Goal: Feedback & Contribution: Contribute content

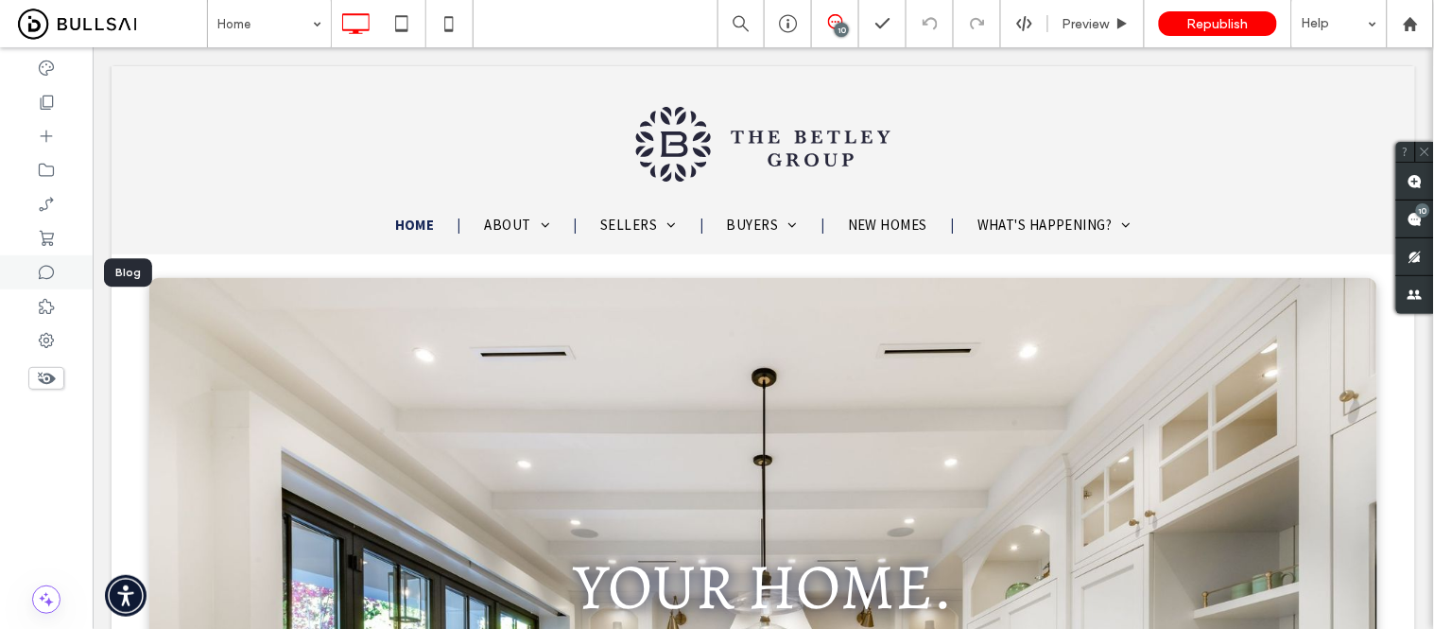
click at [35, 277] on div at bounding box center [46, 272] width 93 height 34
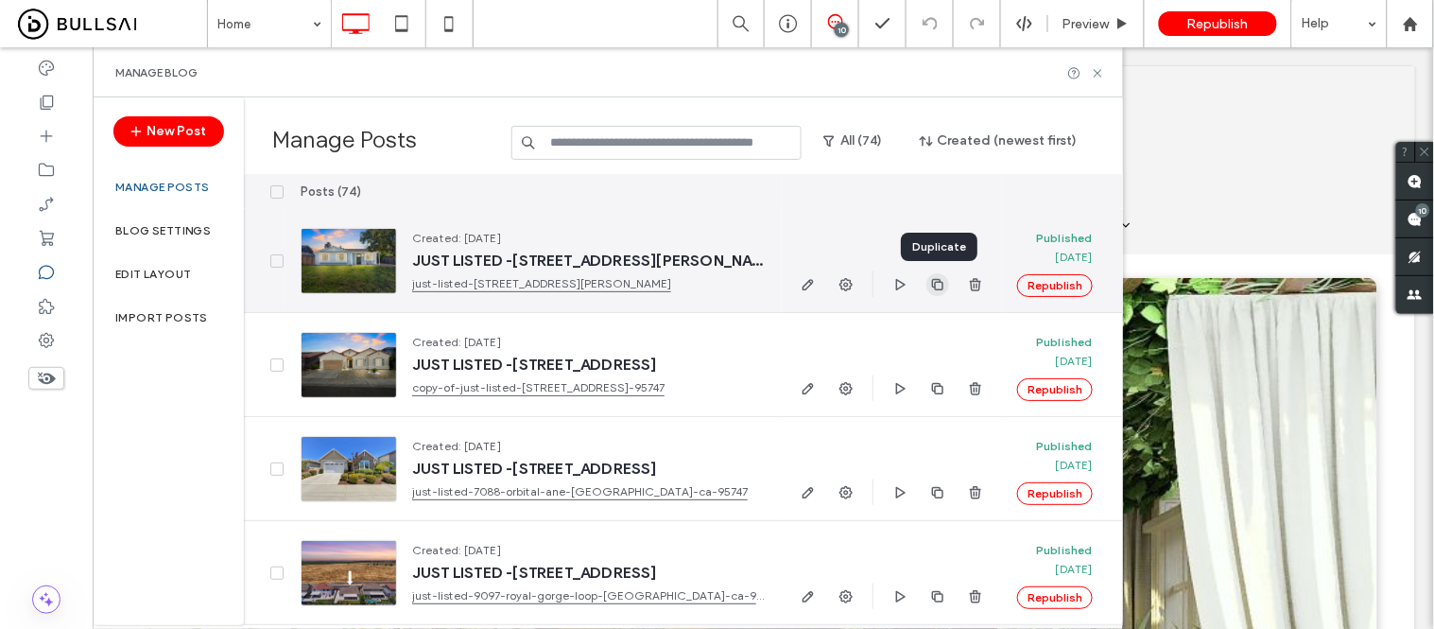
click at [932, 286] on use "button" at bounding box center [937, 283] width 11 height 11
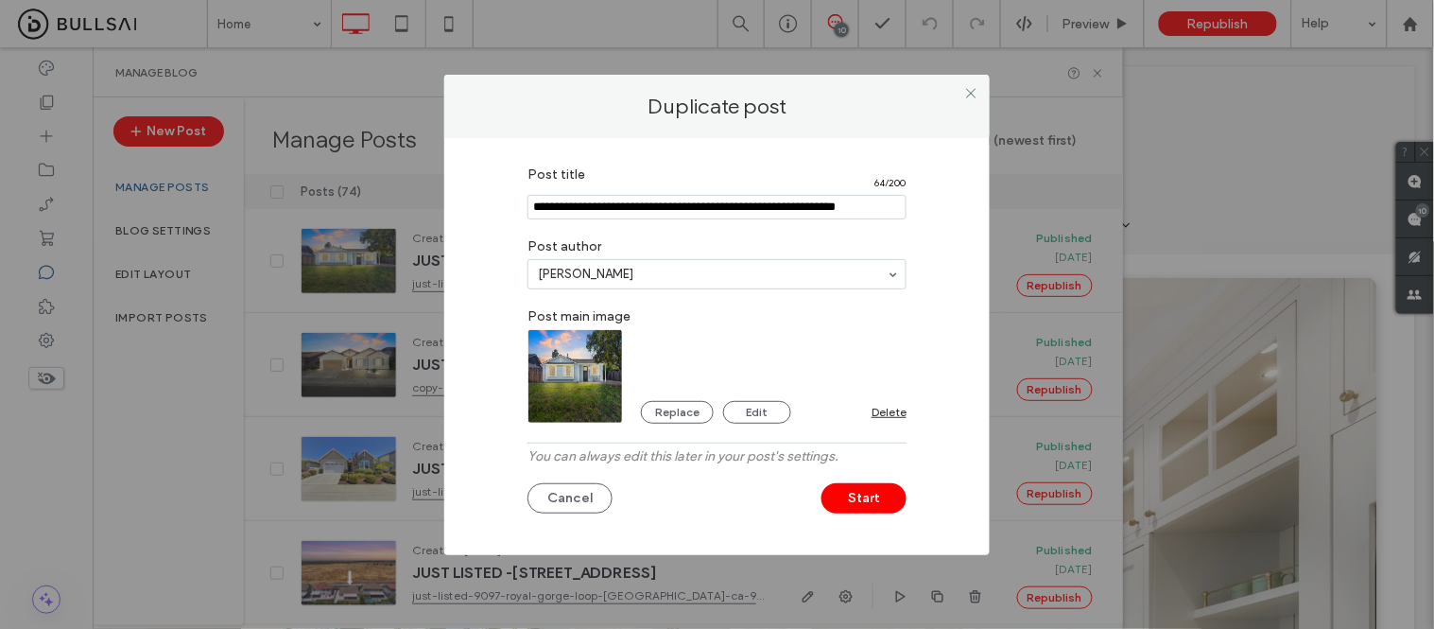
drag, startPoint x: 586, startPoint y: 206, endPoint x: 463, endPoint y: 211, distance: 123.0
click at [463, 211] on div "Post title 64 / 200 Post author Regine Delgado Post main image Replace Edit Del…" at bounding box center [716, 346] width 545 height 417
drag, startPoint x: 612, startPoint y: 206, endPoint x: 881, endPoint y: 216, distance: 269.6
click at [881, 216] on input "Post title" at bounding box center [717, 207] width 379 height 25
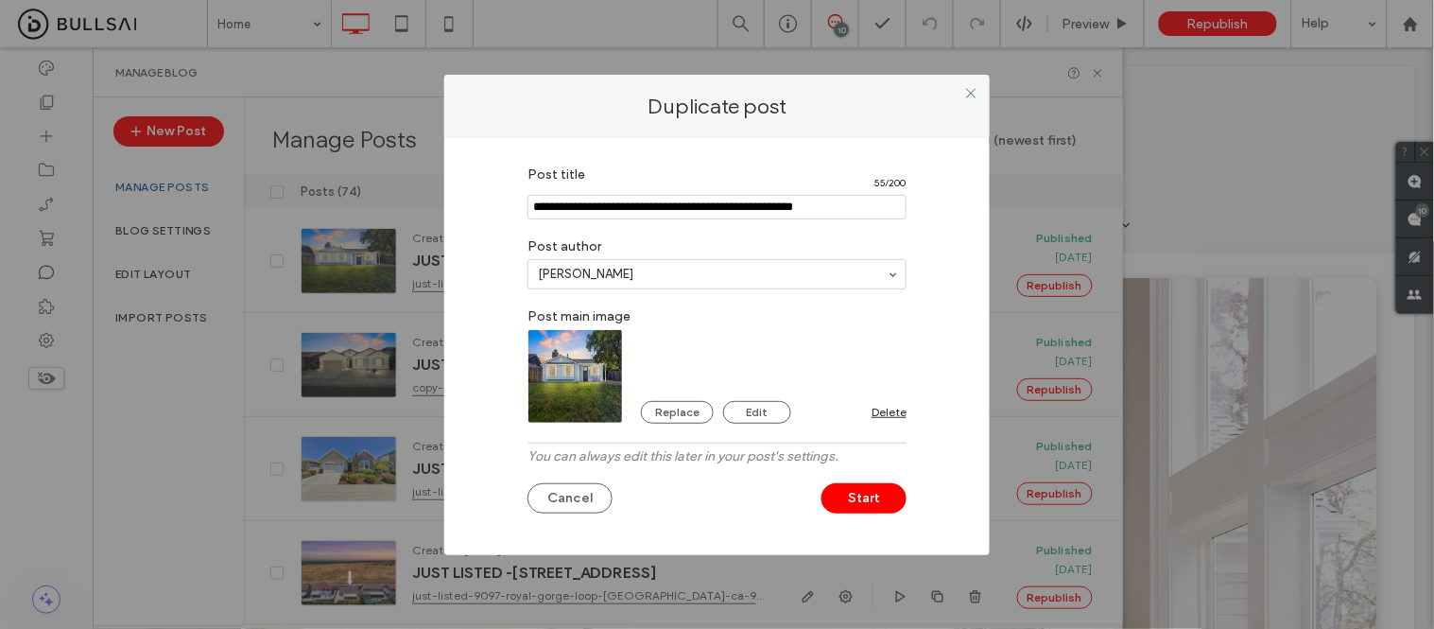
paste input "Post title"
type input "**********"
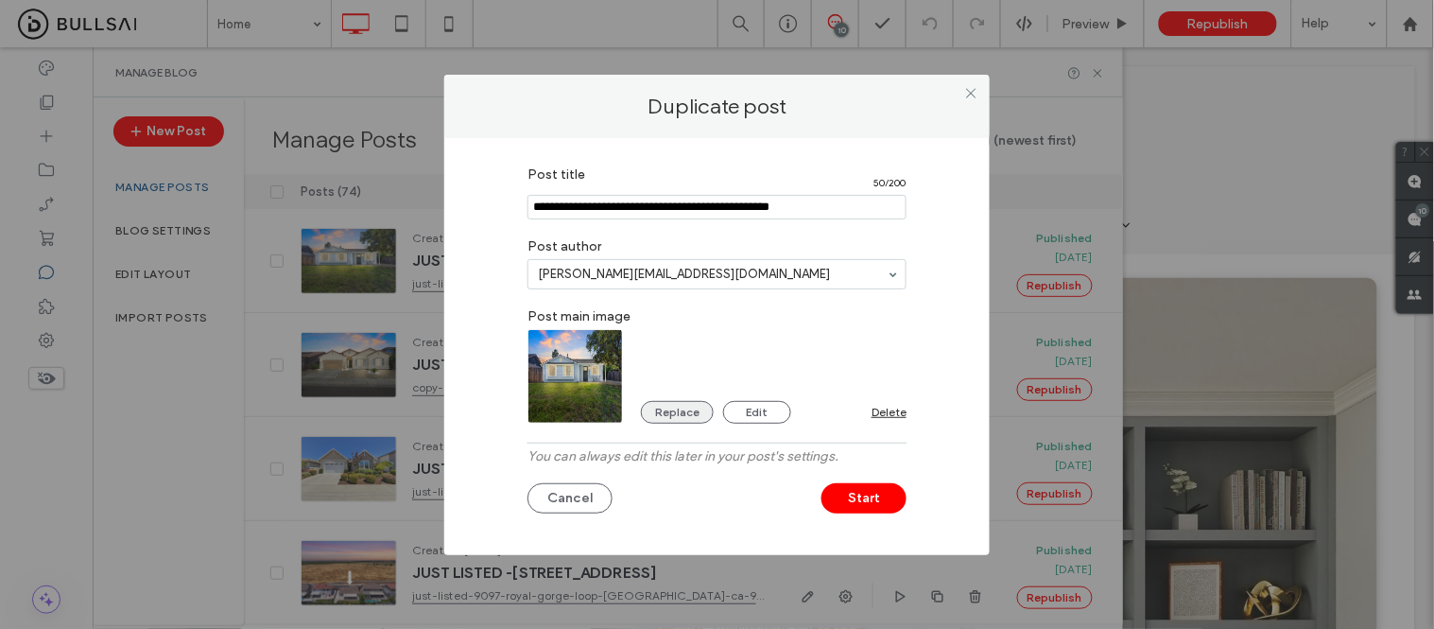
click at [678, 417] on button "Replace" at bounding box center [677, 412] width 73 height 23
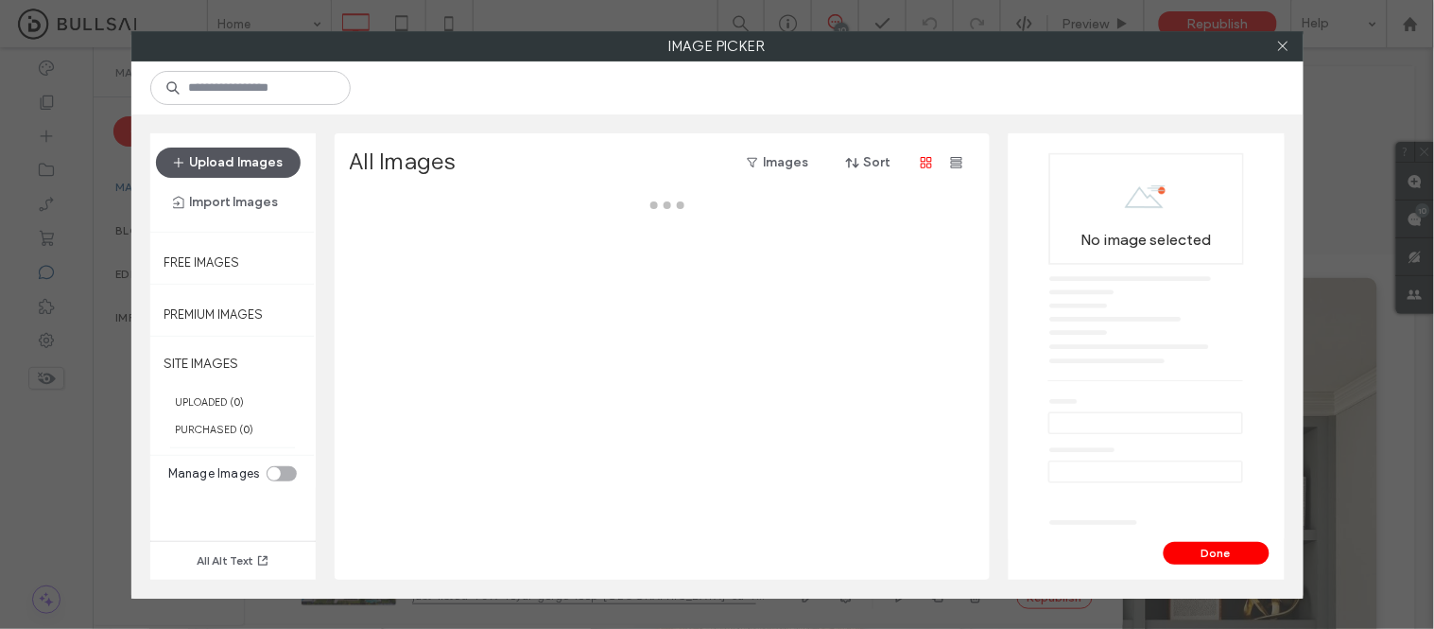
click at [237, 165] on button "Upload Images" at bounding box center [228, 162] width 145 height 30
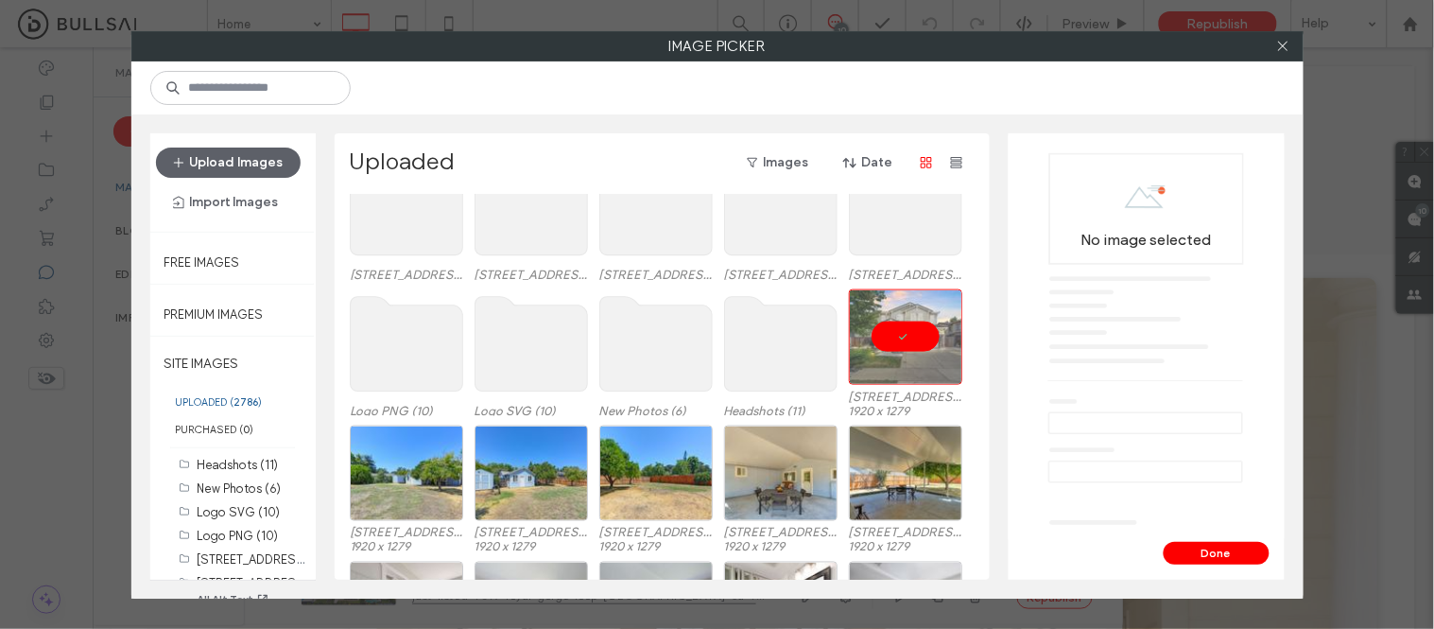
scroll to position [598, 0]
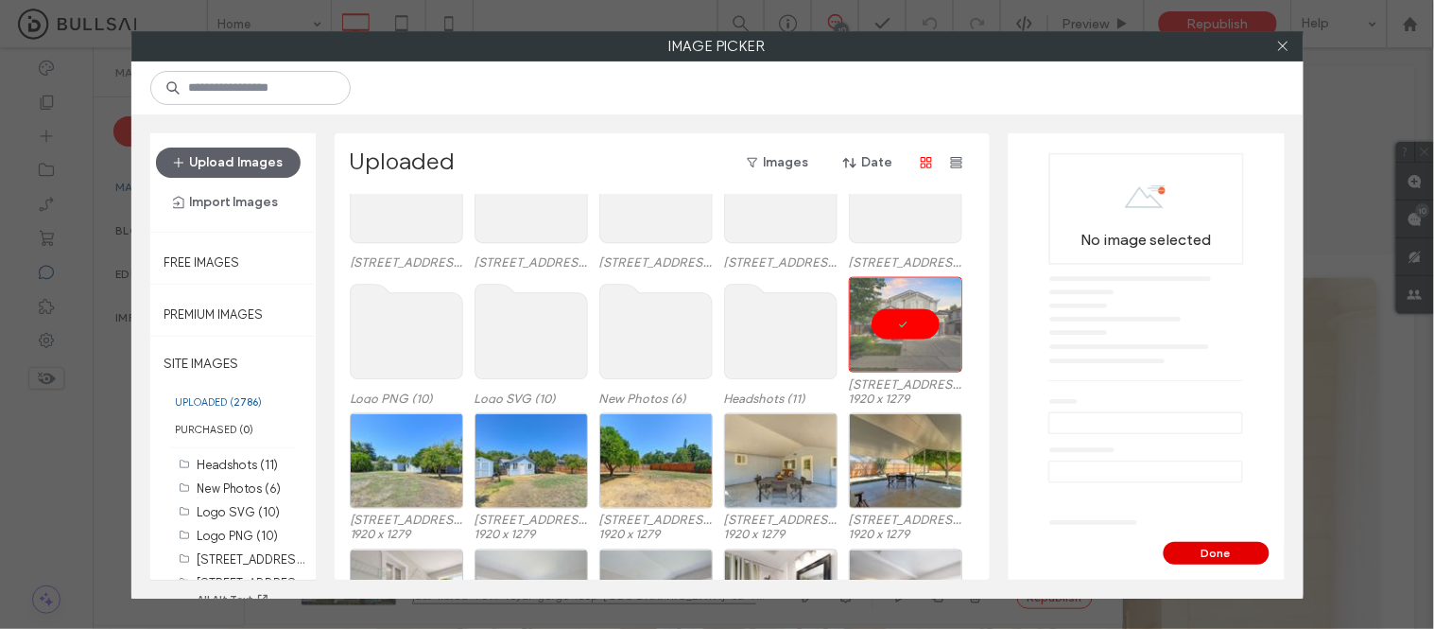
click at [1218, 552] on button "Done" at bounding box center [1217, 553] width 106 height 23
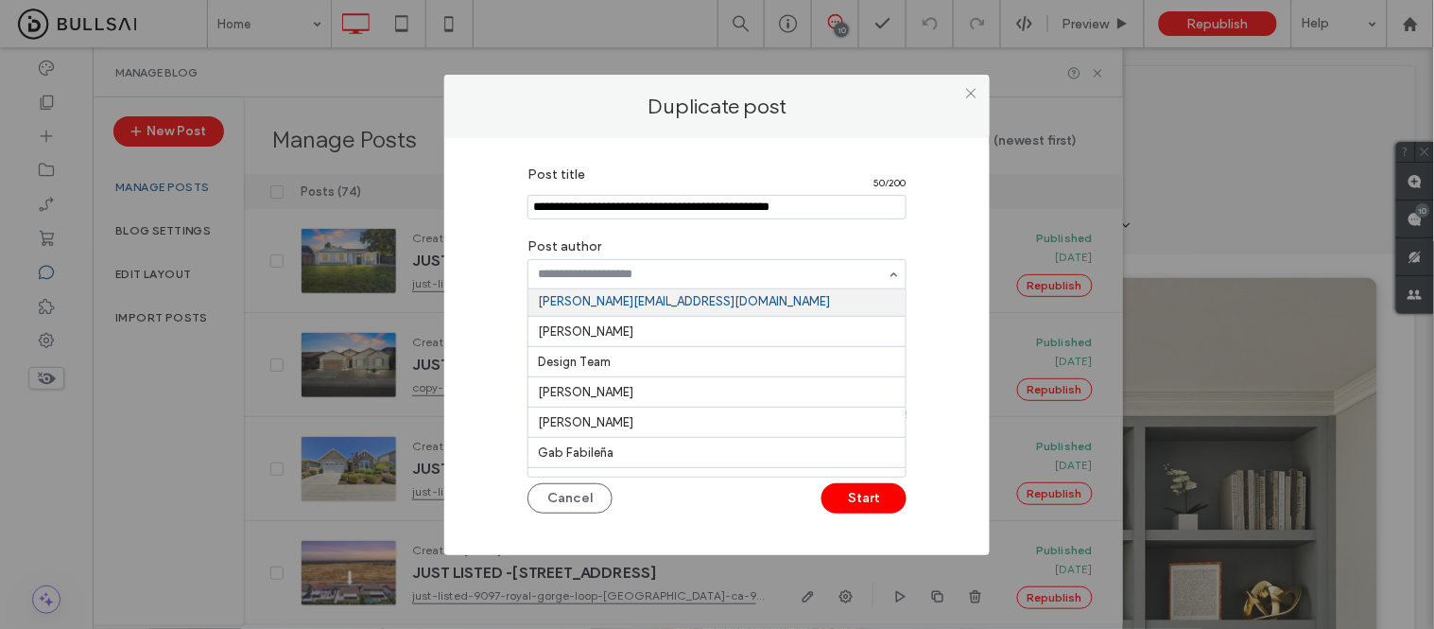
scroll to position [0, 0]
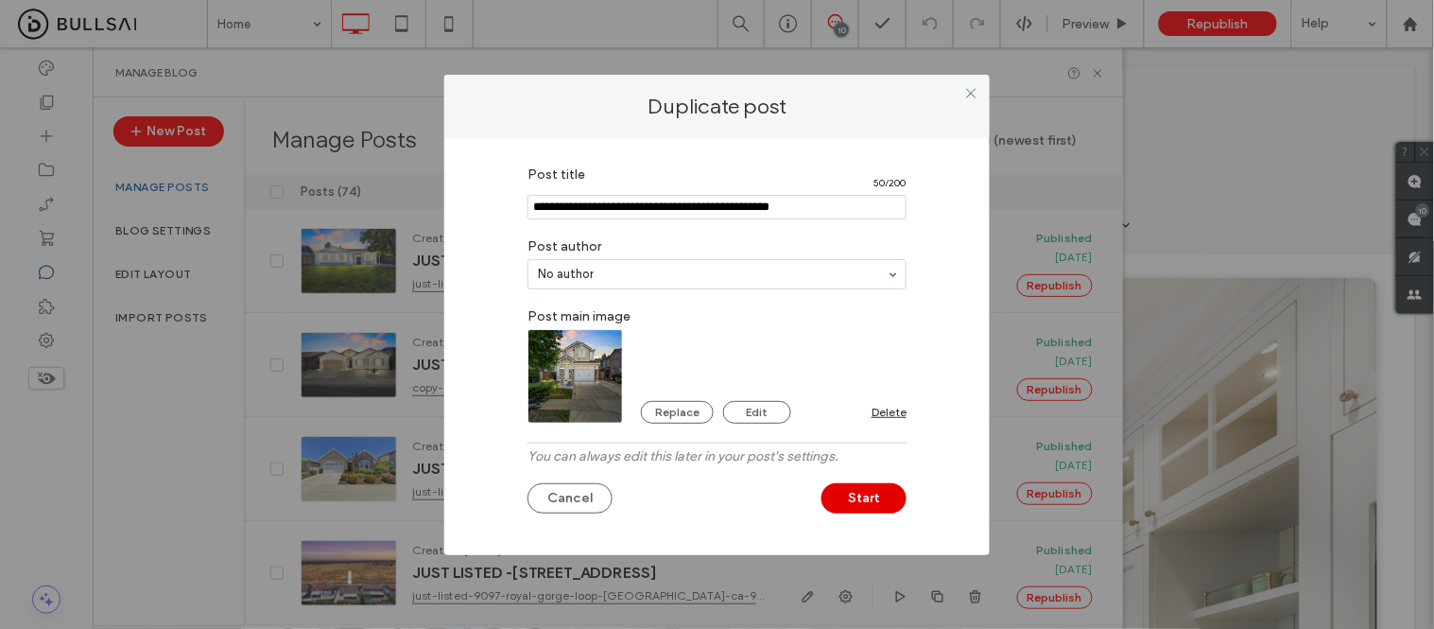
click at [851, 498] on button "Start" at bounding box center [864, 498] width 85 height 30
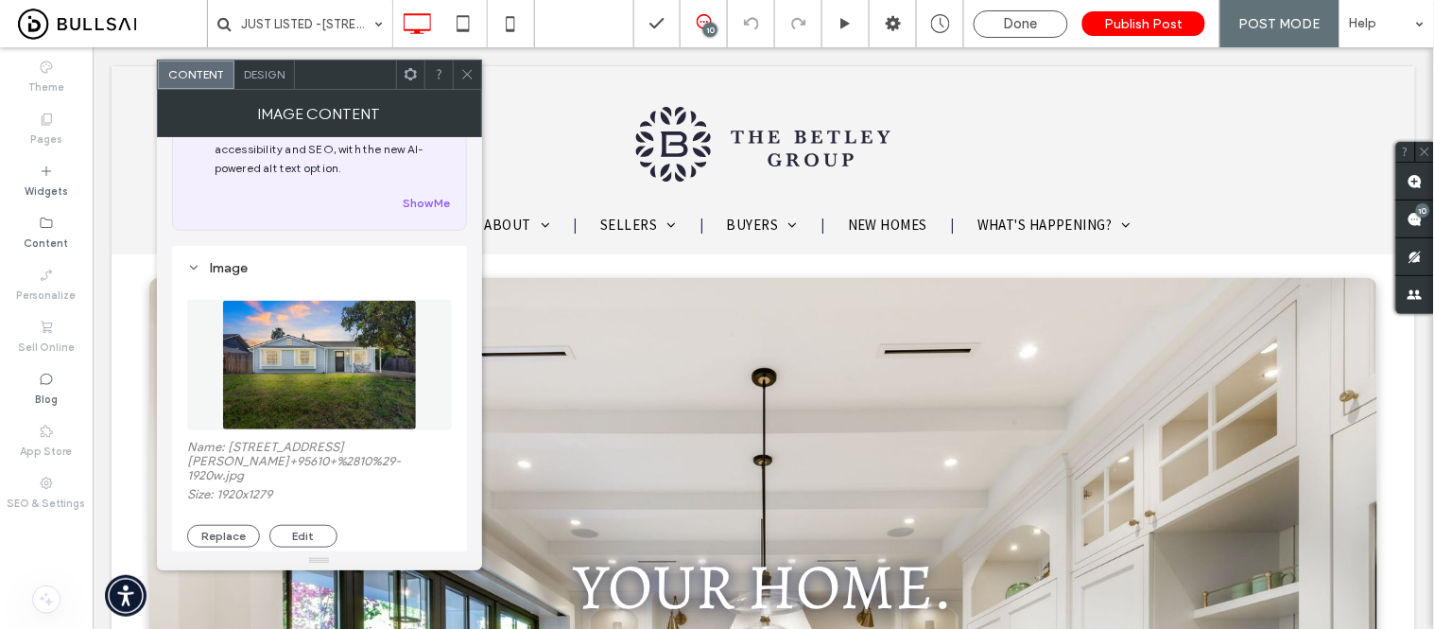
scroll to position [105, 0]
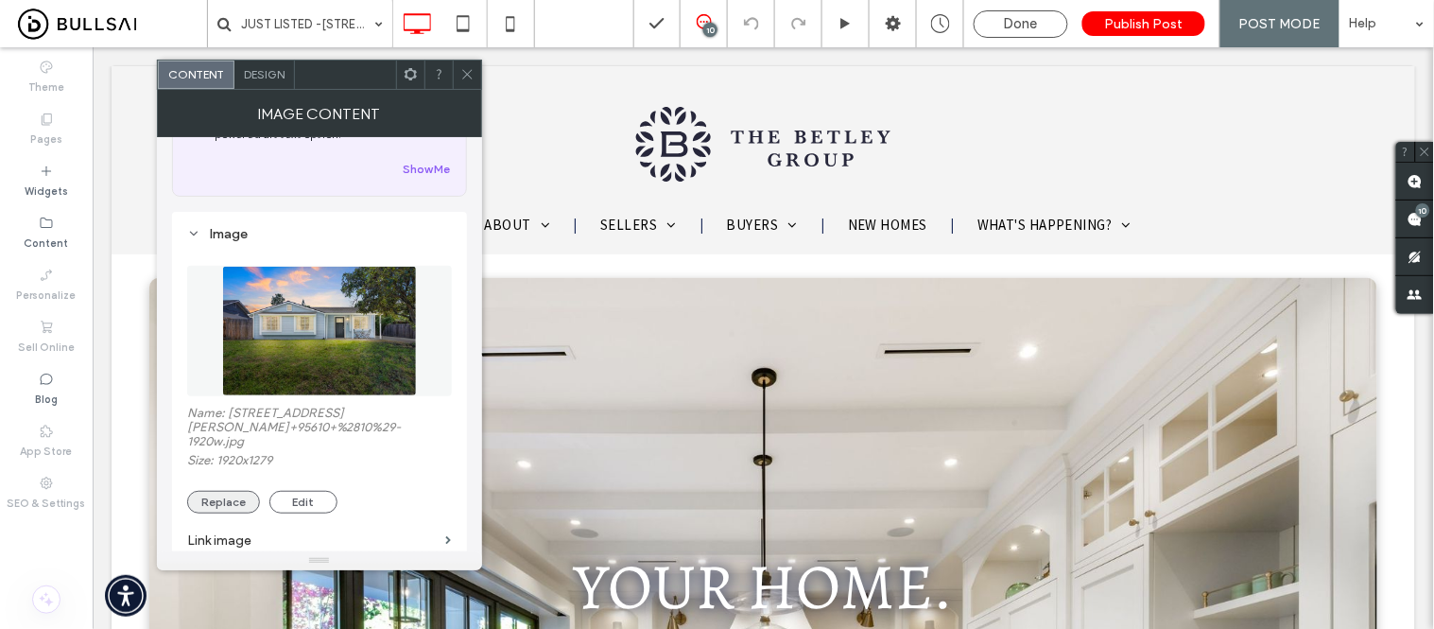
click at [211, 507] on button "Replace" at bounding box center [223, 502] width 73 height 23
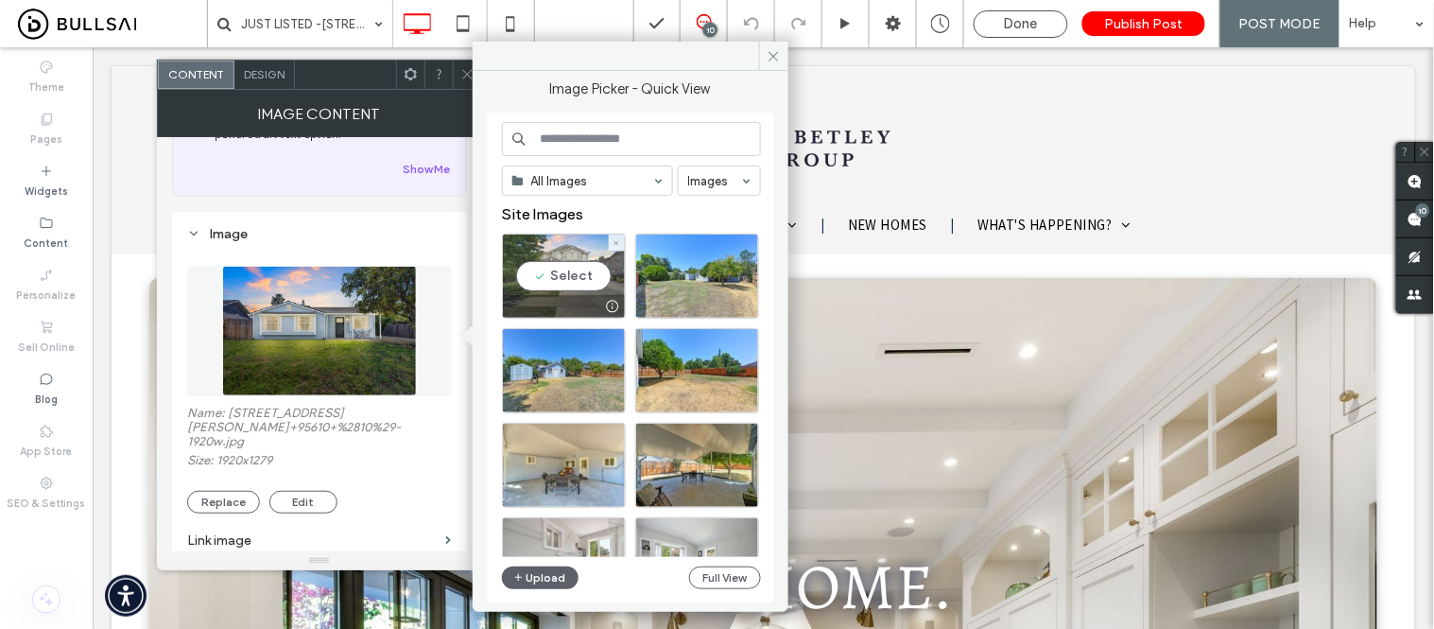
click at [564, 276] on div "Select" at bounding box center [564, 276] width 124 height 85
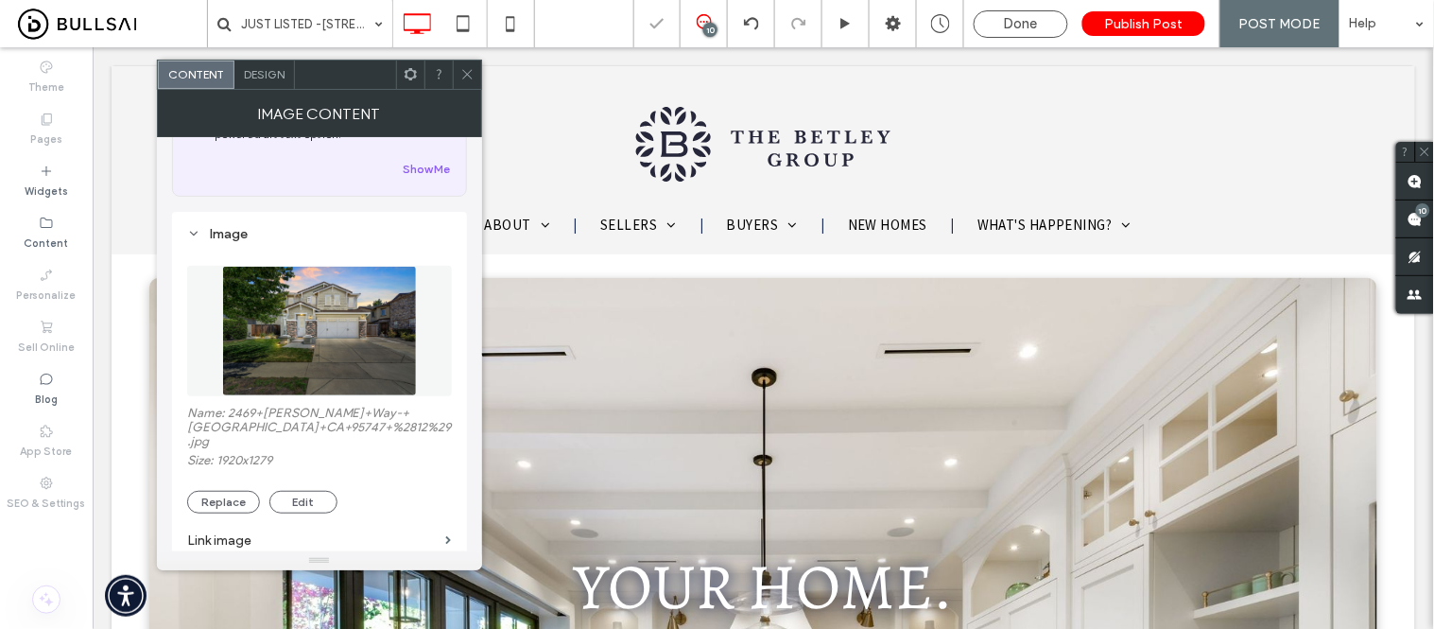
click at [475, 81] on div at bounding box center [467, 75] width 28 height 28
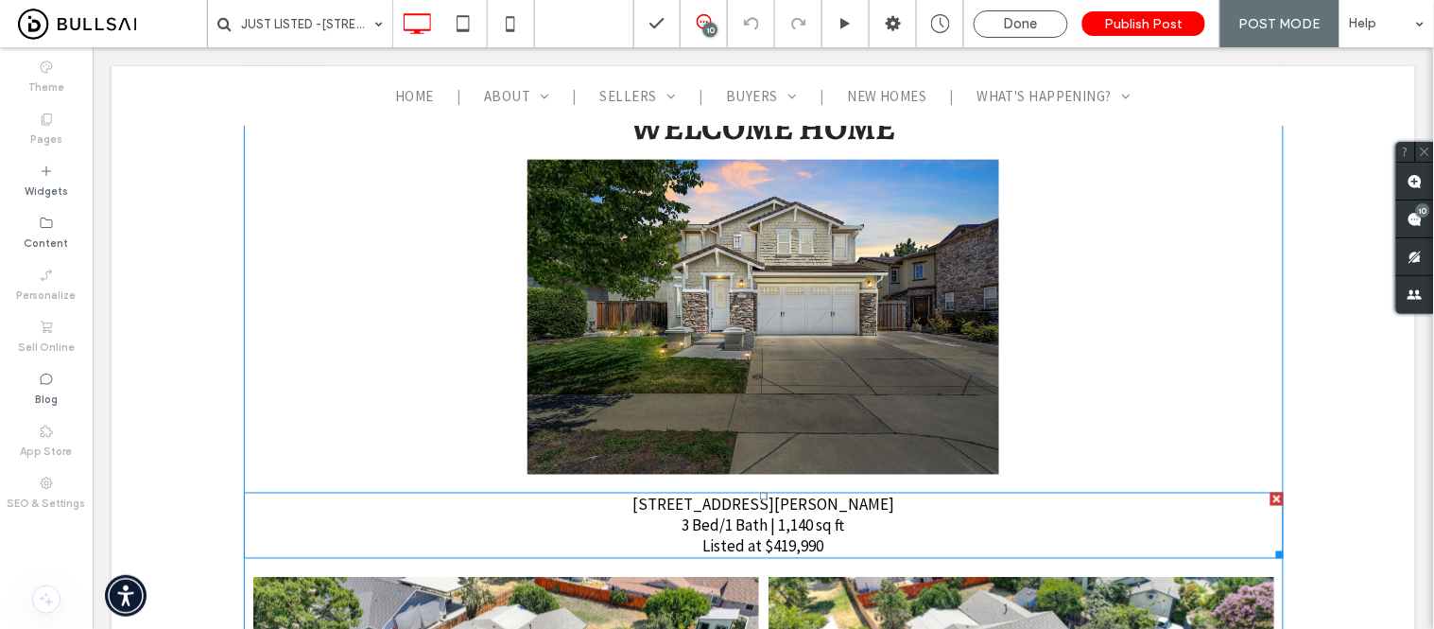
click at [796, 519] on span "3 Bed/1 Bath | 1,140 sq ft" at bounding box center [763, 524] width 163 height 21
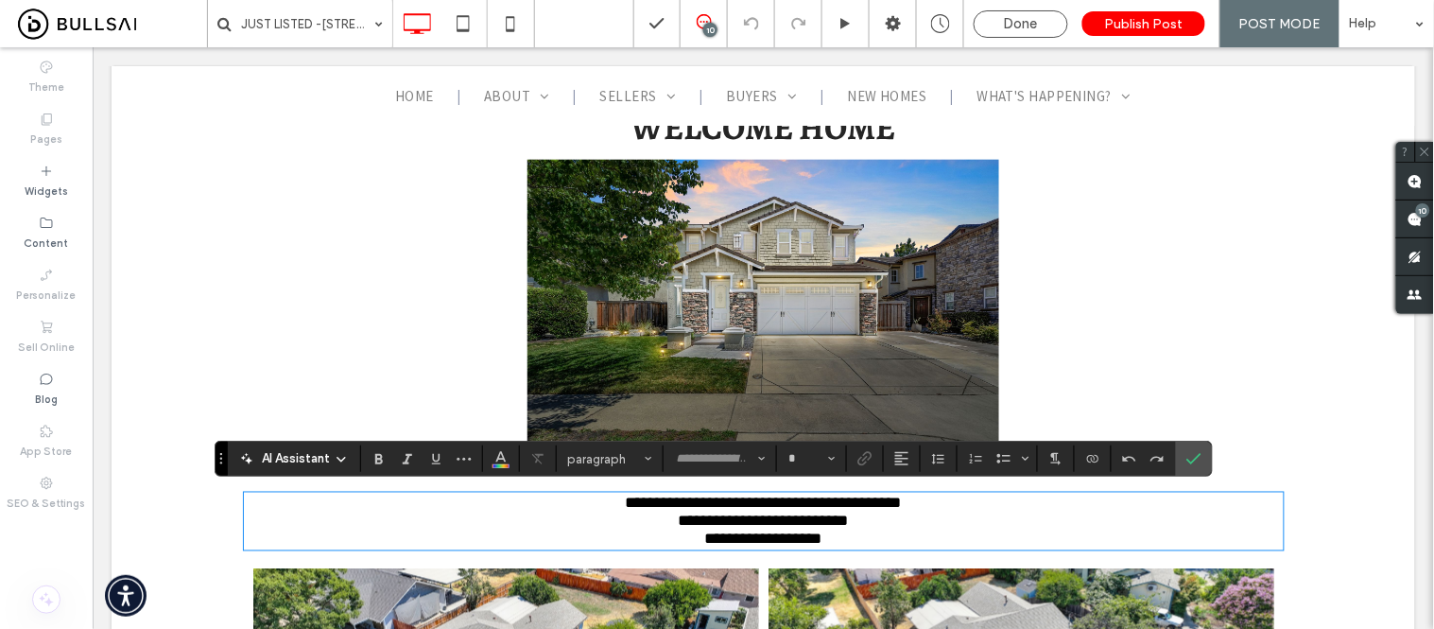
type input "**********"
type input "**"
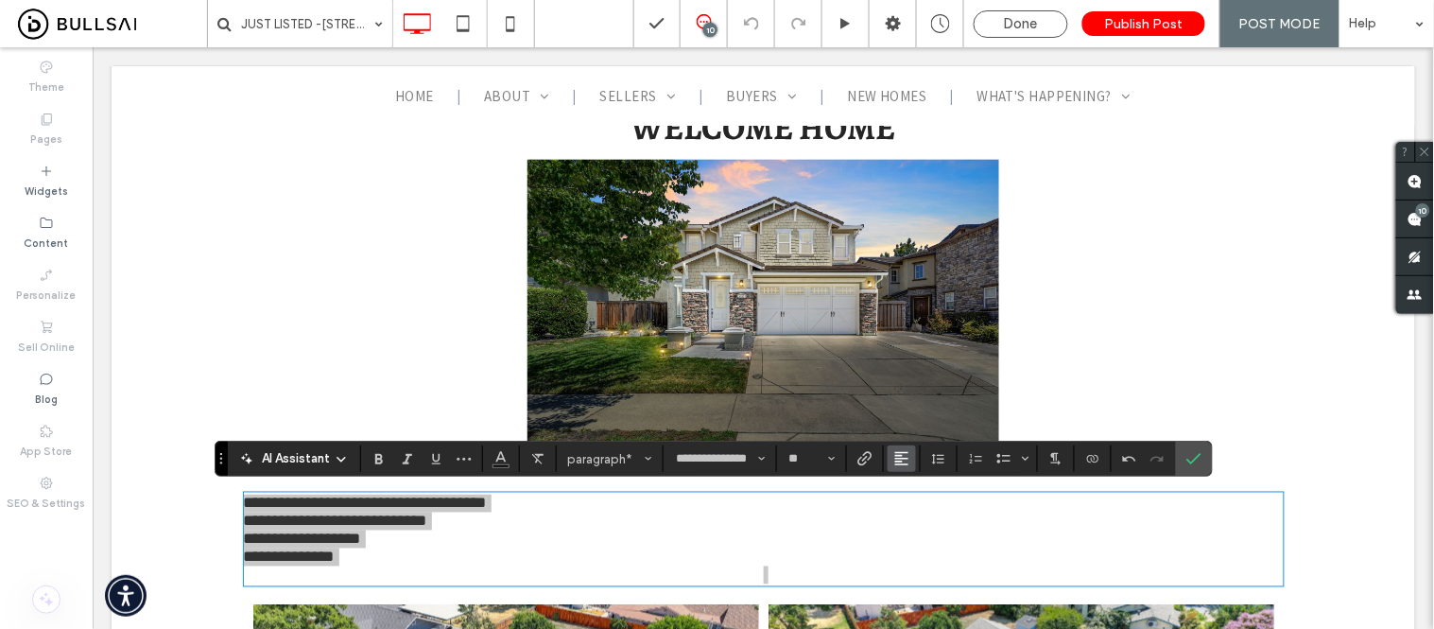
click at [905, 459] on use "Alignment" at bounding box center [901, 458] width 13 height 13
click at [919, 366] on icon "ui.textEditor.alignment.center" at bounding box center [916, 373] width 15 height 15
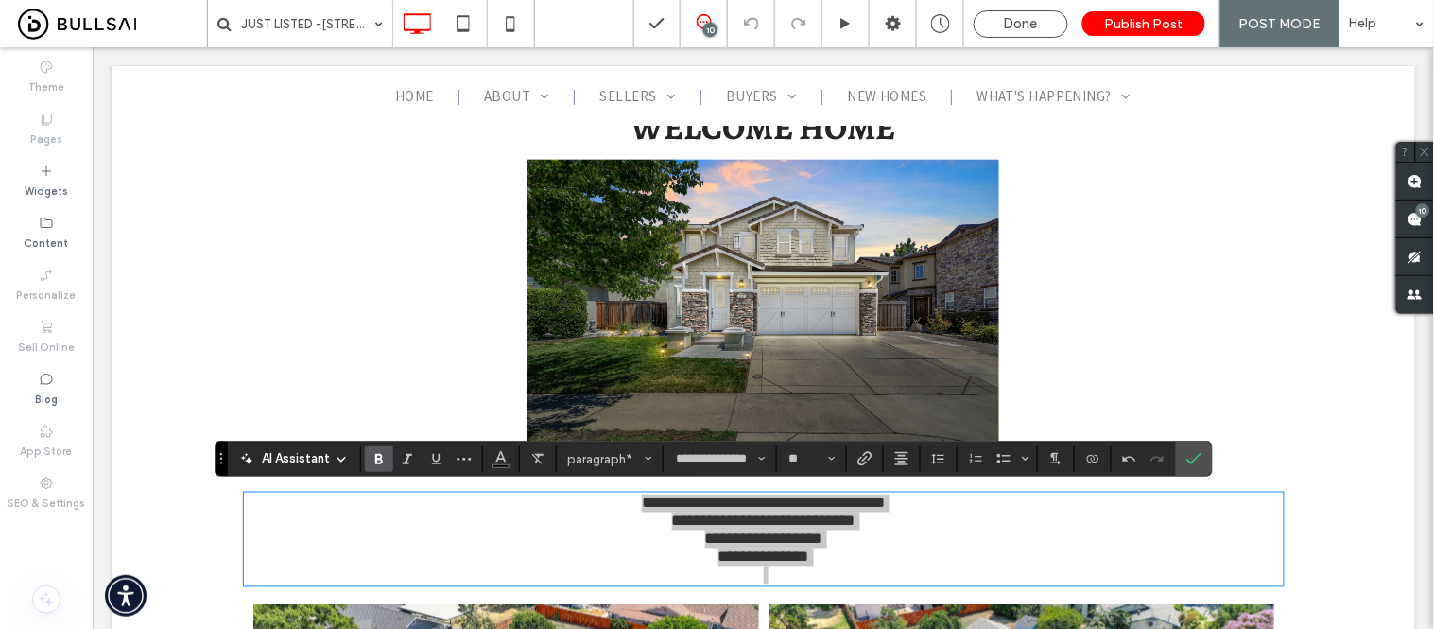
click at [374, 459] on icon "Bold" at bounding box center [379, 458] width 15 height 15
click at [376, 459] on icon "Bold" at bounding box center [379, 458] width 15 height 15
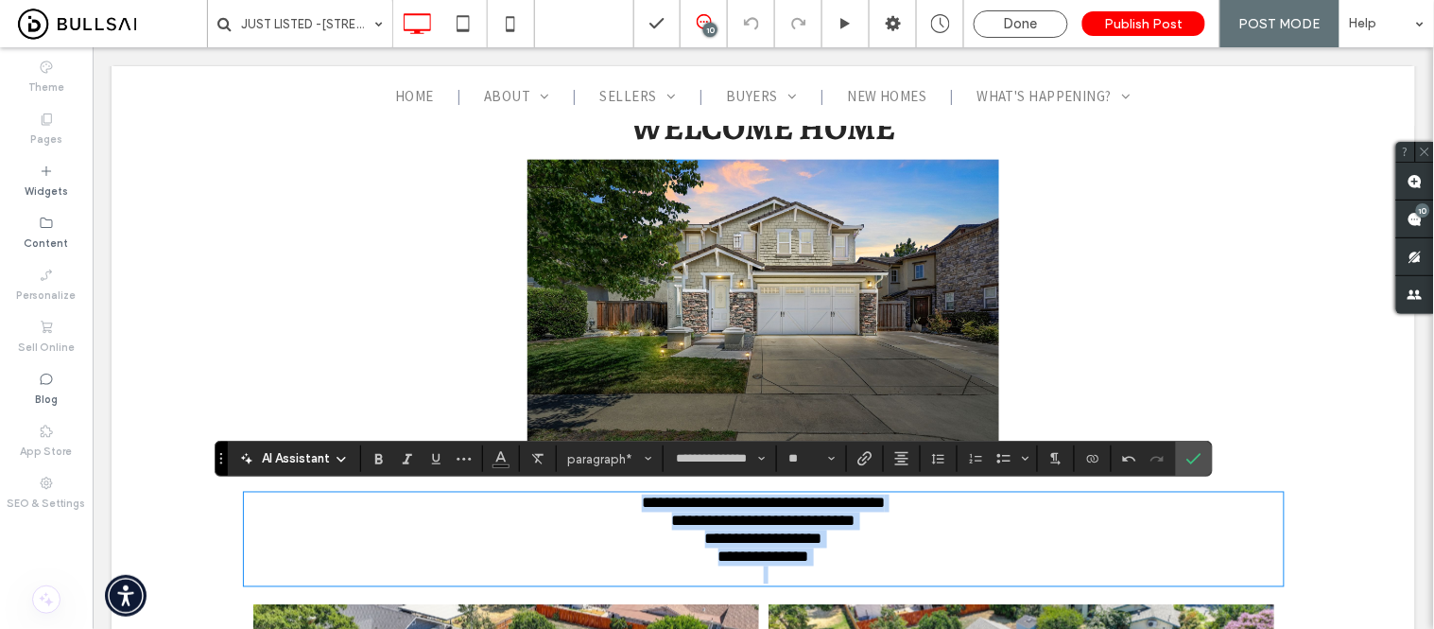
click at [784, 583] on p at bounding box center [763, 574] width 1040 height 18
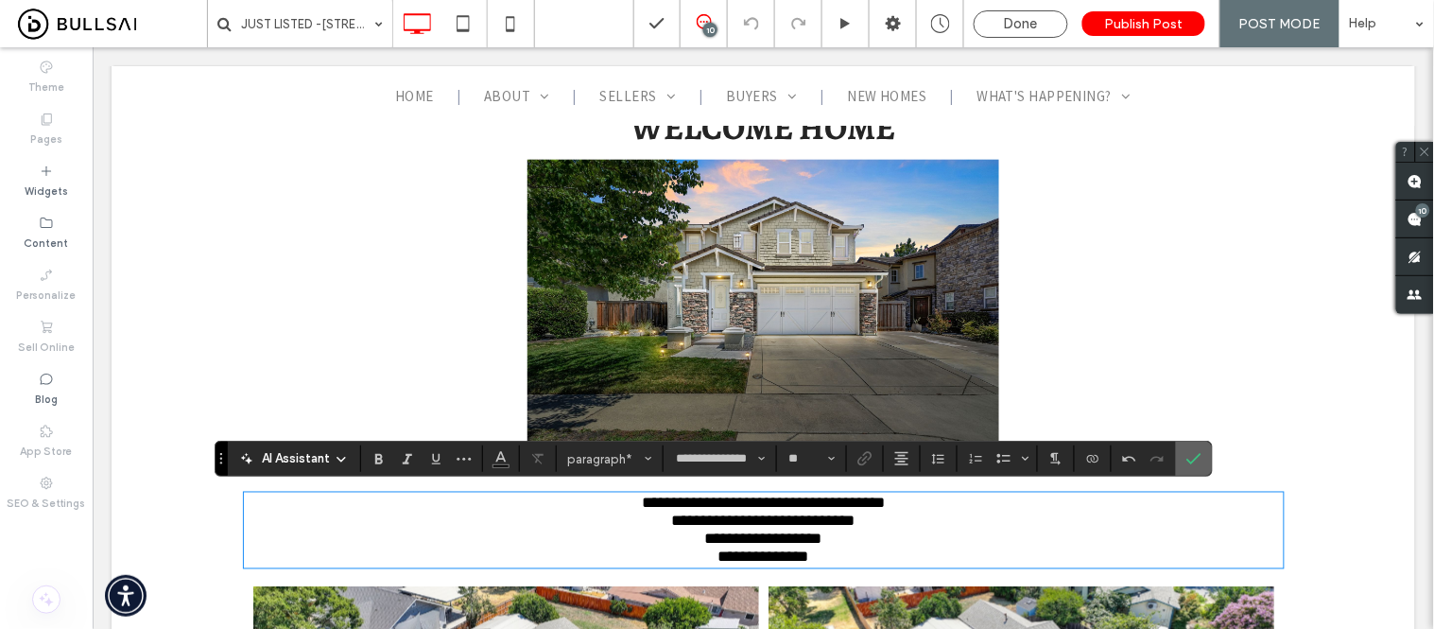
click at [1194, 460] on use "Confirm" at bounding box center [1193, 458] width 15 height 11
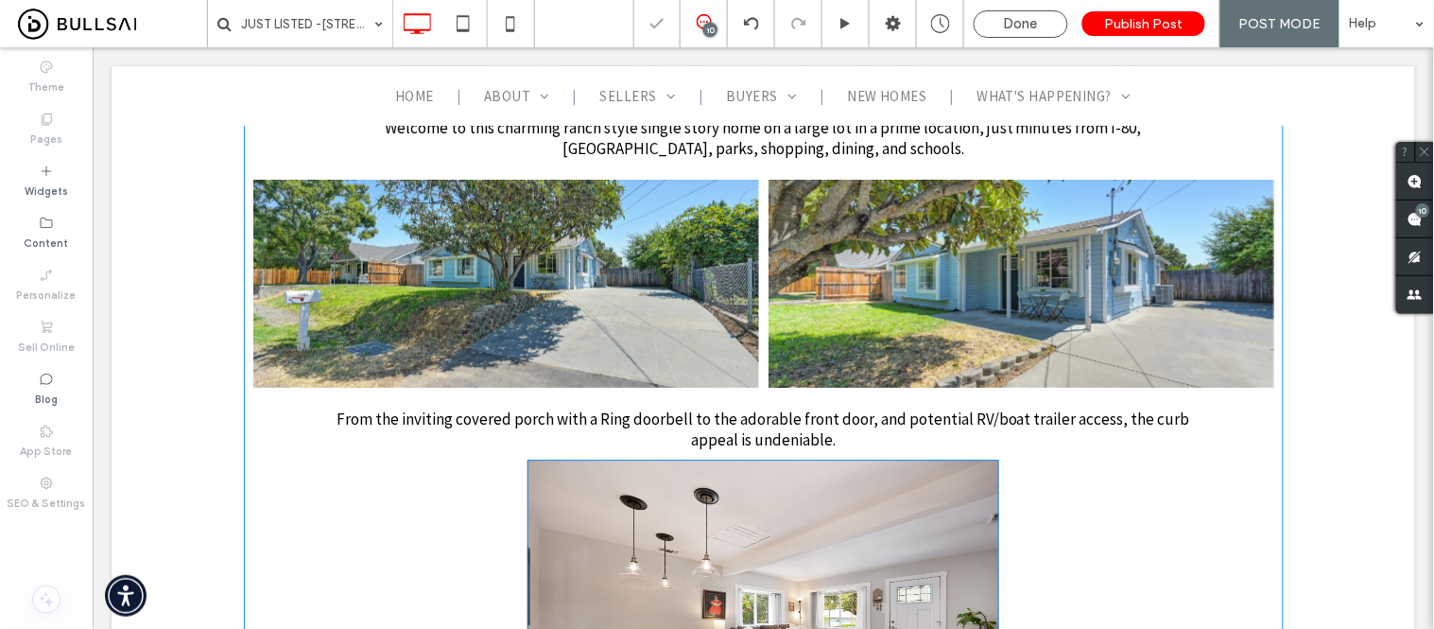
scroll to position [1365, 0]
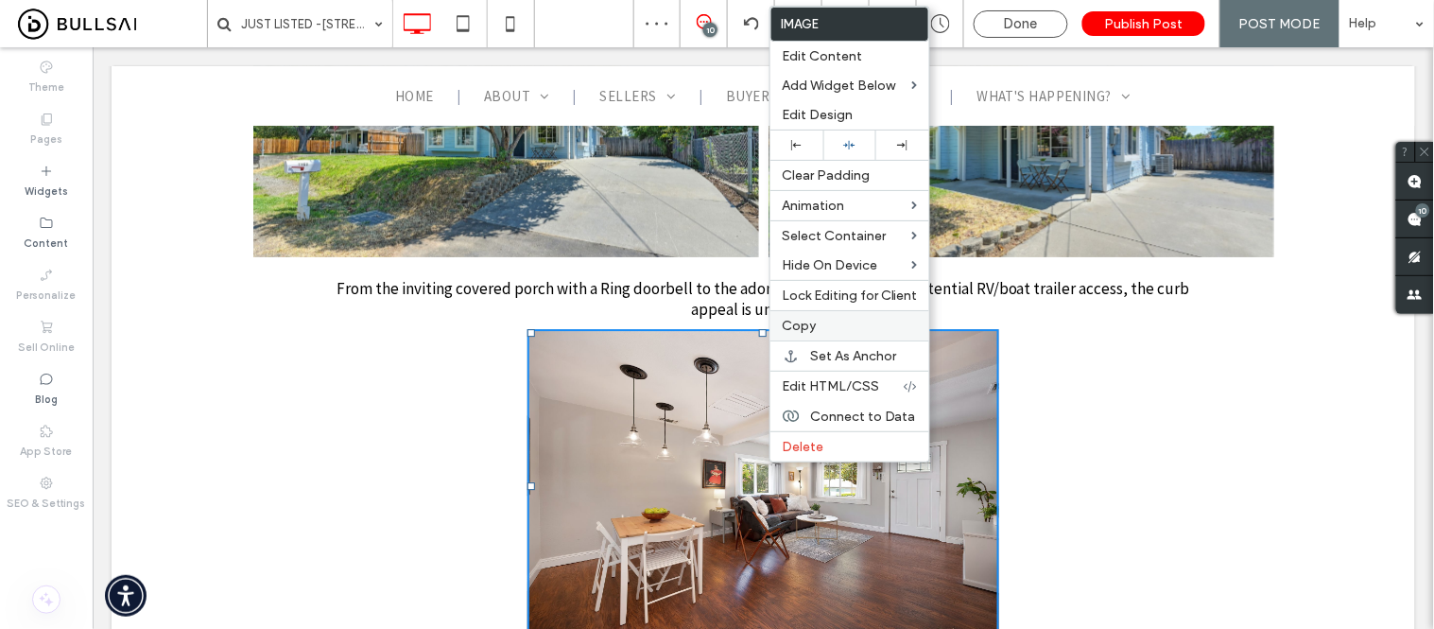
click at [825, 324] on label "Copy" at bounding box center [850, 326] width 136 height 16
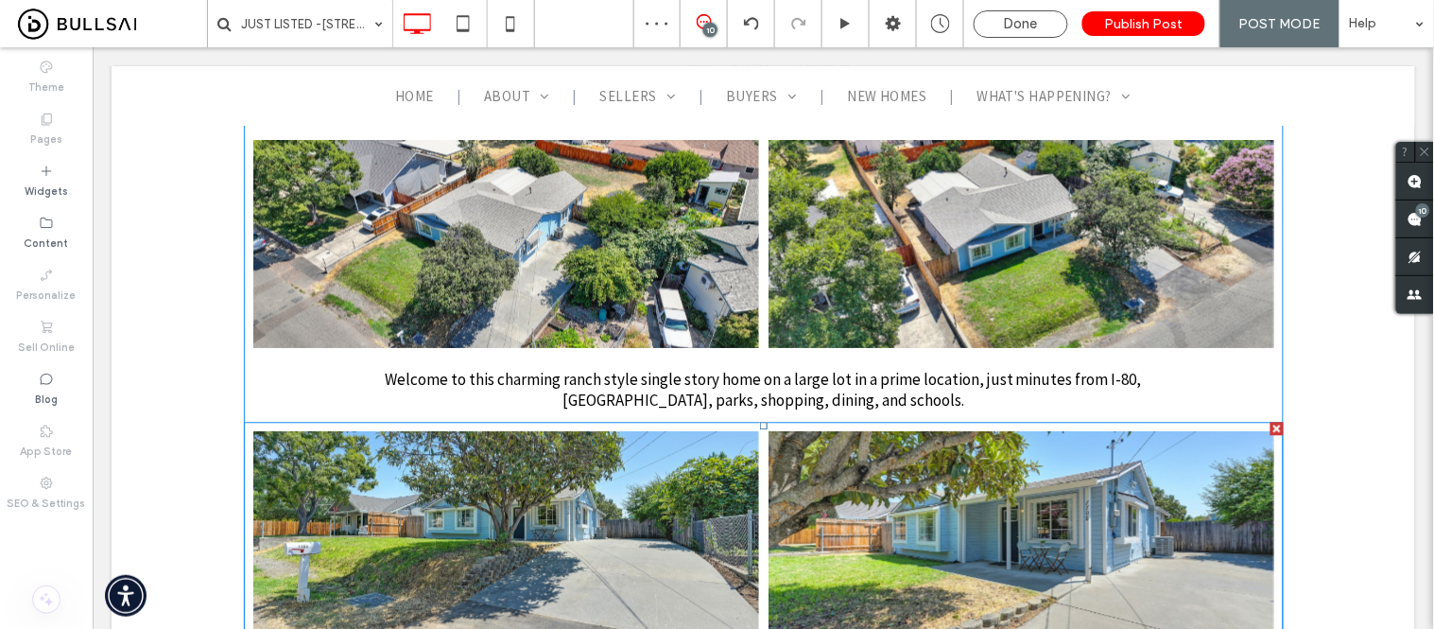
scroll to position [735, 0]
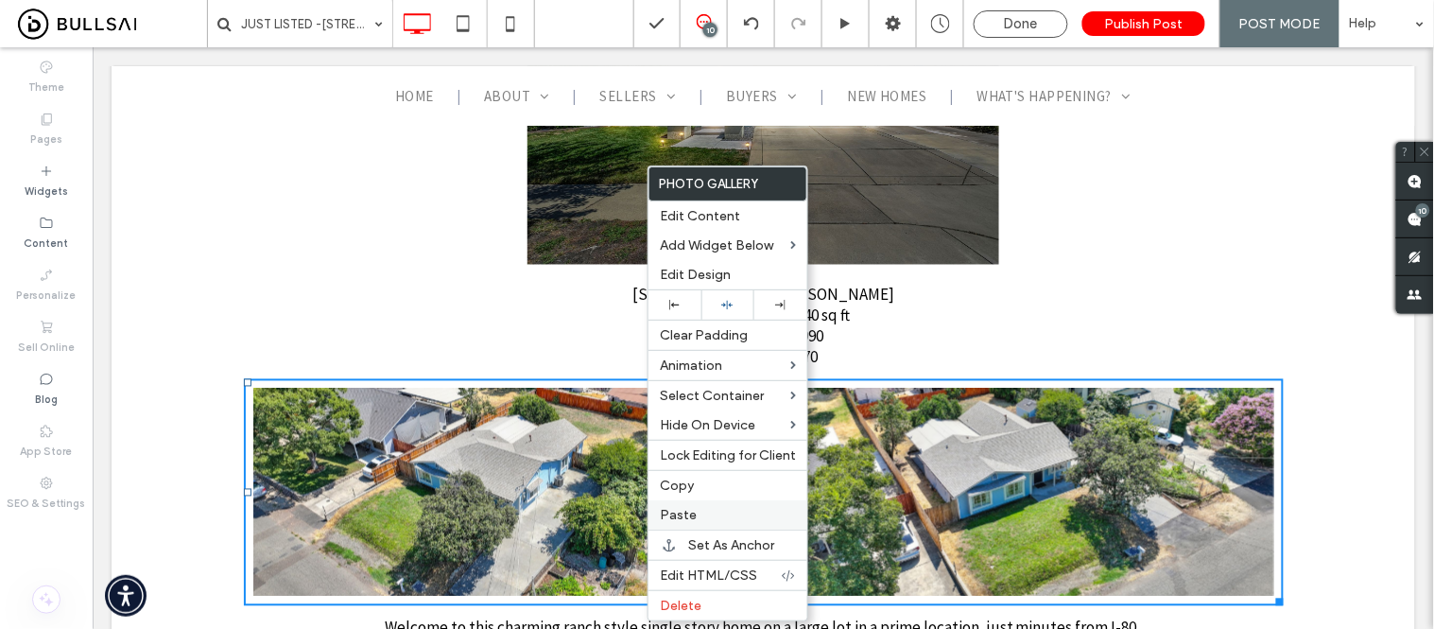
click at [703, 513] on label "Paste" at bounding box center [728, 515] width 136 height 16
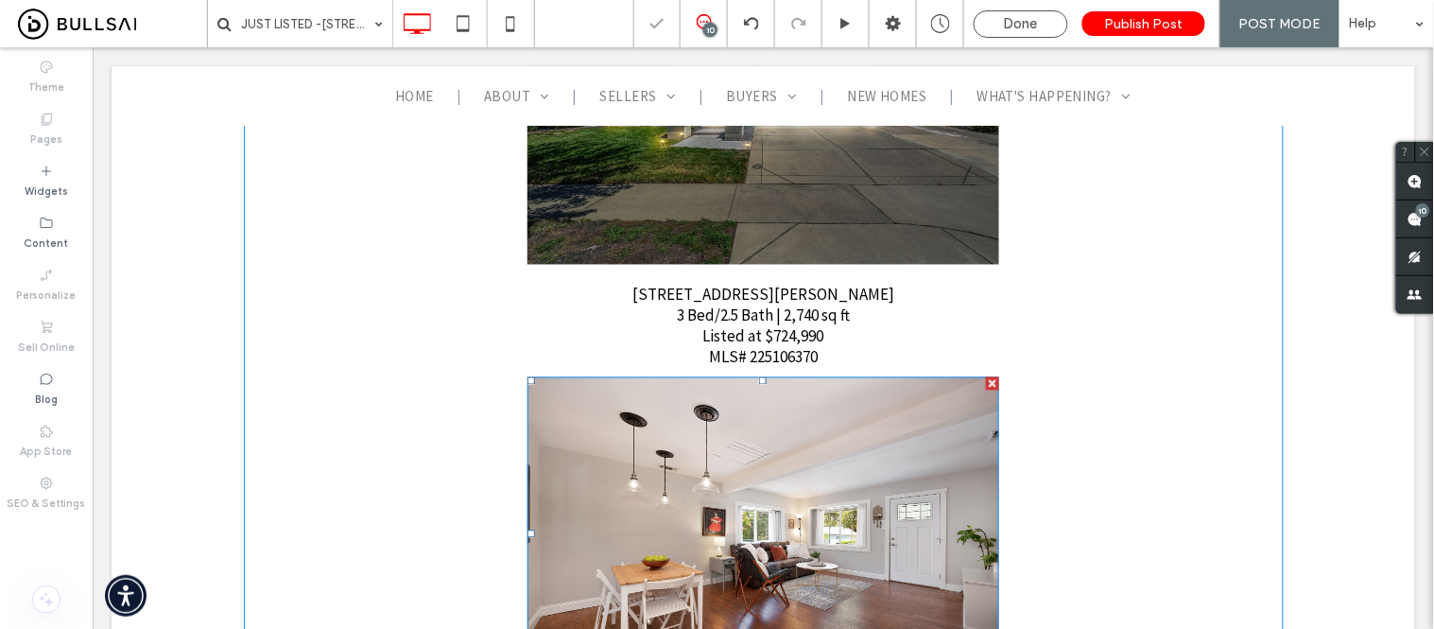
click at [765, 488] on img at bounding box center [763, 533] width 473 height 315
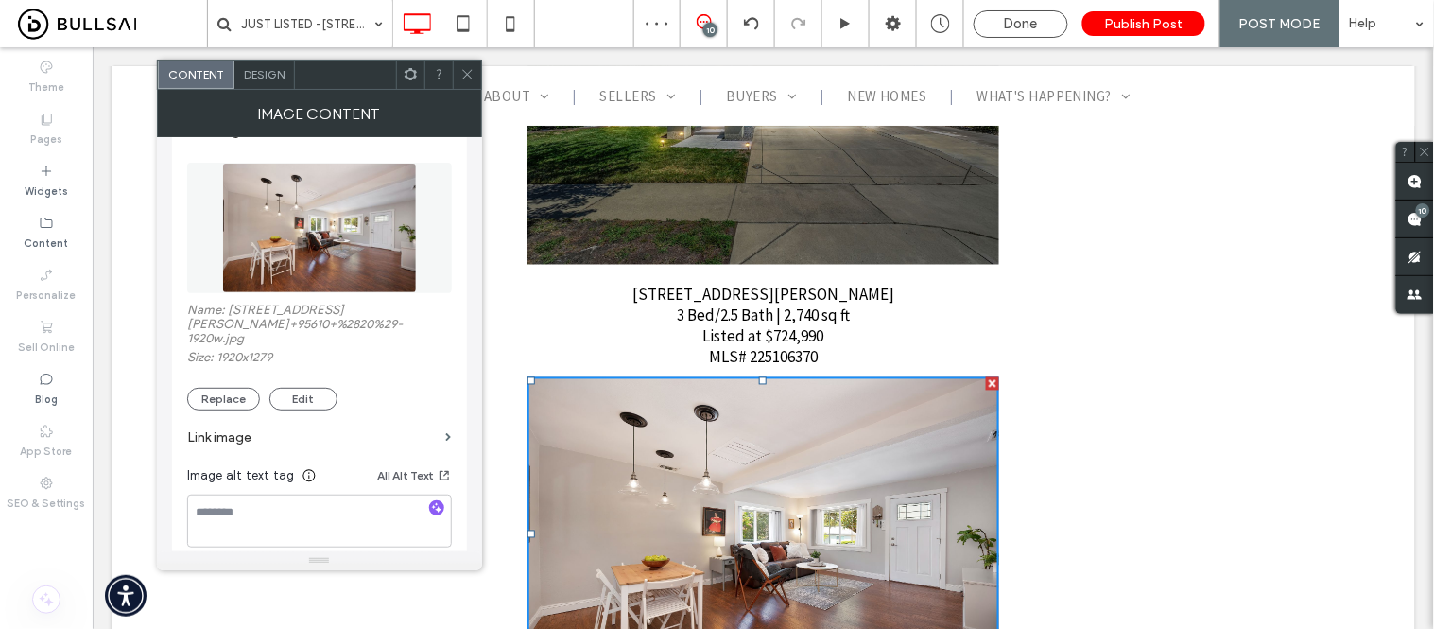
scroll to position [210, 0]
click at [237, 394] on button "Replace" at bounding box center [223, 397] width 73 height 23
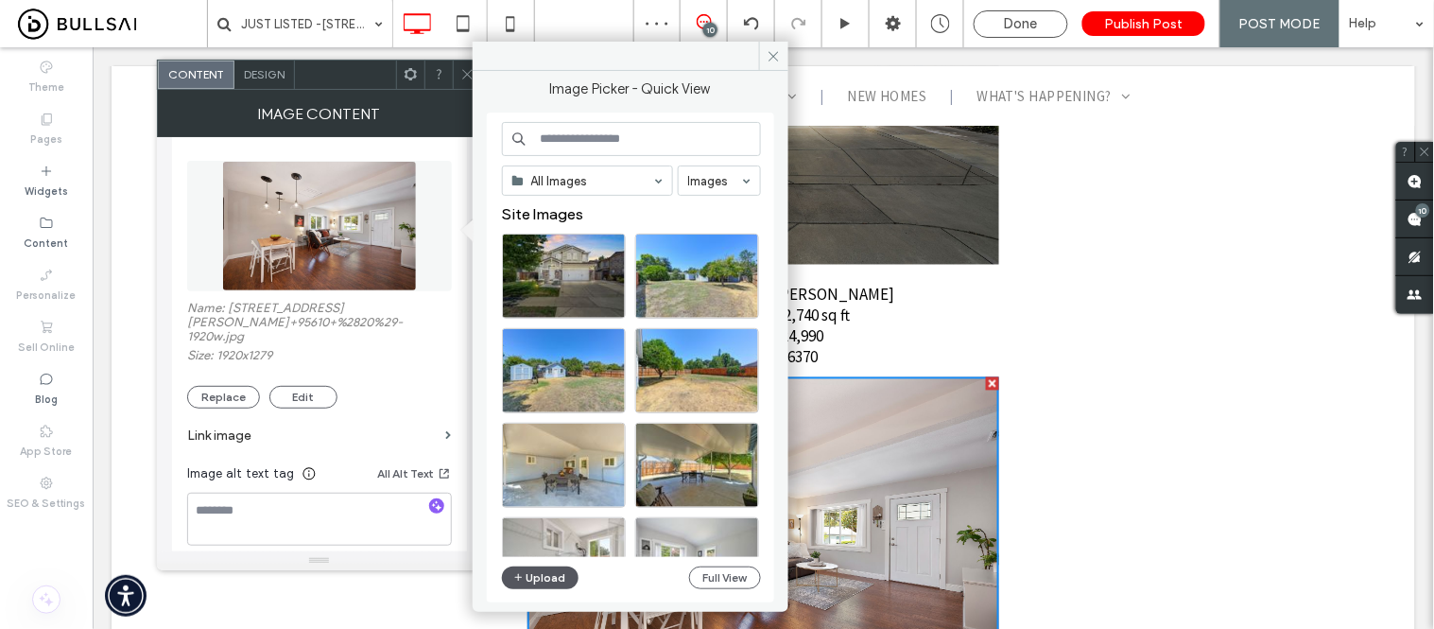
click at [549, 583] on button "Upload" at bounding box center [541, 577] width 78 height 23
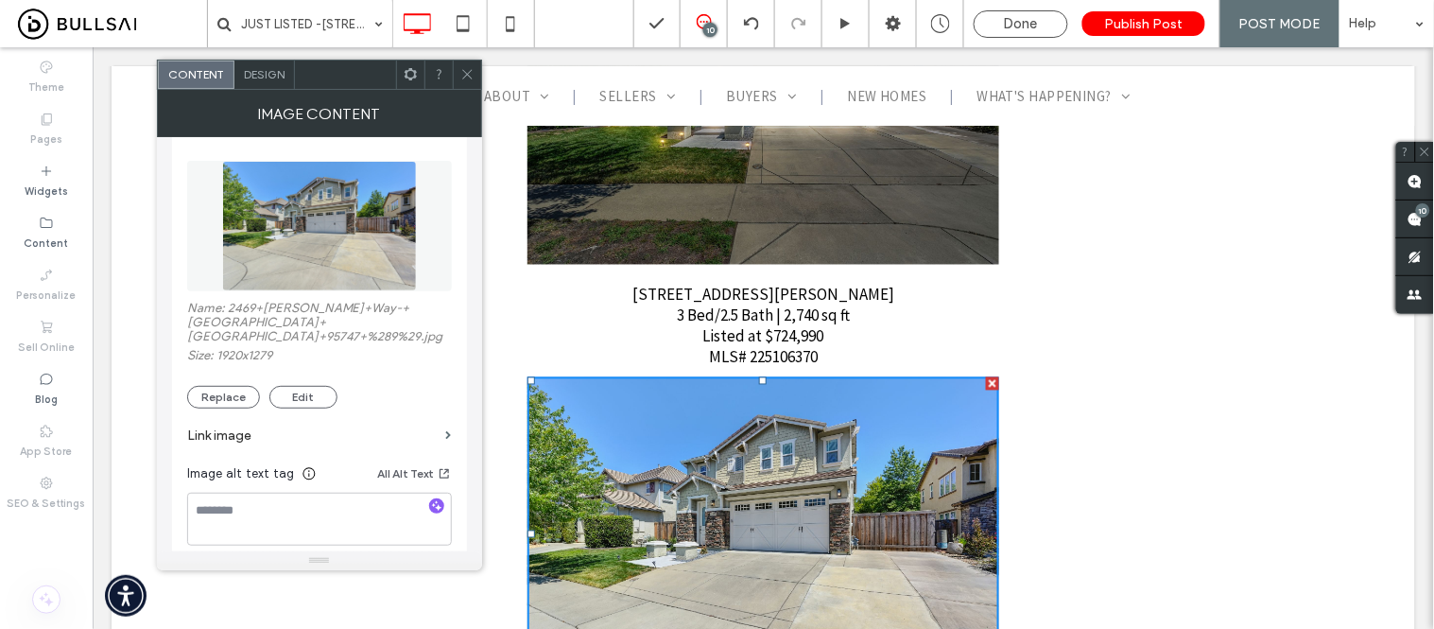
click at [473, 70] on icon at bounding box center [467, 74] width 14 height 14
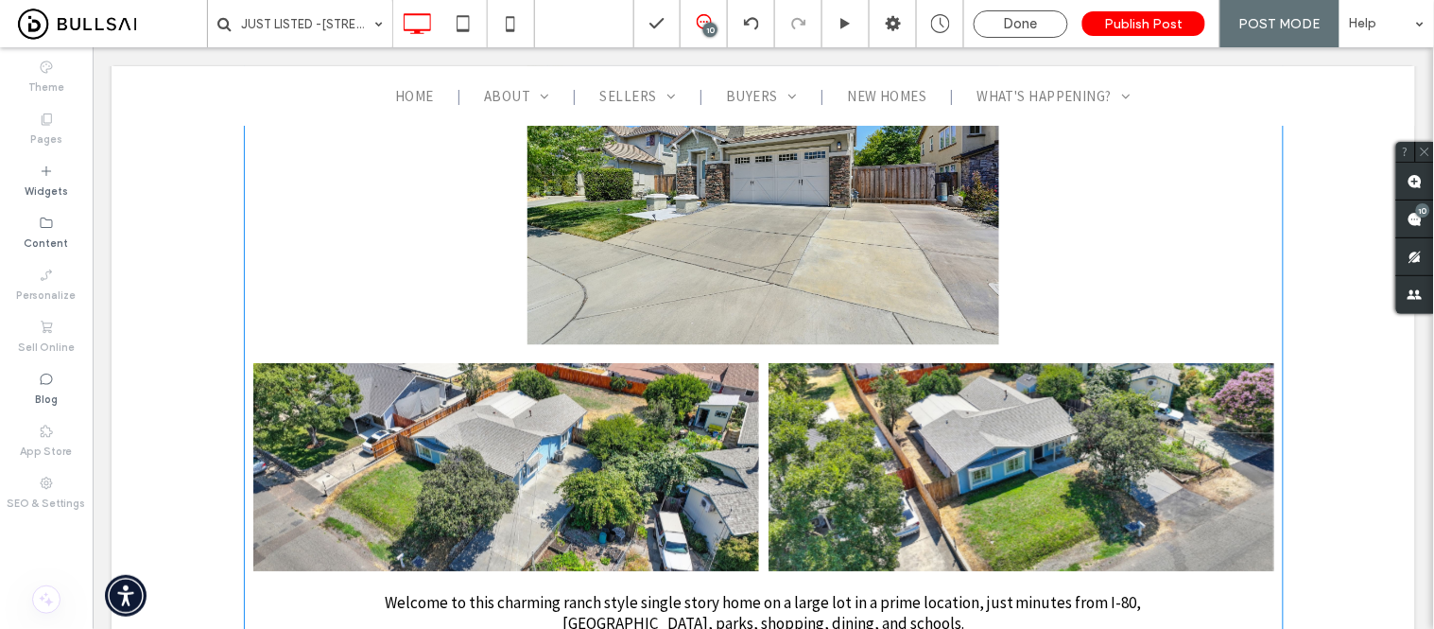
scroll to position [1365, 0]
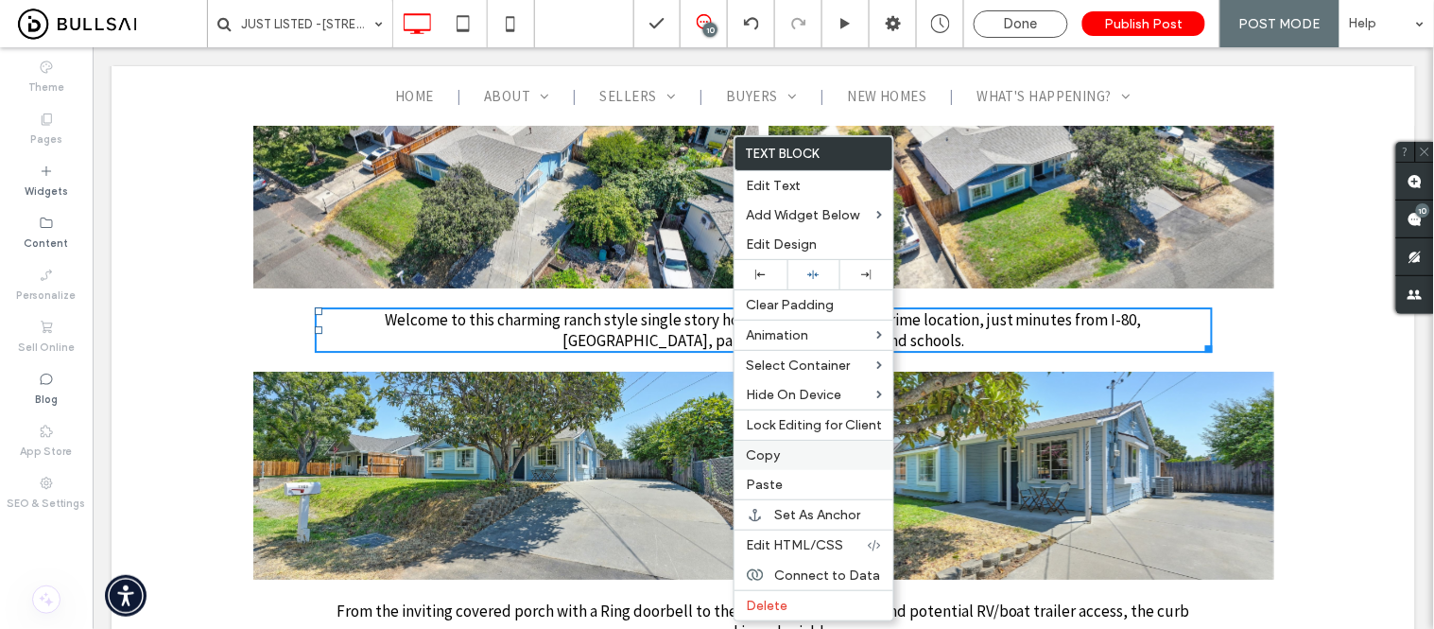
click at [780, 450] on label "Copy" at bounding box center [814, 455] width 136 height 16
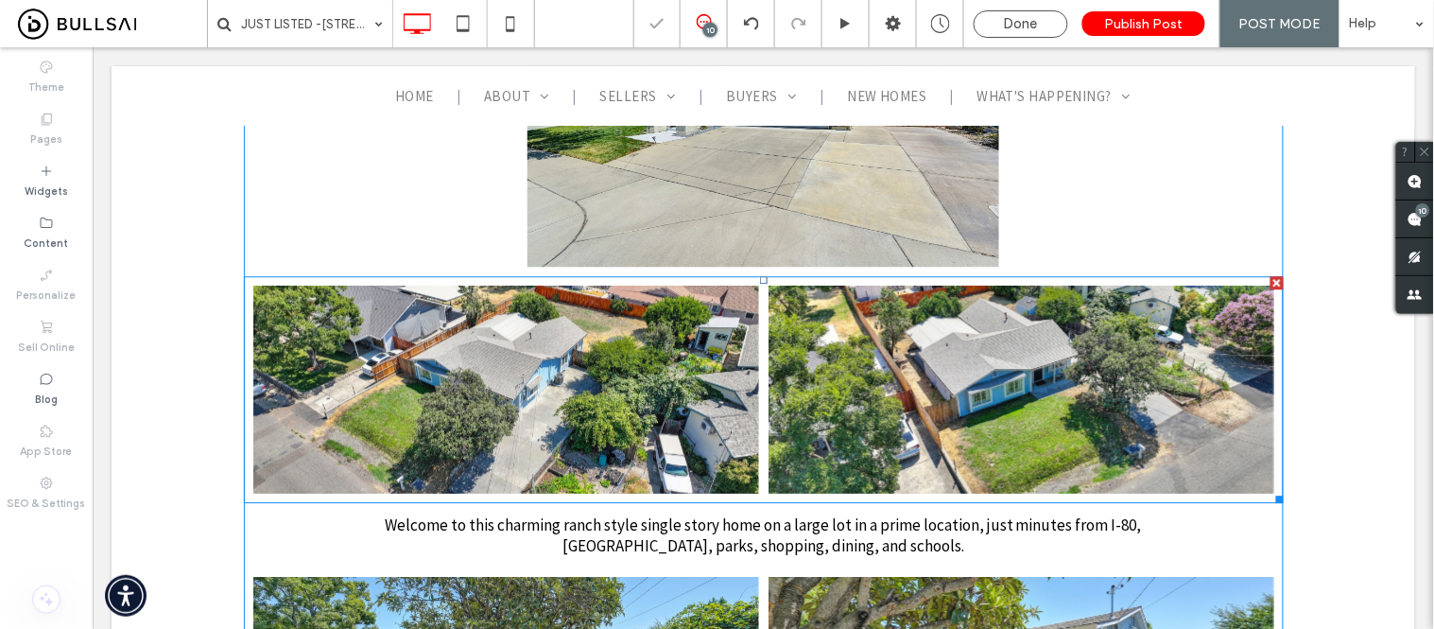
scroll to position [1155, 0]
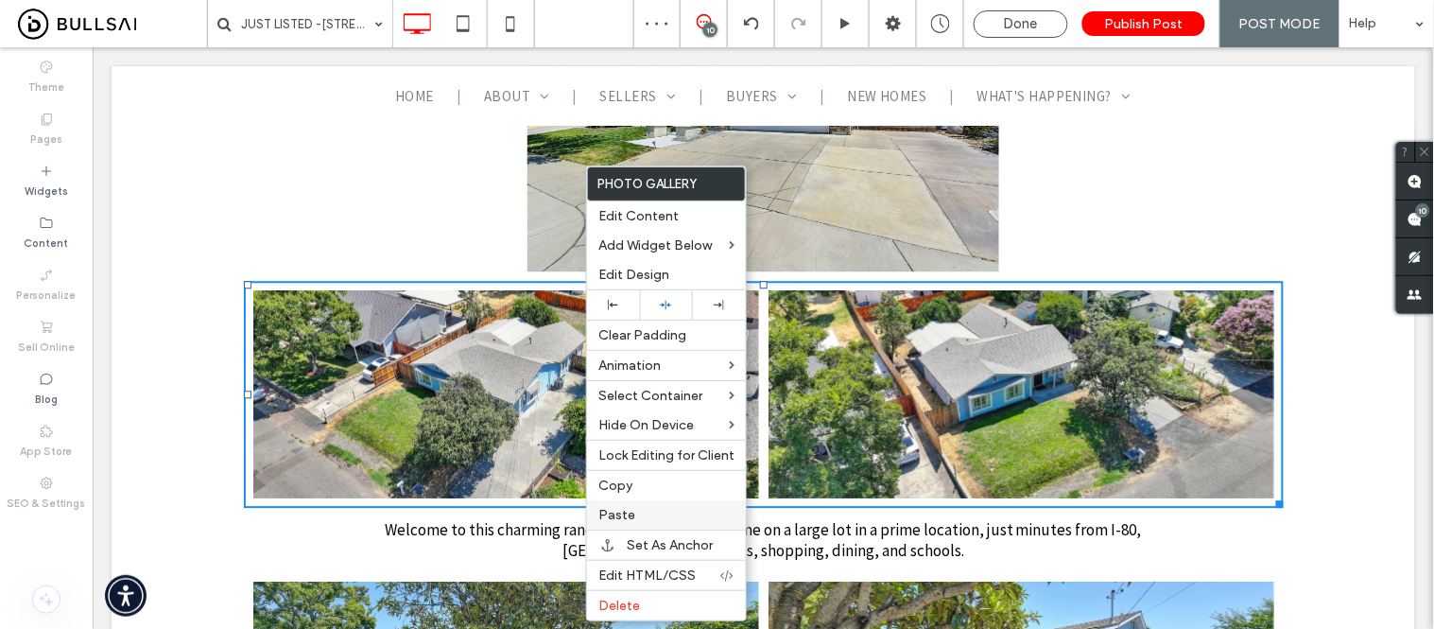
click at [624, 509] on span "Paste" at bounding box center [616, 515] width 37 height 16
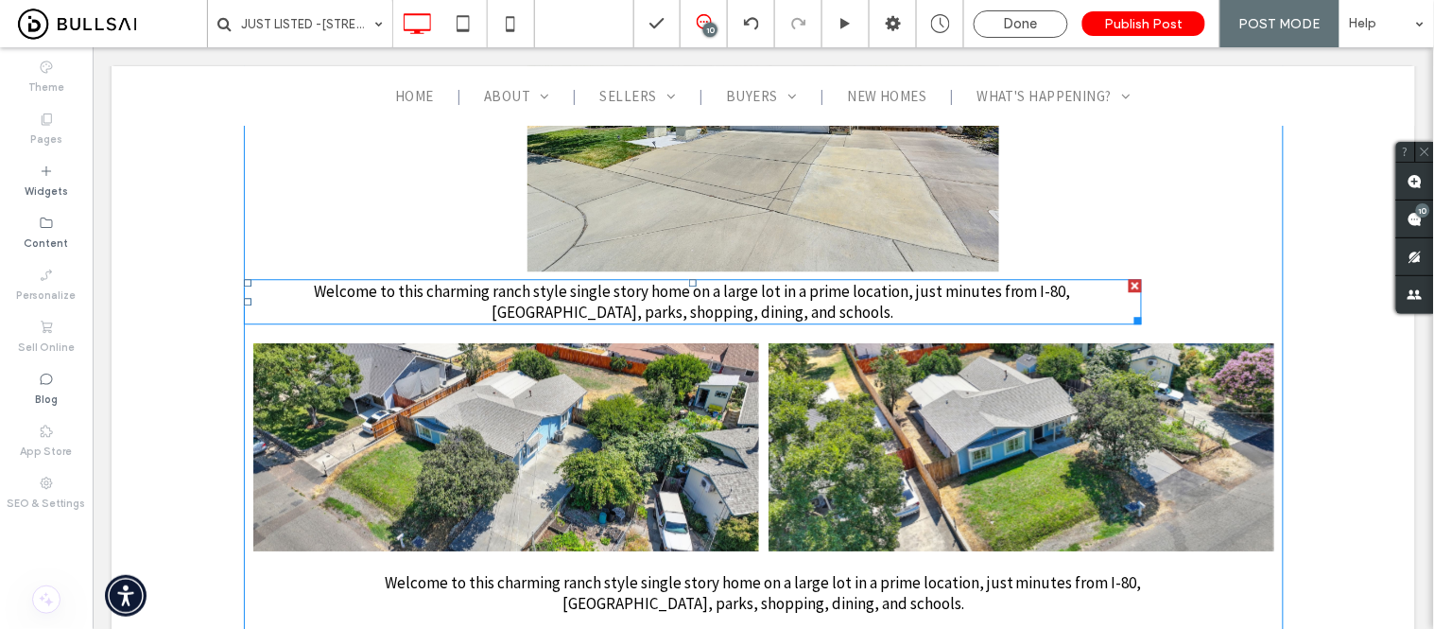
click at [646, 293] on span "Welcome to this charming ranch style single story home on a large lot in a prim…" at bounding box center [691, 301] width 757 height 42
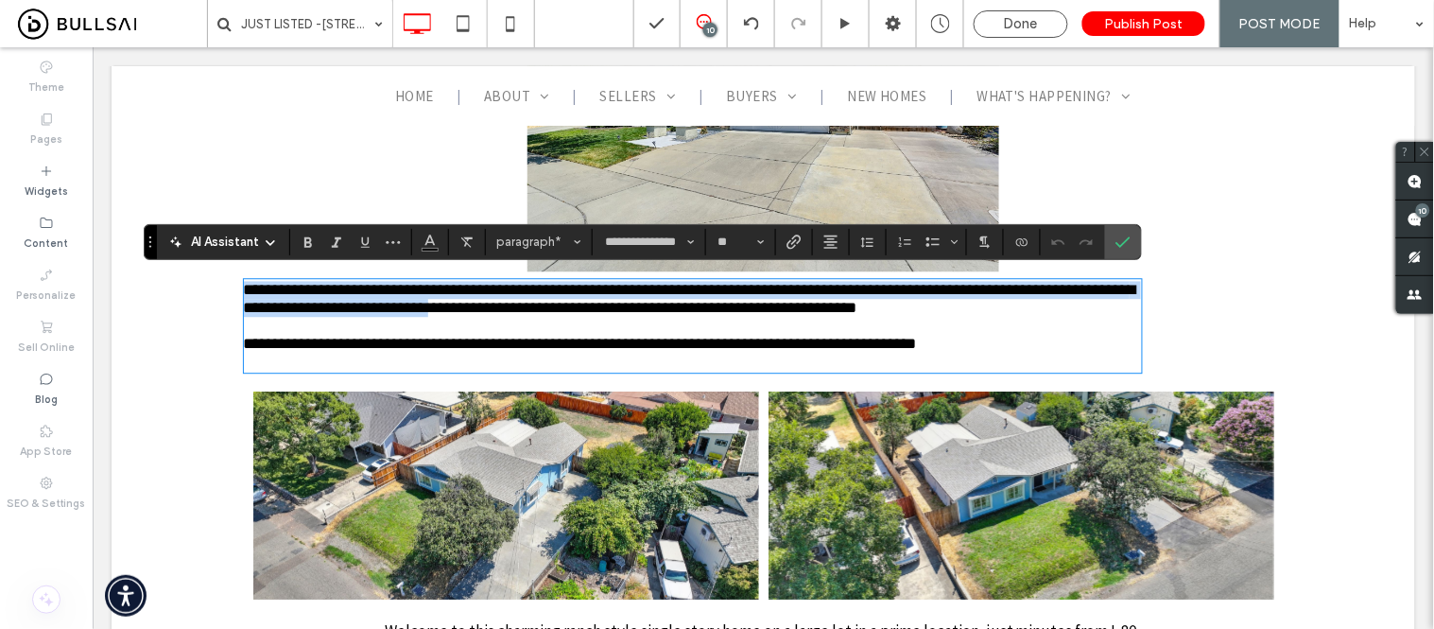
scroll to position [0, 0]
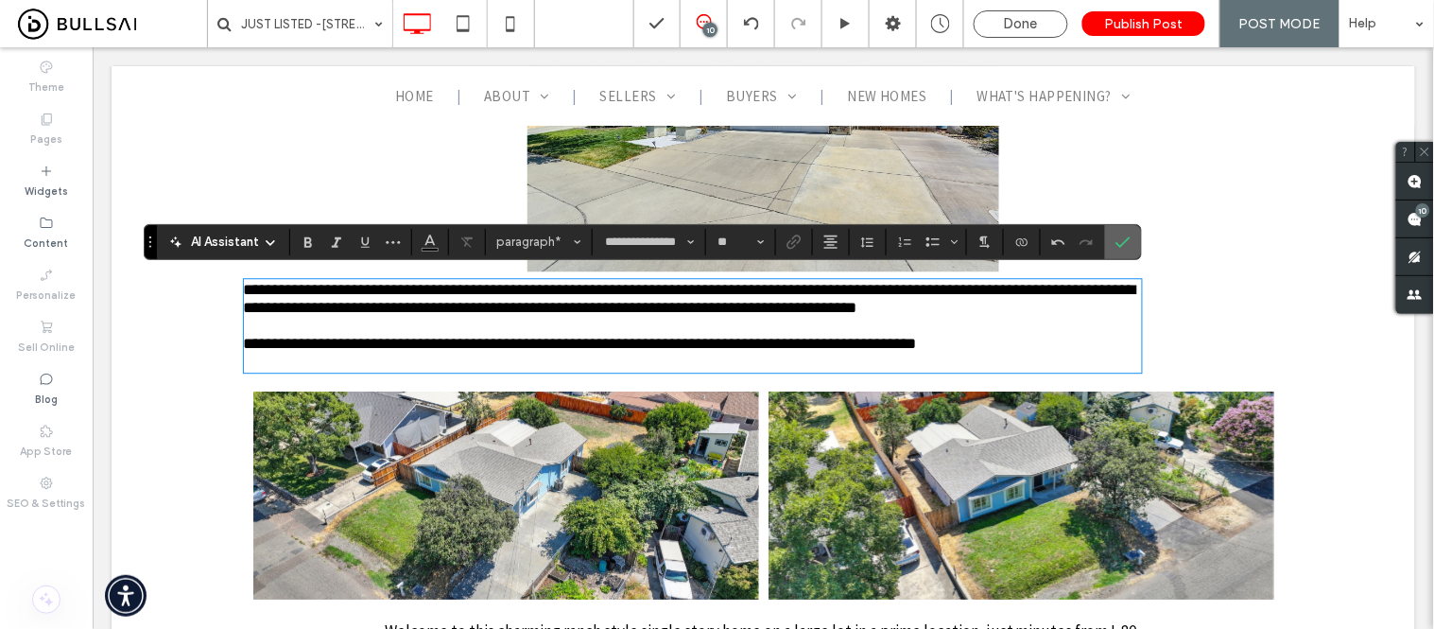
drag, startPoint x: 1130, startPoint y: 234, endPoint x: 938, endPoint y: 221, distance: 192.4
click at [1130, 234] on icon "Confirm" at bounding box center [1123, 241] width 15 height 15
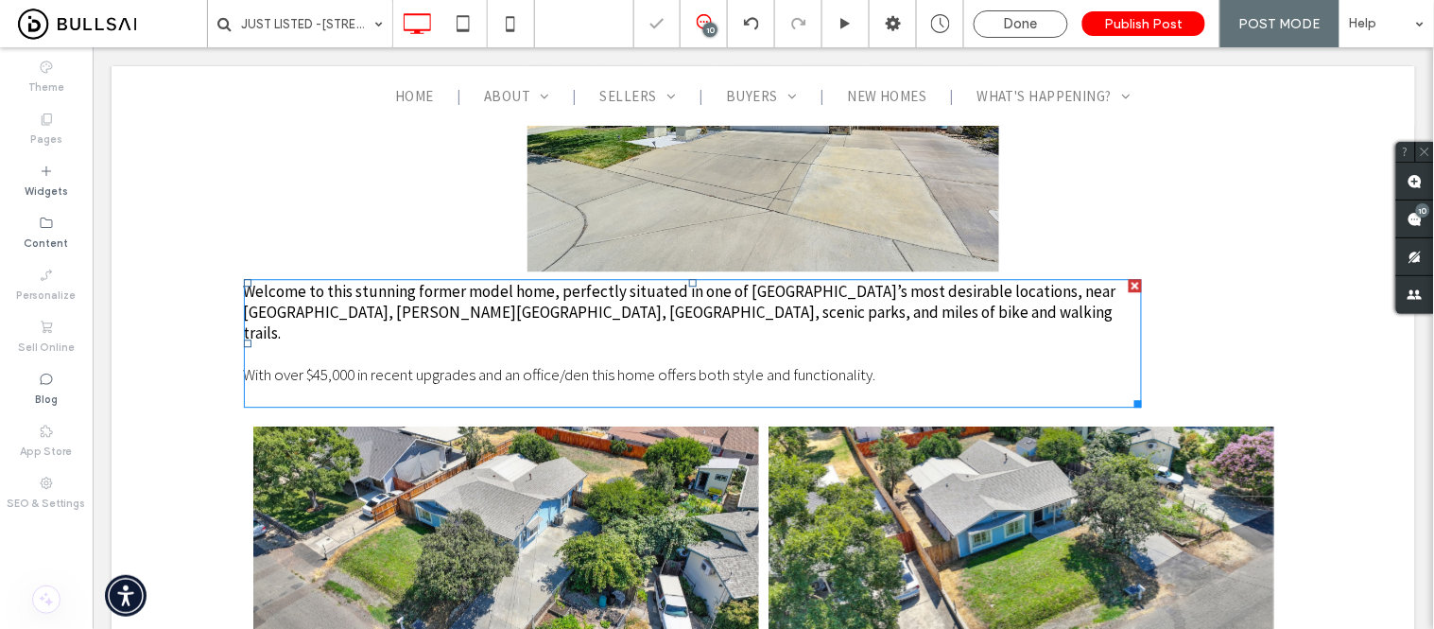
click at [729, 384] on p at bounding box center [692, 394] width 898 height 21
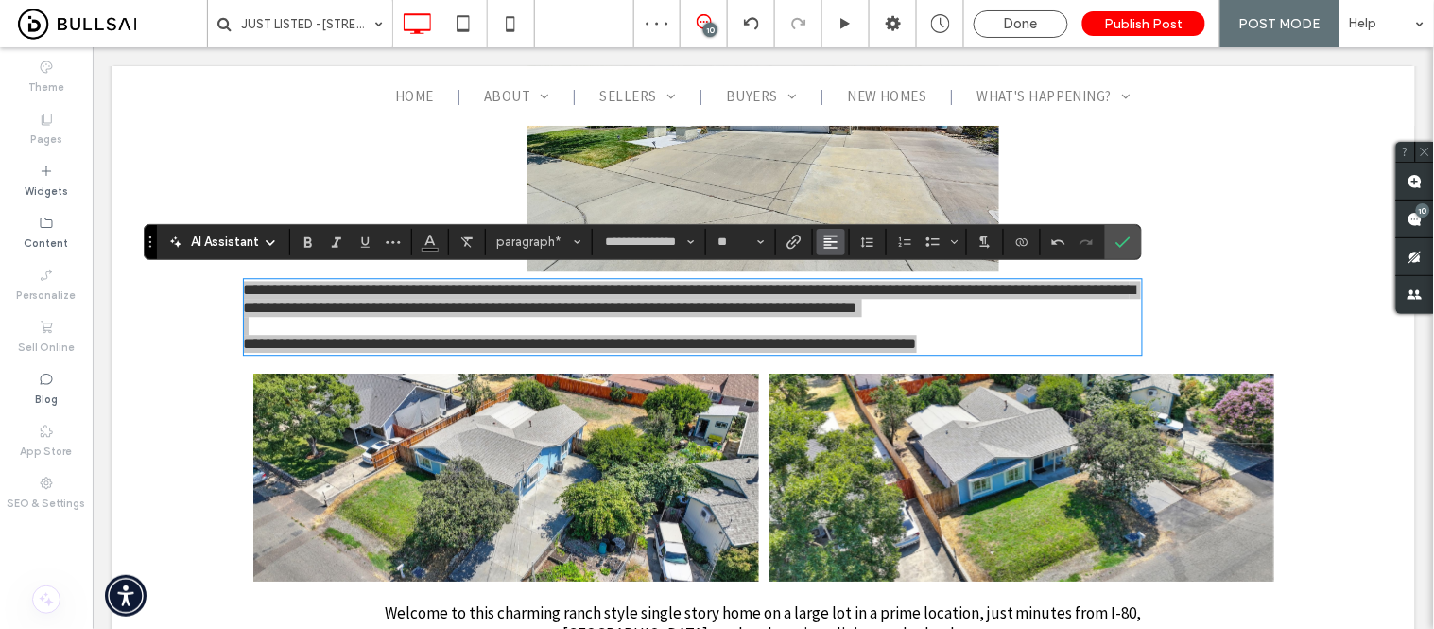
click at [822, 239] on button "Alignment" at bounding box center [831, 242] width 28 height 26
click at [861, 294] on div "ui.textEditor.alignment.center" at bounding box center [850, 299] width 25 height 15
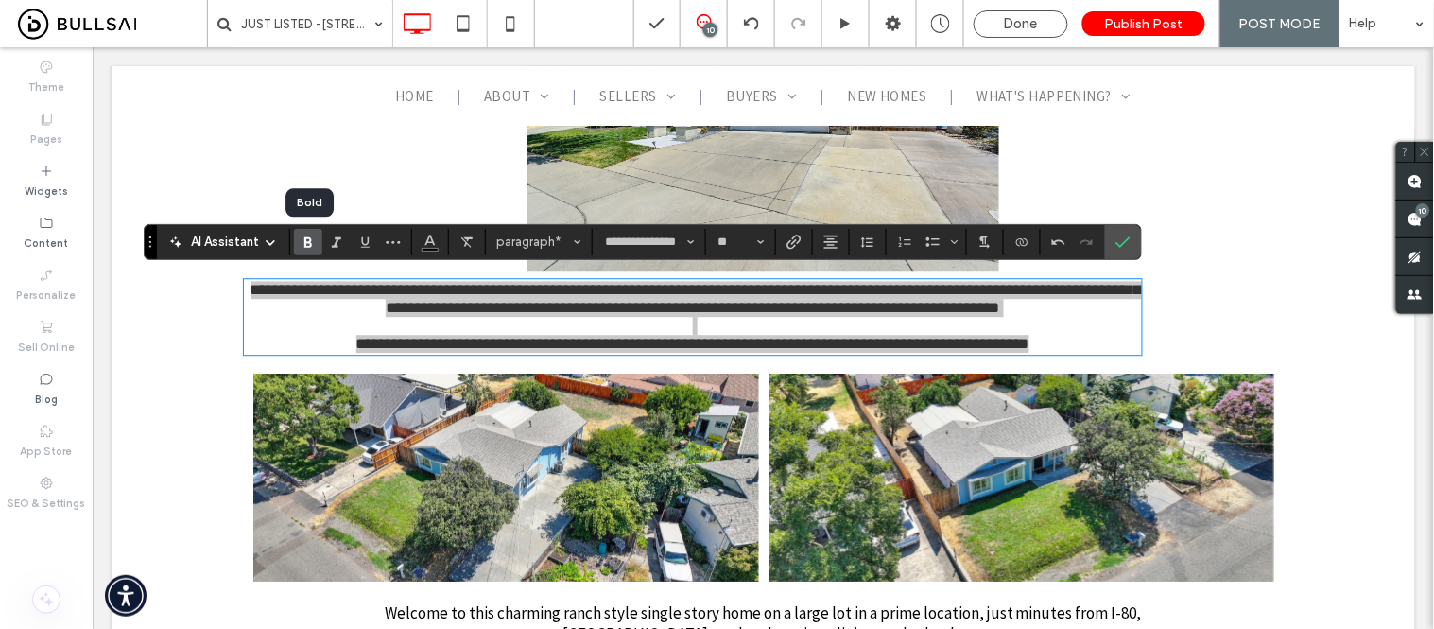
click at [304, 240] on icon "Bold" at bounding box center [308, 241] width 15 height 15
click at [1120, 247] on use "Confirm" at bounding box center [1123, 241] width 15 height 11
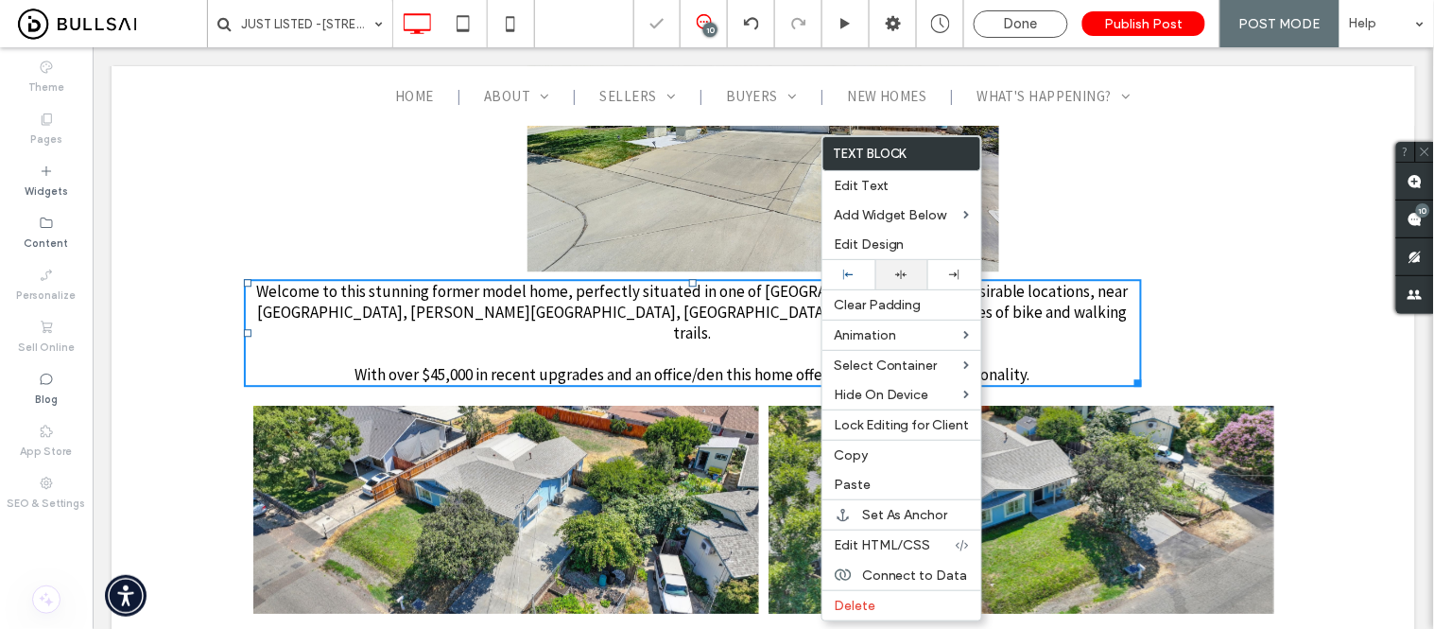
click at [891, 271] on div at bounding box center [902, 274] width 34 height 12
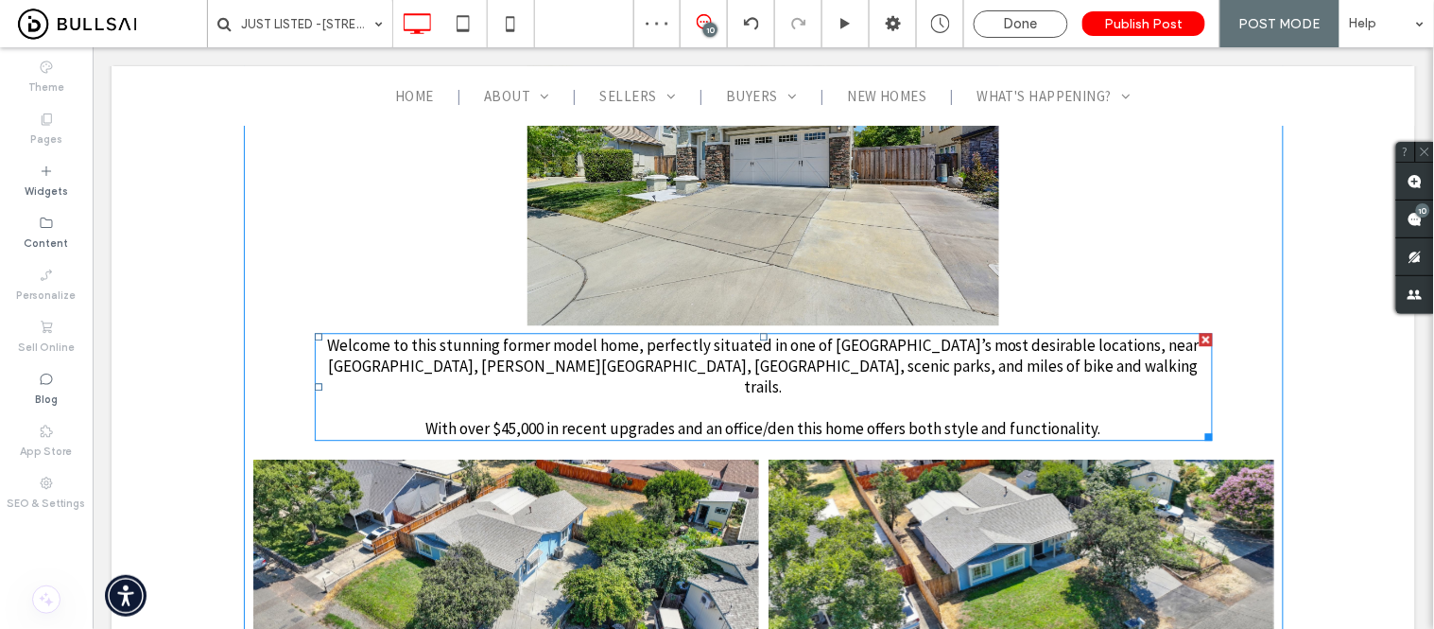
scroll to position [1050, 0]
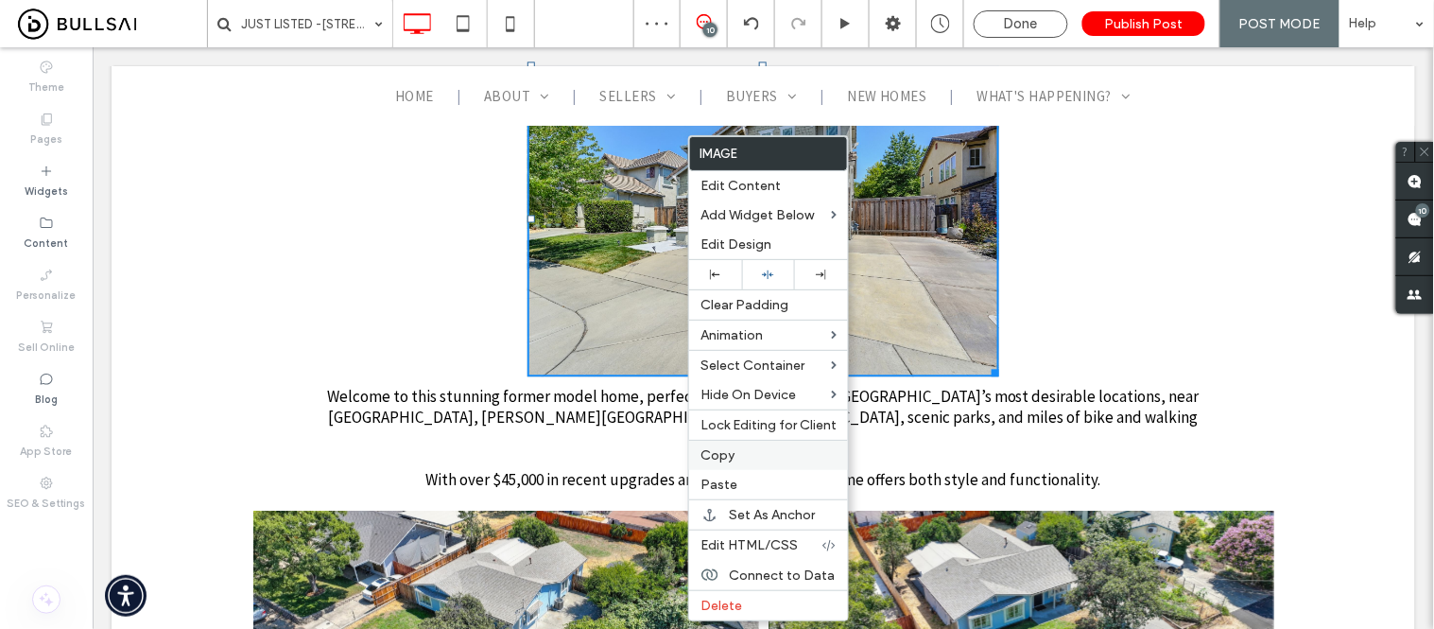
click at [726, 457] on span "Copy" at bounding box center [718, 455] width 34 height 16
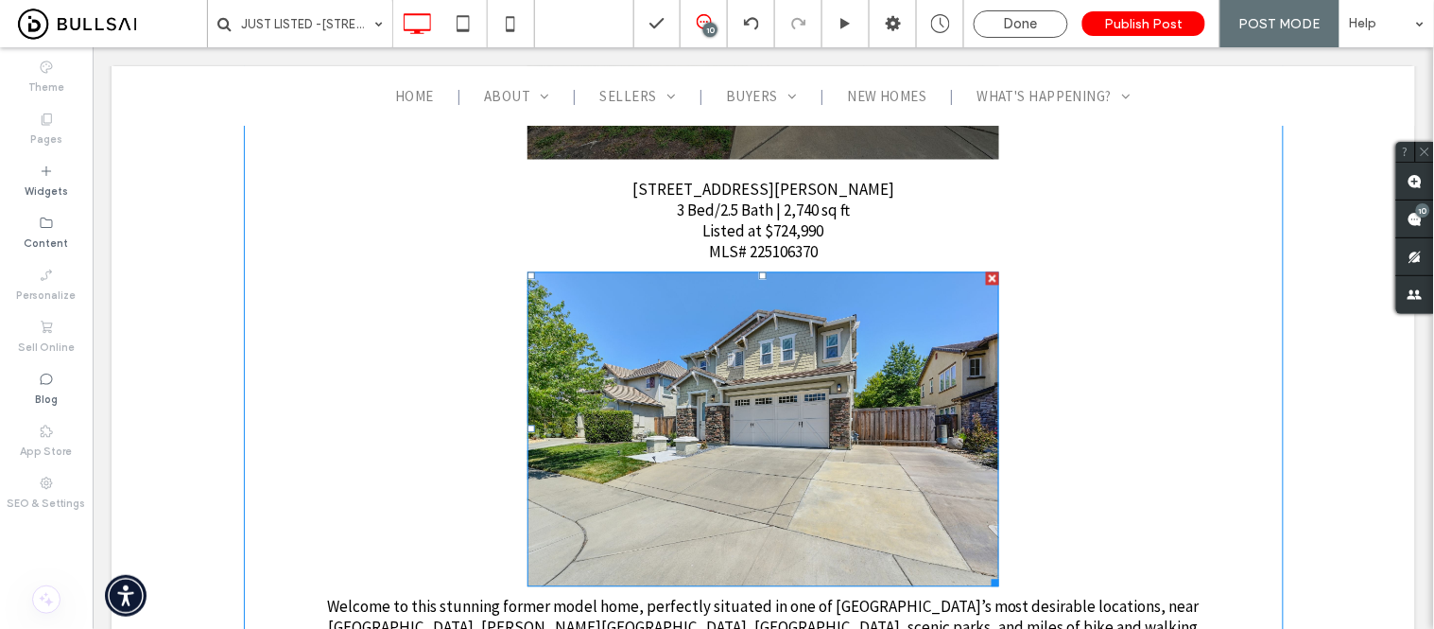
scroll to position [1365, 0]
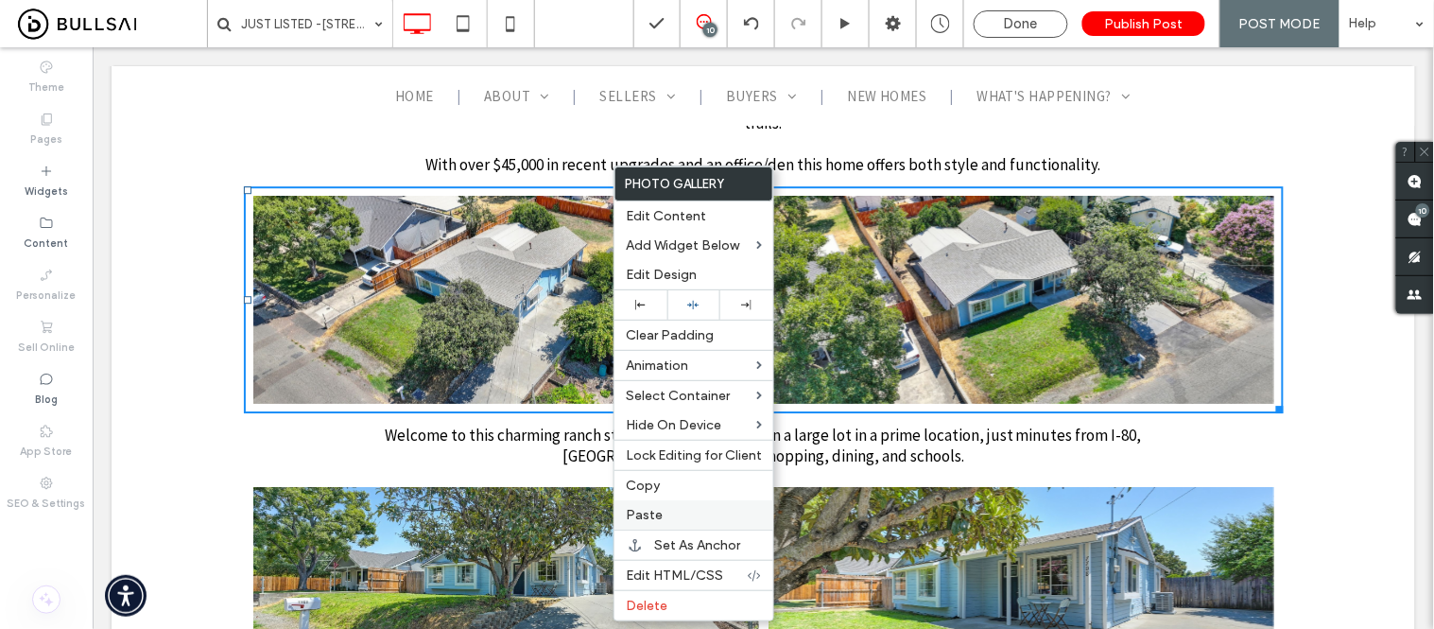
click at [652, 514] on span "Paste" at bounding box center [644, 515] width 37 height 16
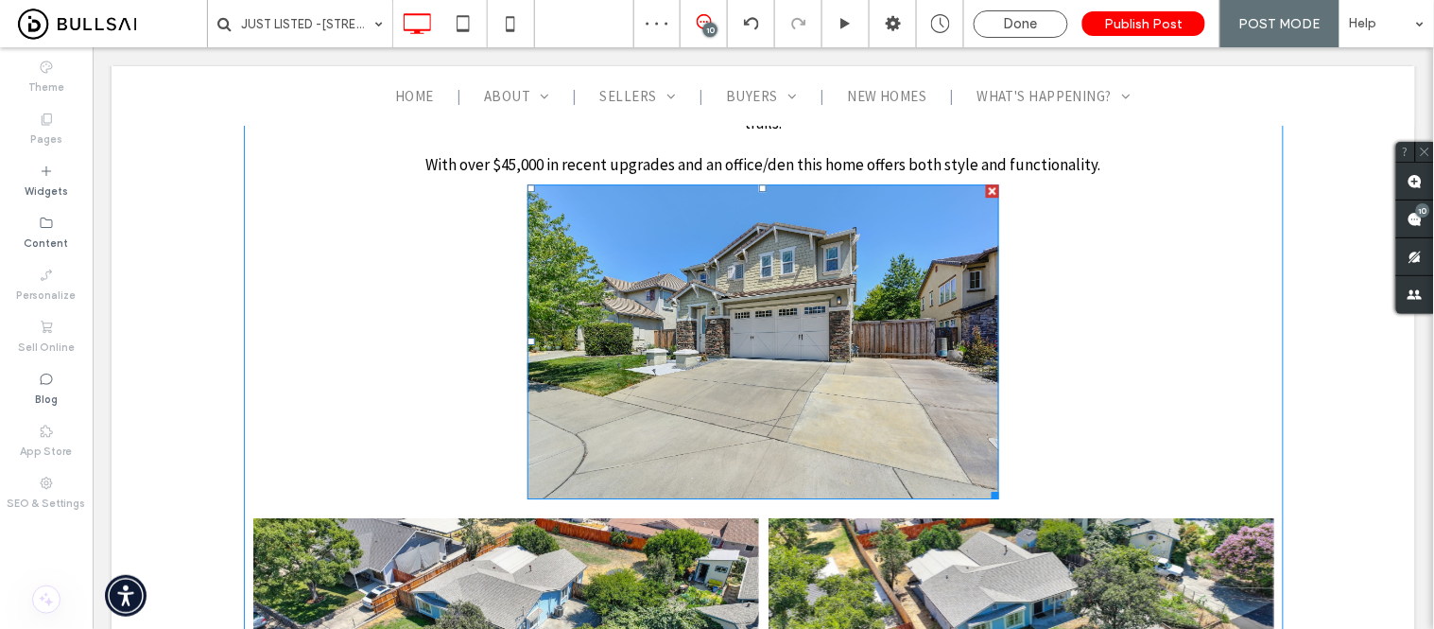
click at [737, 274] on img at bounding box center [763, 340] width 473 height 315
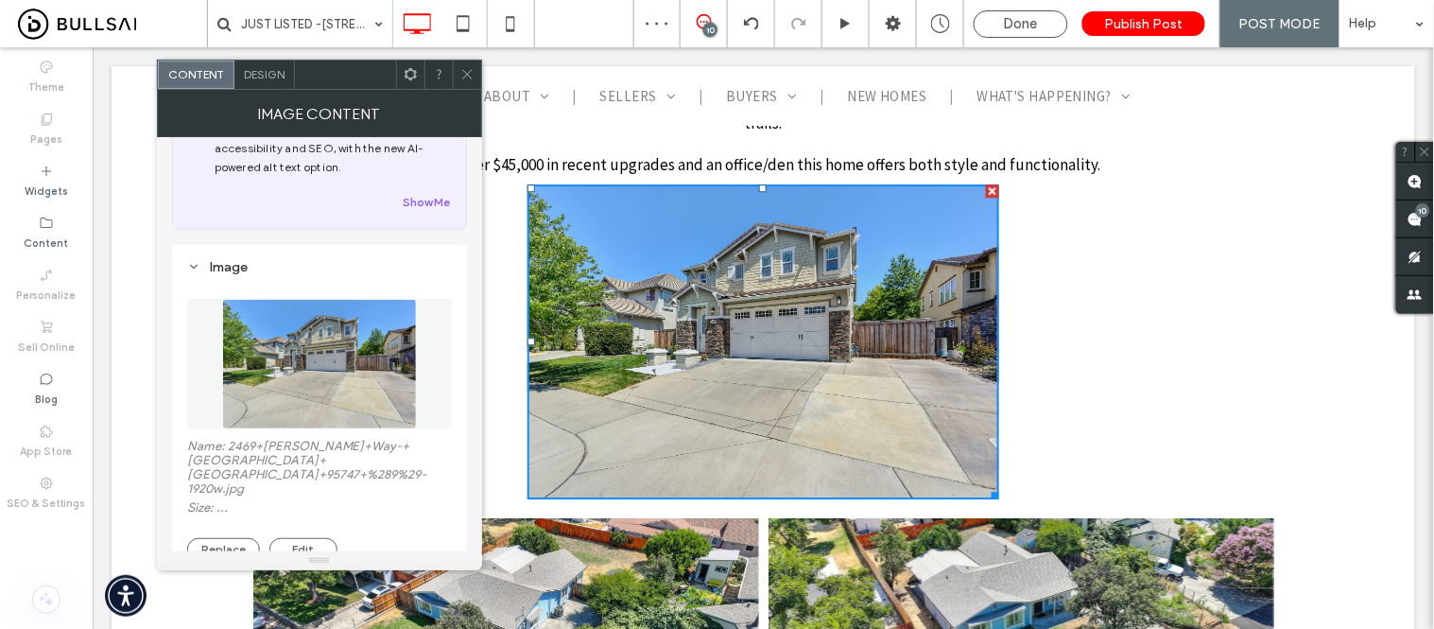
scroll to position [105, 0]
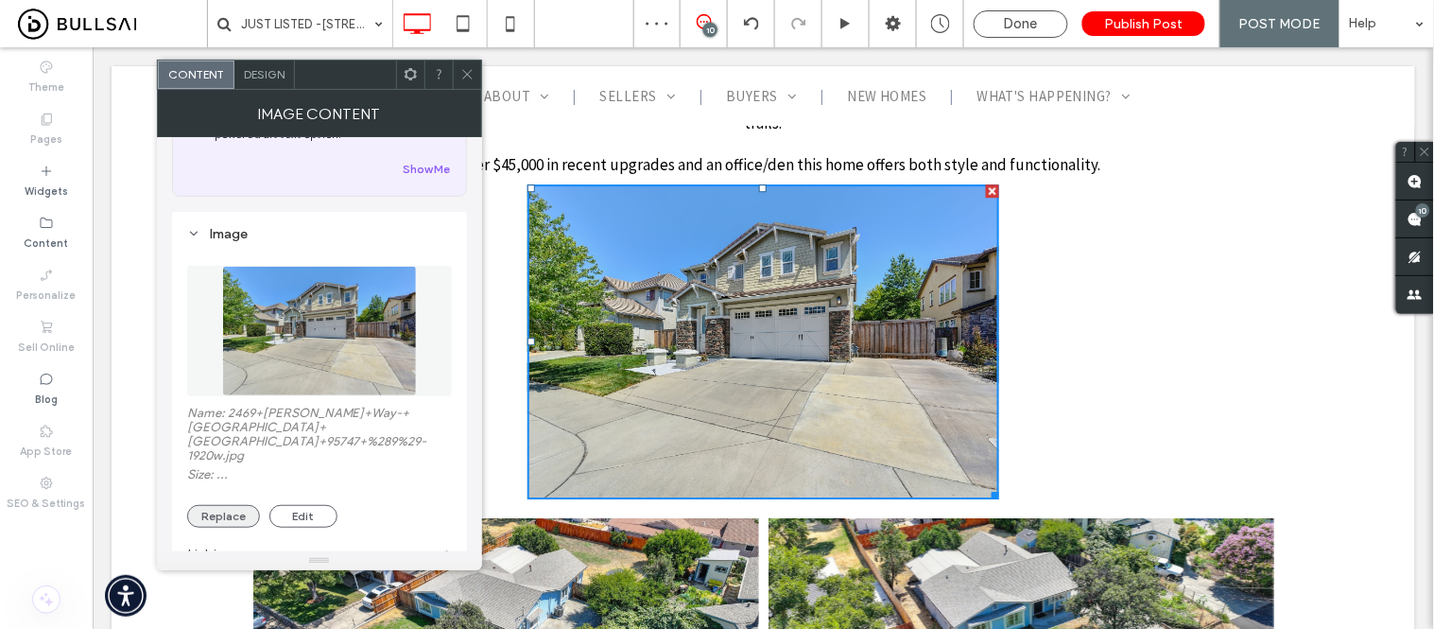
click at [227, 505] on button "Replace" at bounding box center [223, 516] width 73 height 23
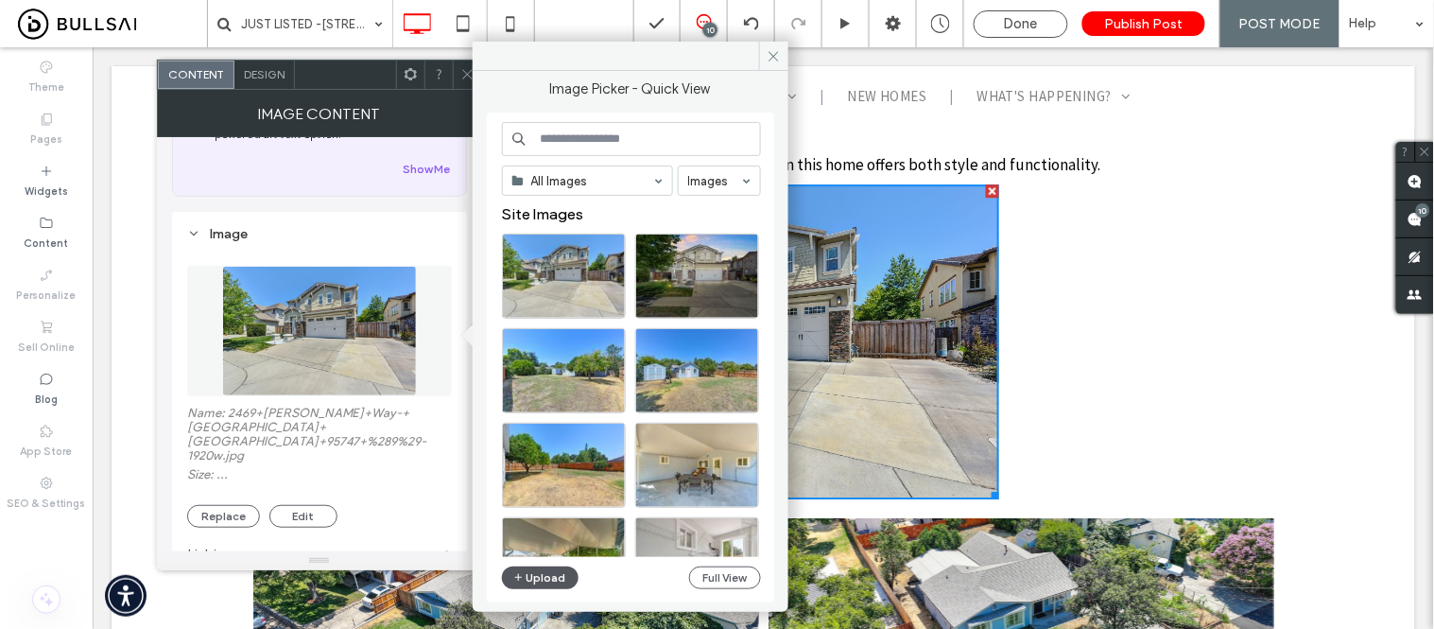
click at [518, 577] on icon "button" at bounding box center [518, 577] width 11 height 15
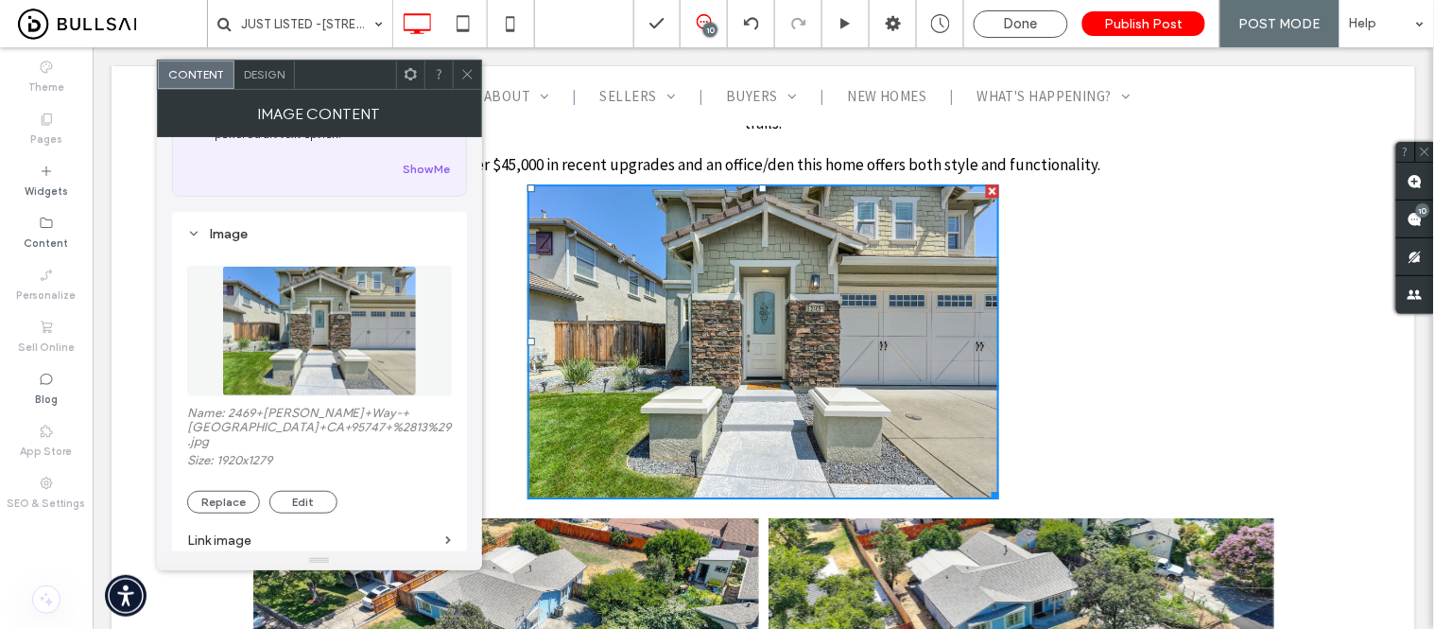
click at [471, 78] on use at bounding box center [466, 74] width 9 height 9
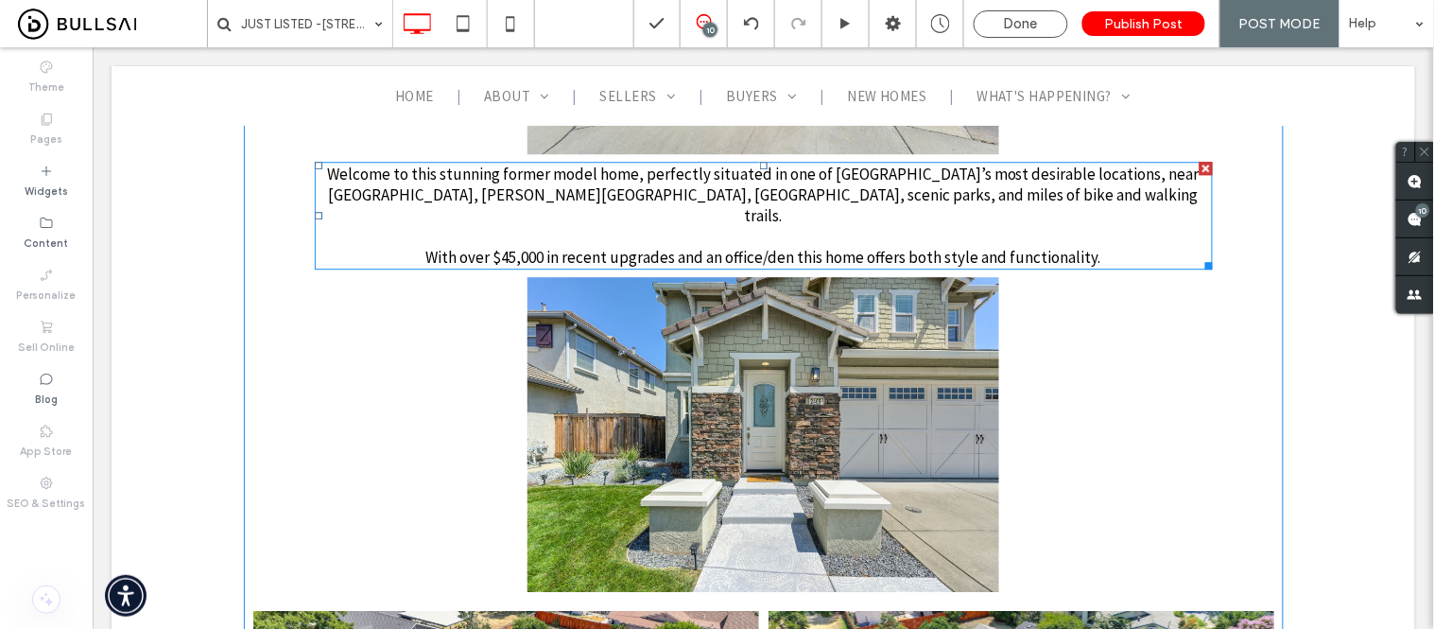
scroll to position [1155, 0]
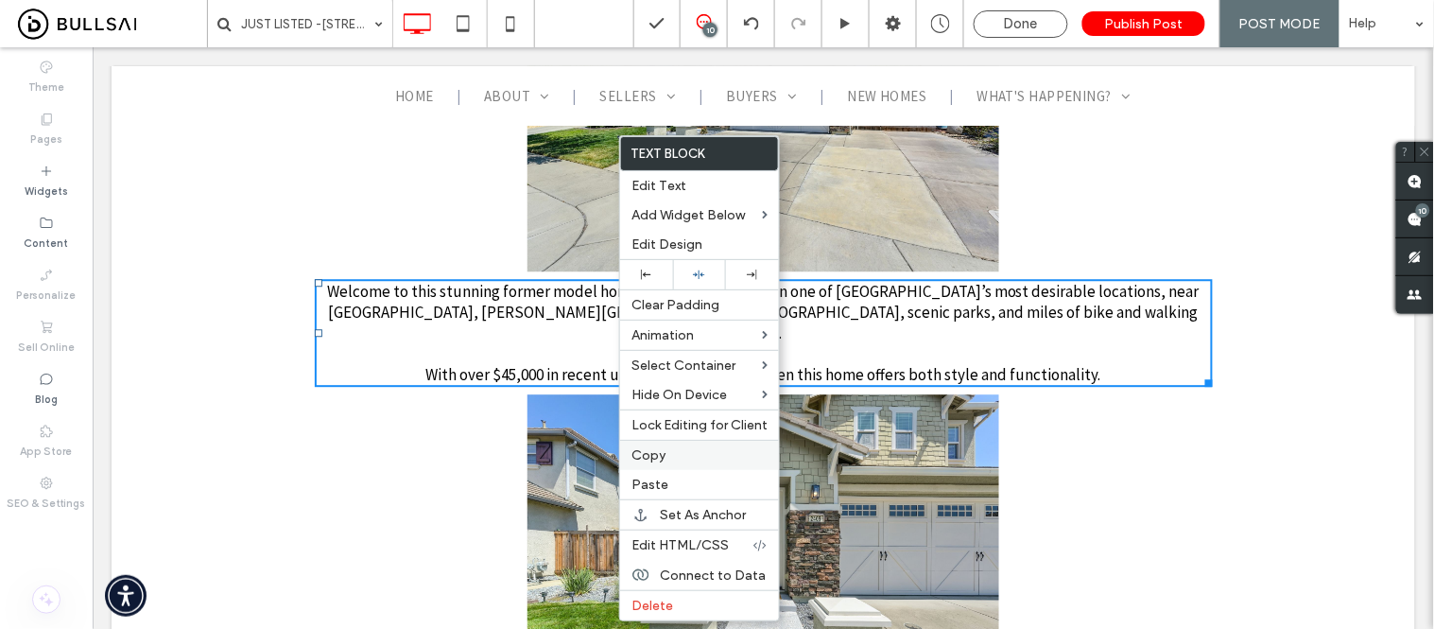
click at [659, 459] on span "Copy" at bounding box center [649, 455] width 34 height 16
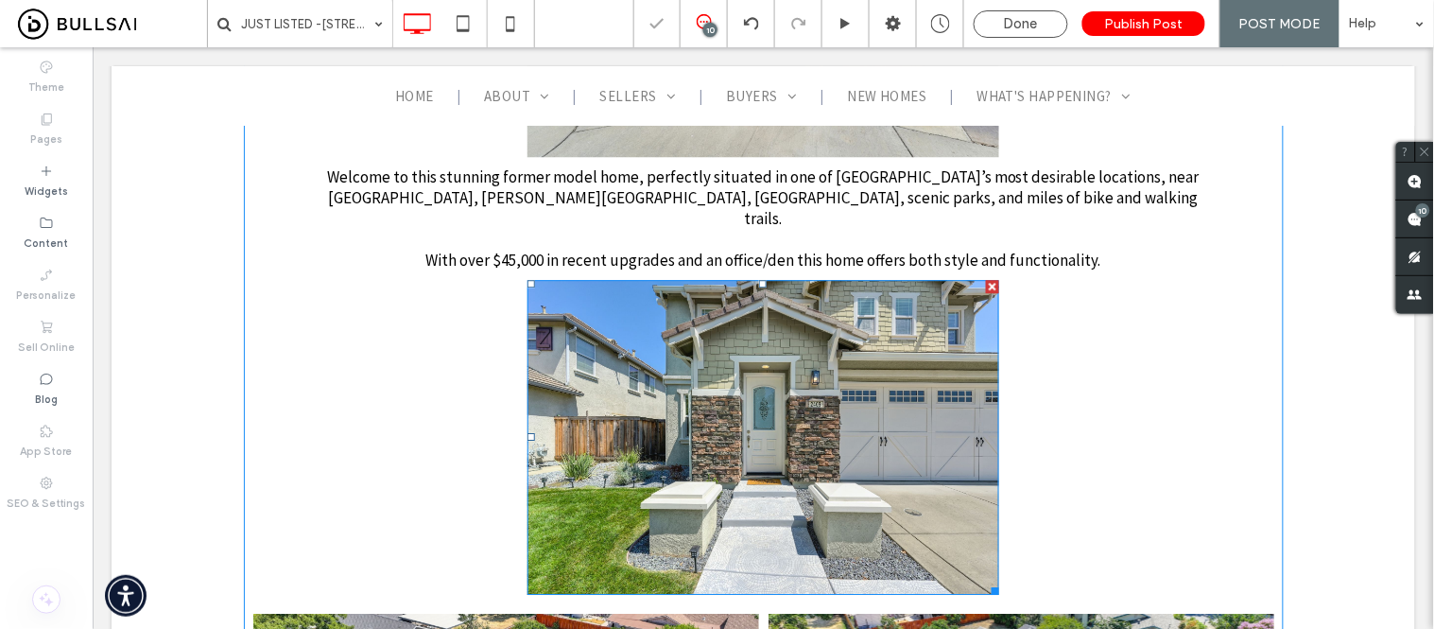
scroll to position [1470, 0]
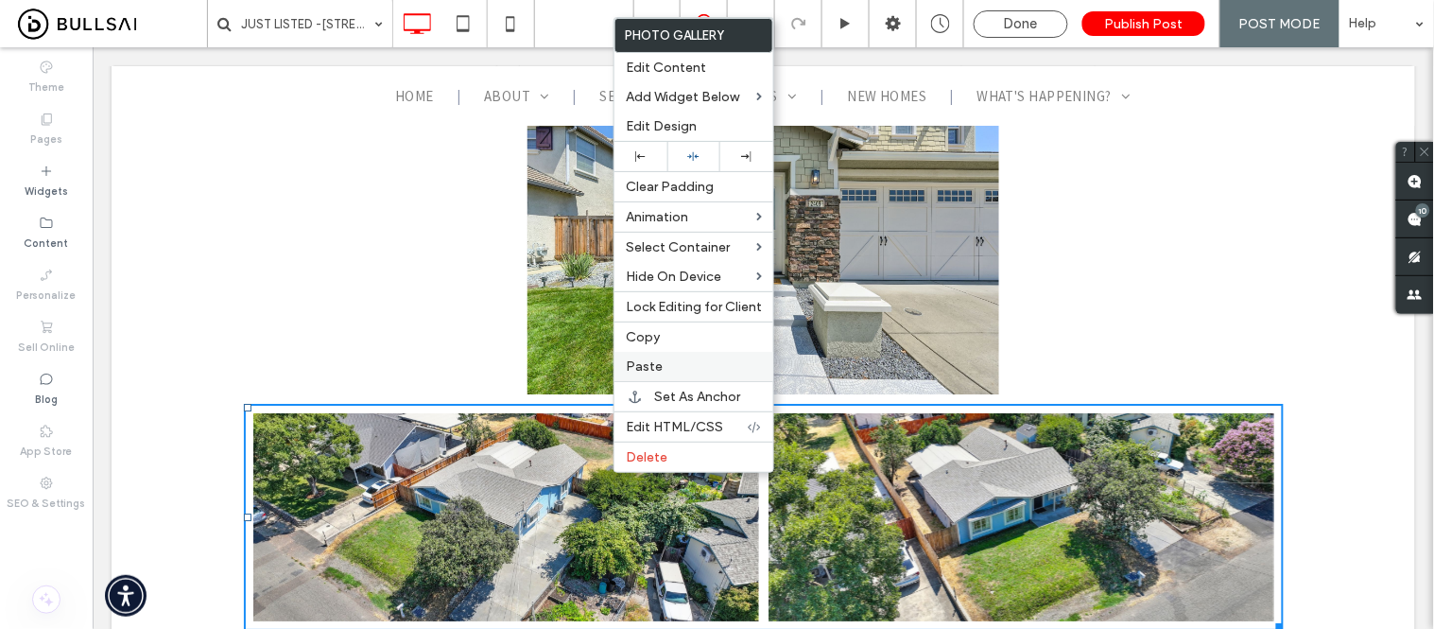
click at [660, 358] on label "Paste" at bounding box center [694, 366] width 136 height 16
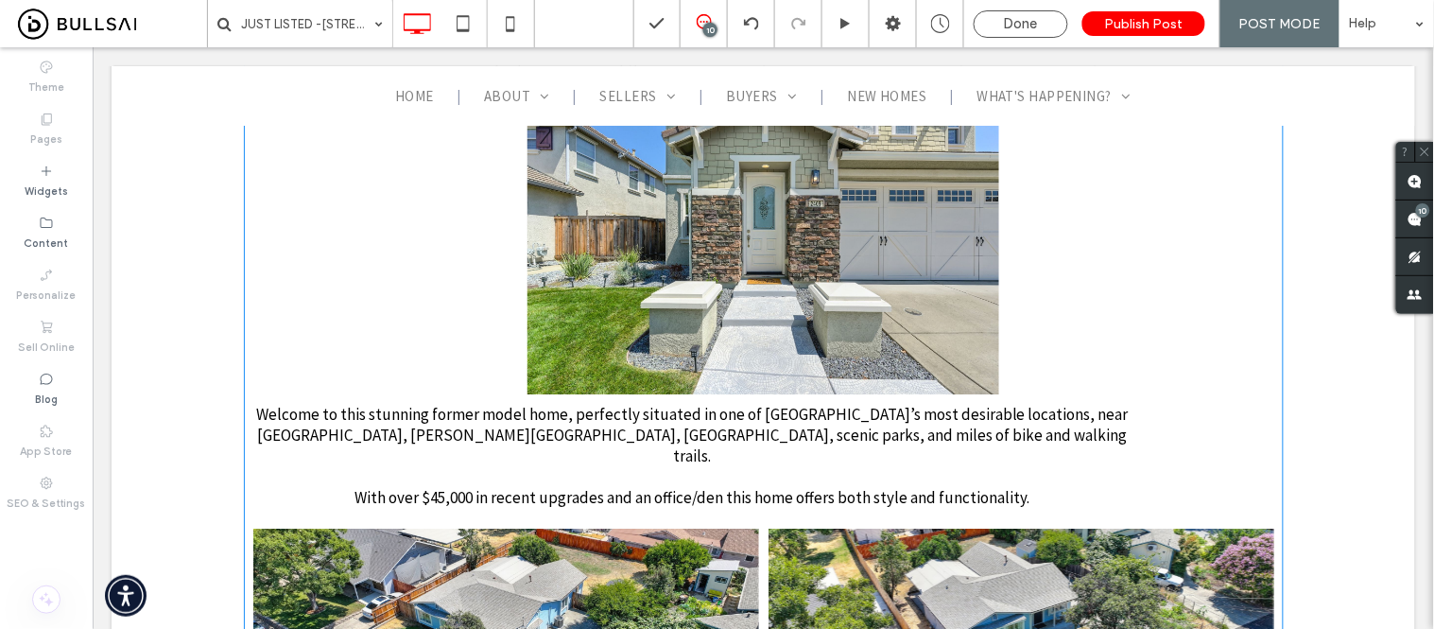
scroll to position [1575, 0]
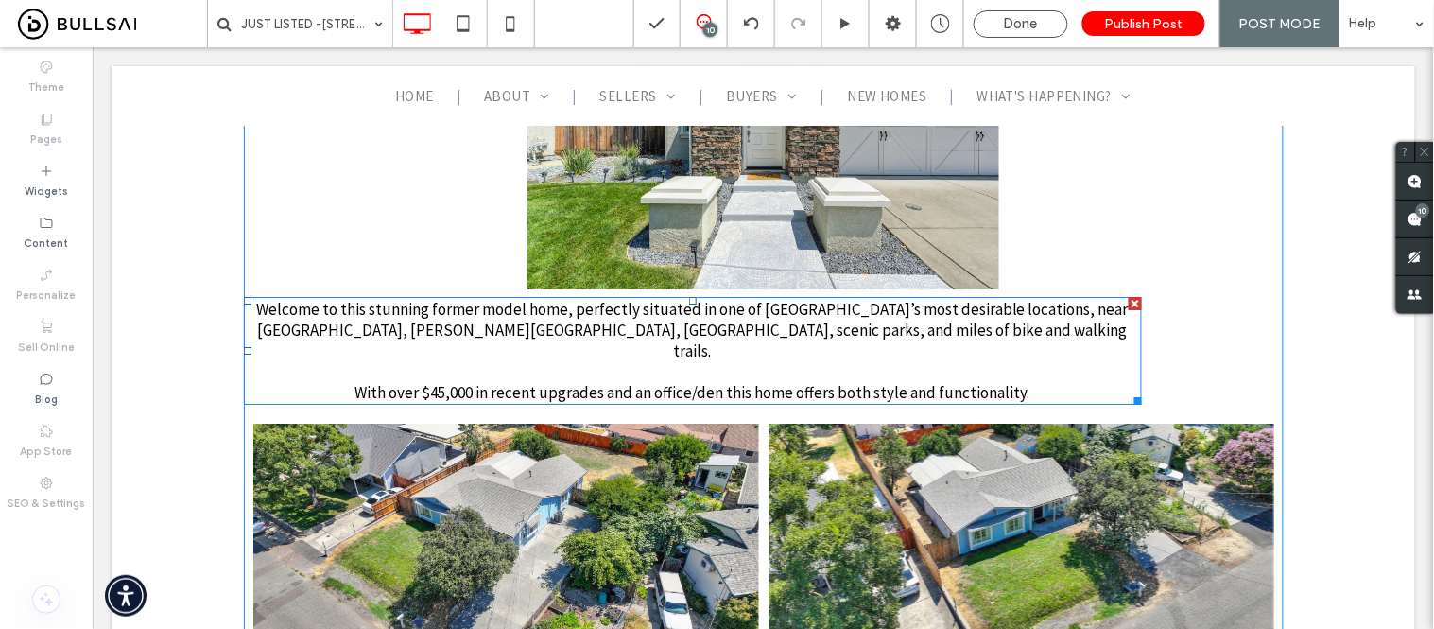
click at [791, 300] on span "Welcome to this stunning former model home, perfectly situated in one of [GEOGR…" at bounding box center [691, 329] width 873 height 62
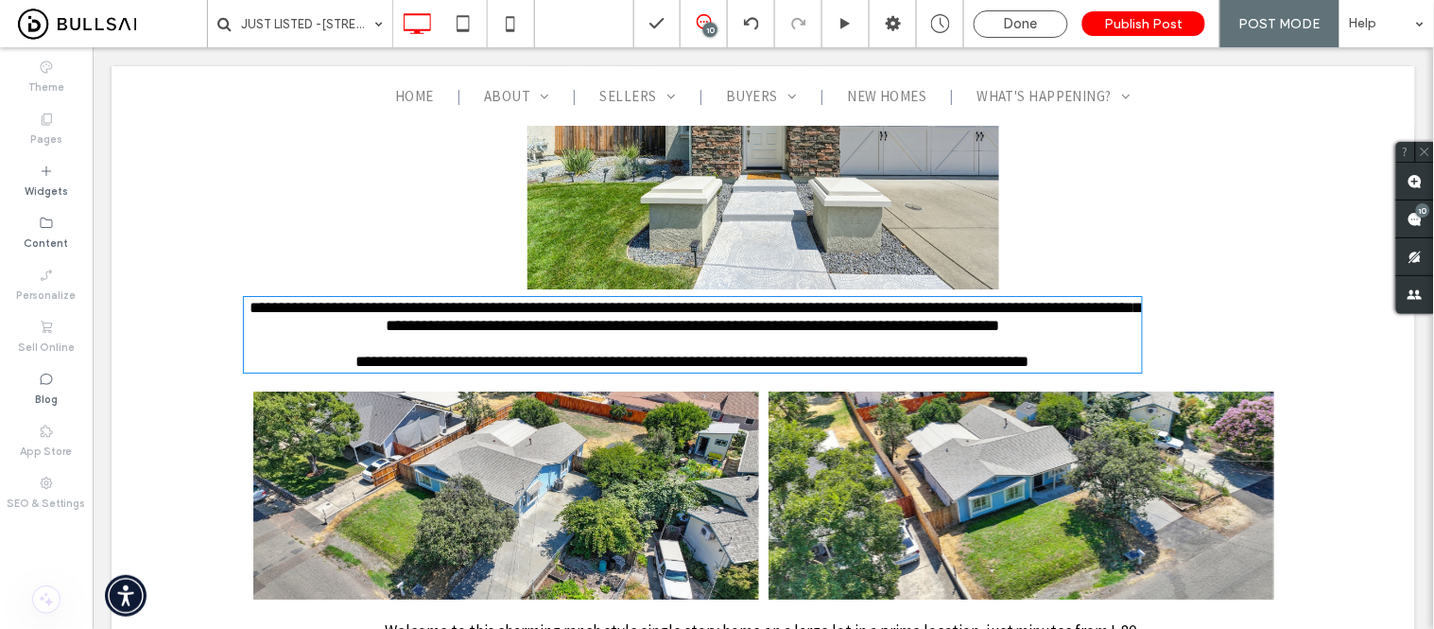
type input "**********"
type input "**"
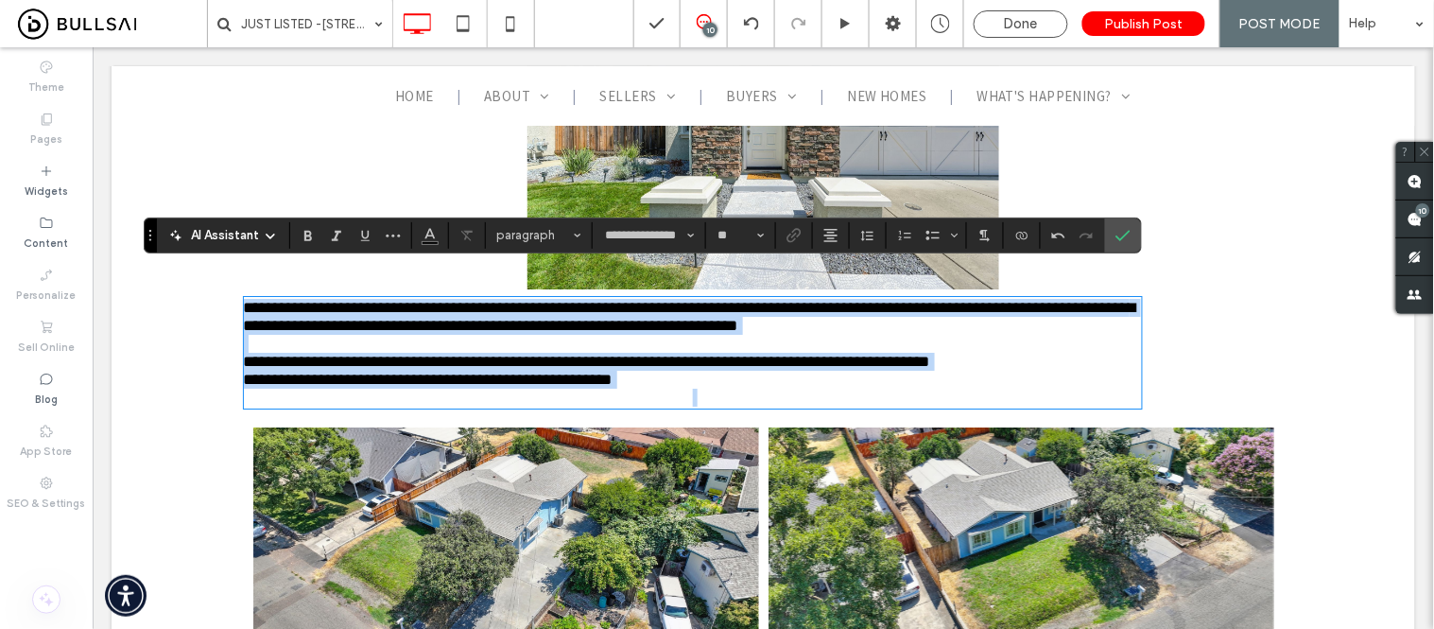
scroll to position [0, 0]
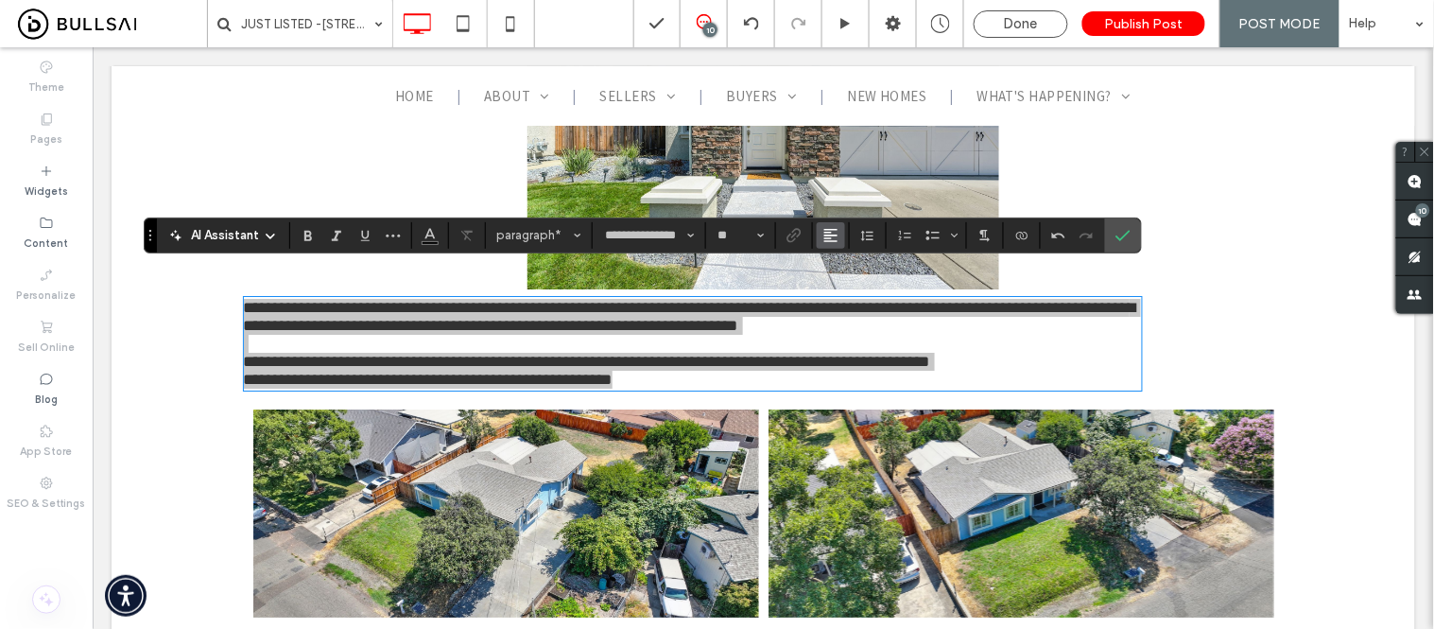
click at [830, 240] on use "Alignment" at bounding box center [830, 235] width 13 height 13
click at [832, 295] on icon "ui.textEditor.alignment.center" at bounding box center [827, 293] width 9 height 7
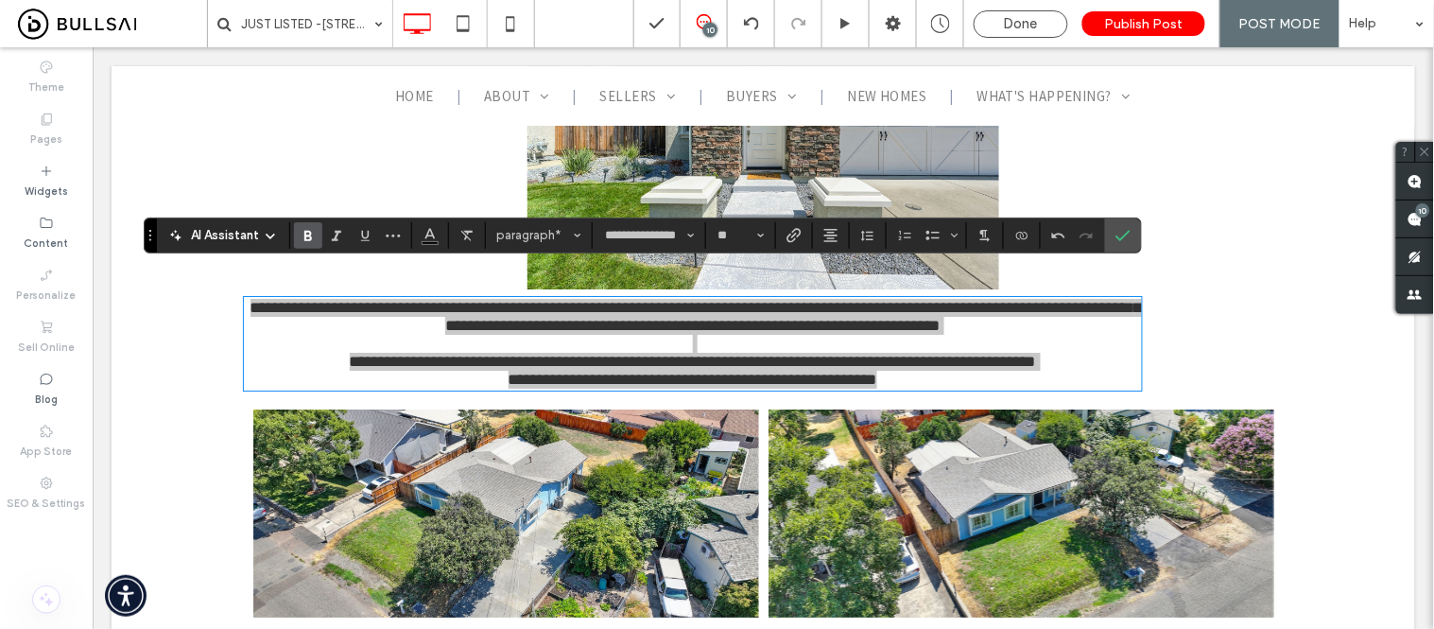
click at [307, 232] on use "Bold" at bounding box center [308, 236] width 8 height 10
click at [306, 233] on use "Bold" at bounding box center [308, 236] width 8 height 10
click at [313, 239] on icon "Bold" at bounding box center [308, 235] width 15 height 15
click at [317, 236] on label "Bold" at bounding box center [308, 235] width 28 height 26
click at [315, 234] on icon "Bold" at bounding box center [308, 235] width 15 height 15
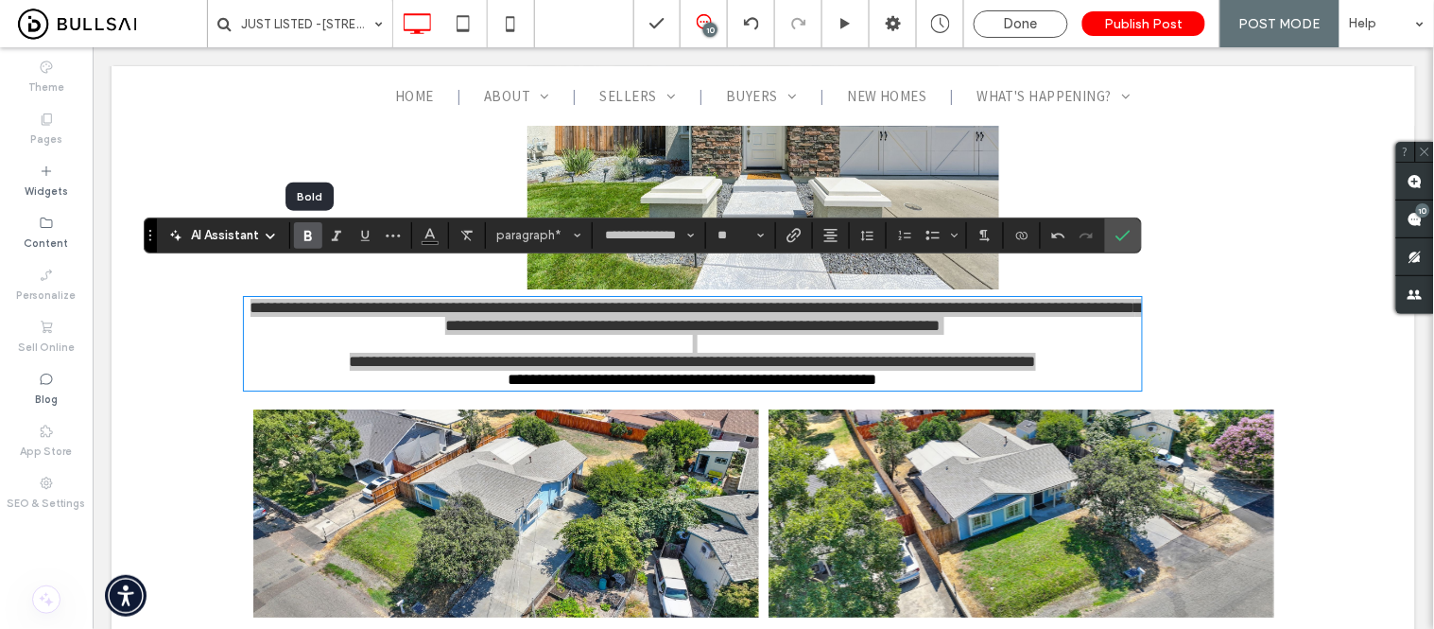
click at [315, 234] on icon "Bold" at bounding box center [308, 235] width 15 height 15
click at [316, 234] on label "Bold" at bounding box center [308, 235] width 28 height 26
click at [308, 240] on use "Bold" at bounding box center [308, 236] width 8 height 10
click at [562, 371] on span "**********" at bounding box center [692, 379] width 369 height 16
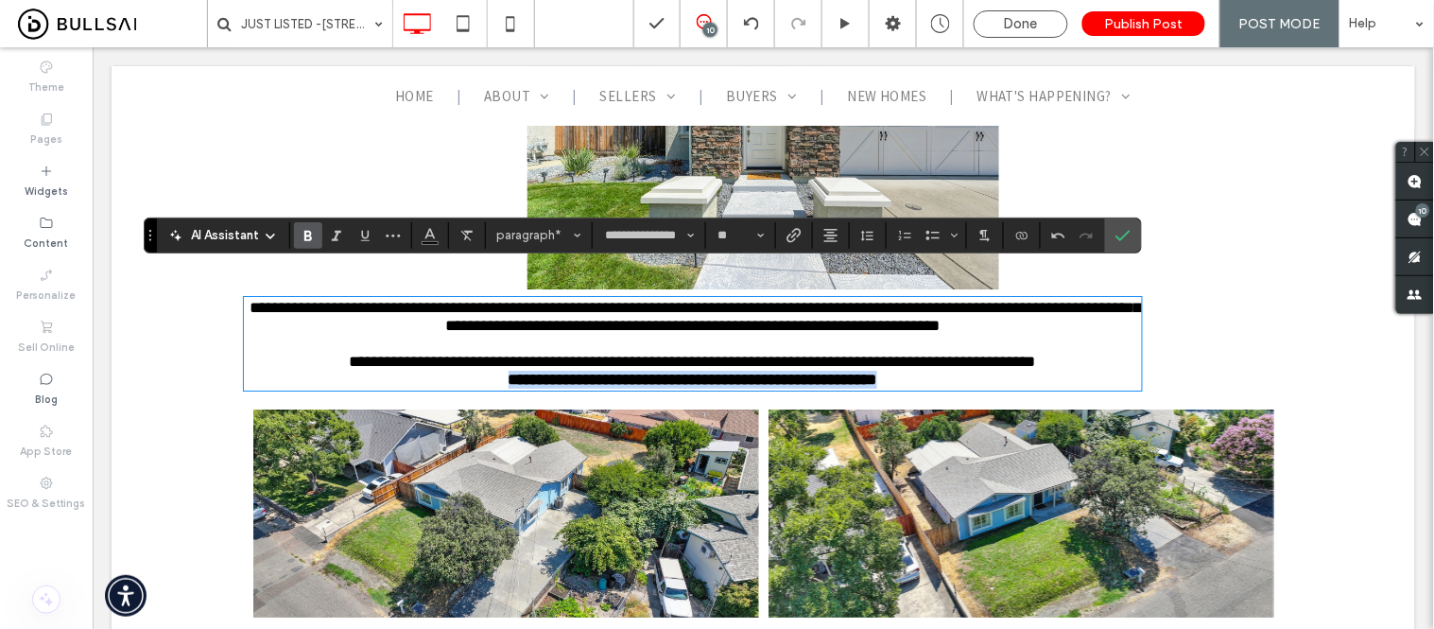
drag, startPoint x: 742, startPoint y: 361, endPoint x: 920, endPoint y: 362, distance: 177.7
click at [920, 370] on p "**********" at bounding box center [692, 379] width 898 height 18
click at [308, 233] on icon "Bold" at bounding box center [308, 235] width 15 height 15
click at [1132, 246] on label "Confirm" at bounding box center [1123, 235] width 28 height 34
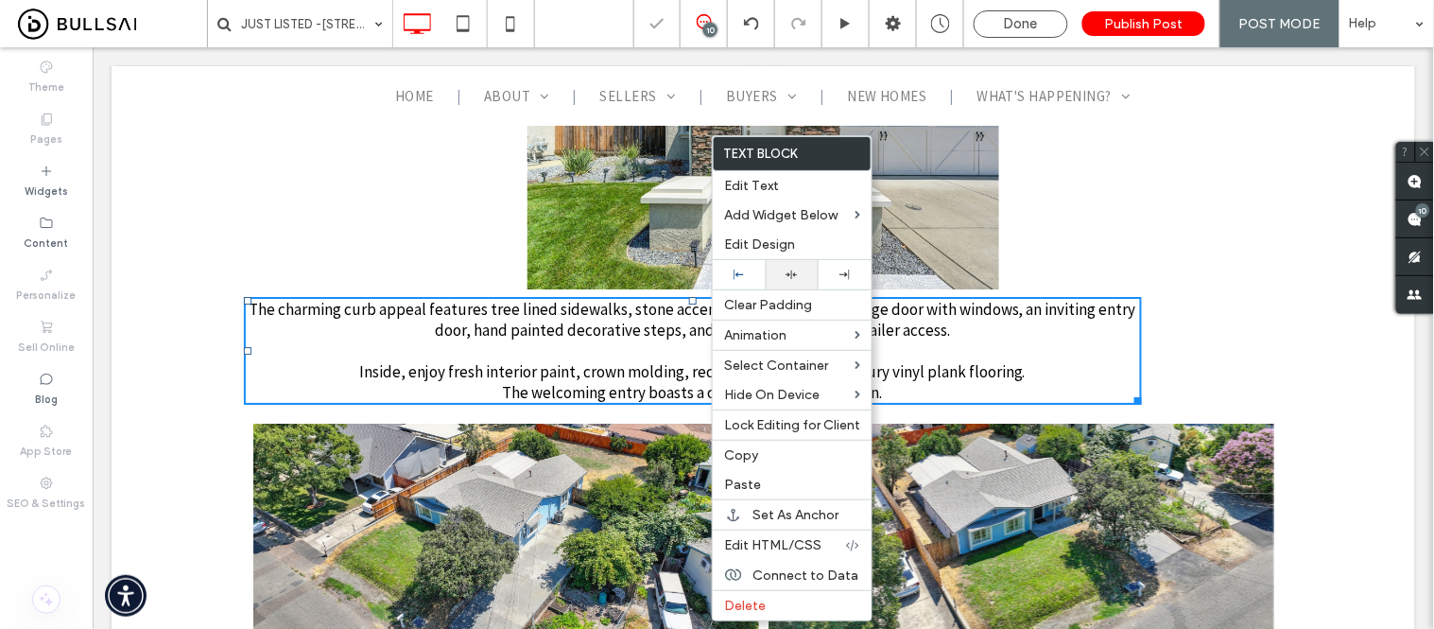
click at [795, 274] on use at bounding box center [793, 274] width 12 height 9
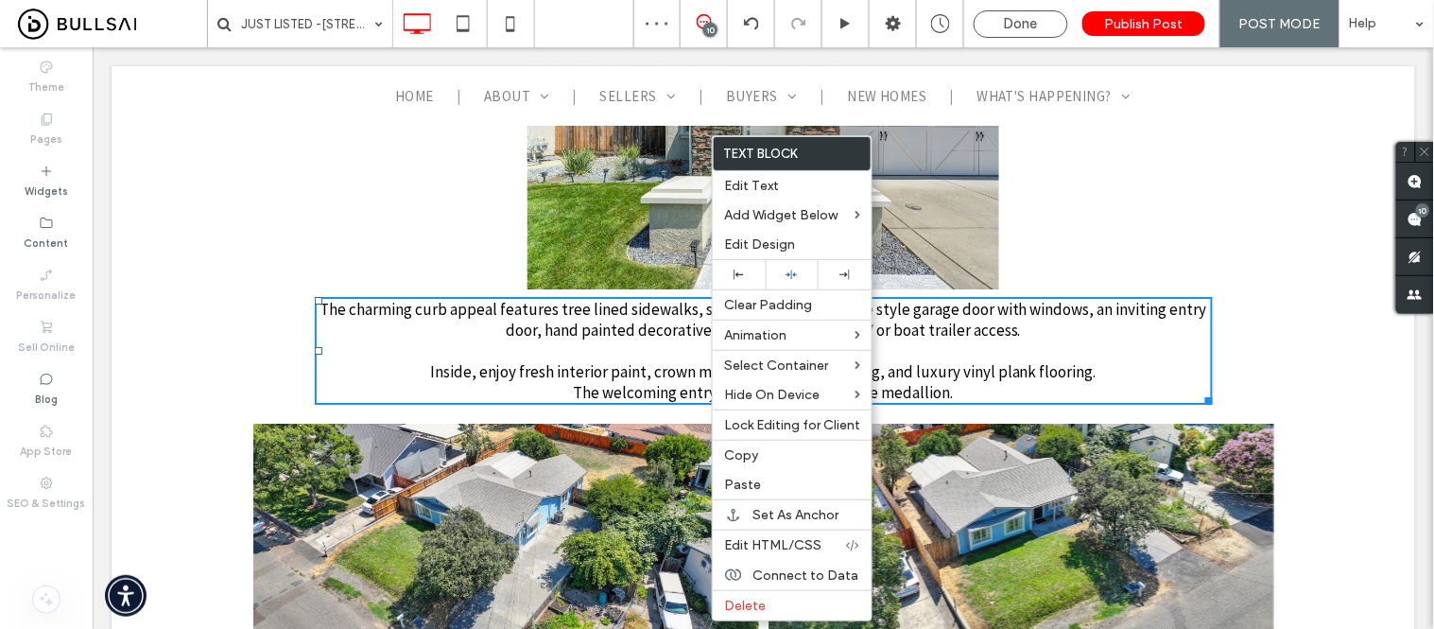
click at [460, 423] on link at bounding box center [505, 527] width 506 height 208
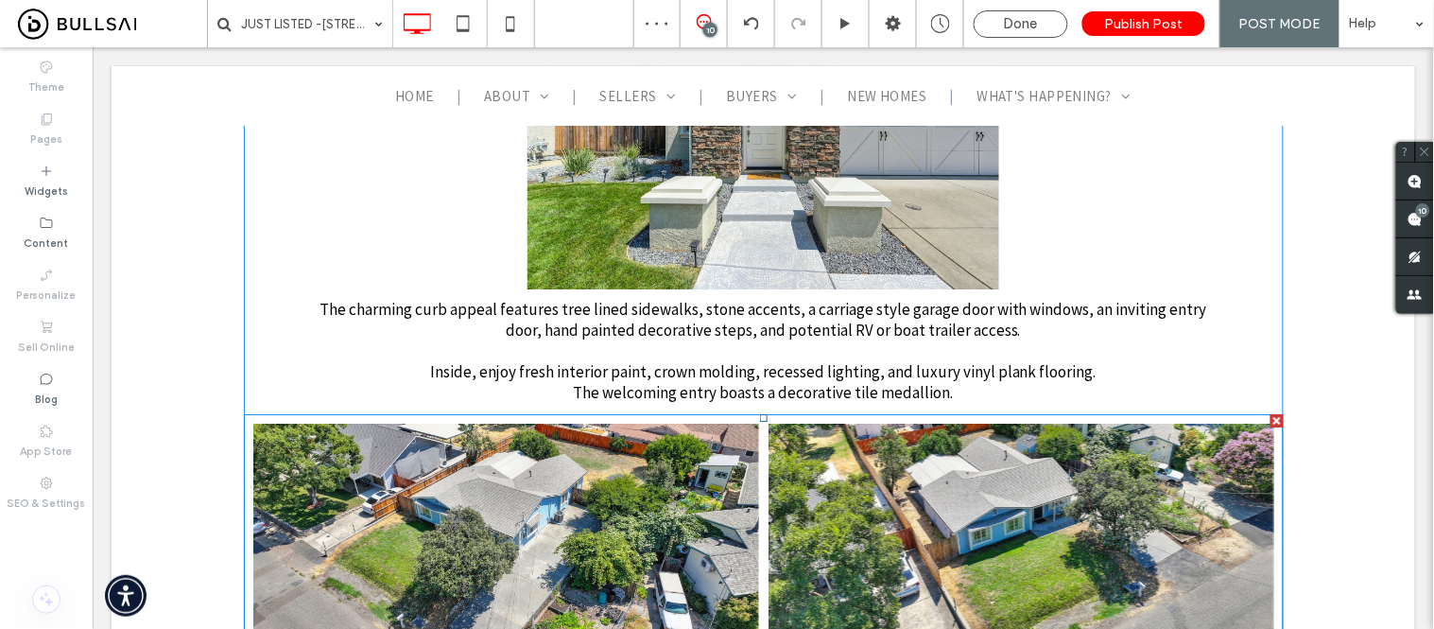
click at [460, 436] on link at bounding box center [505, 527] width 506 height 208
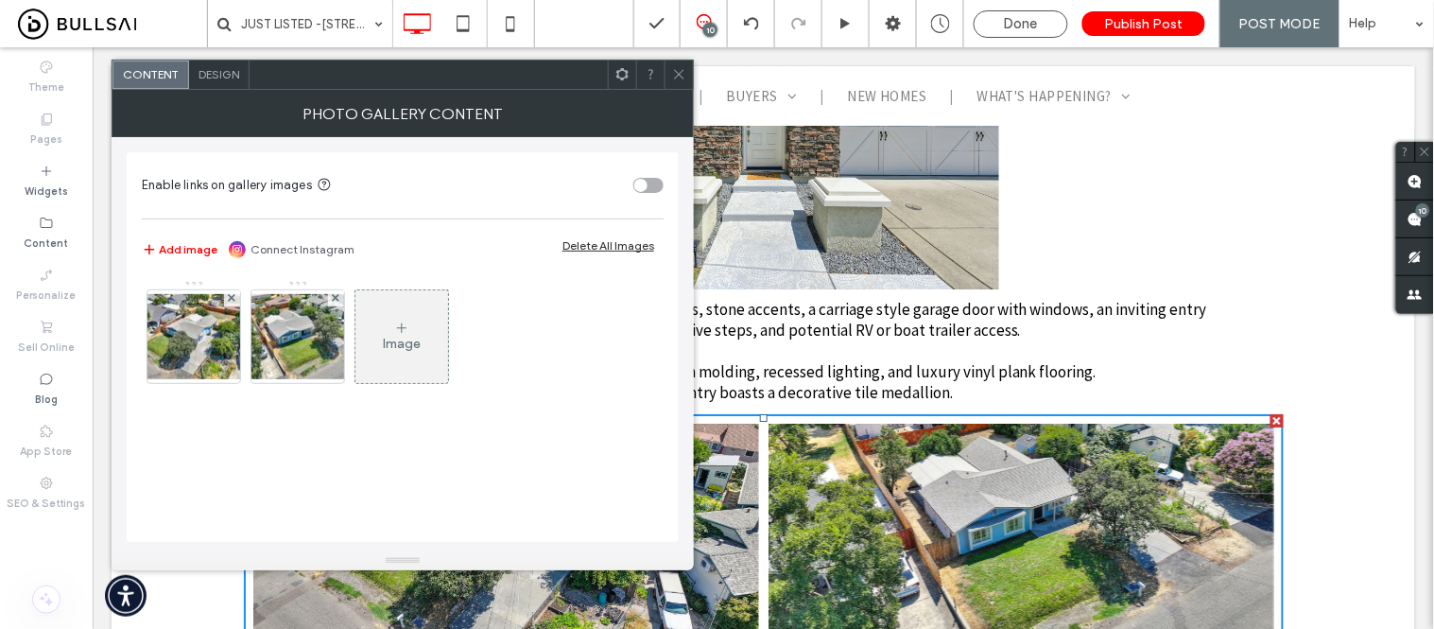
click at [220, 81] on div "Design" at bounding box center [219, 75] width 61 height 28
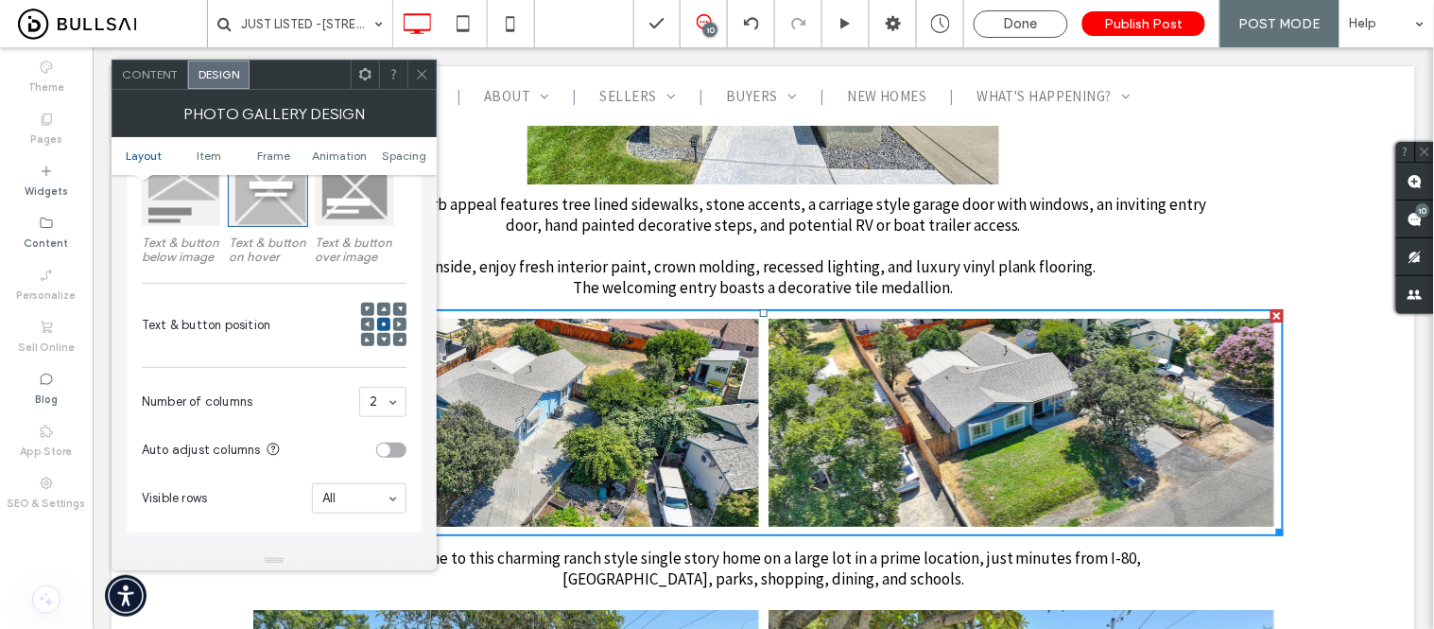
scroll to position [315, 0]
click at [147, 80] on span "Content" at bounding box center [150, 74] width 56 height 14
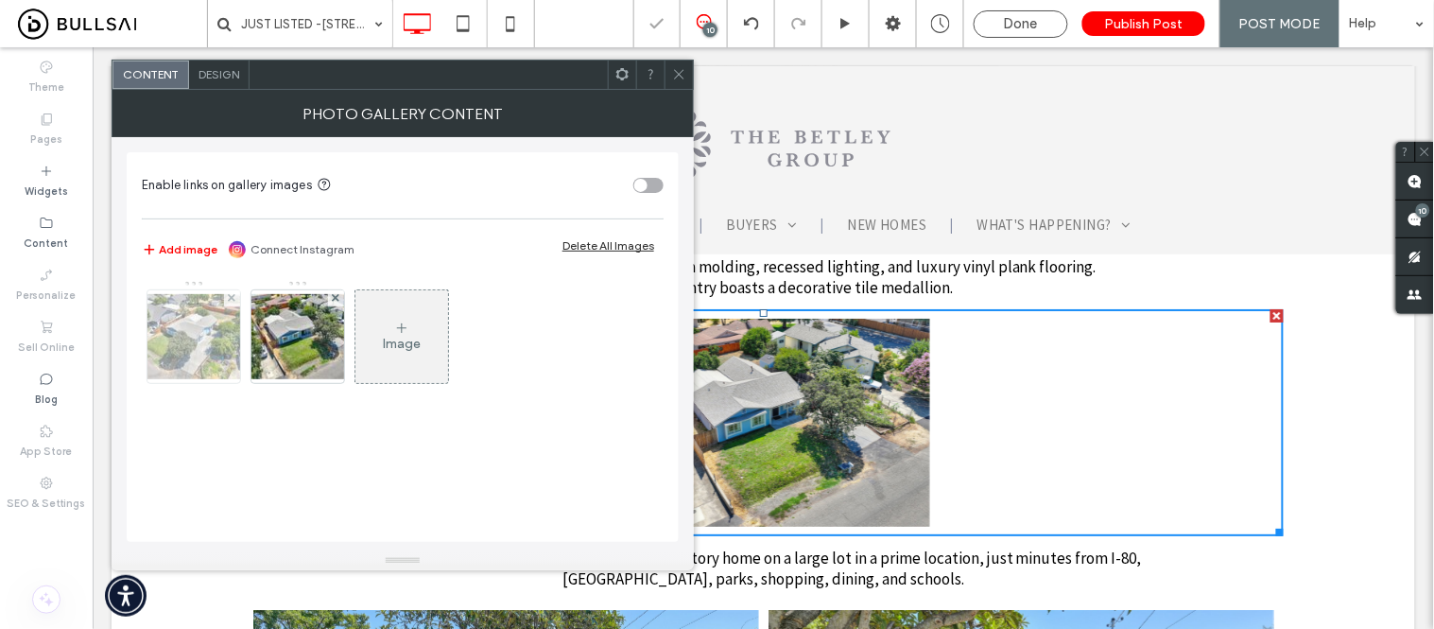
click at [177, 355] on img at bounding box center [193, 336] width 151 height 85
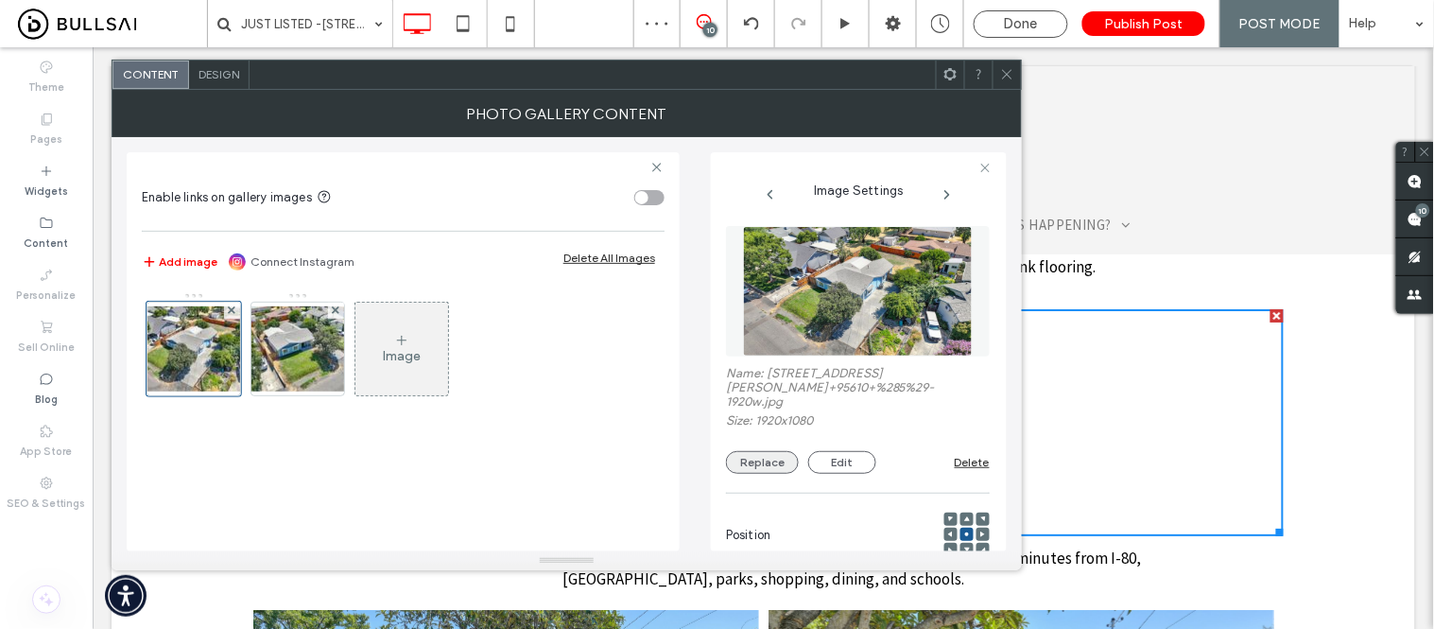
click at [776, 467] on button "Replace" at bounding box center [762, 462] width 73 height 23
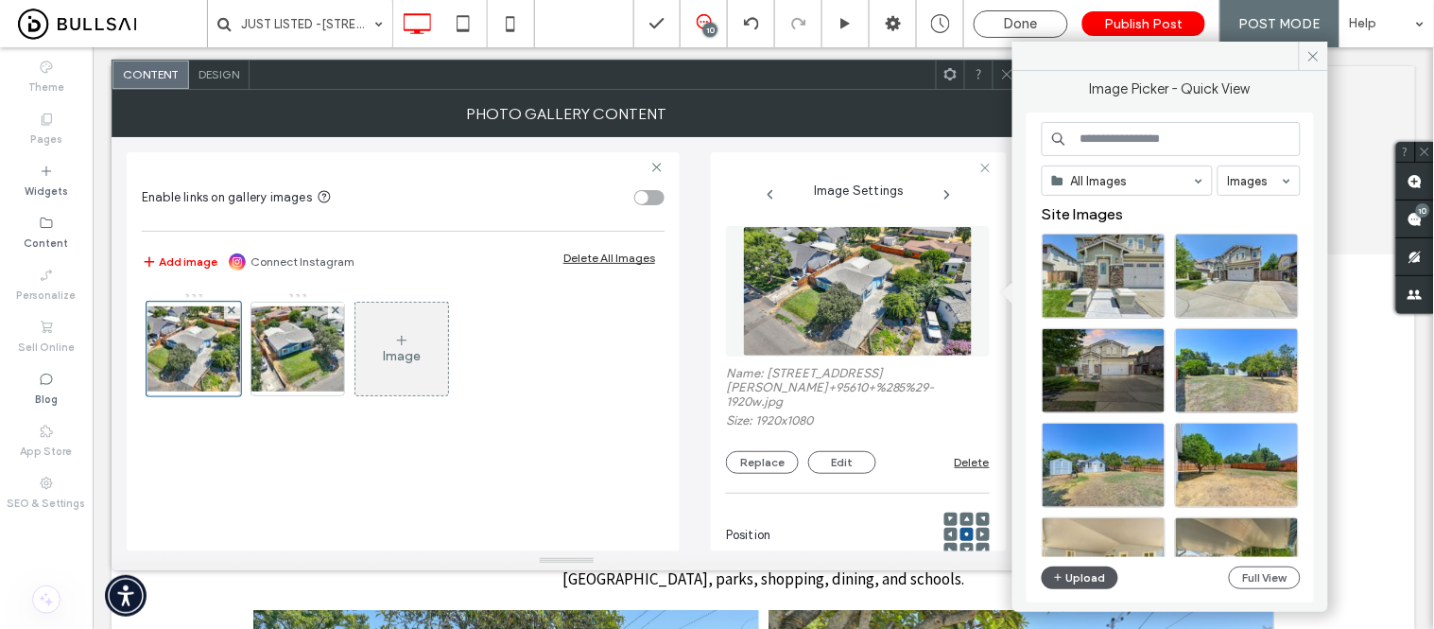
click at [1097, 579] on button "Upload" at bounding box center [1081, 577] width 78 height 23
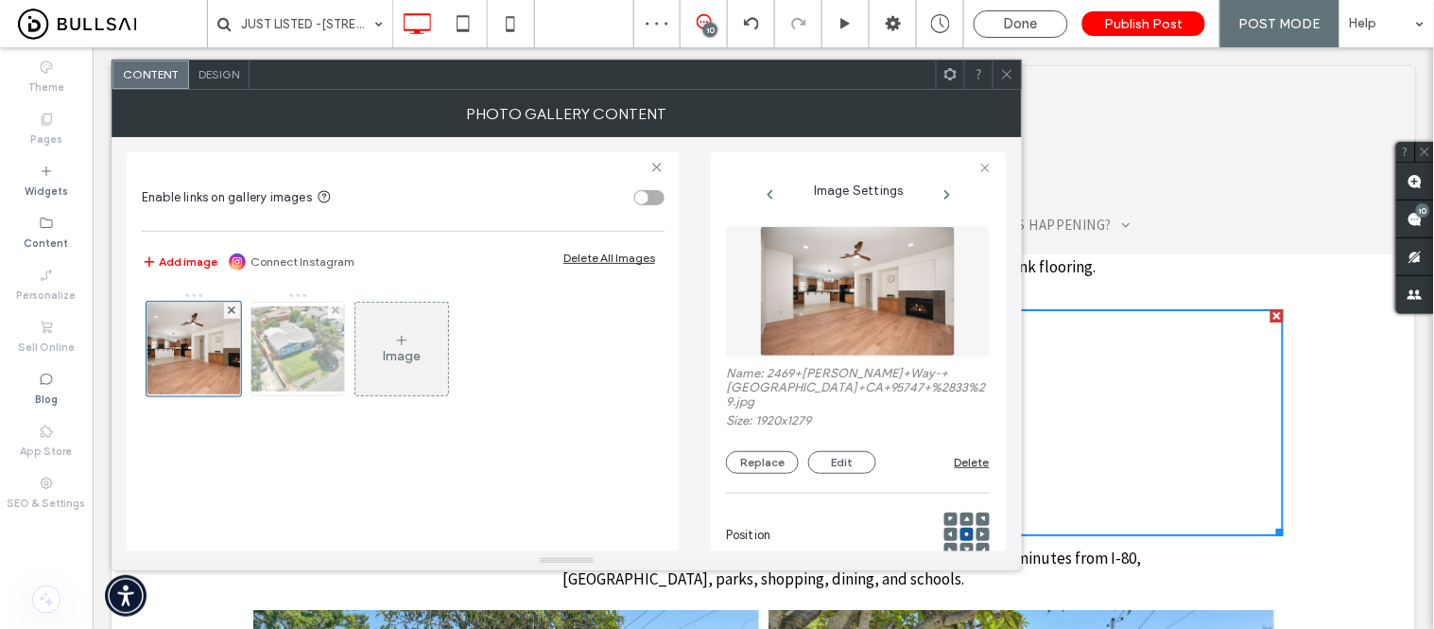
click at [306, 329] on img at bounding box center [297, 348] width 151 height 85
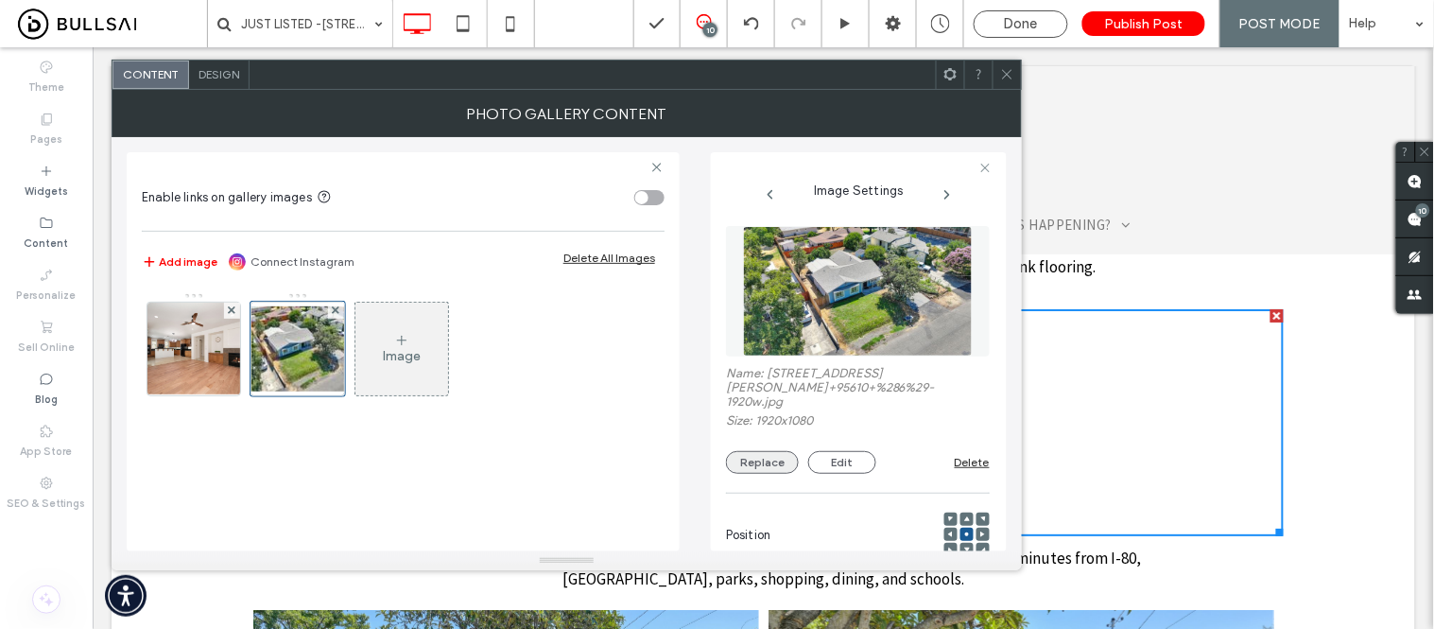
click at [780, 466] on button "Replace" at bounding box center [762, 462] width 73 height 23
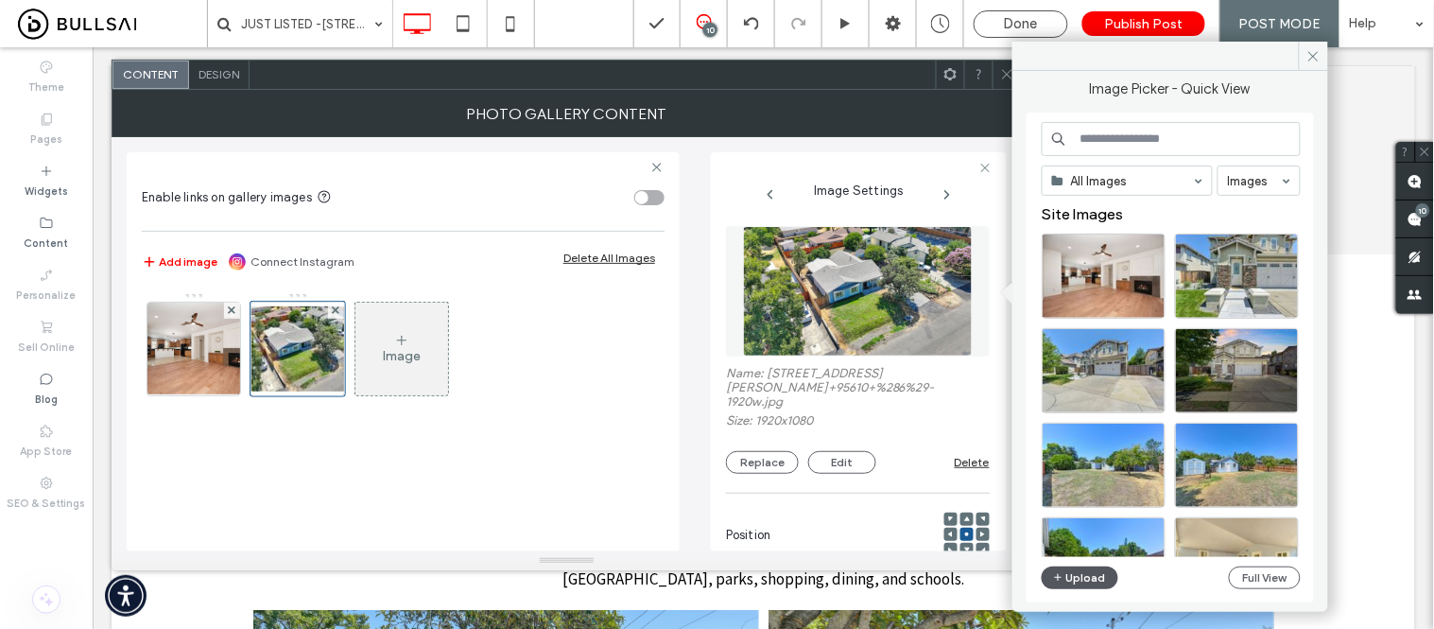
click at [1059, 572] on icon "button" at bounding box center [1058, 577] width 11 height 15
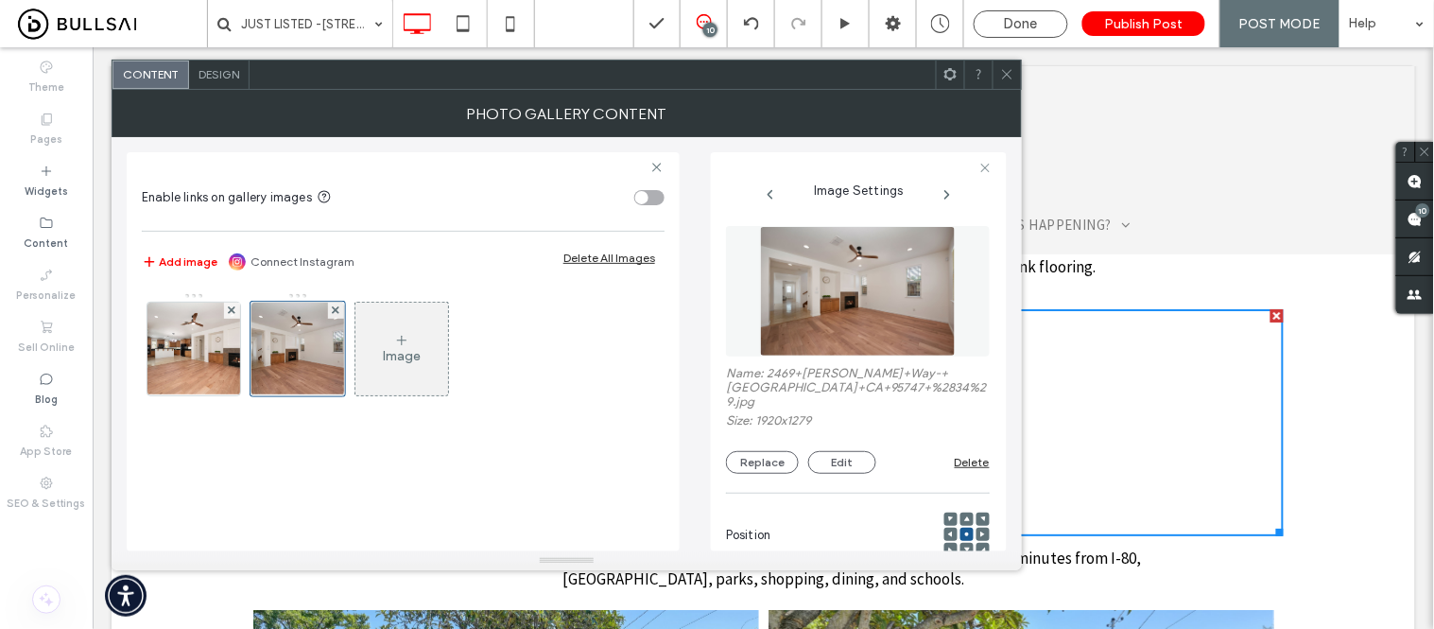
click at [405, 340] on use at bounding box center [401, 340] width 9 height 9
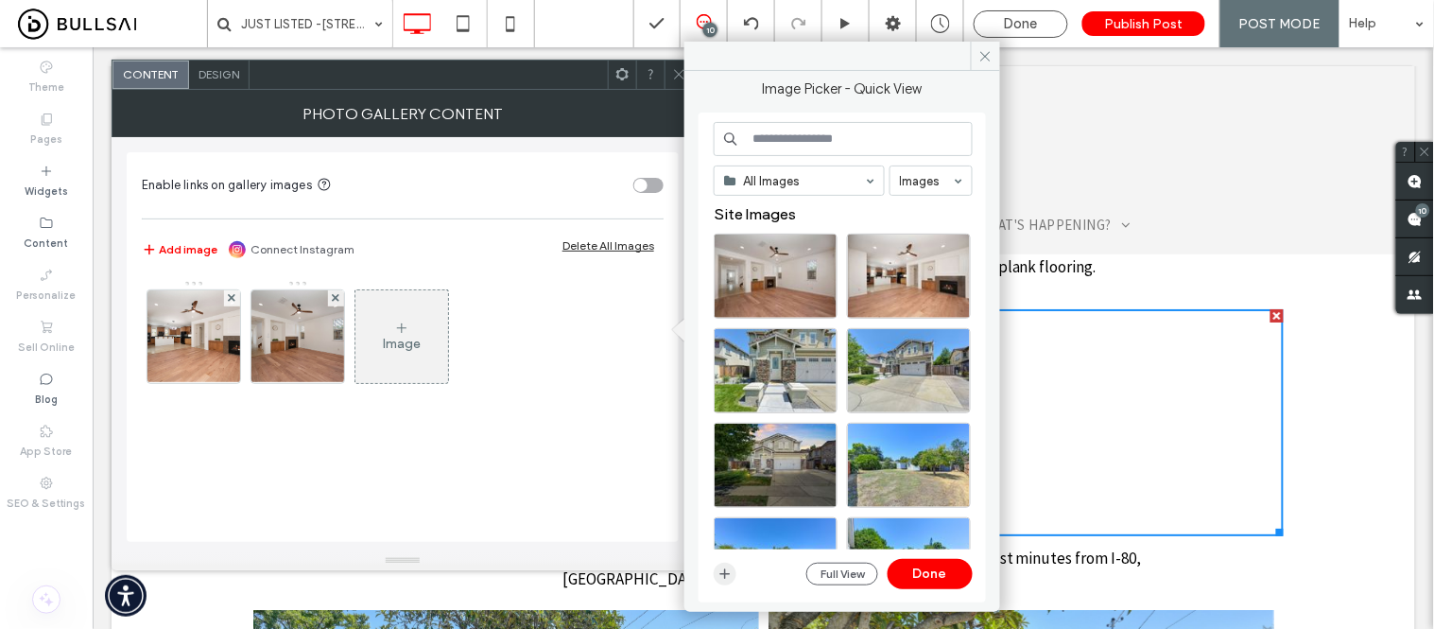
click at [729, 580] on icon "button" at bounding box center [725, 573] width 15 height 15
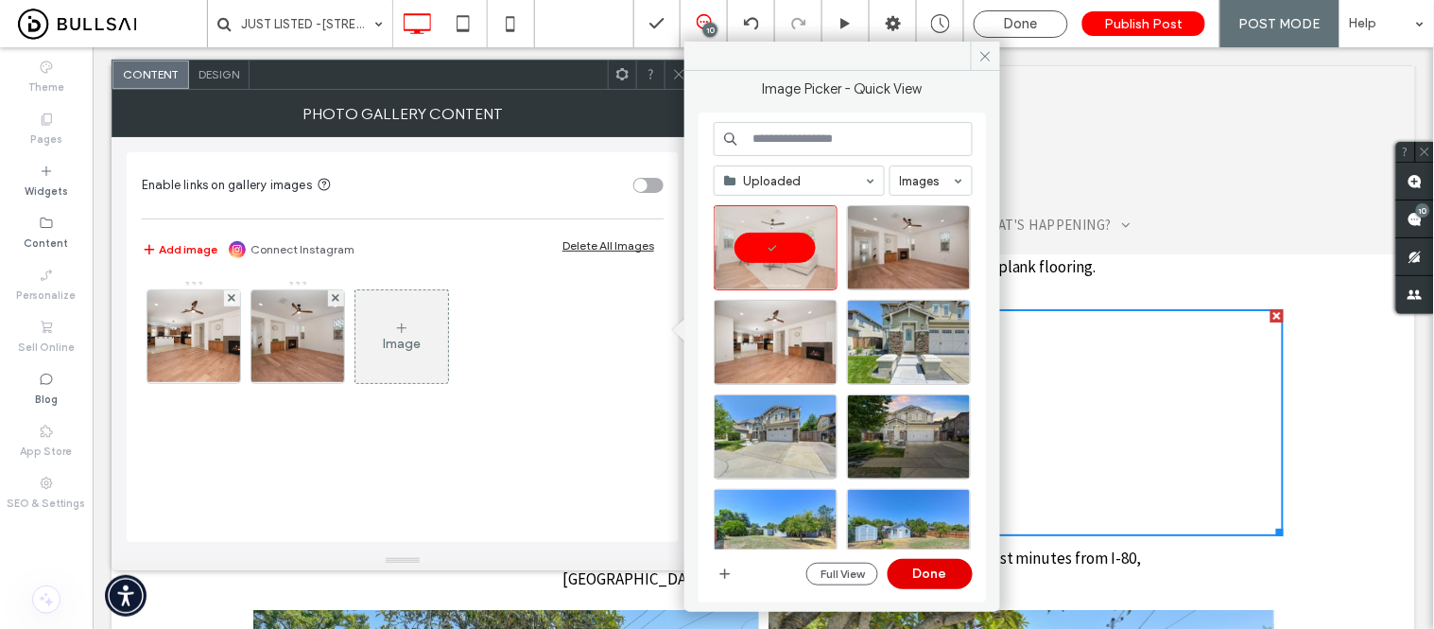
click at [955, 580] on button "Done" at bounding box center [930, 574] width 85 height 30
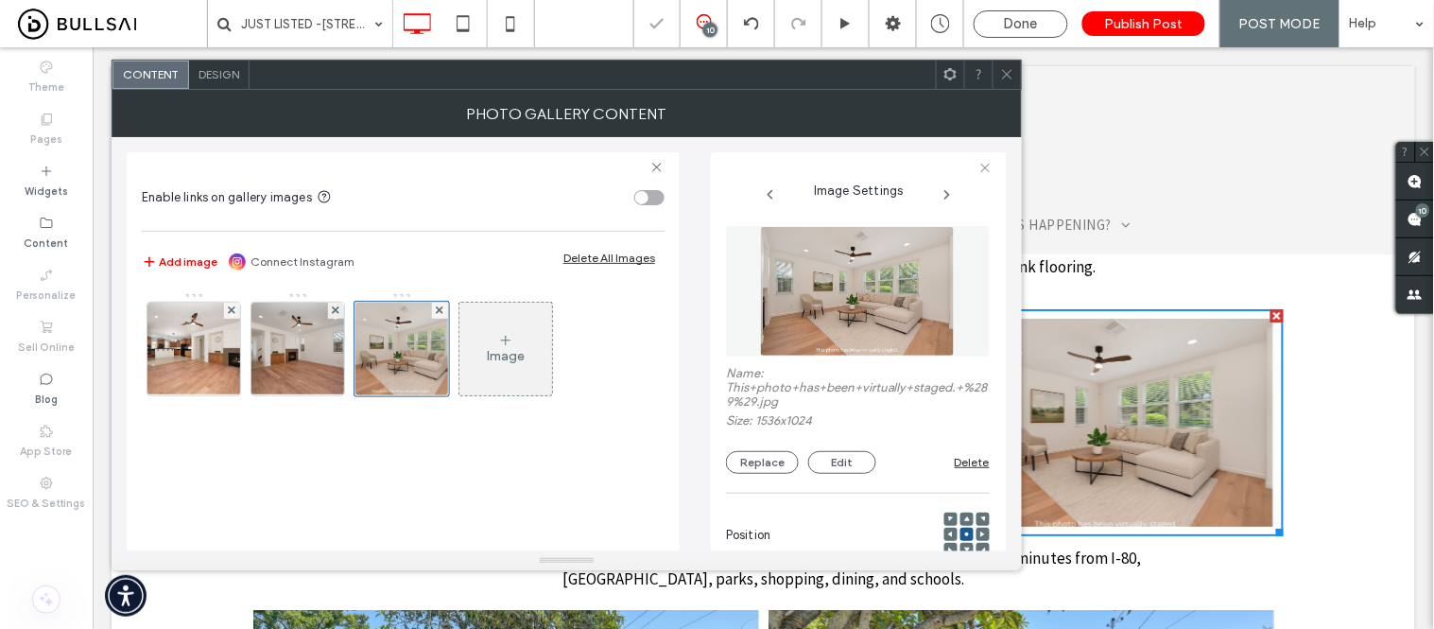
click at [1009, 77] on use at bounding box center [1006, 74] width 9 height 9
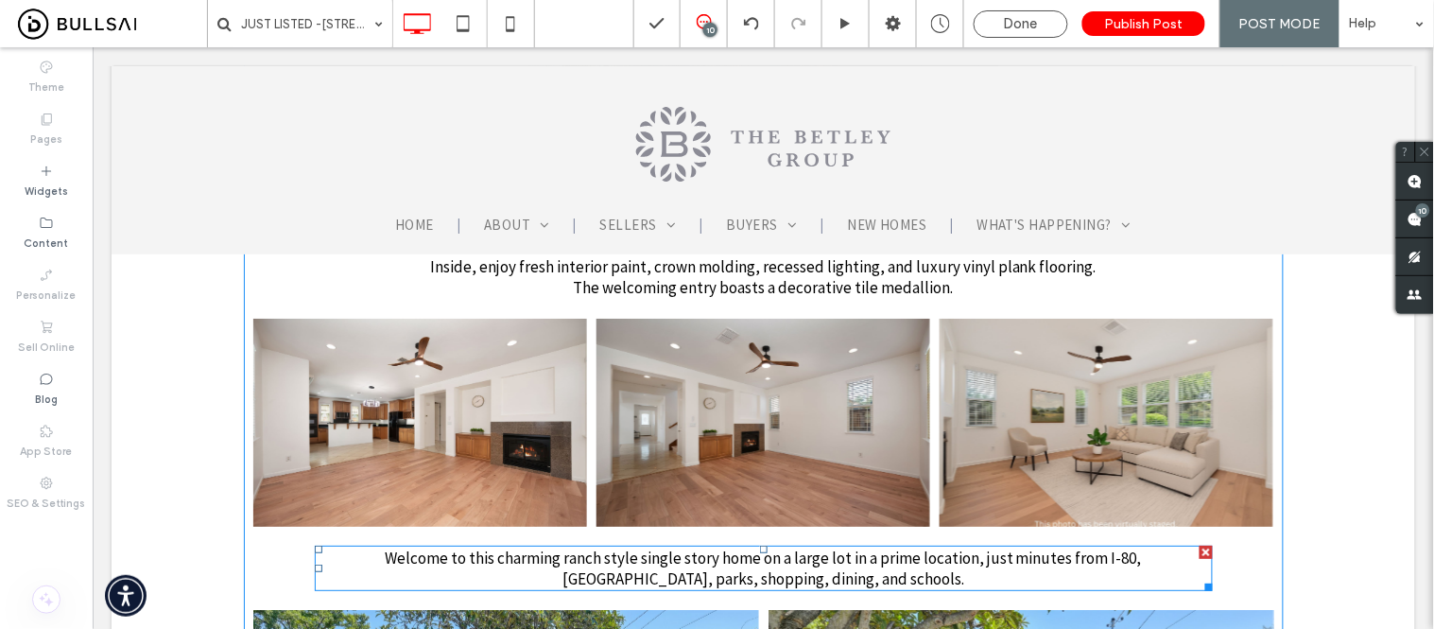
click at [770, 546] on span "Welcome to this charming ranch style single story home on a large lot in a prim…" at bounding box center [762, 567] width 757 height 42
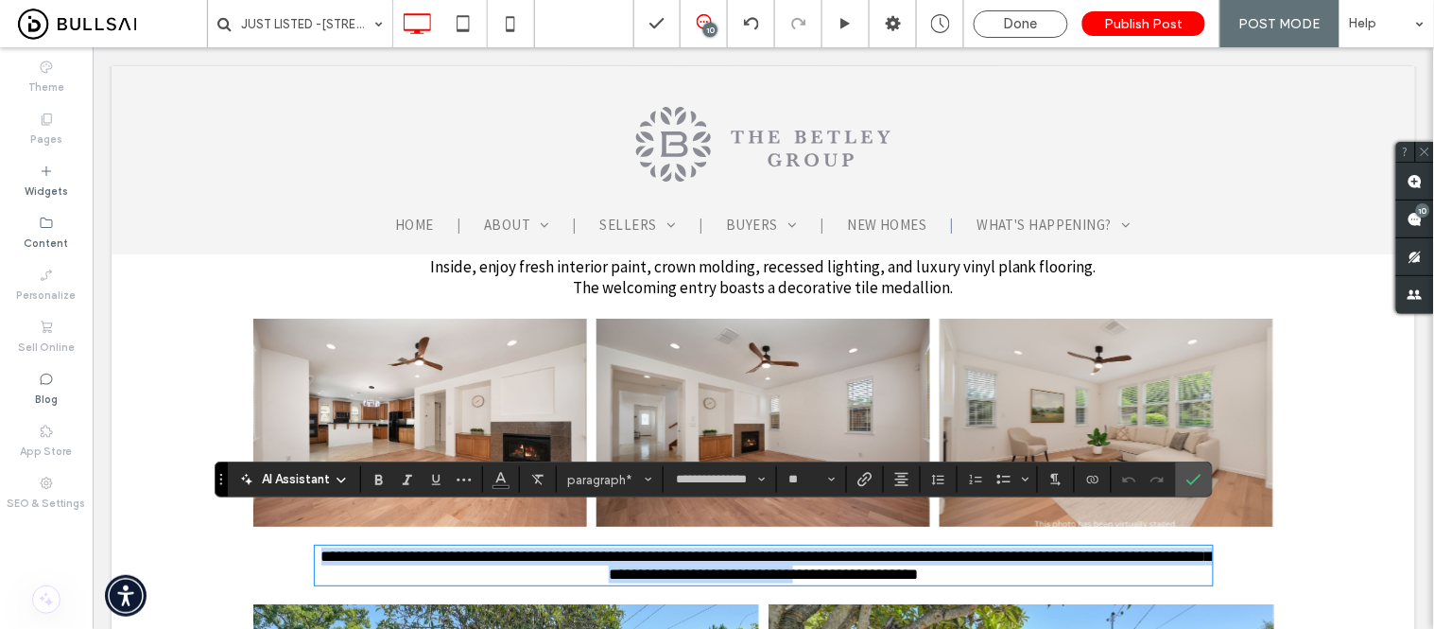
scroll to position [0, 0]
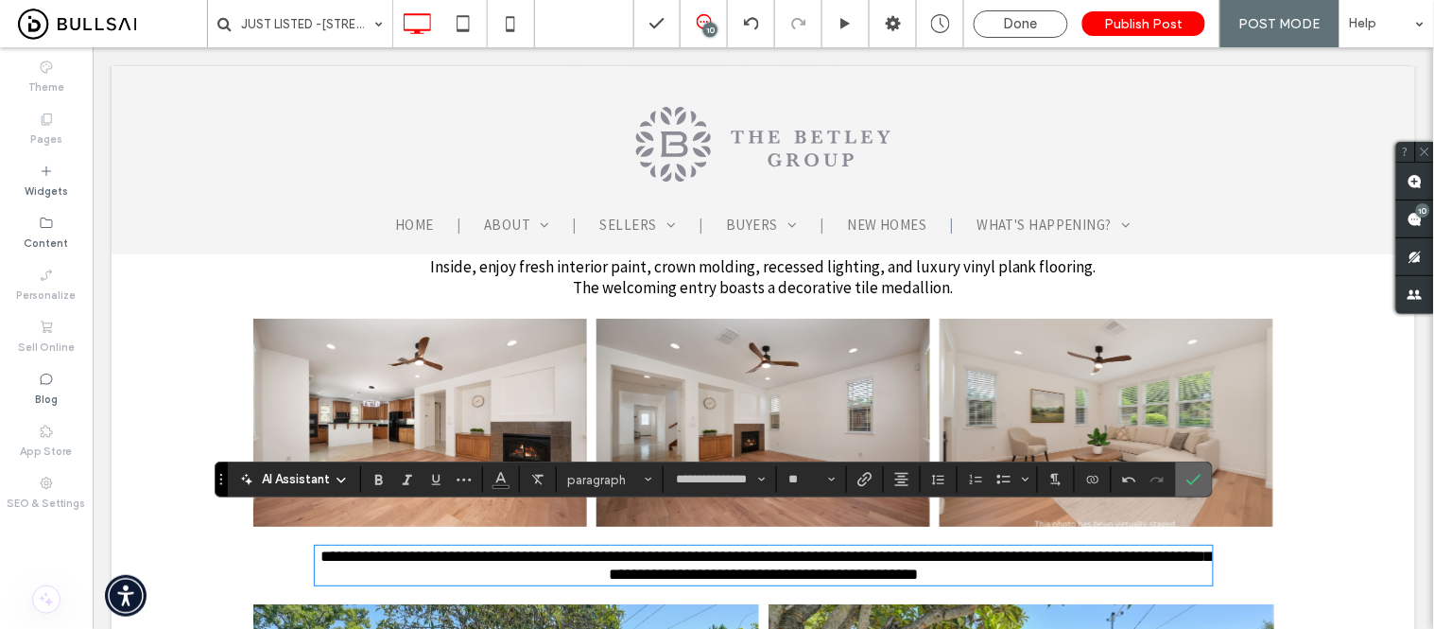
click at [1195, 476] on icon "Confirm" at bounding box center [1193, 479] width 15 height 15
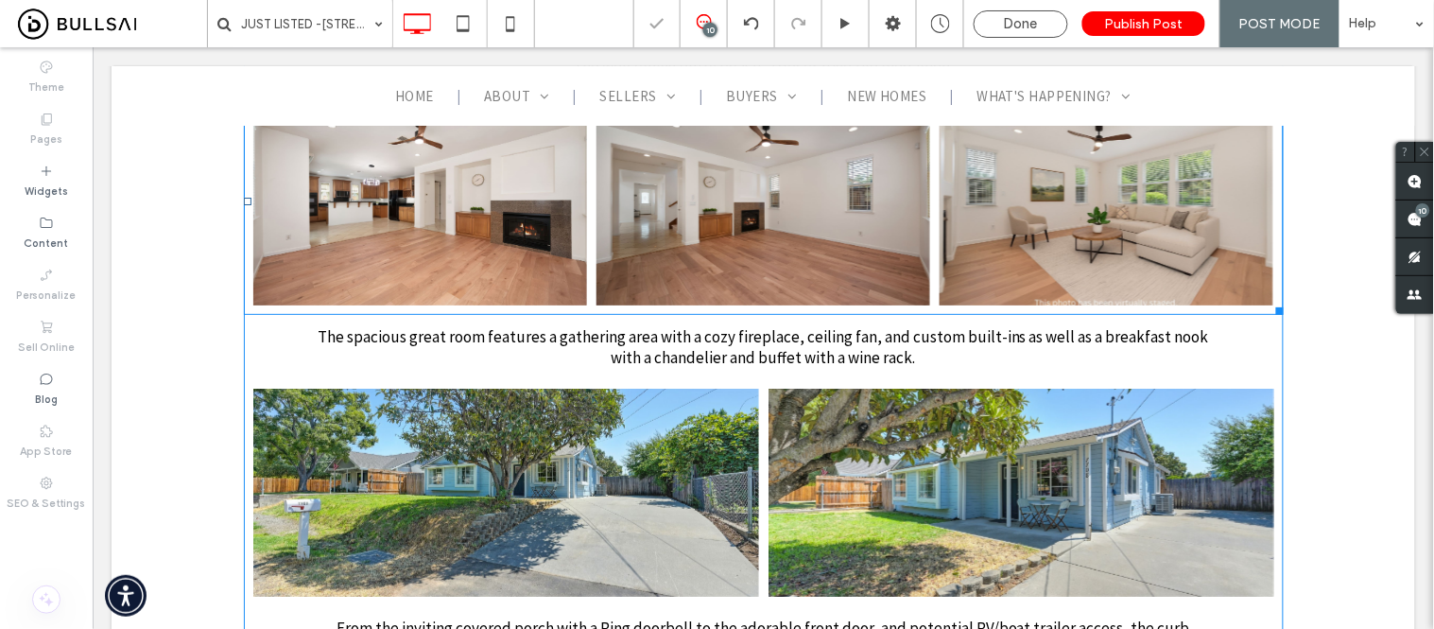
scroll to position [1996, 0]
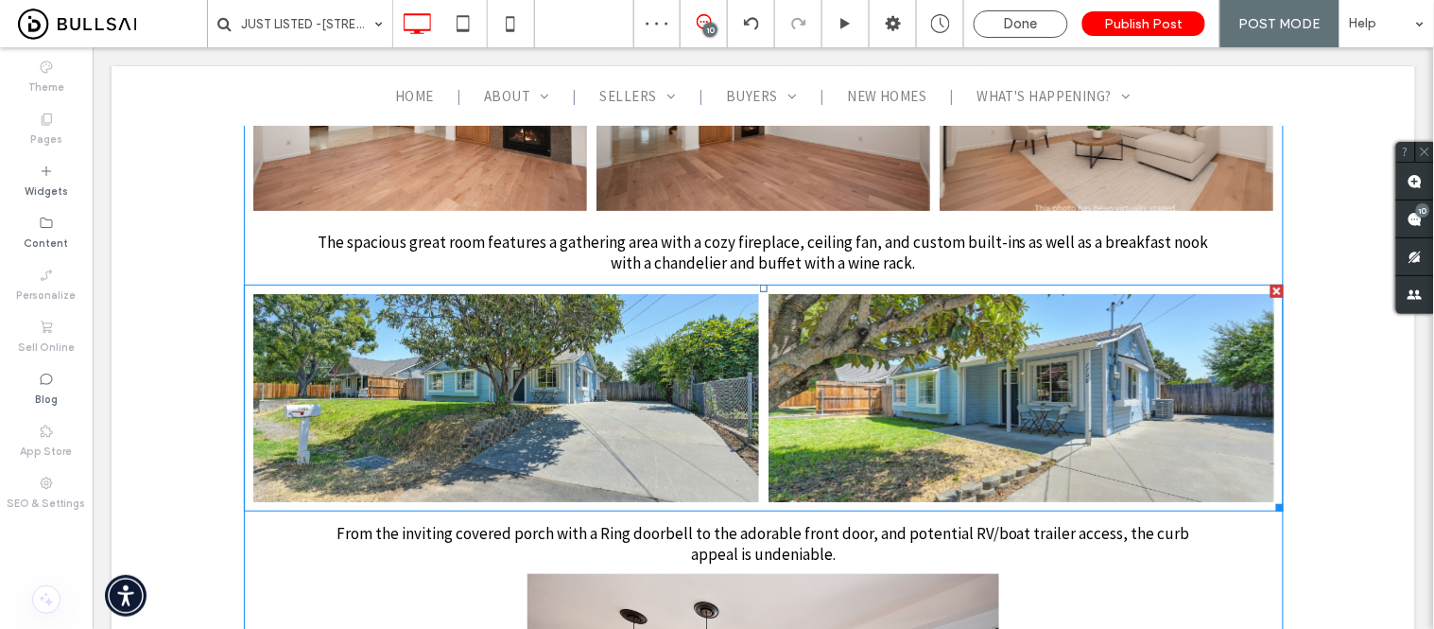
click at [573, 340] on link at bounding box center [505, 397] width 506 height 208
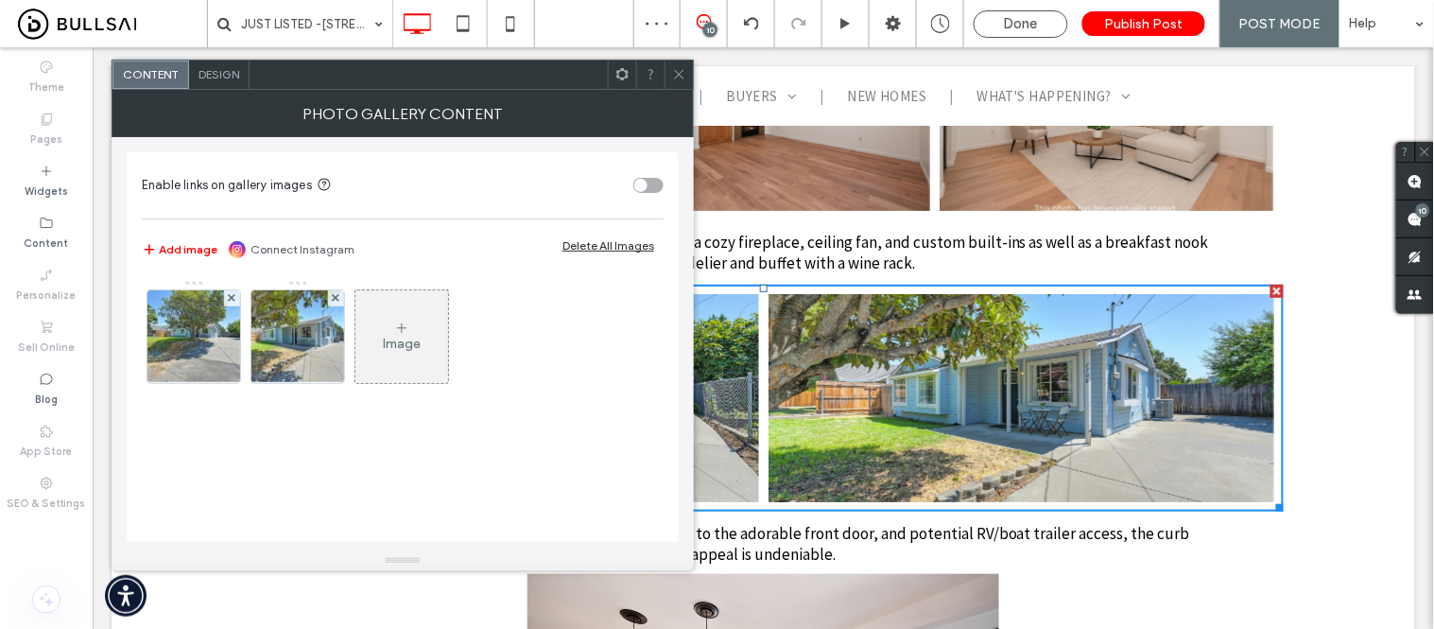
click at [215, 73] on span "Design" at bounding box center [219, 74] width 41 height 14
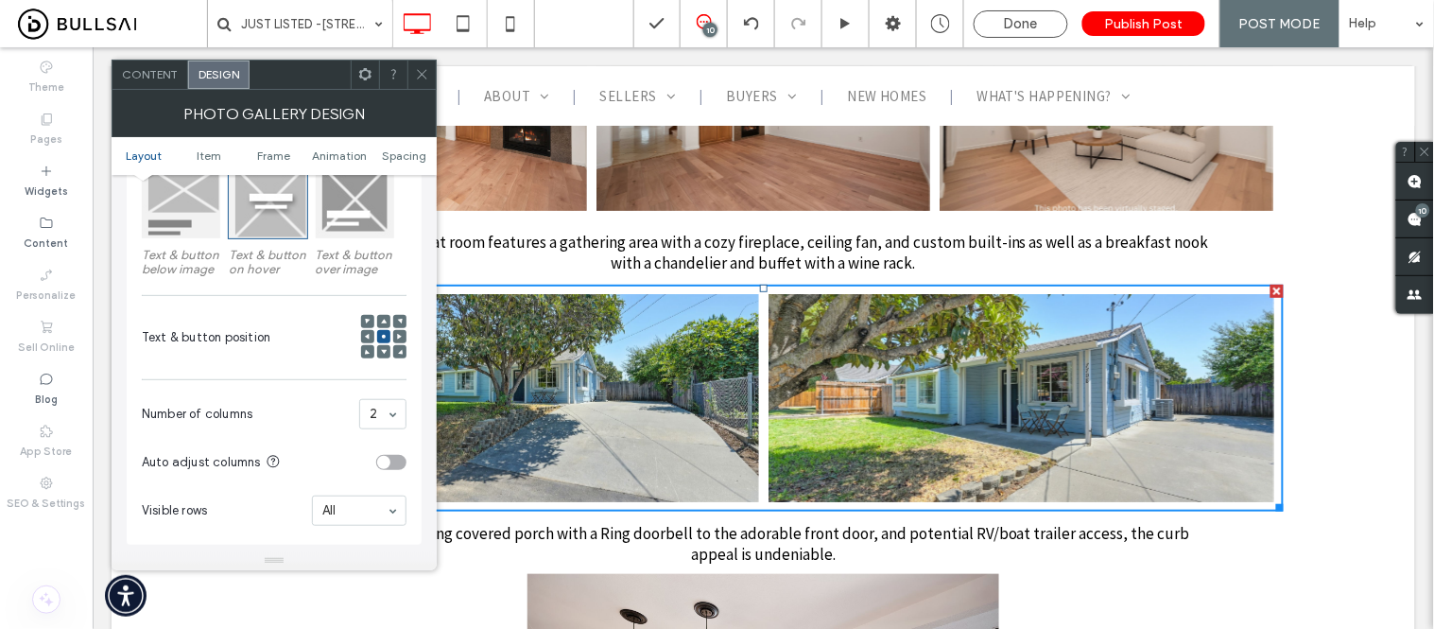
scroll to position [315, 0]
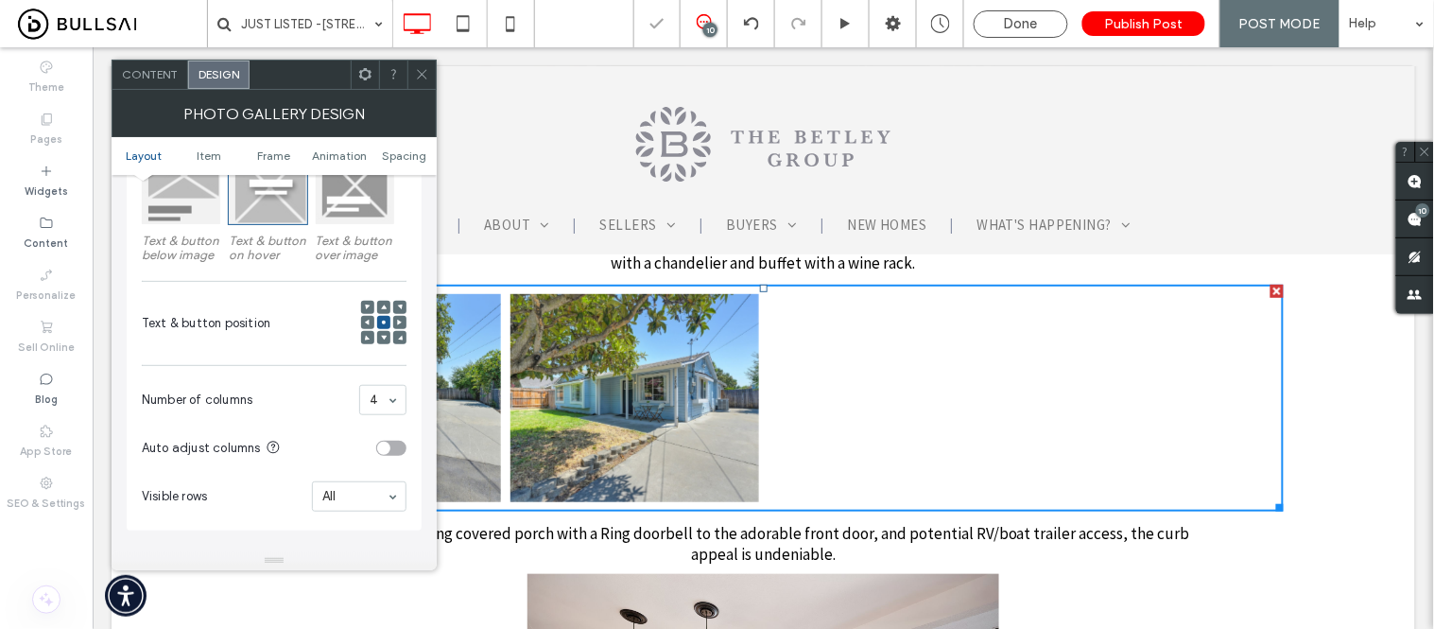
click at [139, 76] on span "Content" at bounding box center [150, 74] width 56 height 14
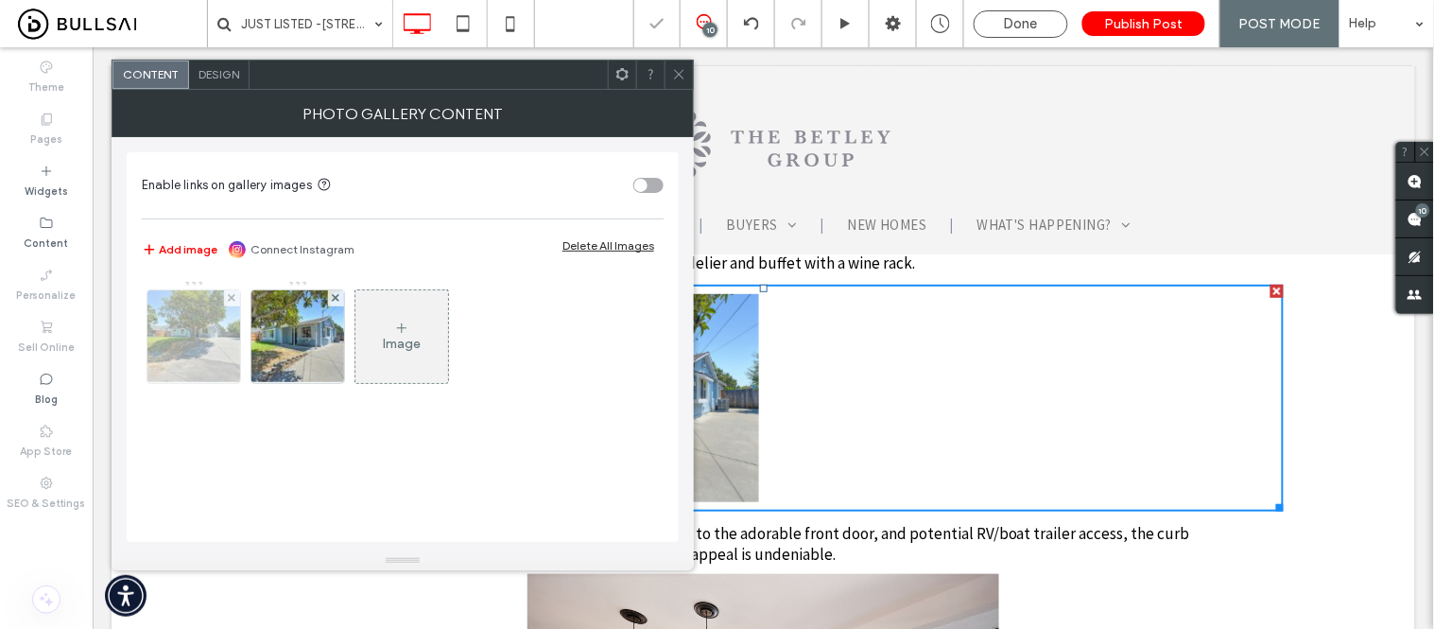
click at [178, 348] on img at bounding box center [194, 336] width 140 height 93
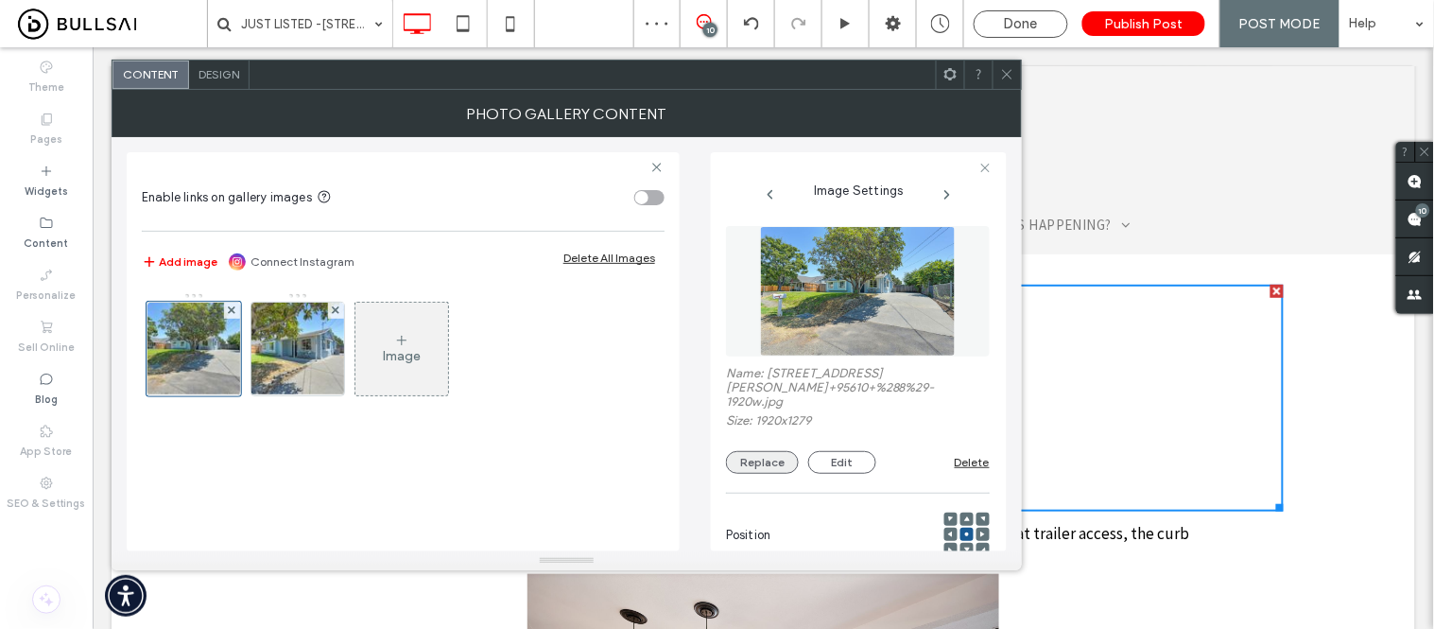
click at [752, 470] on button "Replace" at bounding box center [762, 462] width 73 height 23
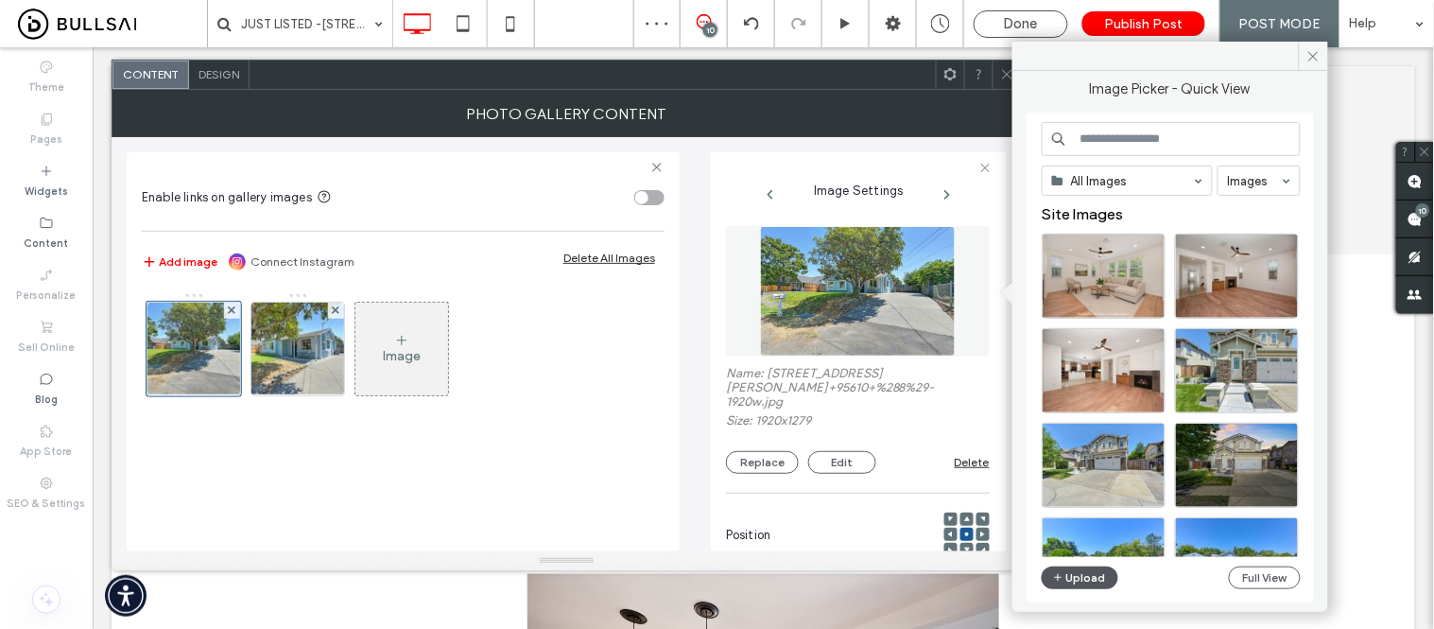
click at [1079, 571] on button "Upload" at bounding box center [1081, 577] width 78 height 23
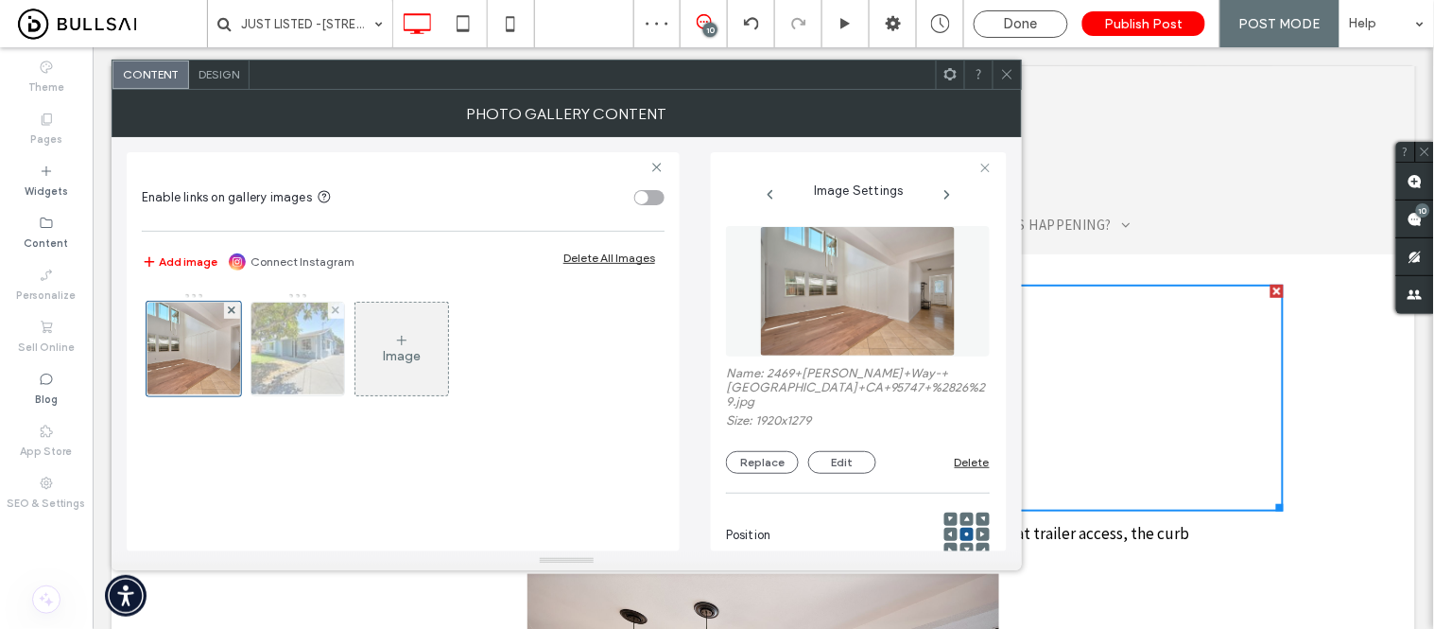
click at [288, 389] on img at bounding box center [298, 349] width 140 height 93
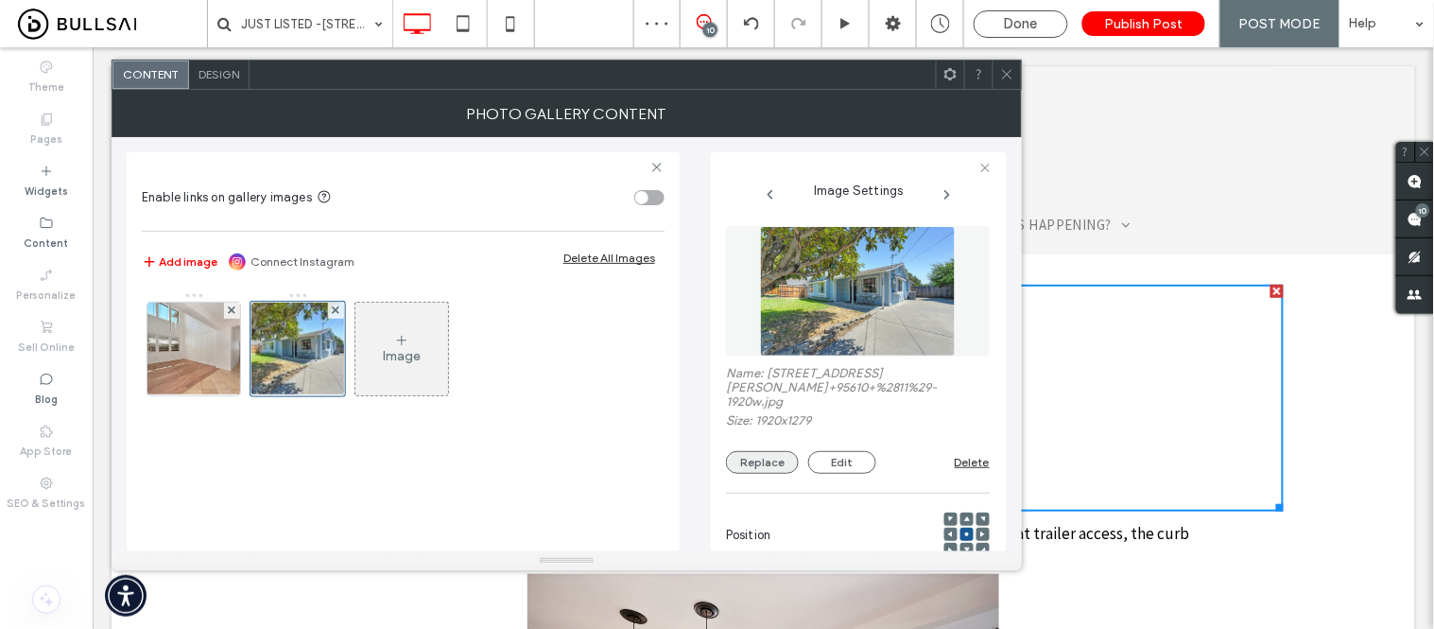
click at [762, 460] on button "Replace" at bounding box center [762, 462] width 73 height 23
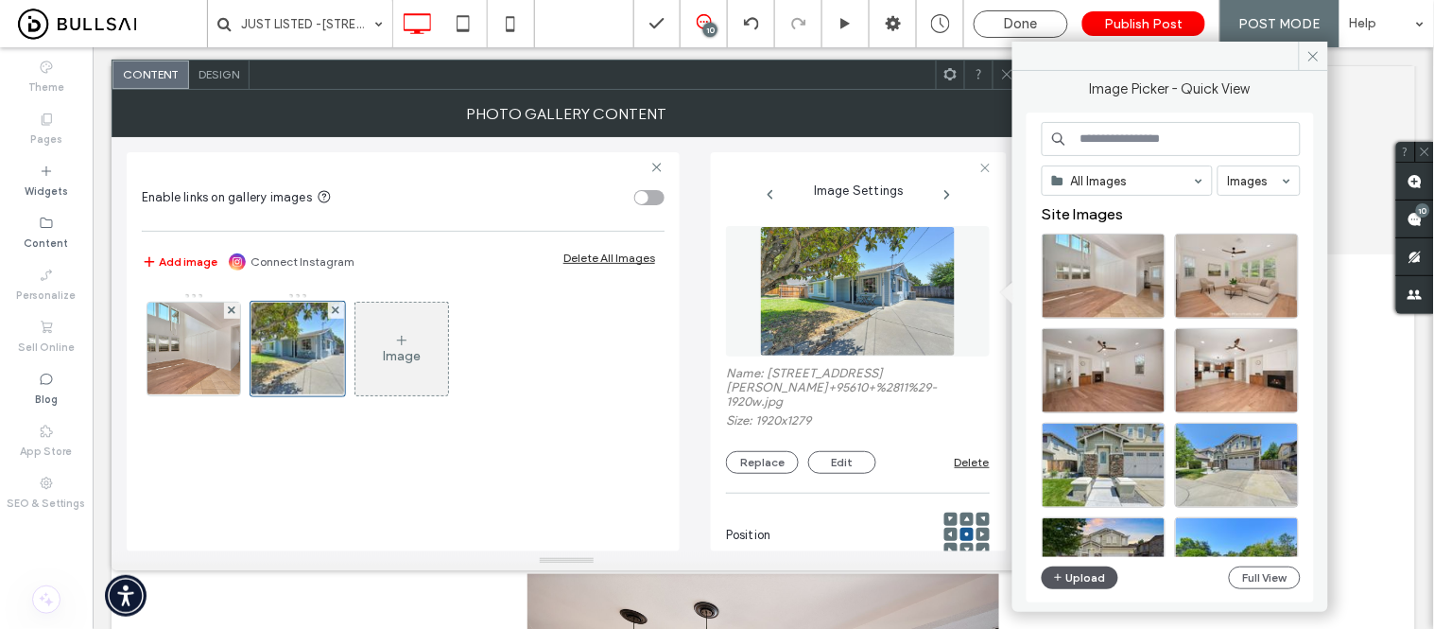
click at [1087, 582] on button "Upload" at bounding box center [1081, 577] width 78 height 23
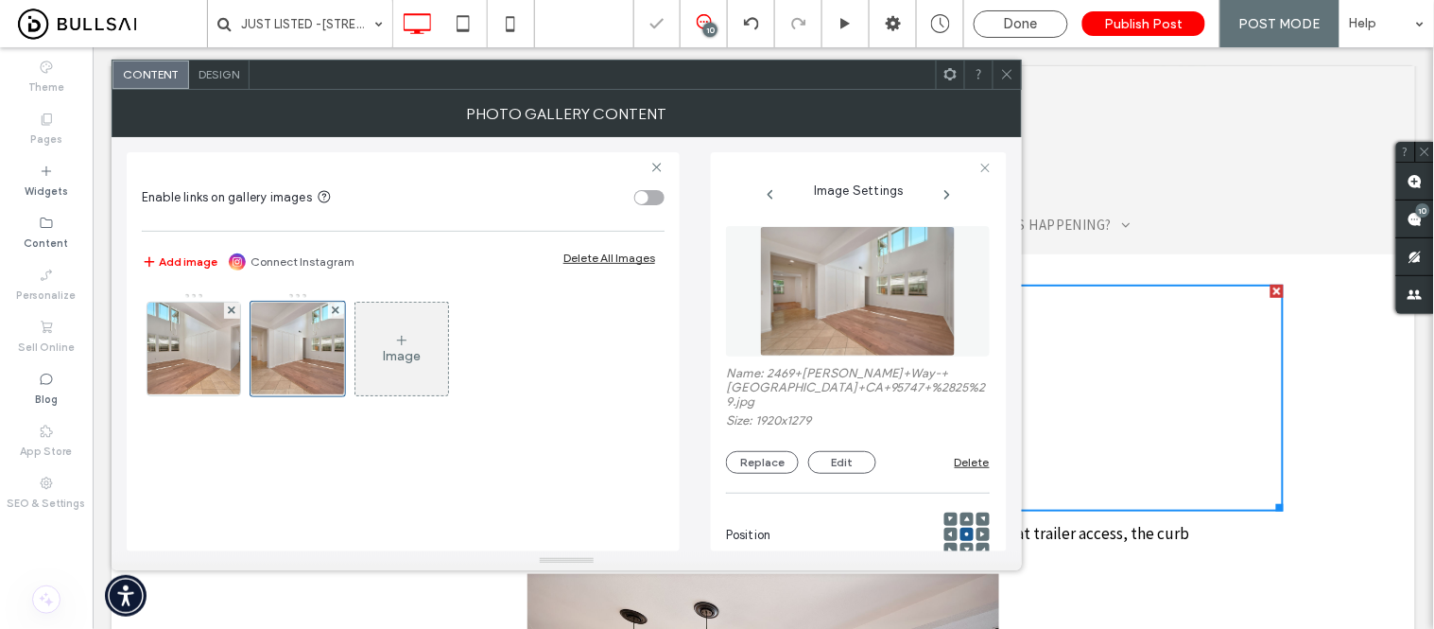
click at [404, 342] on icon at bounding box center [401, 340] width 15 height 15
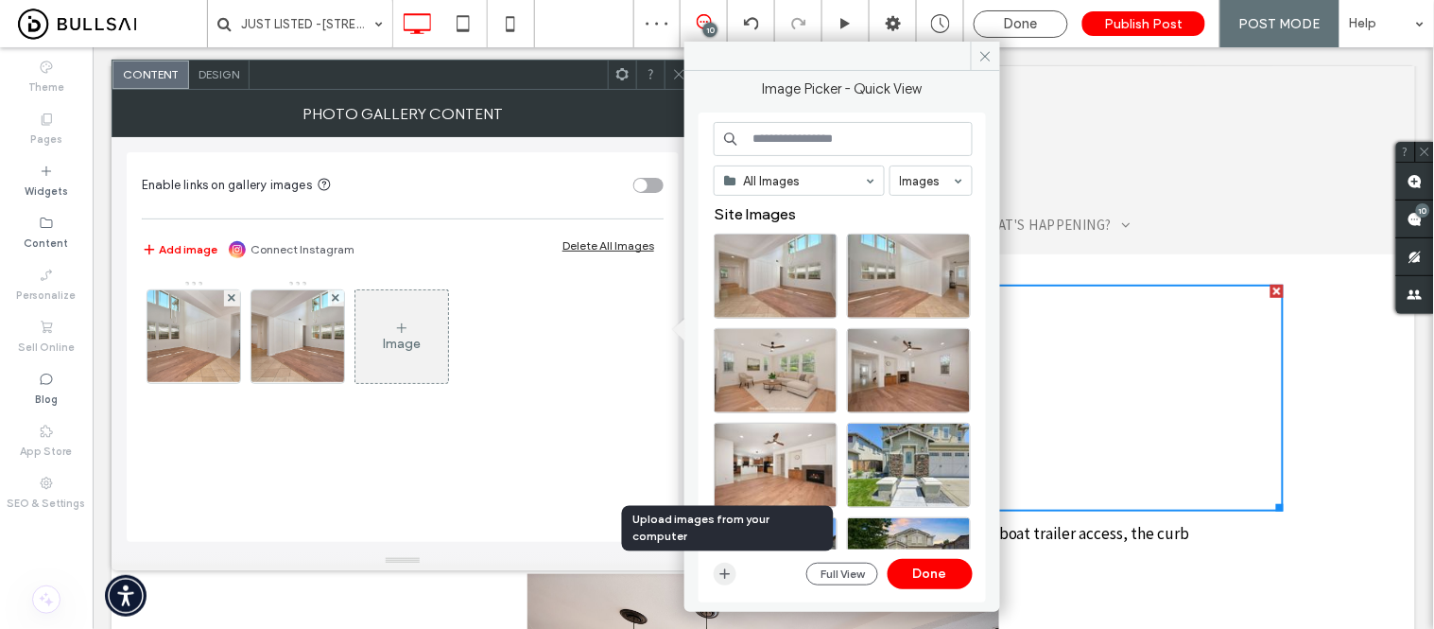
click at [721, 579] on icon "button" at bounding box center [725, 573] width 15 height 15
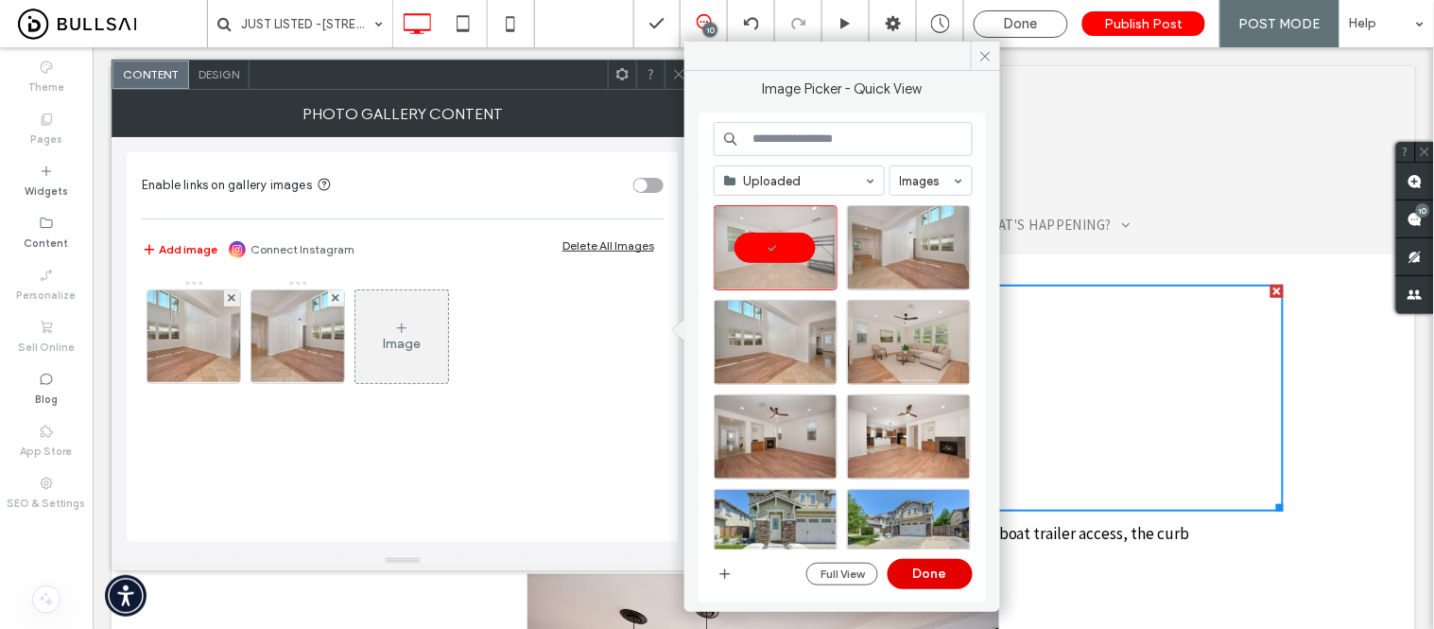
click at [925, 570] on button "Done" at bounding box center [930, 574] width 85 height 30
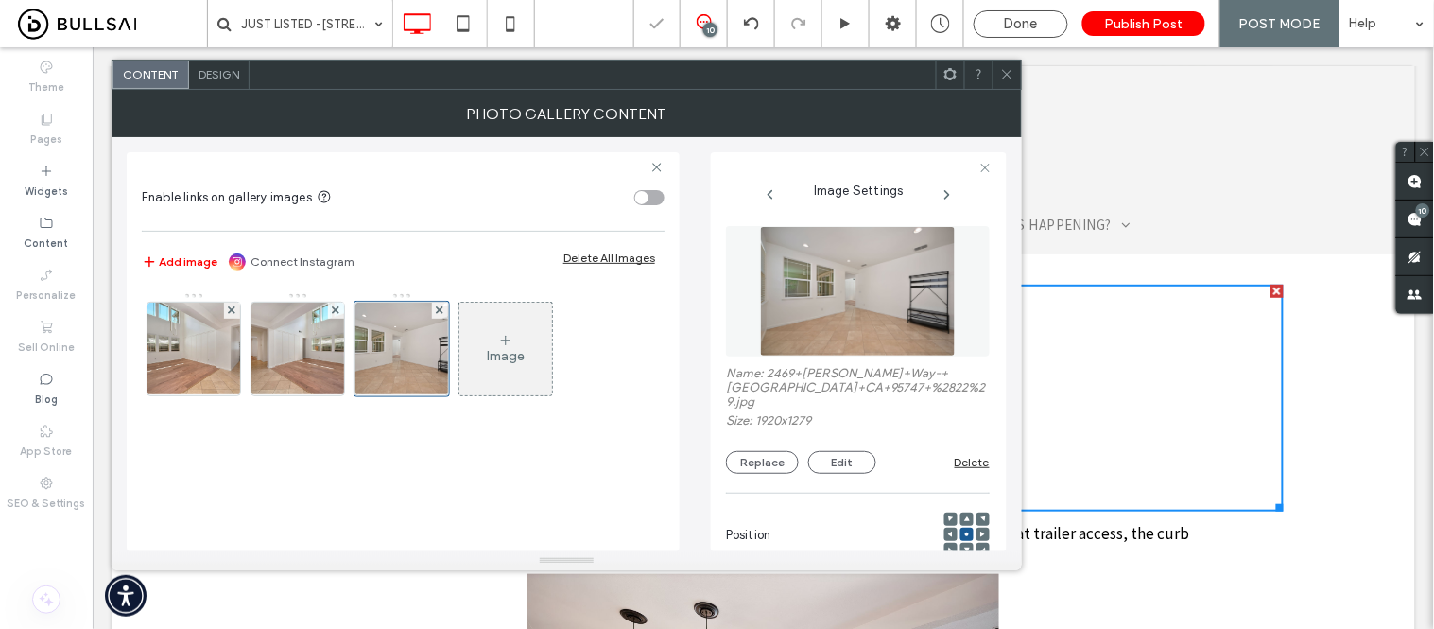
click at [501, 347] on icon at bounding box center [505, 340] width 15 height 15
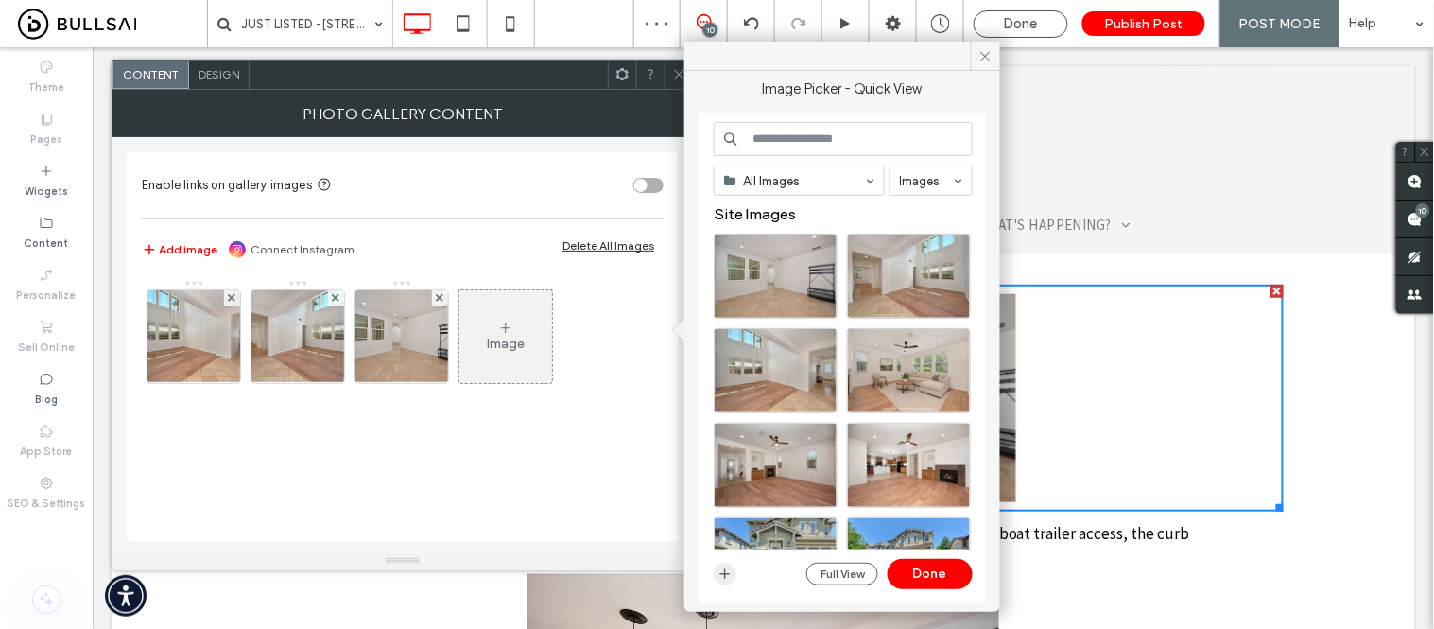
click at [732, 573] on icon "button" at bounding box center [725, 573] width 15 height 15
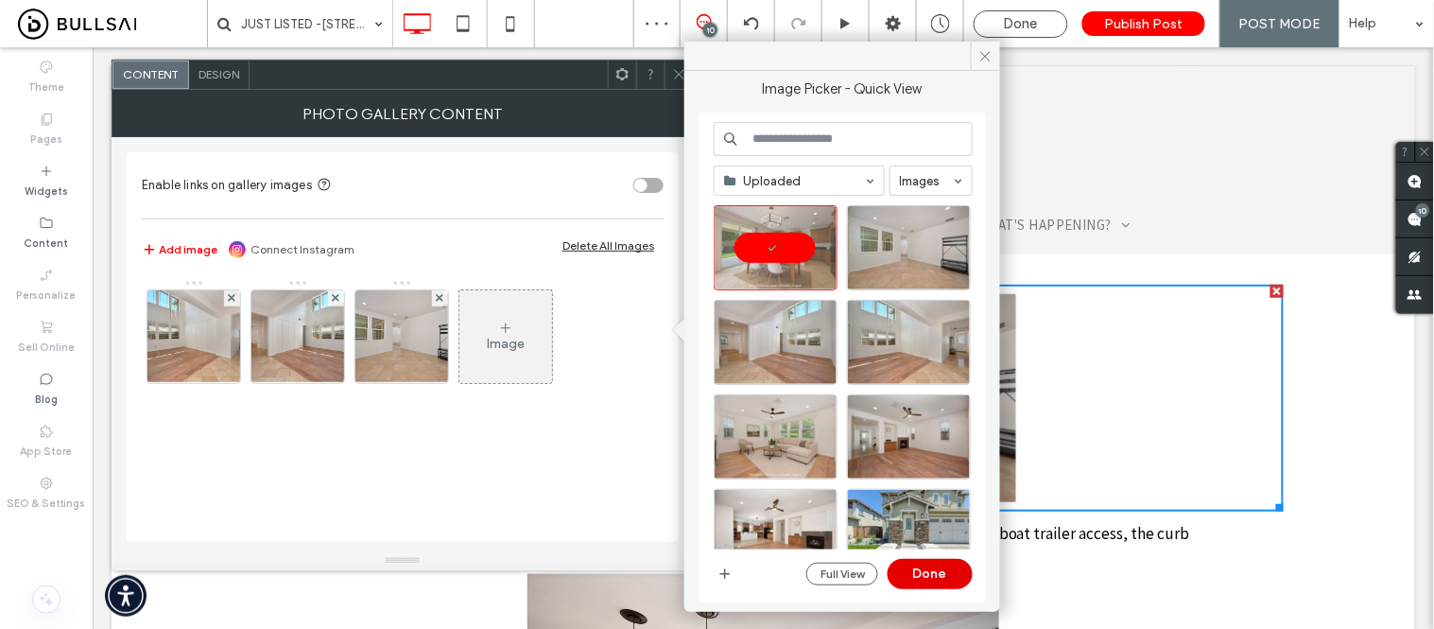
click at [933, 565] on button "Done" at bounding box center [930, 574] width 85 height 30
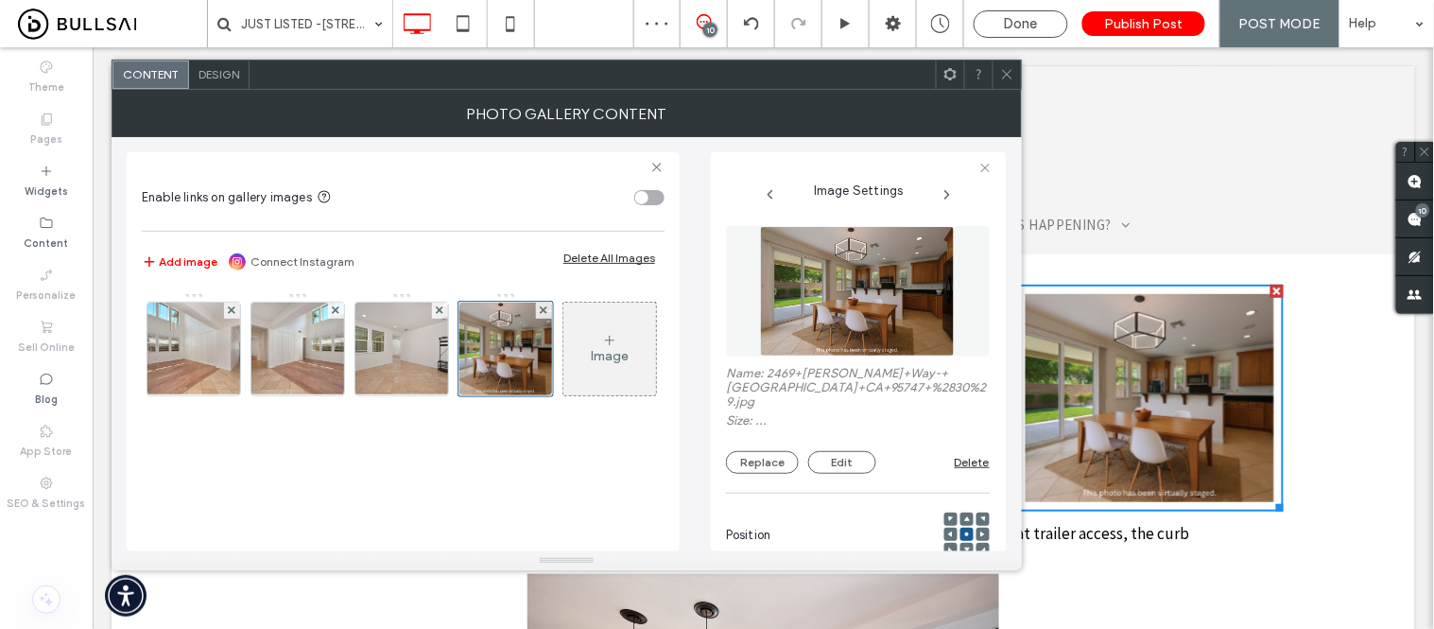
click at [1007, 69] on icon at bounding box center [1007, 74] width 14 height 14
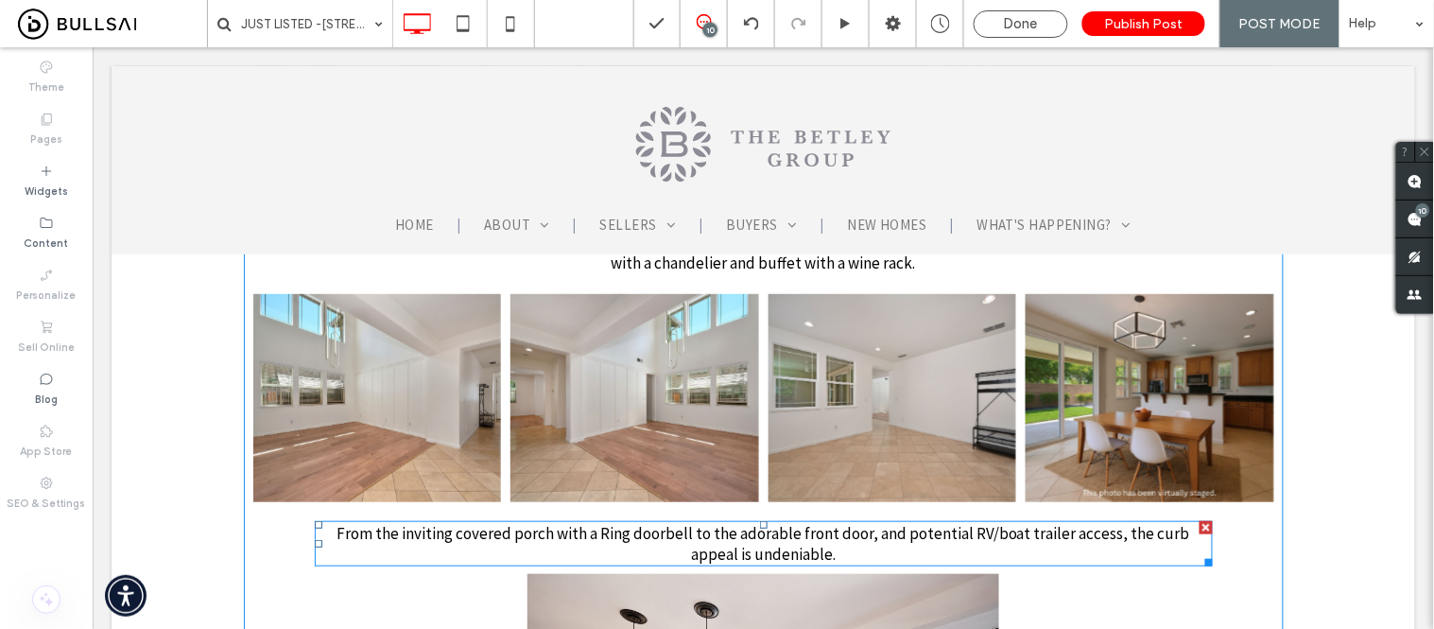
click at [588, 522] on span "From the inviting covered porch with a Ring doorbell to the adorable front door…" at bounding box center [763, 543] width 854 height 42
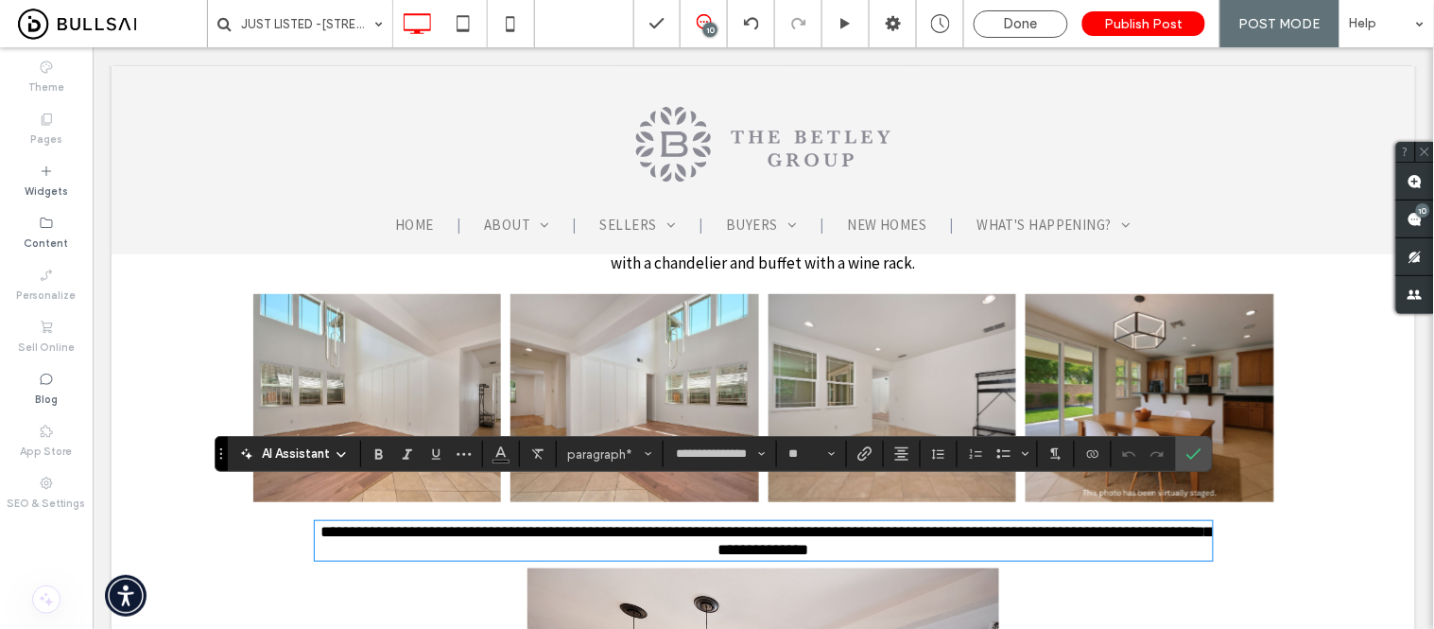
scroll to position [0, 0]
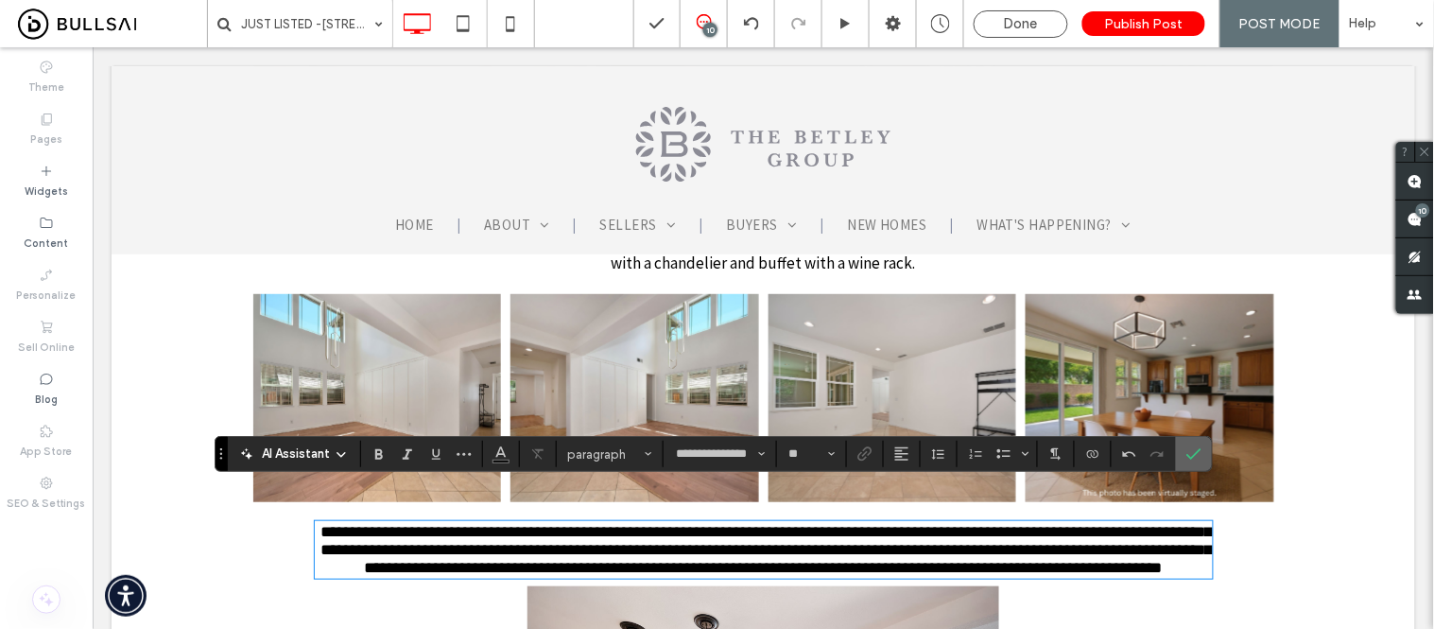
click at [1204, 442] on label "Confirm" at bounding box center [1194, 454] width 28 height 34
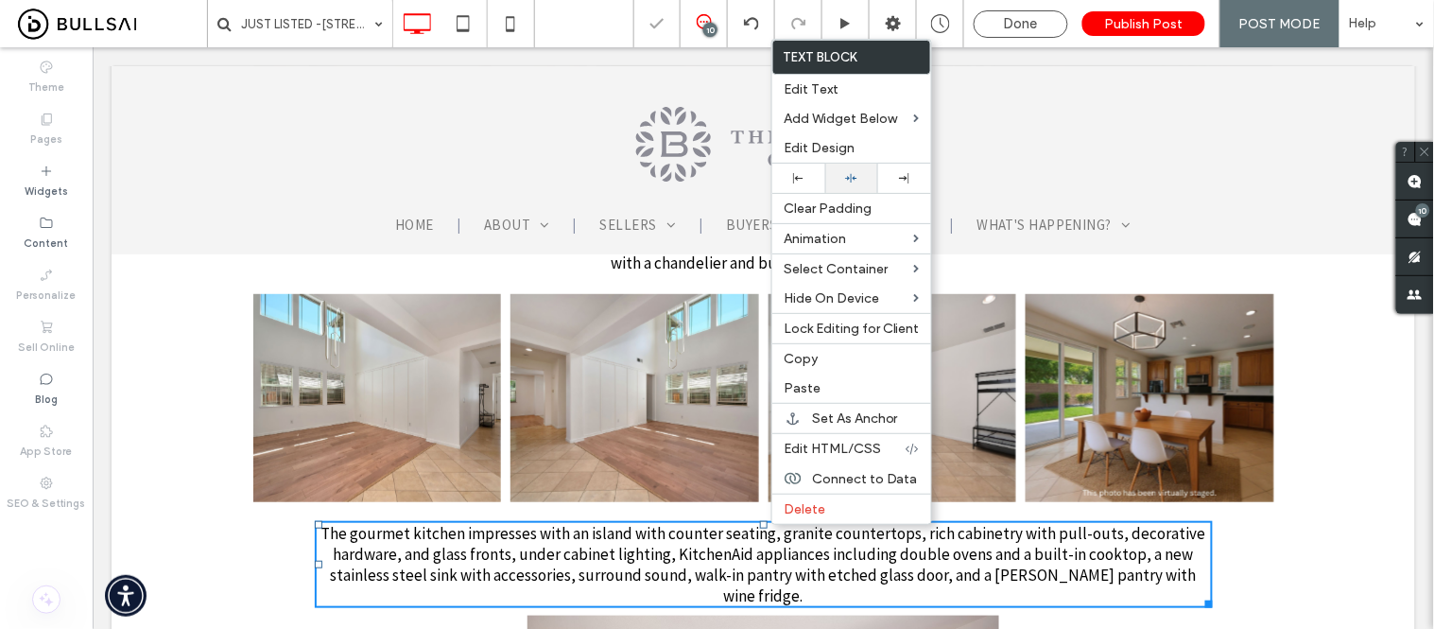
click at [854, 182] on icon at bounding box center [851, 178] width 12 height 12
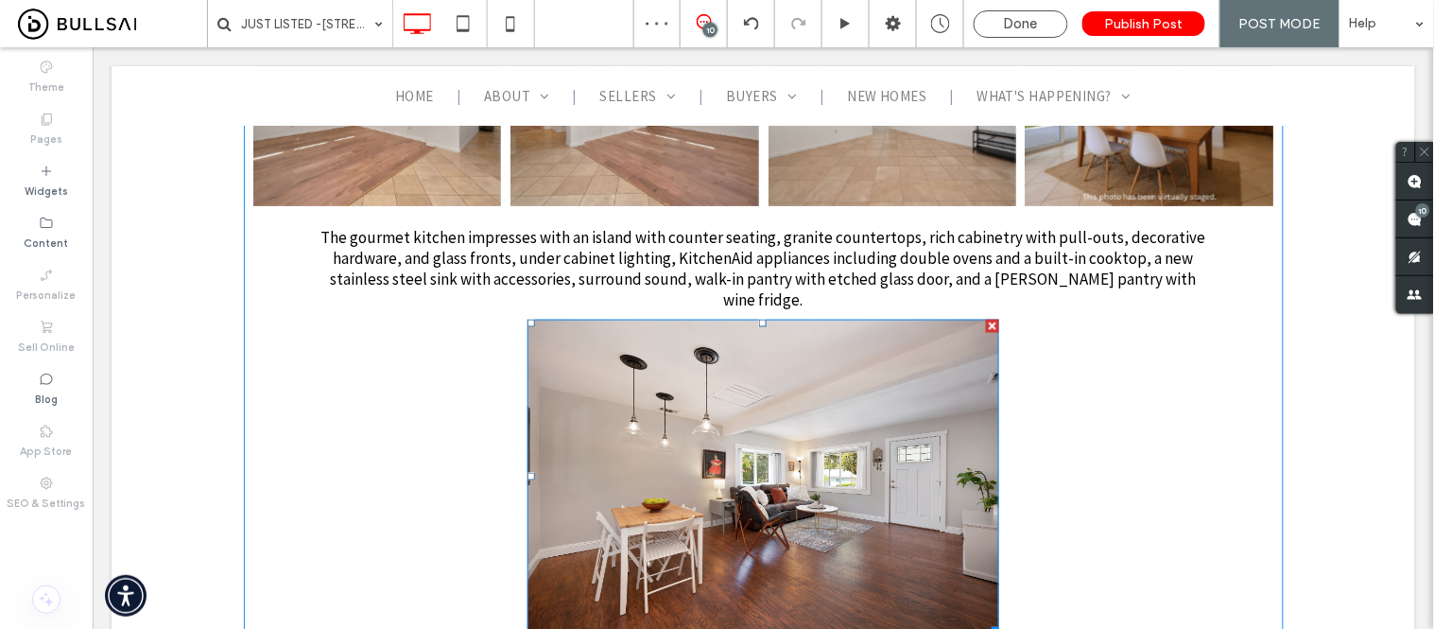
scroll to position [2310, 0]
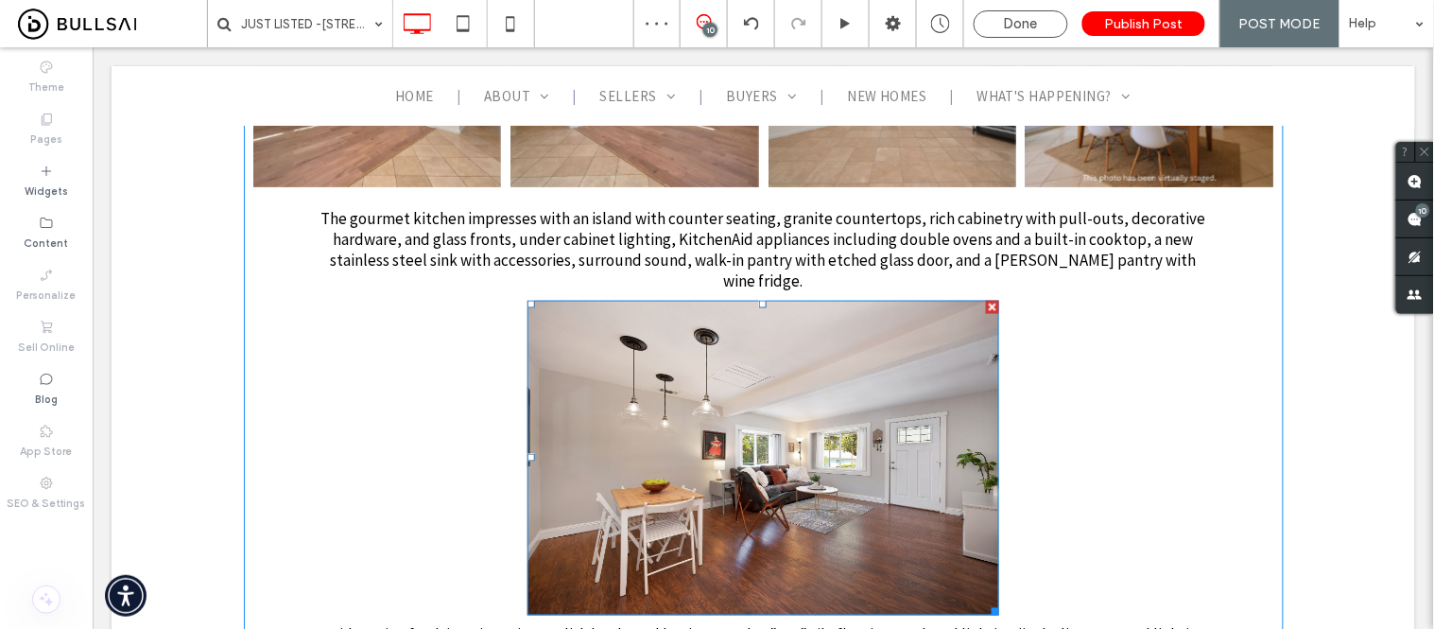
click at [706, 416] on img at bounding box center [763, 457] width 473 height 315
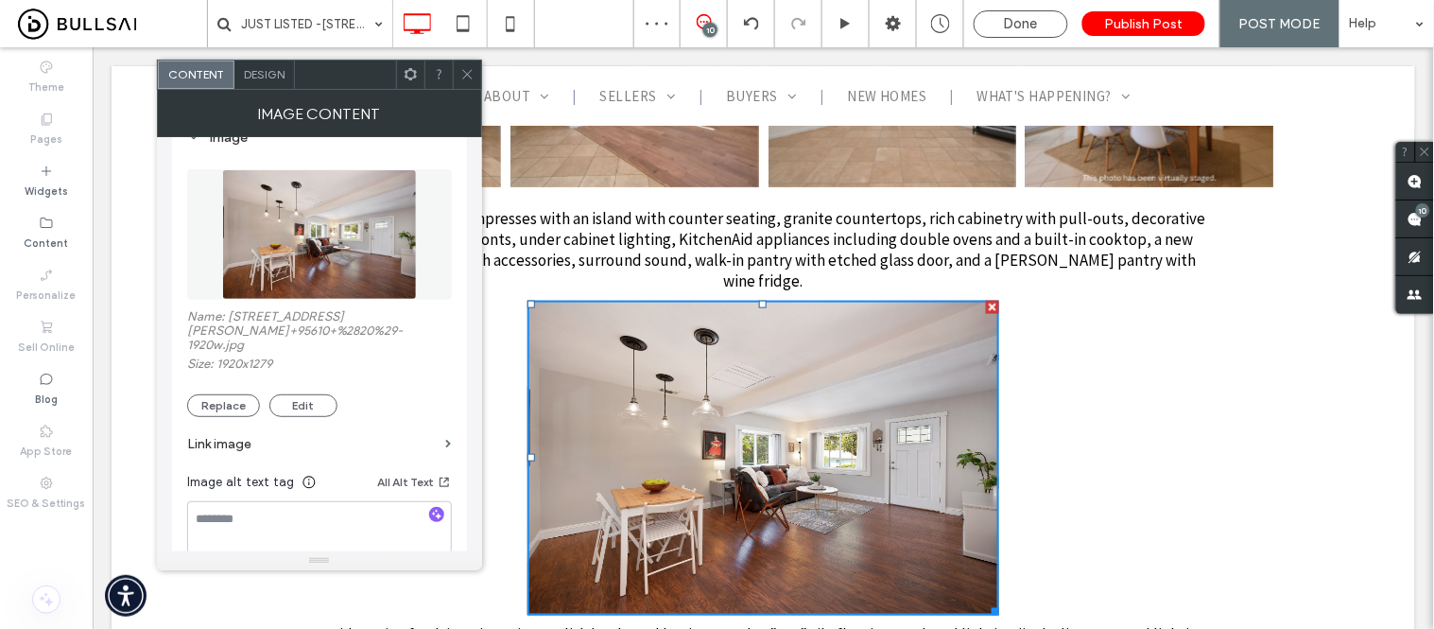
scroll to position [210, 0]
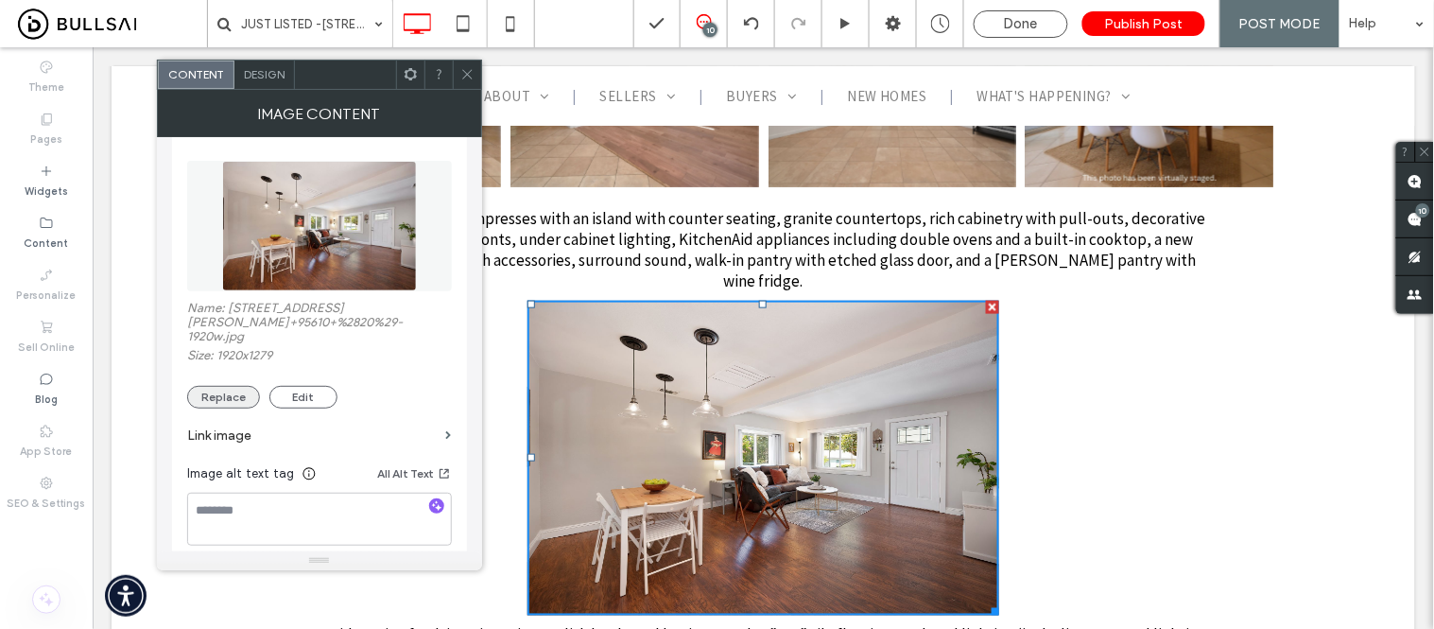
click at [209, 394] on button "Replace" at bounding box center [223, 397] width 73 height 23
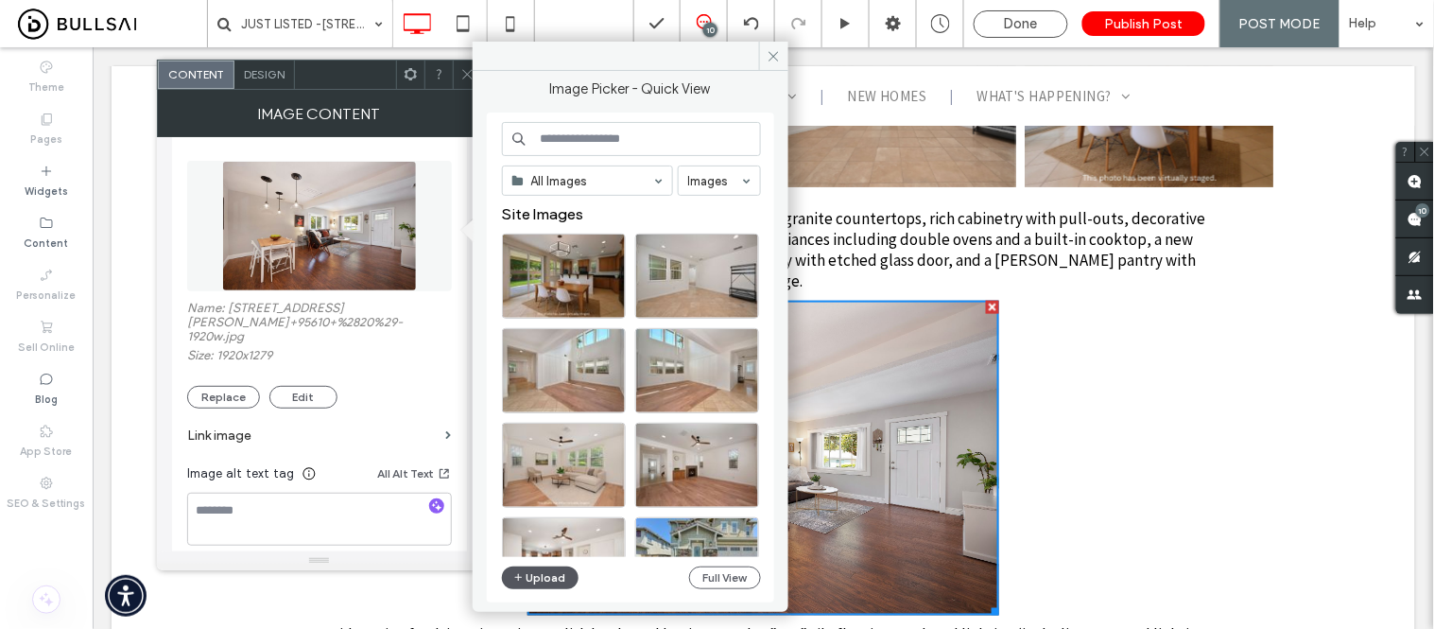
click at [545, 584] on button "Upload" at bounding box center [541, 577] width 78 height 23
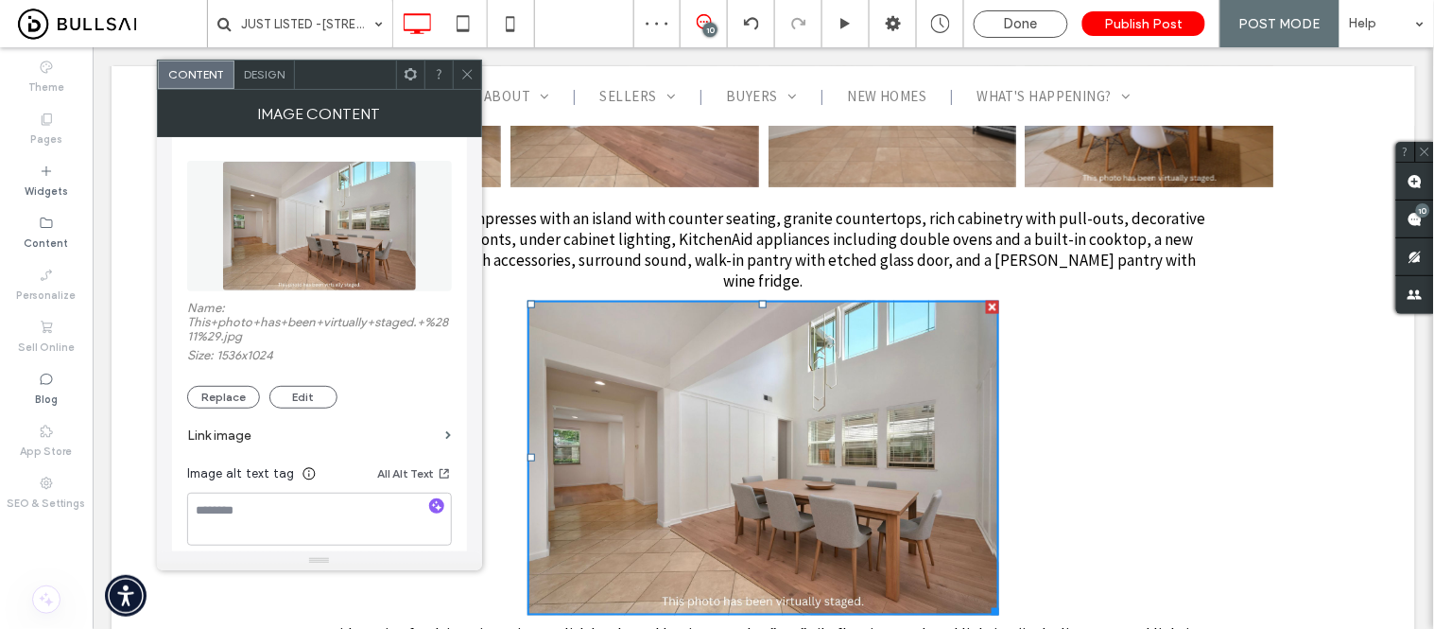
click at [471, 76] on icon at bounding box center [467, 74] width 14 height 14
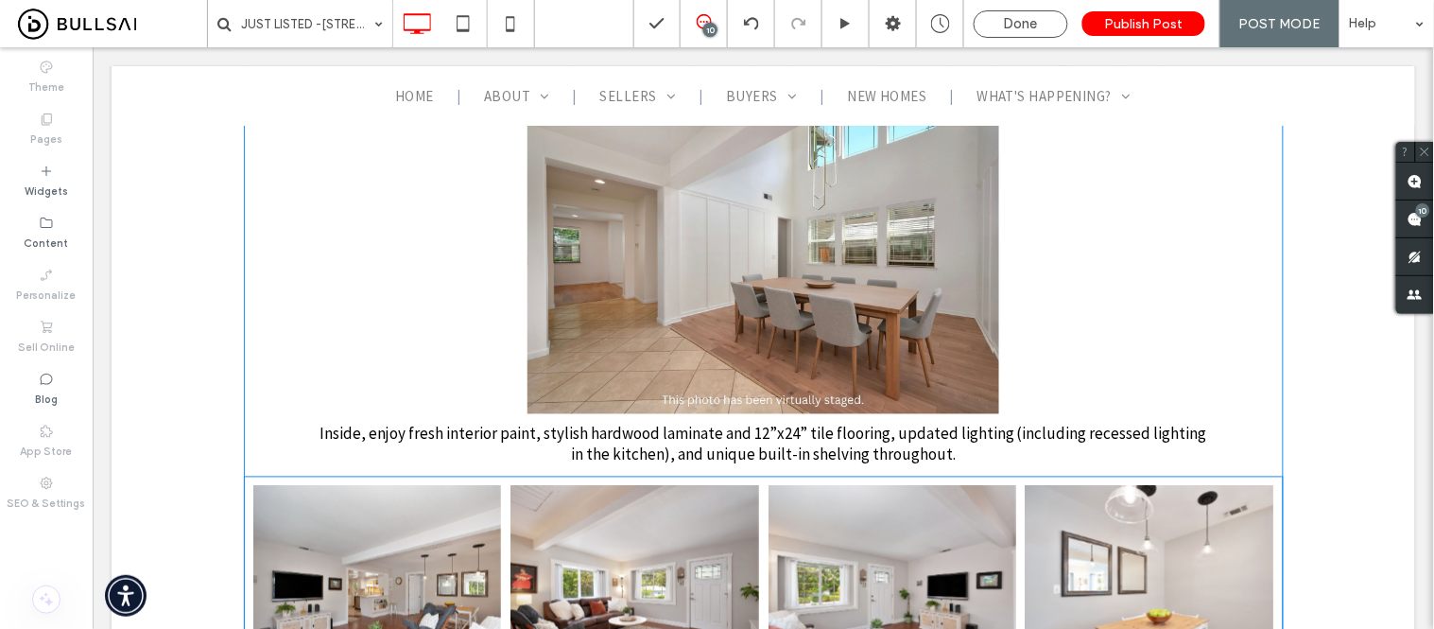
scroll to position [2520, 0]
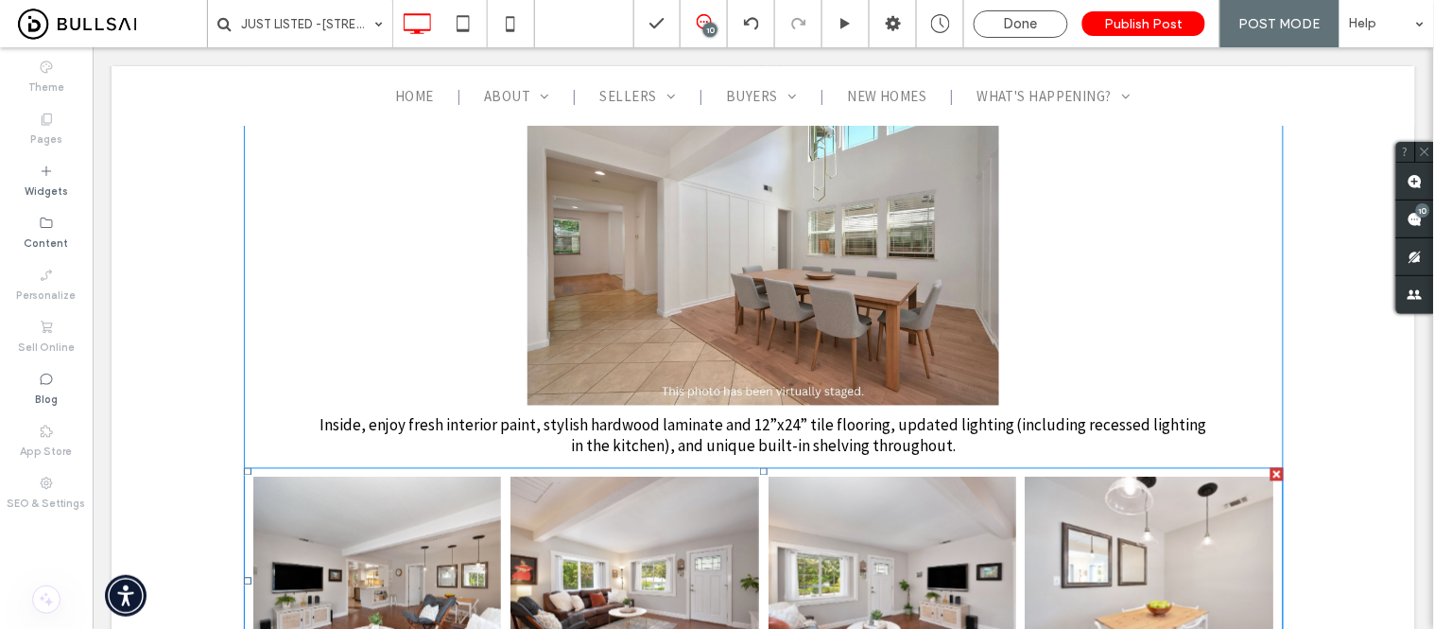
click at [723, 414] on span "Inside, enjoy fresh interior paint, stylish hardwood laminate and 12”x24” tile …" at bounding box center [763, 435] width 888 height 42
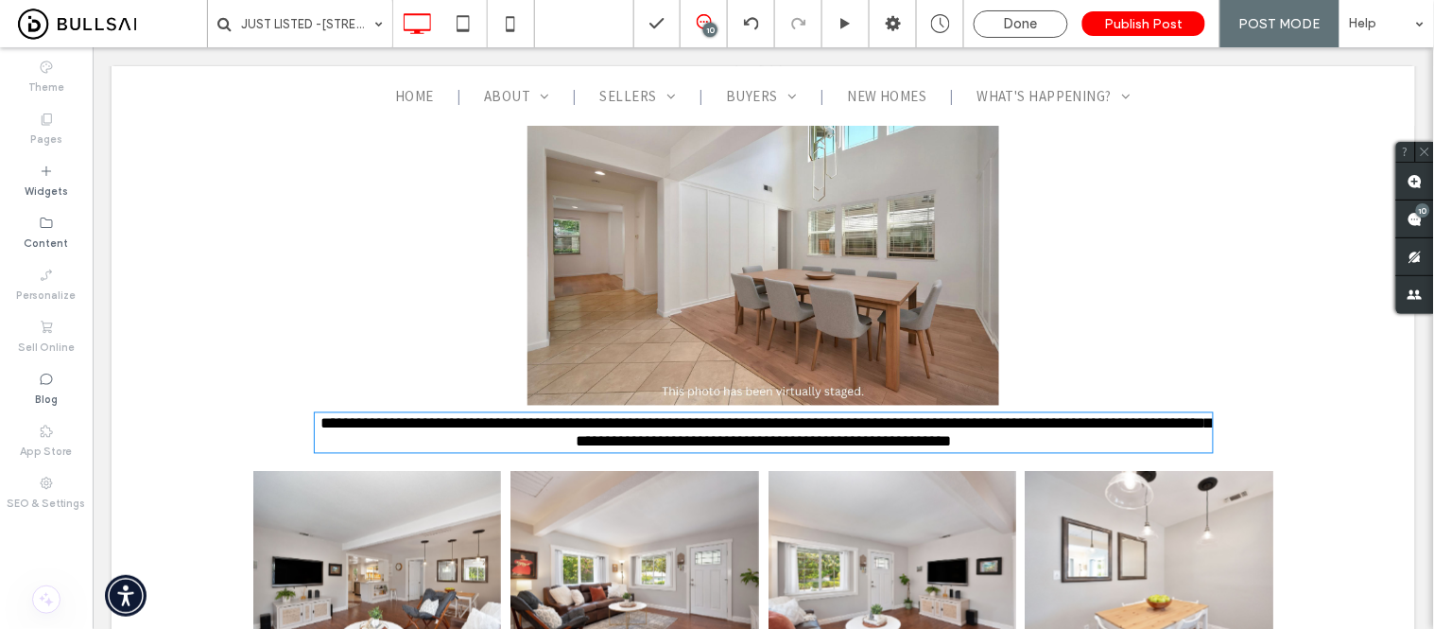
type input "**********"
type input "**"
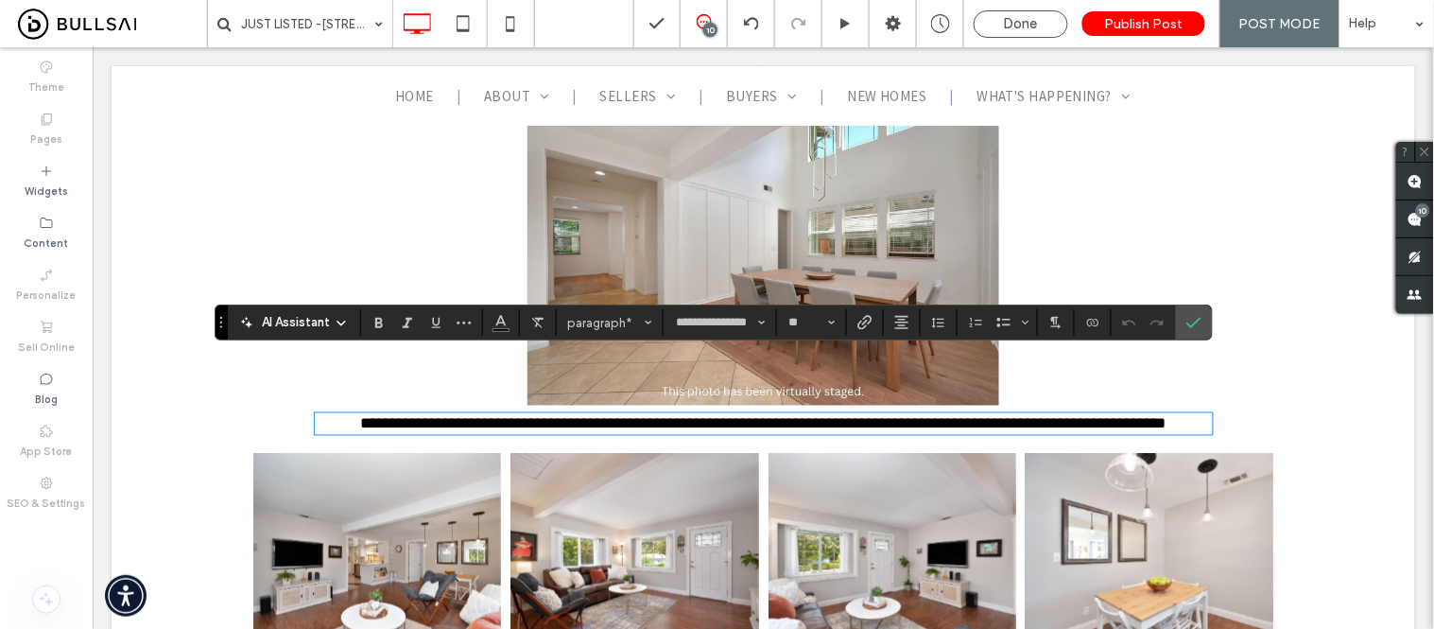
scroll to position [0, 0]
click at [1195, 322] on icon "Confirm" at bounding box center [1193, 322] width 15 height 15
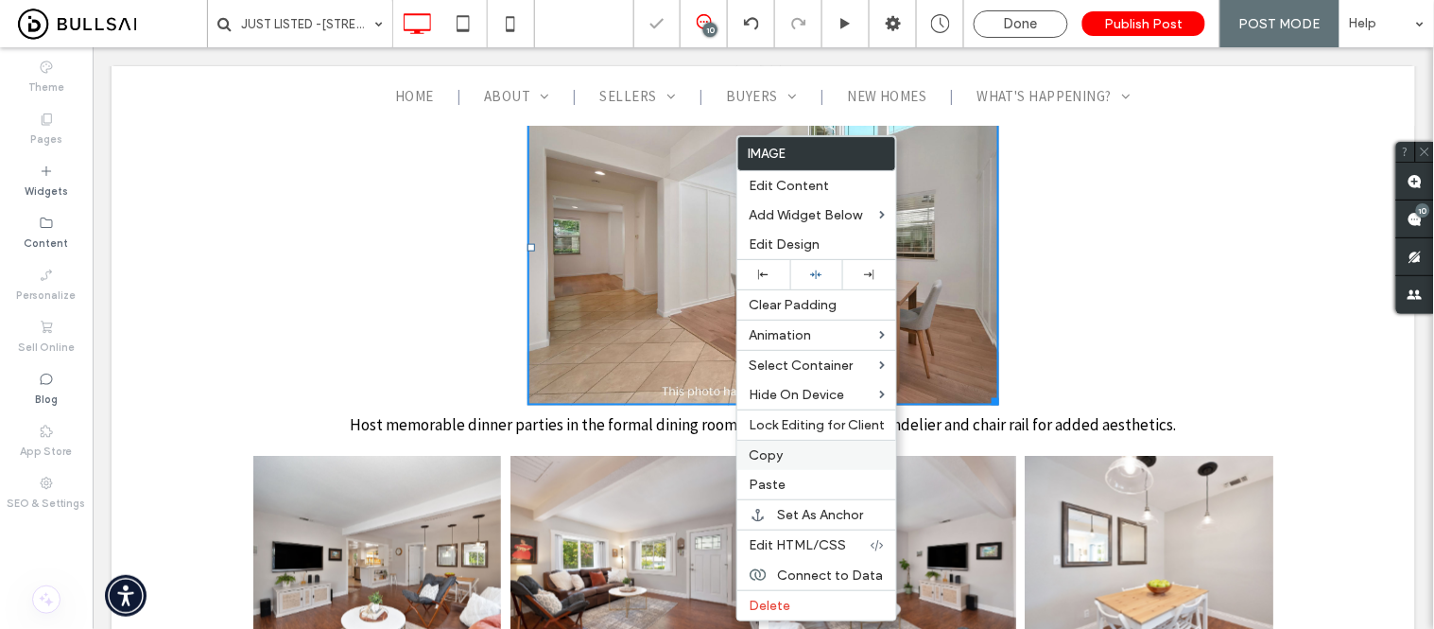
click at [776, 459] on span "Copy" at bounding box center [766, 455] width 34 height 16
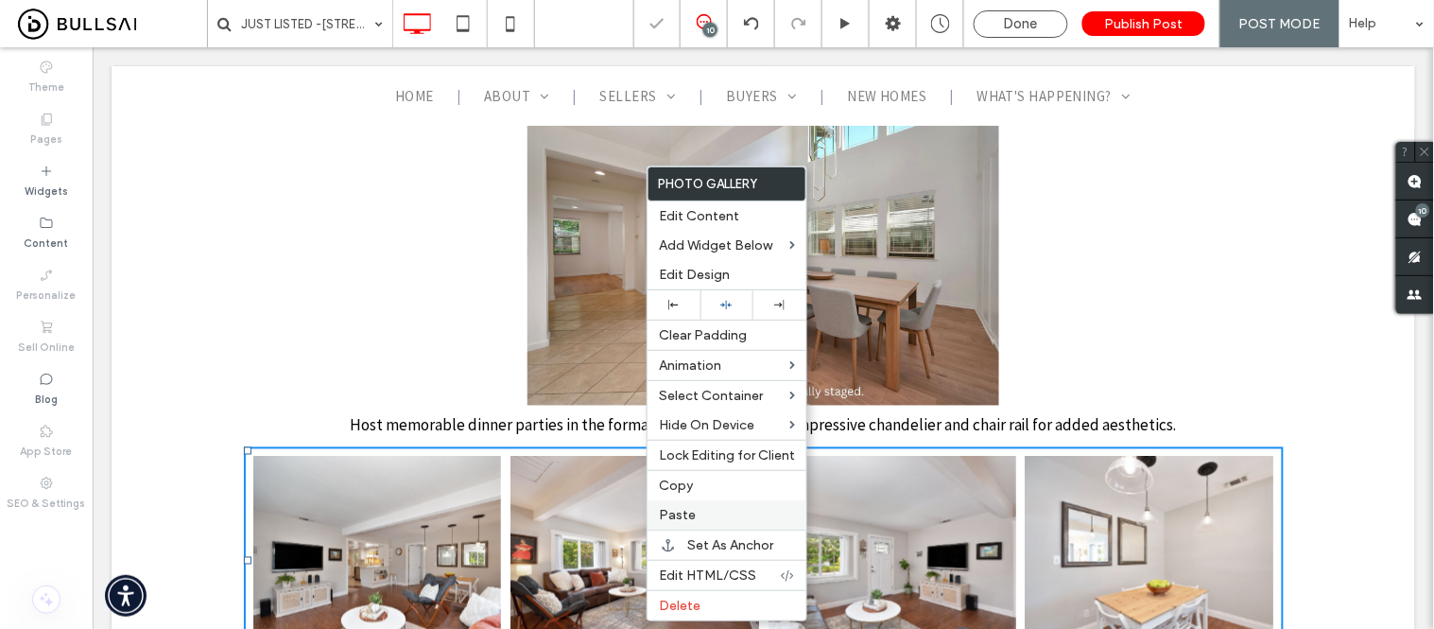
click at [695, 515] on label "Paste" at bounding box center [727, 515] width 136 height 16
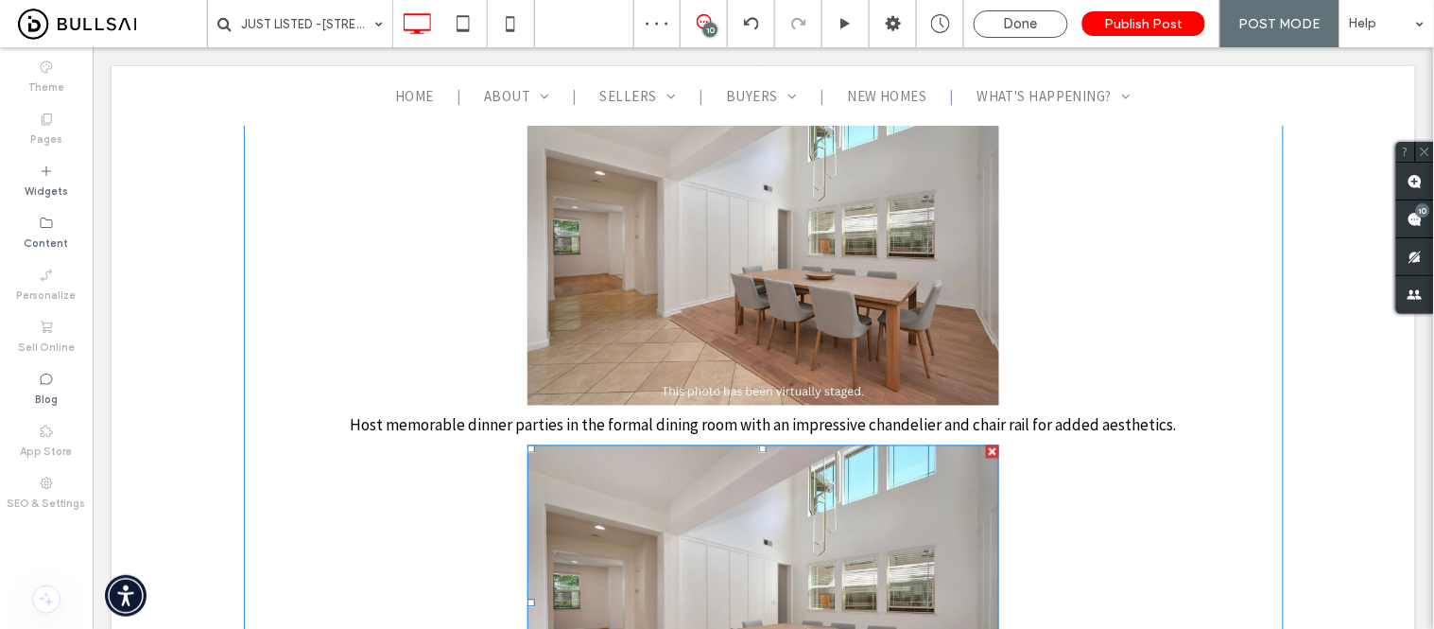
scroll to position [2730, 0]
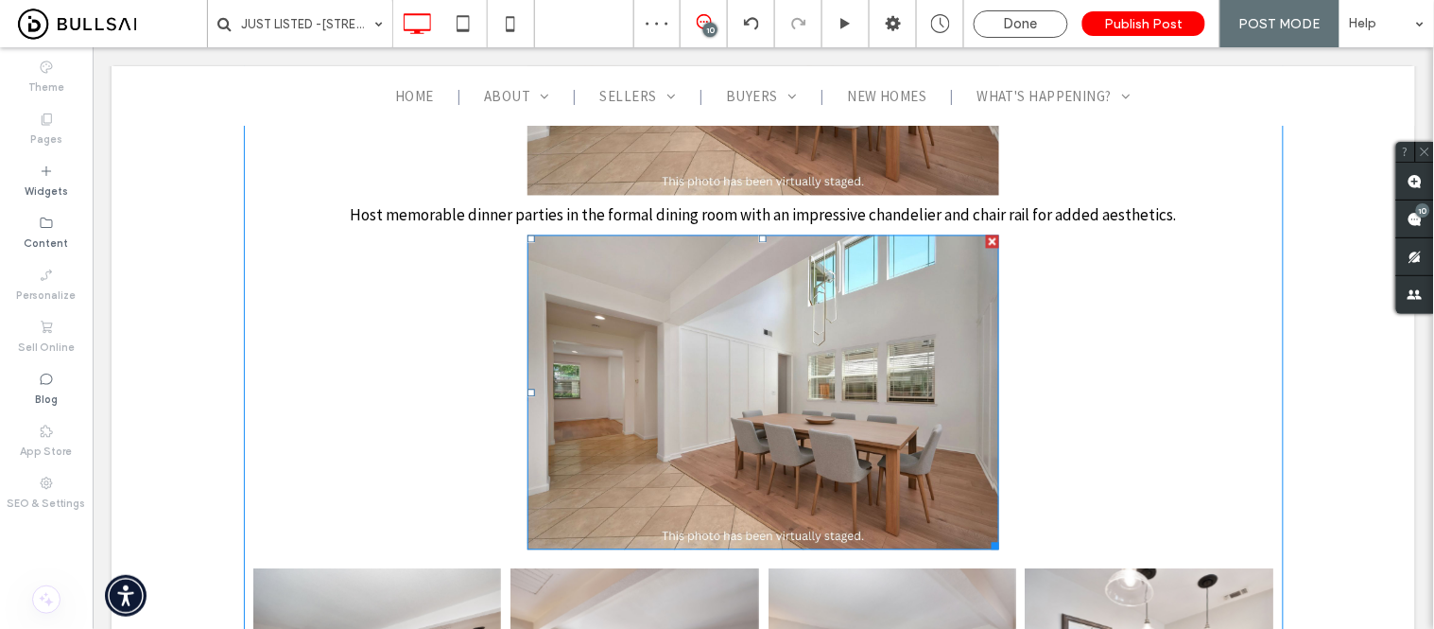
click at [748, 300] on img at bounding box center [763, 391] width 473 height 315
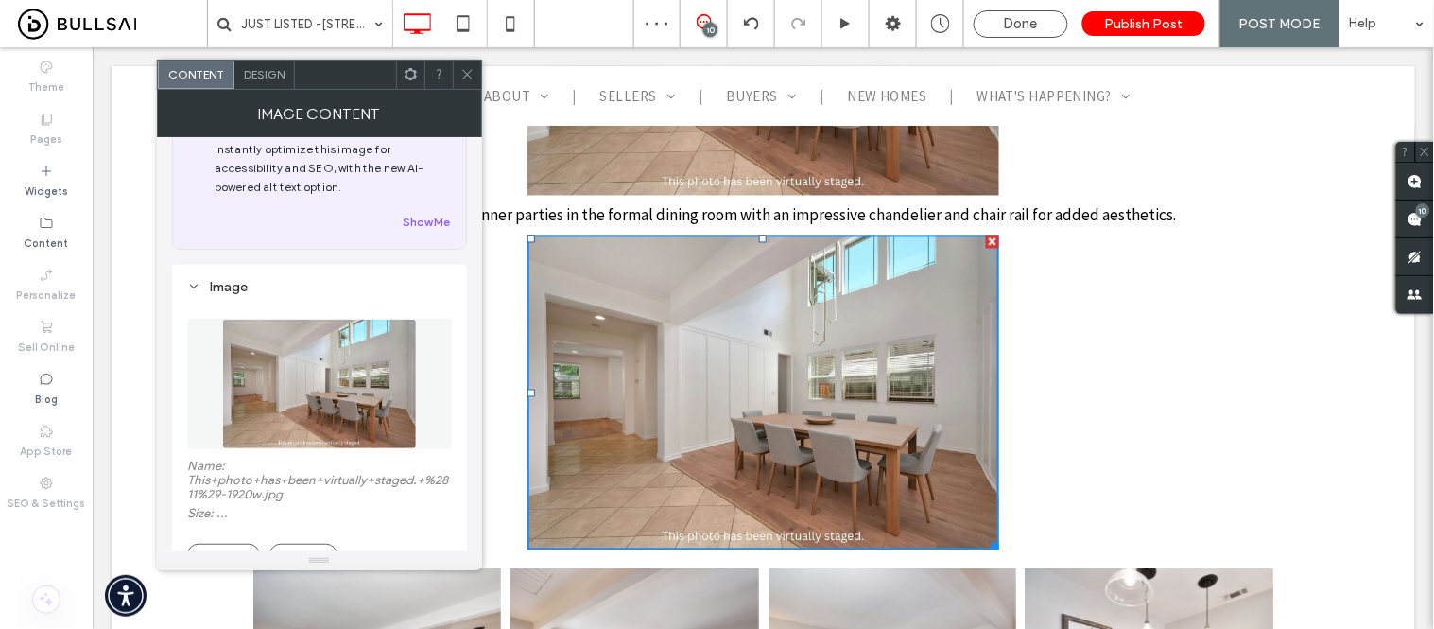
scroll to position [105, 0]
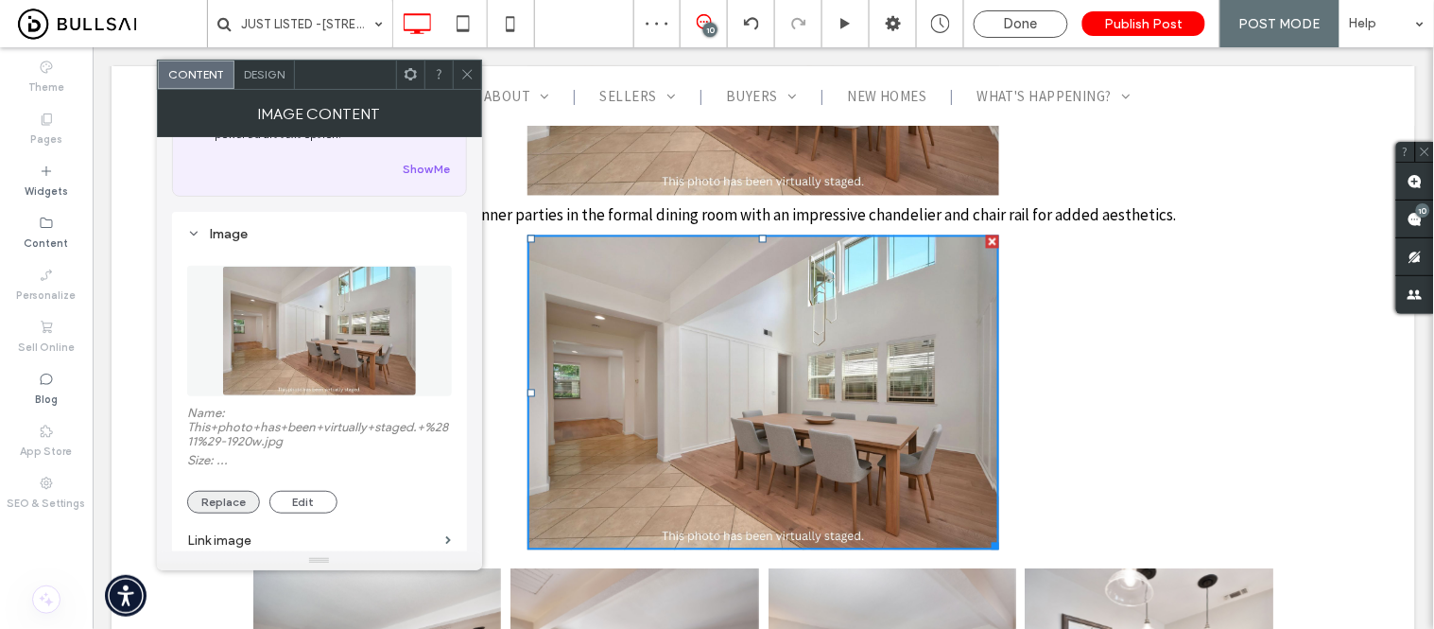
click at [231, 503] on button "Replace" at bounding box center [223, 502] width 73 height 23
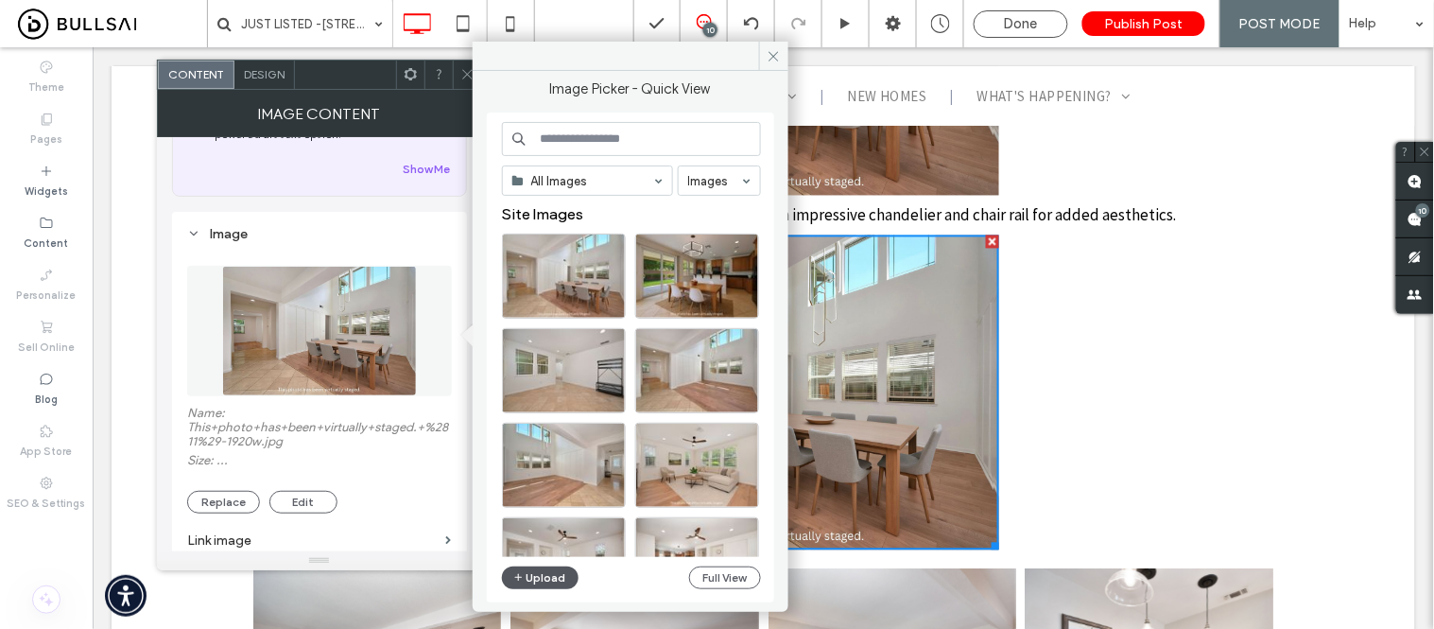
click at [545, 579] on button "Upload" at bounding box center [541, 577] width 78 height 23
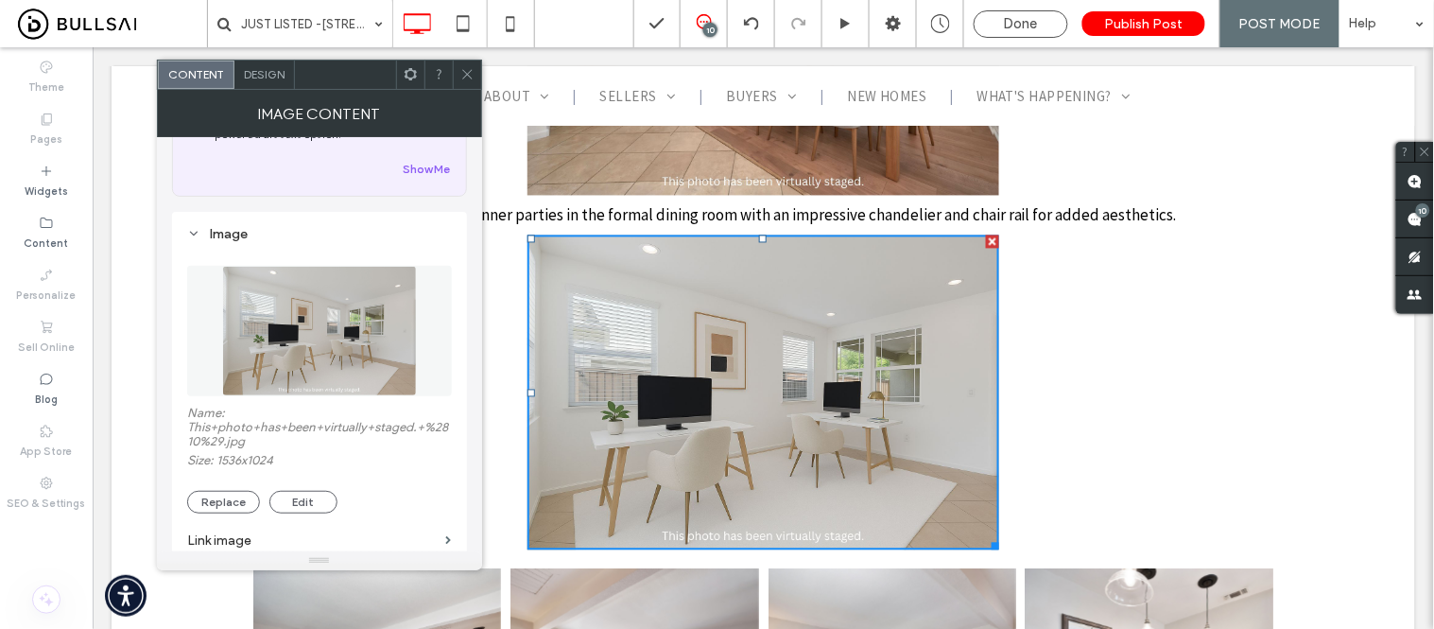
click at [470, 73] on icon at bounding box center [467, 74] width 14 height 14
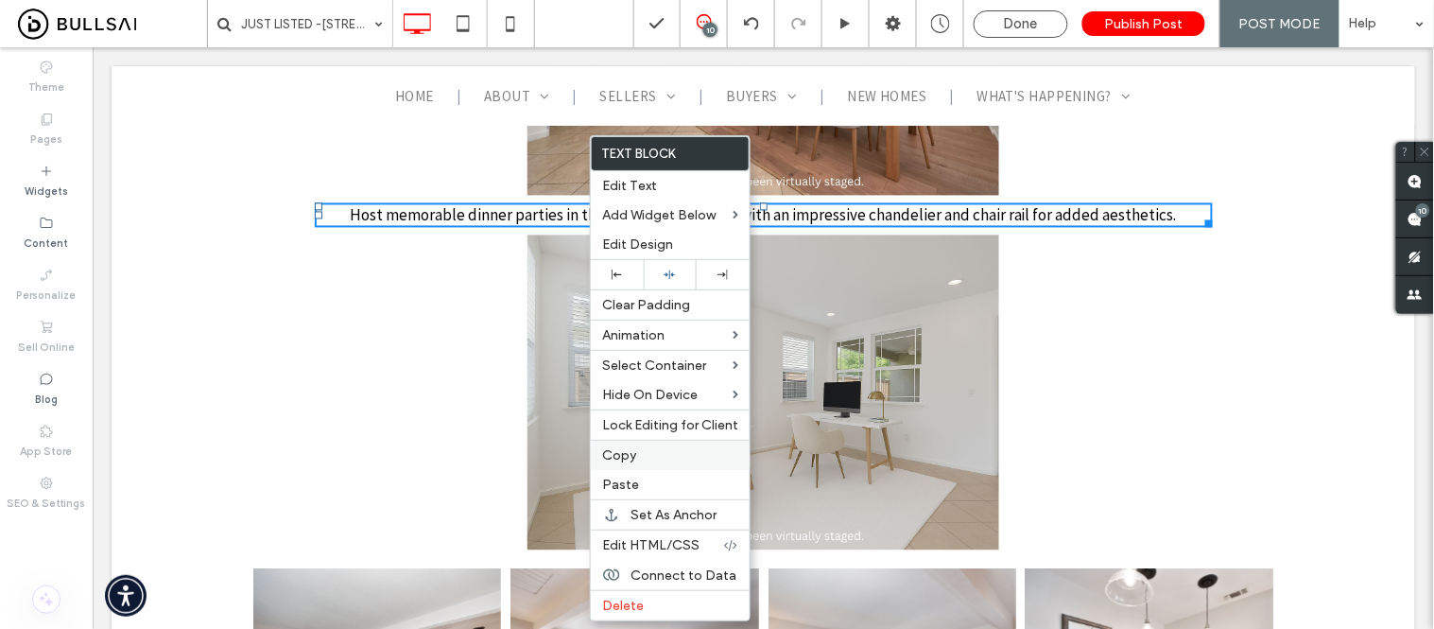
click at [628, 458] on span "Copy" at bounding box center [619, 455] width 34 height 16
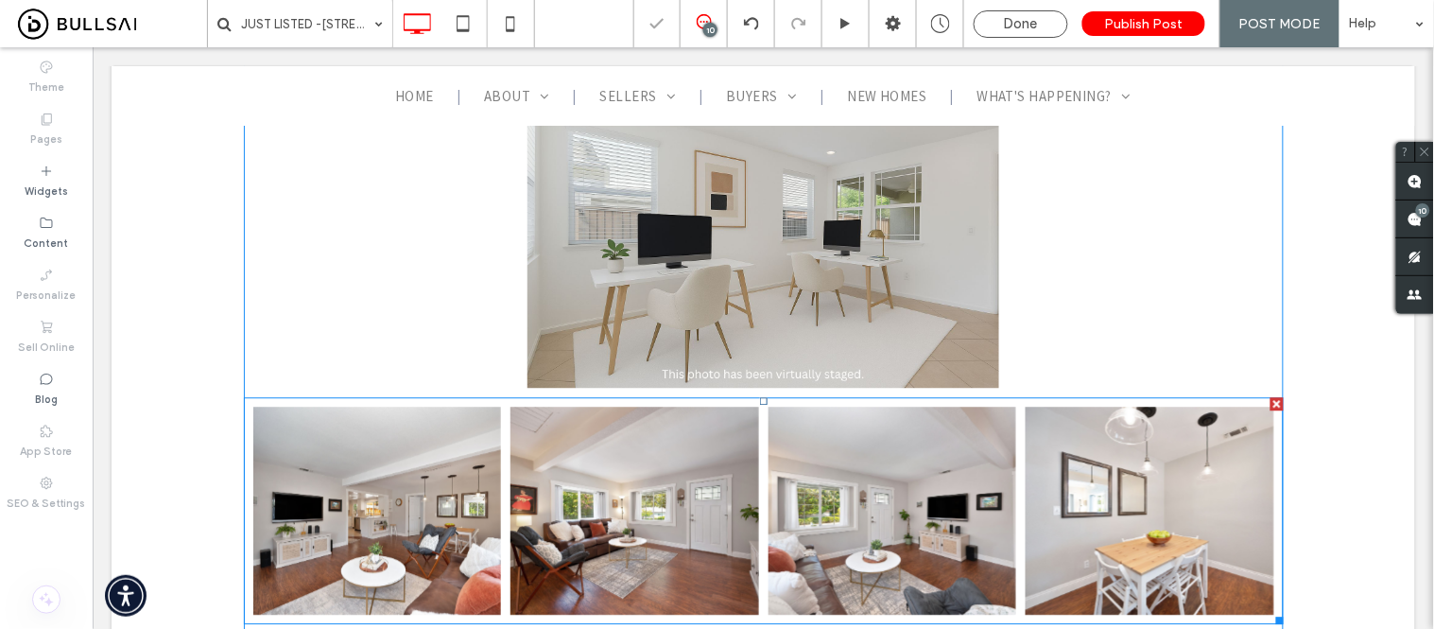
scroll to position [2941, 0]
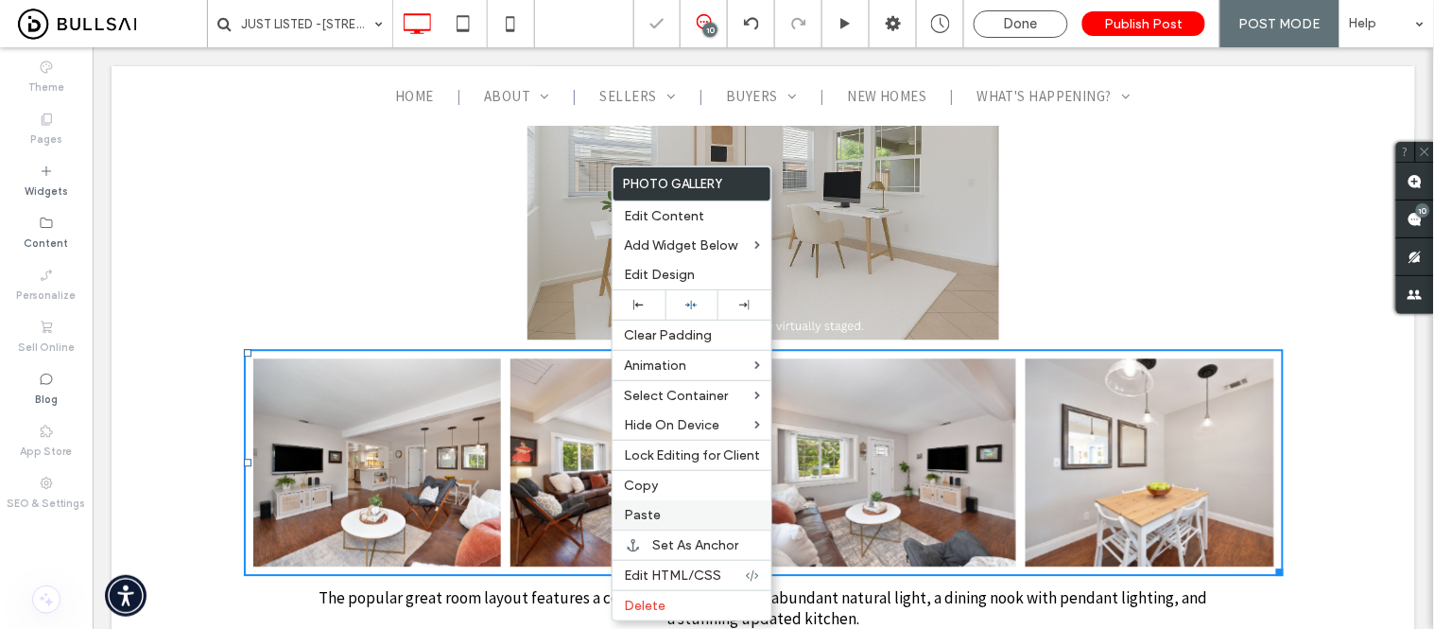
click at [655, 515] on span "Paste" at bounding box center [642, 515] width 37 height 16
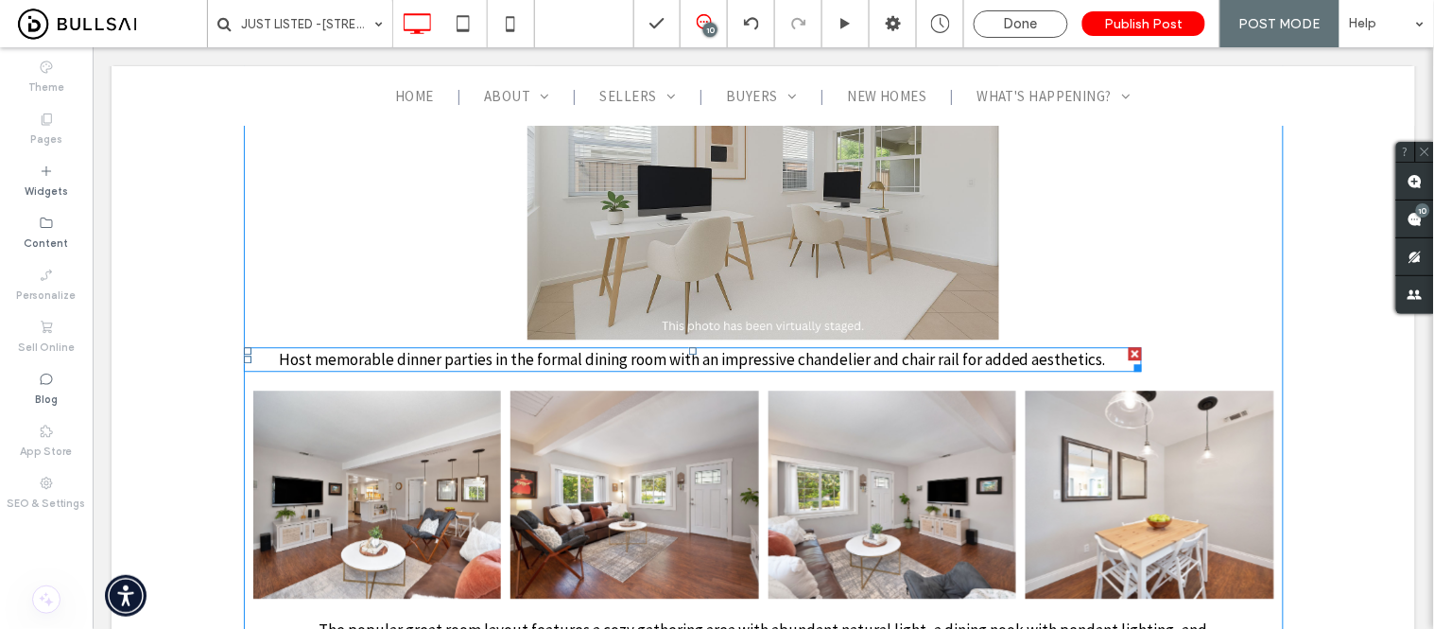
click at [846, 348] on span "Host memorable dinner parties in the formal dining room with an impressive chan…" at bounding box center [691, 358] width 827 height 21
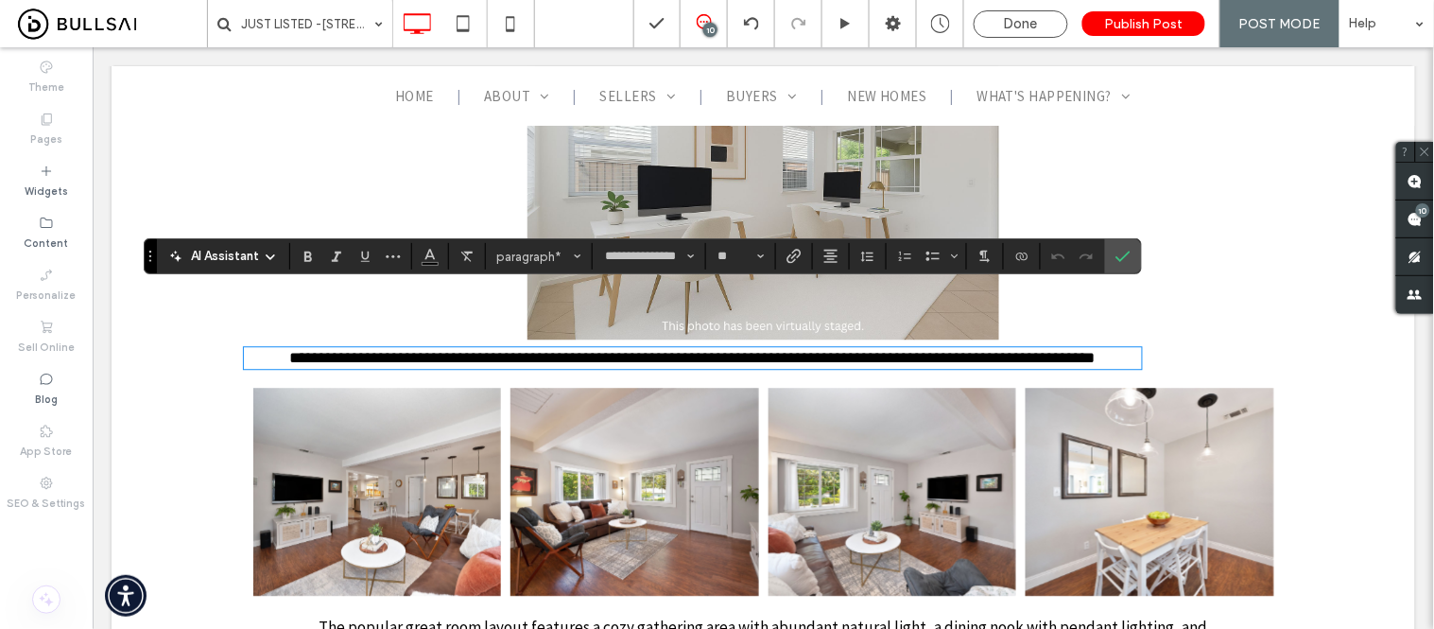
scroll to position [0, 0]
click at [1128, 251] on icon "Confirm" at bounding box center [1123, 256] width 15 height 15
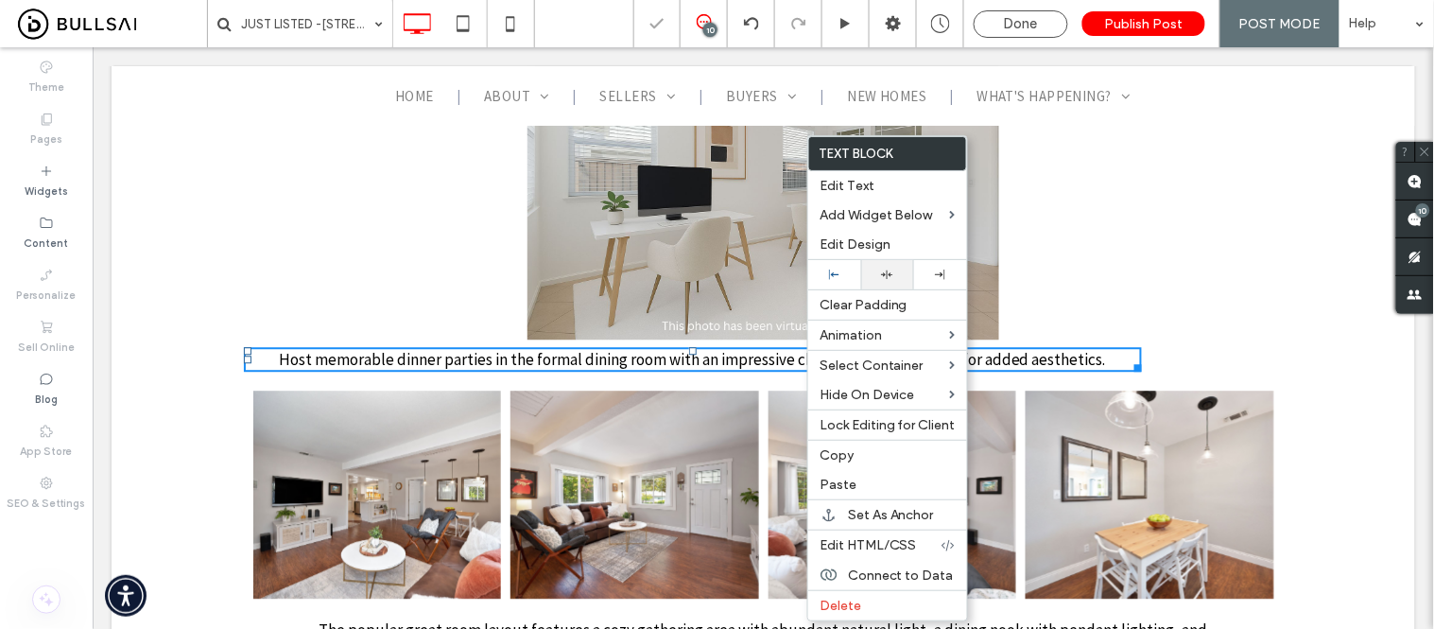
click at [890, 279] on icon at bounding box center [887, 274] width 12 height 12
click at [666, 190] on img at bounding box center [763, 181] width 473 height 315
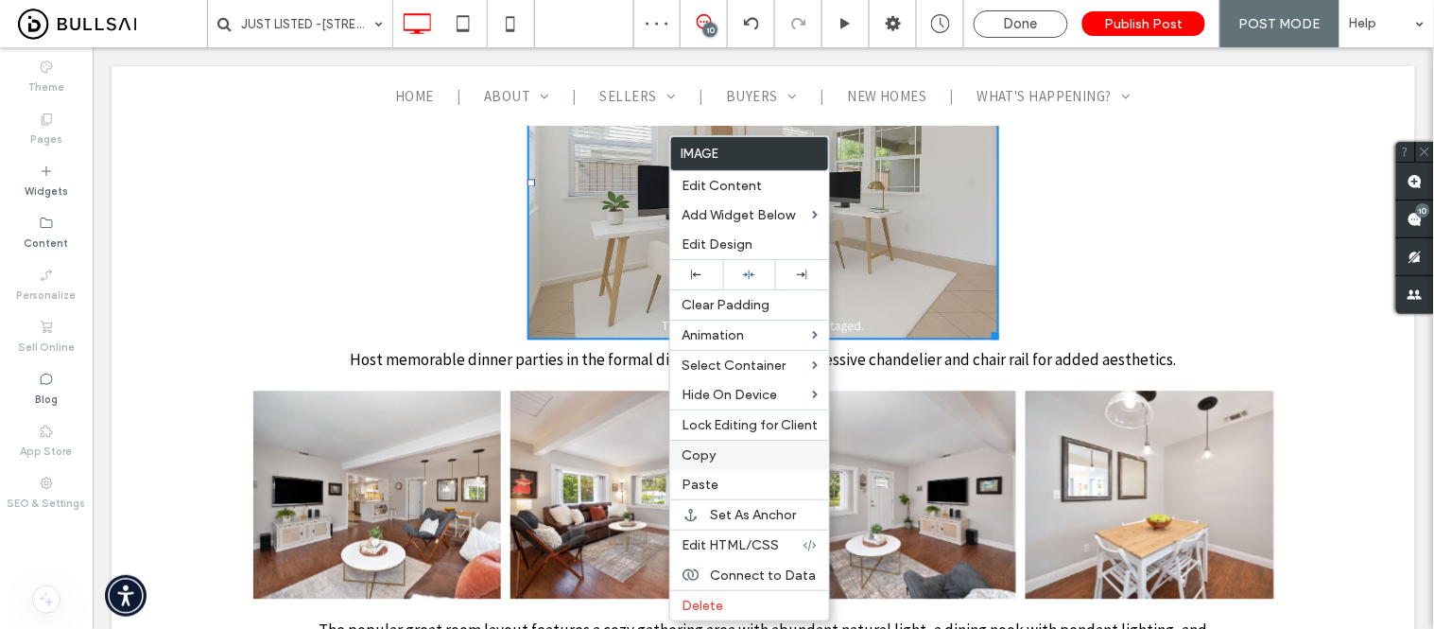
click at [728, 452] on label "Copy" at bounding box center [750, 455] width 136 height 16
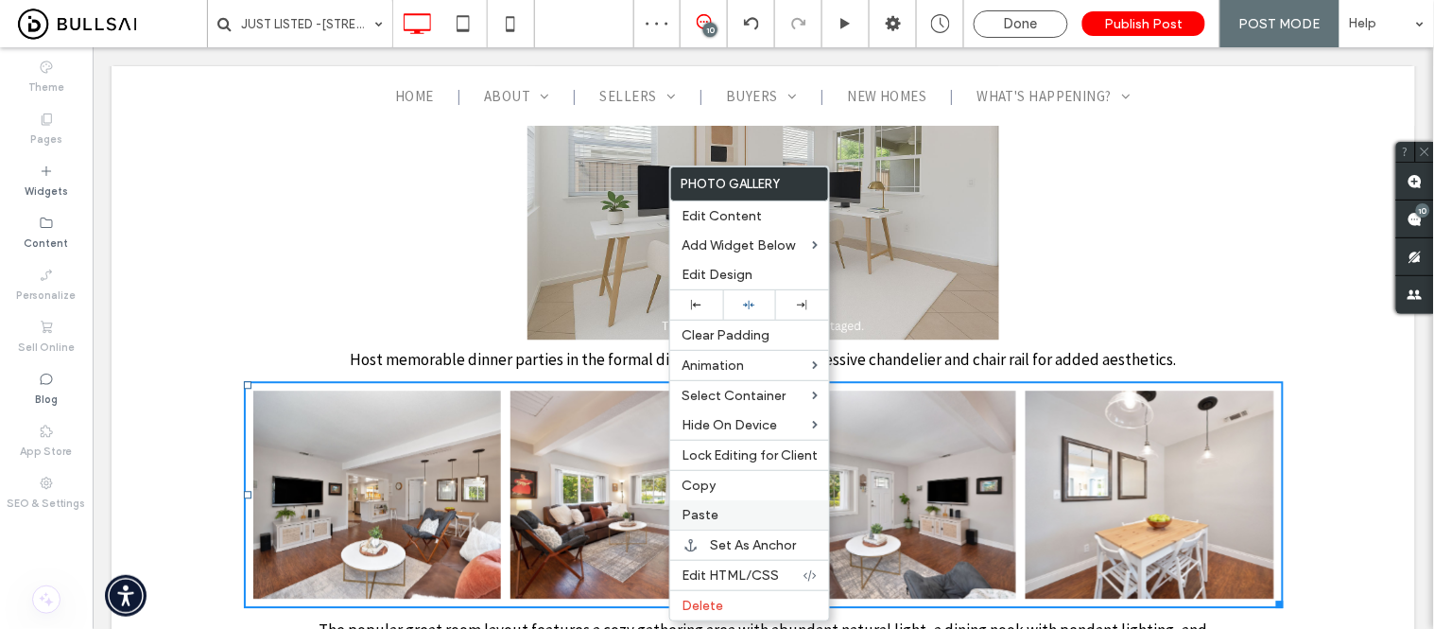
click at [710, 511] on span "Paste" at bounding box center [700, 515] width 37 height 16
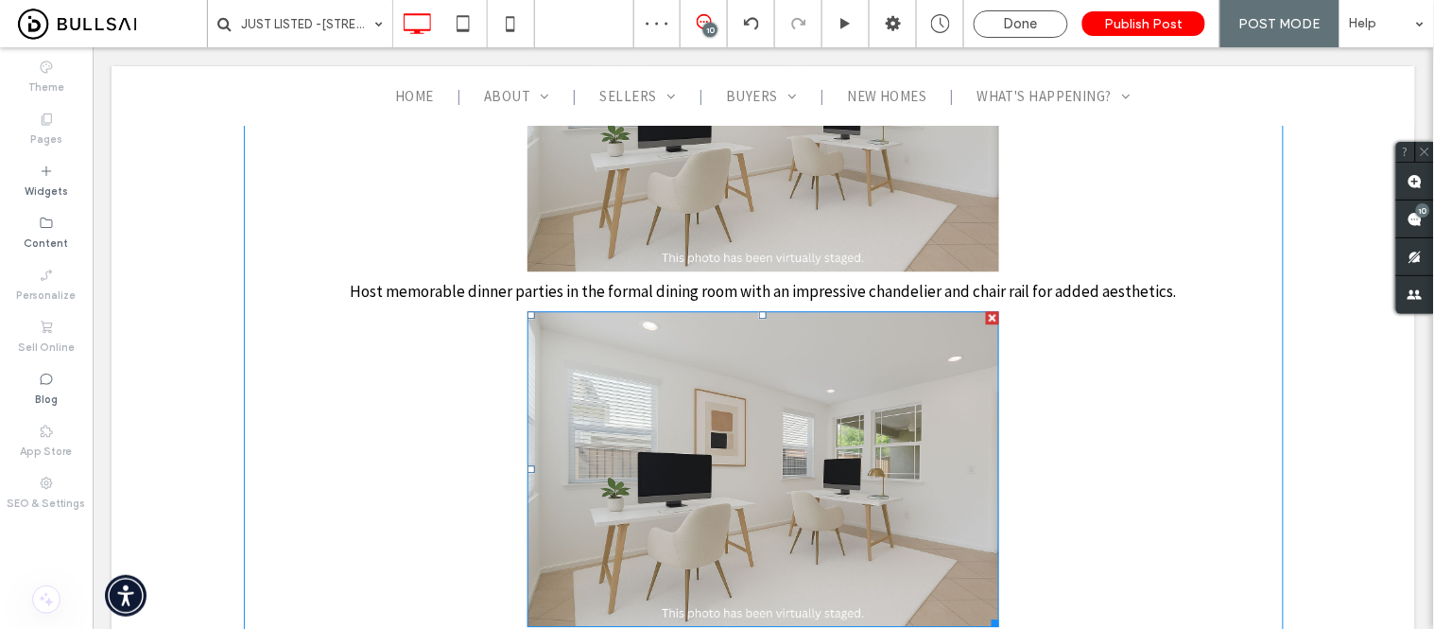
scroll to position [3046, 0]
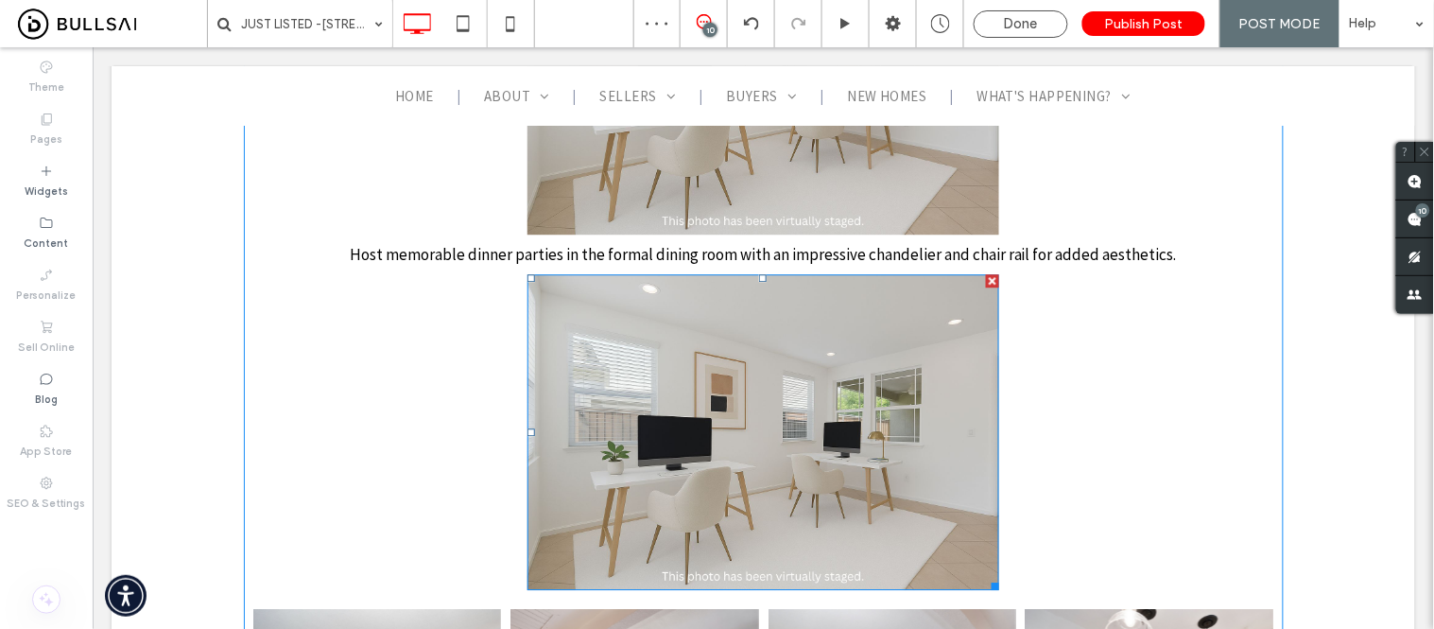
click at [733, 351] on img at bounding box center [763, 430] width 473 height 315
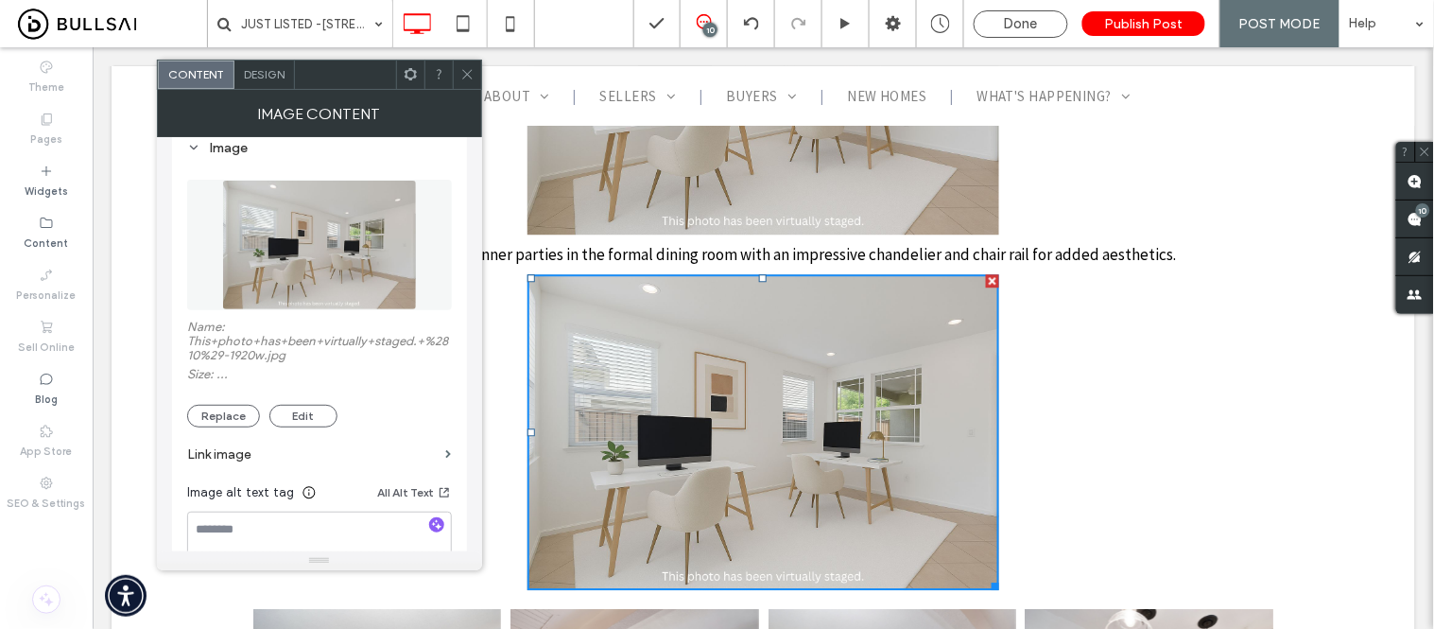
scroll to position [210, 0]
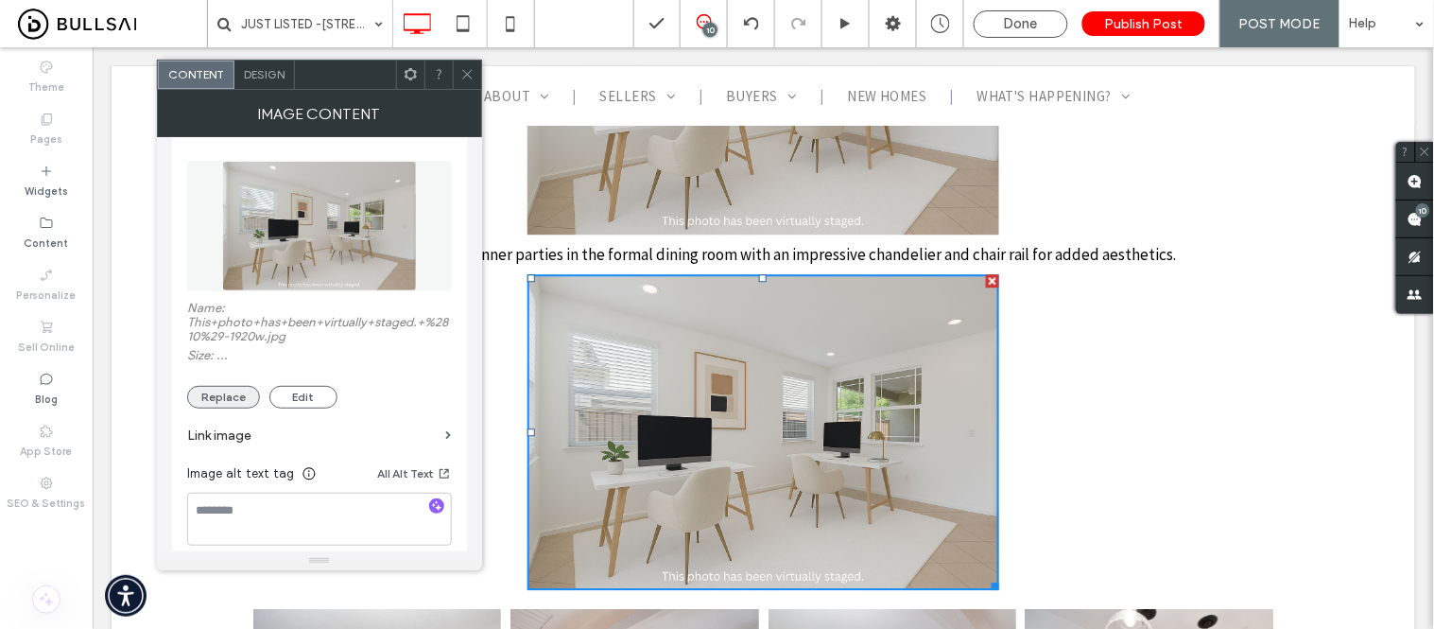
click at [227, 400] on button "Replace" at bounding box center [223, 397] width 73 height 23
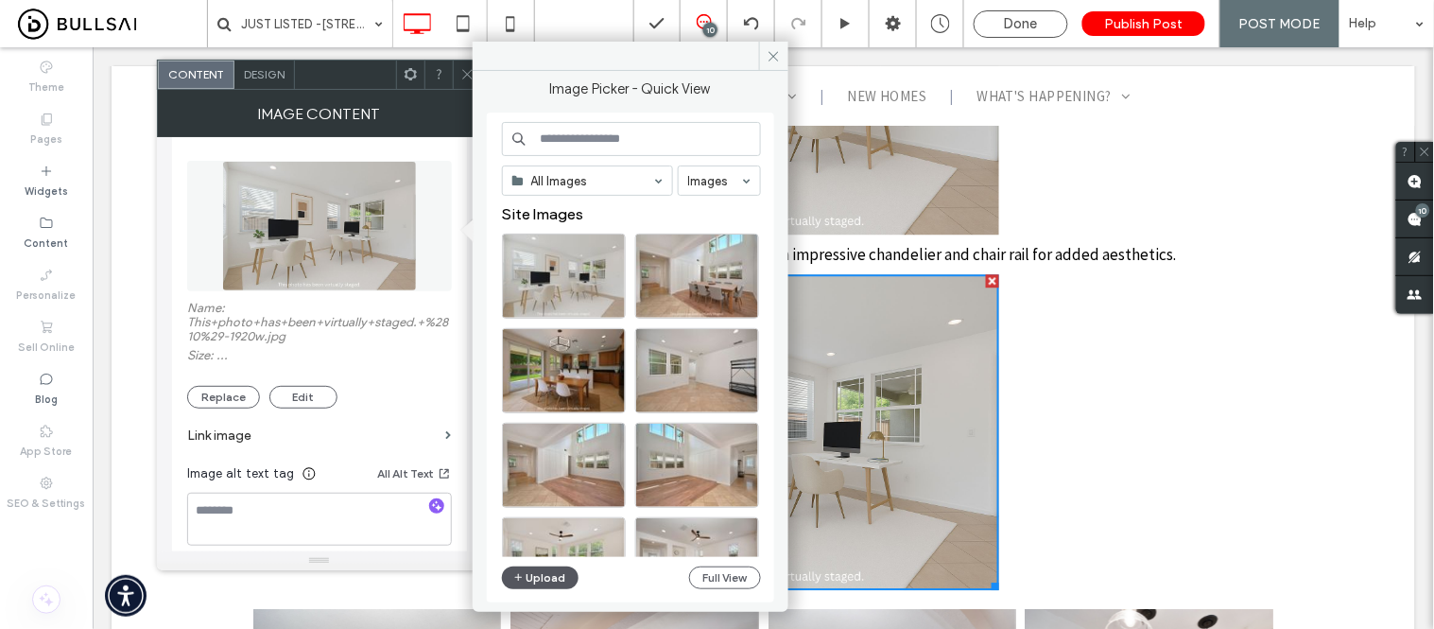
click at [543, 572] on button "Upload" at bounding box center [541, 577] width 78 height 23
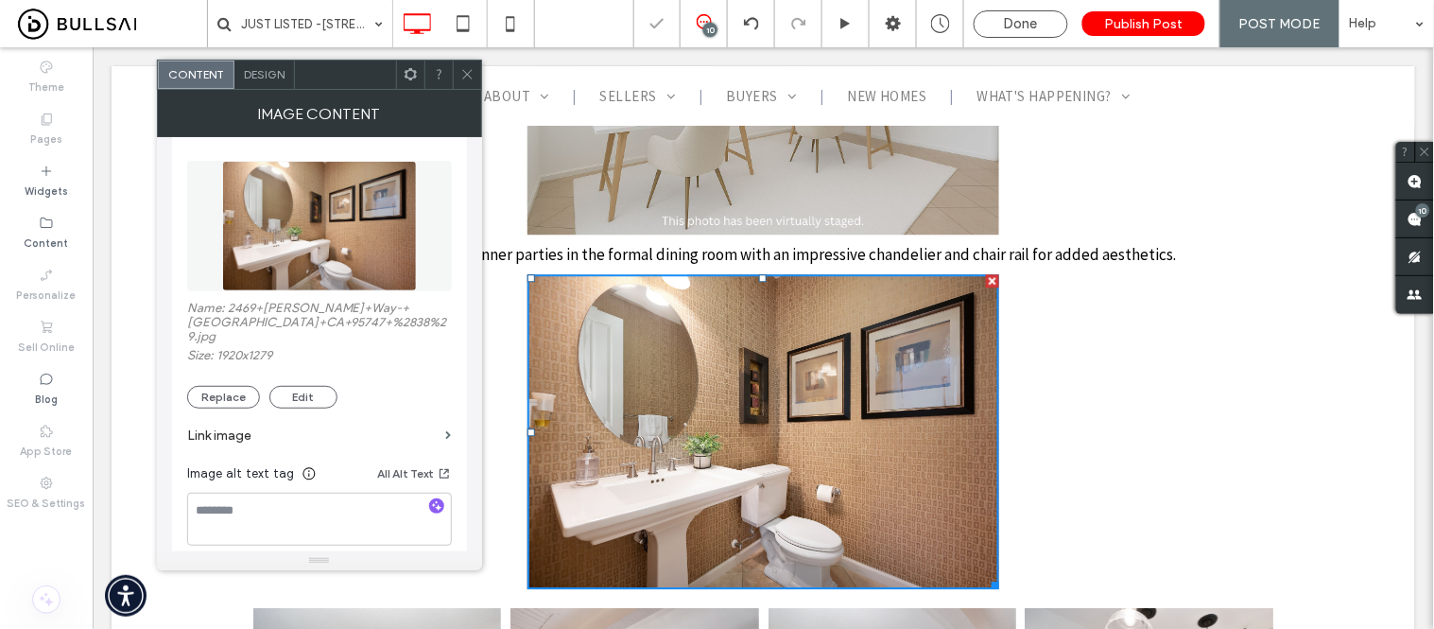
click at [468, 80] on icon at bounding box center [467, 74] width 14 height 14
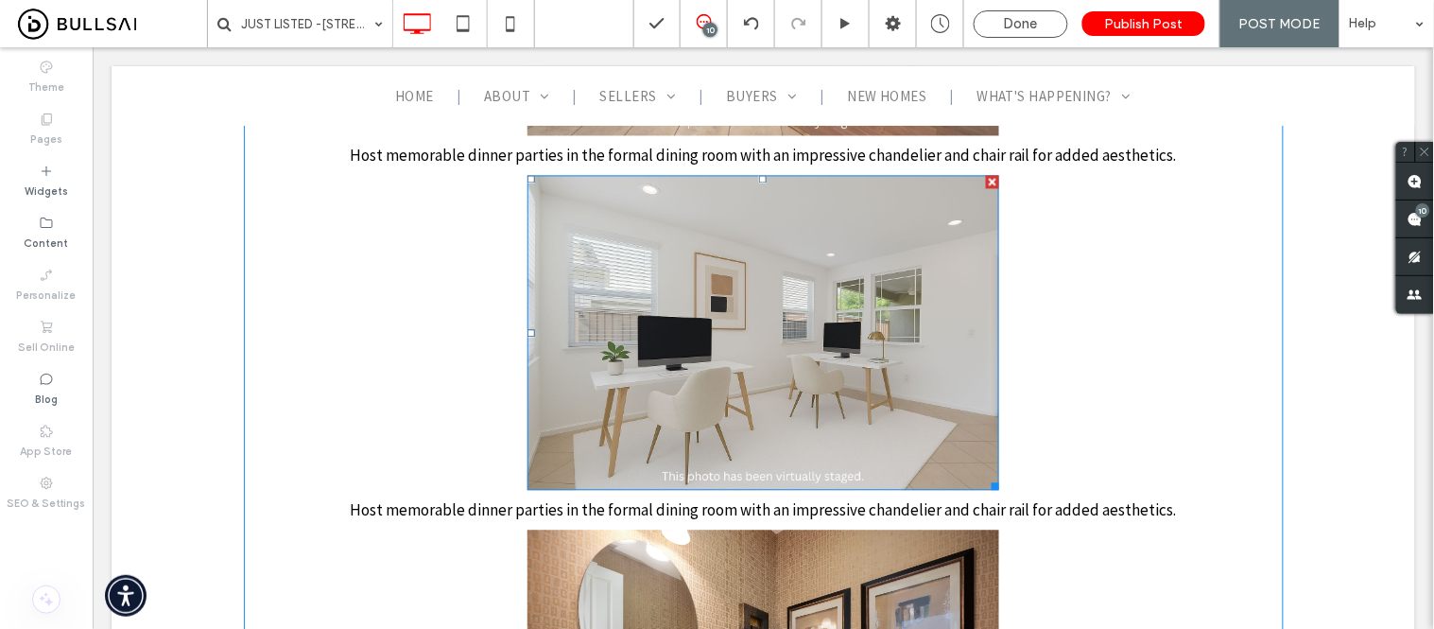
scroll to position [2730, 0]
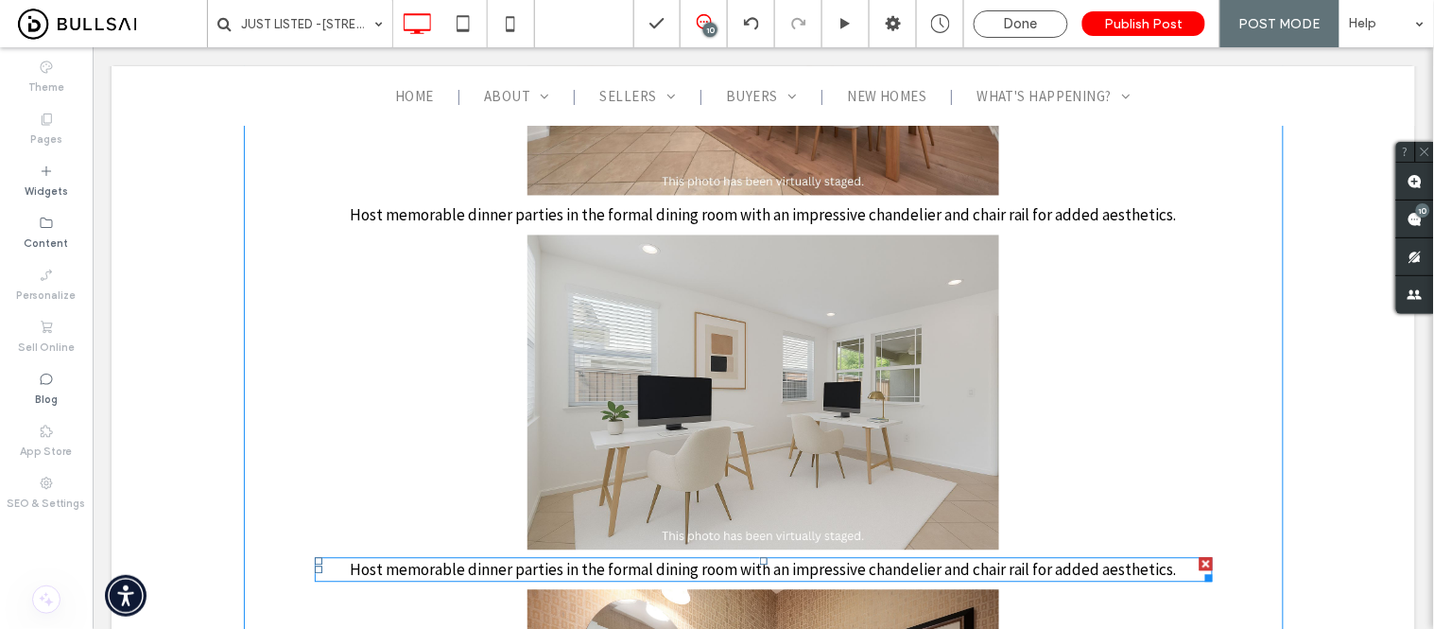
click at [699, 559] on span "Host memorable dinner parties in the formal dining room with an impressive chan…" at bounding box center [762, 569] width 827 height 21
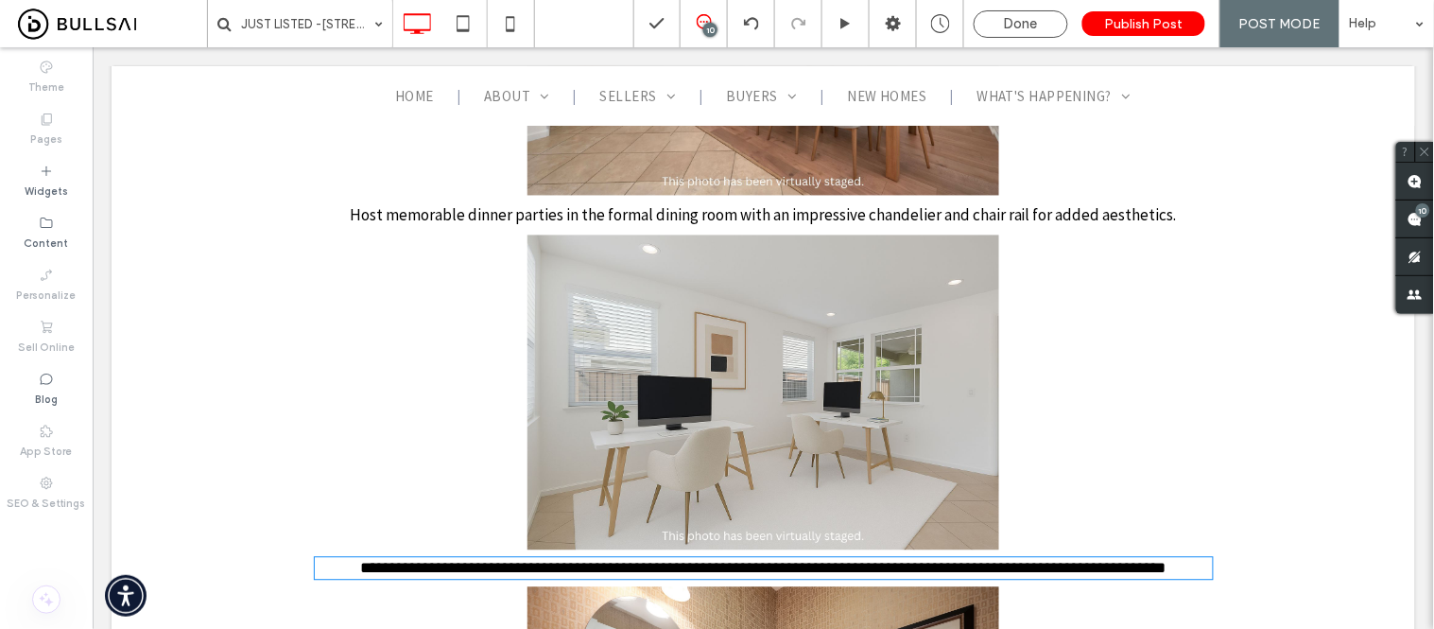
type input "**********"
type input "**"
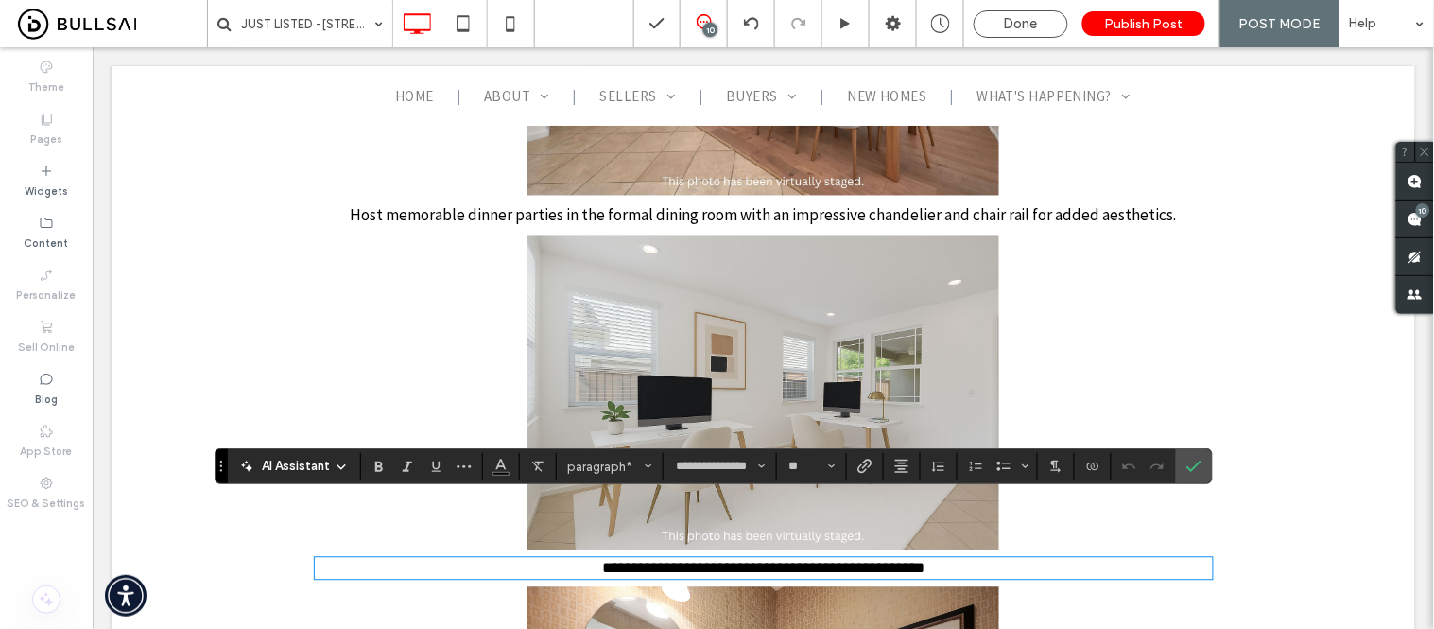
scroll to position [0, 0]
click at [1194, 470] on icon "Confirm" at bounding box center [1193, 466] width 15 height 15
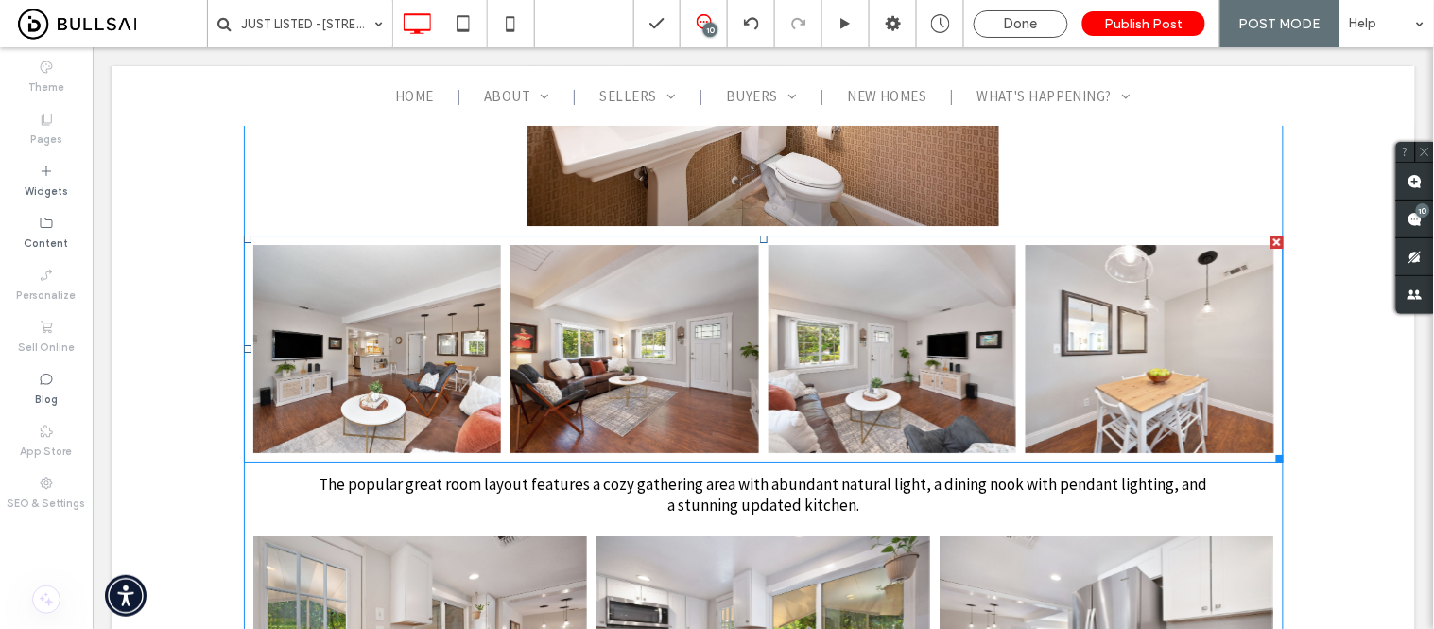
scroll to position [3361, 0]
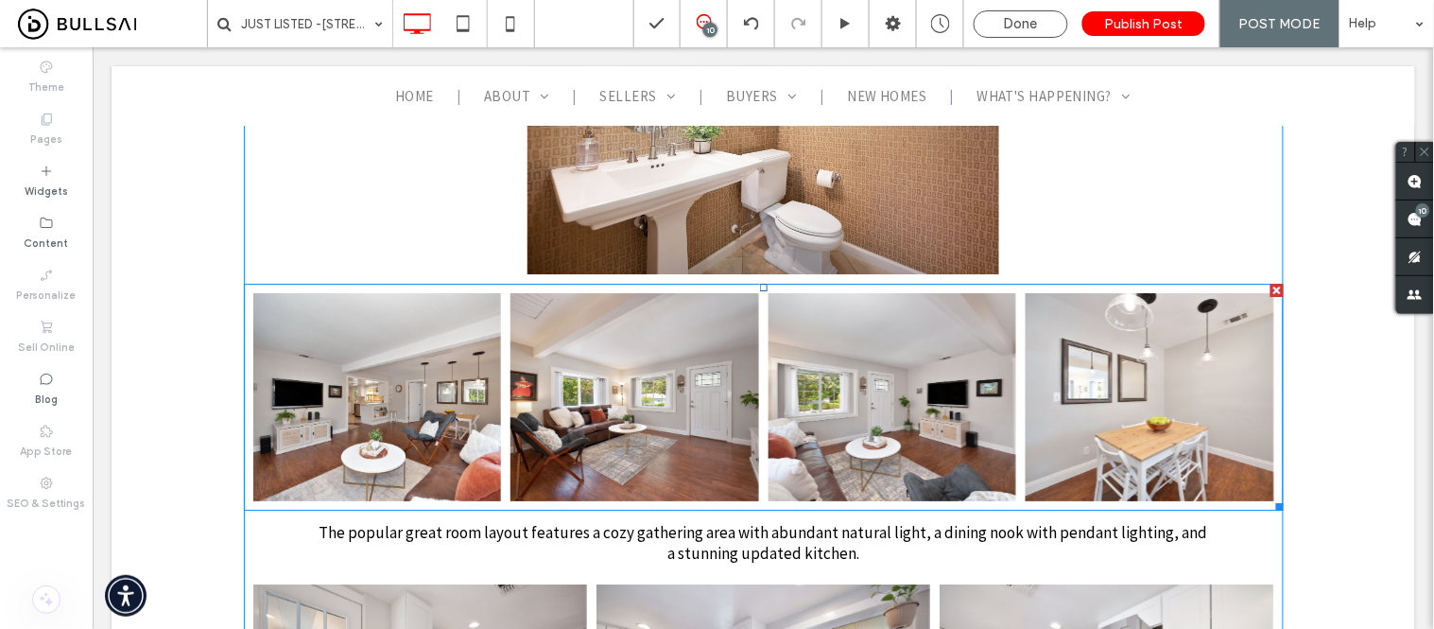
click at [684, 379] on link at bounding box center [634, 396] width 249 height 208
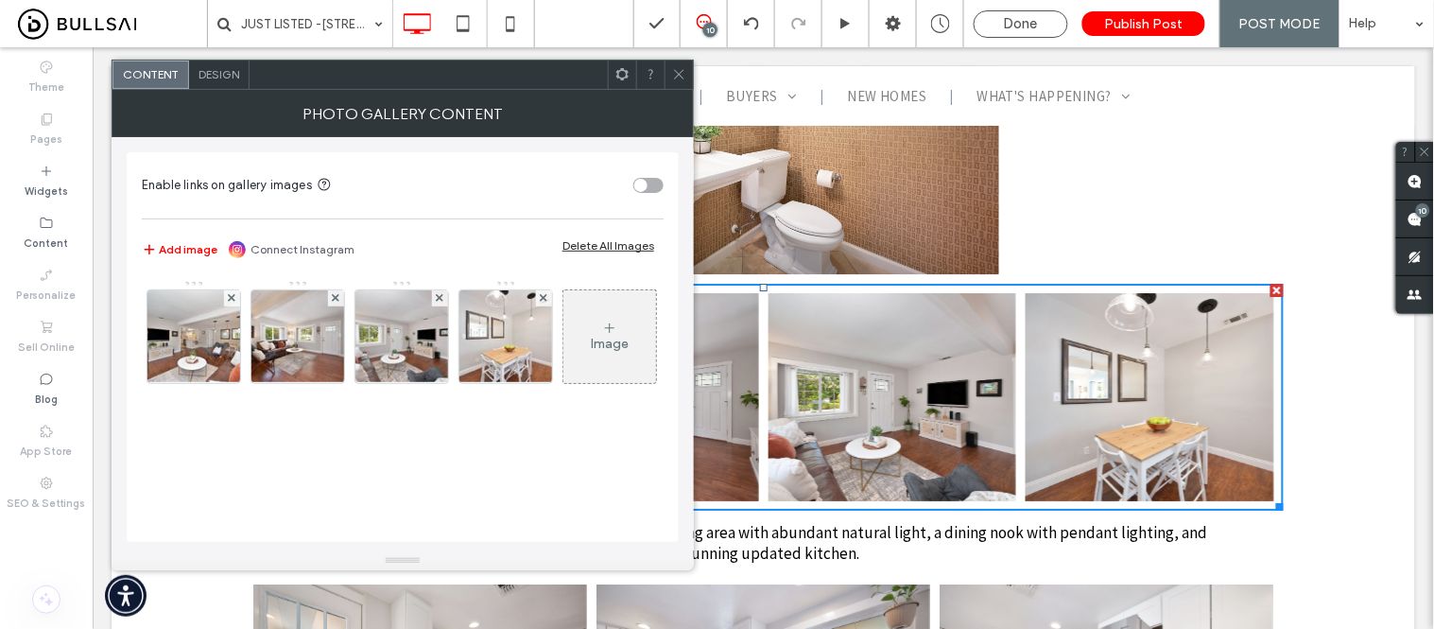
click at [210, 74] on span "Design" at bounding box center [219, 74] width 41 height 14
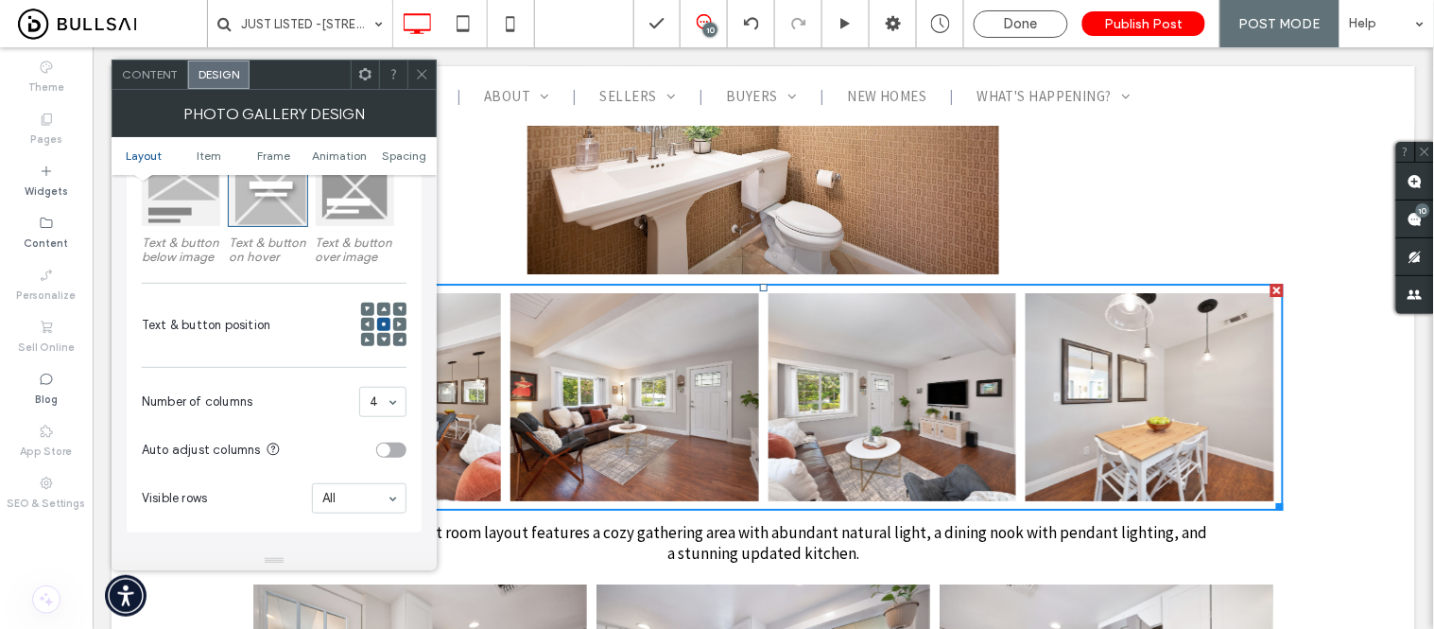
scroll to position [315, 0]
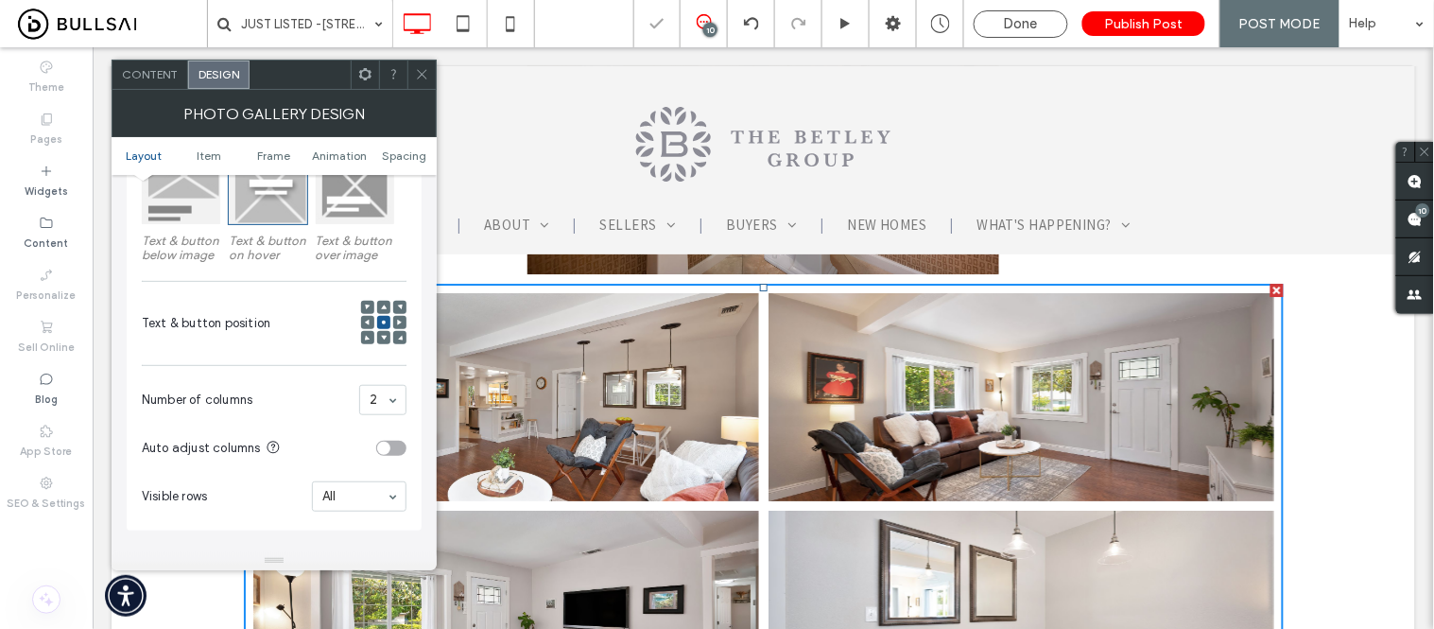
click at [161, 78] on span "Content" at bounding box center [150, 74] width 56 height 14
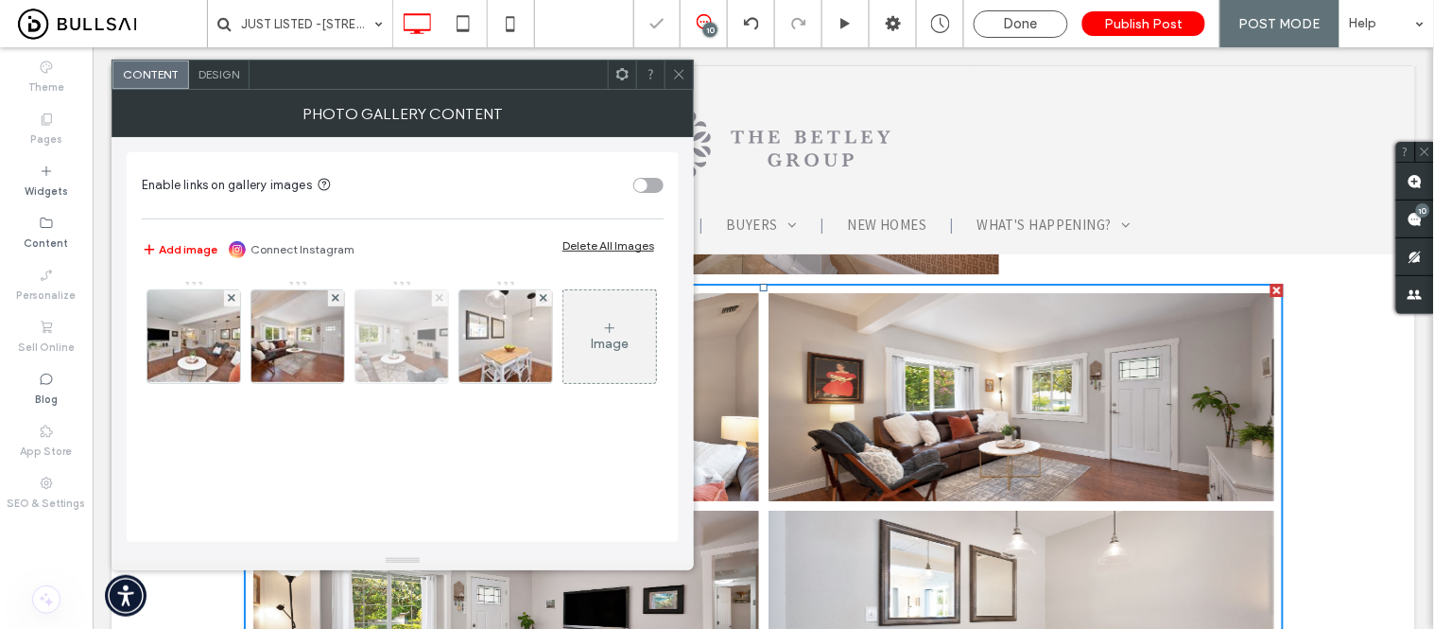
click at [439, 296] on use at bounding box center [440, 298] width 8 height 8
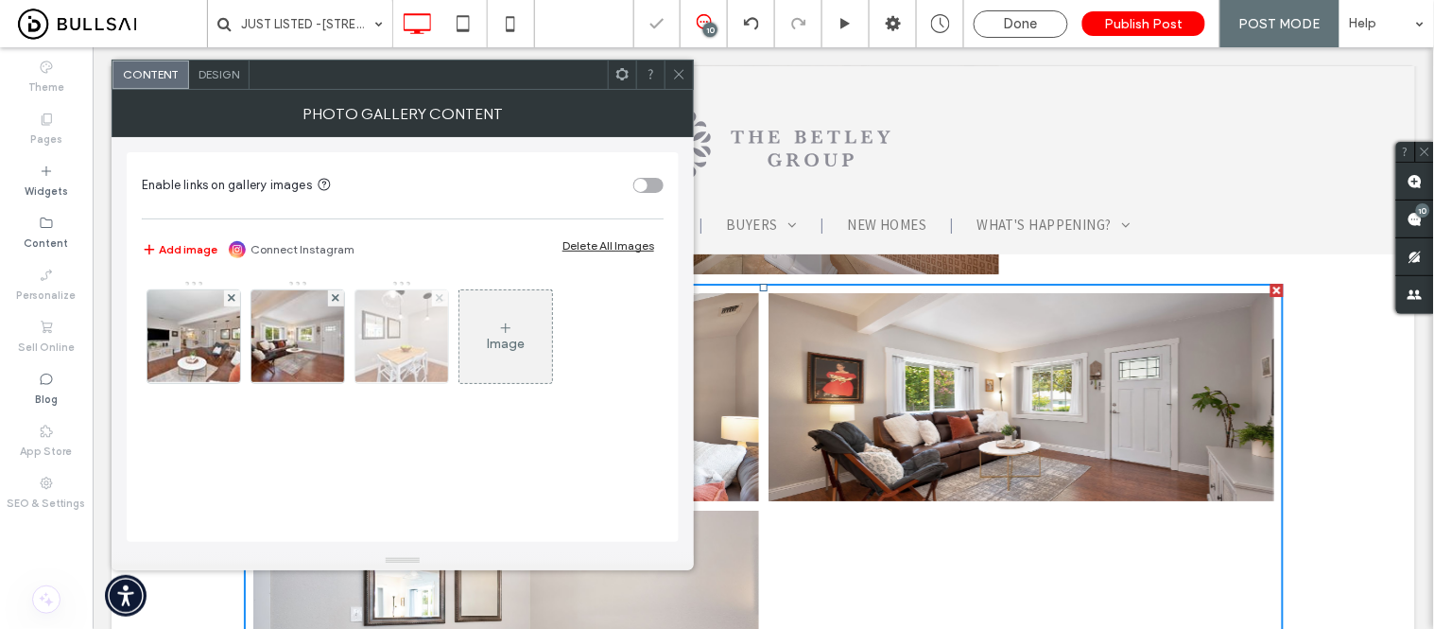
click at [439, 297] on icon at bounding box center [440, 298] width 8 height 8
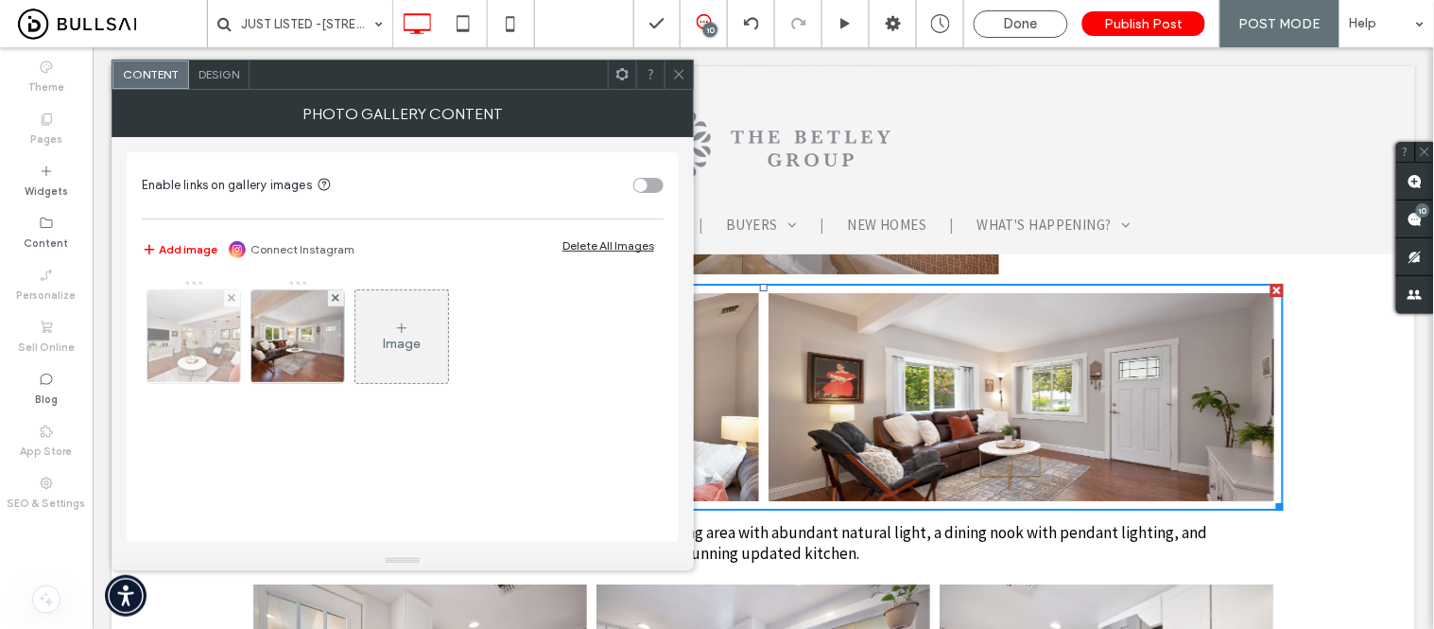
click at [222, 337] on img at bounding box center [194, 336] width 140 height 93
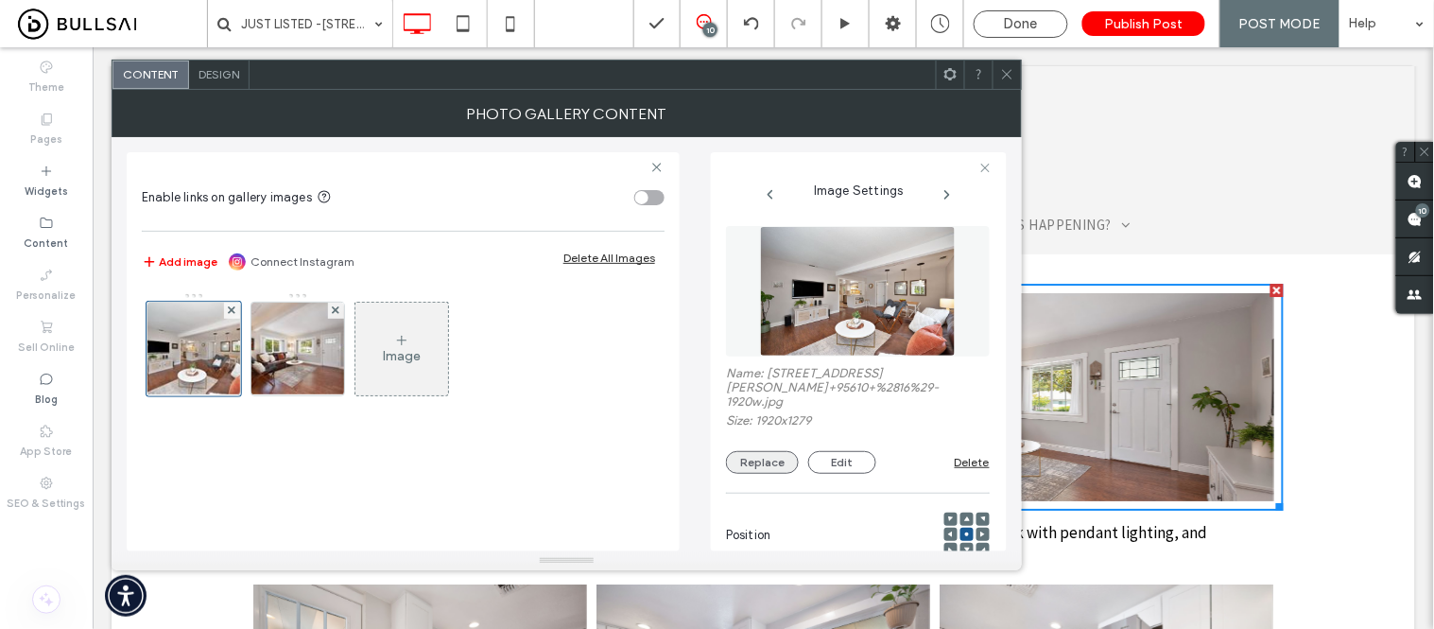
click at [749, 457] on button "Replace" at bounding box center [762, 462] width 73 height 23
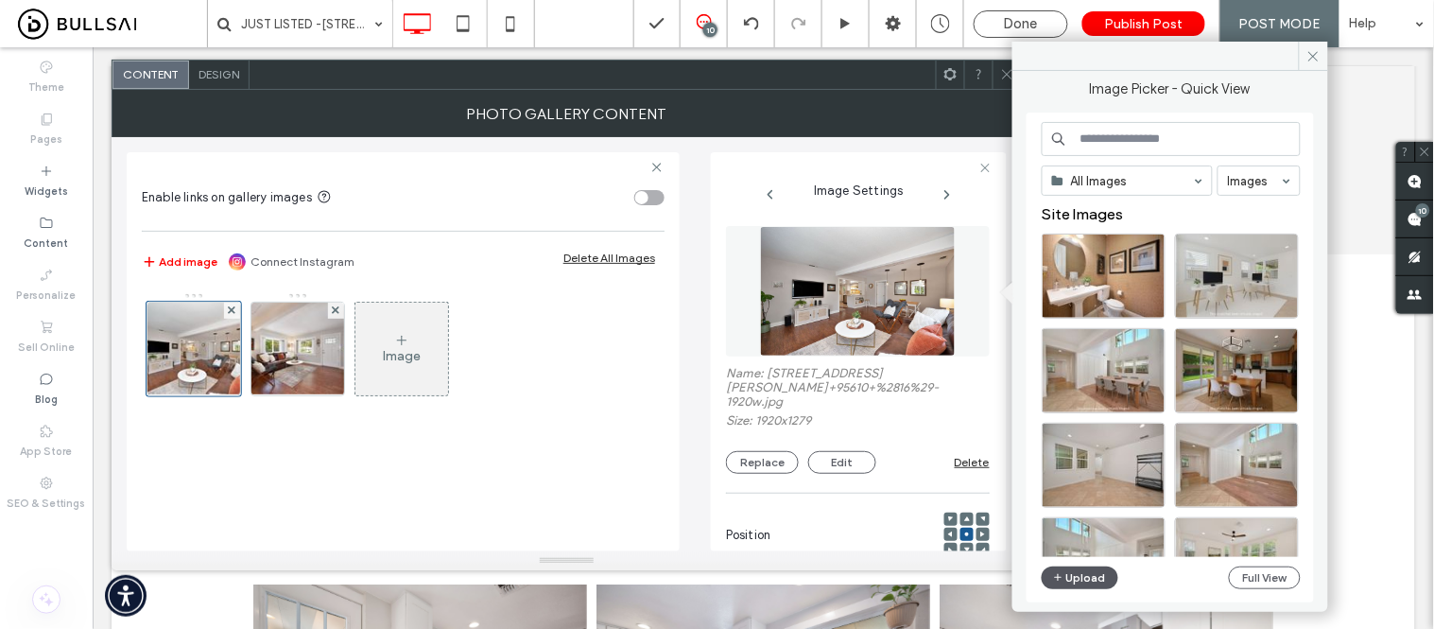
click at [1092, 572] on button "Upload" at bounding box center [1081, 577] width 78 height 23
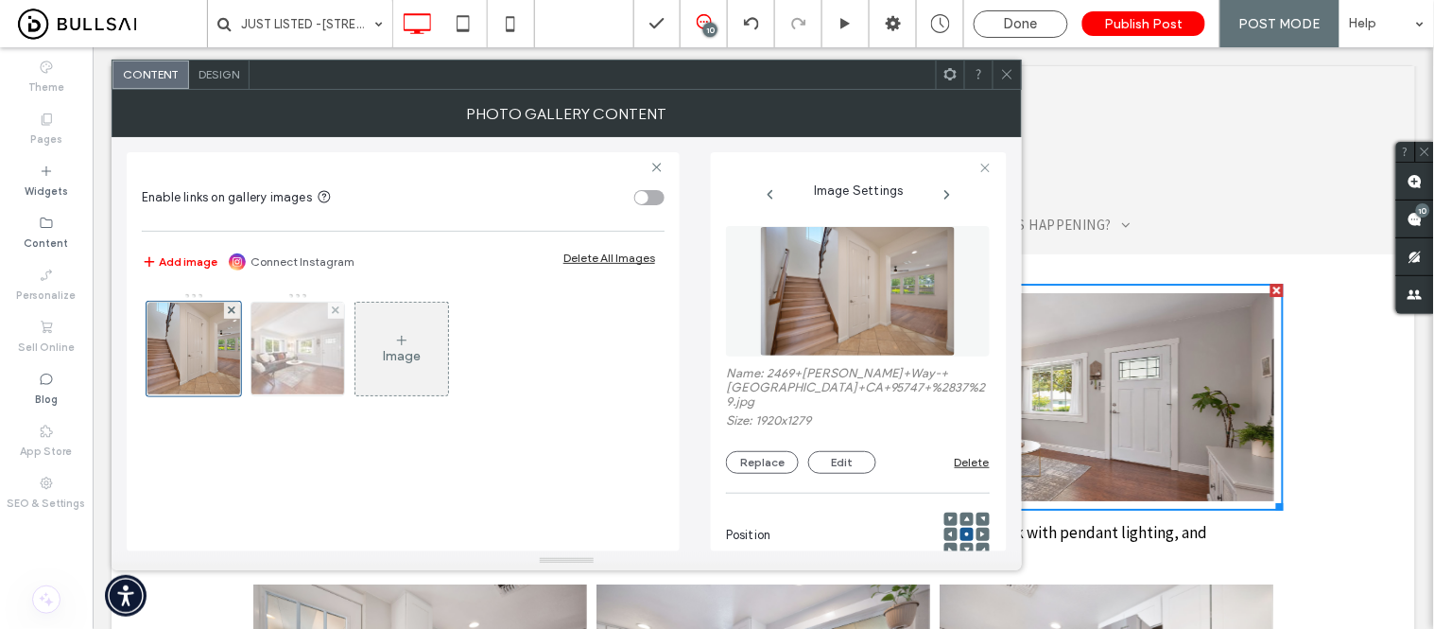
click at [275, 335] on img at bounding box center [298, 349] width 140 height 93
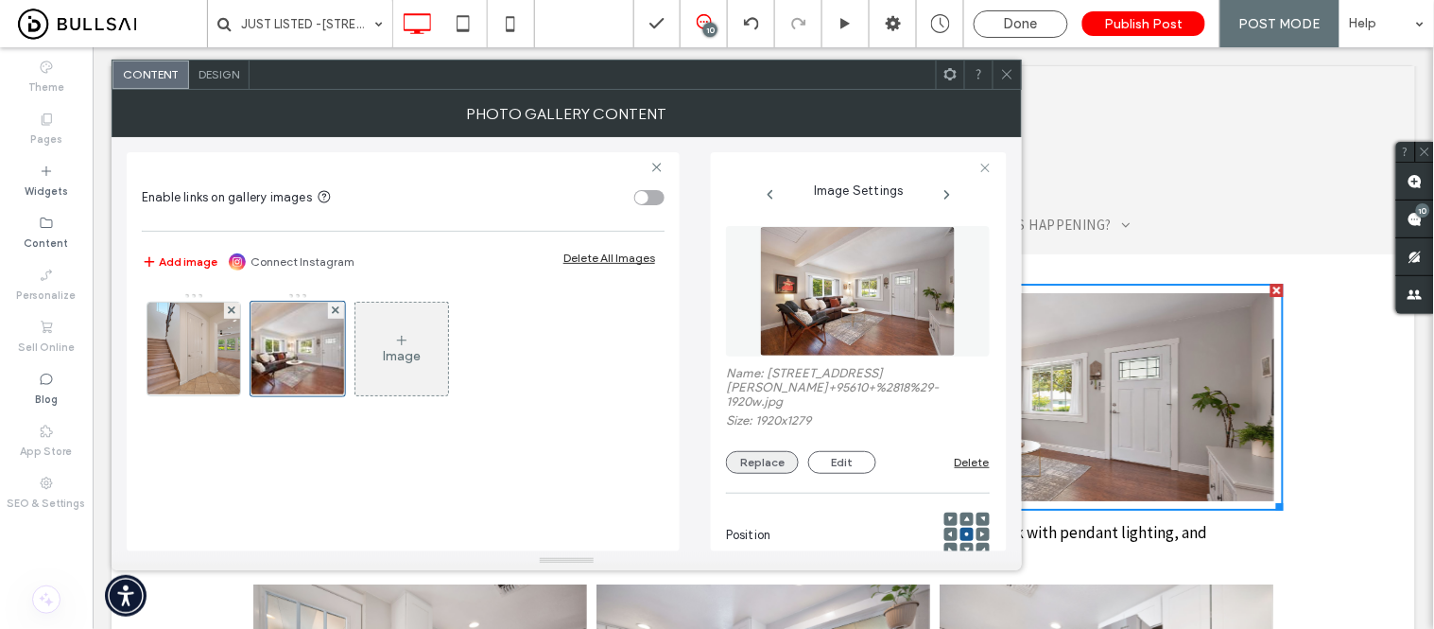
click at [767, 456] on button "Replace" at bounding box center [762, 462] width 73 height 23
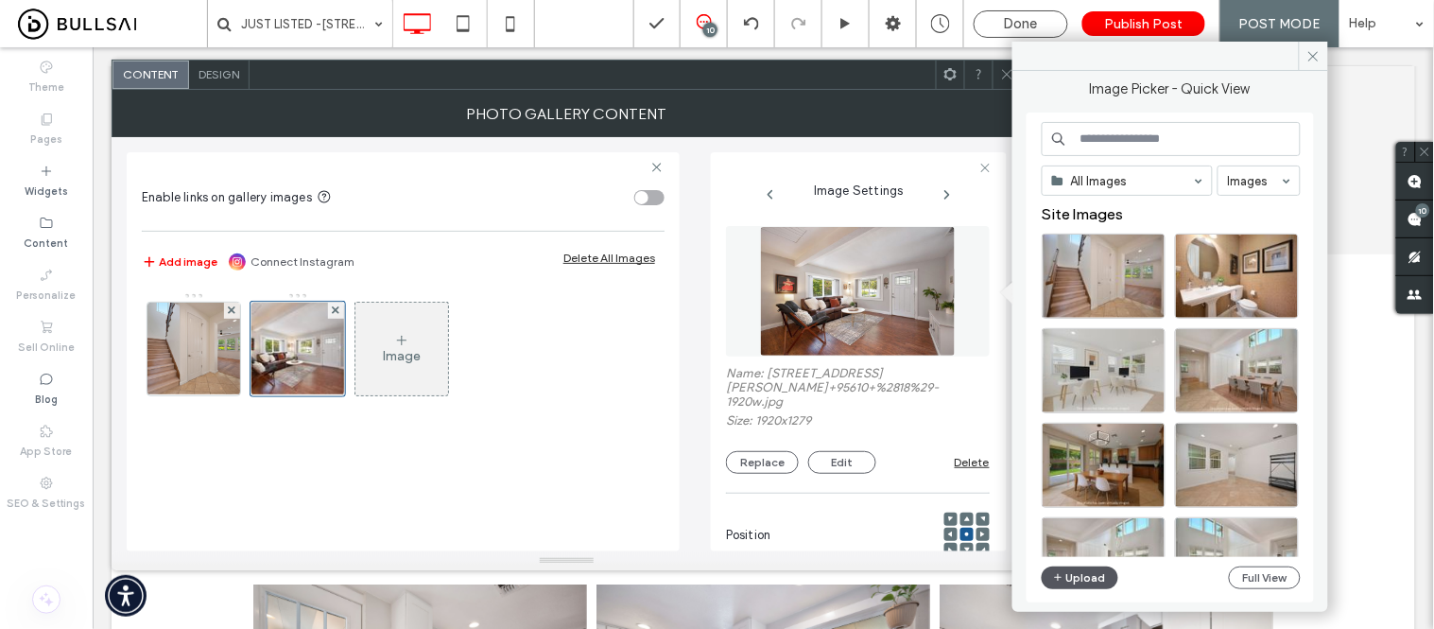
click at [1090, 578] on button "Upload" at bounding box center [1081, 577] width 78 height 23
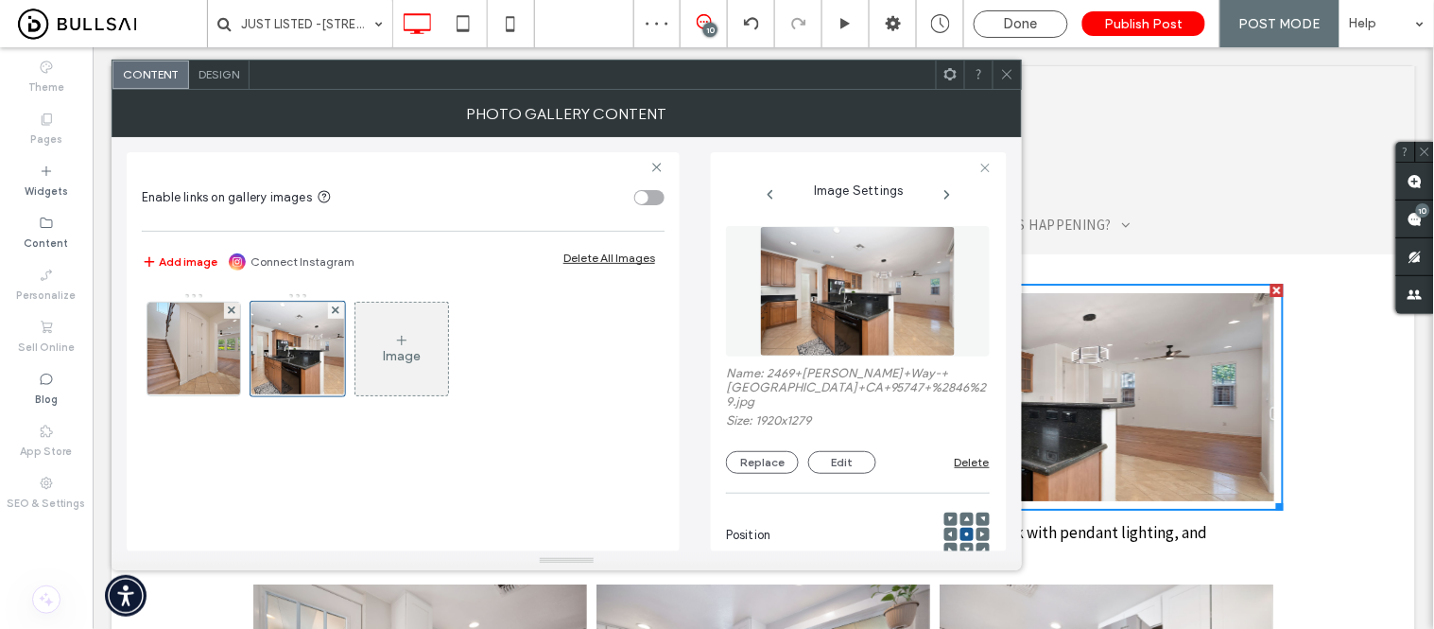
click at [1006, 74] on icon at bounding box center [1007, 74] width 14 height 14
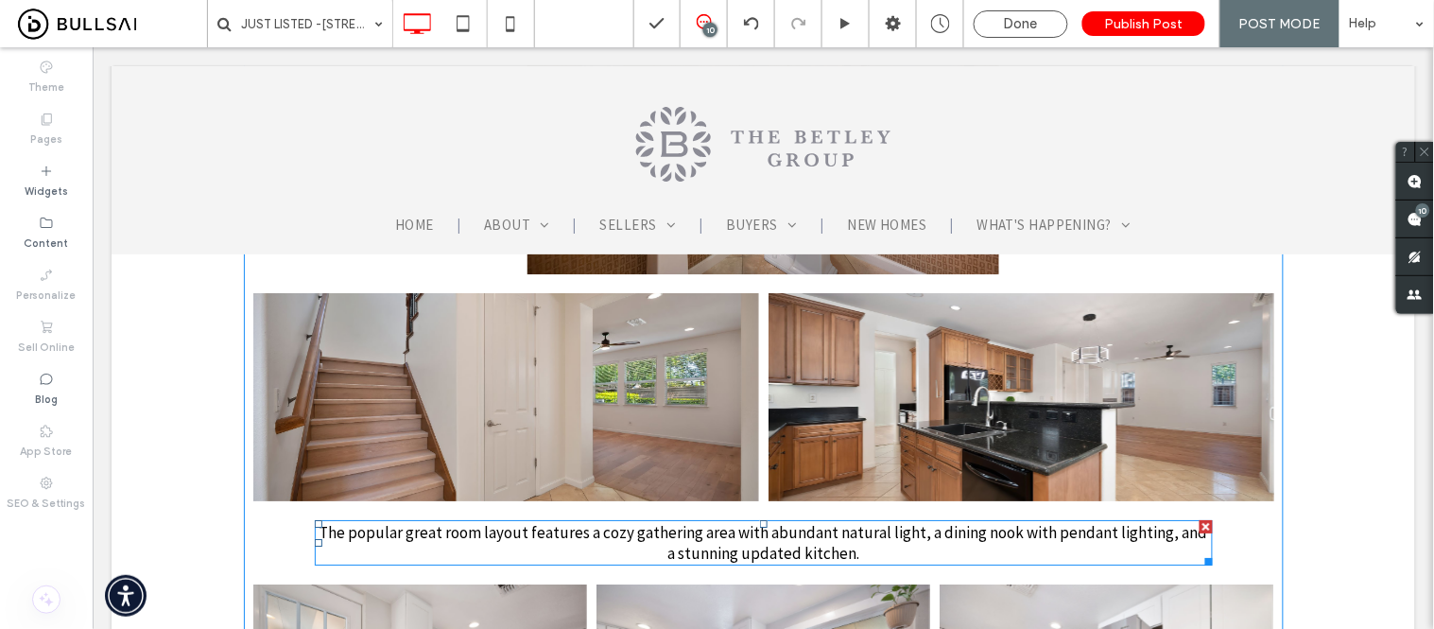
click at [737, 521] on span "The popular great room layout features a cozy gathering area with abundant natu…" at bounding box center [763, 542] width 889 height 42
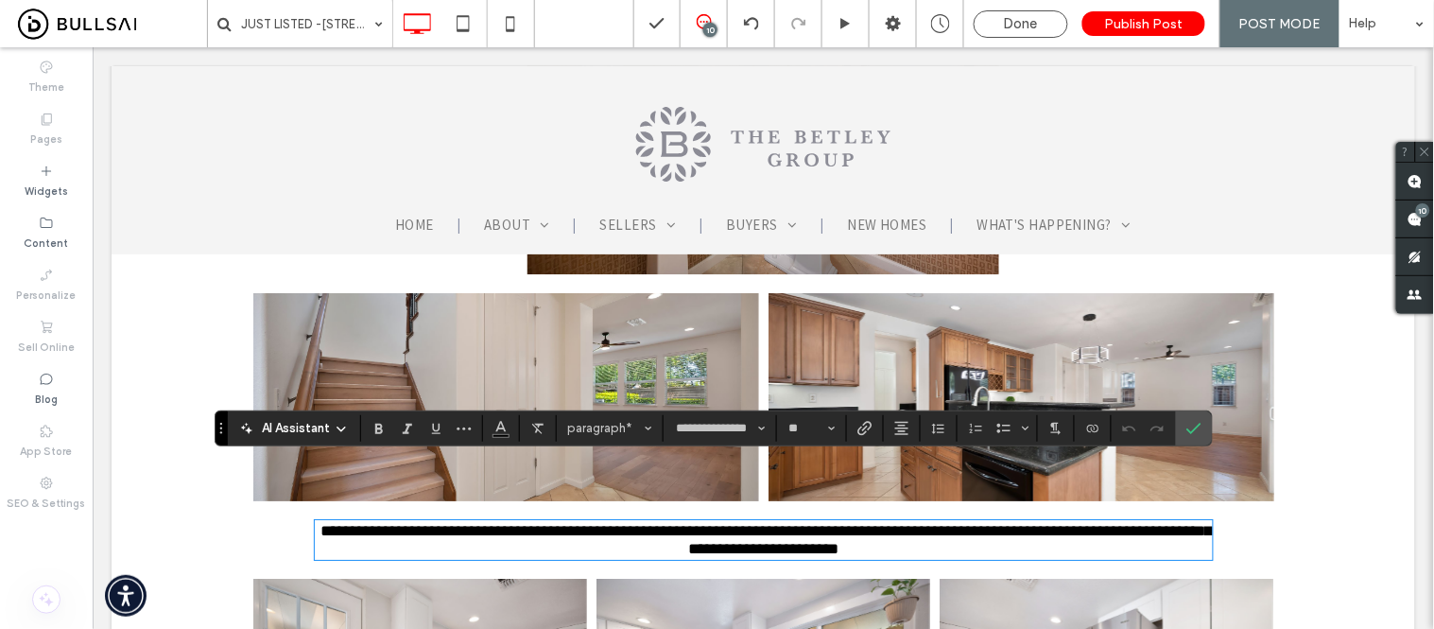
paste div
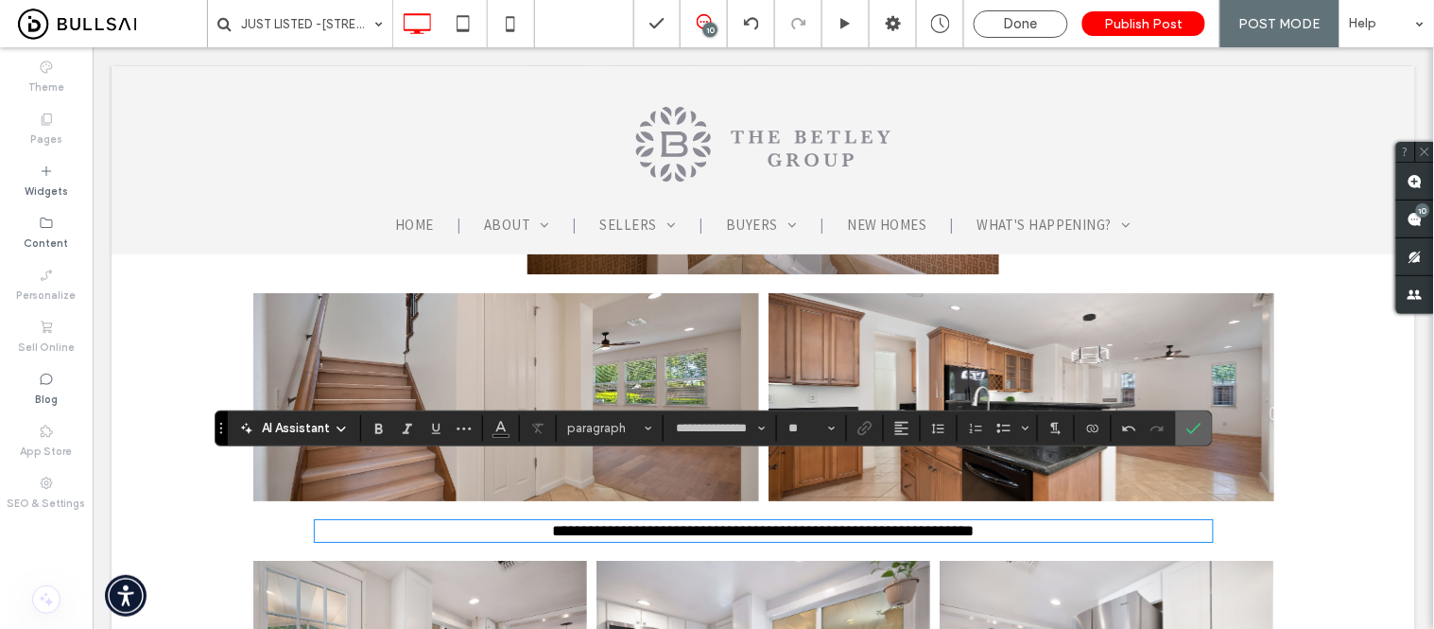
click at [1202, 425] on icon "Confirm" at bounding box center [1193, 428] width 15 height 15
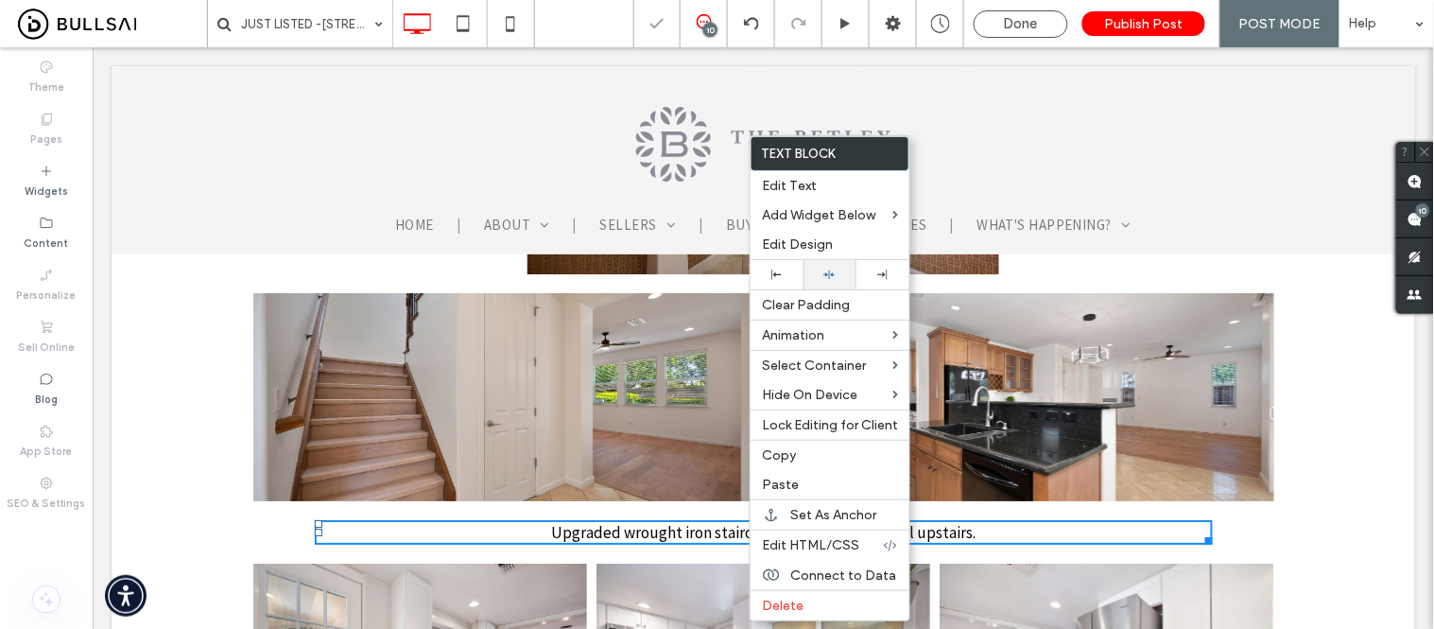
click at [828, 272] on icon at bounding box center [829, 274] width 12 height 12
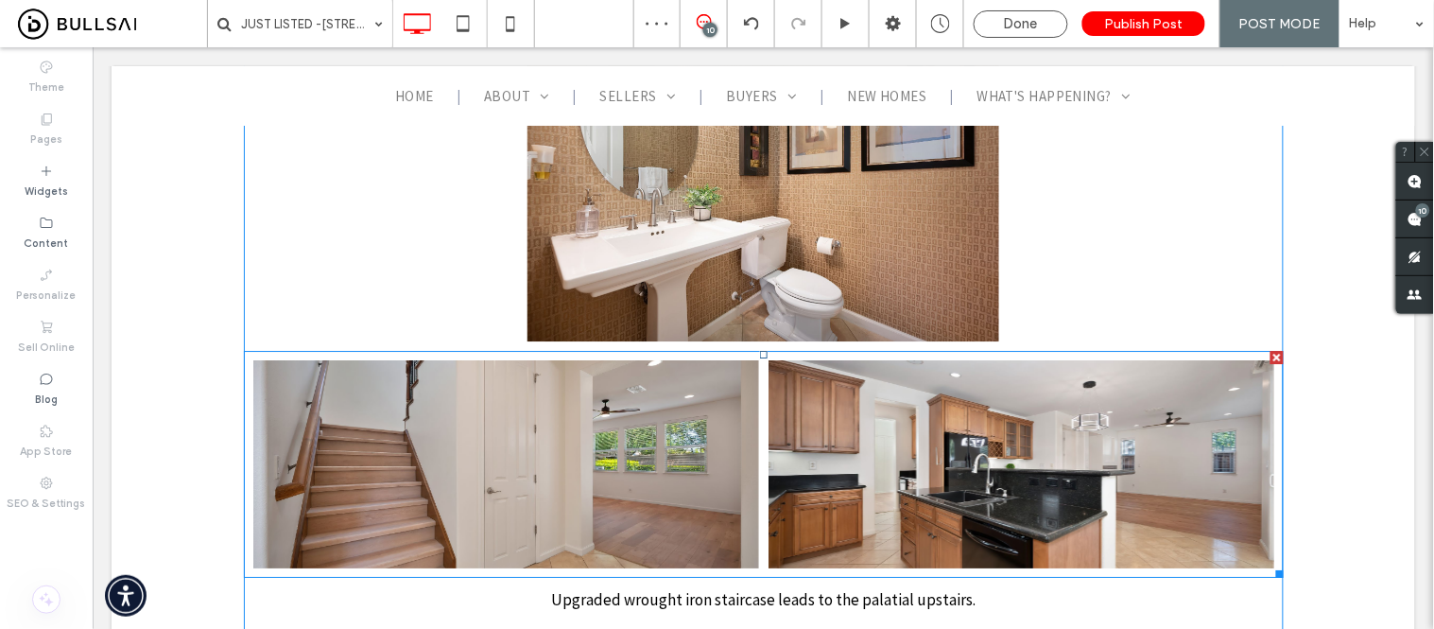
scroll to position [3256, 0]
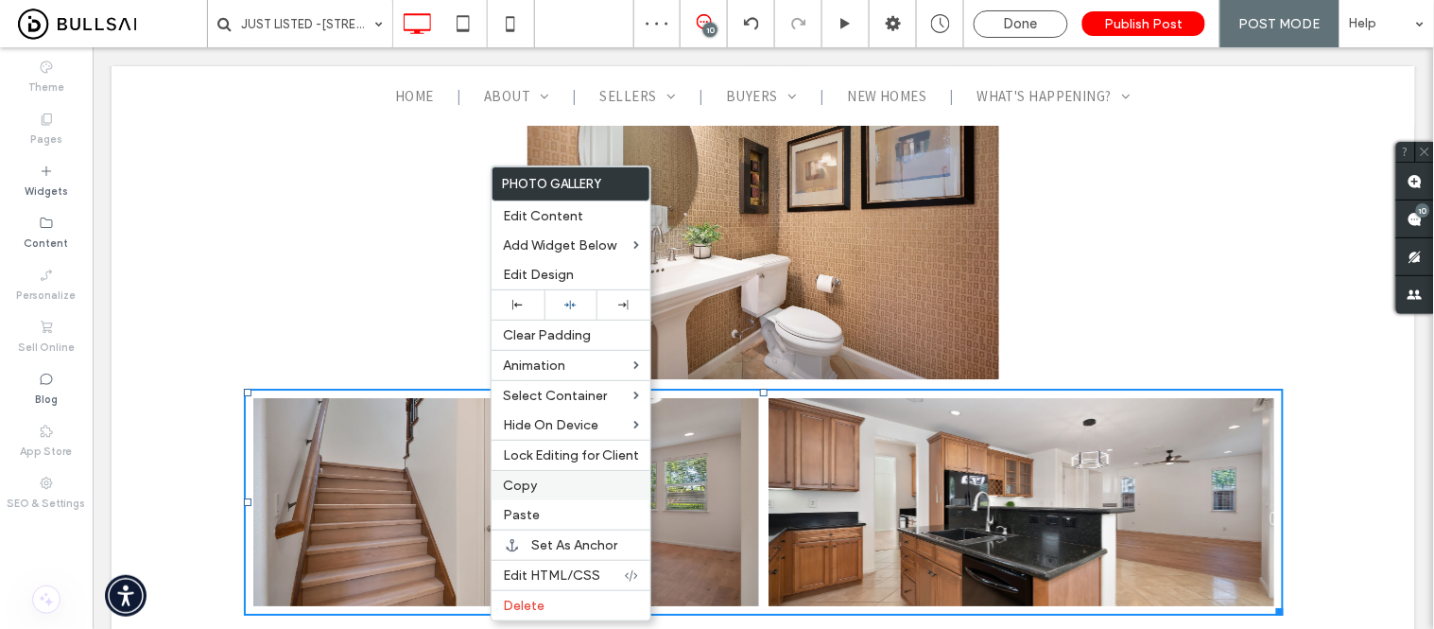
click at [548, 484] on label "Copy" at bounding box center [571, 485] width 136 height 16
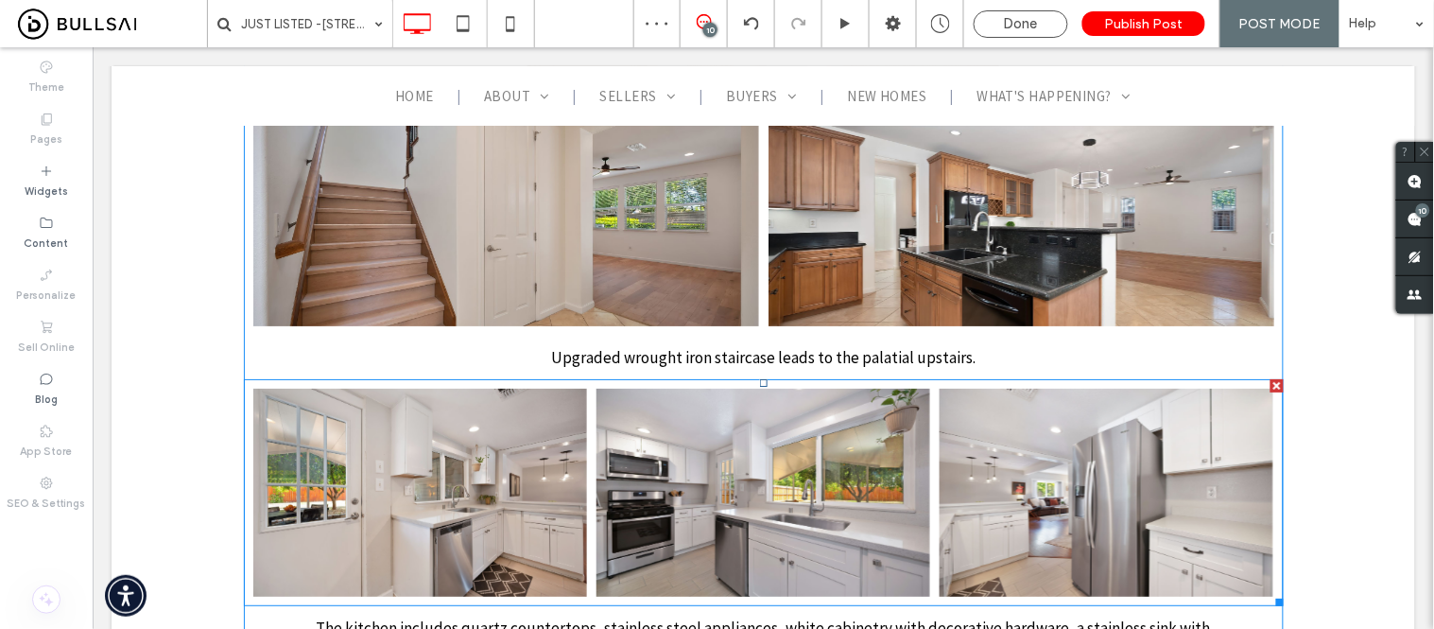
scroll to position [3571, 0]
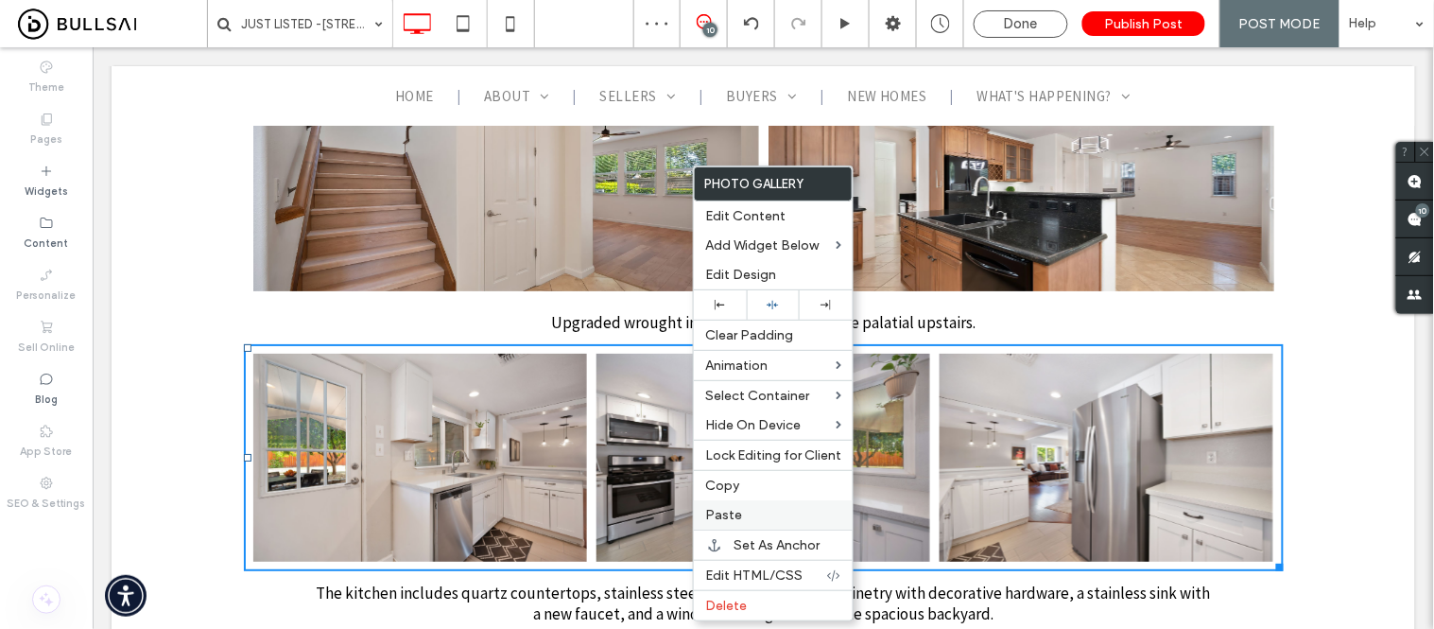
click at [723, 517] on span "Paste" at bounding box center [723, 515] width 37 height 16
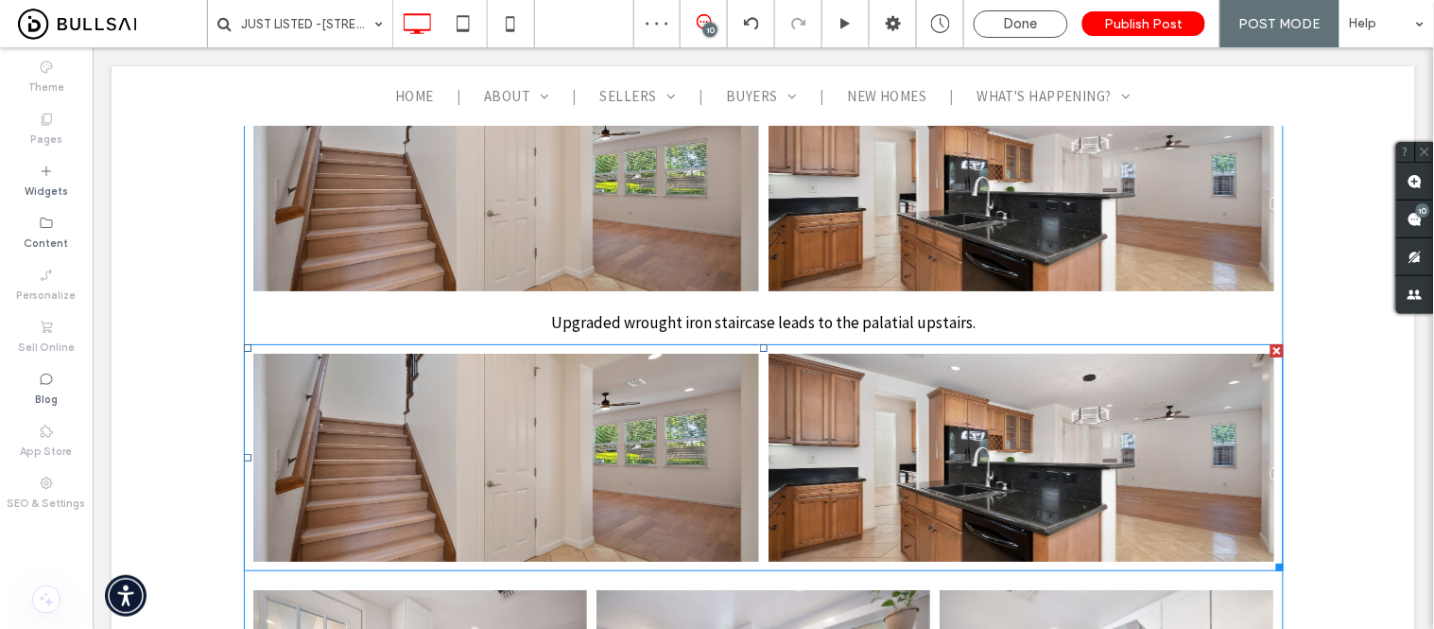
click at [474, 391] on link at bounding box center [505, 457] width 506 height 208
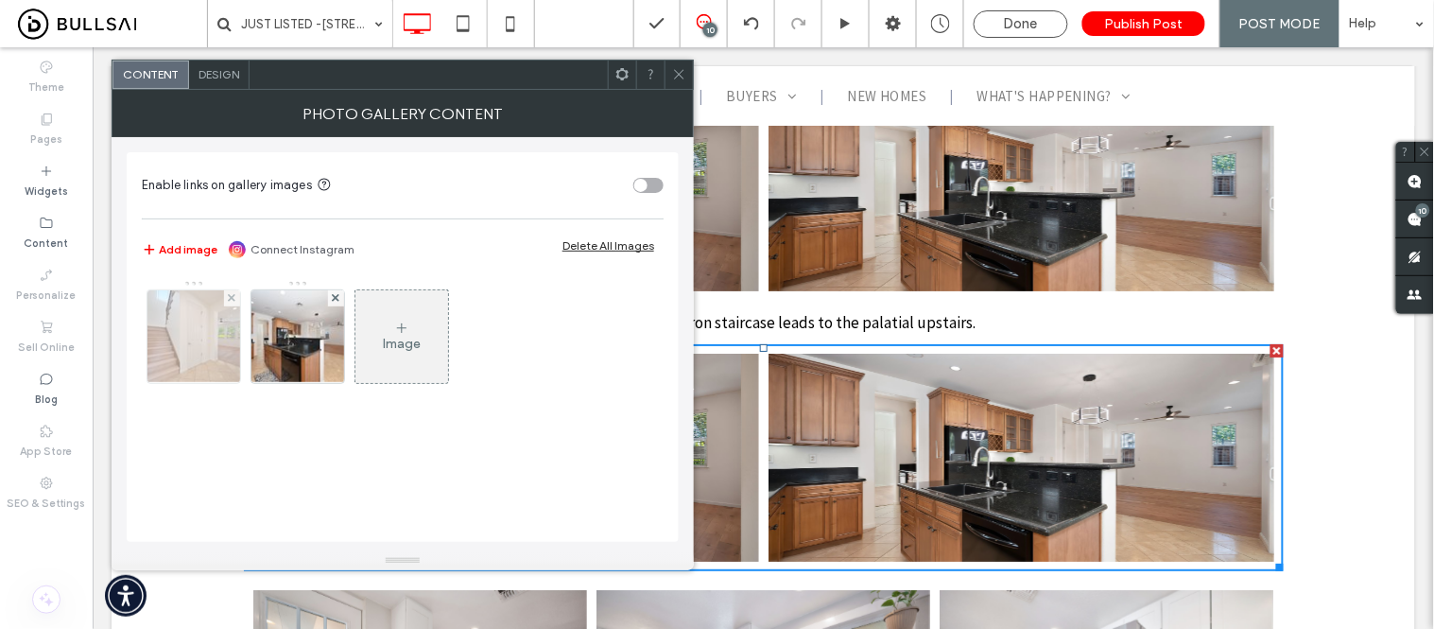
click at [211, 332] on img at bounding box center [194, 336] width 140 height 93
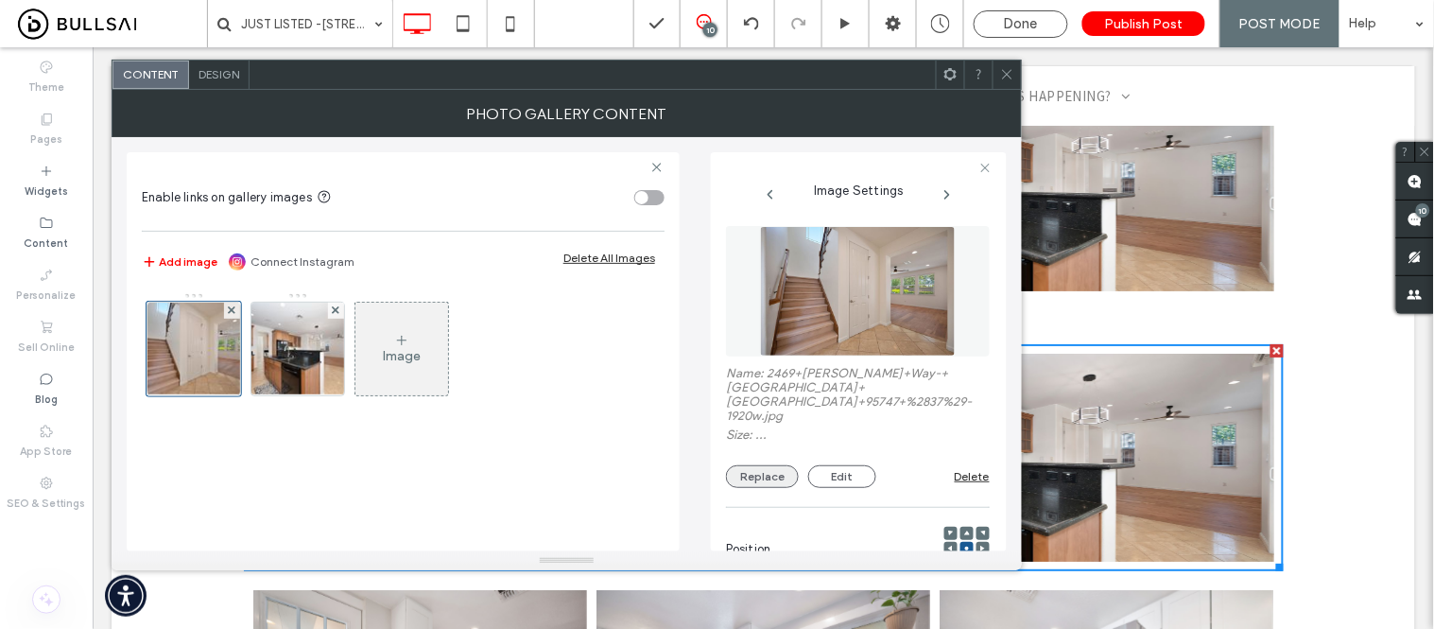
click at [753, 465] on button "Replace" at bounding box center [762, 476] width 73 height 23
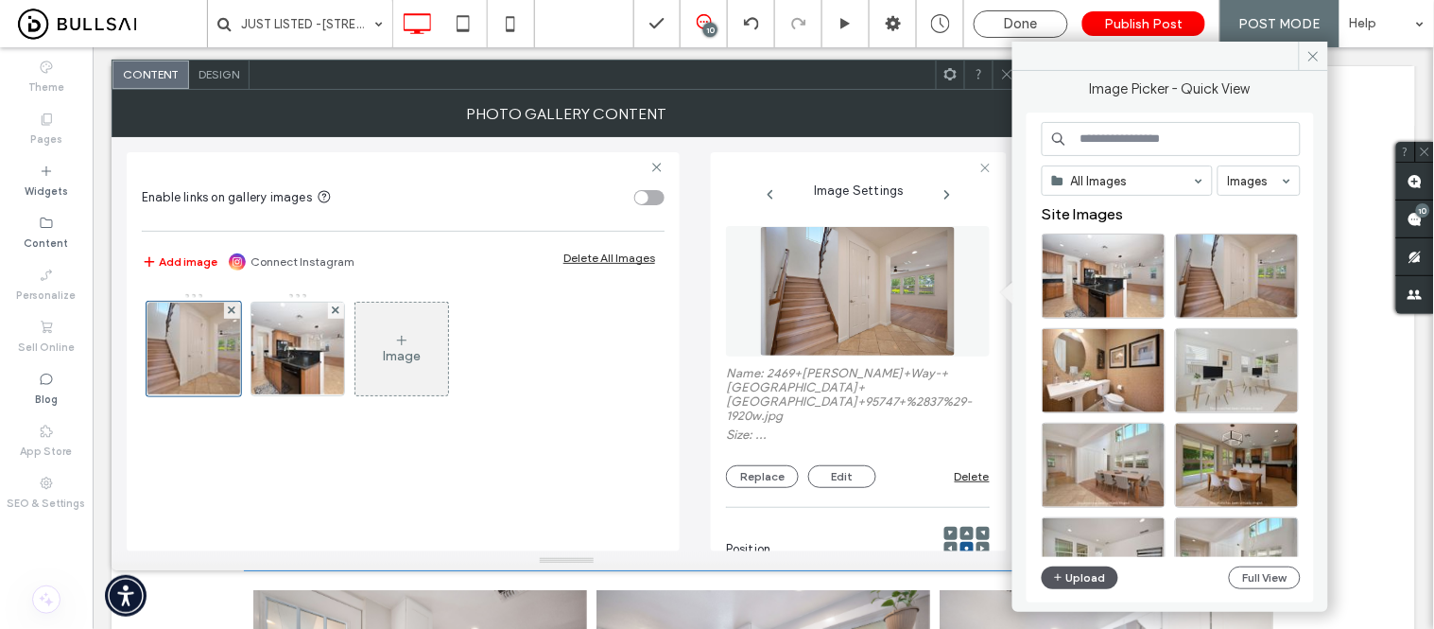
click at [1081, 578] on button "Upload" at bounding box center [1081, 577] width 78 height 23
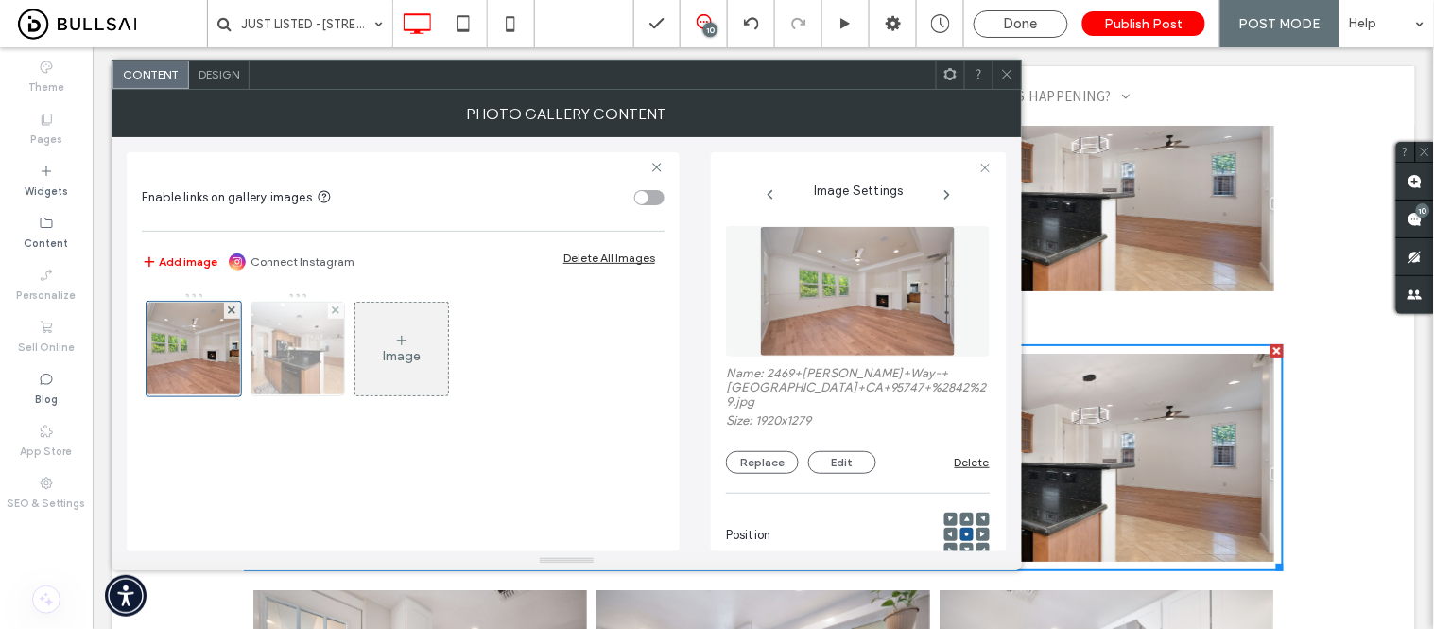
click at [316, 346] on img at bounding box center [298, 349] width 140 height 93
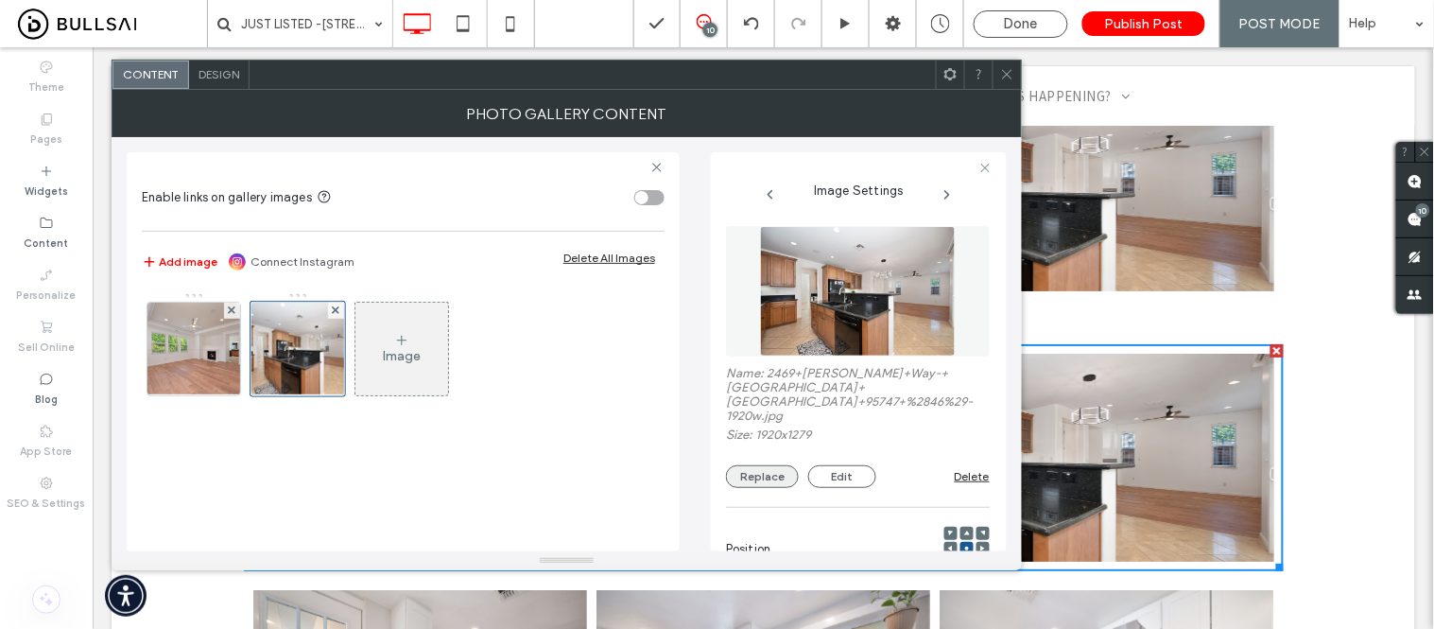
click at [754, 473] on button "Replace" at bounding box center [762, 476] width 73 height 23
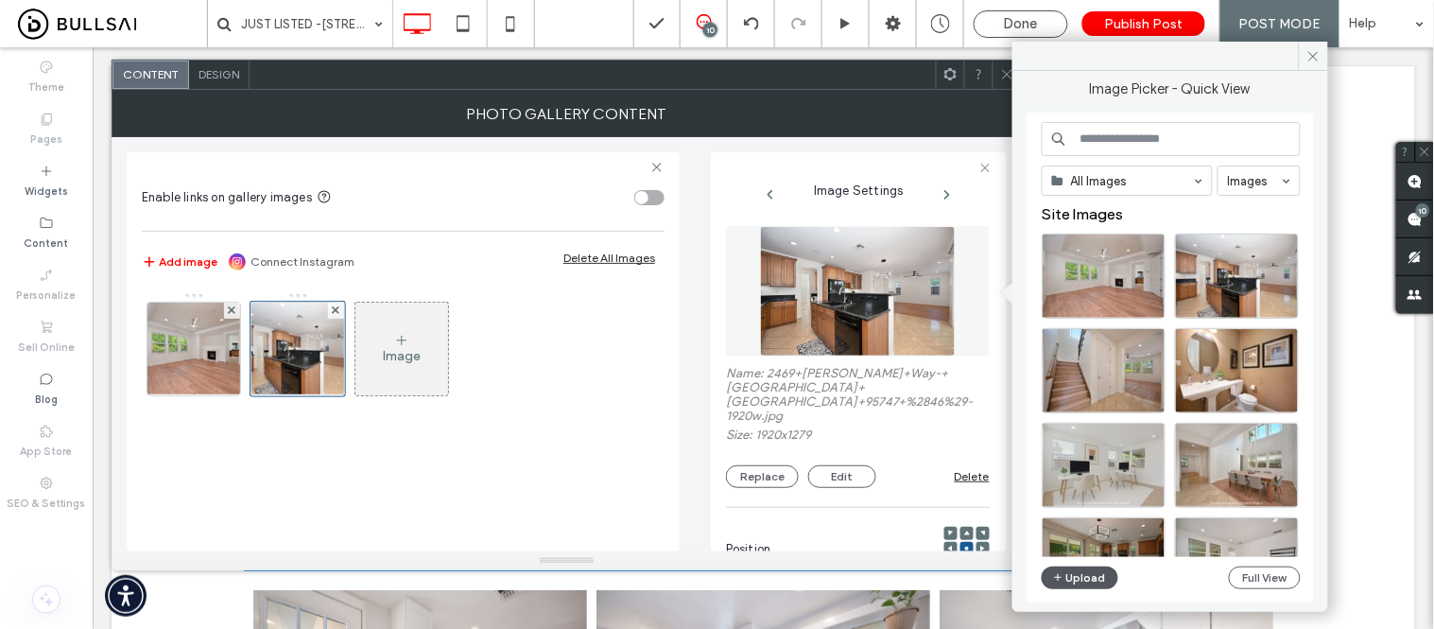
click at [1076, 580] on button "Upload" at bounding box center [1081, 577] width 78 height 23
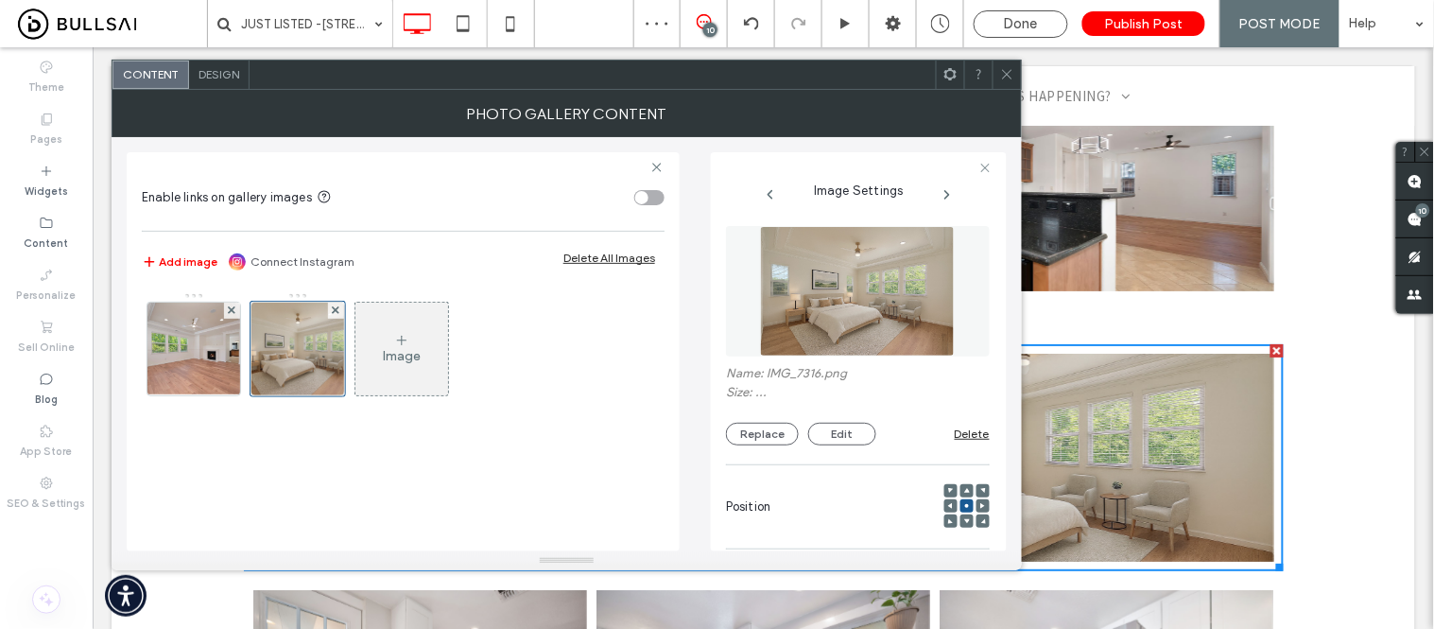
click at [1009, 72] on use at bounding box center [1006, 74] width 9 height 9
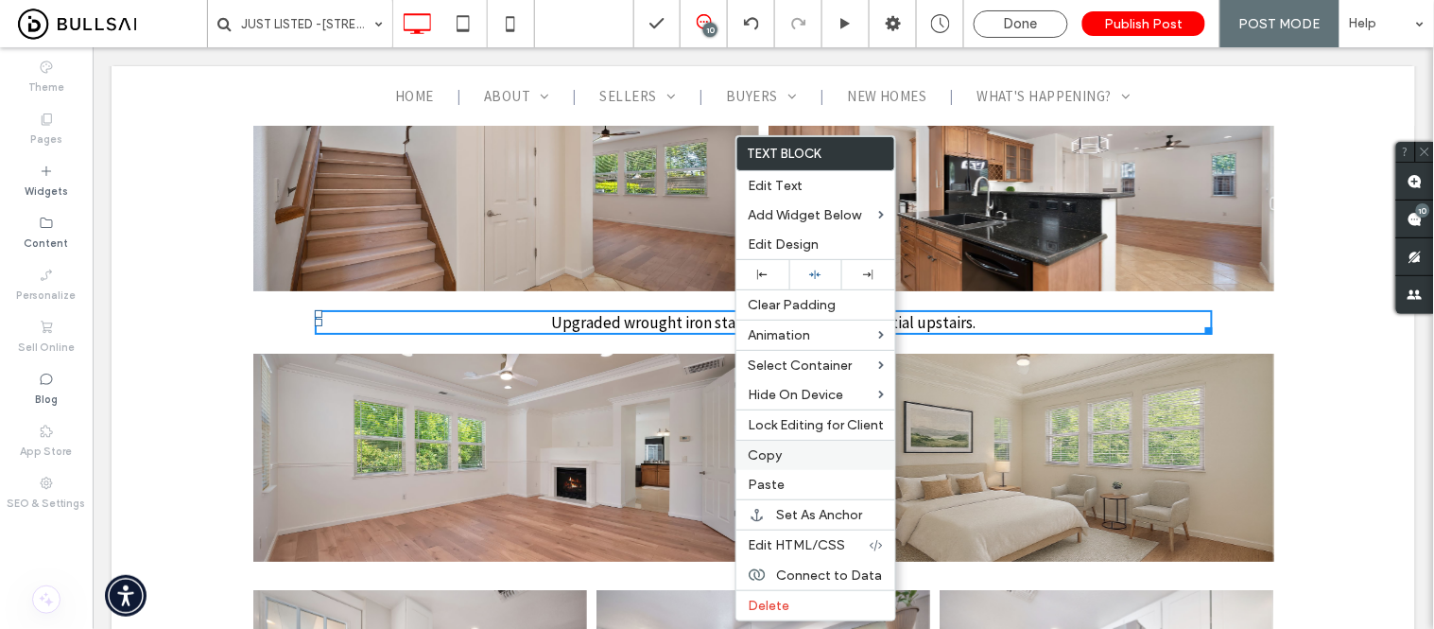
click at [785, 460] on label "Copy" at bounding box center [816, 455] width 136 height 16
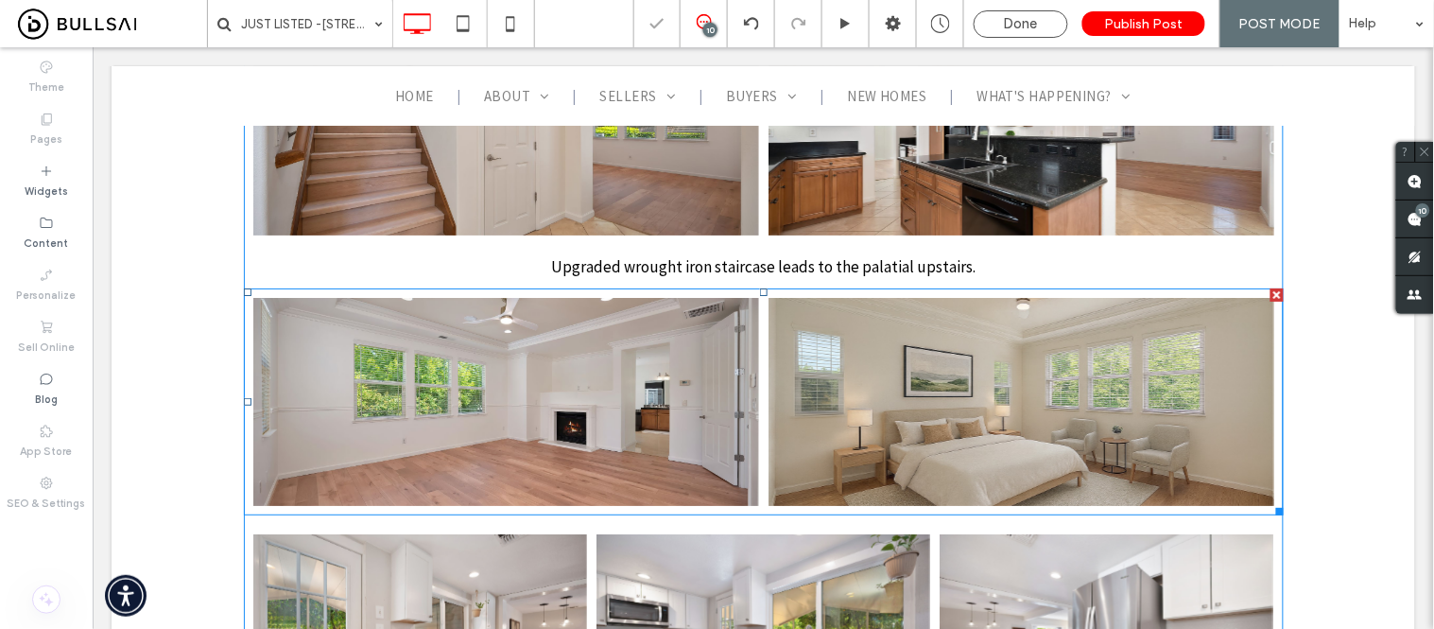
scroll to position [3781, 0]
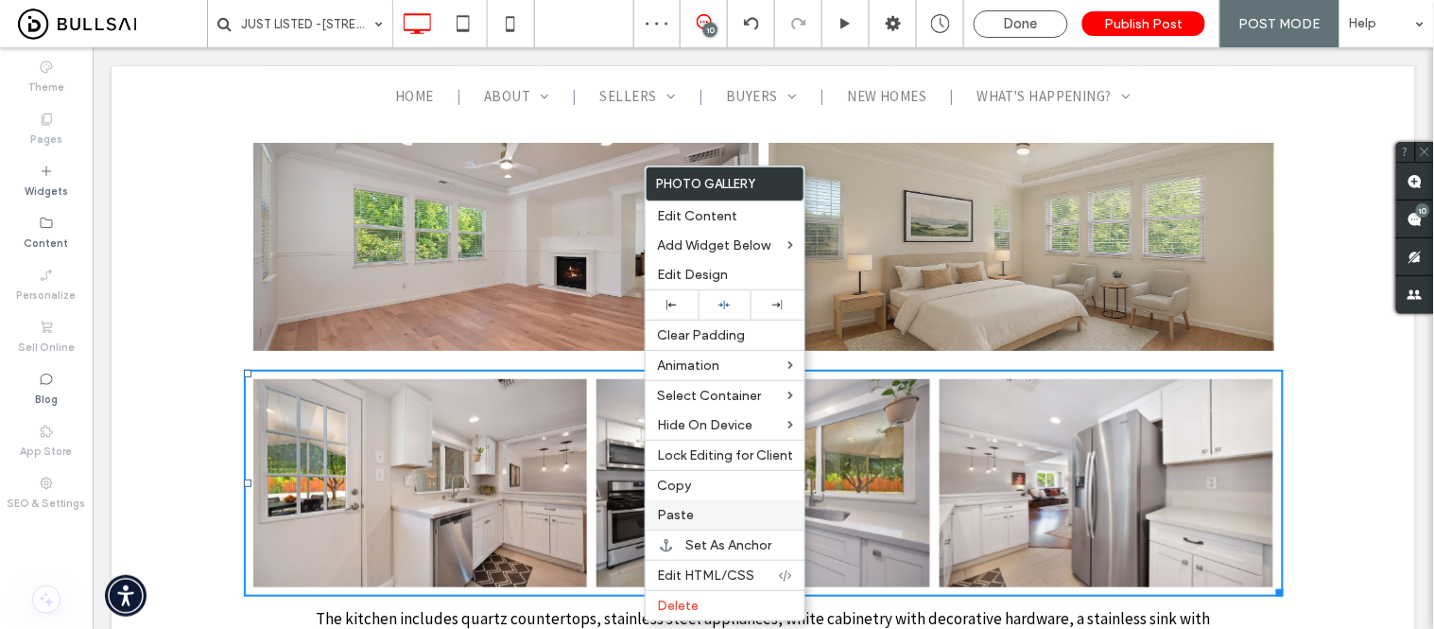
click at [685, 511] on span "Paste" at bounding box center [675, 515] width 37 height 16
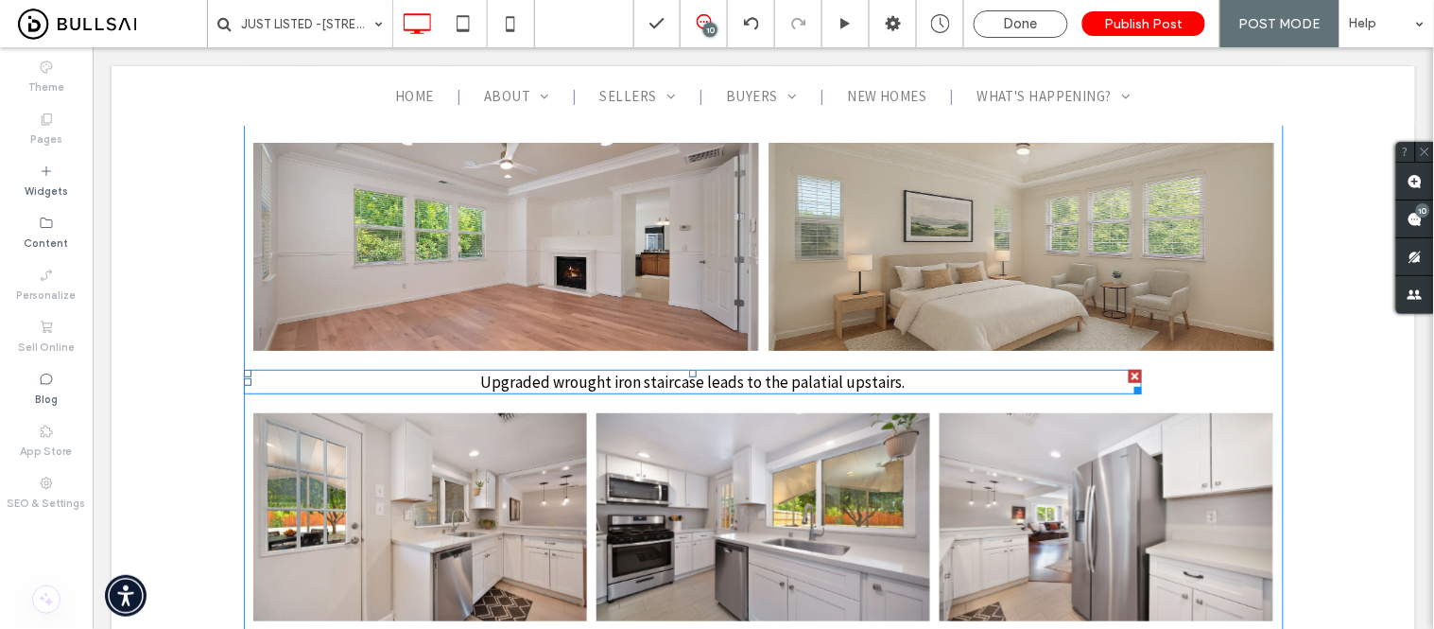
click at [710, 371] on span "Upgraded wrought iron staircase leads to the palatial upstairs." at bounding box center [691, 381] width 424 height 21
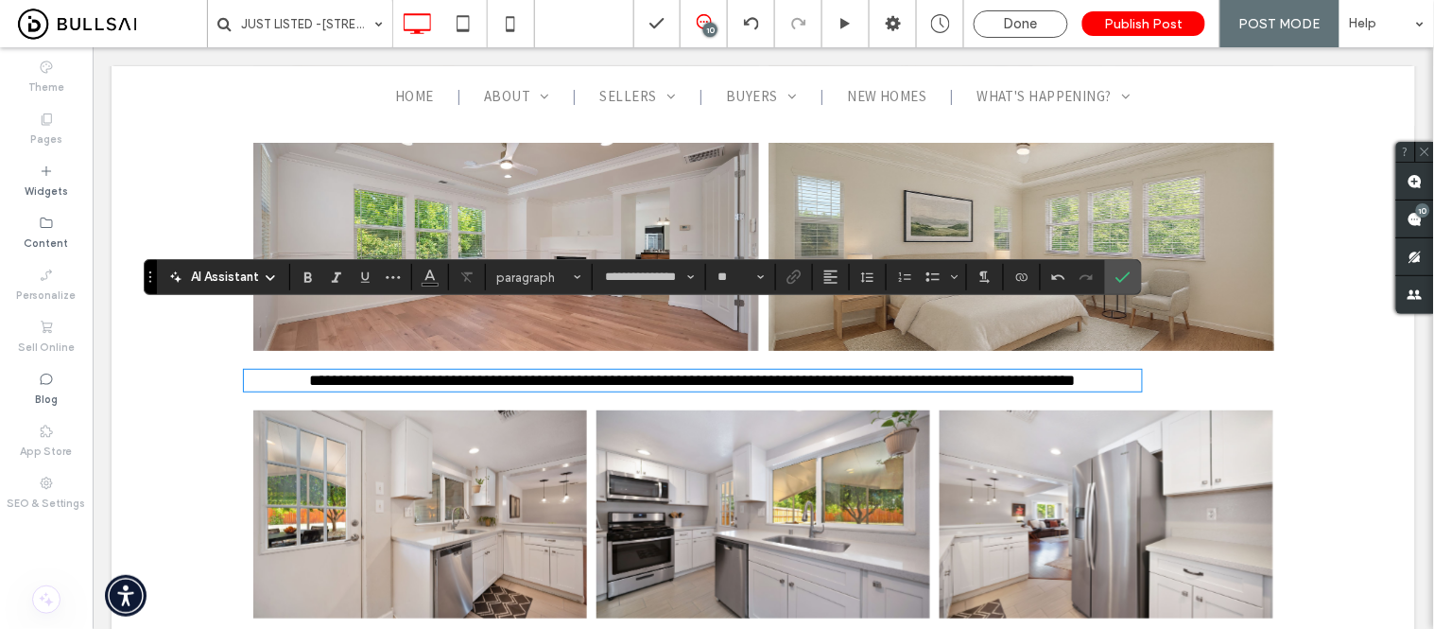
scroll to position [0, 0]
click at [1134, 277] on label "Confirm" at bounding box center [1123, 277] width 28 height 34
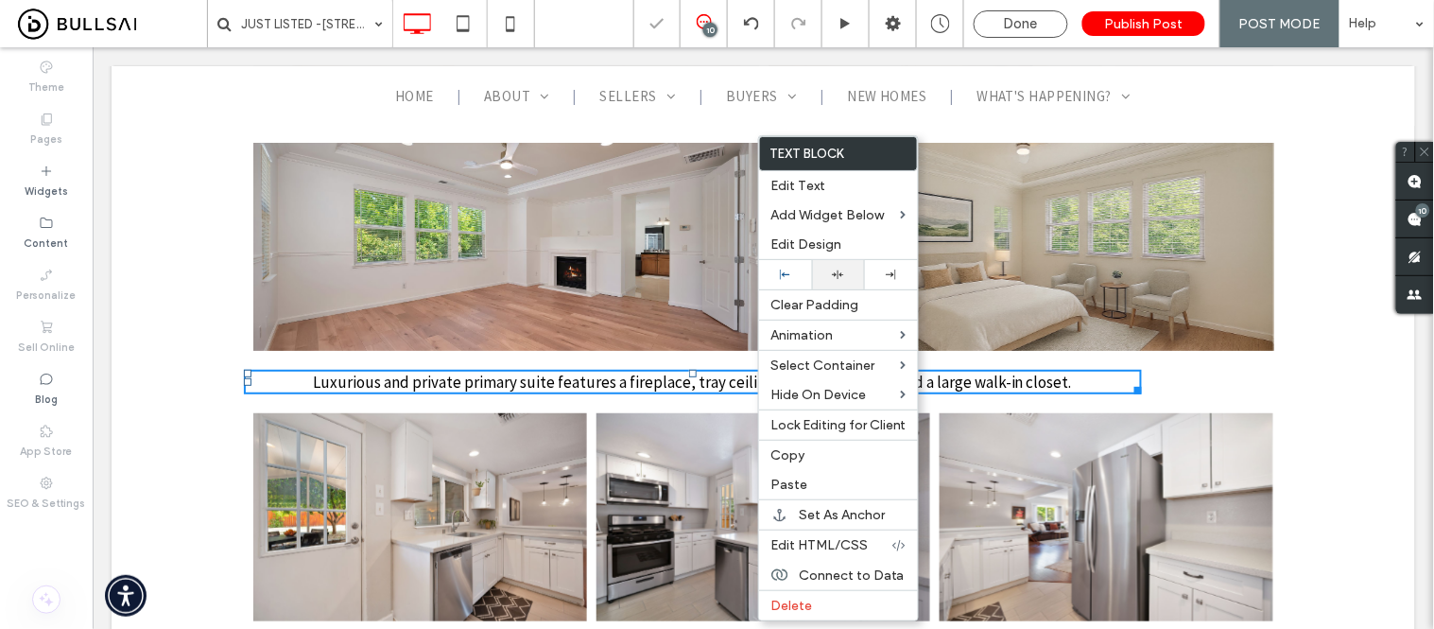
click at [837, 275] on icon at bounding box center [838, 274] width 12 height 12
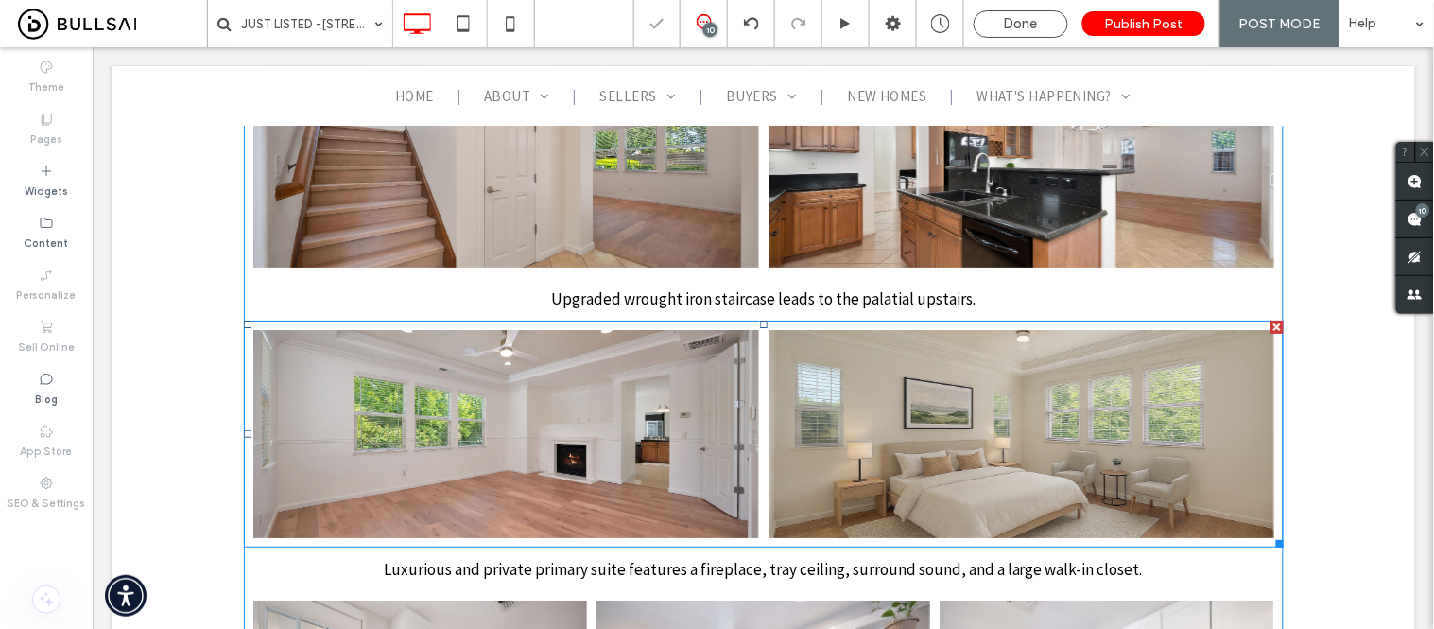
scroll to position [3571, 0]
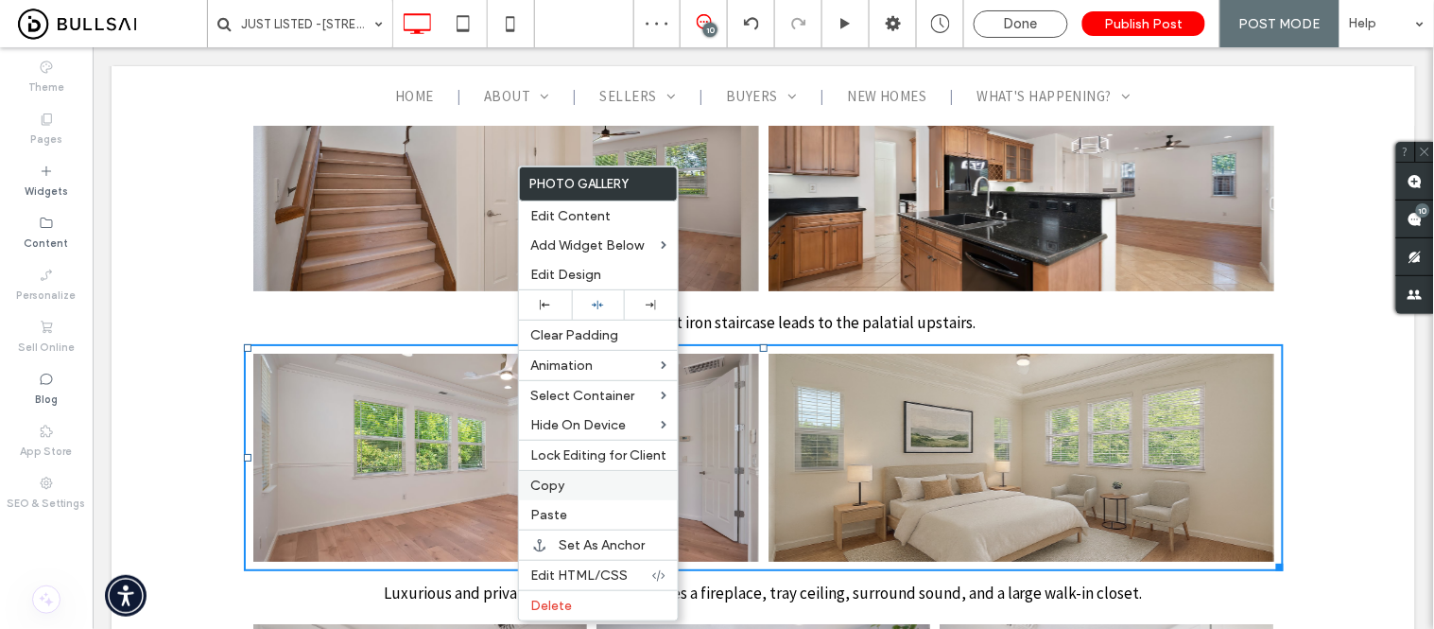
click at [565, 486] on label "Copy" at bounding box center [598, 485] width 136 height 16
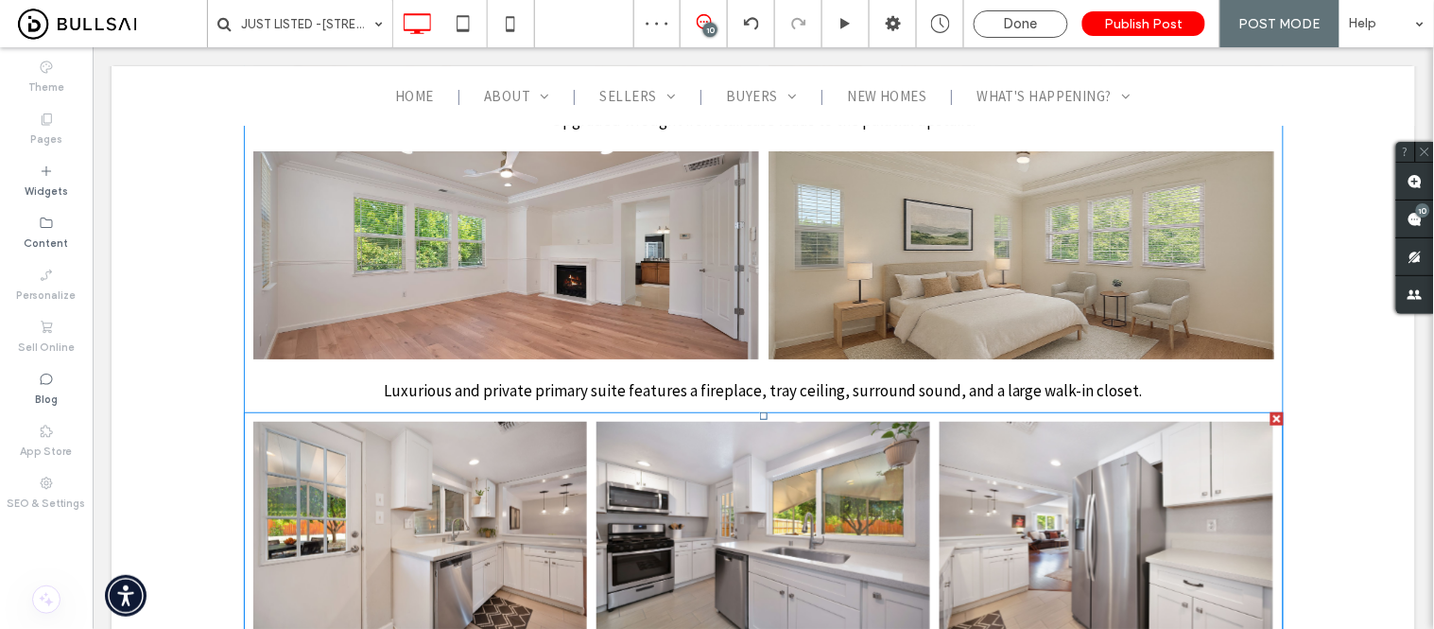
scroll to position [3781, 0]
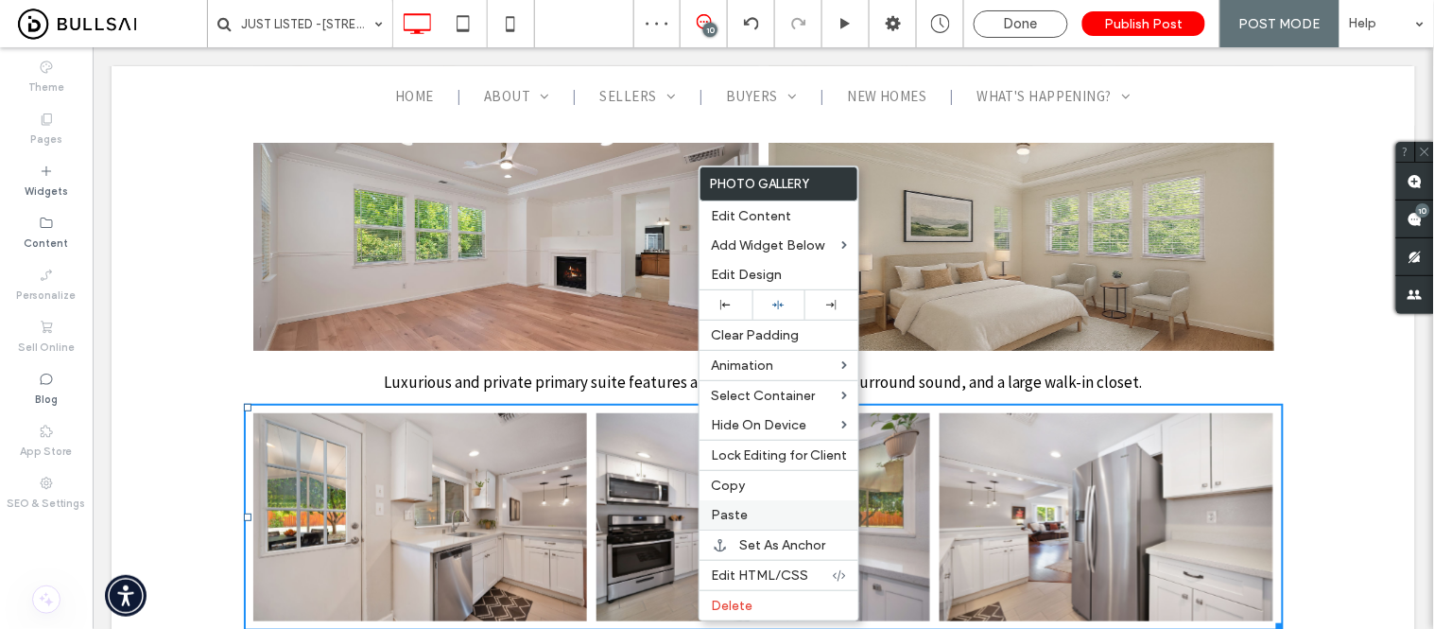
click at [754, 512] on label "Paste" at bounding box center [779, 515] width 136 height 16
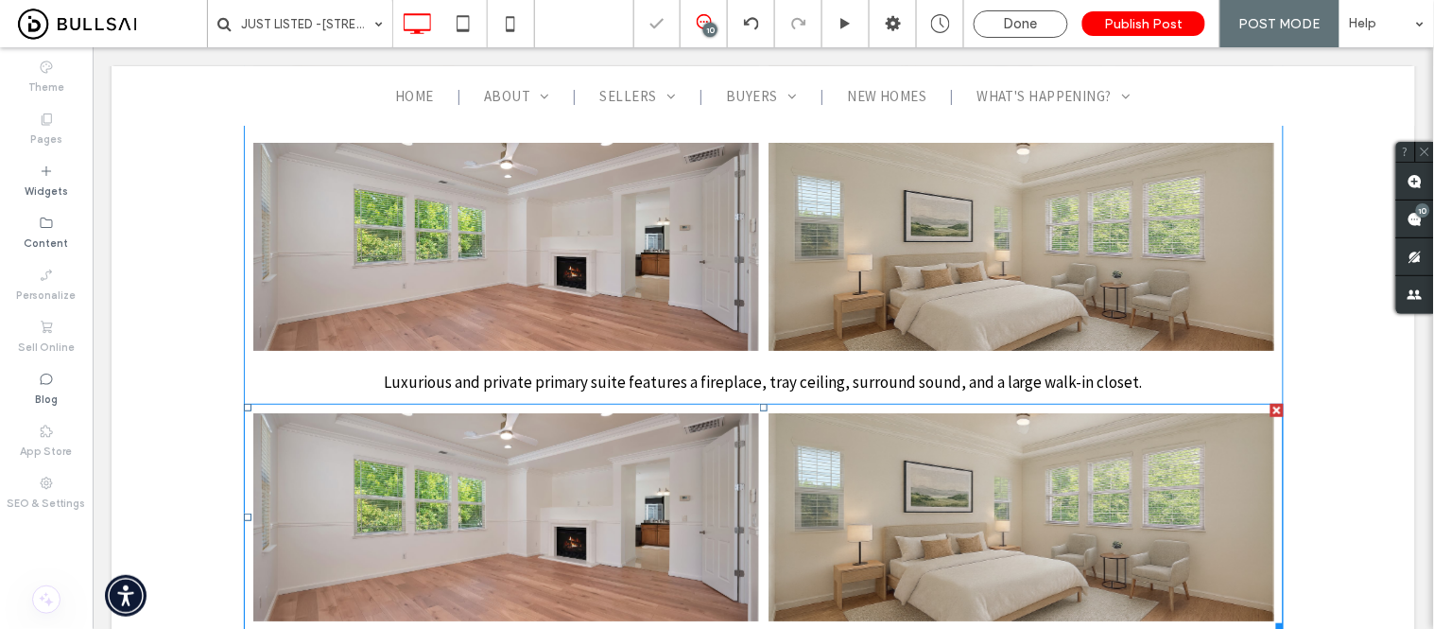
click at [508, 445] on link at bounding box center [505, 516] width 506 height 208
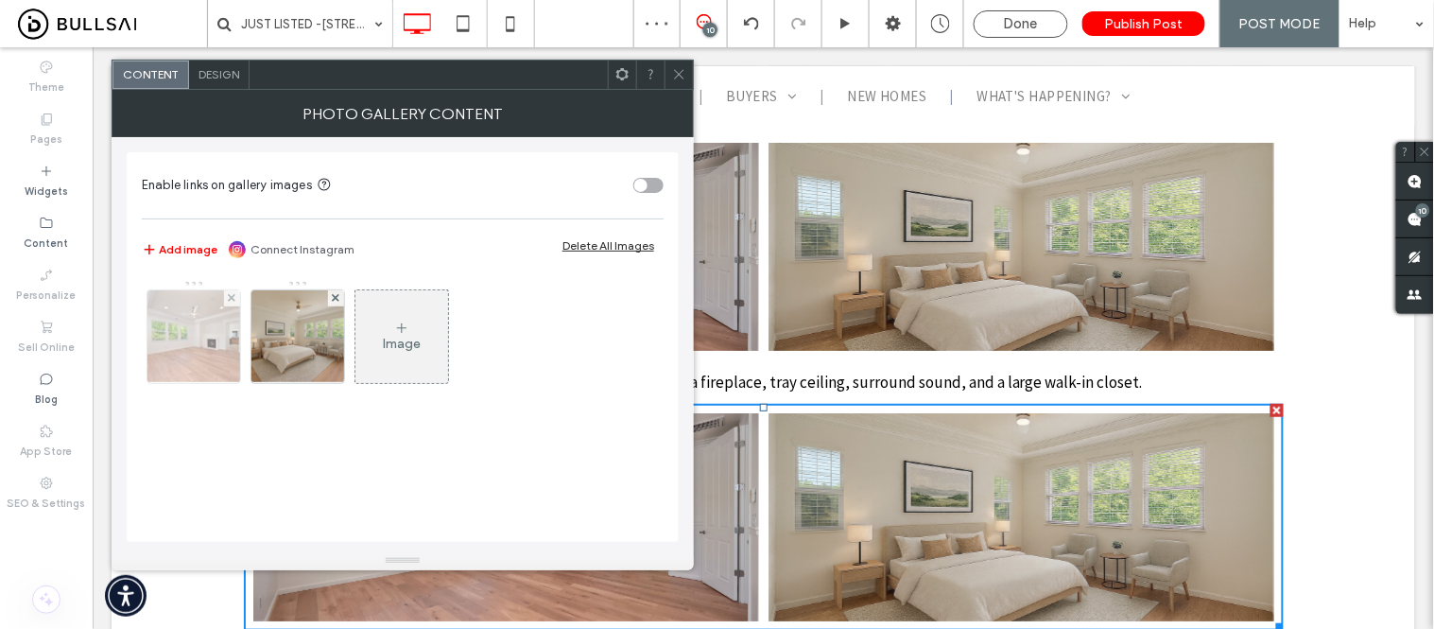
click at [222, 323] on img at bounding box center [194, 336] width 140 height 93
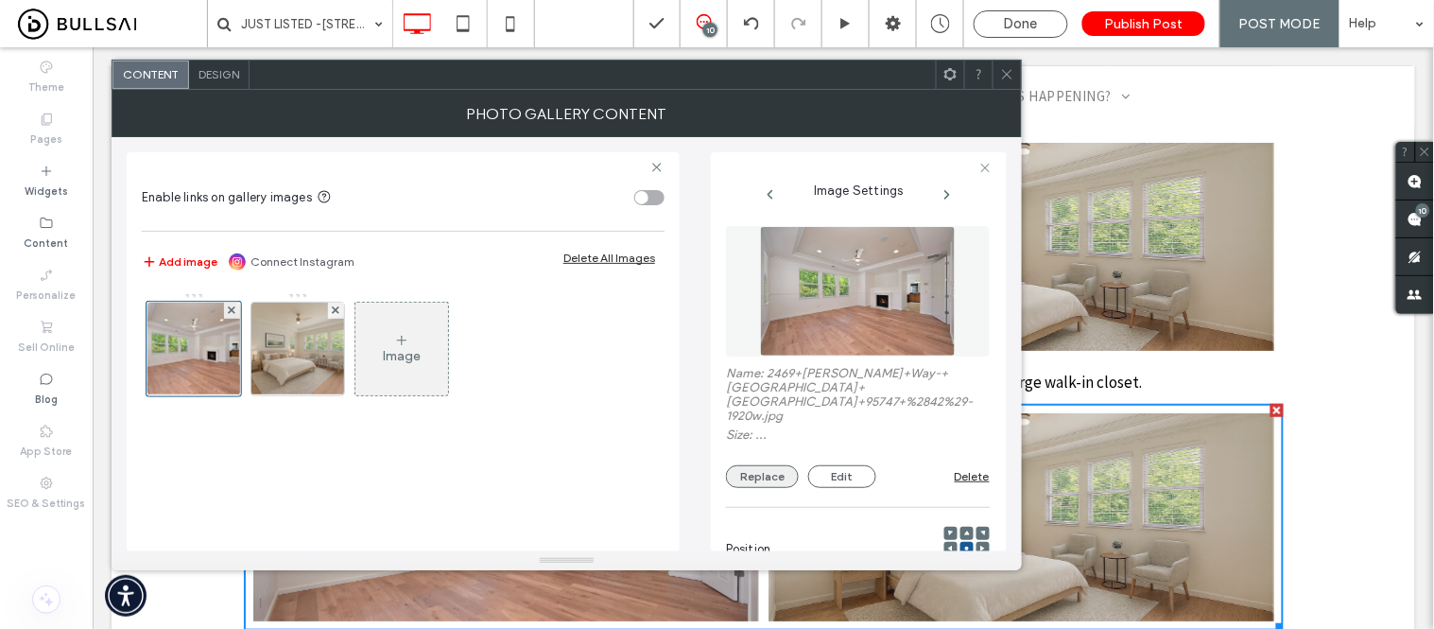
click at [764, 465] on button "Replace" at bounding box center [762, 476] width 73 height 23
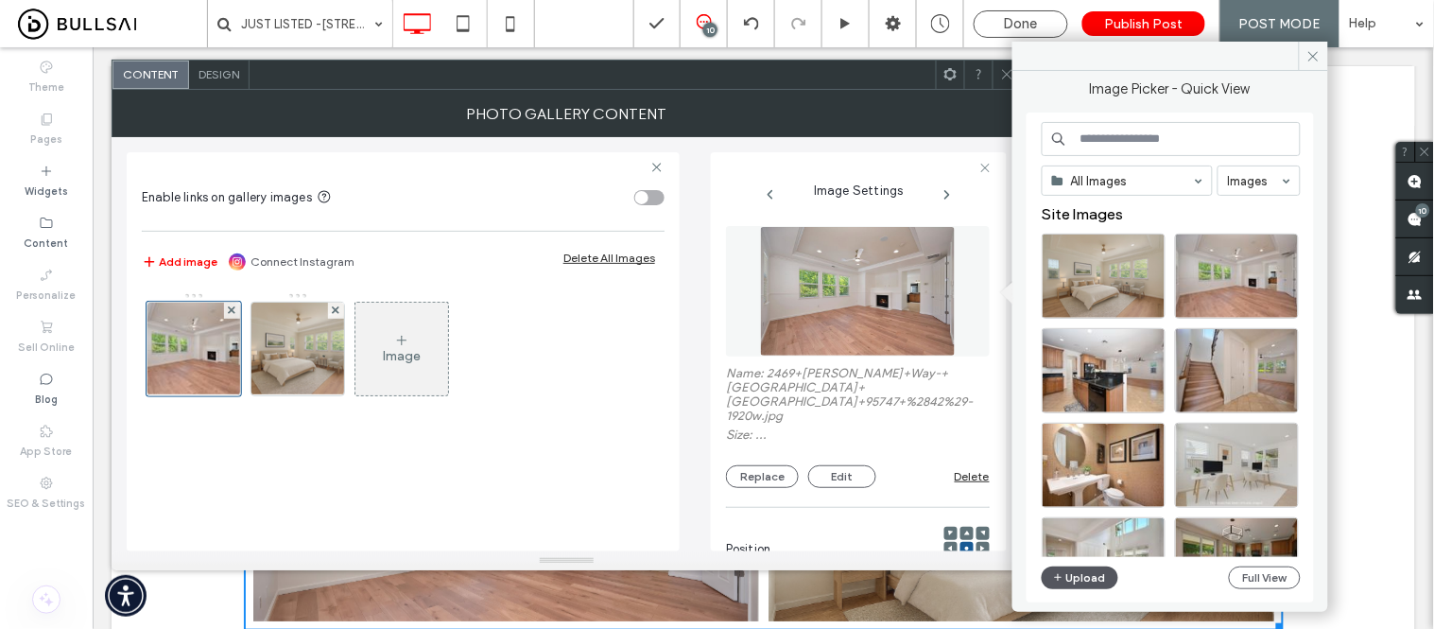
click at [1101, 577] on button "Upload" at bounding box center [1081, 577] width 78 height 23
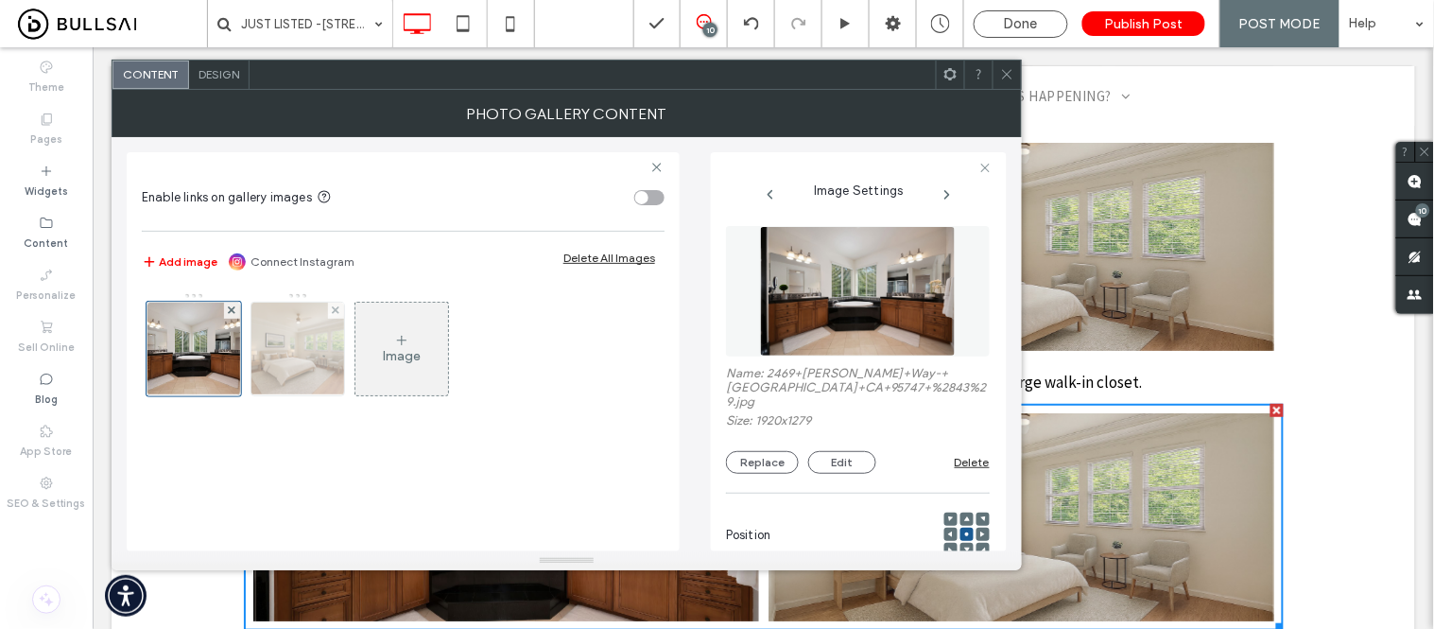
click at [299, 334] on img at bounding box center [298, 349] width 139 height 93
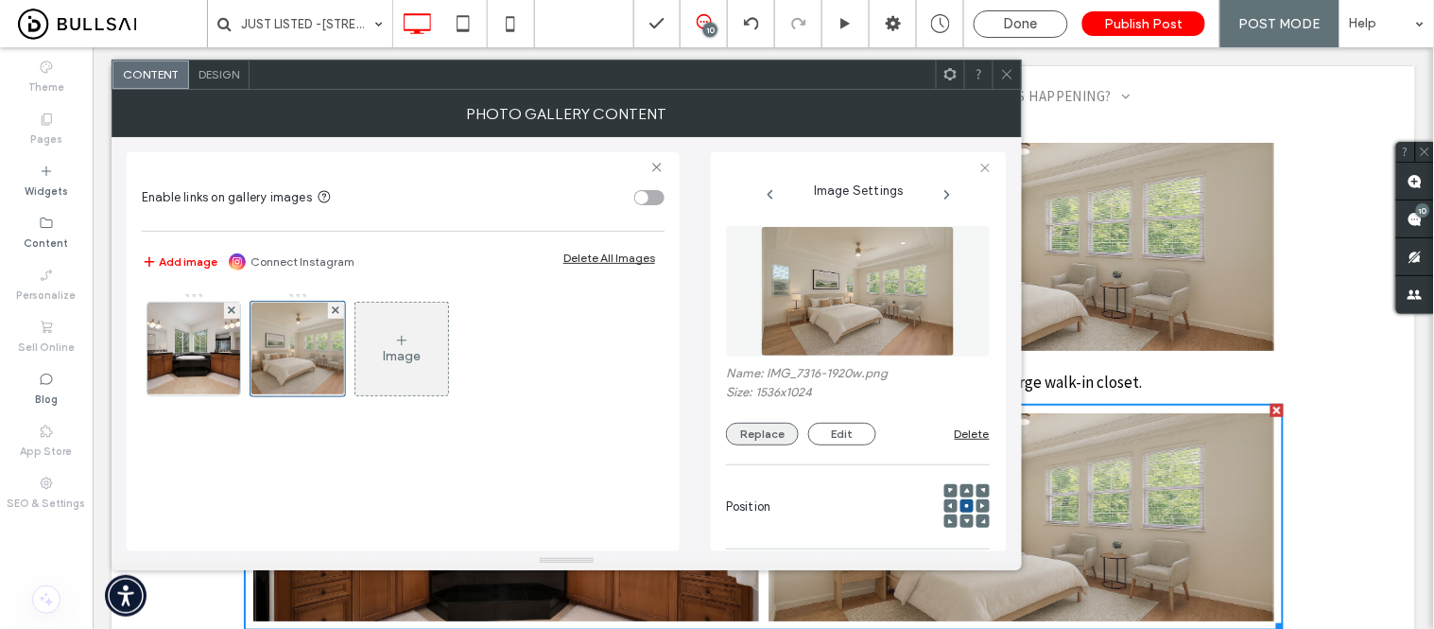
click at [740, 433] on button "Replace" at bounding box center [762, 434] width 73 height 23
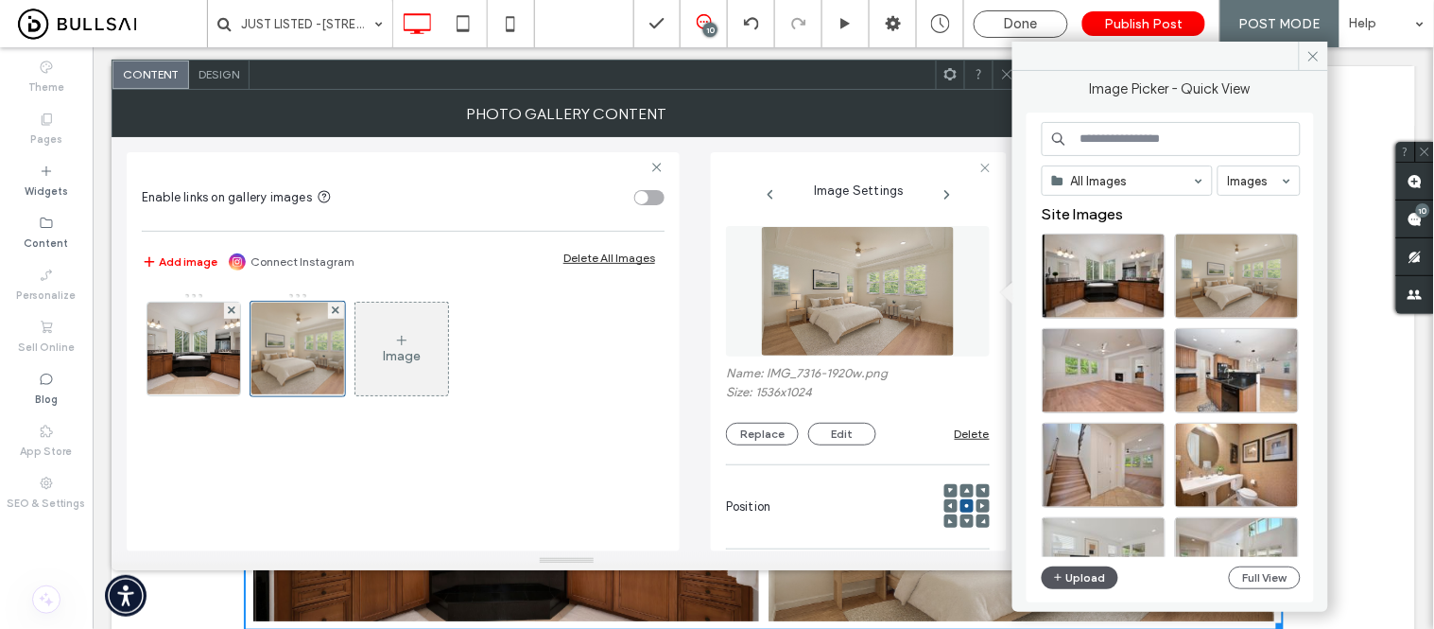
click at [1064, 579] on span "button" at bounding box center [1059, 577] width 13 height 21
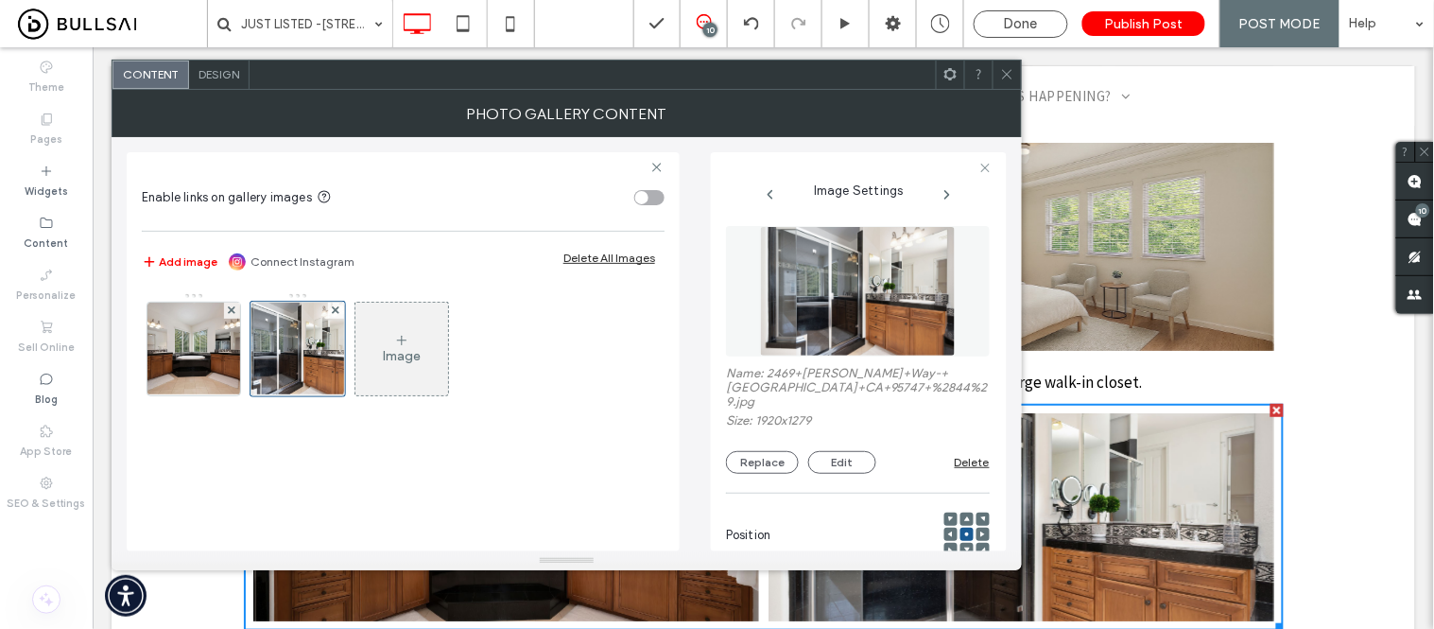
click at [1002, 72] on icon at bounding box center [1007, 74] width 14 height 14
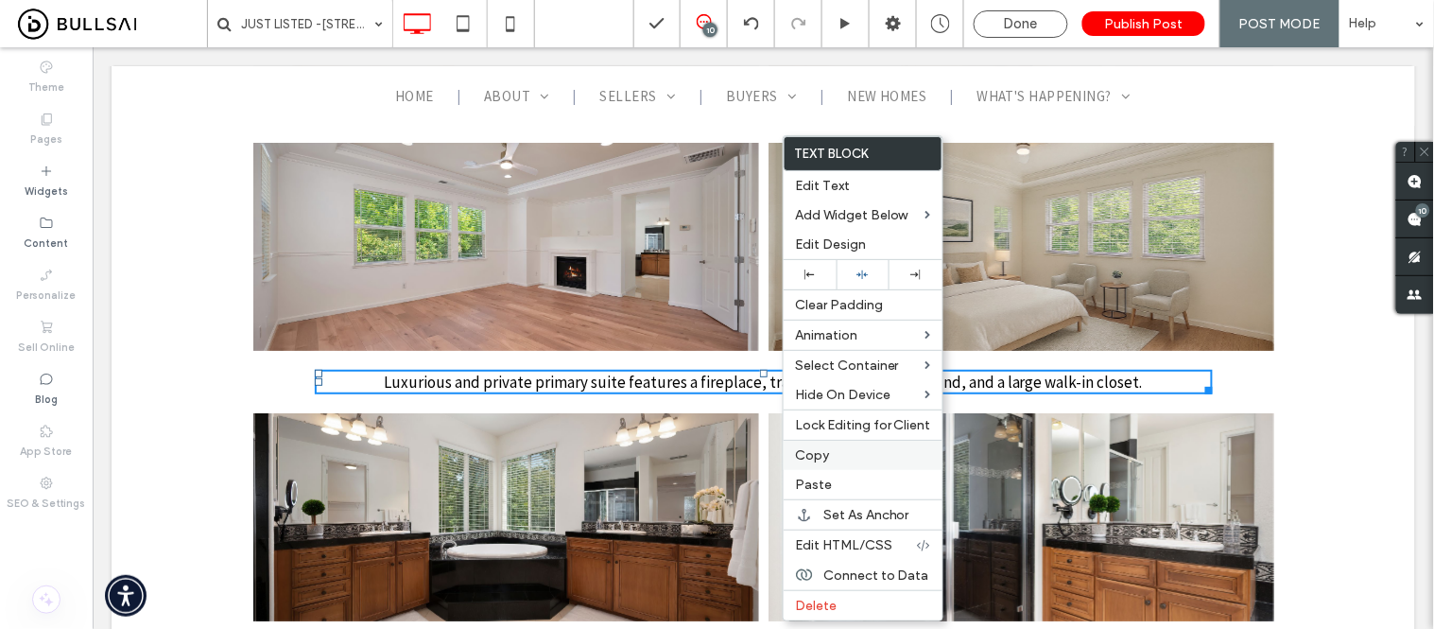
click at [827, 457] on span "Copy" at bounding box center [812, 455] width 34 height 16
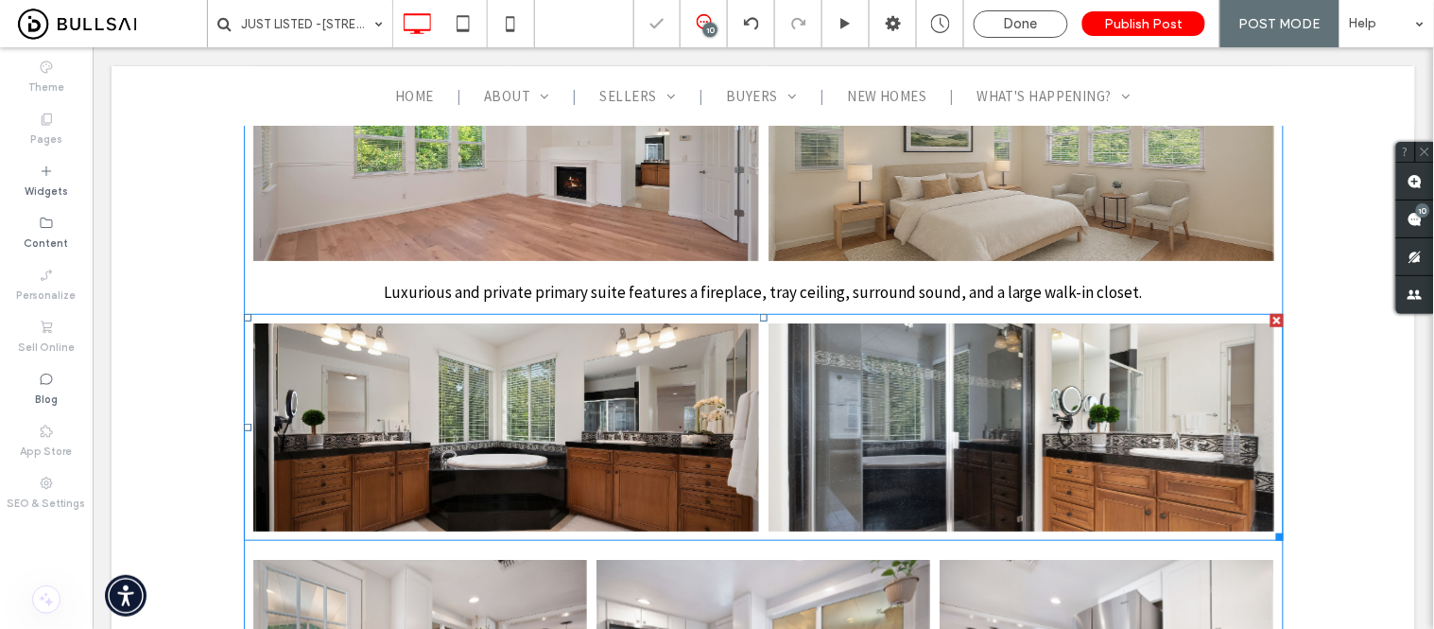
scroll to position [3991, 0]
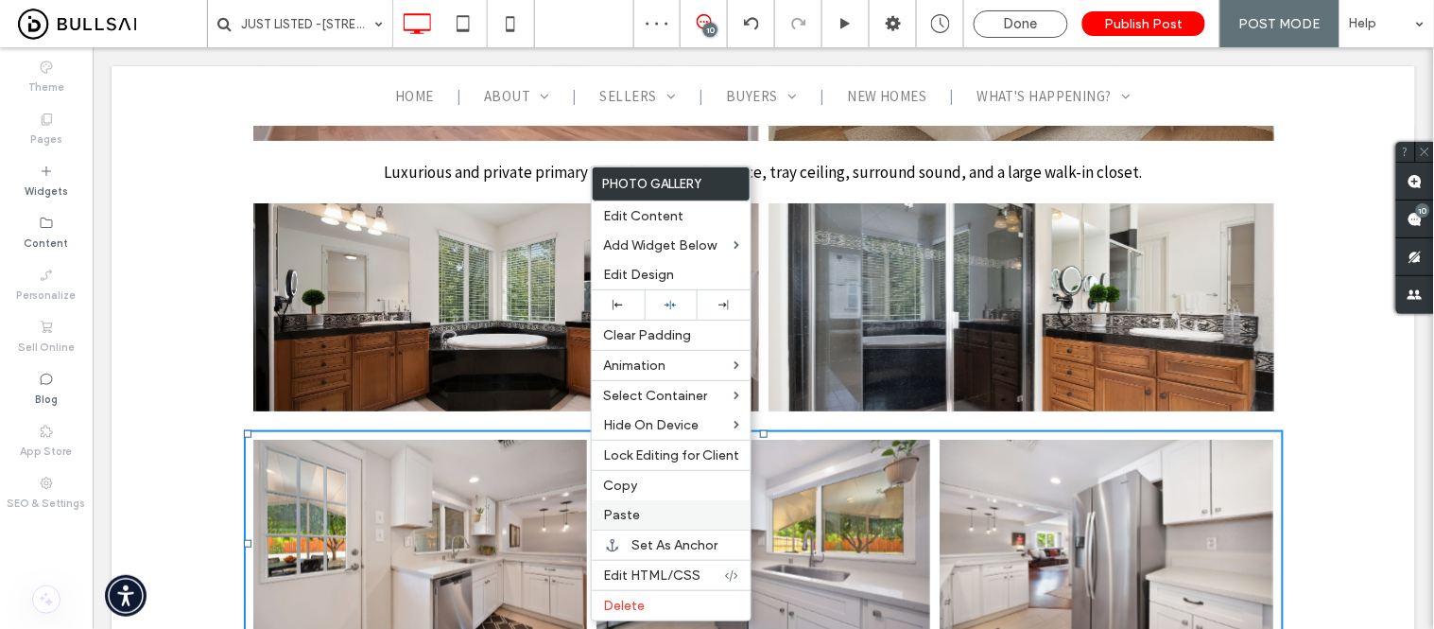
click at [646, 522] on div "Paste" at bounding box center [671, 514] width 159 height 29
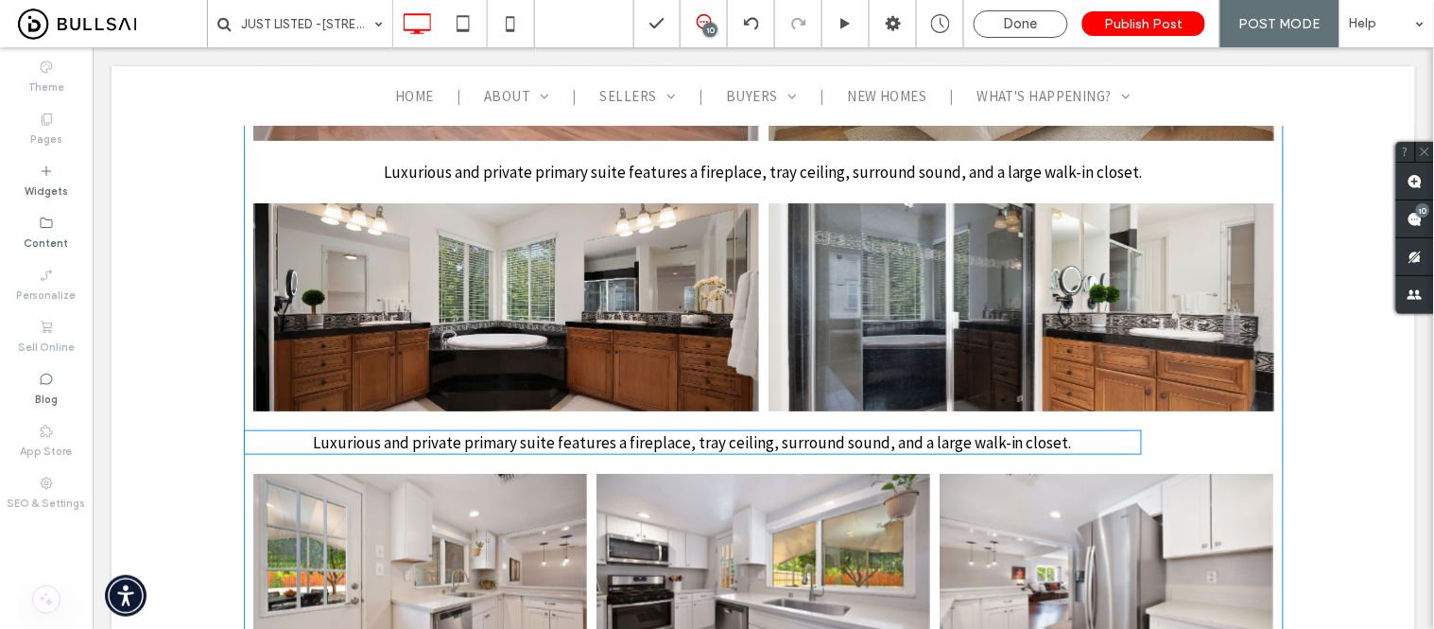
click at [606, 431] on span "Luxurious and private primary suite features a fireplace, tray ceiling, surroun…" at bounding box center [691, 441] width 759 height 21
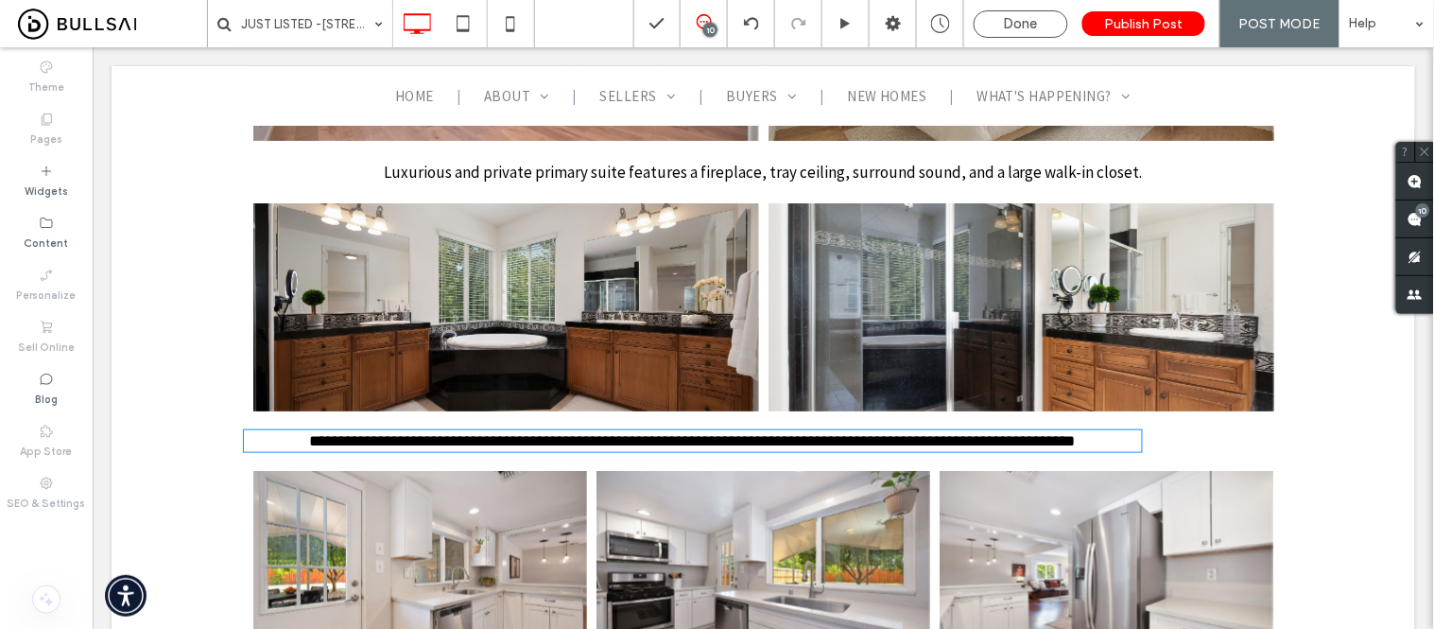
type input "**********"
type input "**"
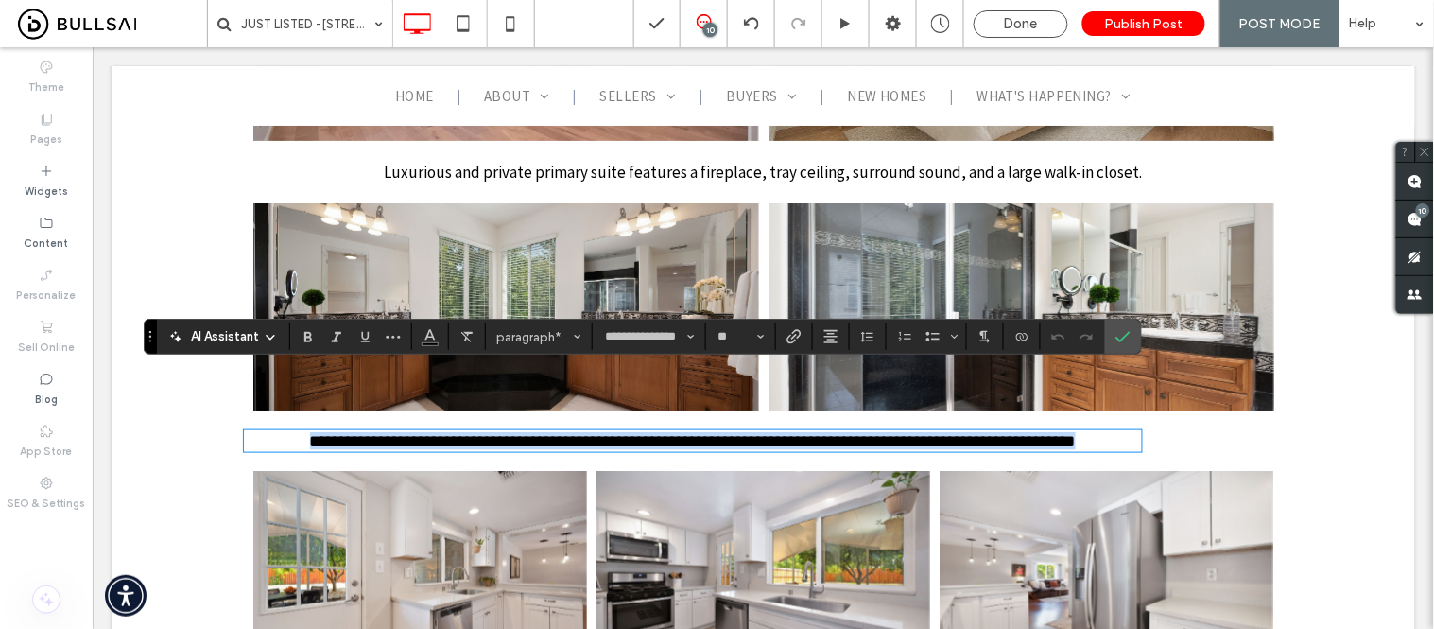
scroll to position [0, 0]
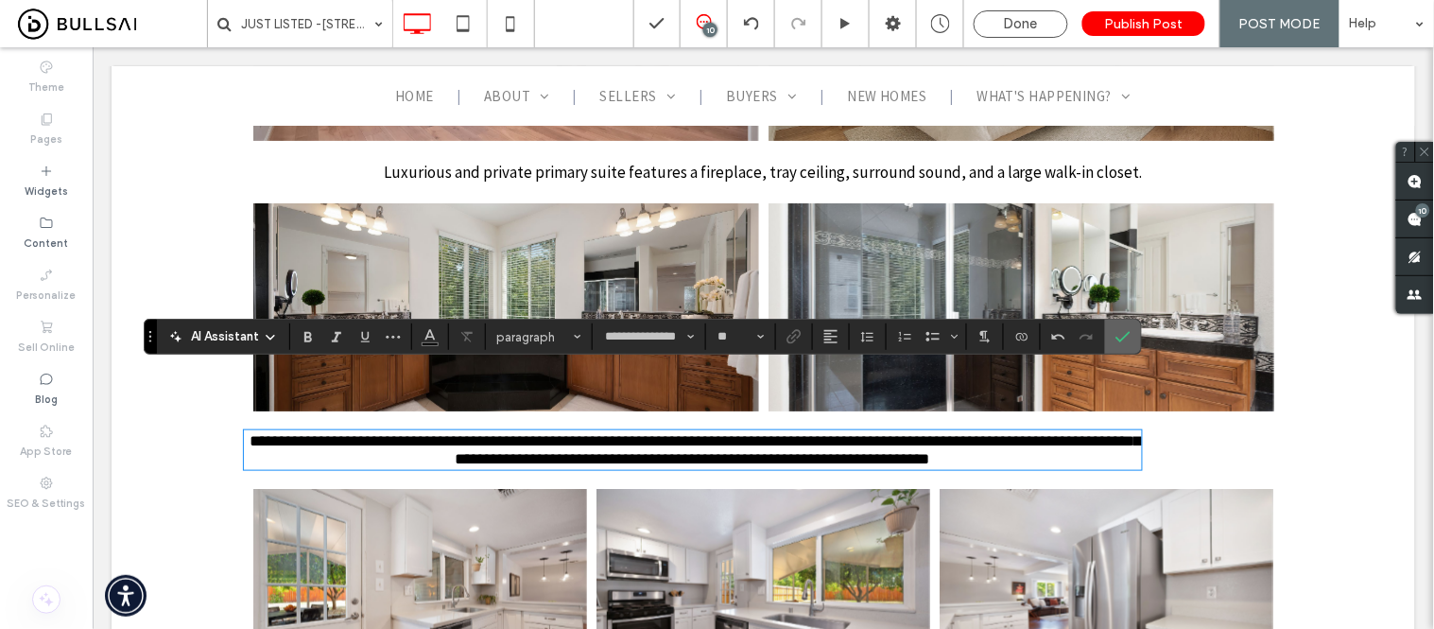
click at [1129, 333] on icon "Confirm" at bounding box center [1123, 336] width 15 height 15
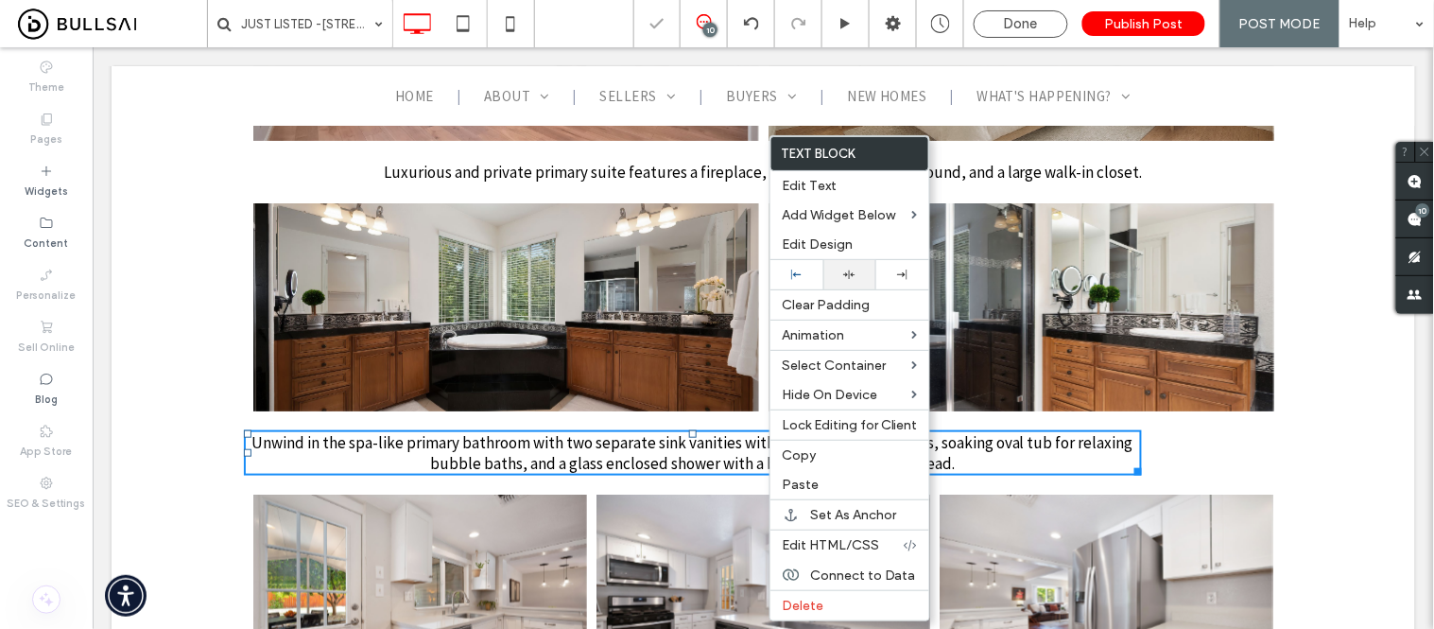
click at [855, 275] on use at bounding box center [850, 274] width 12 height 9
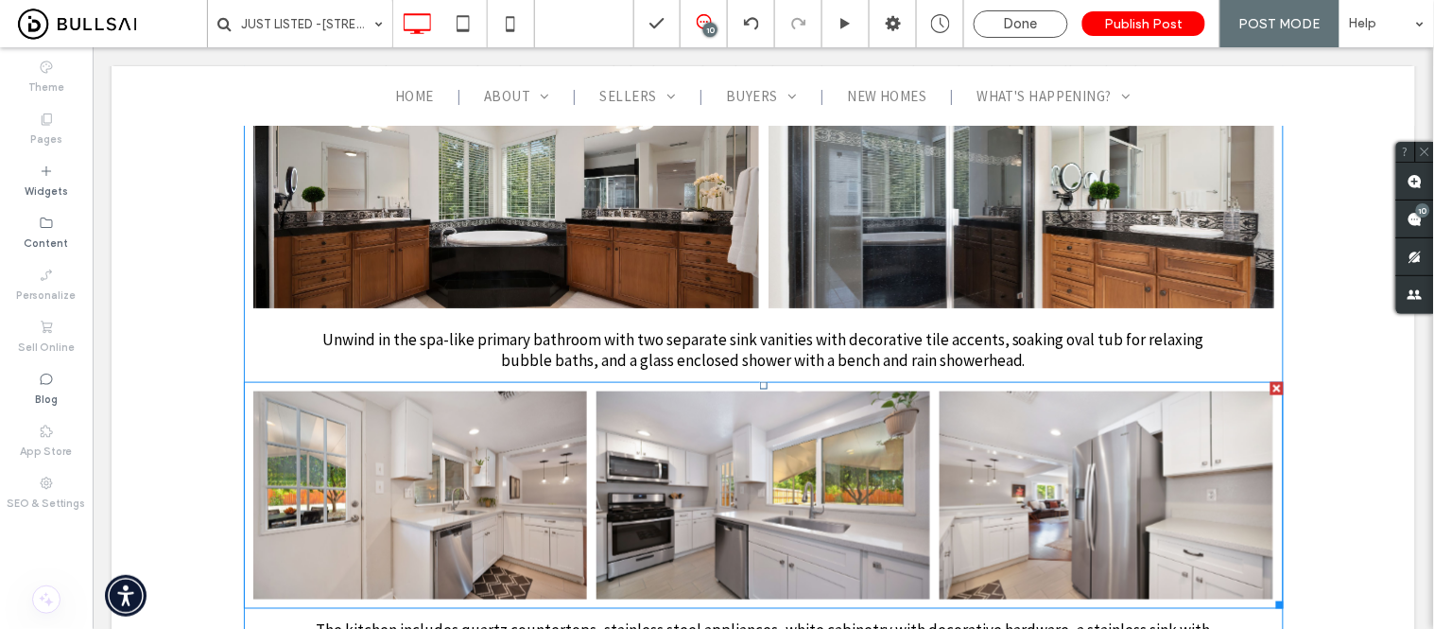
scroll to position [4096, 0]
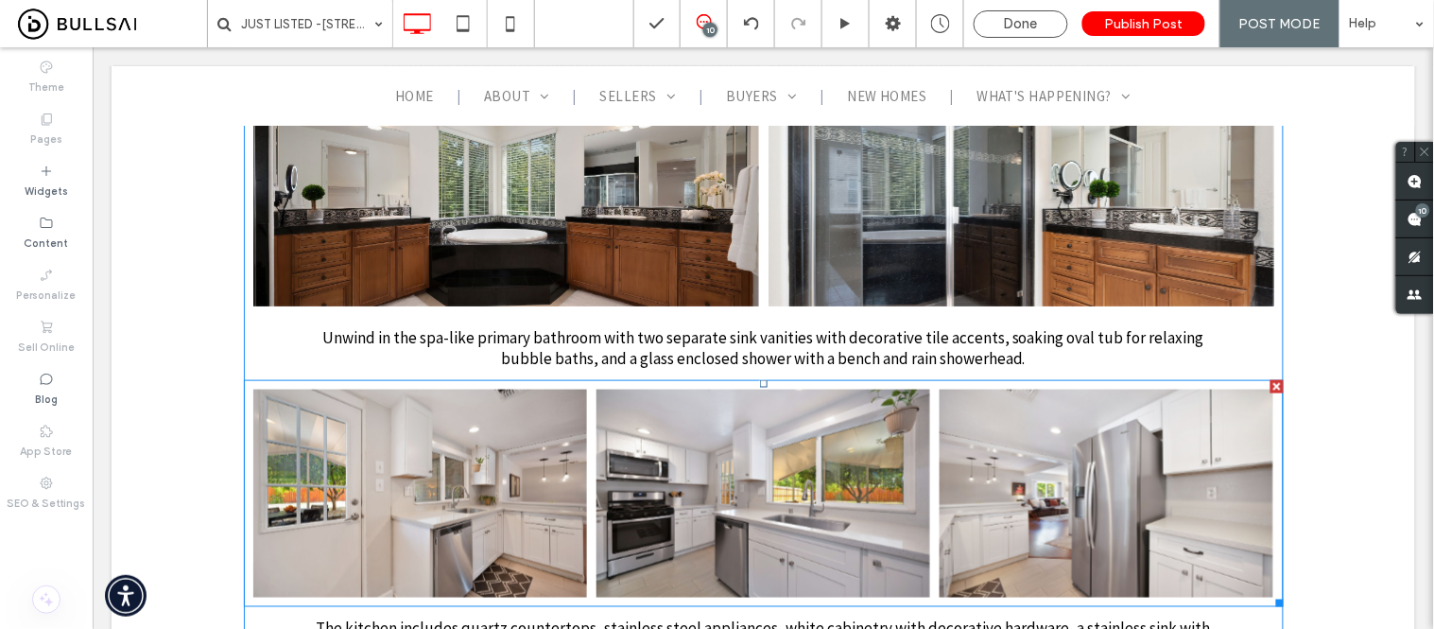
click at [476, 458] on link at bounding box center [419, 493] width 334 height 208
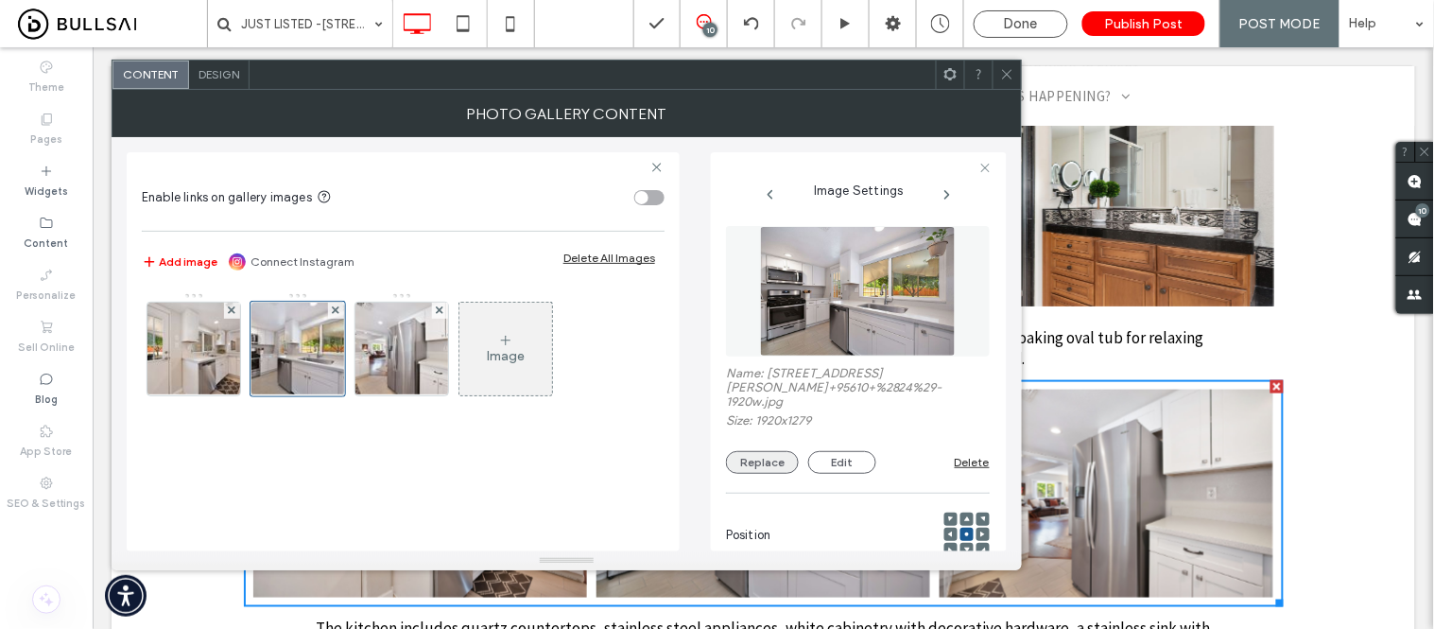
click at [753, 465] on button "Replace" at bounding box center [762, 462] width 73 height 23
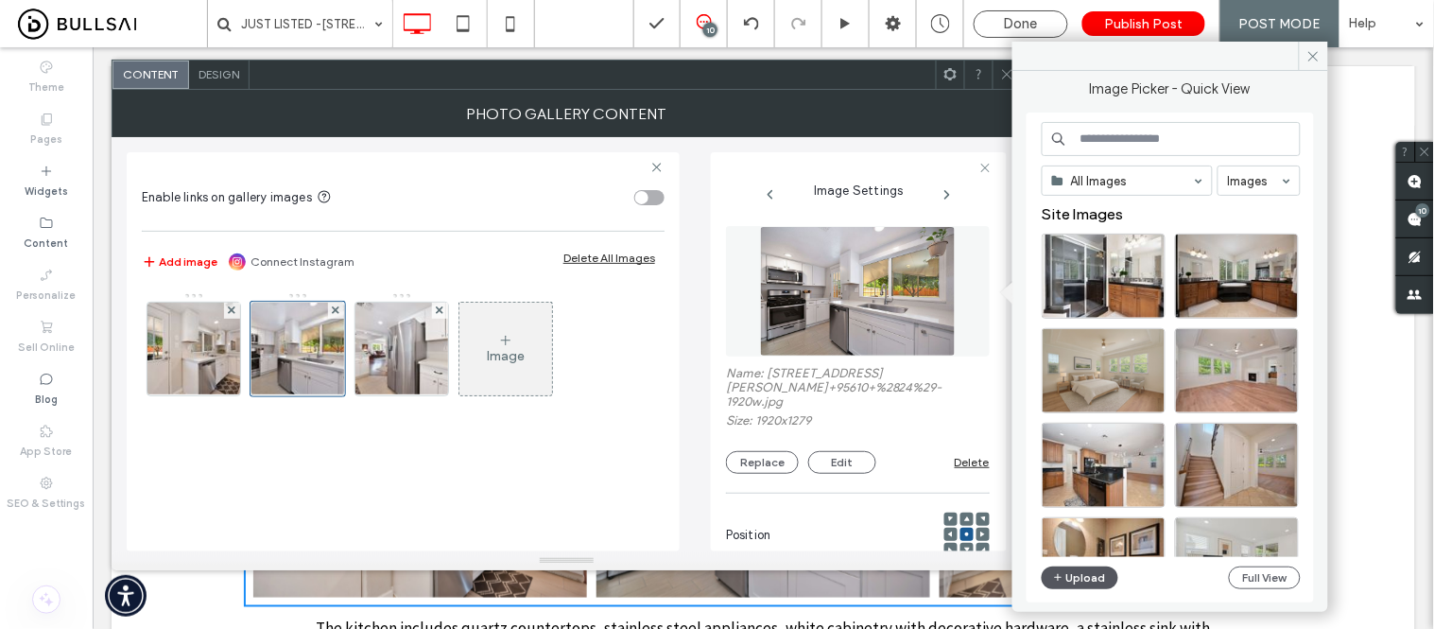
click at [1081, 571] on button "Upload" at bounding box center [1081, 577] width 78 height 23
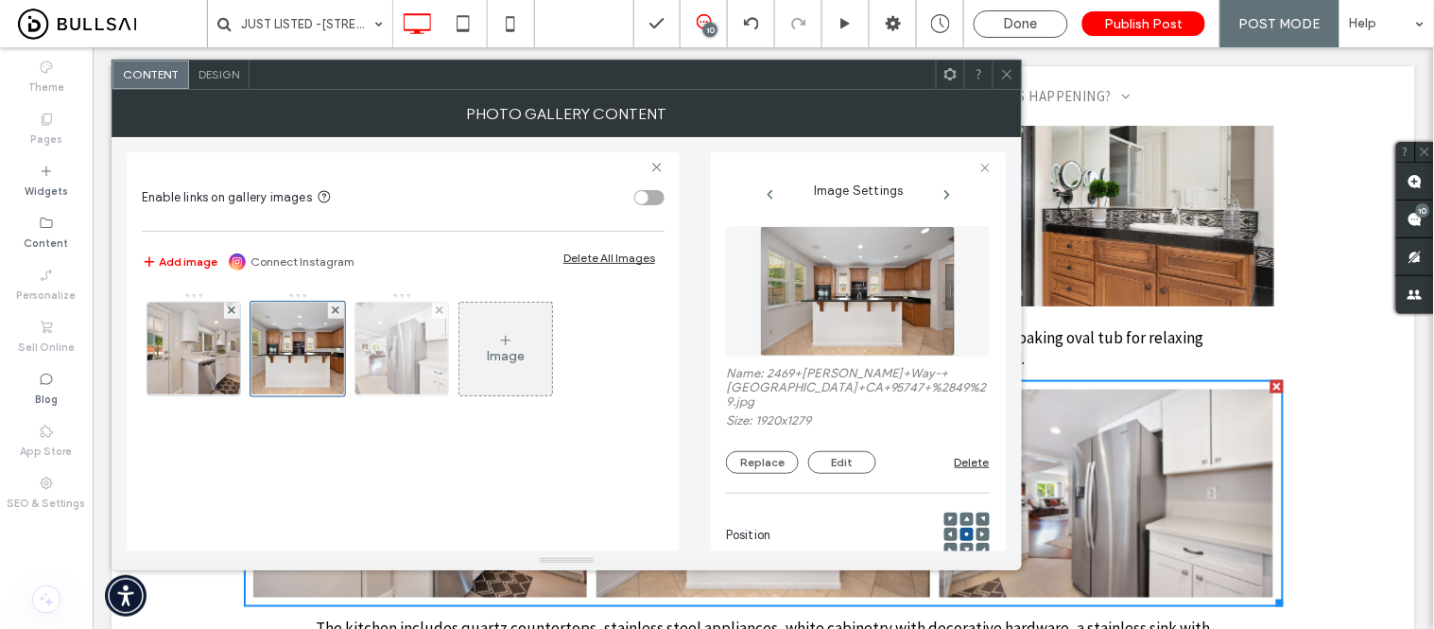
click at [412, 371] on img at bounding box center [402, 349] width 140 height 93
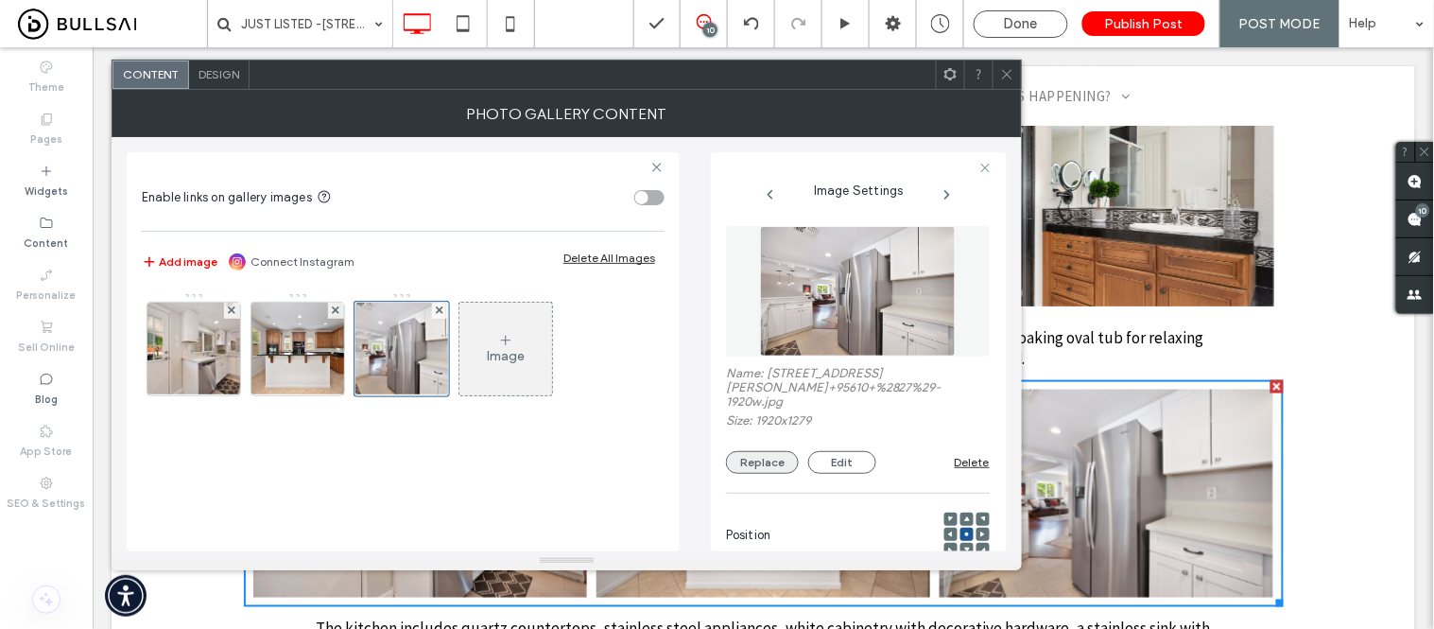
click at [769, 465] on button "Replace" at bounding box center [762, 462] width 73 height 23
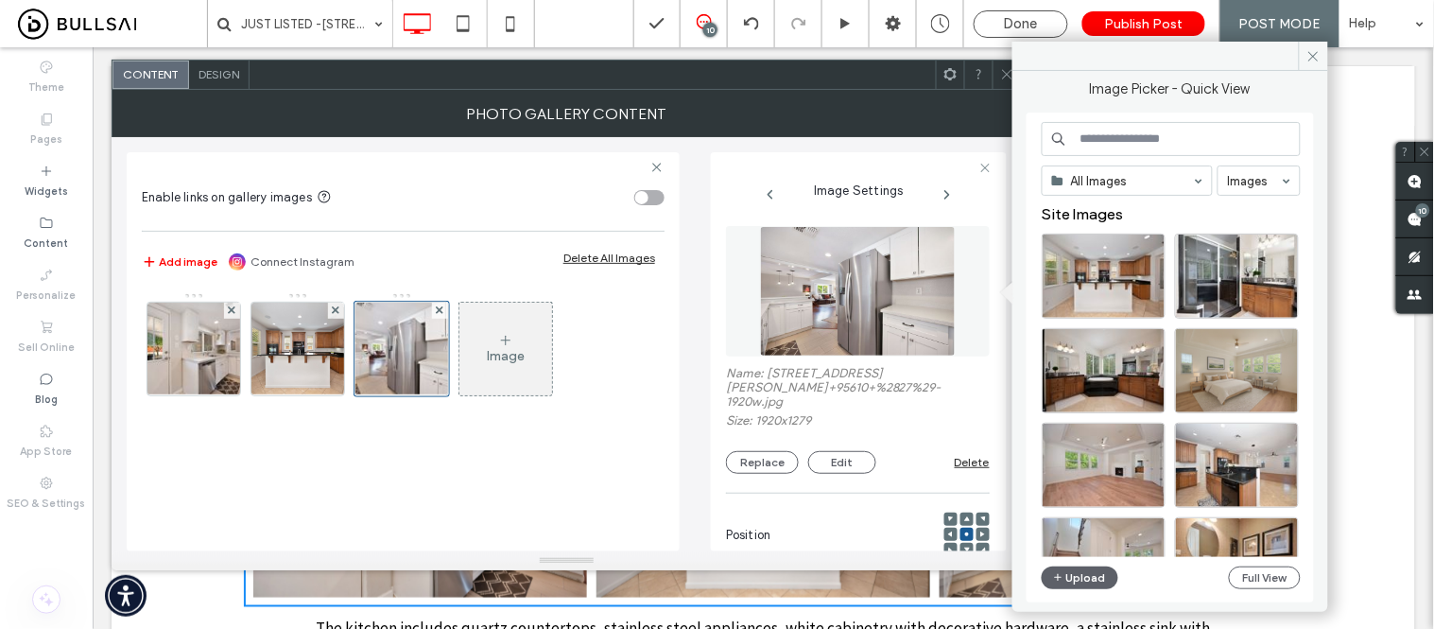
click at [1079, 562] on div "All Images Images Site Images Upload Full View" at bounding box center [1171, 358] width 259 height 472
click at [1078, 572] on button "Upload" at bounding box center [1081, 577] width 78 height 23
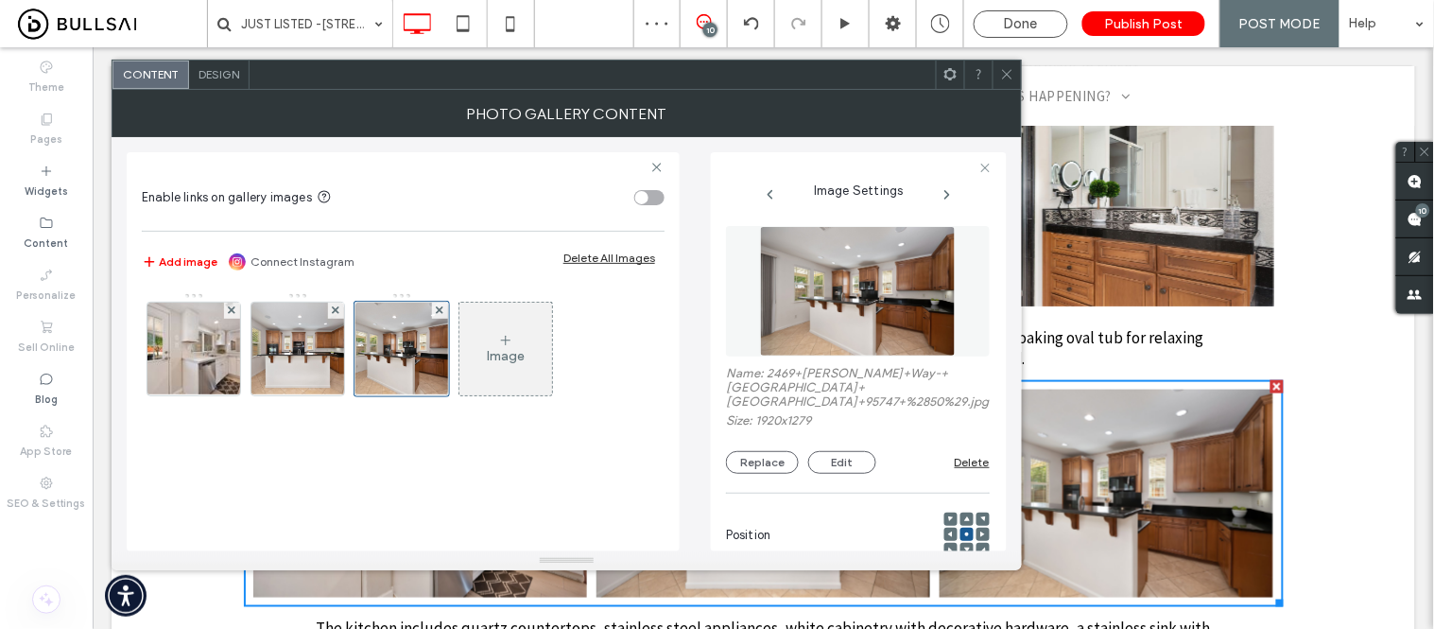
click at [1004, 76] on icon at bounding box center [1007, 74] width 14 height 14
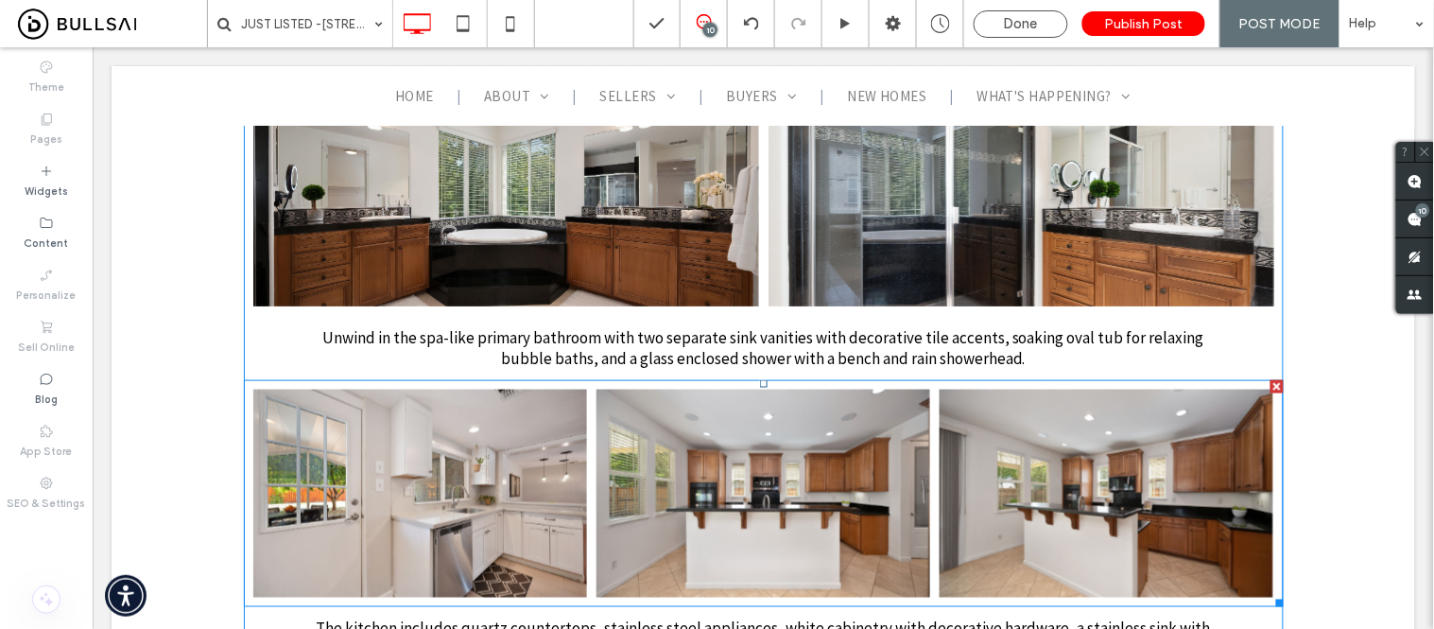
scroll to position [4201, 0]
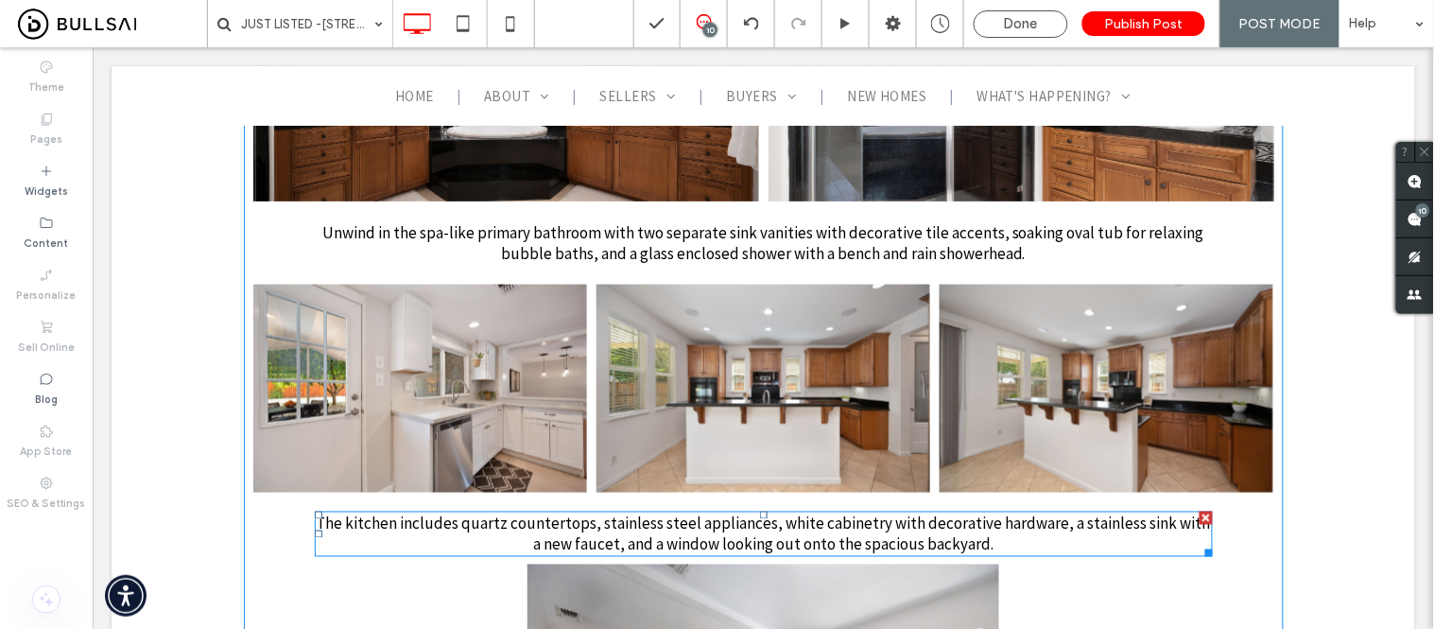
click at [728, 512] on span "The kitchen includes quartz countertops, stainless steel appliances, white cabi…" at bounding box center [763, 533] width 894 height 42
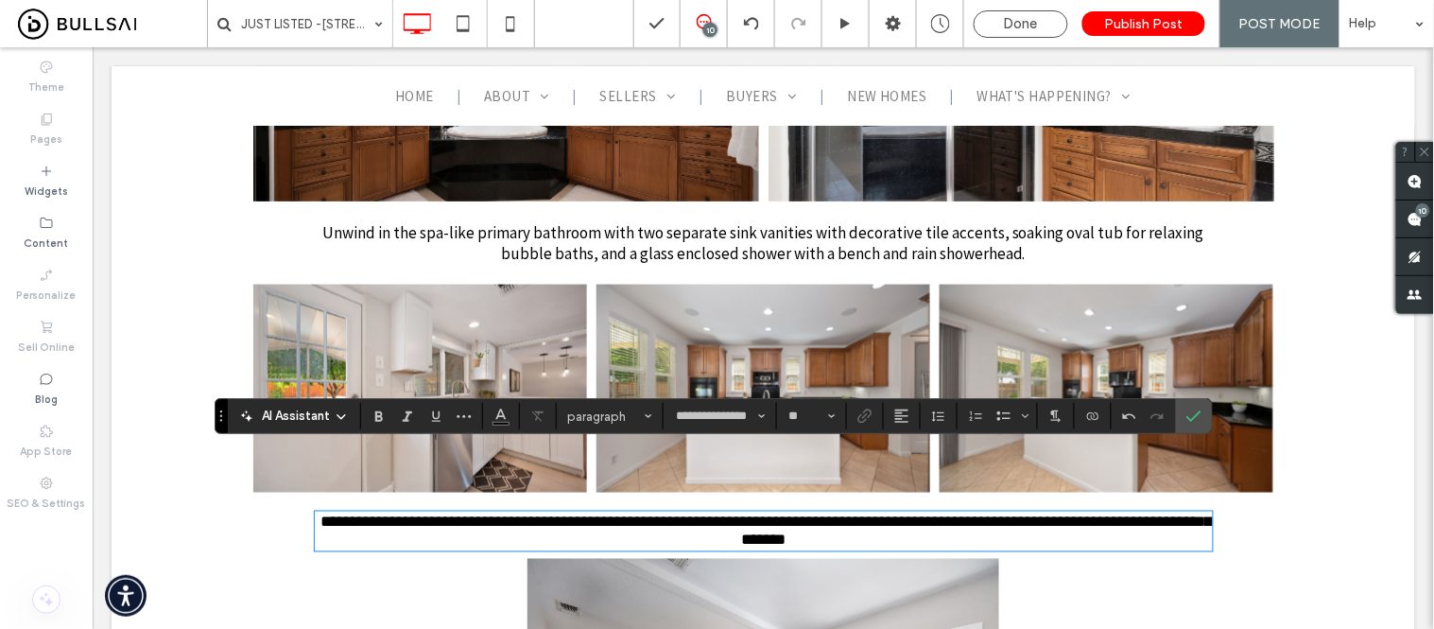
scroll to position [0, 0]
click at [1193, 411] on icon "Confirm" at bounding box center [1193, 415] width 15 height 15
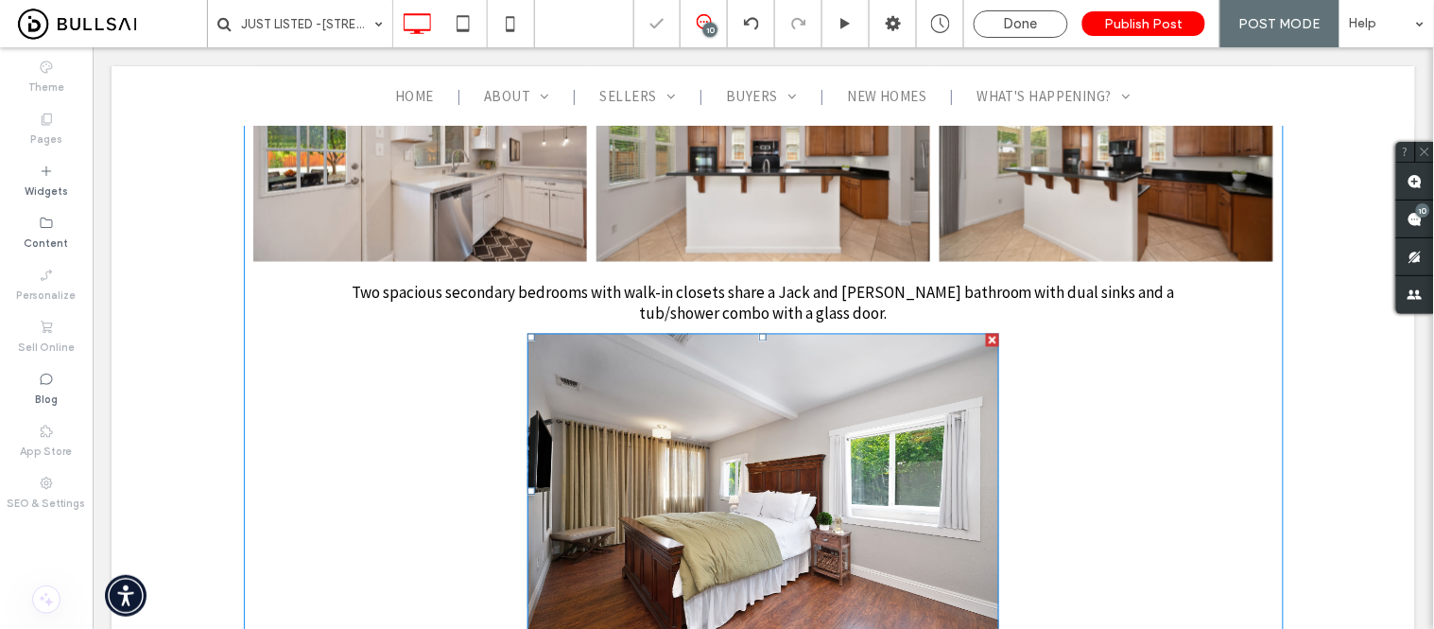
scroll to position [4516, 0]
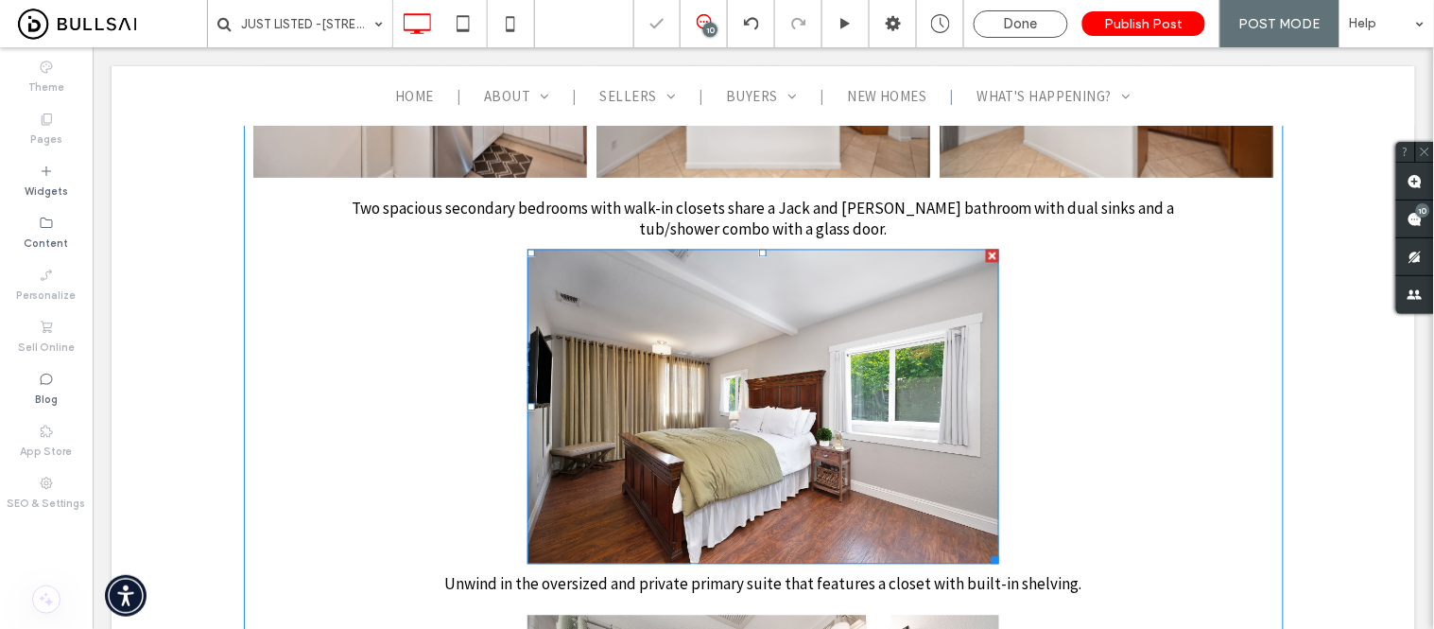
click at [695, 432] on img at bounding box center [763, 406] width 473 height 315
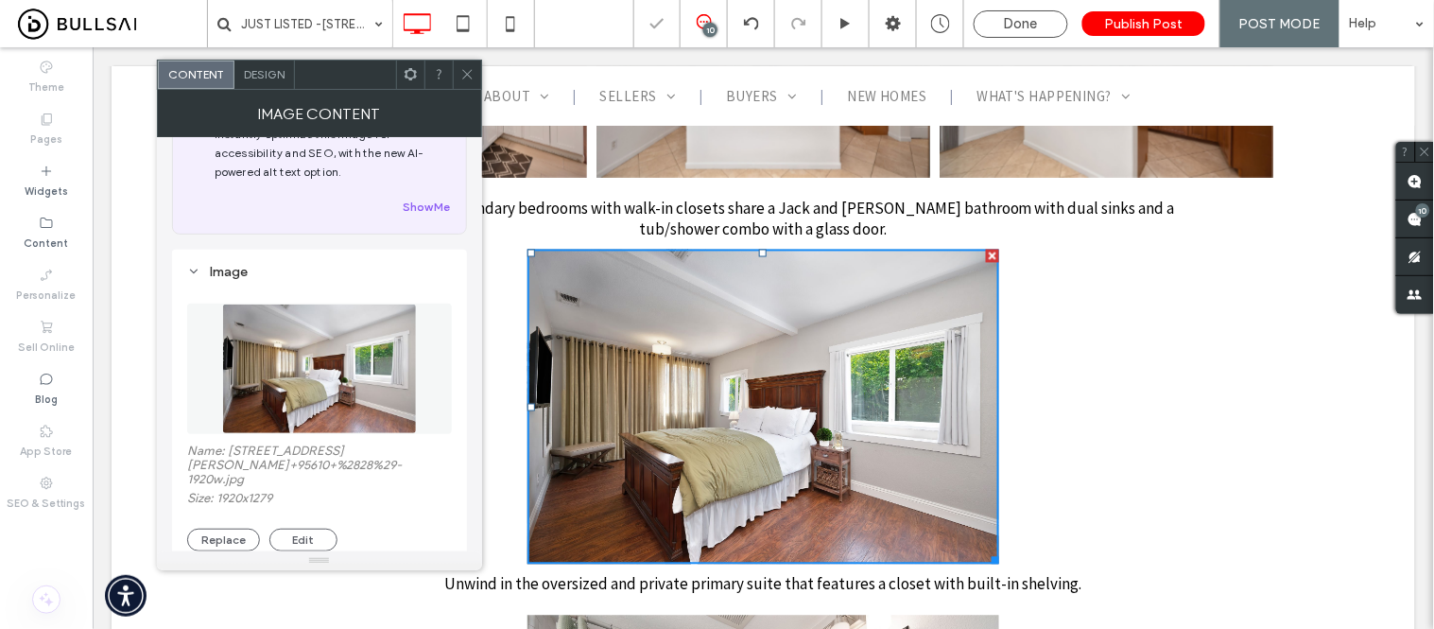
scroll to position [105, 0]
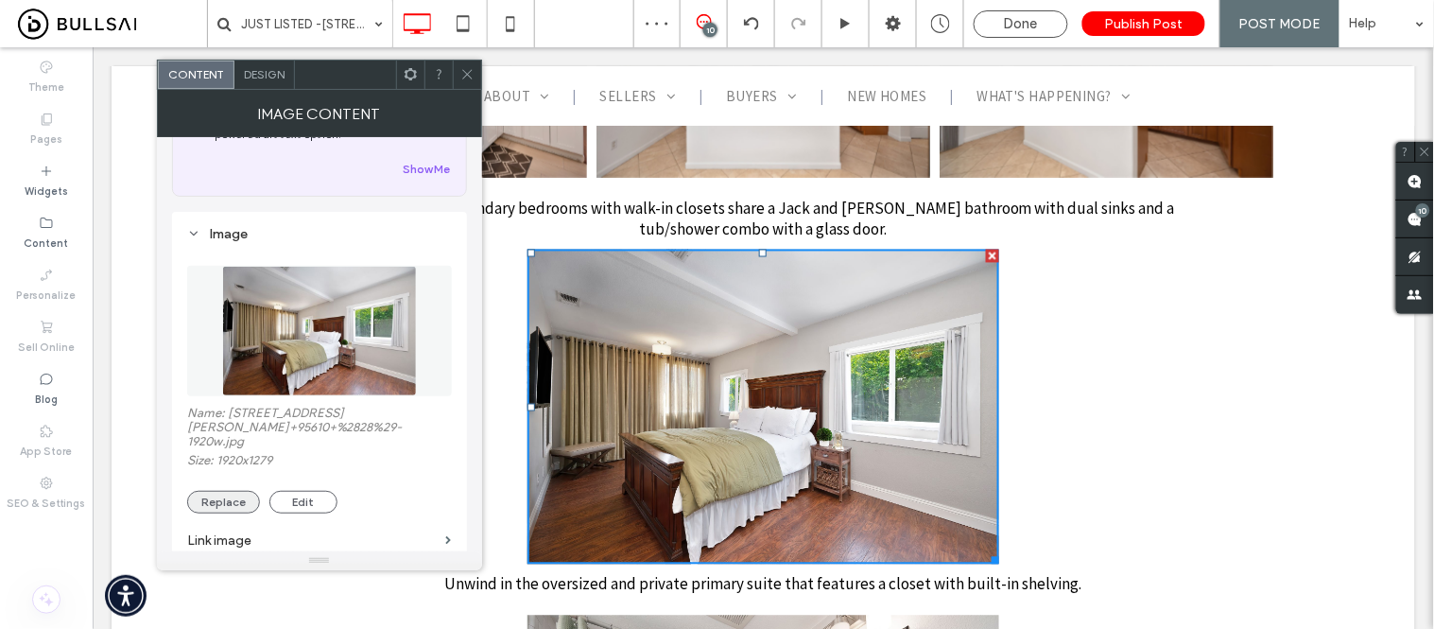
click at [242, 507] on button "Replace" at bounding box center [223, 502] width 73 height 23
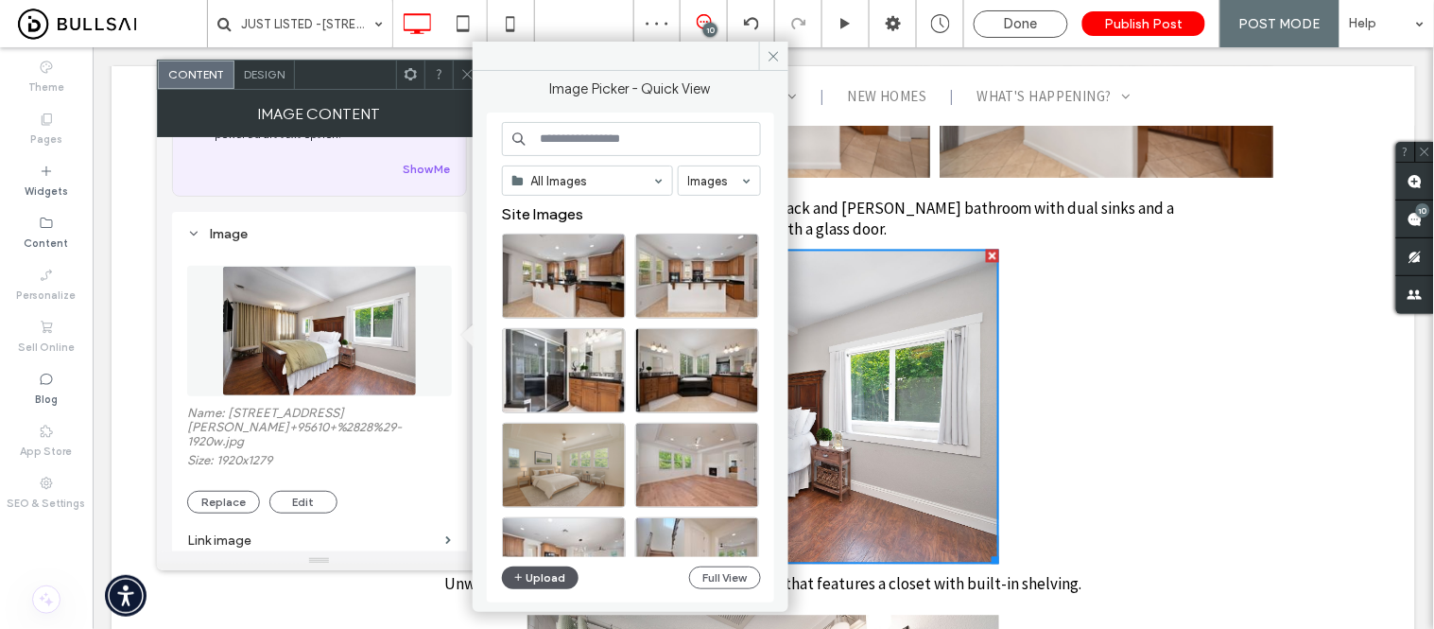
click at [550, 581] on button "Upload" at bounding box center [541, 577] width 78 height 23
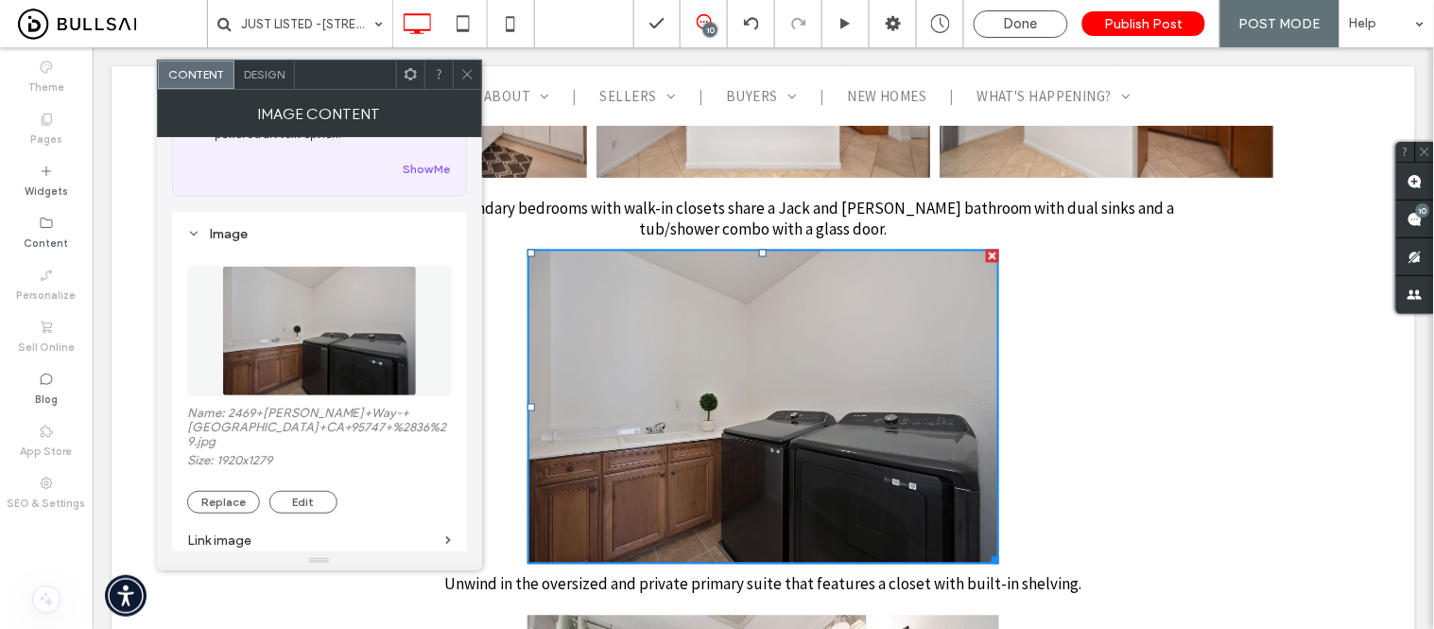
click at [466, 73] on use at bounding box center [466, 74] width 9 height 9
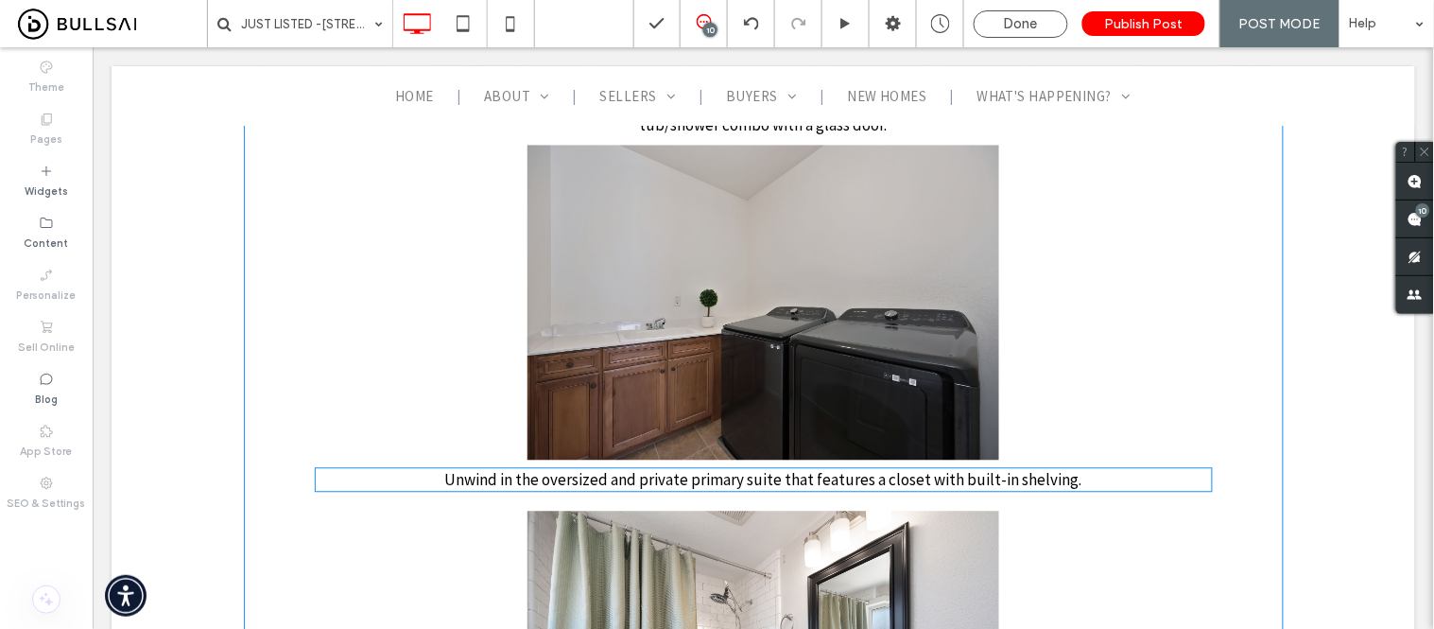
scroll to position [4621, 0]
click at [656, 468] on span "Unwind in the oversized and private primary suite that features a closet with b…" at bounding box center [762, 478] width 637 height 21
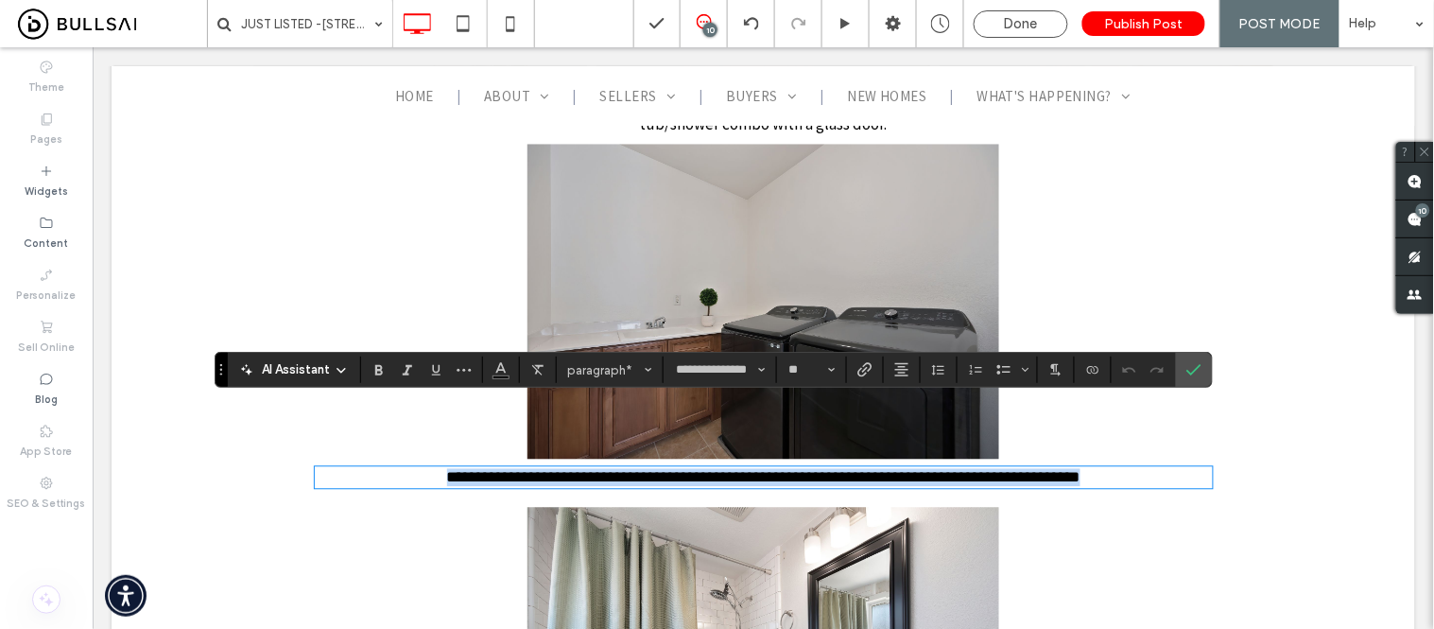
scroll to position [0, 0]
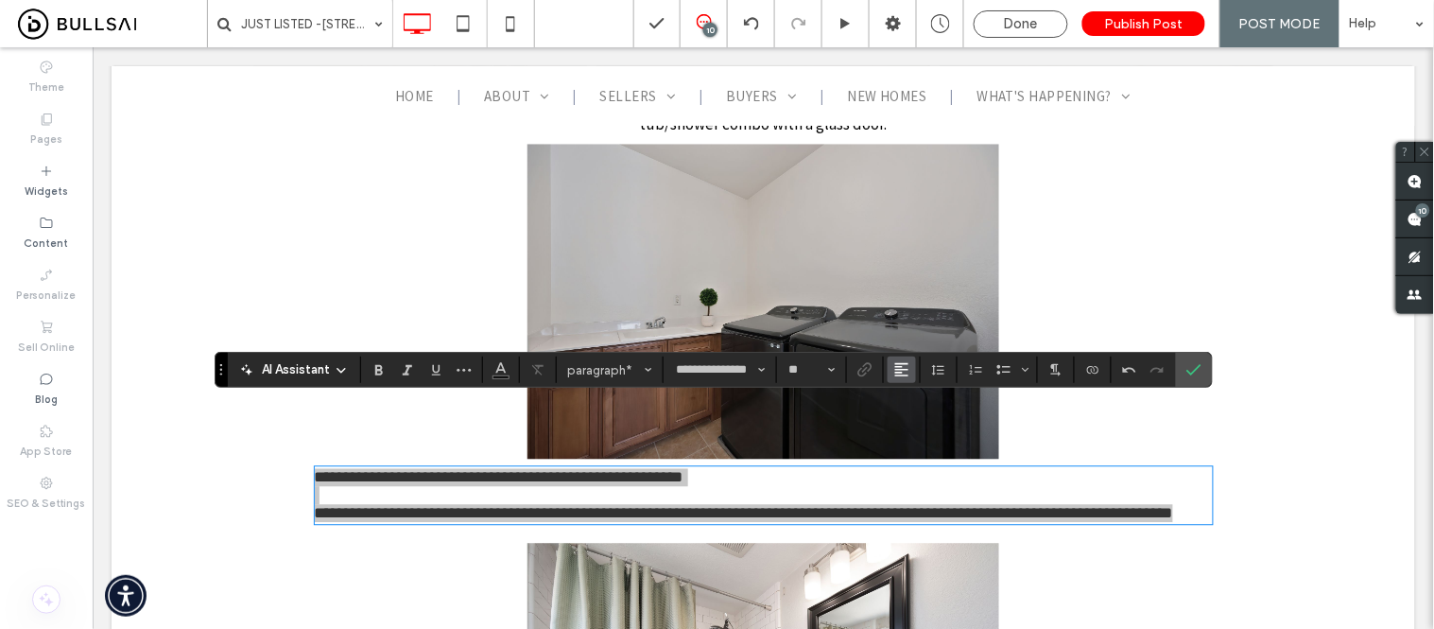
click at [901, 371] on icon "Alignment" at bounding box center [901, 369] width 15 height 15
click at [919, 435] on icon "ui.textEditor.alignment.center" at bounding box center [916, 428] width 15 height 15
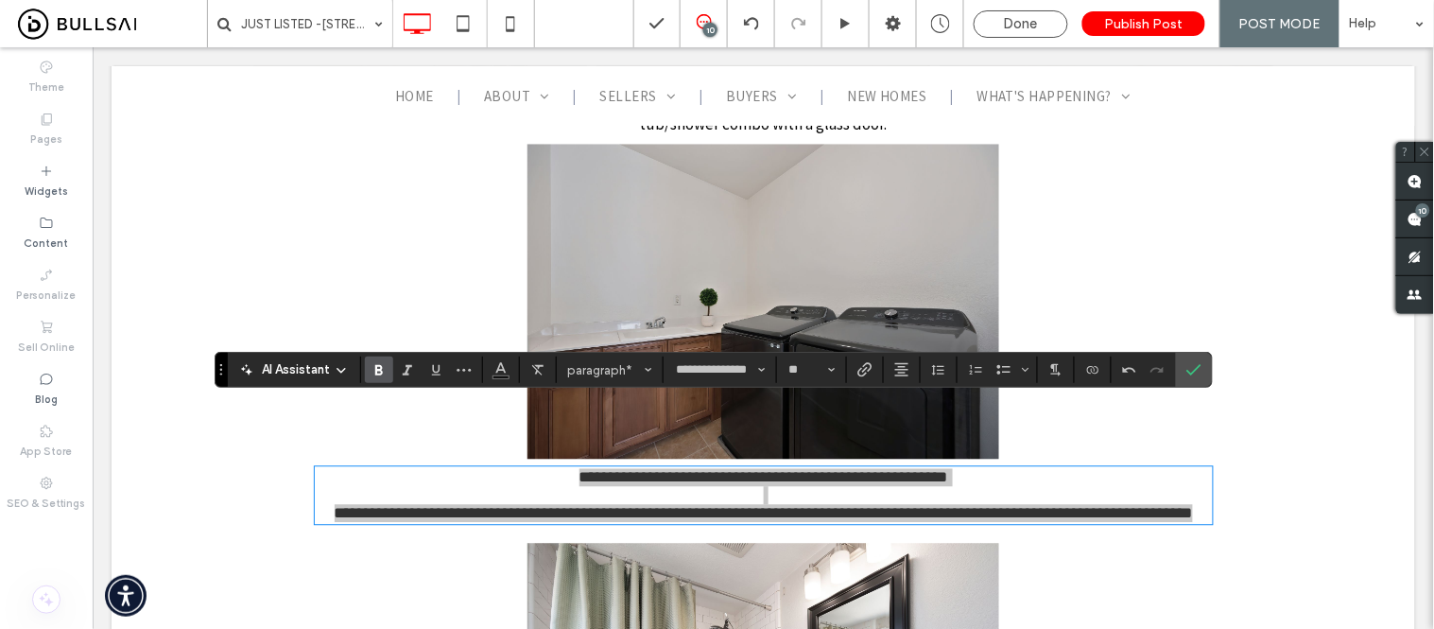
click at [379, 370] on use "Bold" at bounding box center [379, 370] width 8 height 10
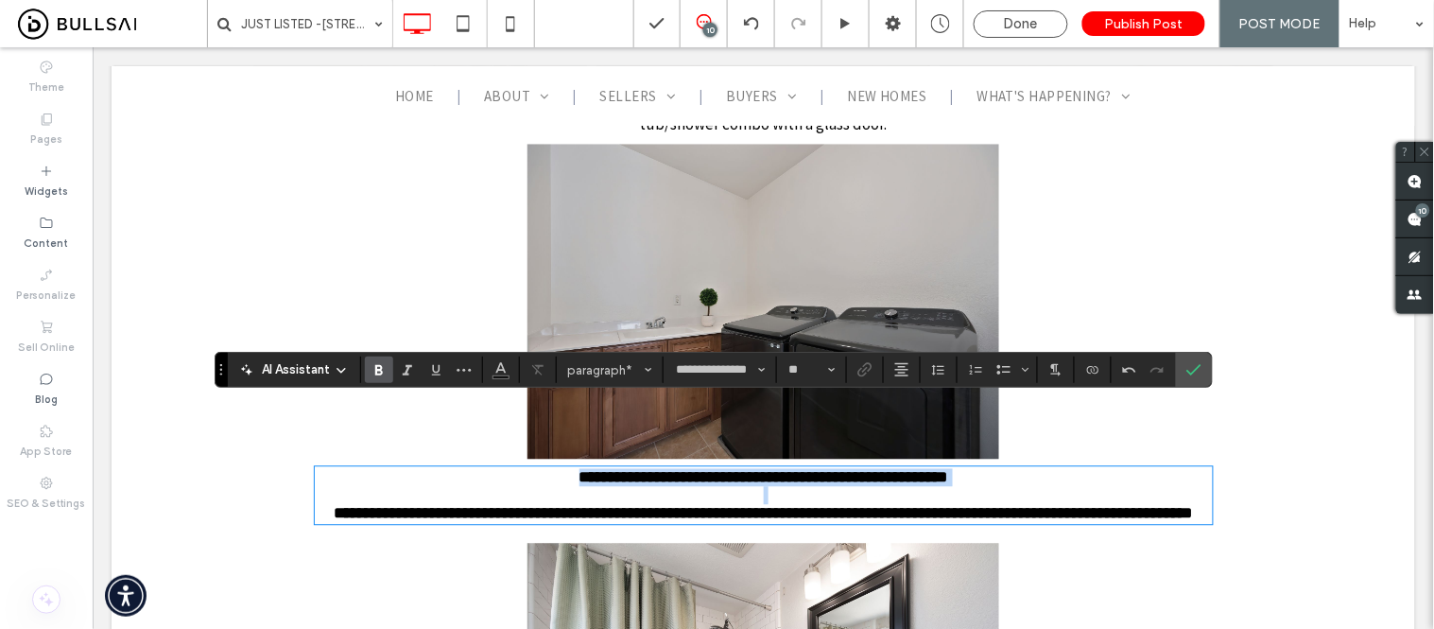
click at [727, 505] on strong "**********" at bounding box center [763, 513] width 858 height 16
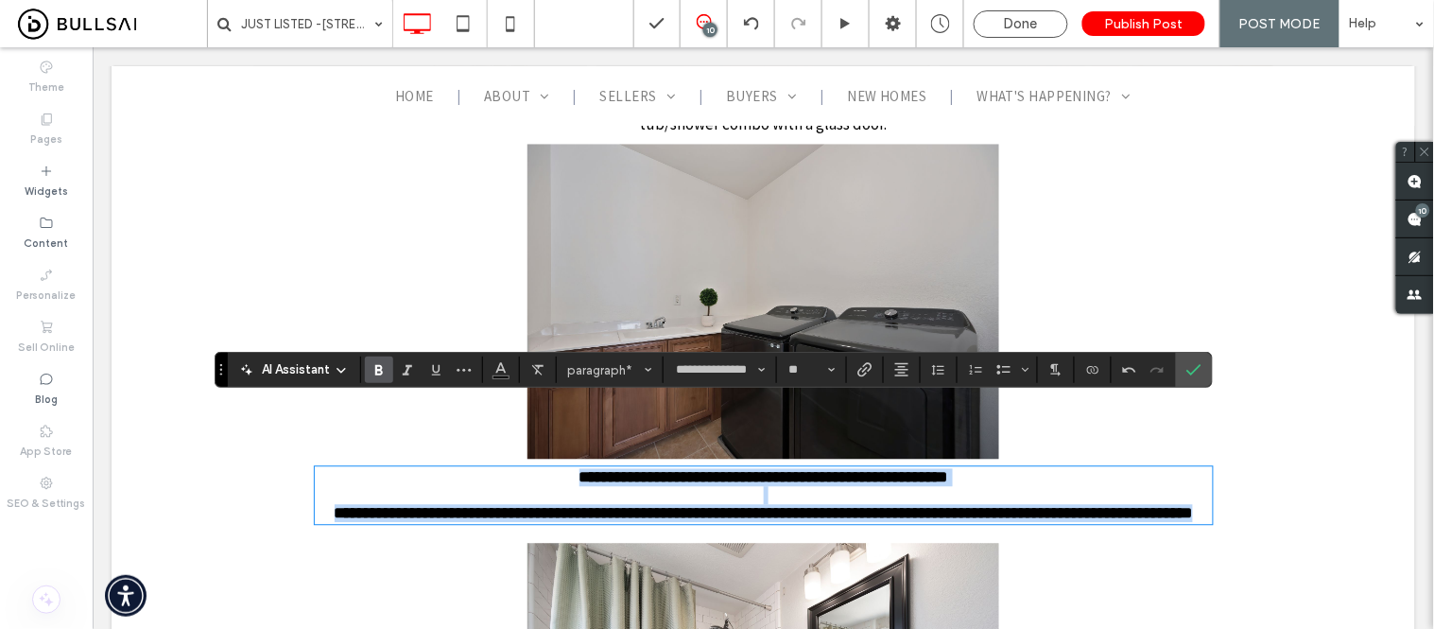
drag, startPoint x: 544, startPoint y: 413, endPoint x: 859, endPoint y: 485, distance: 323.8
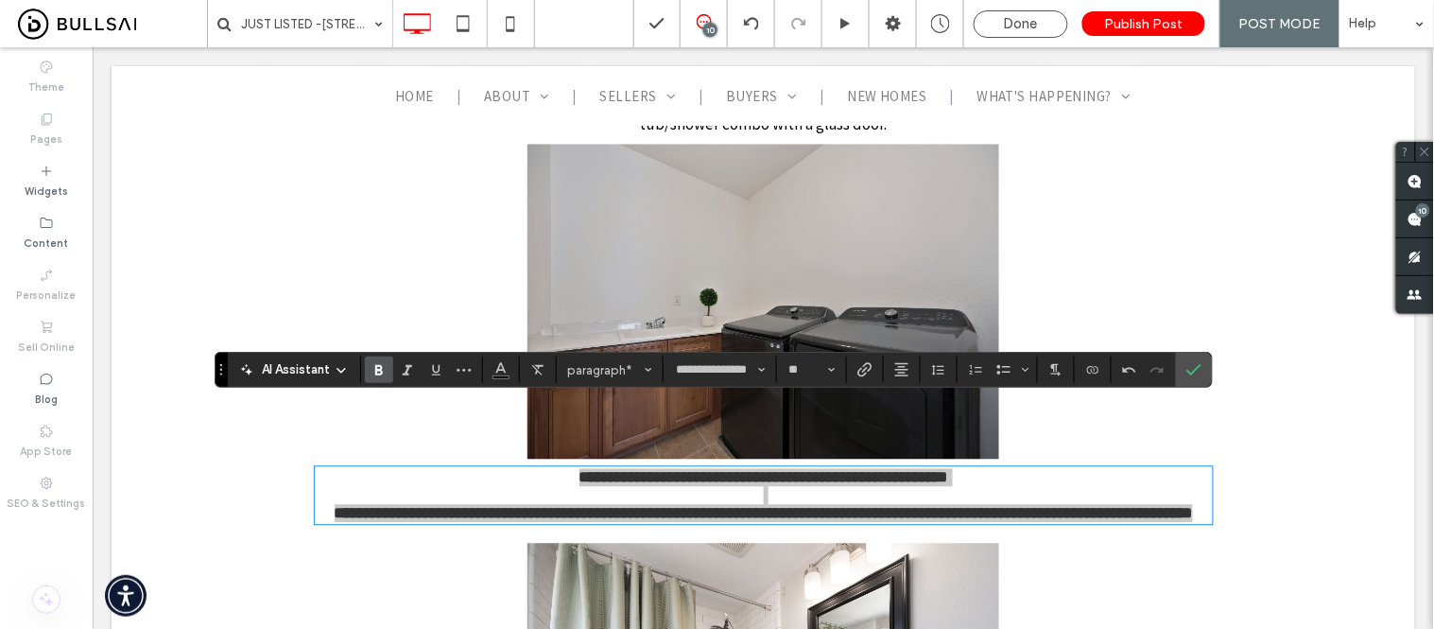
click at [374, 365] on icon "Bold" at bounding box center [379, 369] width 15 height 15
click at [928, 486] on p at bounding box center [763, 495] width 898 height 18
drag, startPoint x: 978, startPoint y: 419, endPoint x: 538, endPoint y: 419, distance: 440.5
click at [538, 468] on p "**********" at bounding box center [763, 477] width 898 height 18
click at [382, 369] on use "Bold" at bounding box center [379, 370] width 8 height 10
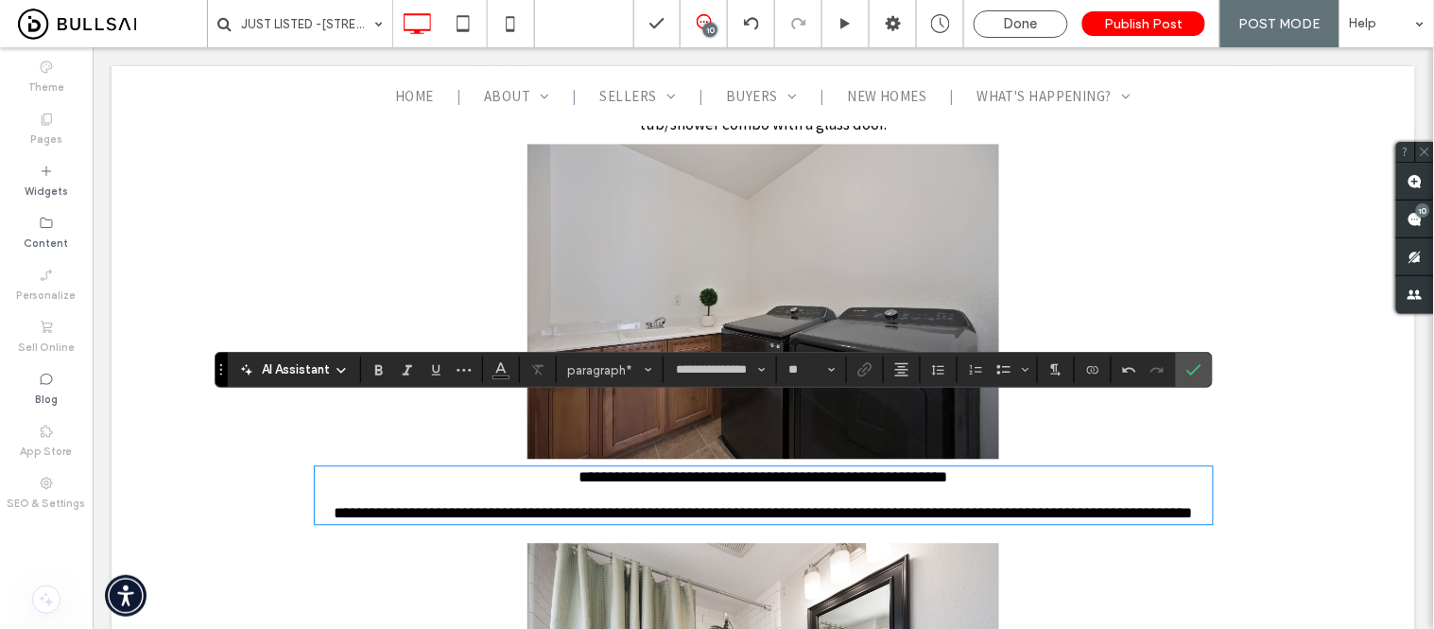
click at [1050, 505] on span "**********" at bounding box center [763, 513] width 858 height 16
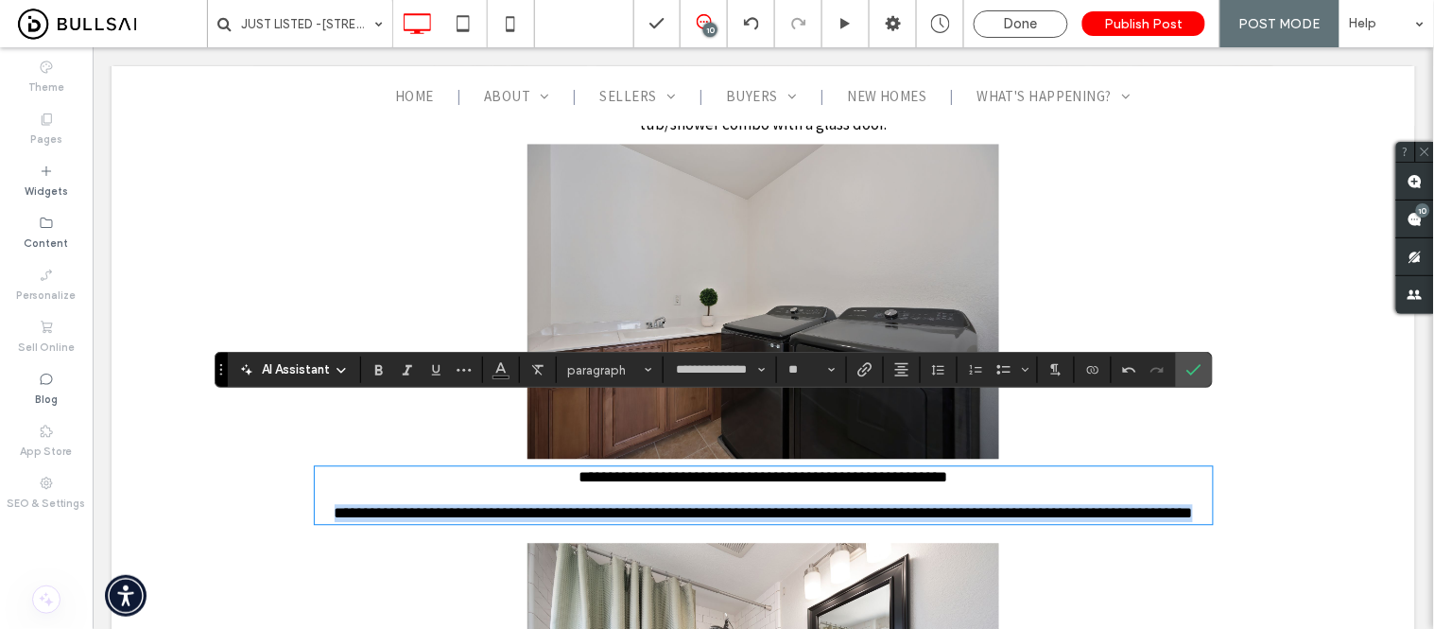
drag, startPoint x: 1184, startPoint y: 455, endPoint x: 342, endPoint y: 425, distance: 841.9
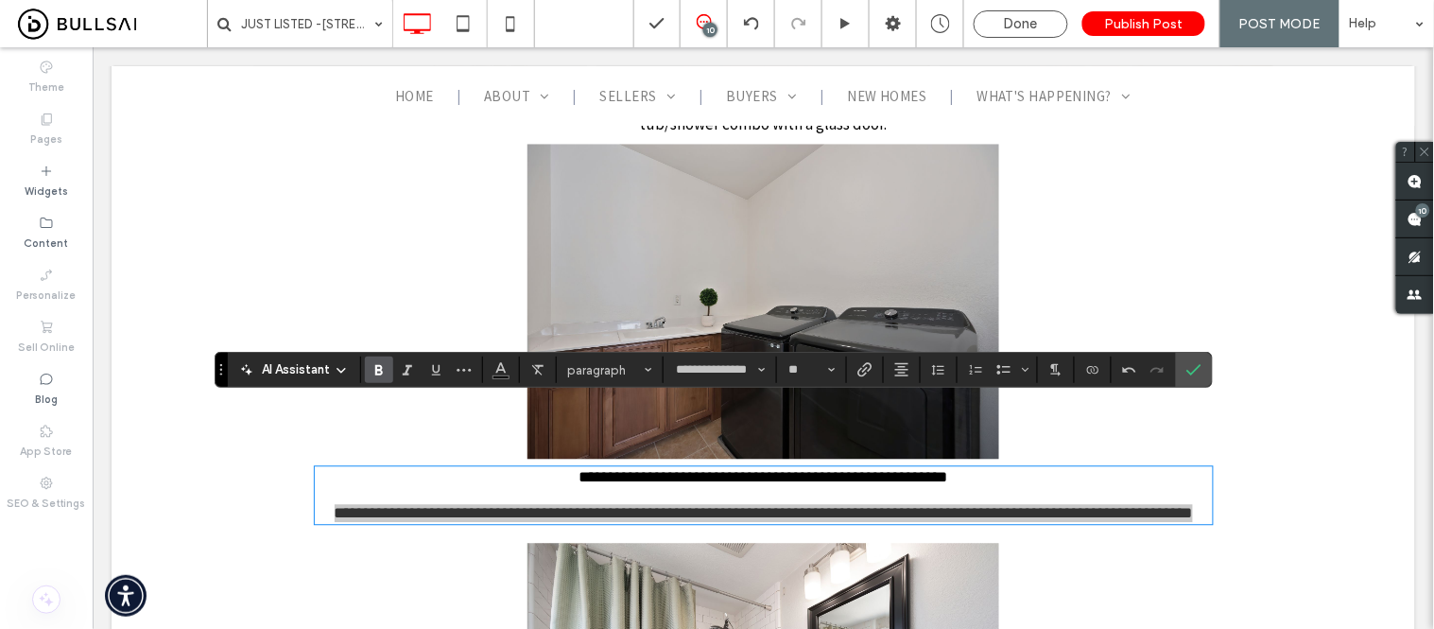
click at [378, 371] on use "Bold" at bounding box center [379, 370] width 8 height 10
click at [1056, 486] on p at bounding box center [763, 495] width 898 height 18
click at [1193, 378] on span "Confirm" at bounding box center [1190, 370] width 9 height 34
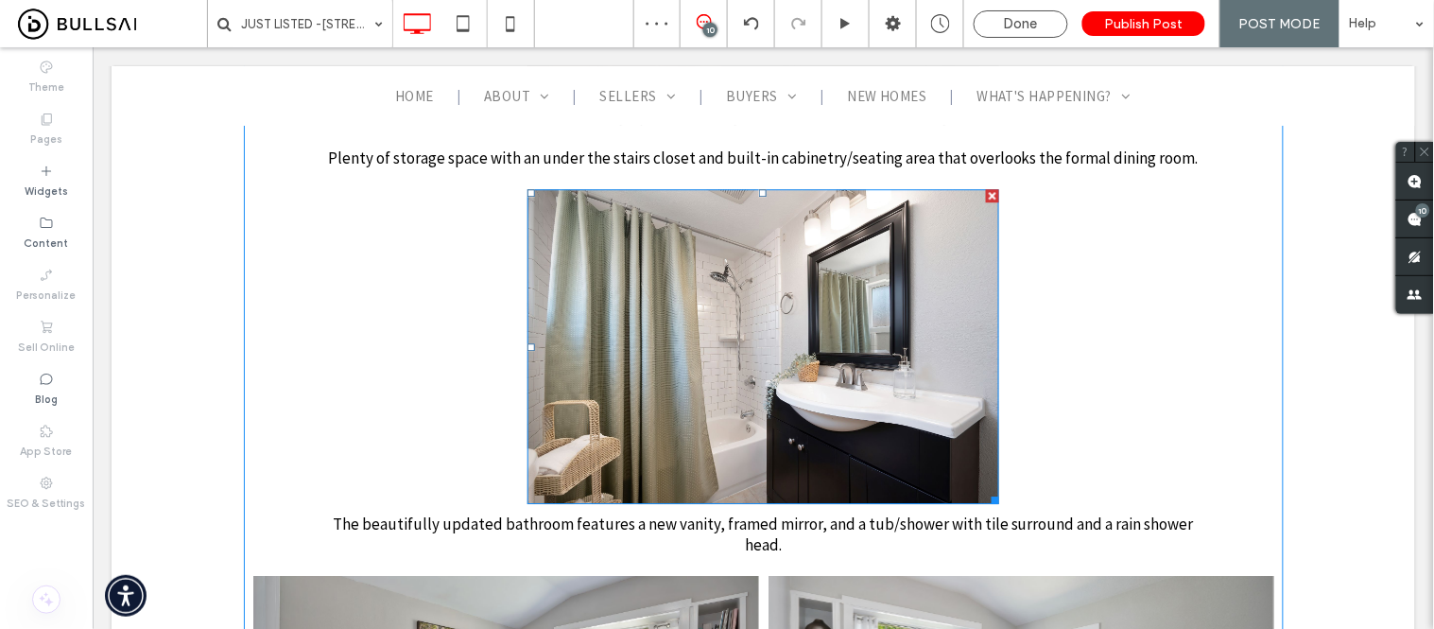
scroll to position [5147, 0]
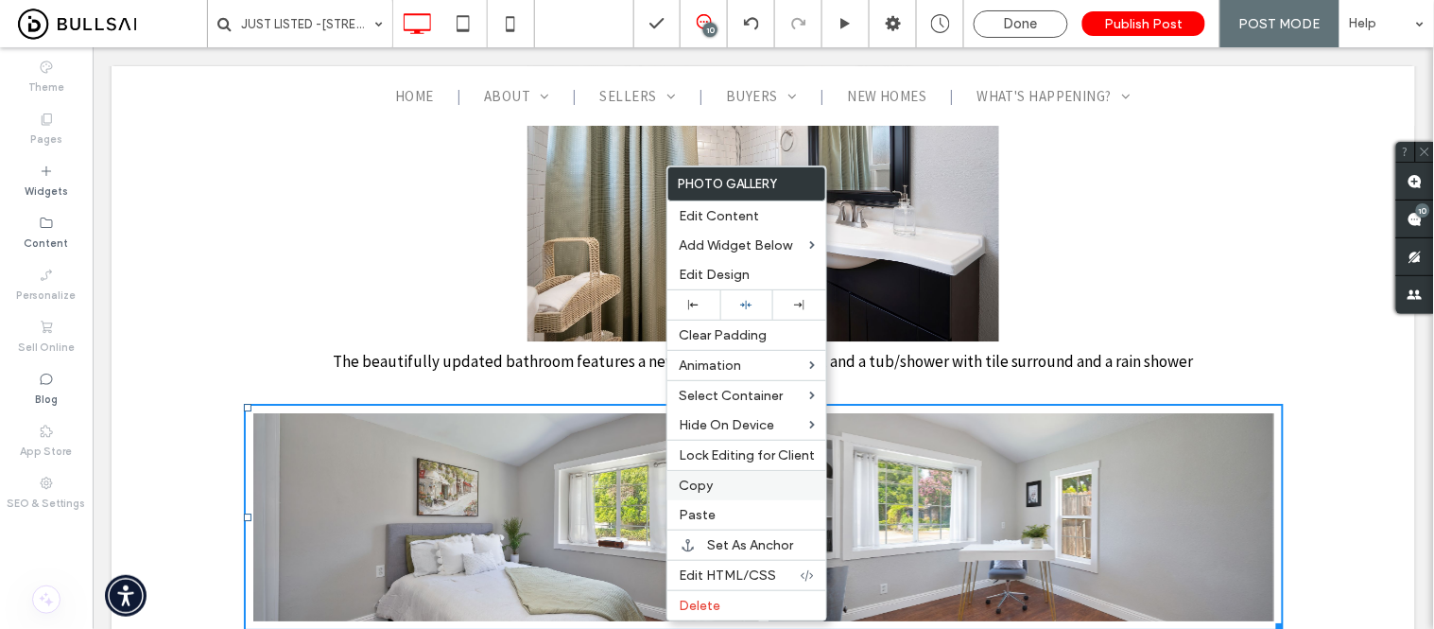
click at [724, 485] on label "Copy" at bounding box center [747, 485] width 136 height 16
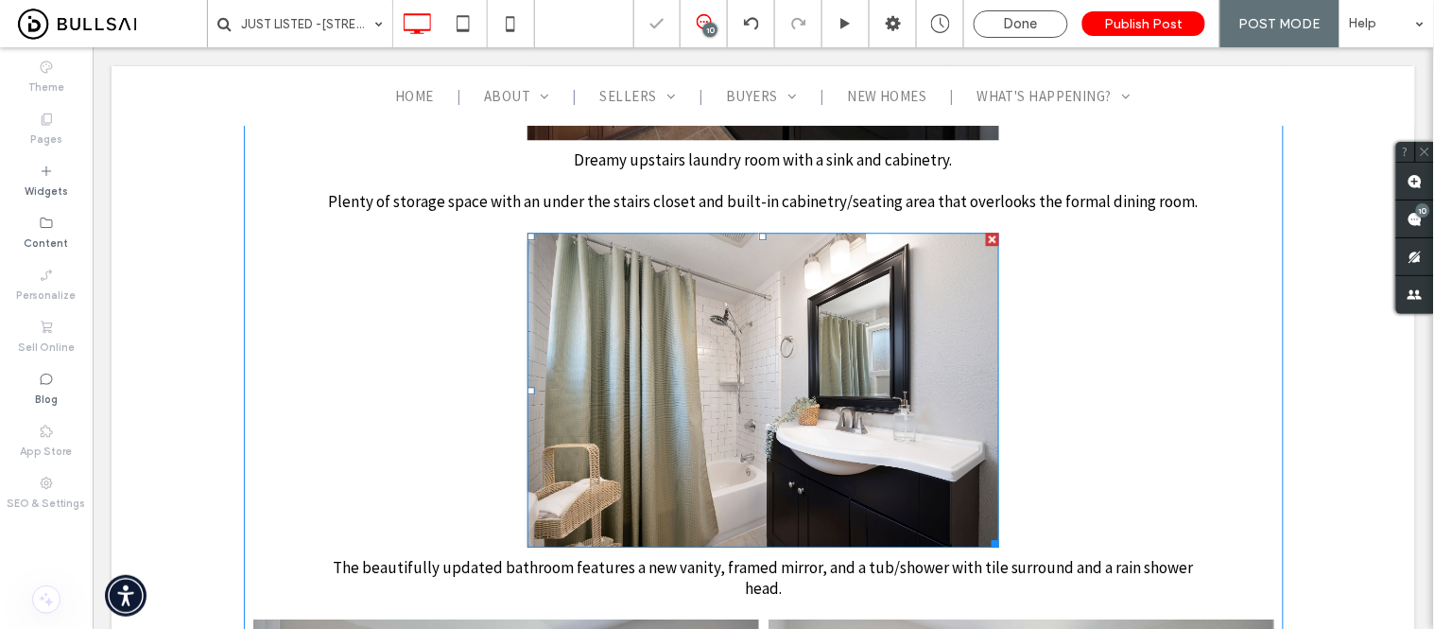
scroll to position [4937, 0]
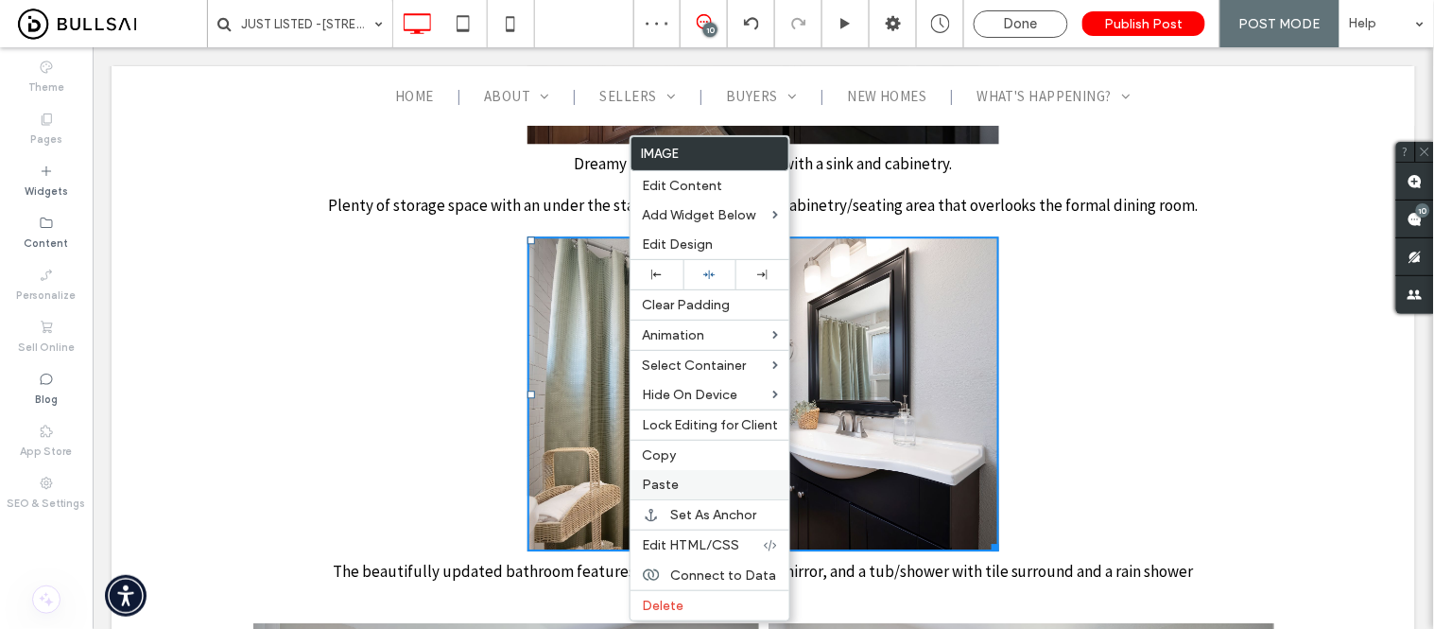
click at [682, 480] on label "Paste" at bounding box center [710, 484] width 136 height 16
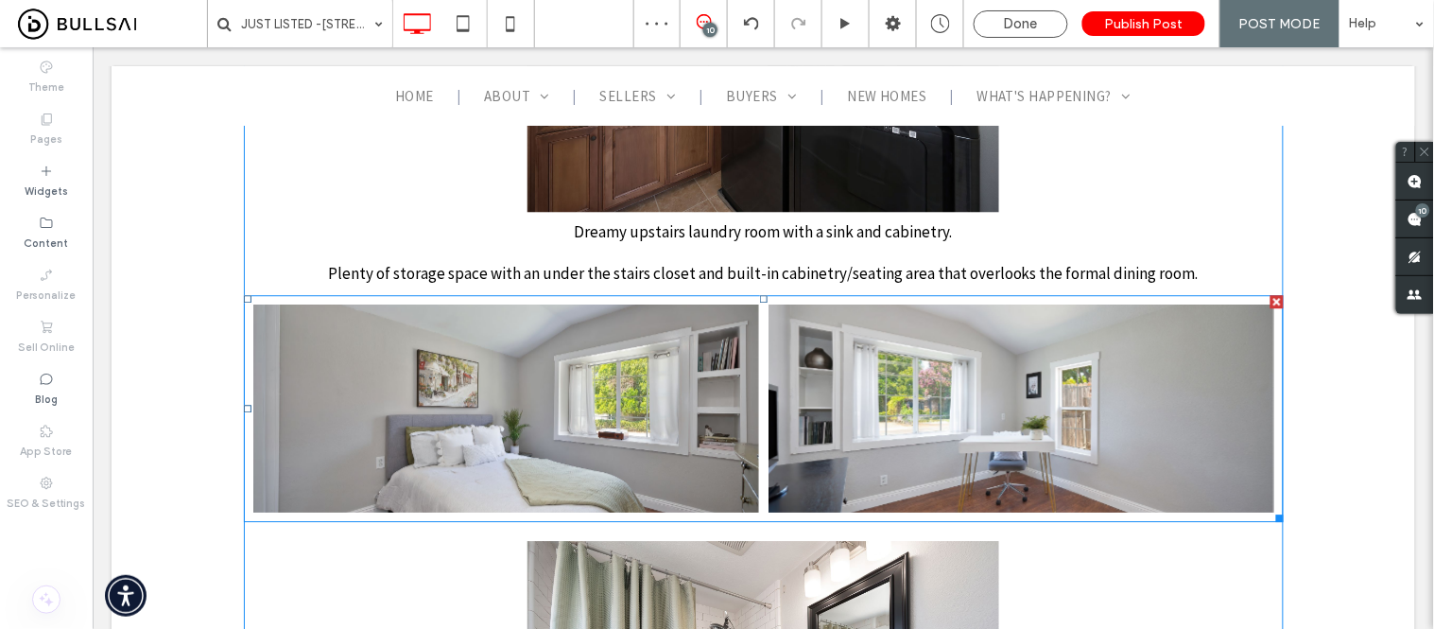
scroll to position [4832, 0]
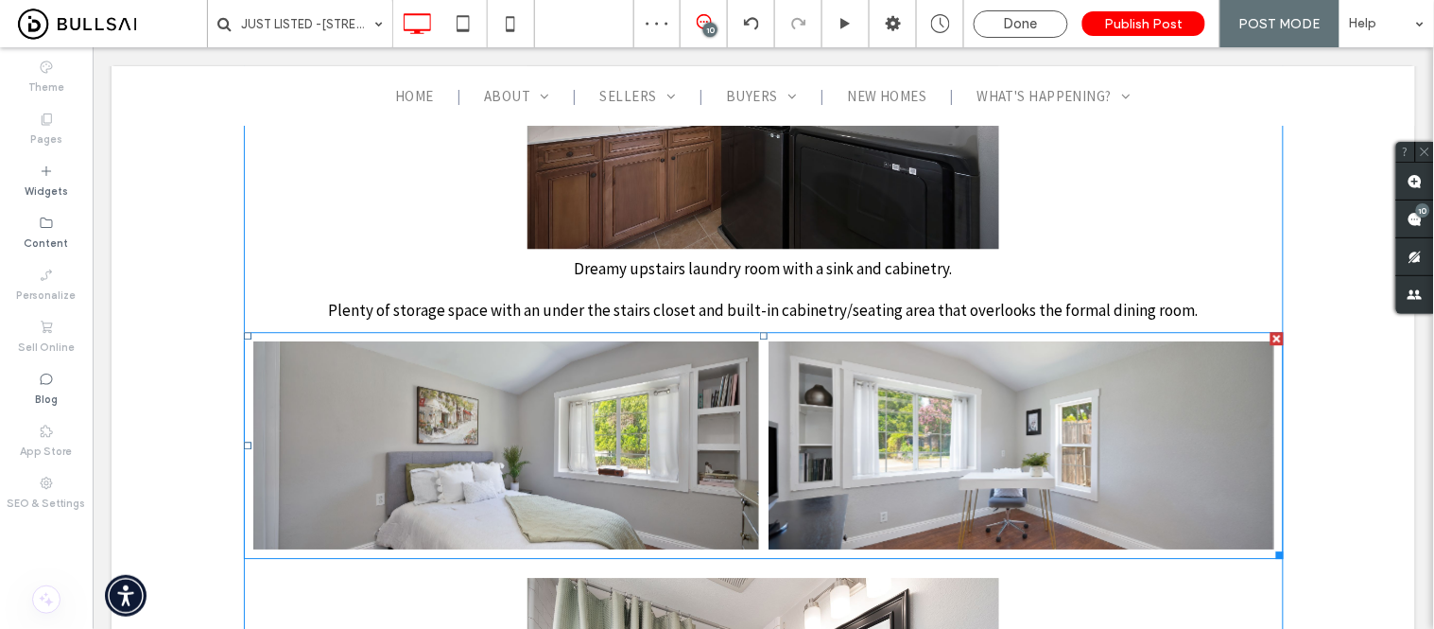
click at [532, 344] on link at bounding box center [505, 444] width 506 height 208
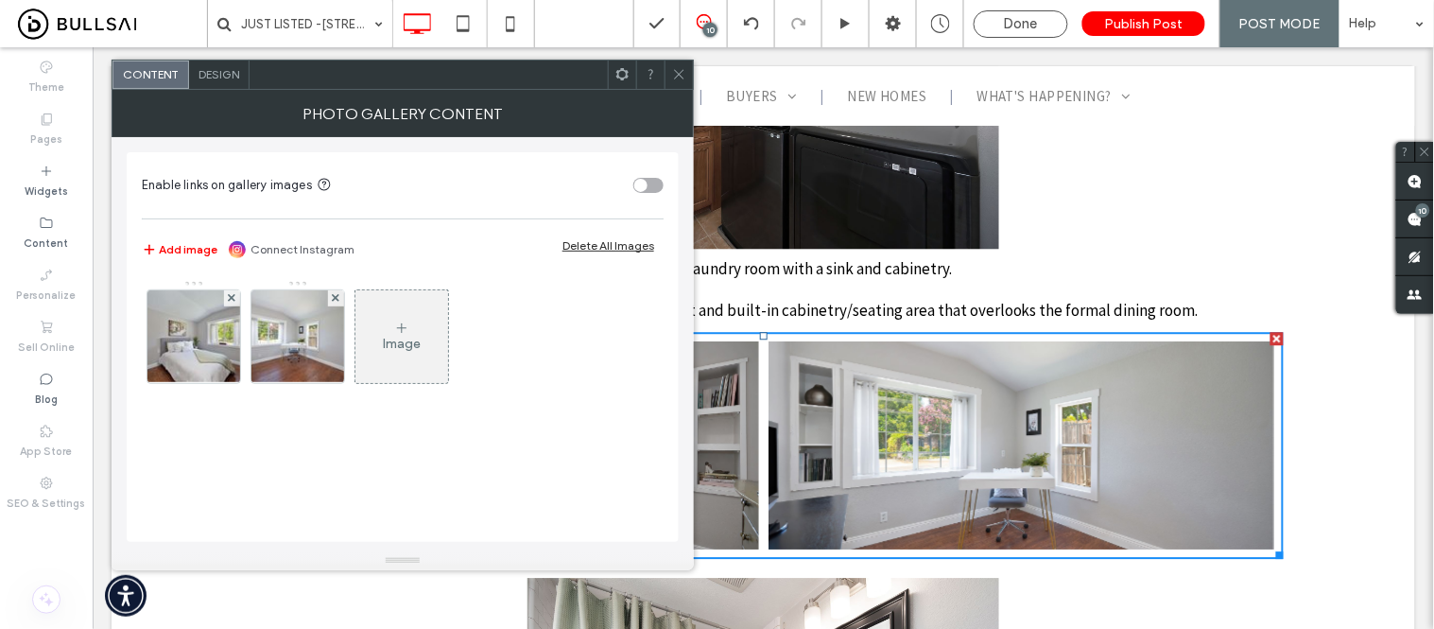
click at [230, 78] on span "Design" at bounding box center [219, 74] width 41 height 14
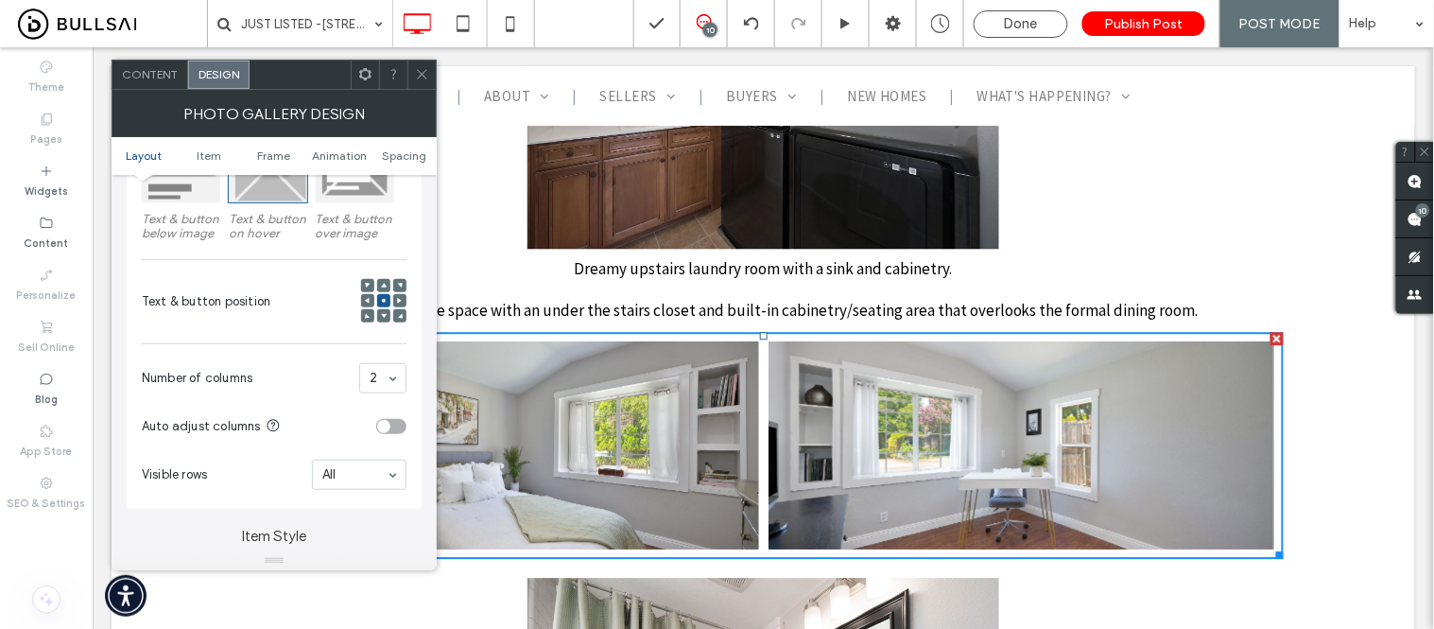
scroll to position [420, 0]
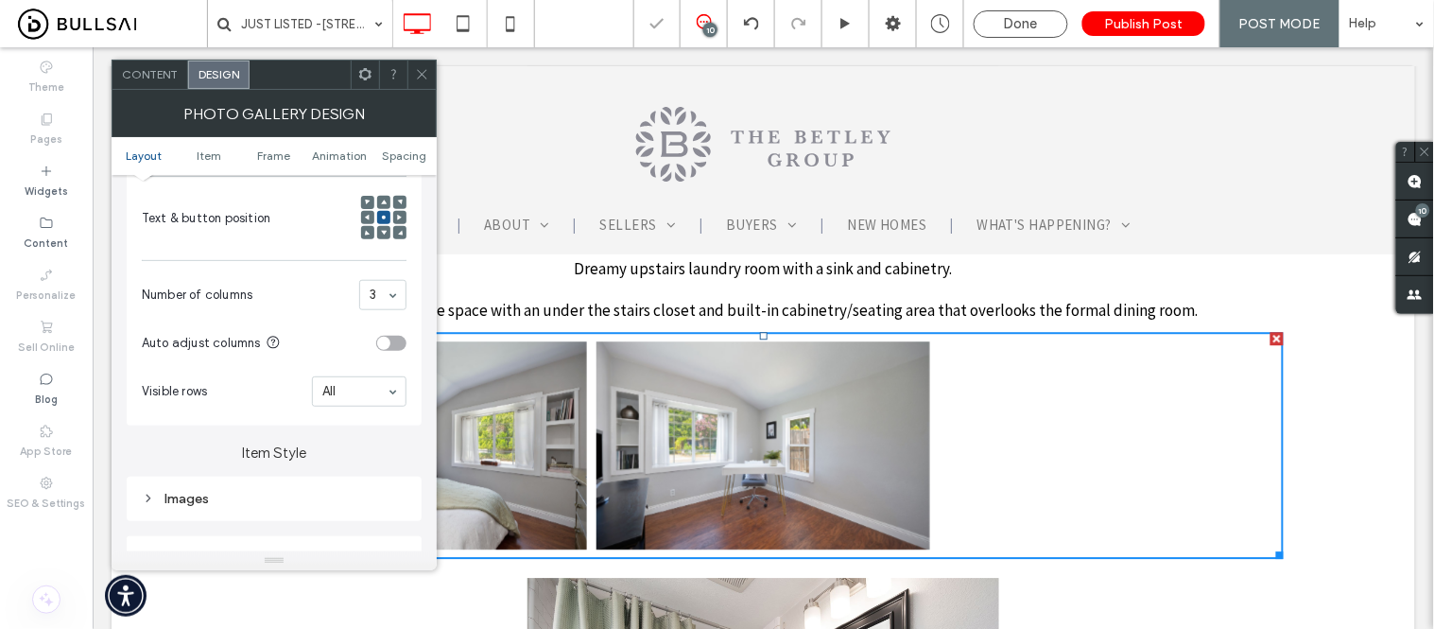
click at [152, 78] on span "Content" at bounding box center [150, 74] width 56 height 14
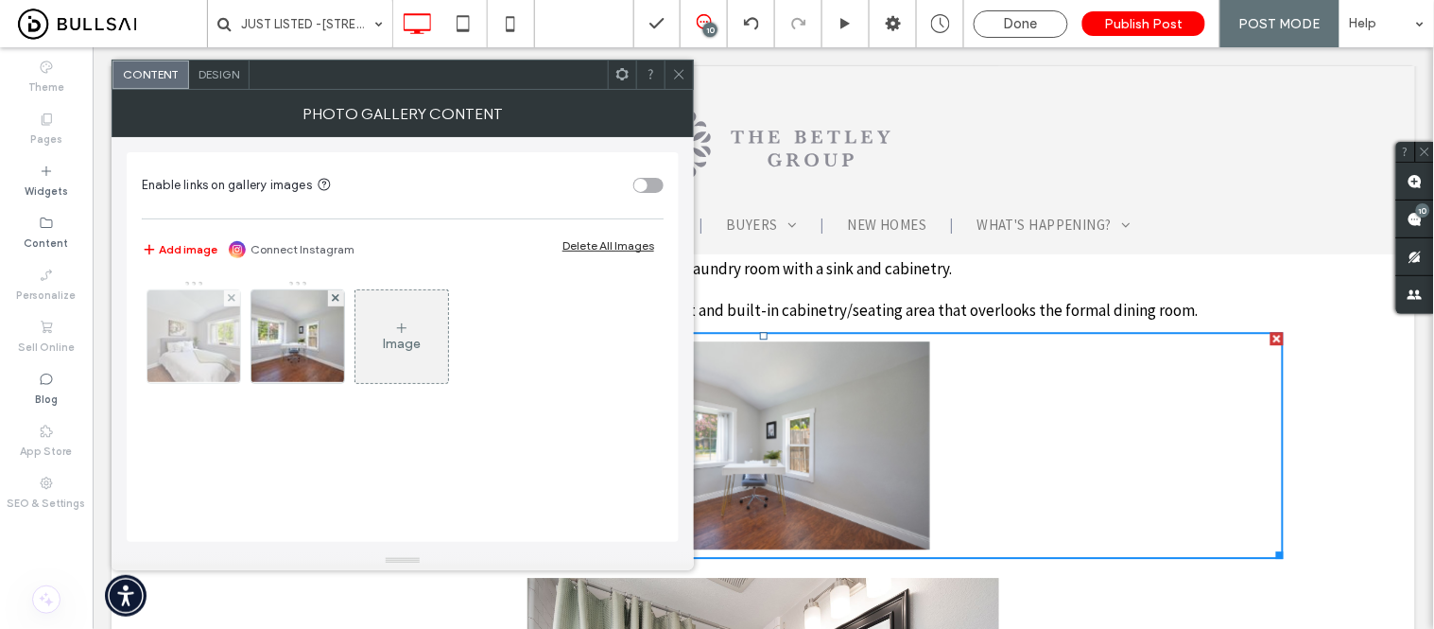
click at [205, 347] on img at bounding box center [194, 336] width 140 height 93
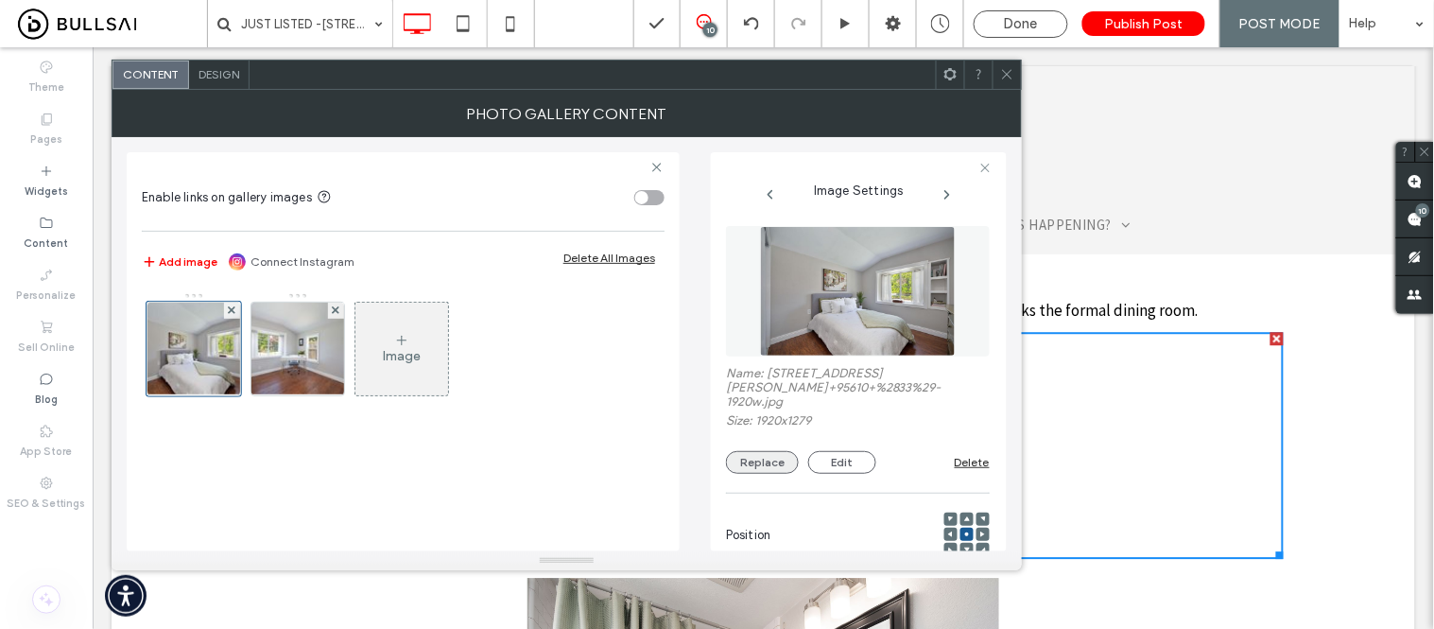
click at [761, 467] on button "Replace" at bounding box center [762, 462] width 73 height 23
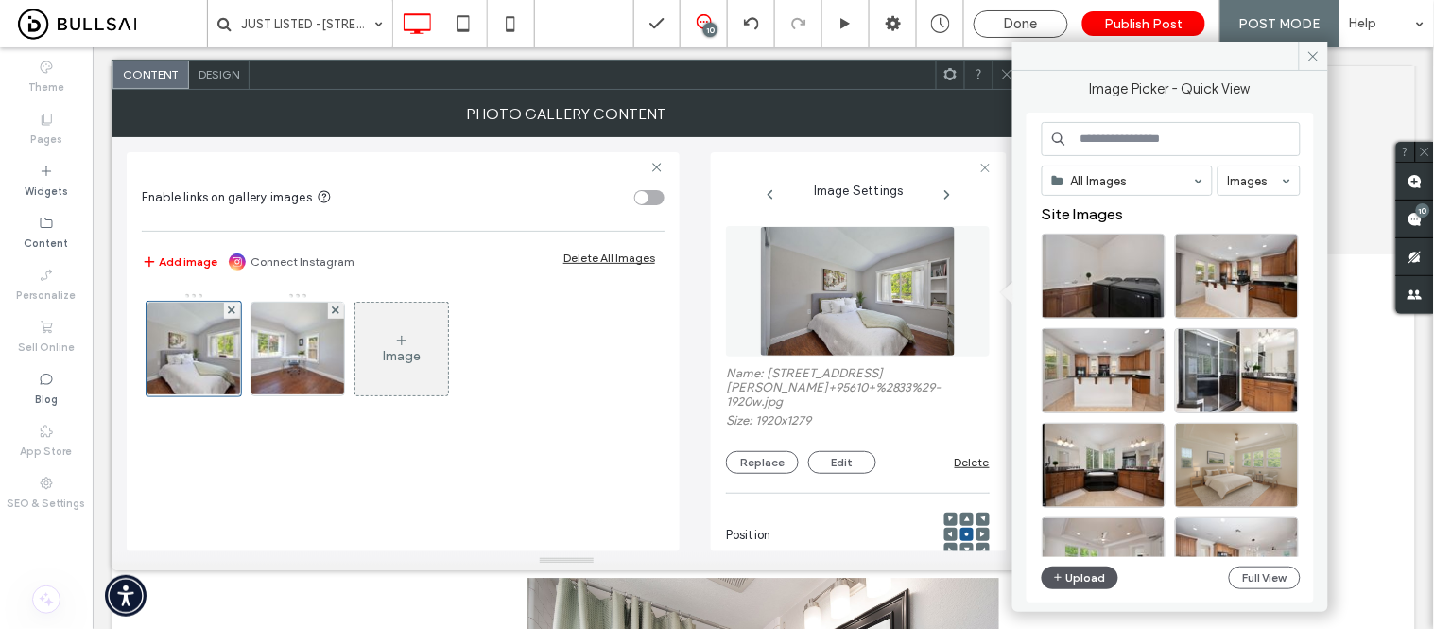
click at [1083, 575] on button "Upload" at bounding box center [1081, 577] width 78 height 23
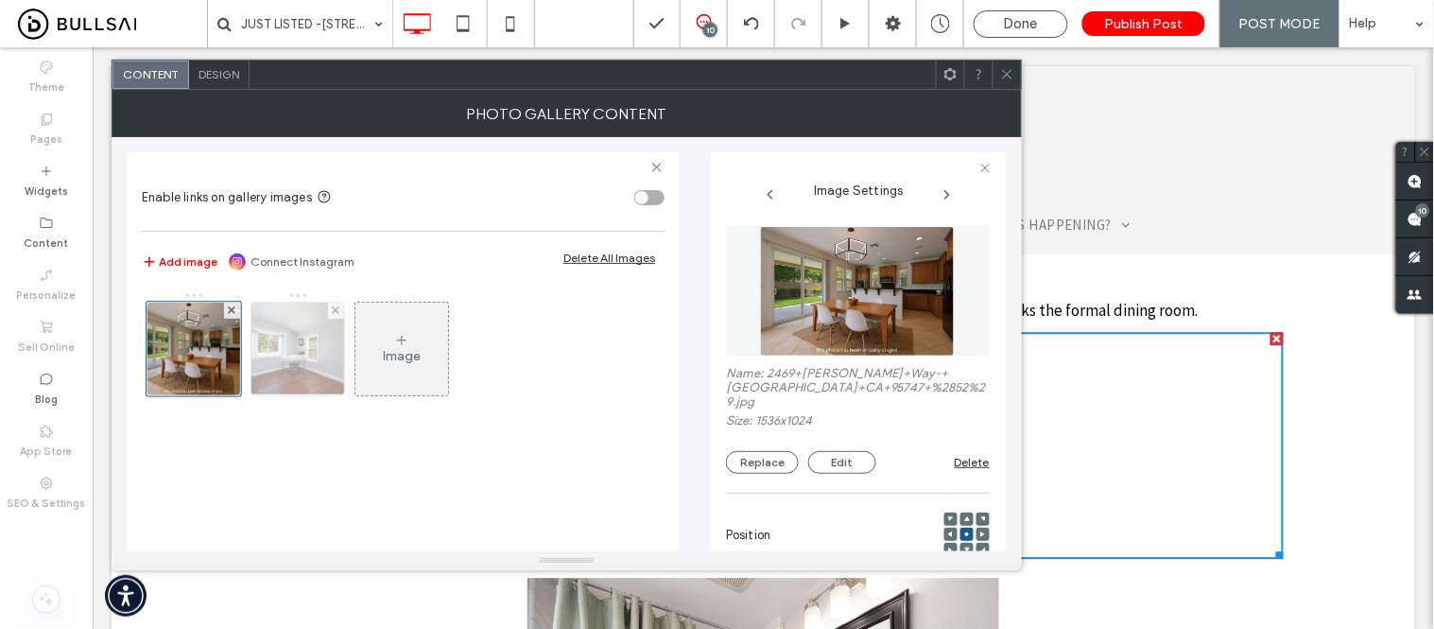
click at [306, 365] on img at bounding box center [298, 349] width 140 height 93
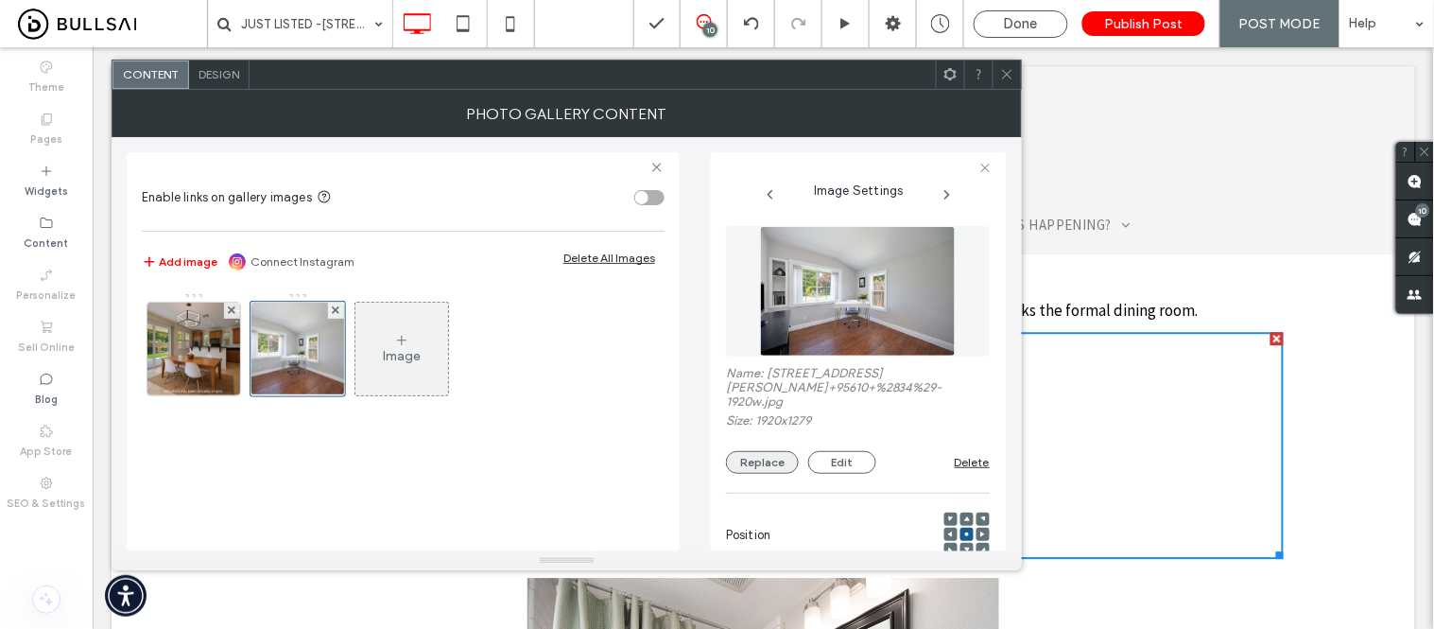
click at [753, 463] on button "Replace" at bounding box center [762, 462] width 73 height 23
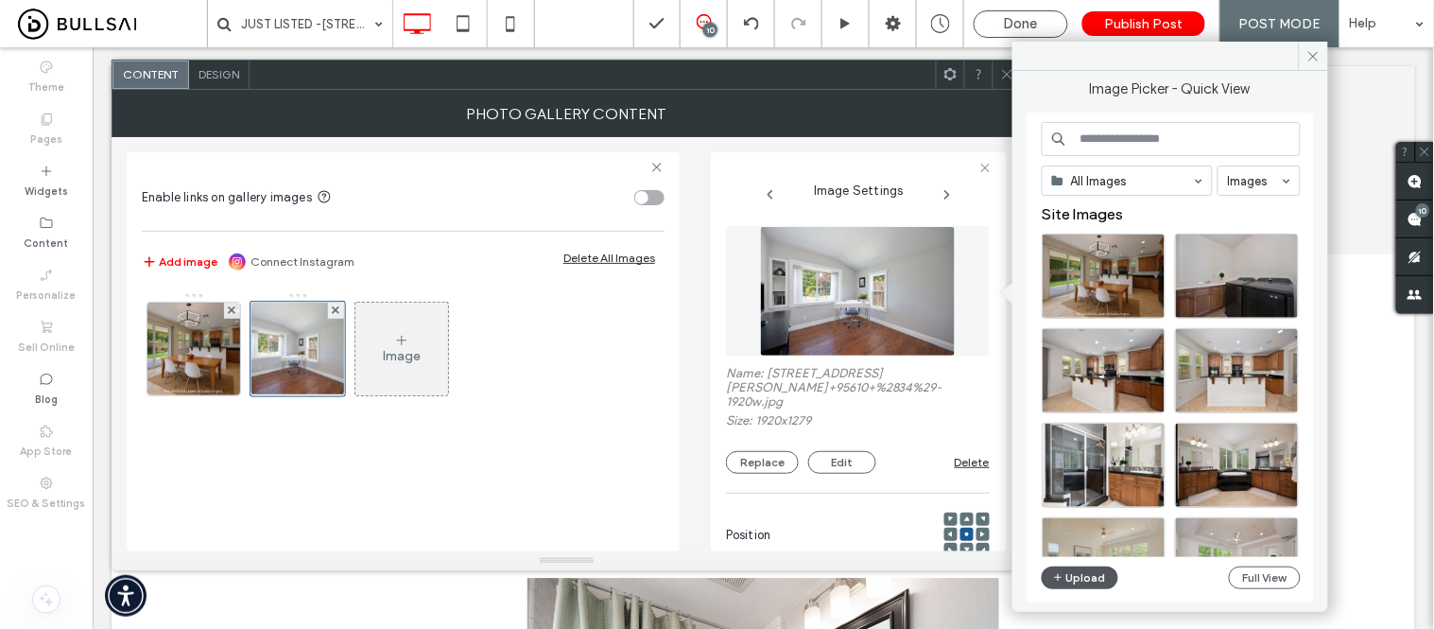
click at [1082, 580] on button "Upload" at bounding box center [1081, 577] width 78 height 23
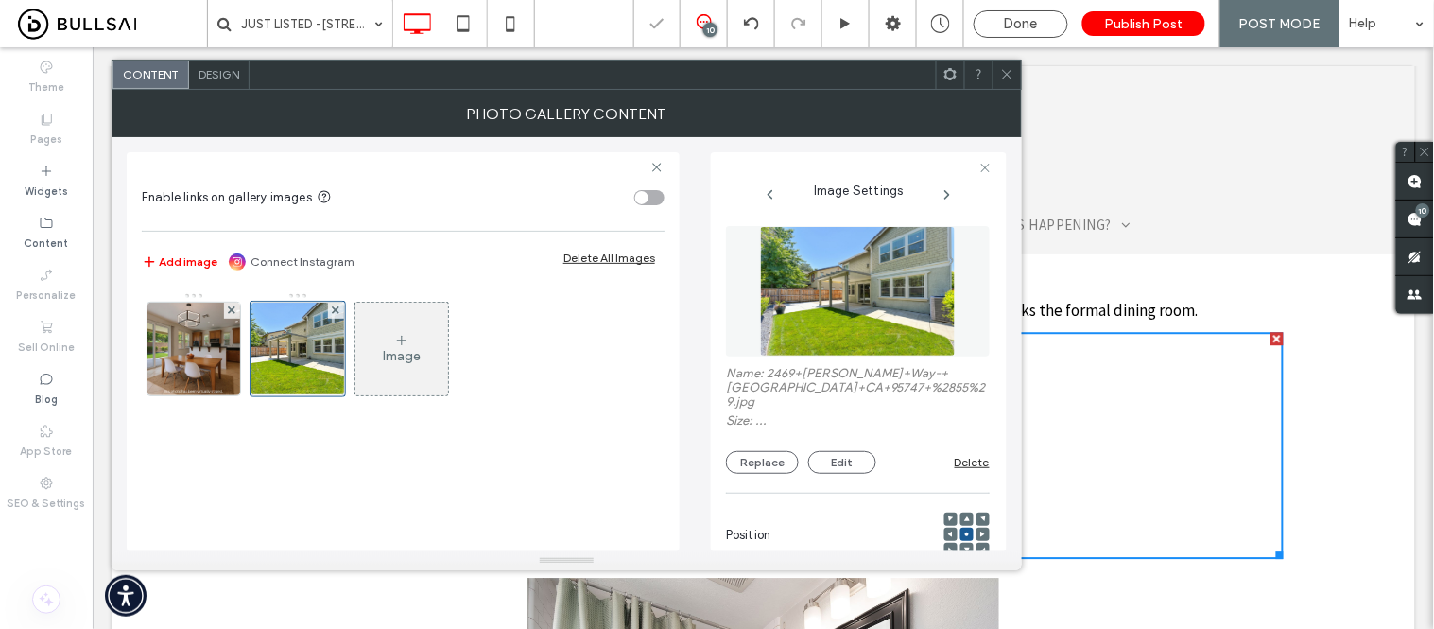
click at [403, 345] on icon at bounding box center [401, 340] width 15 height 15
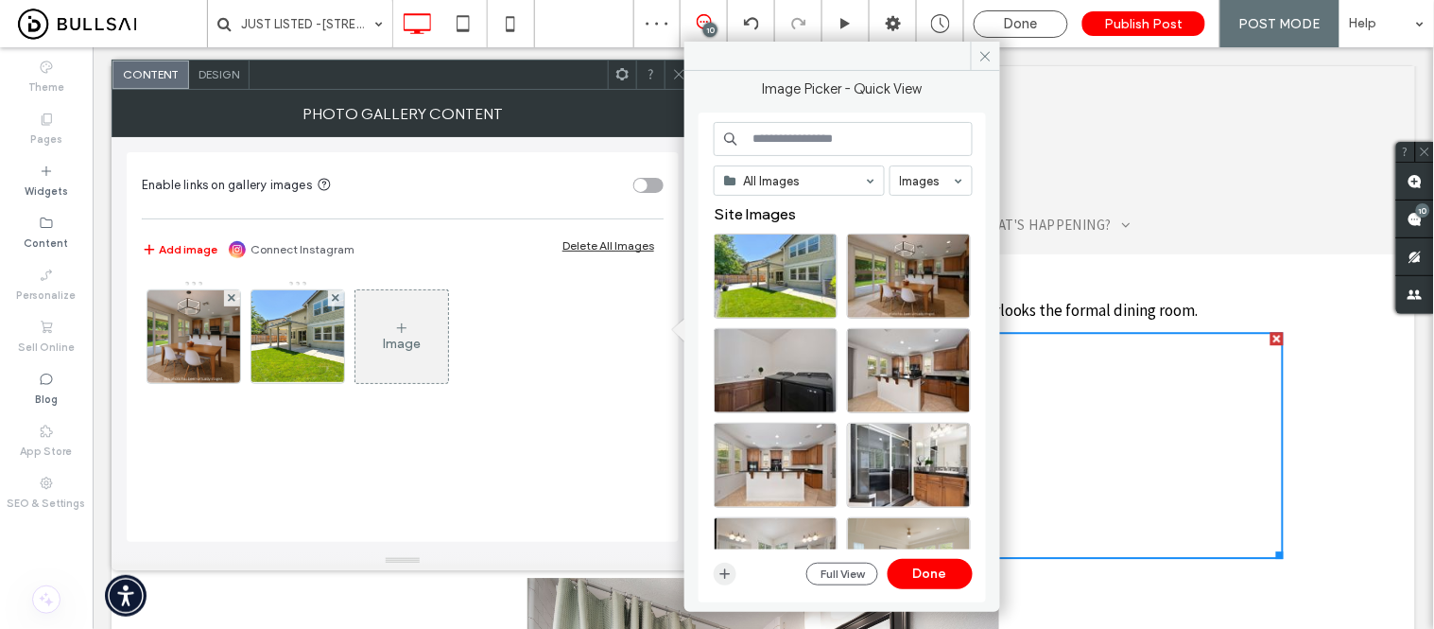
click at [724, 568] on icon "button" at bounding box center [725, 573] width 15 height 15
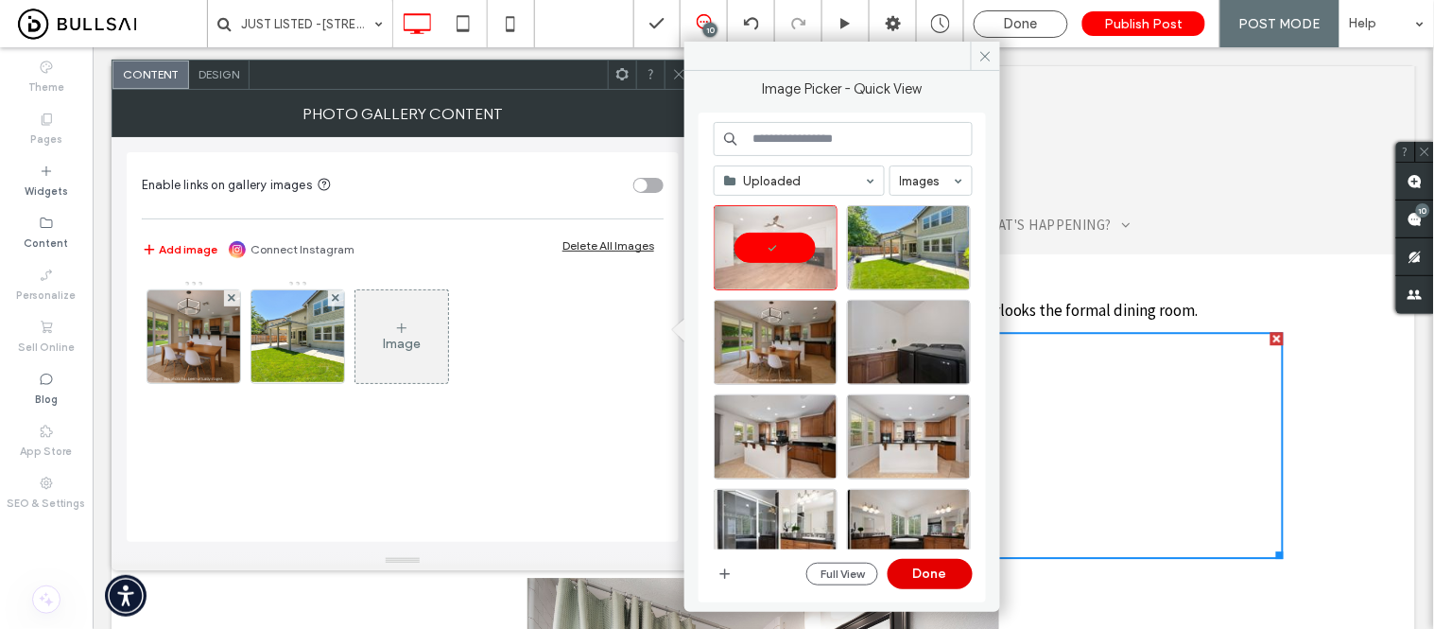
click at [939, 568] on button "Done" at bounding box center [930, 574] width 85 height 30
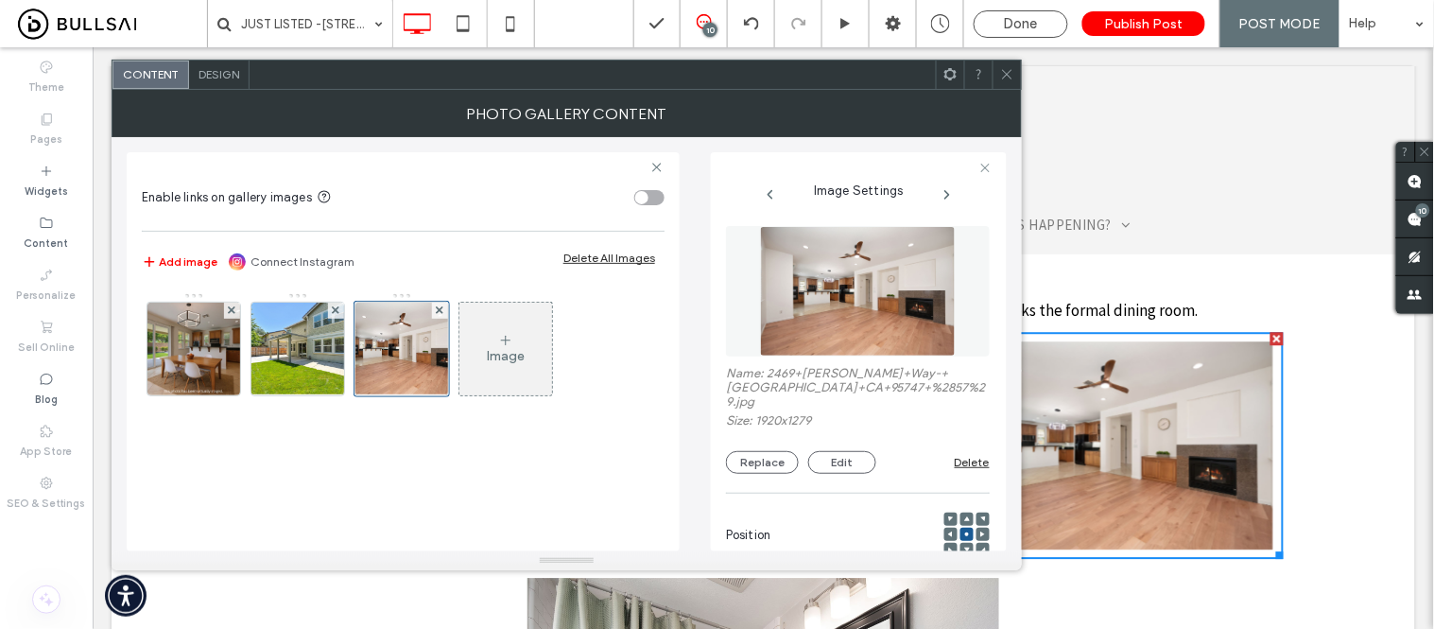
click at [1008, 74] on icon at bounding box center [1007, 74] width 14 height 14
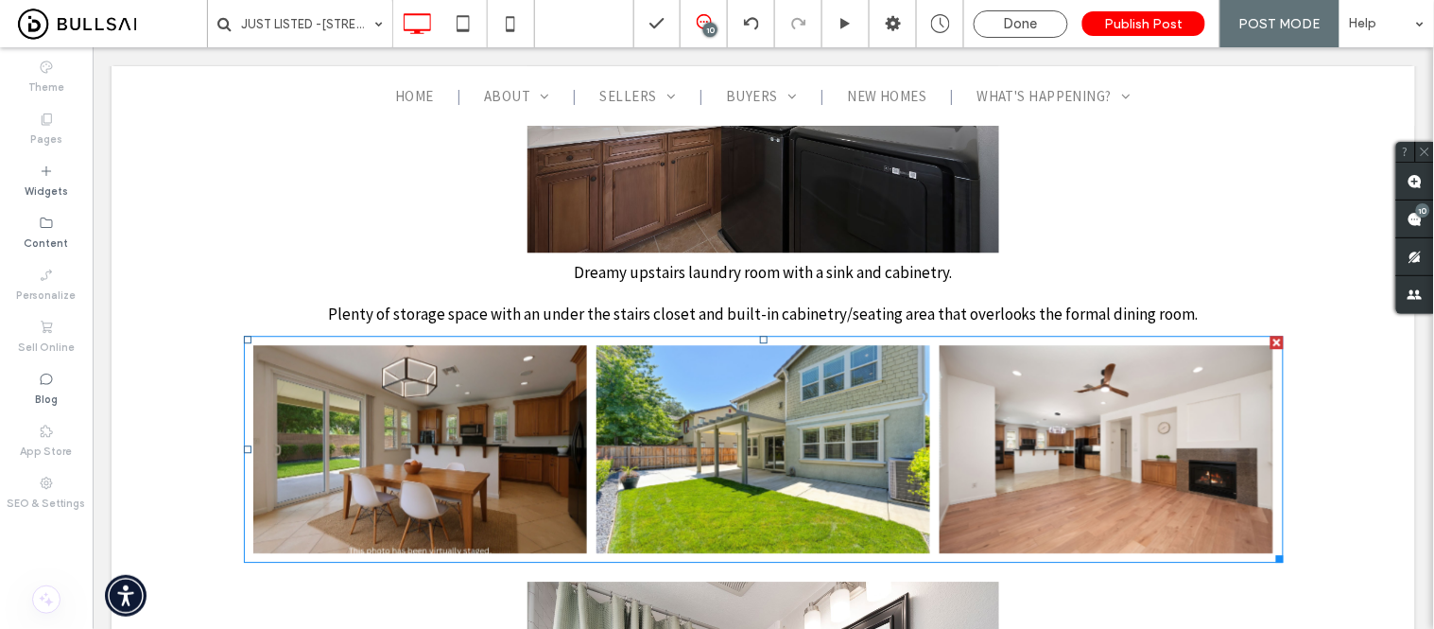
scroll to position [4832, 0]
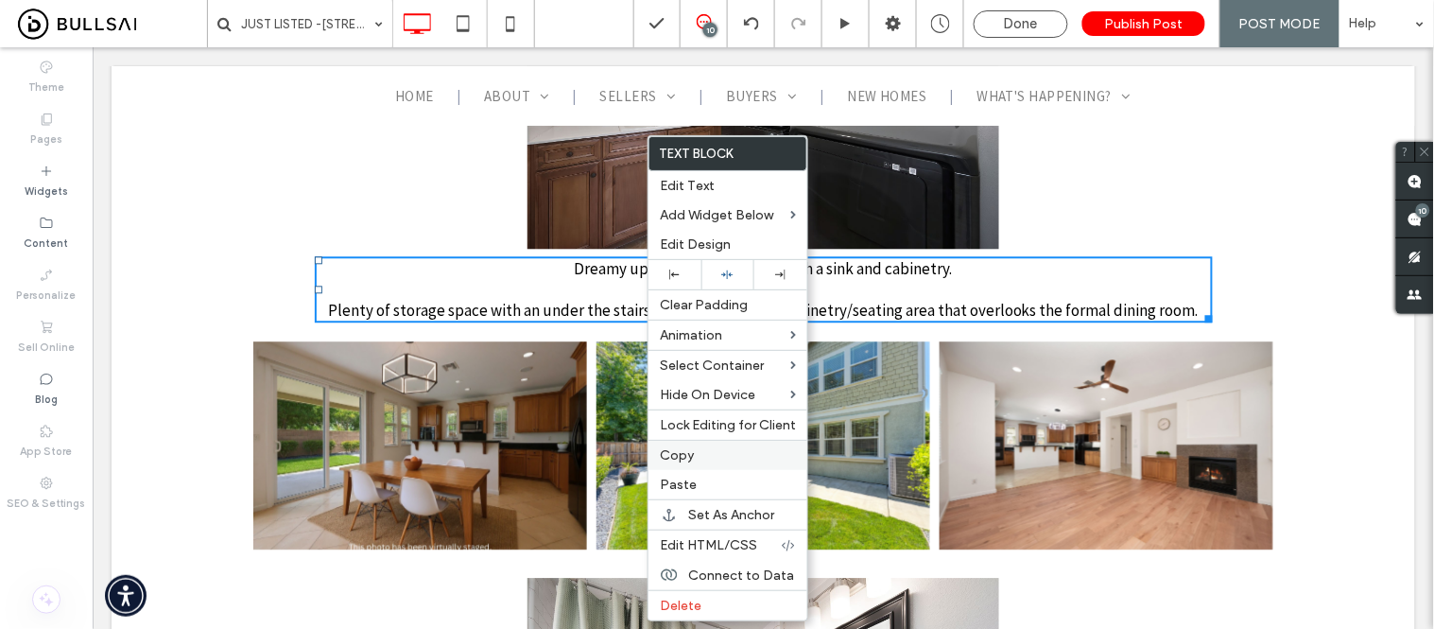
click at [700, 454] on label "Copy" at bounding box center [728, 455] width 136 height 16
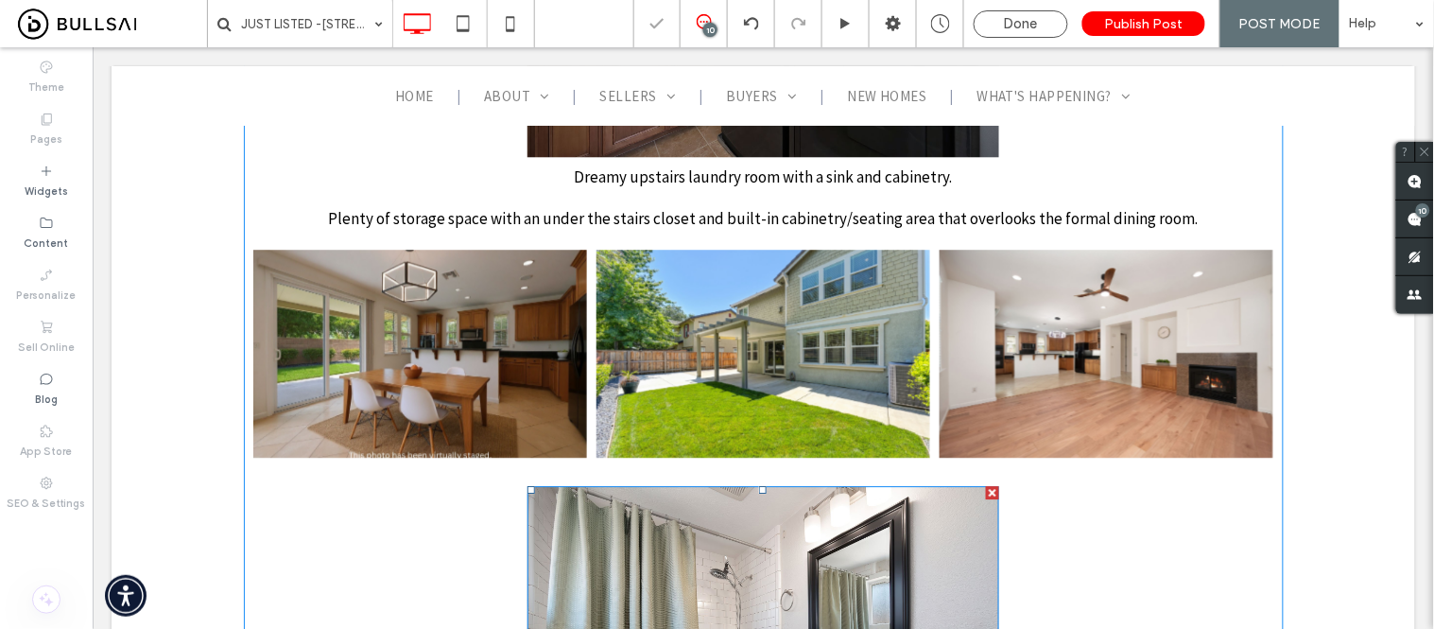
scroll to position [5042, 0]
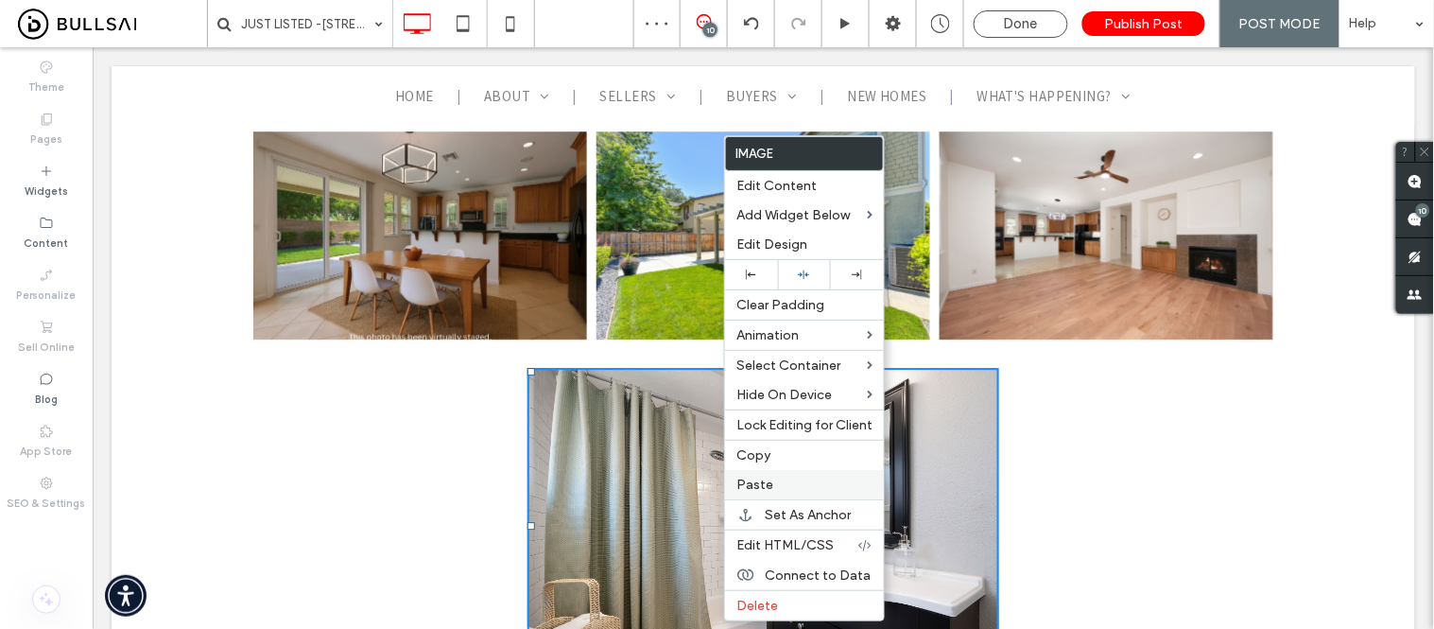
click at [764, 486] on span "Paste" at bounding box center [754, 484] width 37 height 16
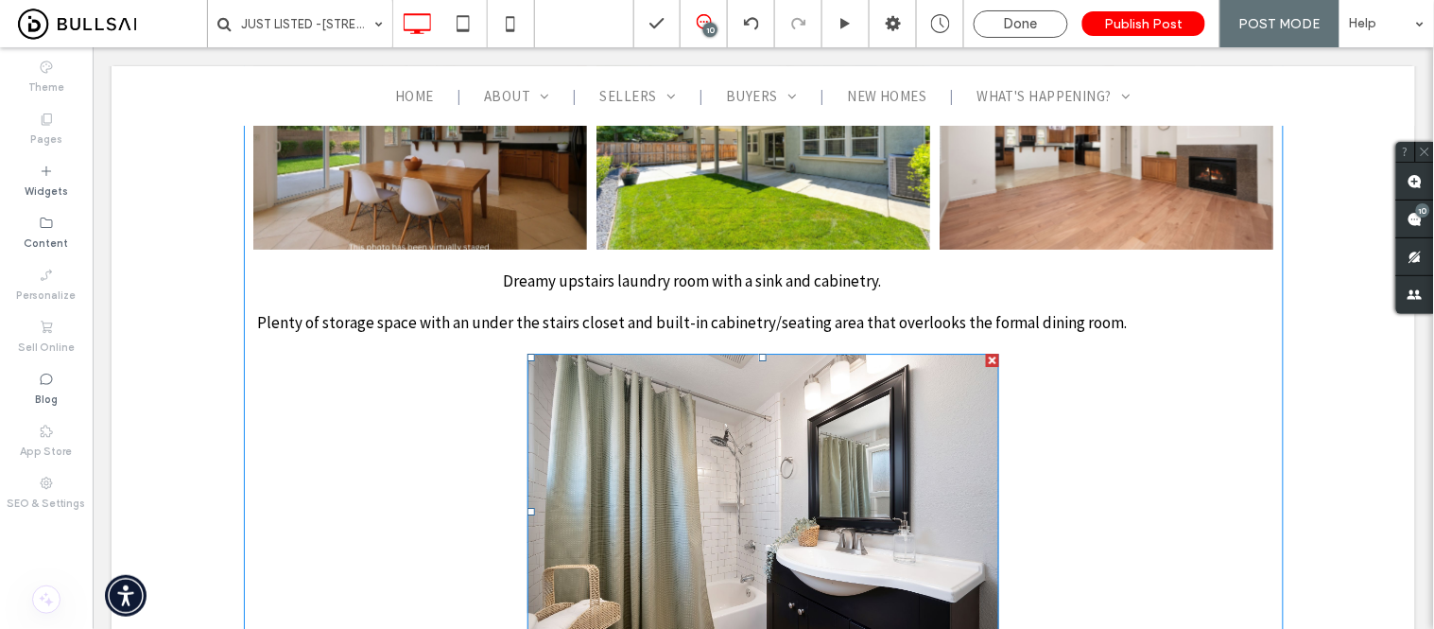
scroll to position [5147, 0]
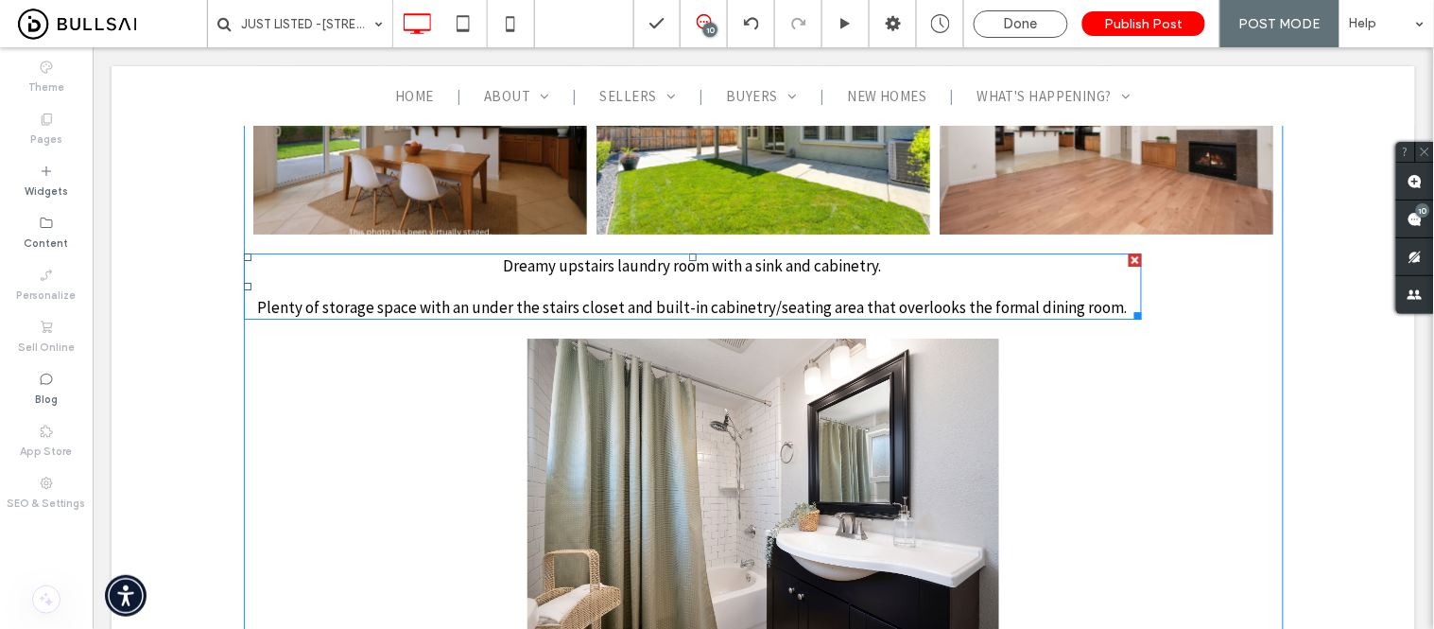
click at [666, 296] on span "Plenty of storage space with an under the stairs closet and built-in cabinetry/…" at bounding box center [691, 306] width 871 height 21
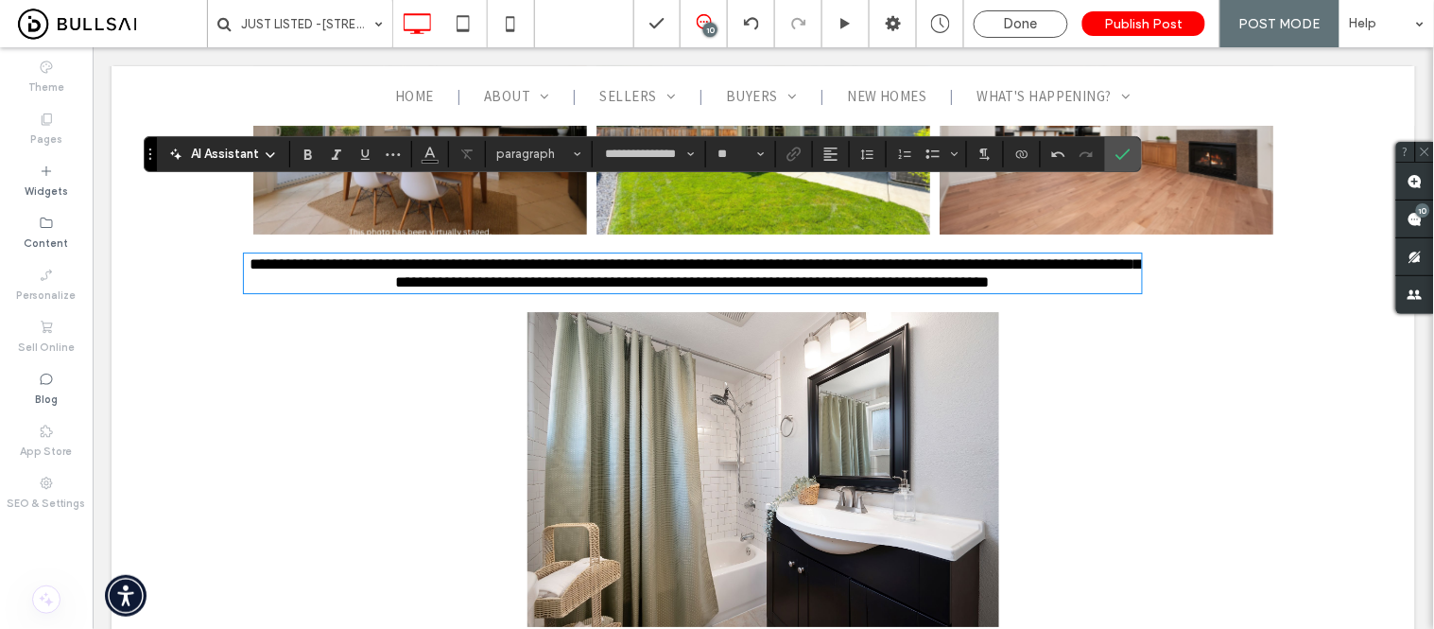
scroll to position [0, 0]
click at [1125, 157] on icon "Confirm" at bounding box center [1123, 154] width 15 height 15
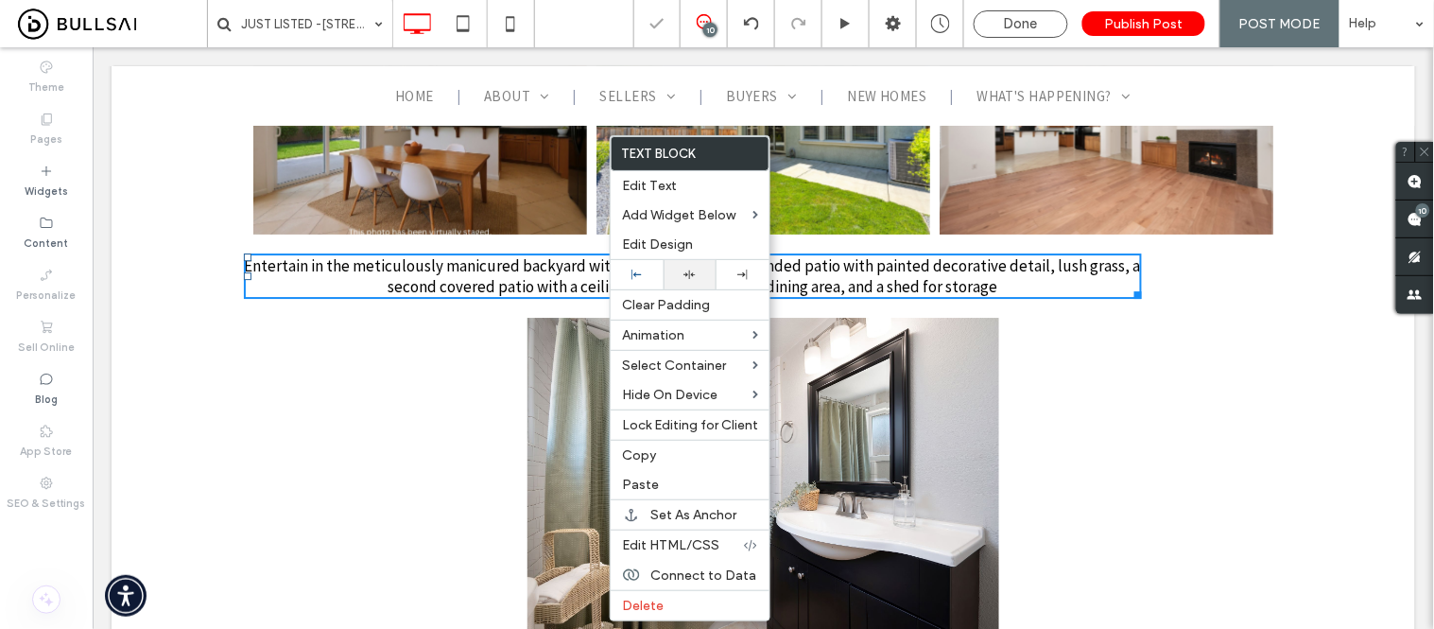
click at [688, 275] on icon at bounding box center [690, 274] width 12 height 12
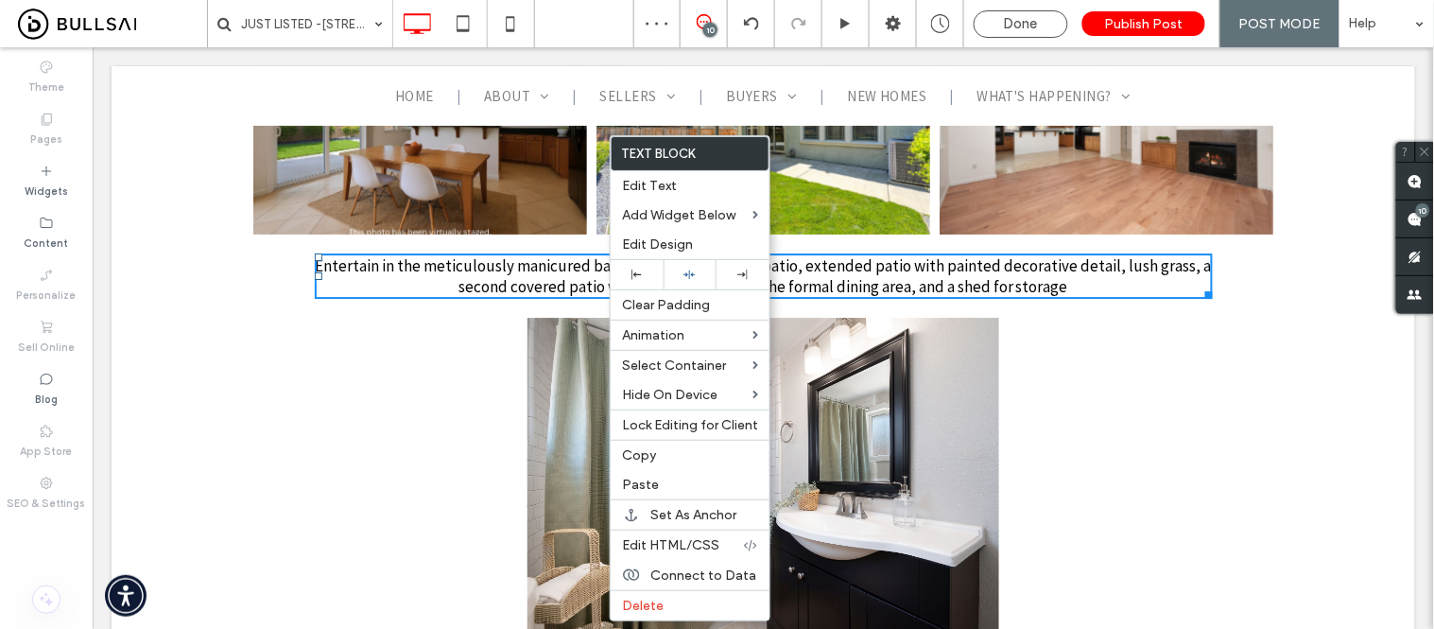
click at [978, 317] on img at bounding box center [763, 474] width 473 height 315
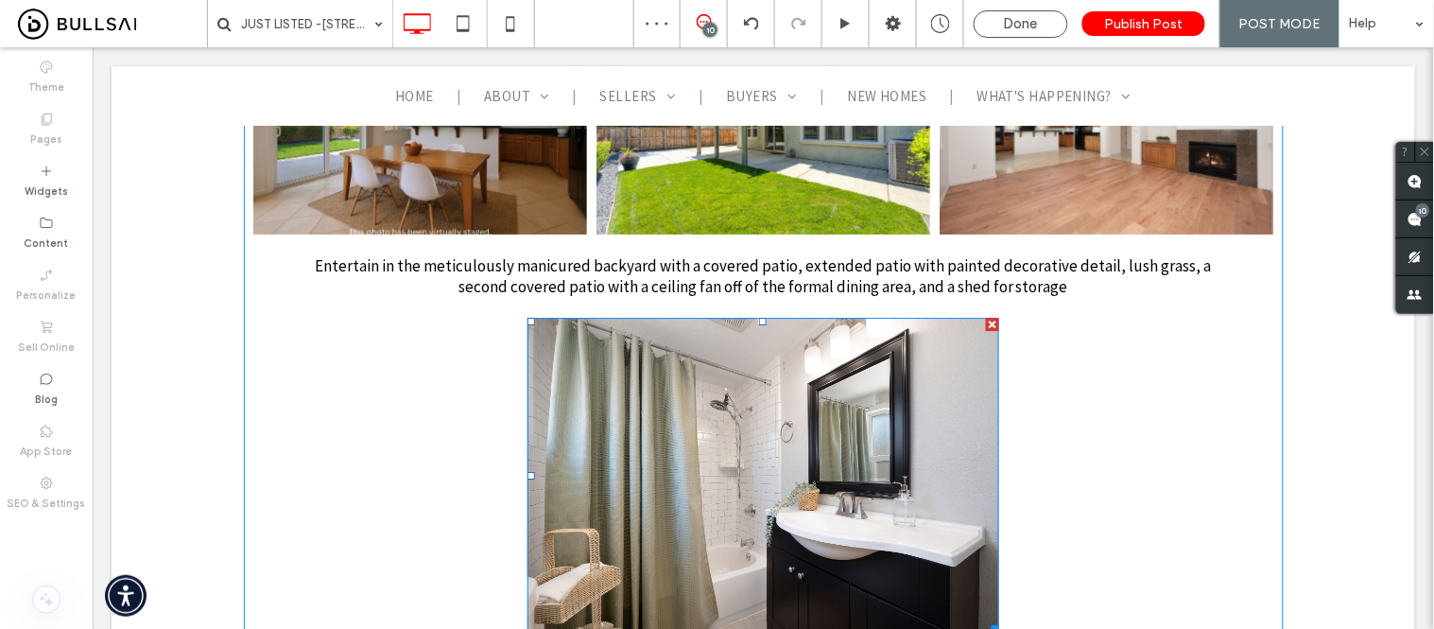
click at [985, 317] on div at bounding box center [991, 323] width 13 height 13
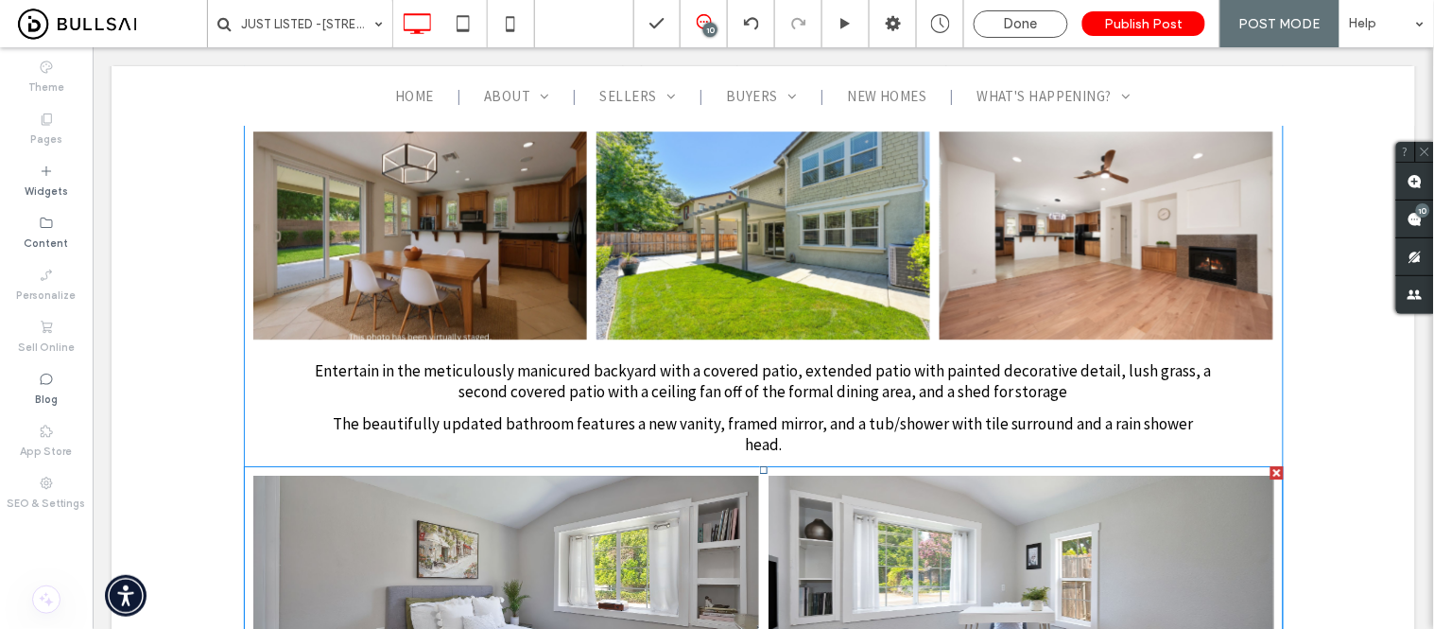
scroll to position [4937, 0]
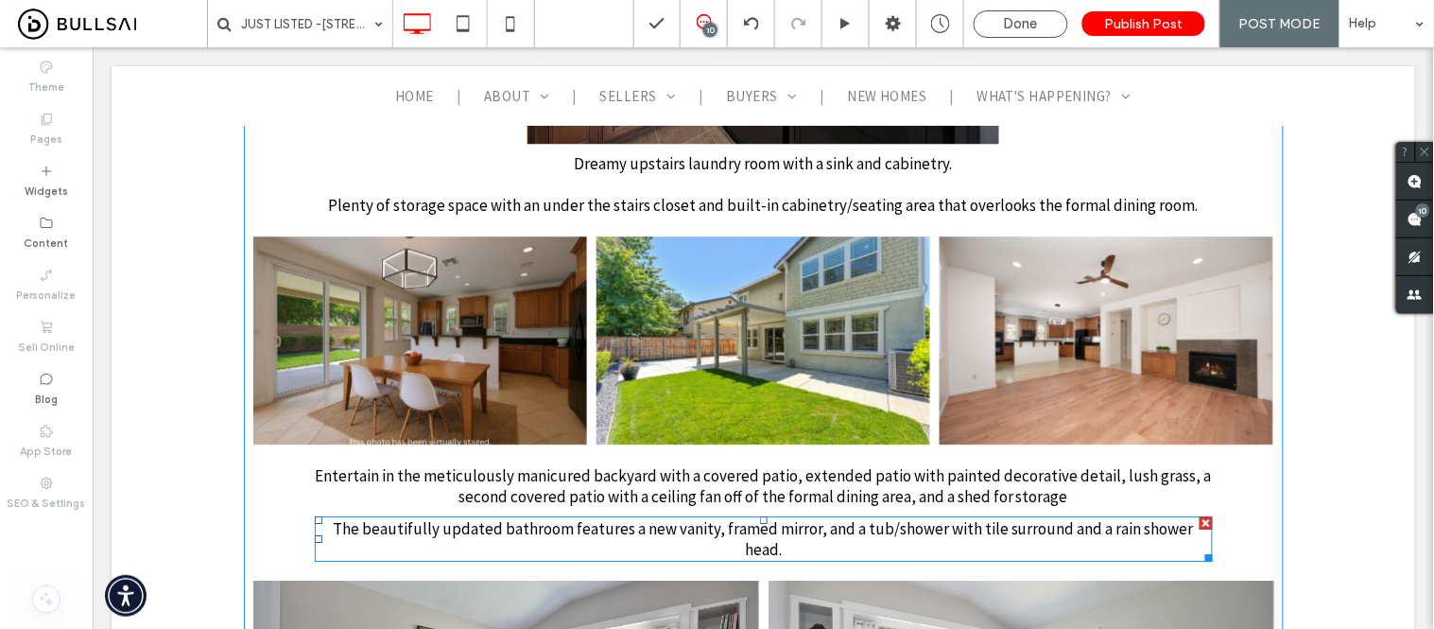
click at [1199, 515] on div at bounding box center [1205, 521] width 13 height 13
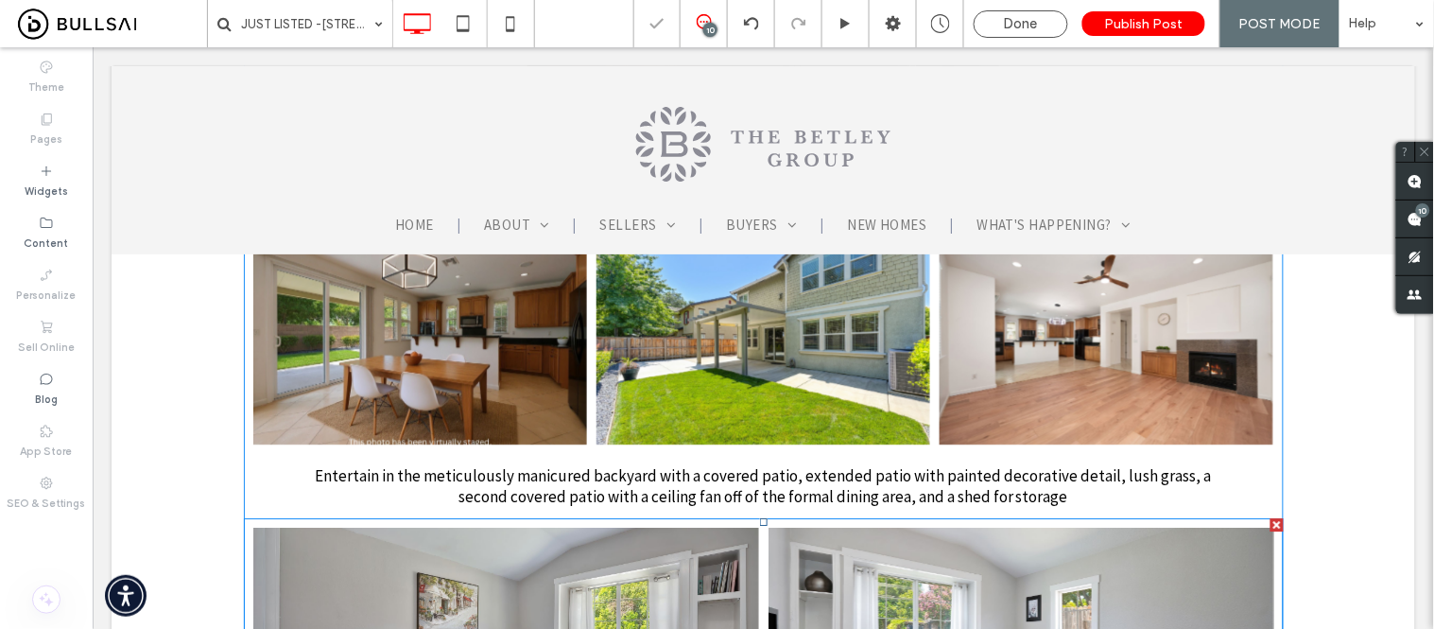
click at [1270, 517] on div at bounding box center [1276, 523] width 13 height 13
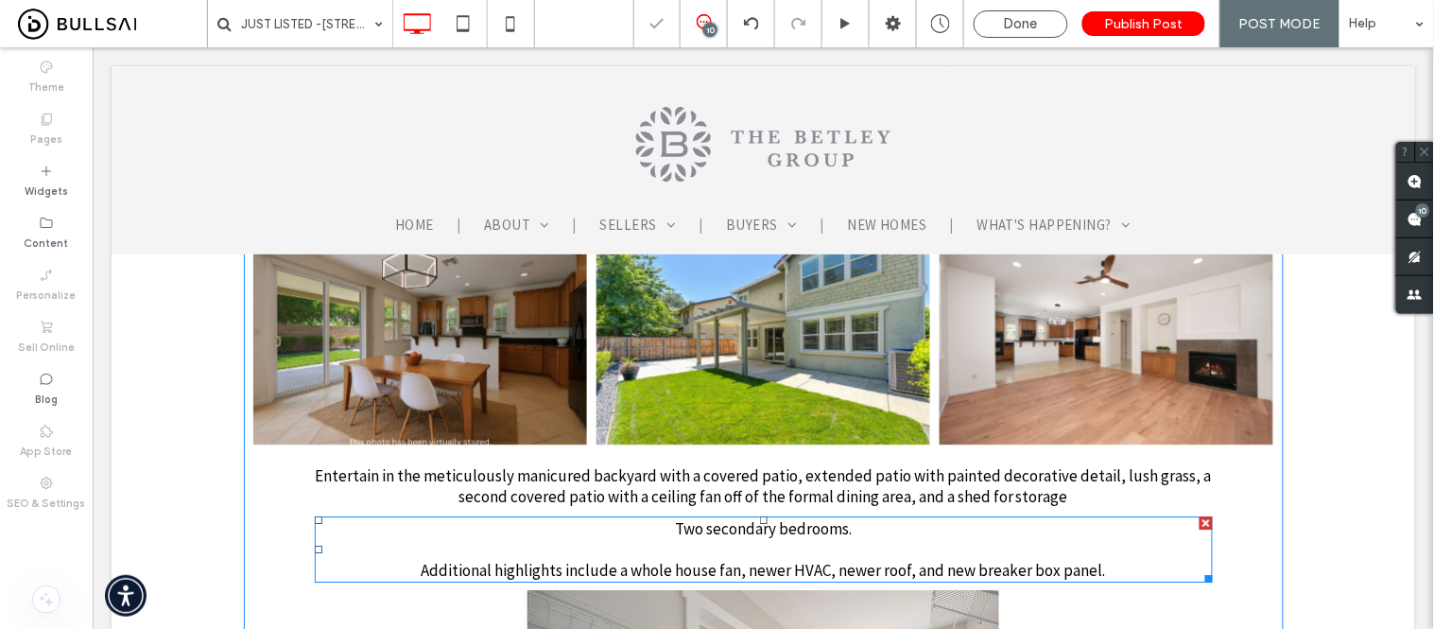
click at [1199, 515] on div at bounding box center [1205, 521] width 13 height 13
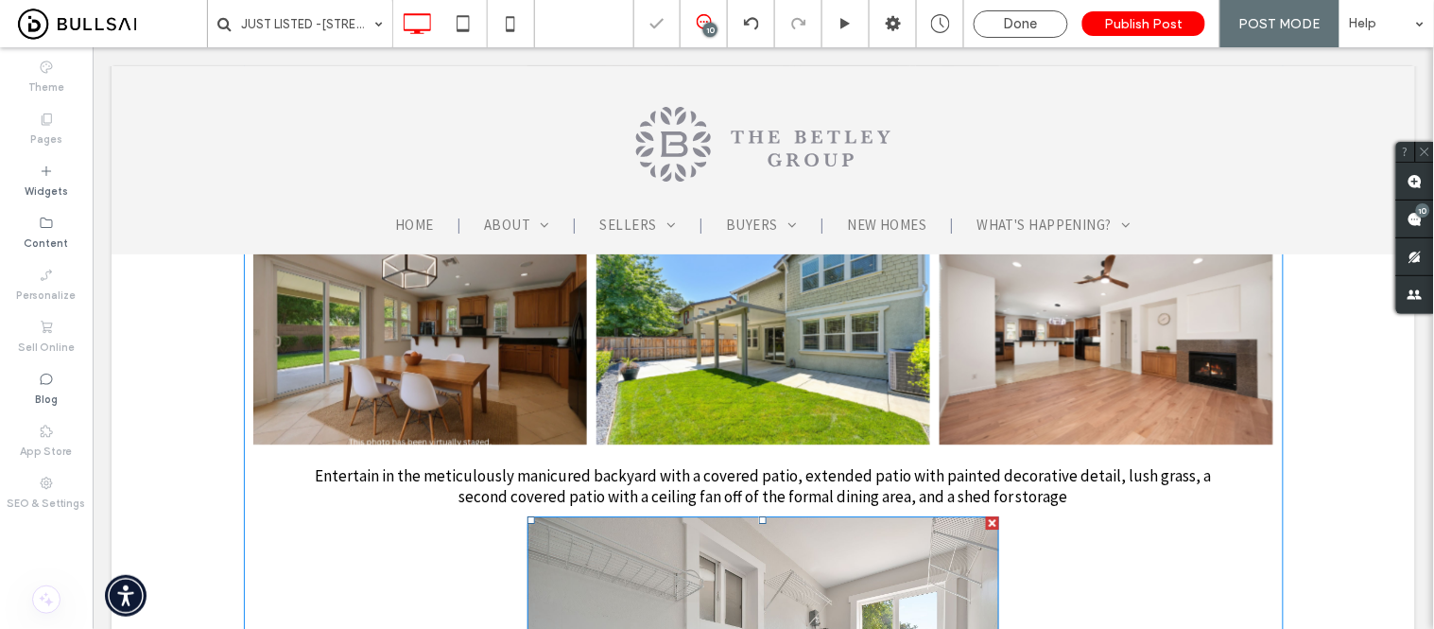
click at [988, 515] on div at bounding box center [991, 521] width 13 height 13
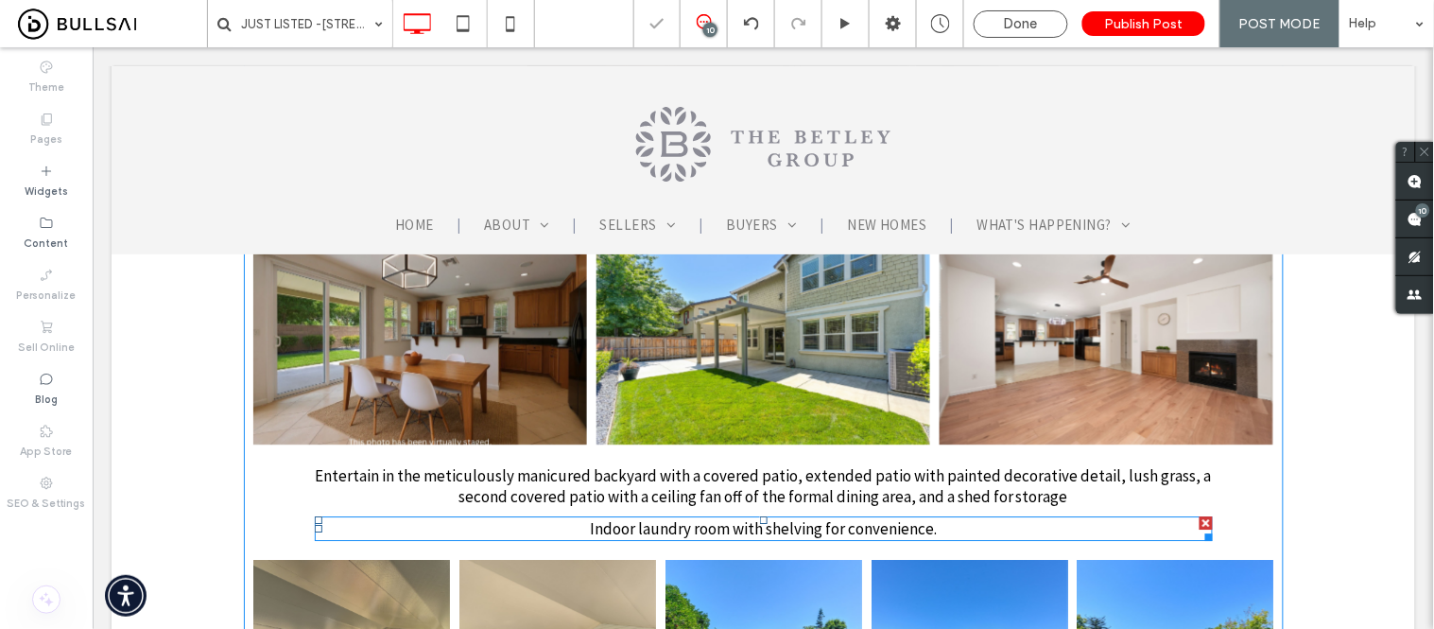
click at [1199, 515] on div at bounding box center [1205, 521] width 13 height 13
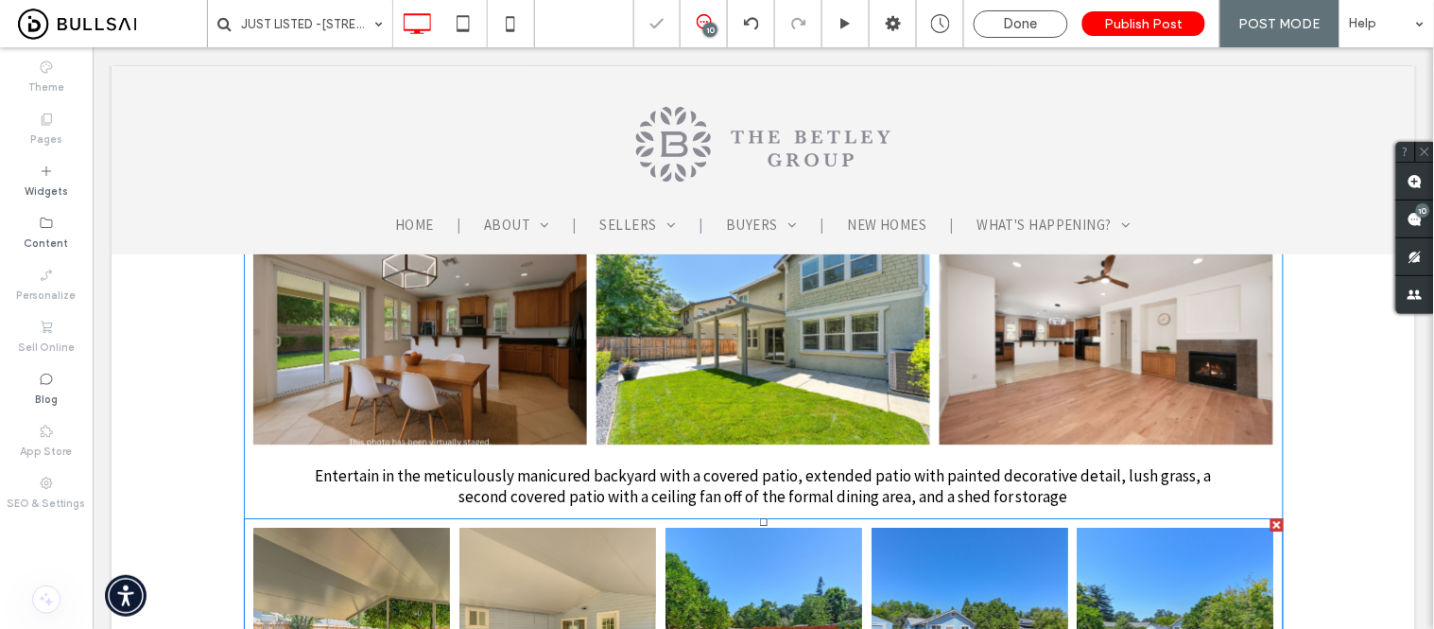
drag, startPoint x: 1363, startPoint y: 503, endPoint x: 1271, endPoint y: 456, distance: 104.0
click at [1271, 517] on div at bounding box center [1276, 523] width 13 height 13
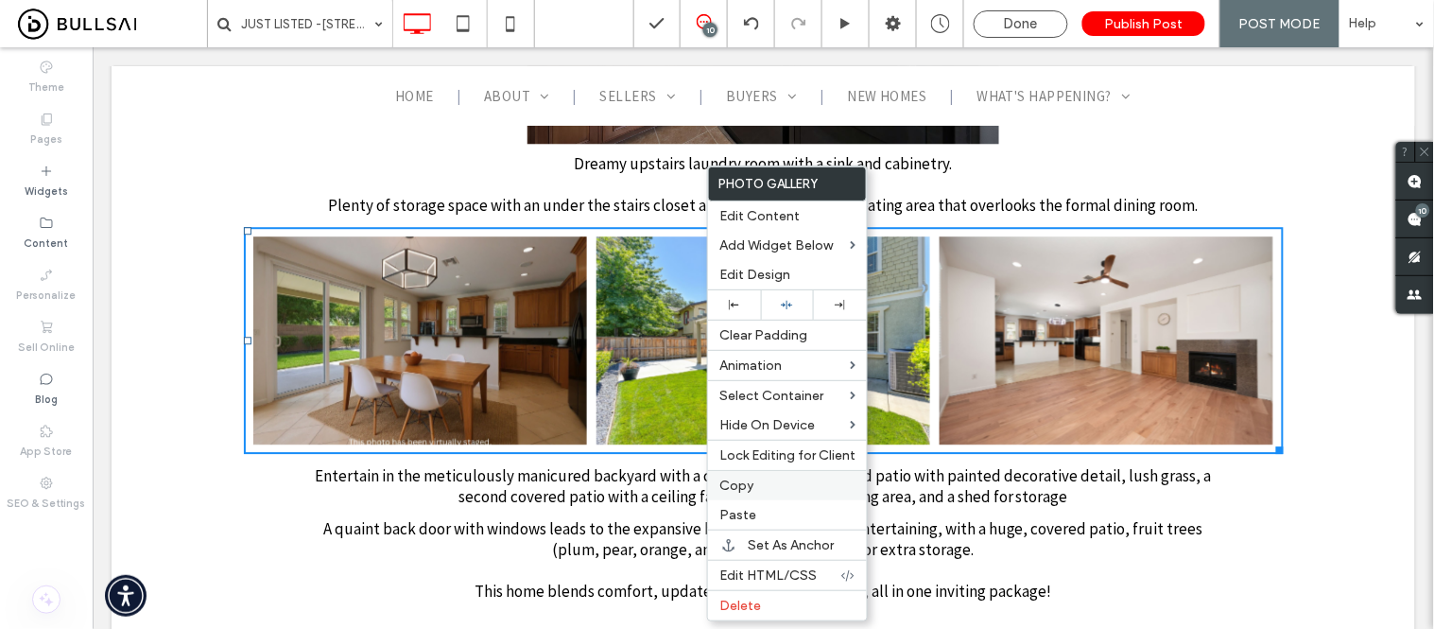
click at [748, 486] on span "Copy" at bounding box center [736, 485] width 34 height 16
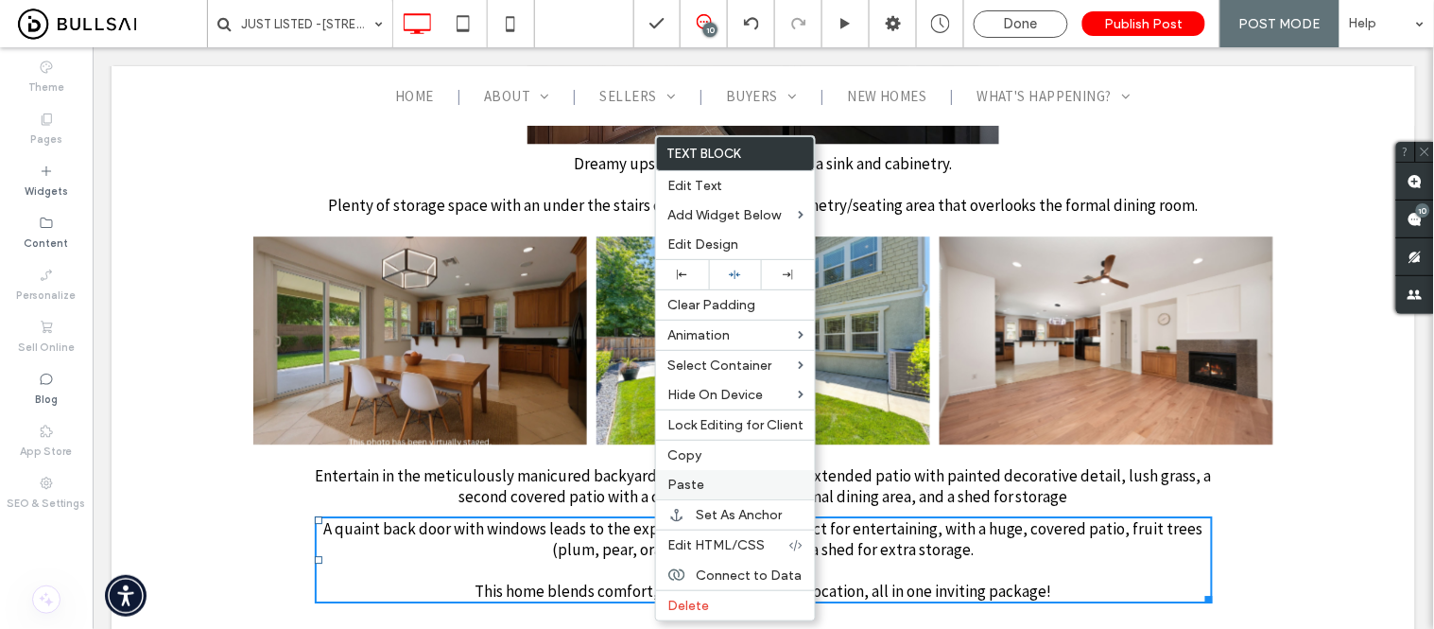
click at [686, 483] on span "Paste" at bounding box center [685, 484] width 37 height 16
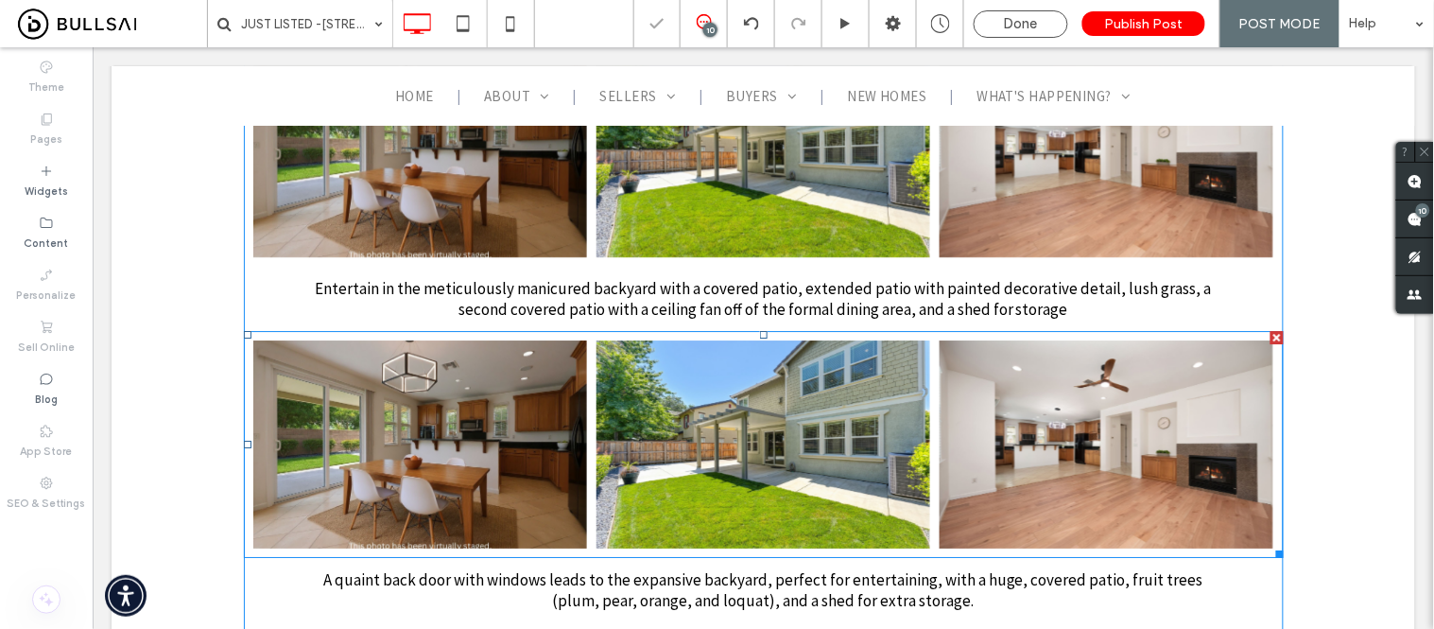
scroll to position [5147, 0]
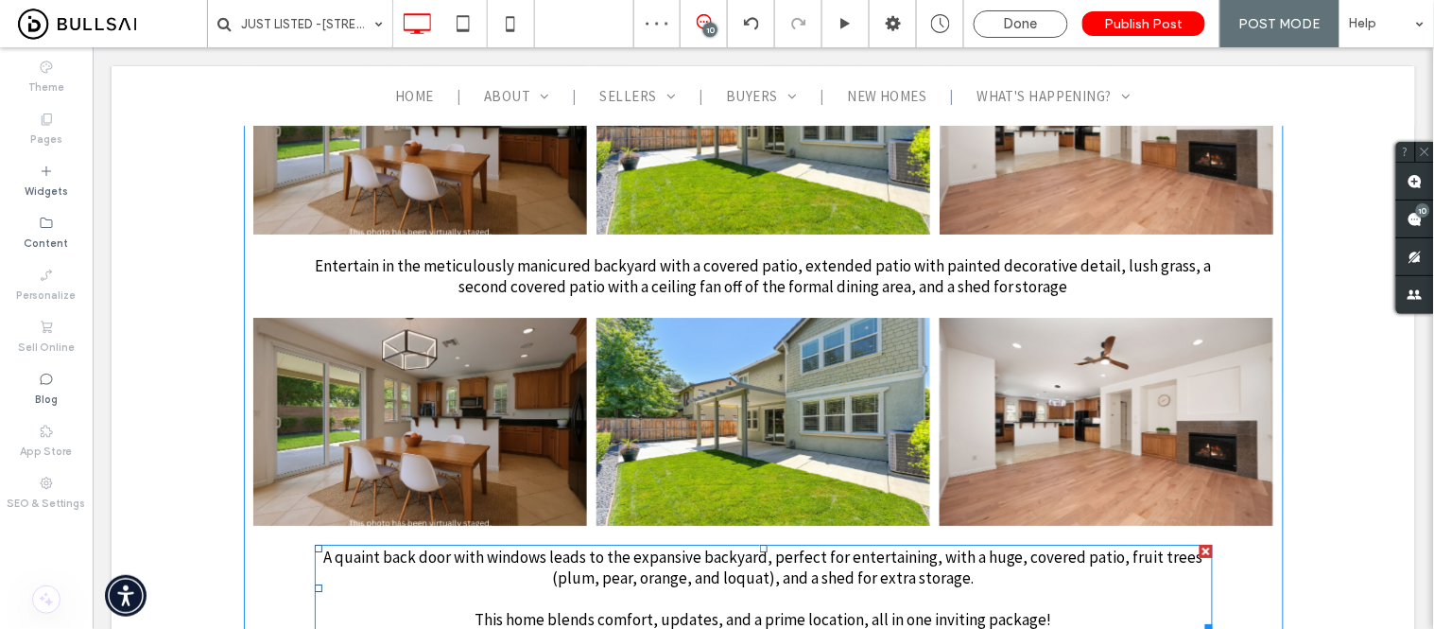
click at [1199, 544] on div at bounding box center [1205, 550] width 13 height 13
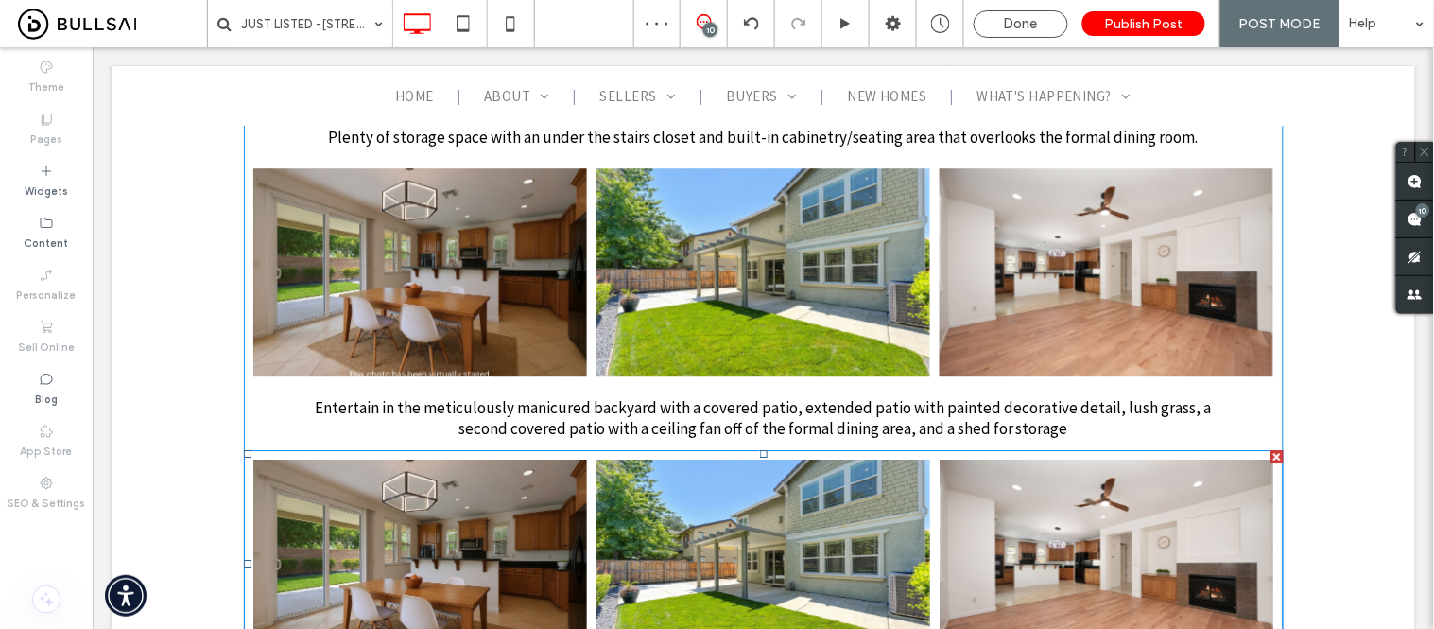
scroll to position [5042, 0]
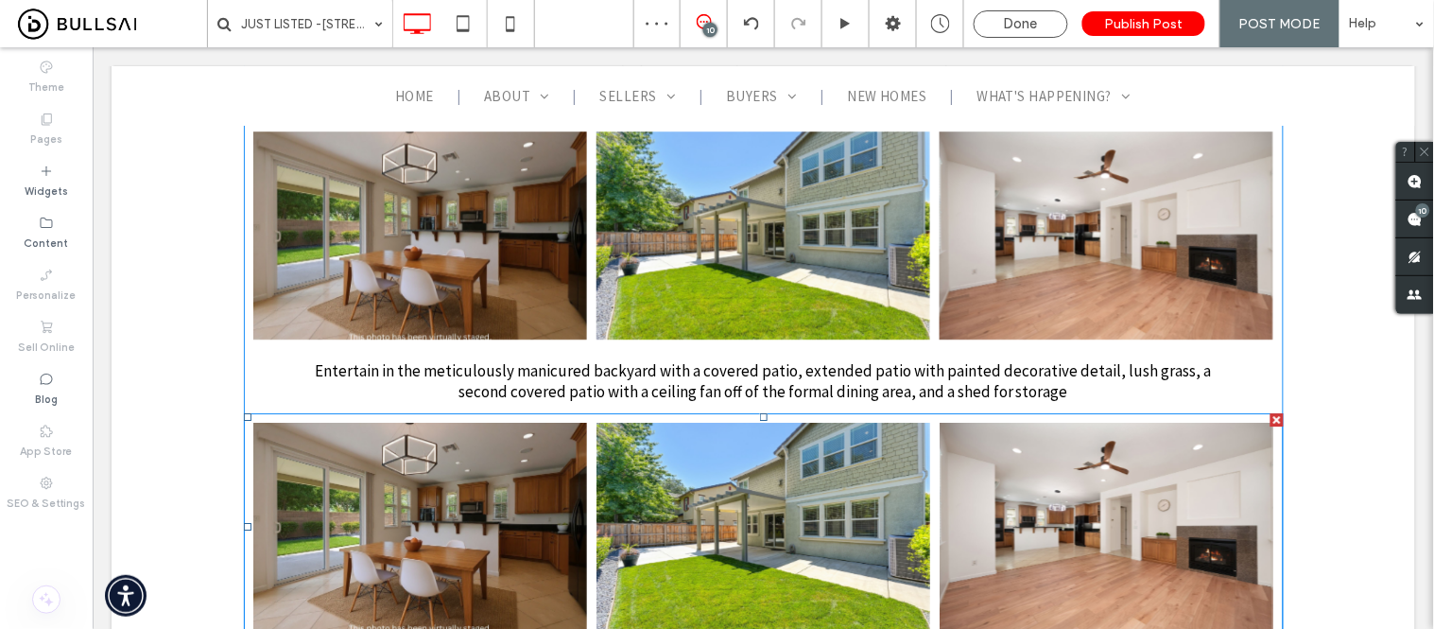
click at [424, 422] on link at bounding box center [419, 526] width 334 height 208
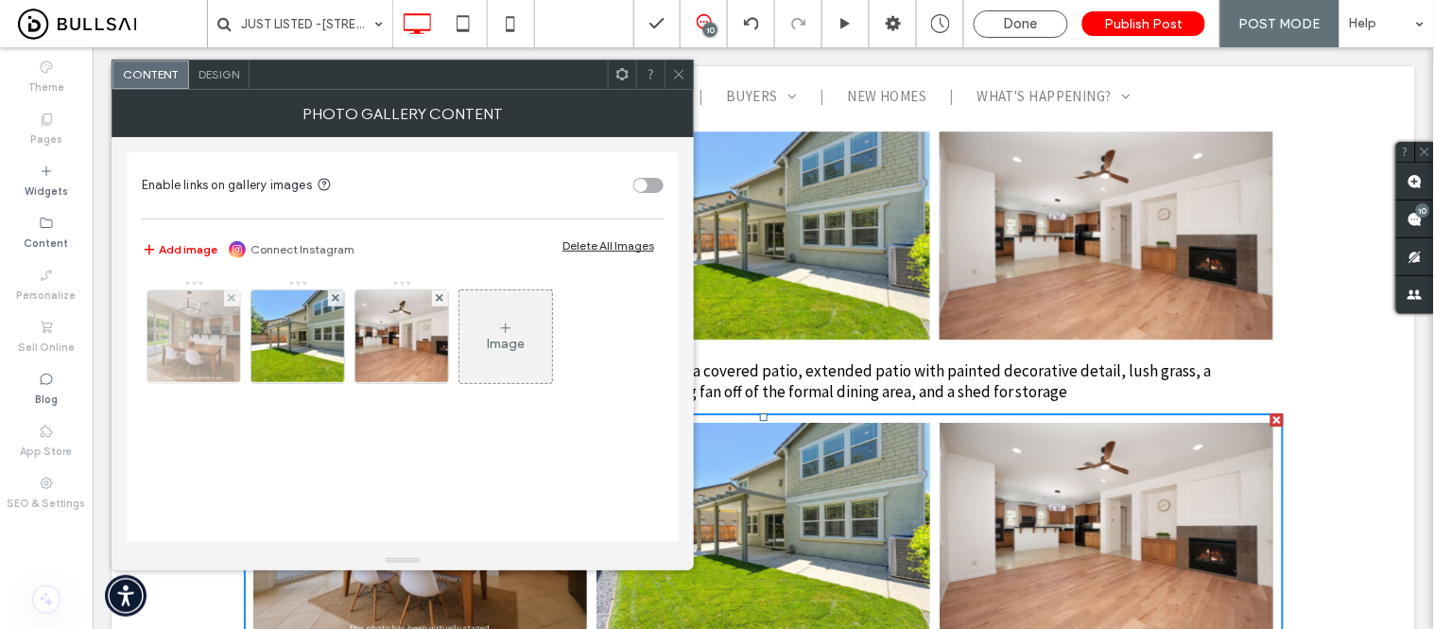
click at [214, 347] on img at bounding box center [194, 336] width 139 height 93
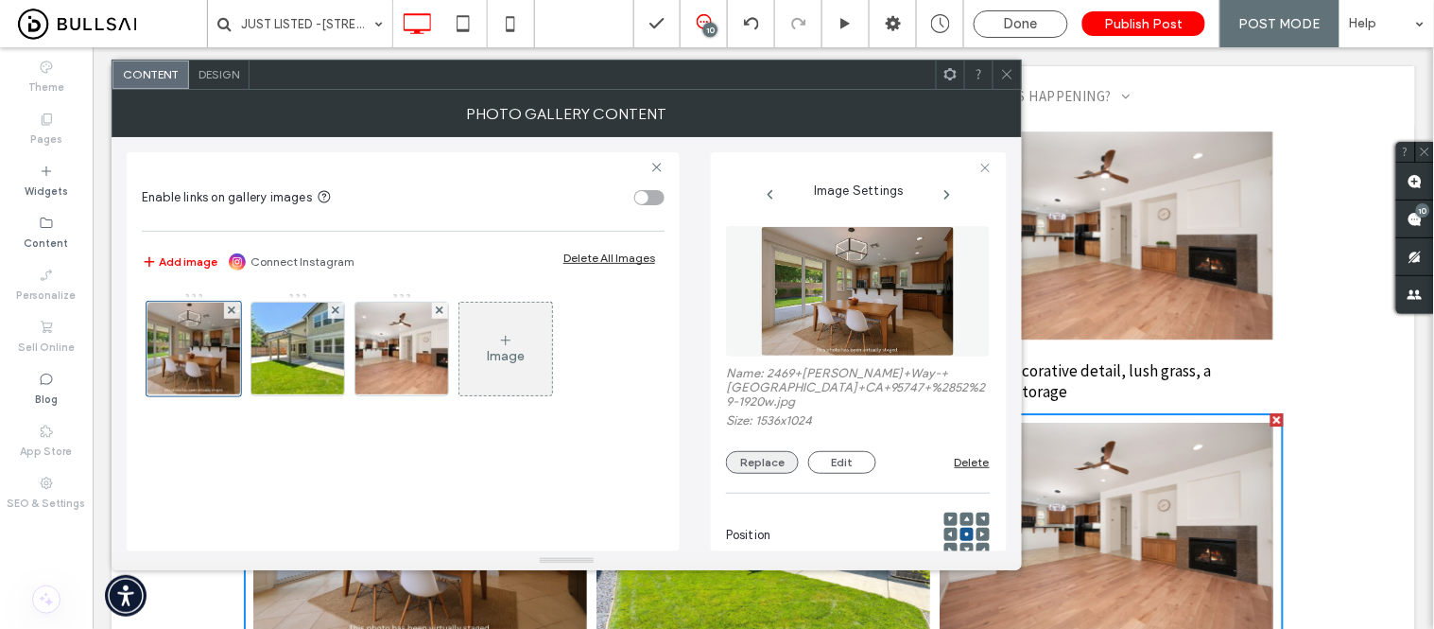
click at [773, 473] on button "Replace" at bounding box center [762, 462] width 73 height 23
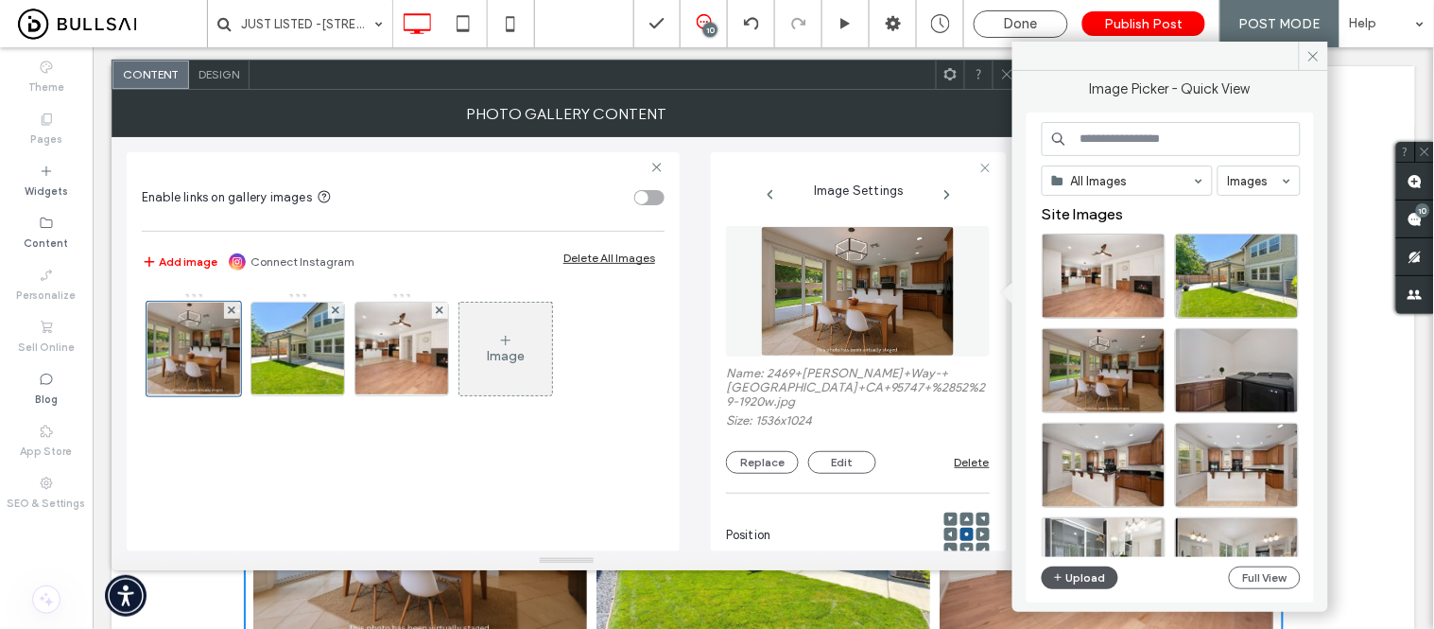
click at [1081, 572] on button "Upload" at bounding box center [1081, 577] width 78 height 23
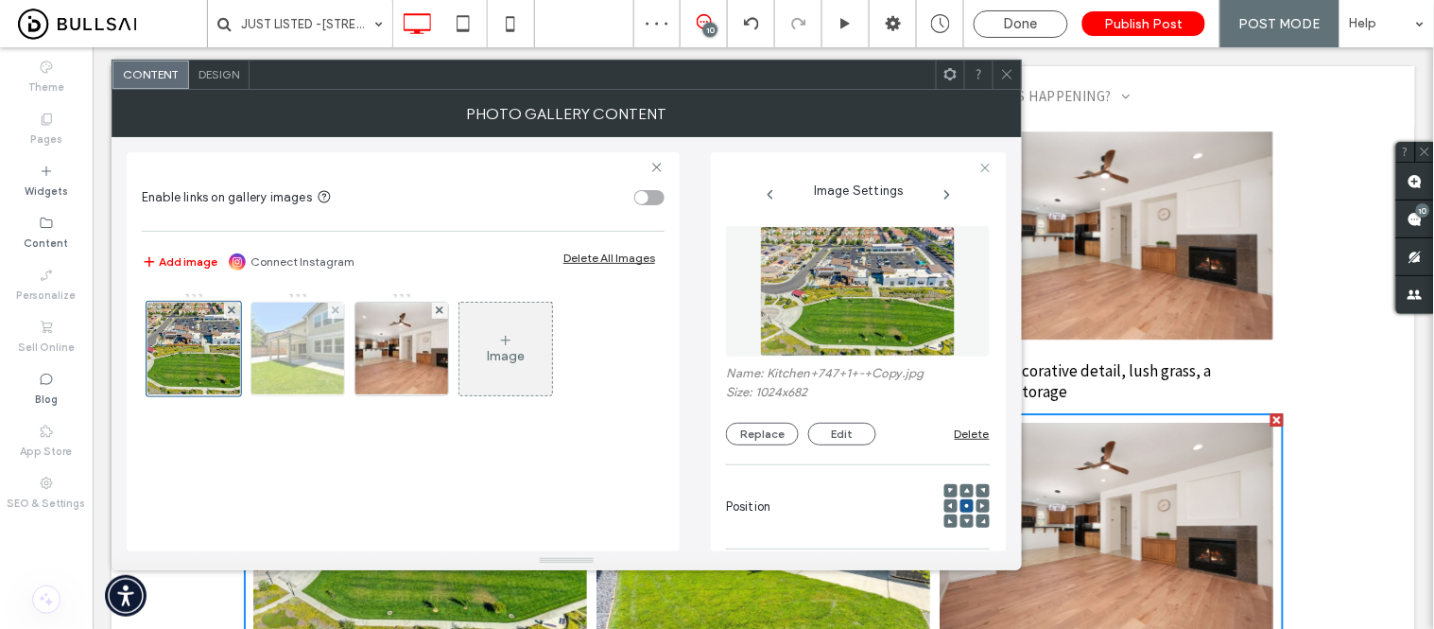
click at [312, 345] on img at bounding box center [298, 349] width 140 height 93
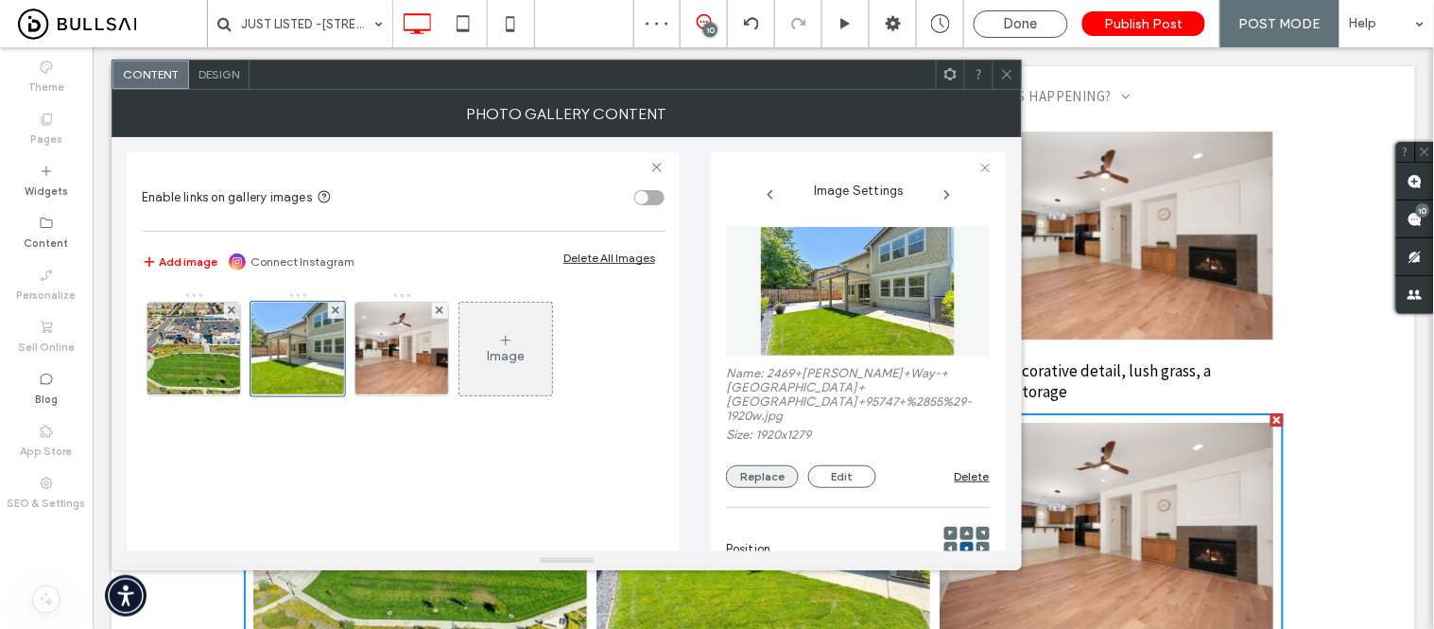
click at [771, 465] on button "Replace" at bounding box center [762, 476] width 73 height 23
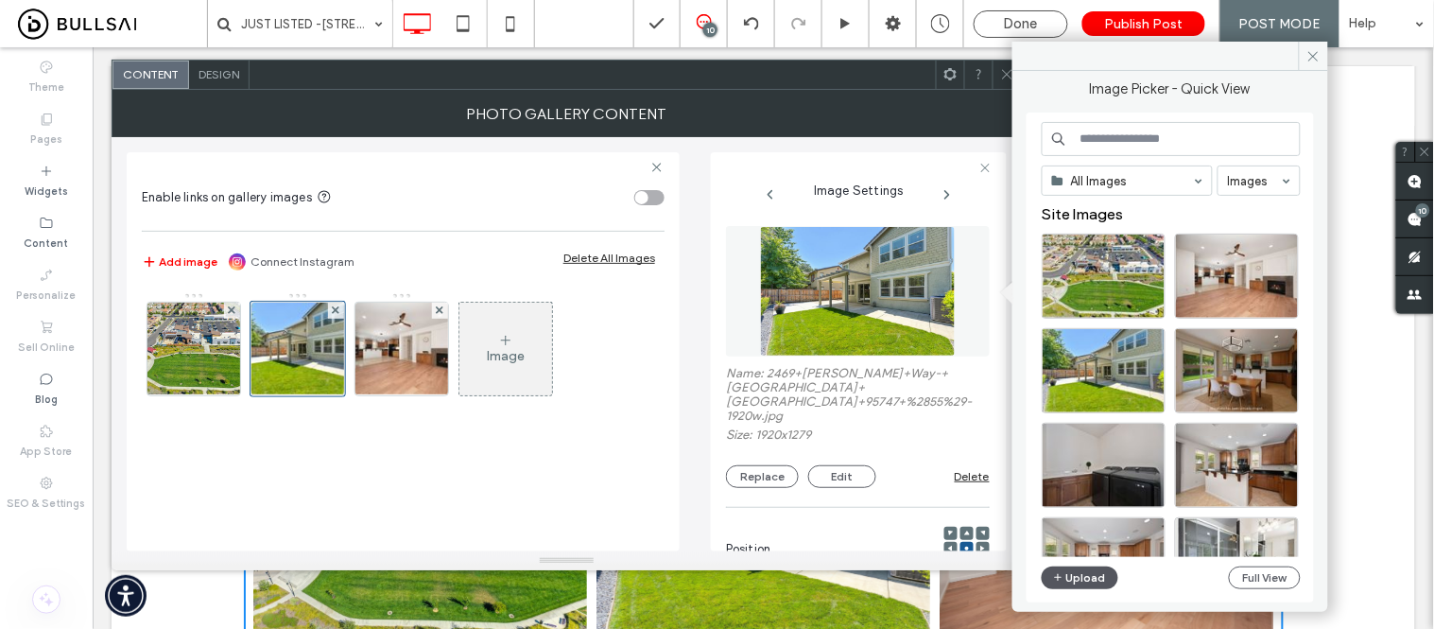
click at [1099, 575] on button "Upload" at bounding box center [1081, 577] width 78 height 23
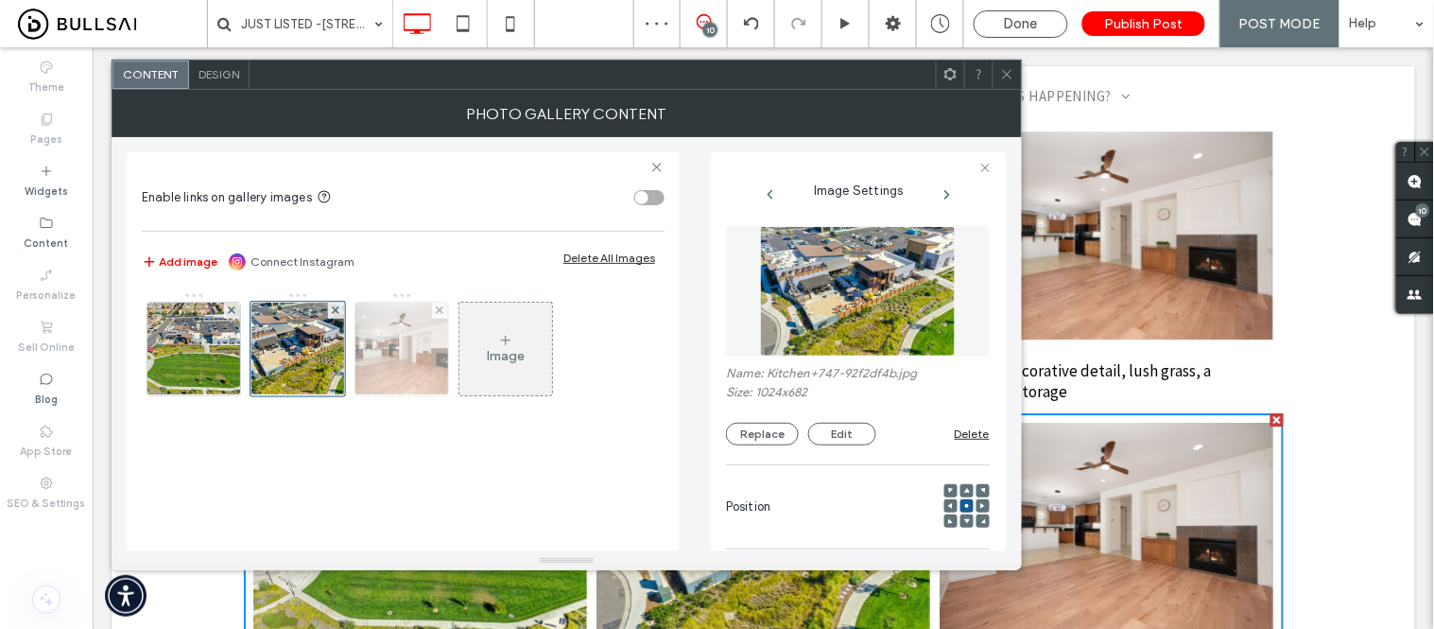
click at [397, 360] on img at bounding box center [402, 349] width 140 height 93
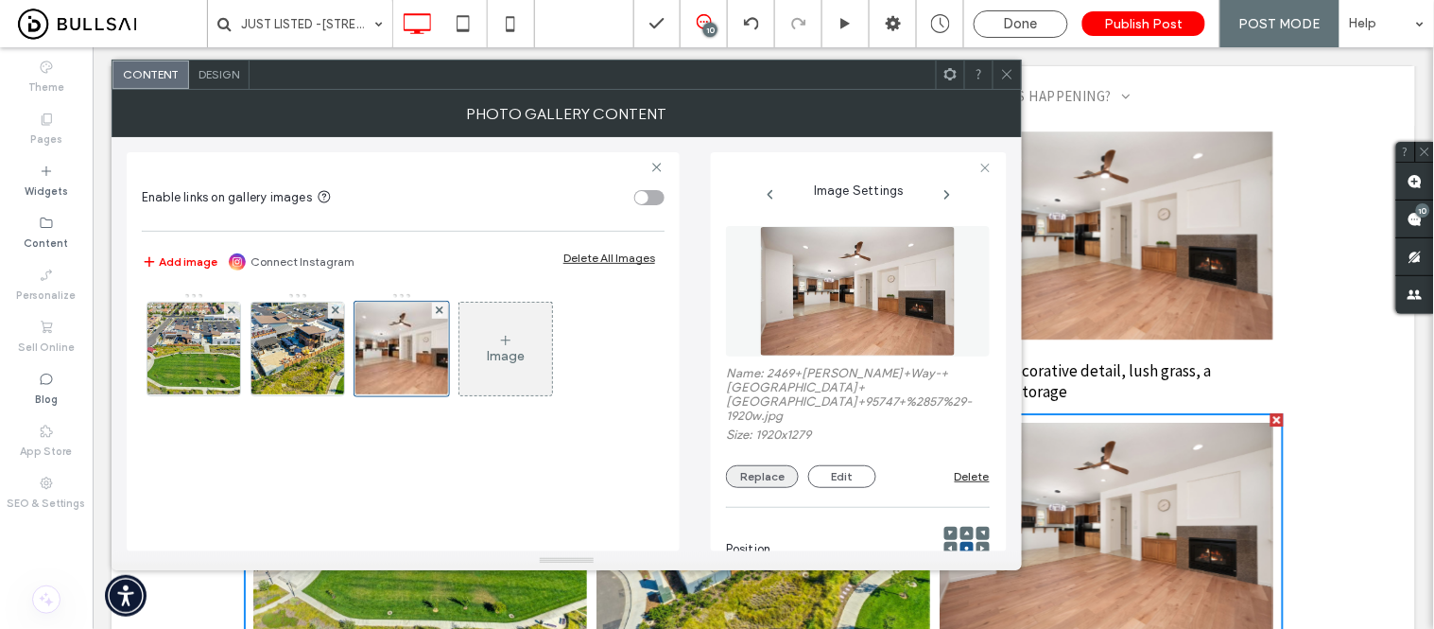
click at [770, 467] on button "Replace" at bounding box center [762, 476] width 73 height 23
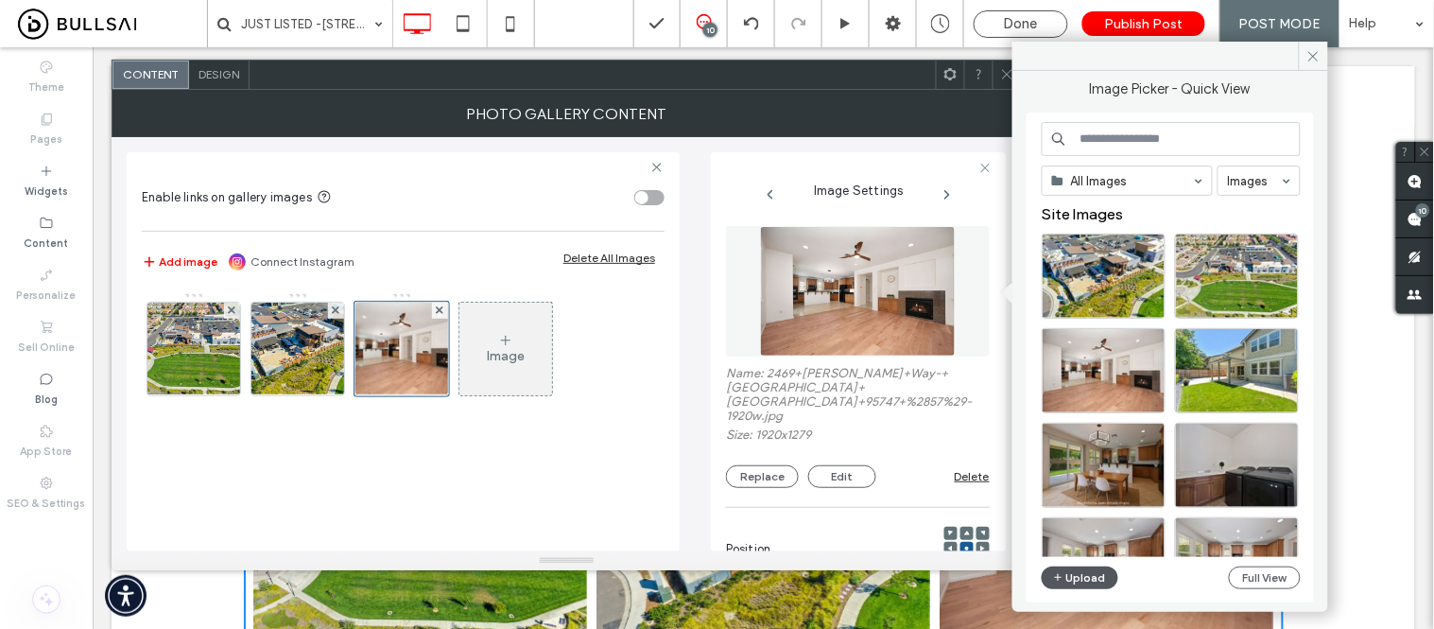
click at [1063, 581] on icon "button" at bounding box center [1058, 577] width 11 height 15
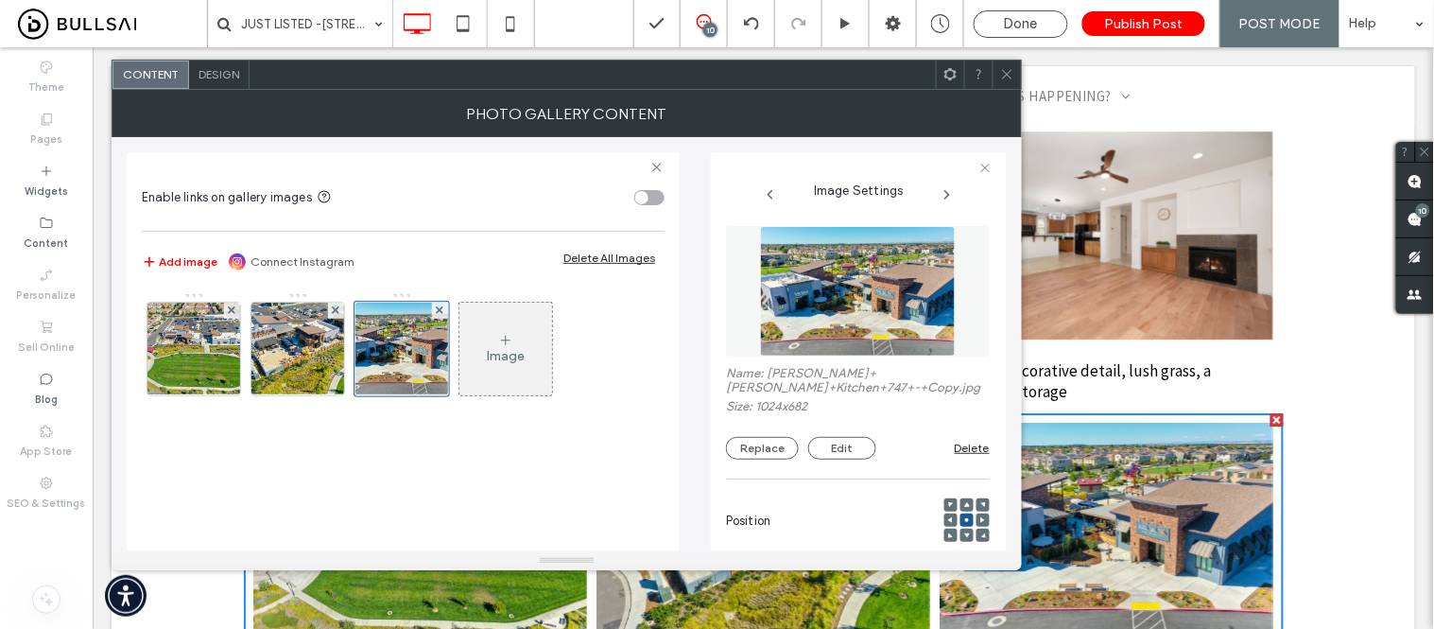
click at [1006, 72] on icon at bounding box center [1007, 74] width 14 height 14
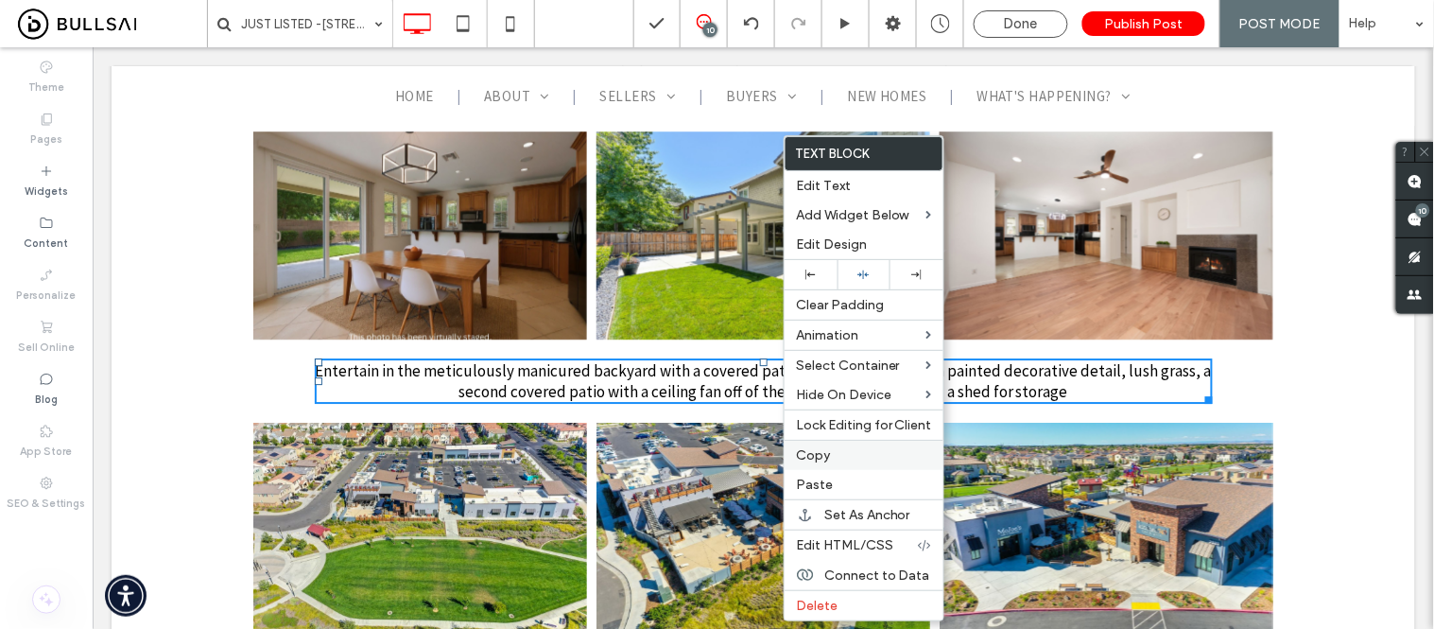
click at [828, 457] on span "Copy" at bounding box center [813, 455] width 34 height 16
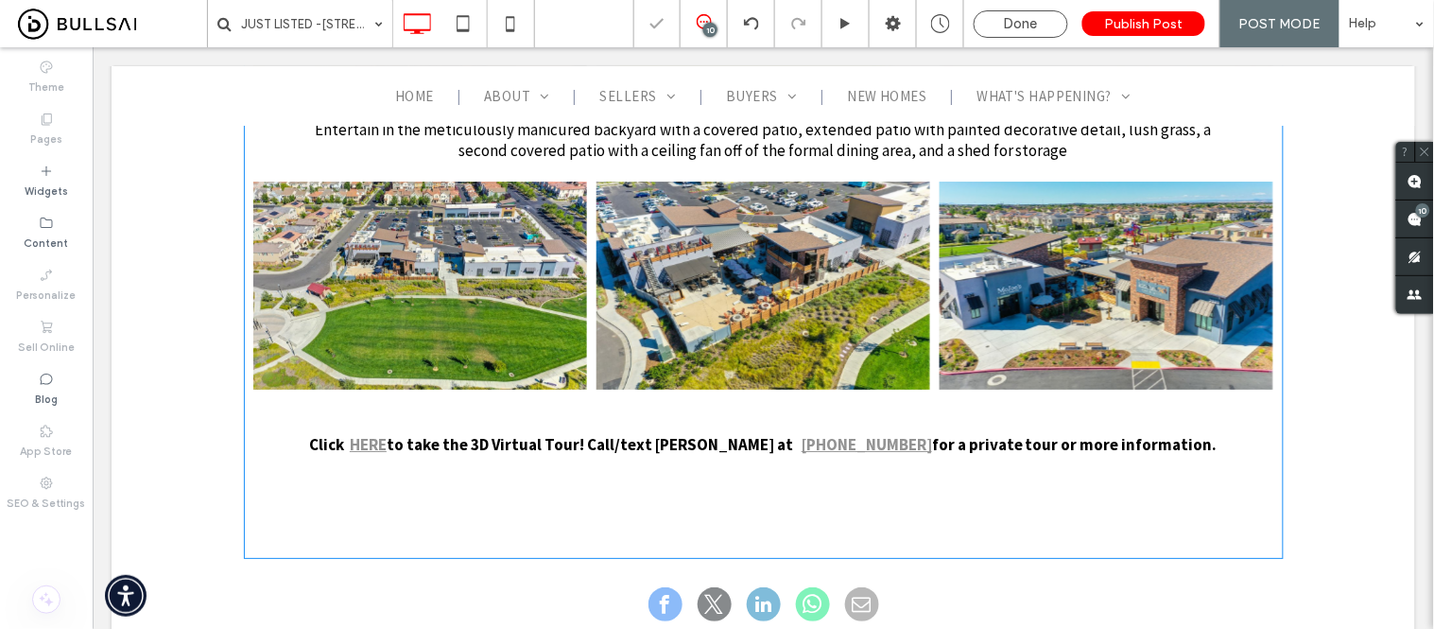
scroll to position [5356, 0]
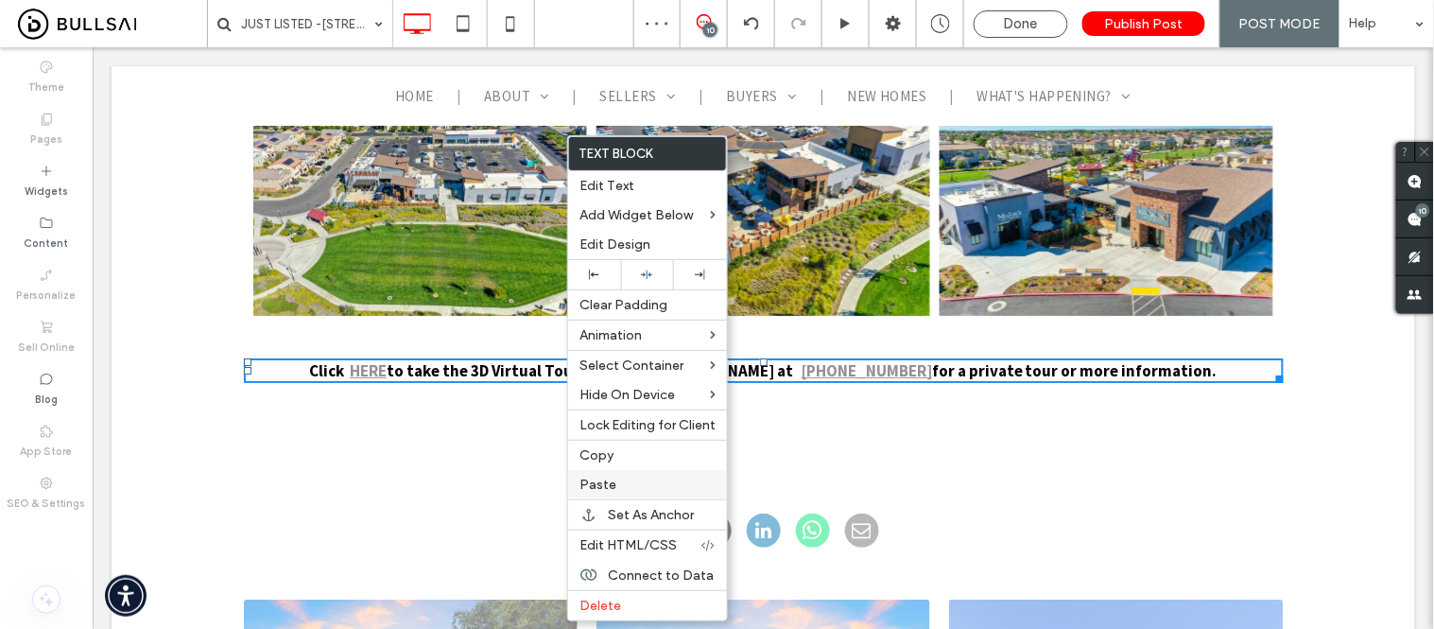
click at [610, 484] on span "Paste" at bounding box center [598, 484] width 37 height 16
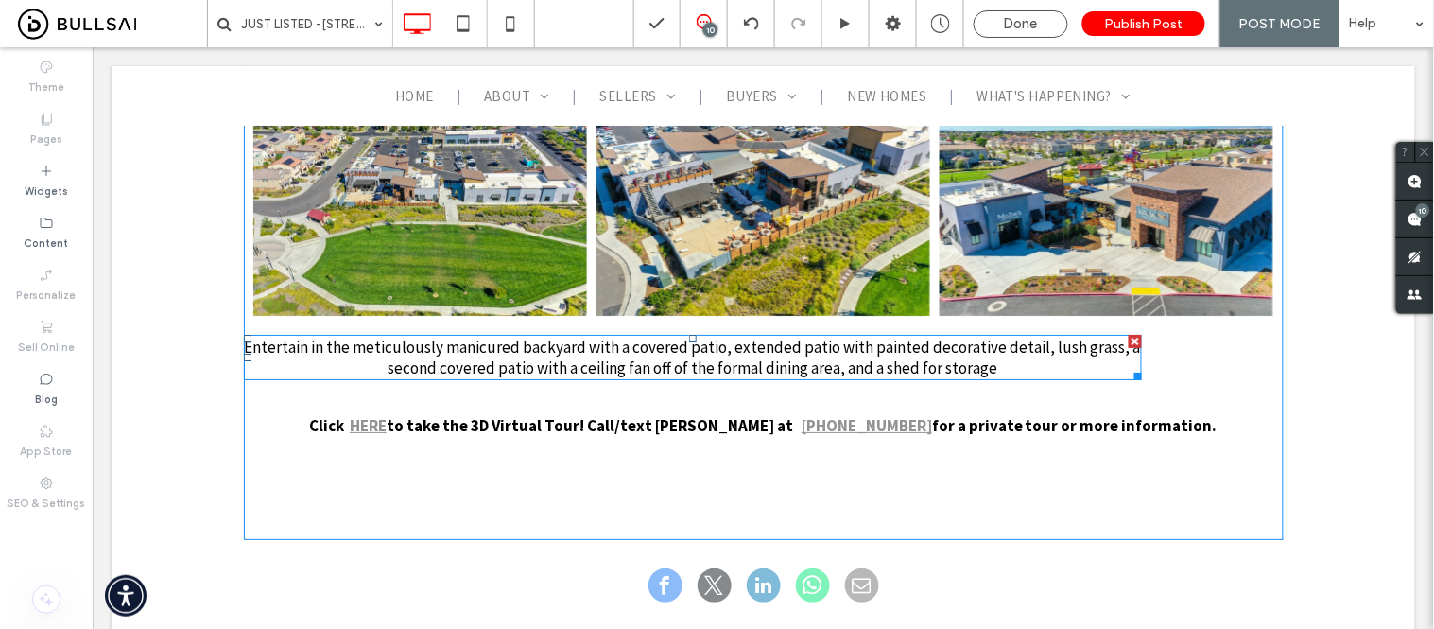
click at [596, 336] on span "Entertain in the meticulously manicured backyard with a covered patio, extended…" at bounding box center [692, 357] width 896 height 42
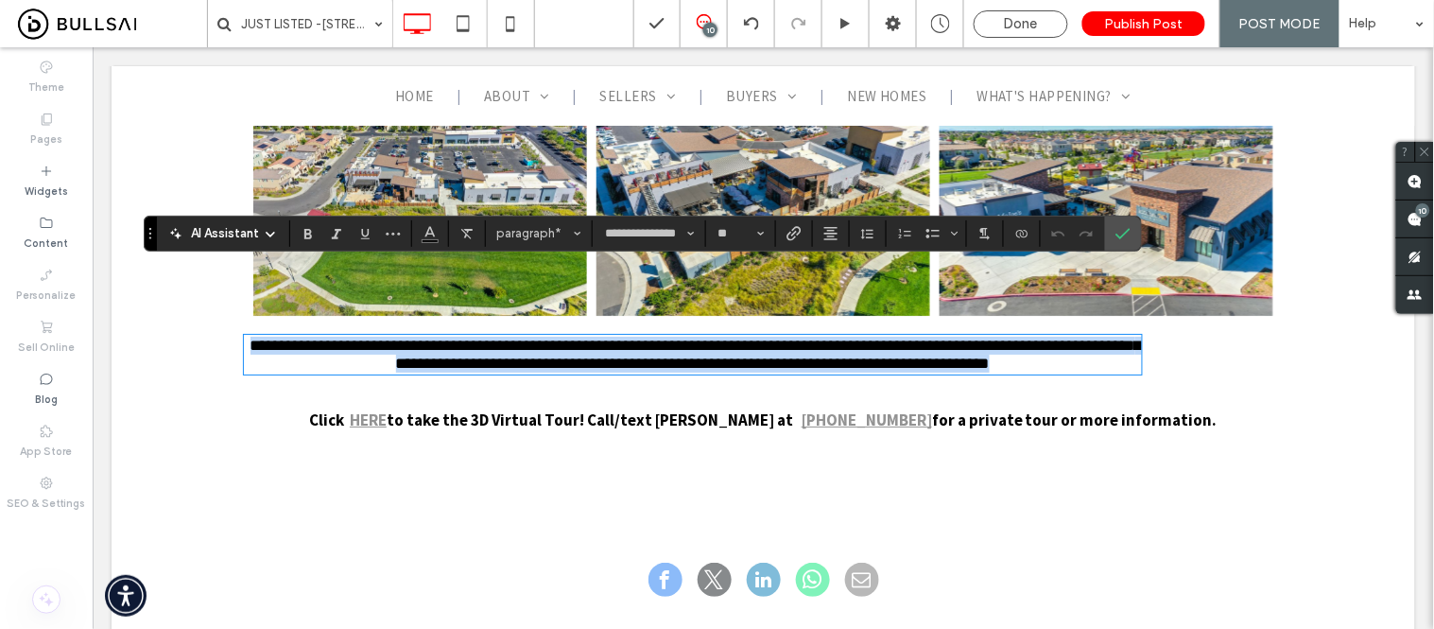
paste div
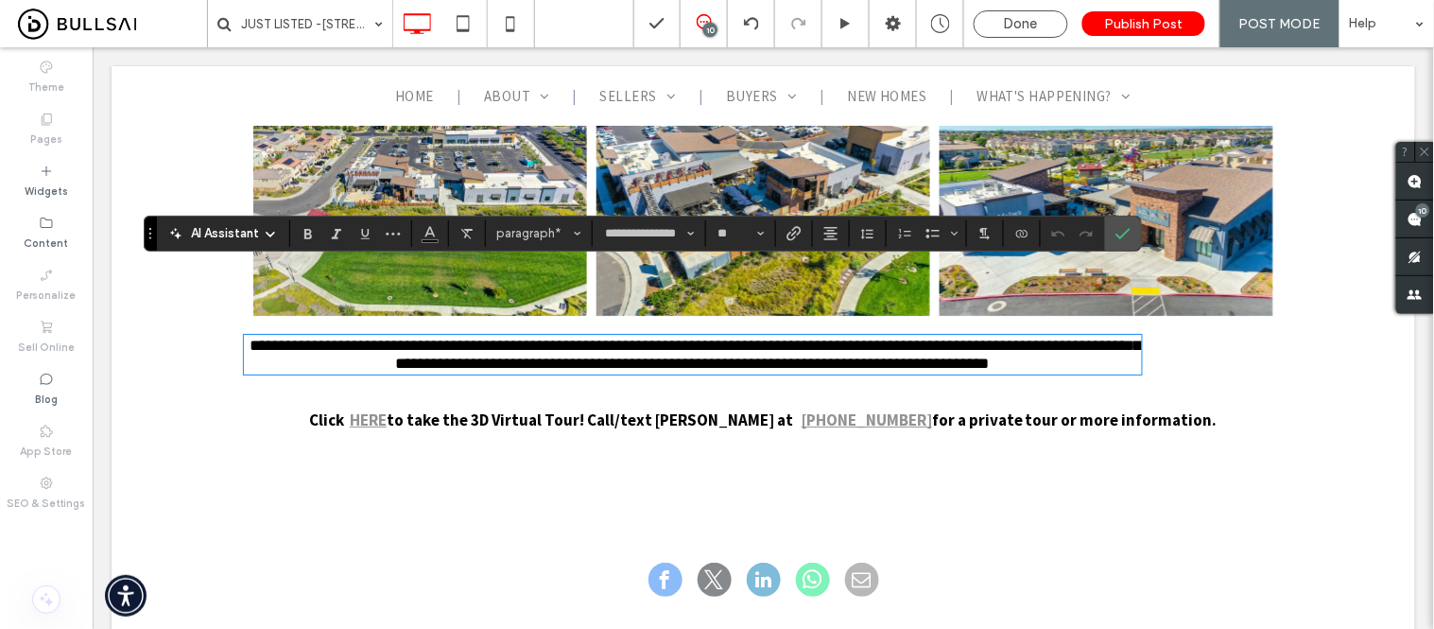
scroll to position [0, 0]
click at [1126, 230] on icon "Confirm" at bounding box center [1123, 233] width 15 height 15
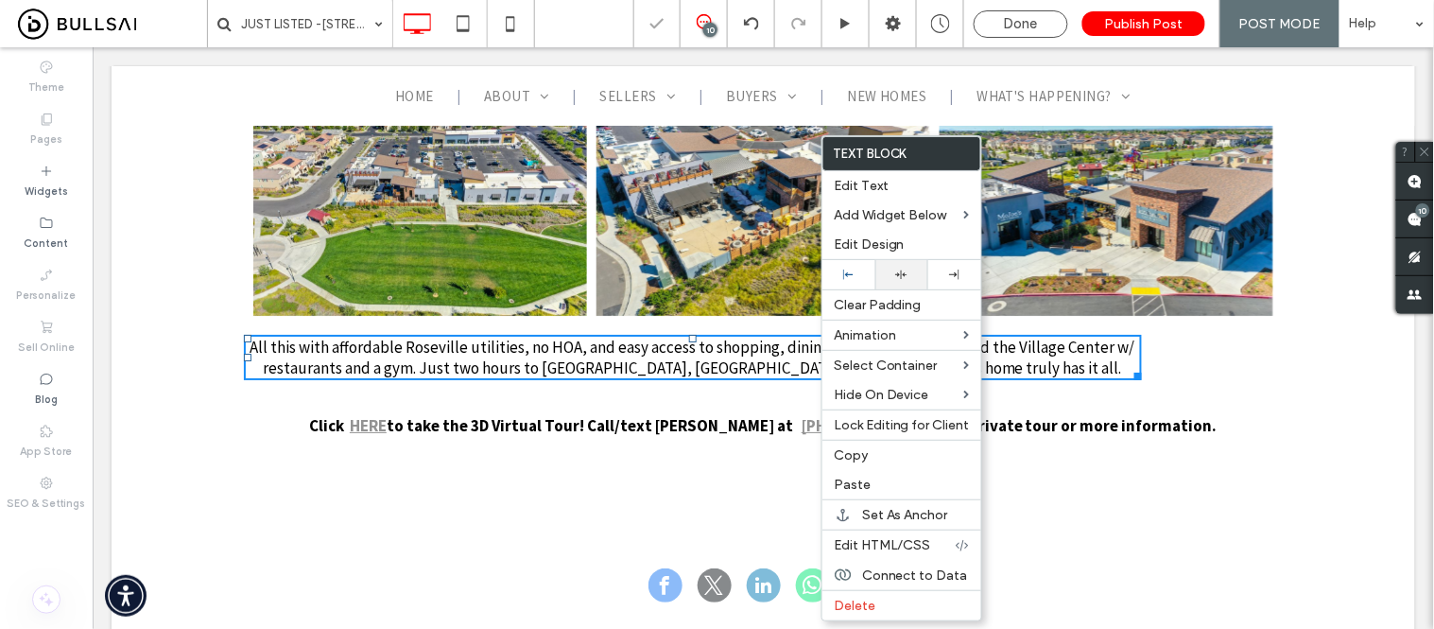
click at [902, 268] on icon at bounding box center [901, 274] width 12 height 12
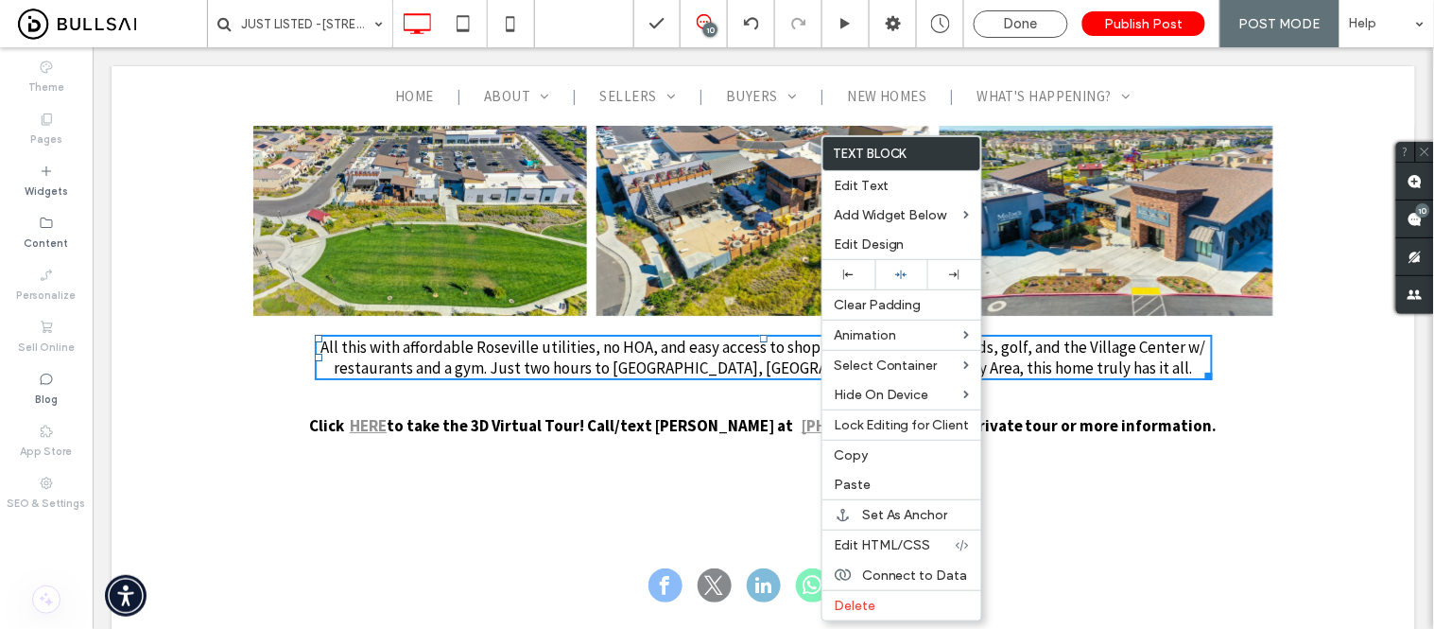
click at [386, 414] on strong "HERE" at bounding box center [367, 424] width 37 height 21
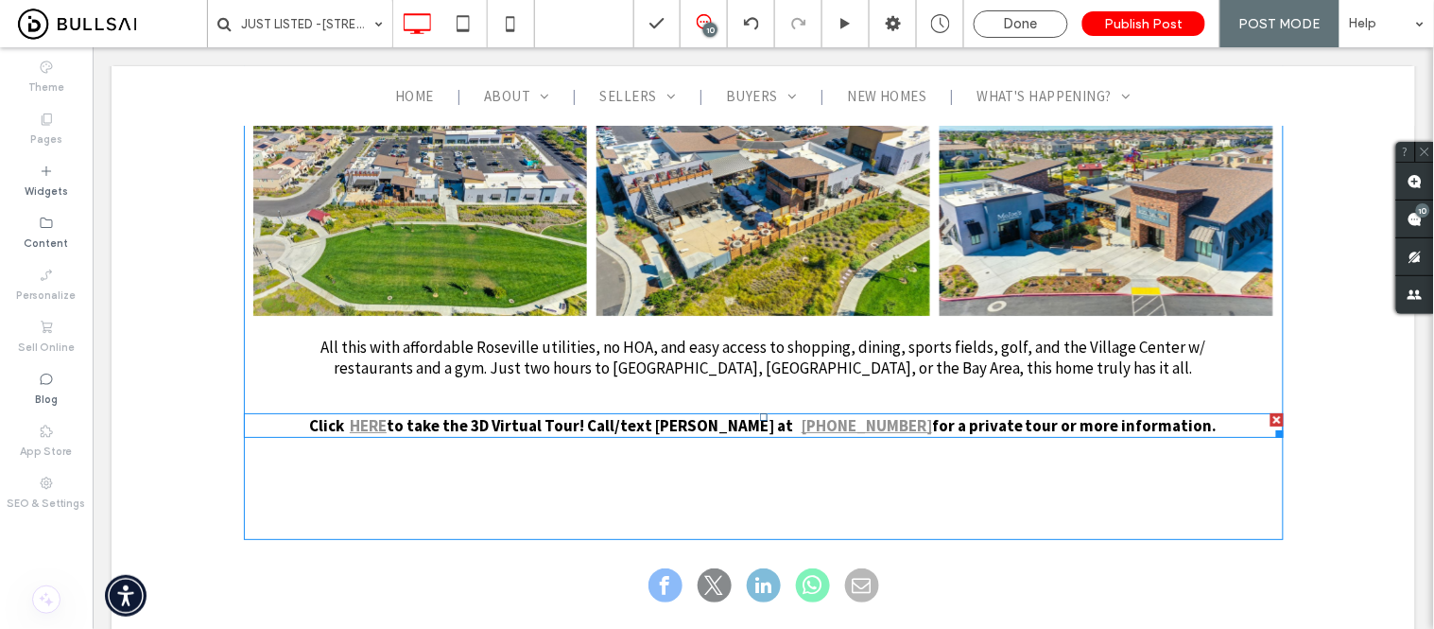
click at [441, 414] on strong "to take the 3D Virtual Tour! Call/text [PERSON_NAME] at" at bounding box center [589, 424] width 407 height 21
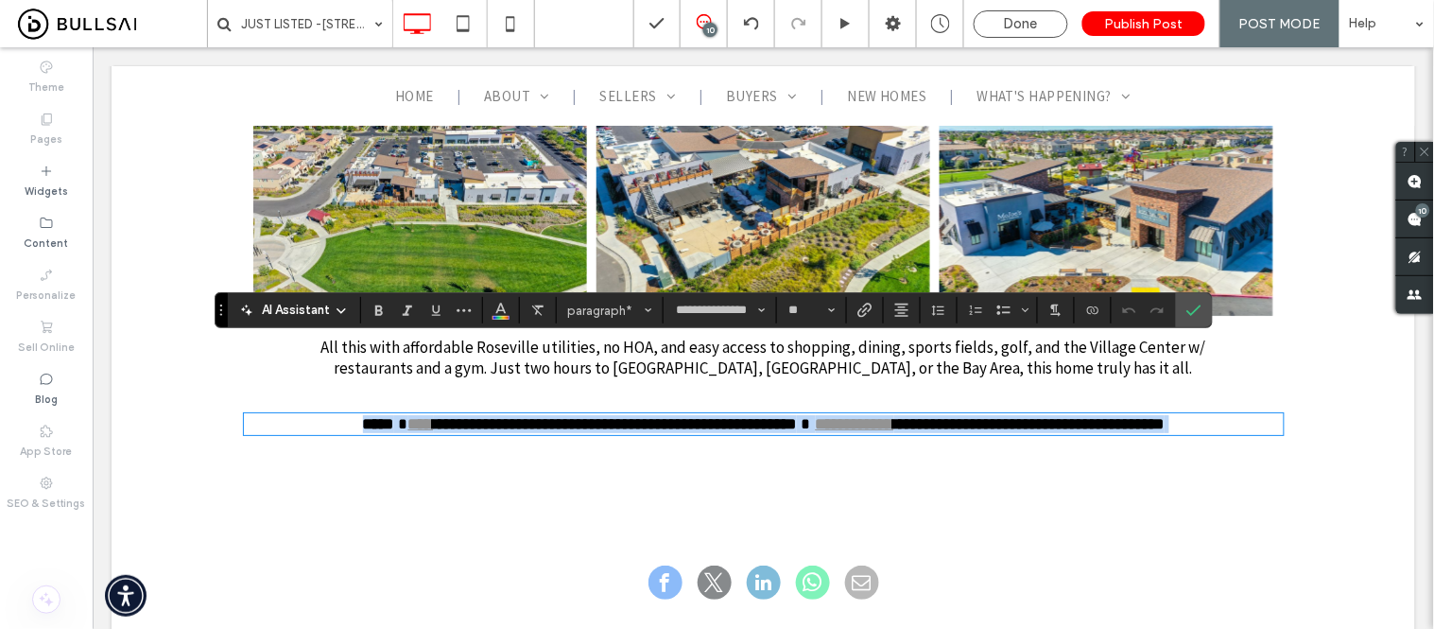
click at [433, 415] on strong "**********" at bounding box center [614, 423] width 363 height 16
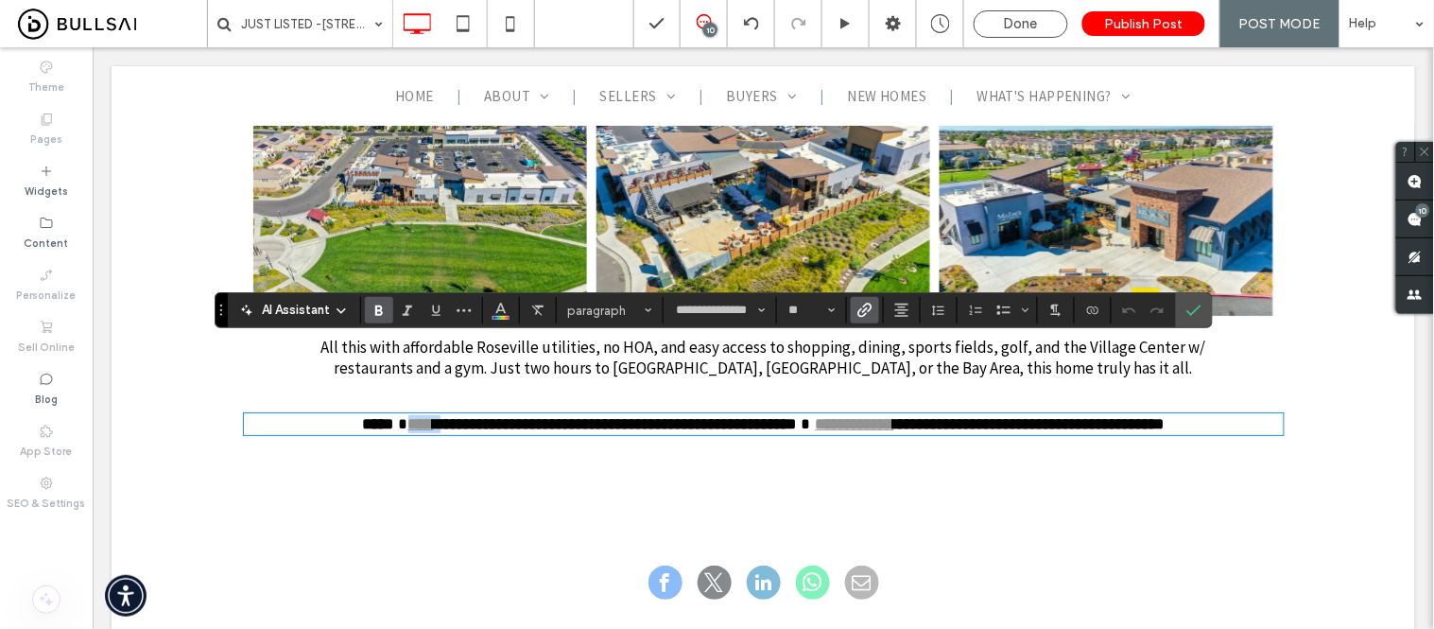
drag, startPoint x: 426, startPoint y: 355, endPoint x: 389, endPoint y: 355, distance: 36.9
click at [389, 414] on p "**********" at bounding box center [763, 423] width 1040 height 18
click at [868, 310] on use "Link" at bounding box center [864, 310] width 14 height 14
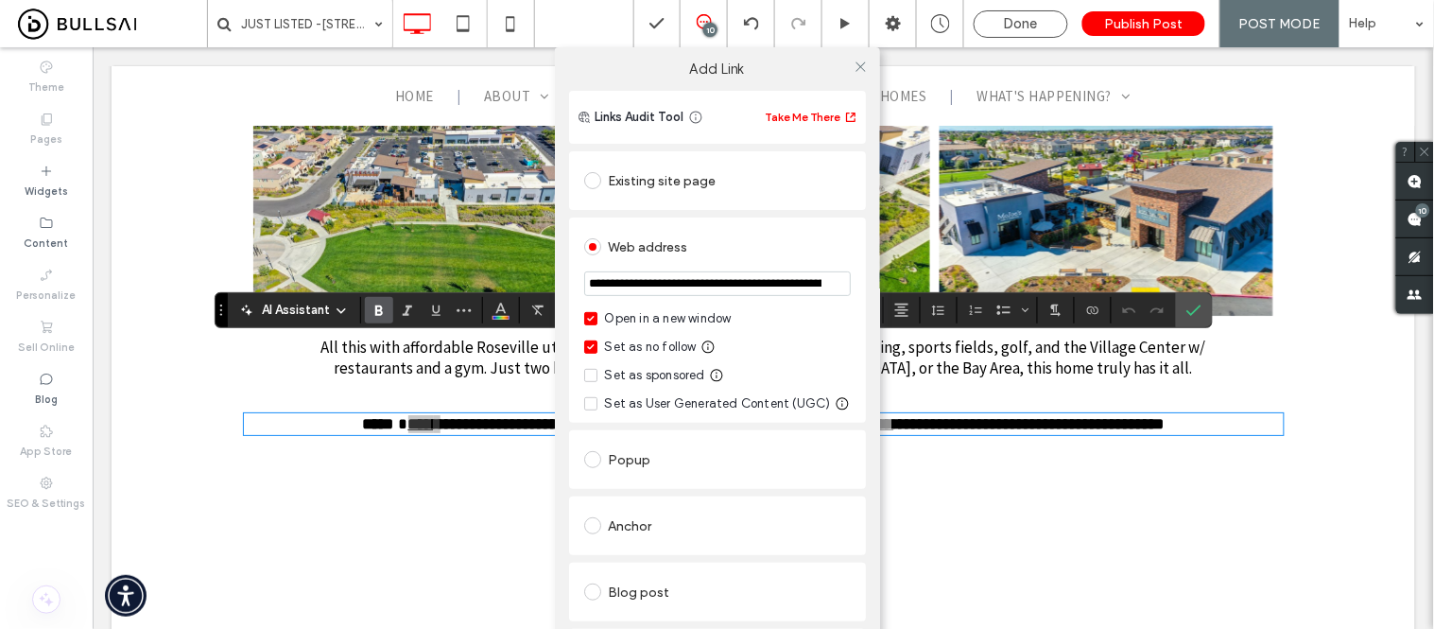
click at [660, 291] on input "**********" at bounding box center [717, 283] width 267 height 25
type input "**********"
click at [835, 209] on div "Existing site page" at bounding box center [717, 180] width 297 height 59
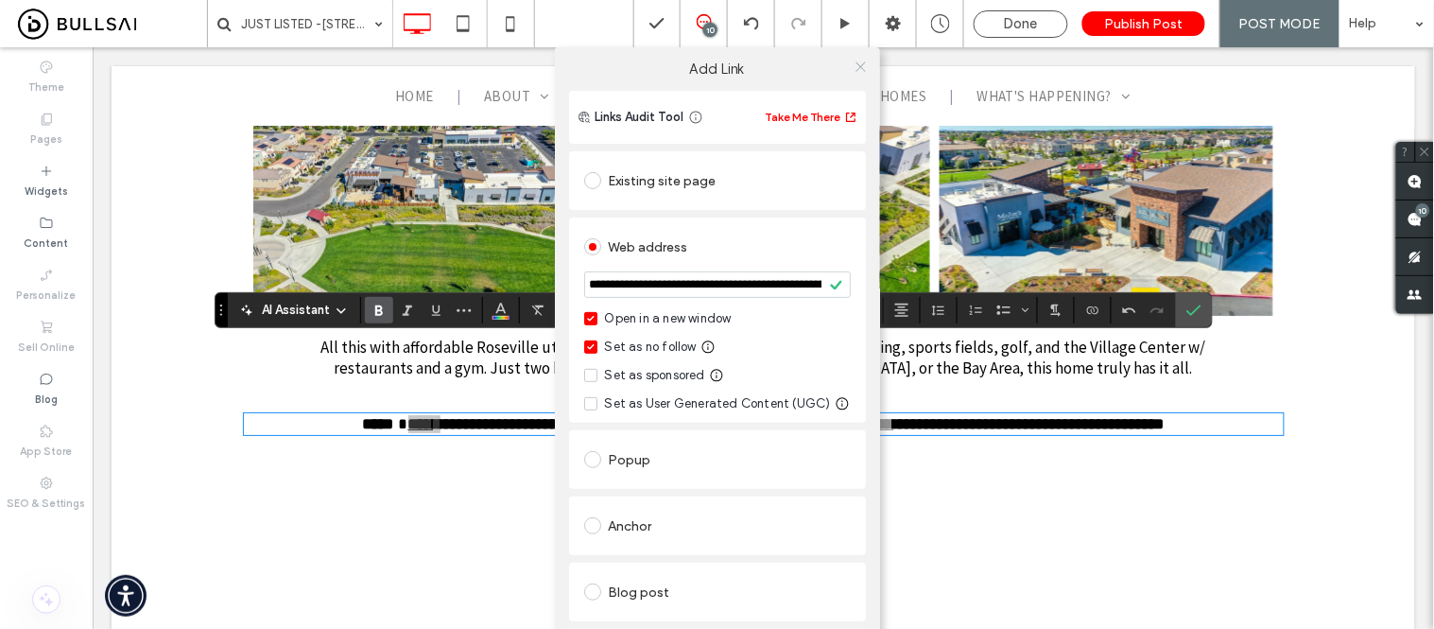
click at [857, 67] on icon at bounding box center [861, 67] width 14 height 14
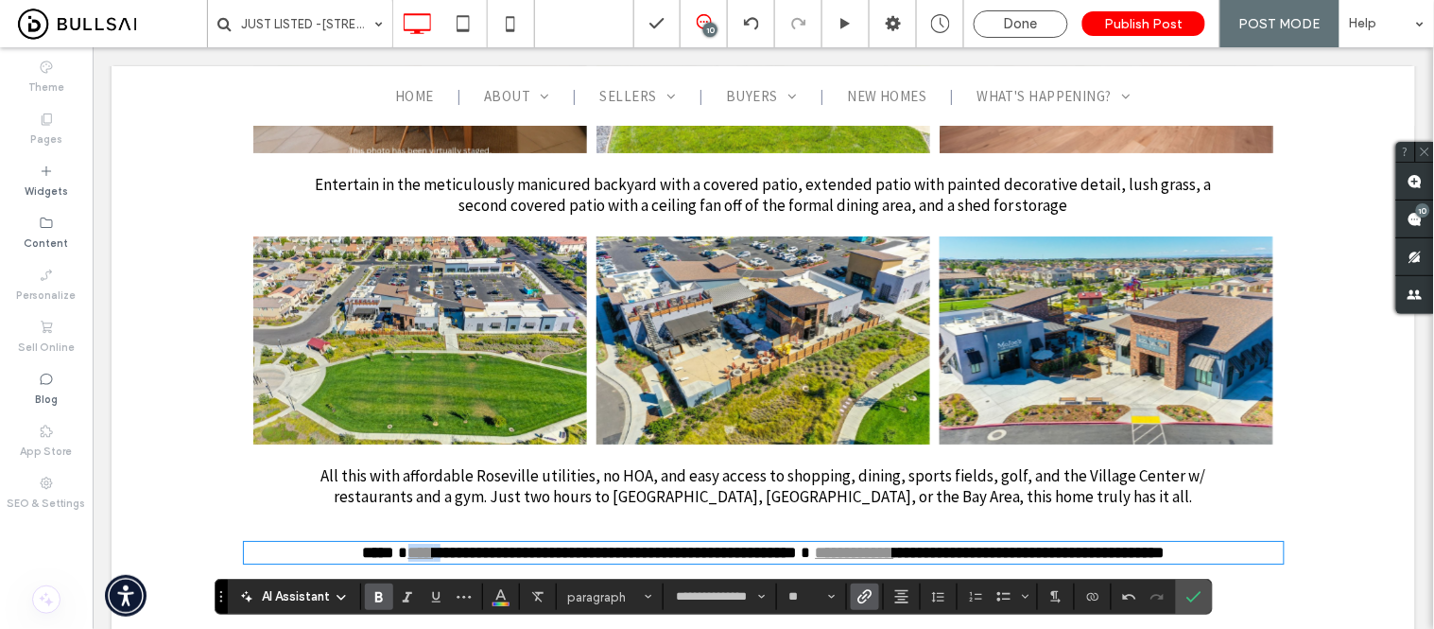
scroll to position [5356, 0]
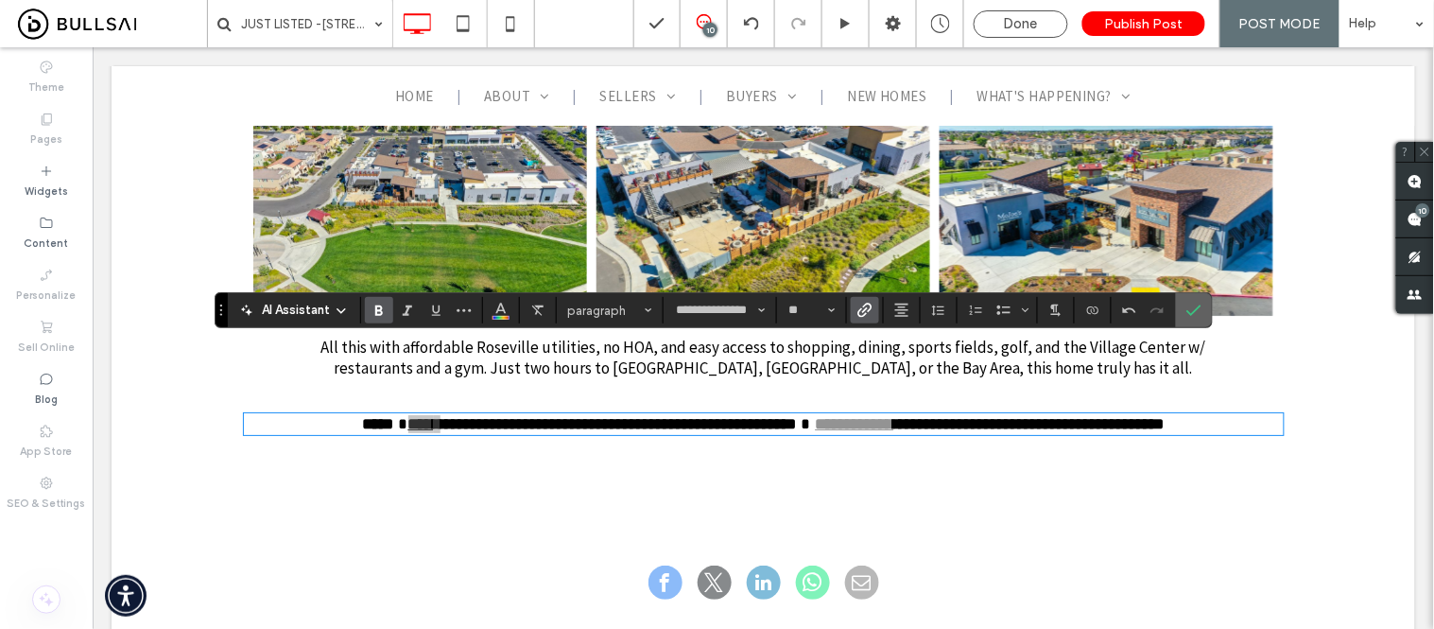
click at [1202, 303] on icon "Confirm" at bounding box center [1193, 310] width 15 height 15
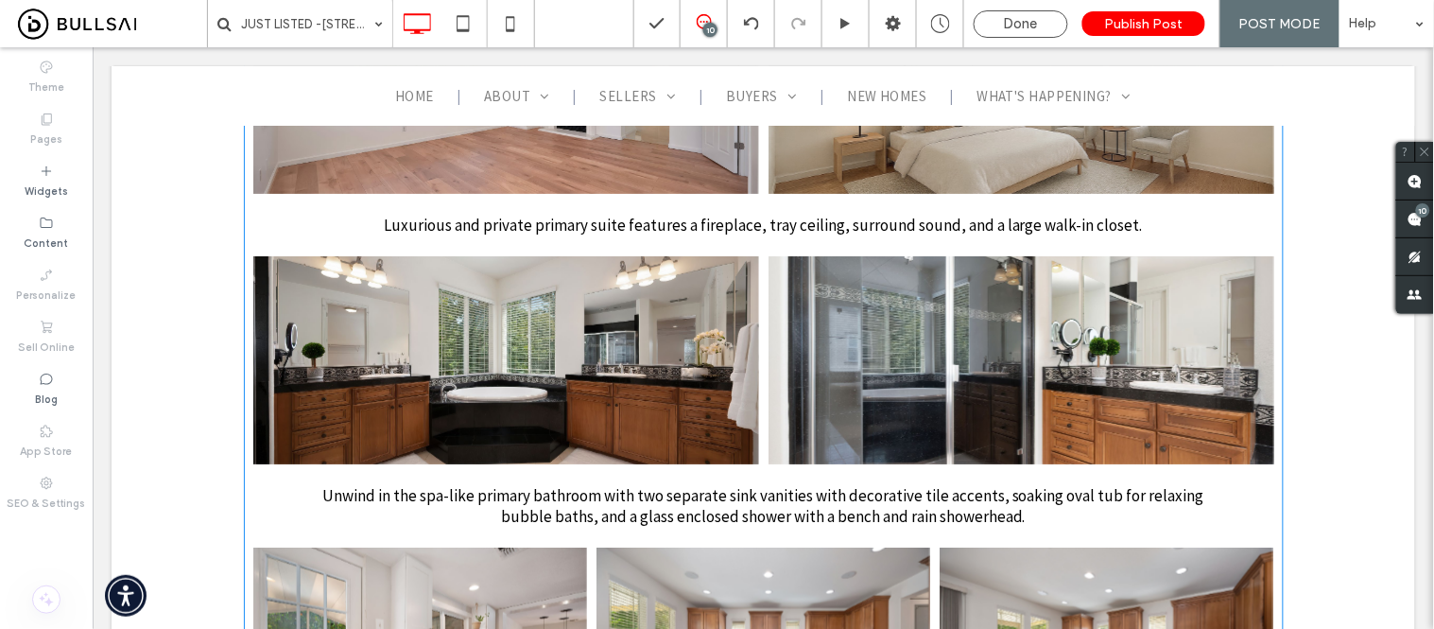
scroll to position [4096, 0]
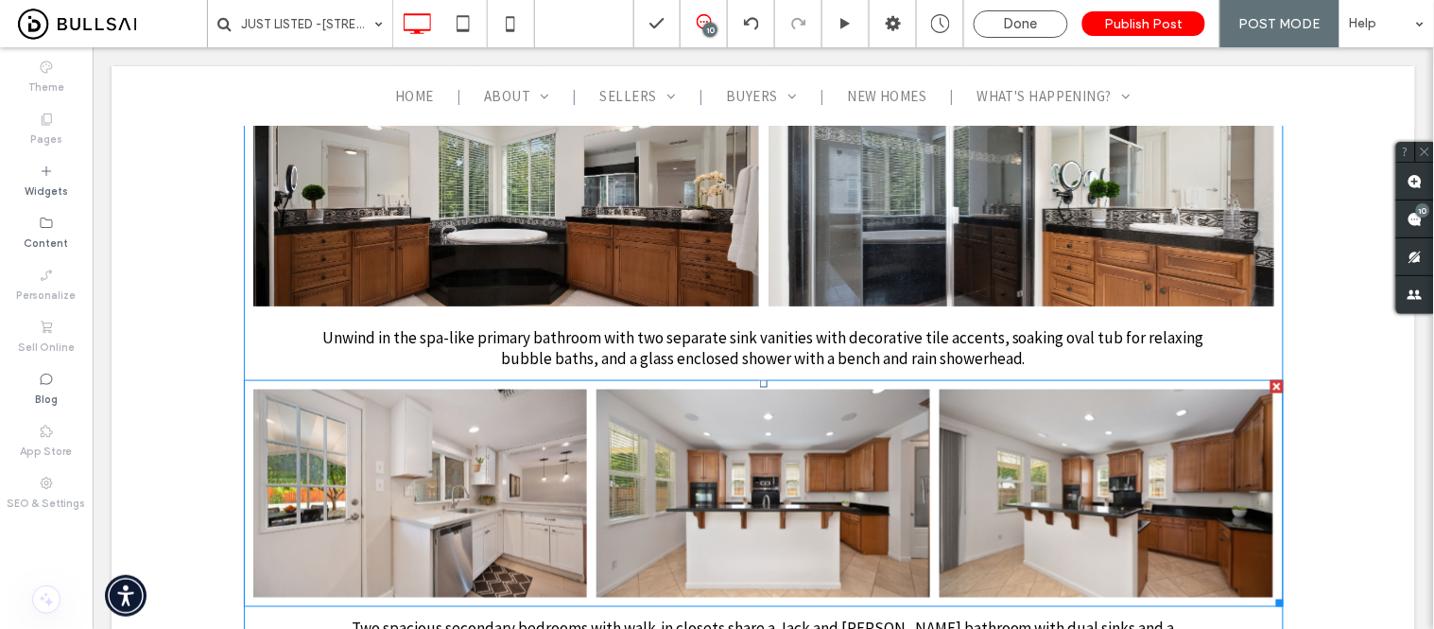
click at [438, 416] on link at bounding box center [419, 493] width 334 height 208
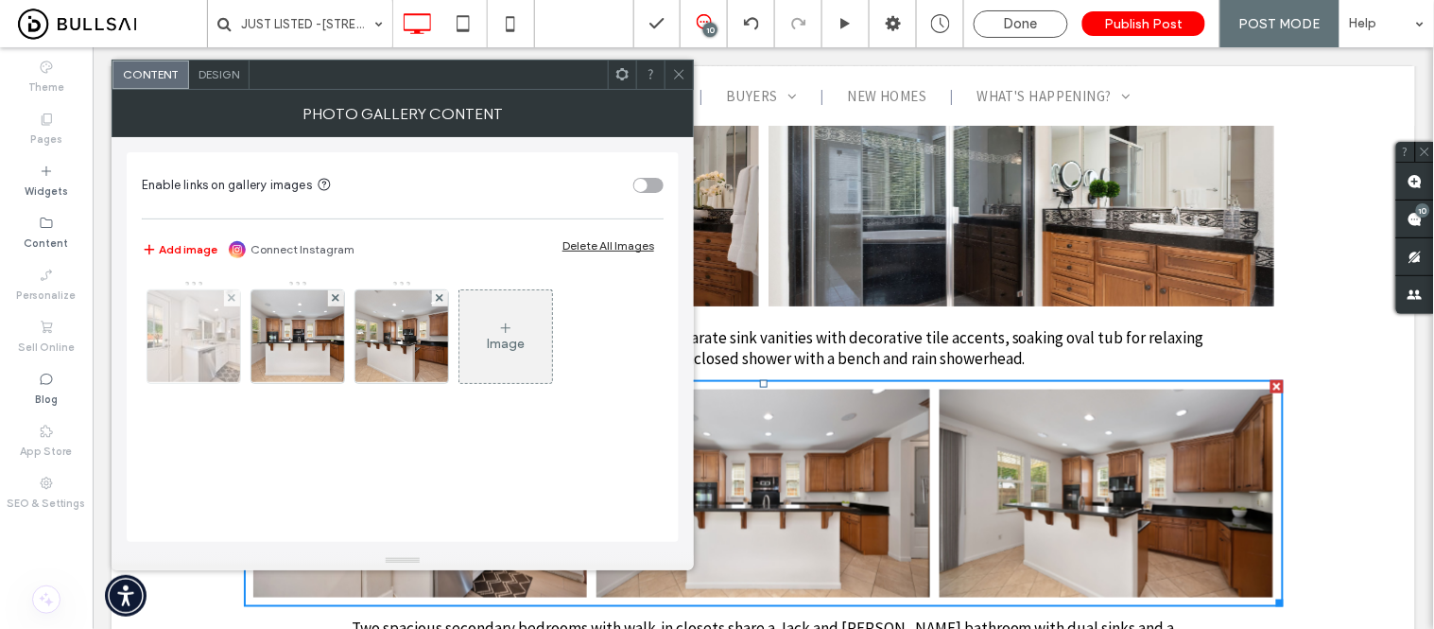
click at [184, 344] on img at bounding box center [194, 336] width 140 height 93
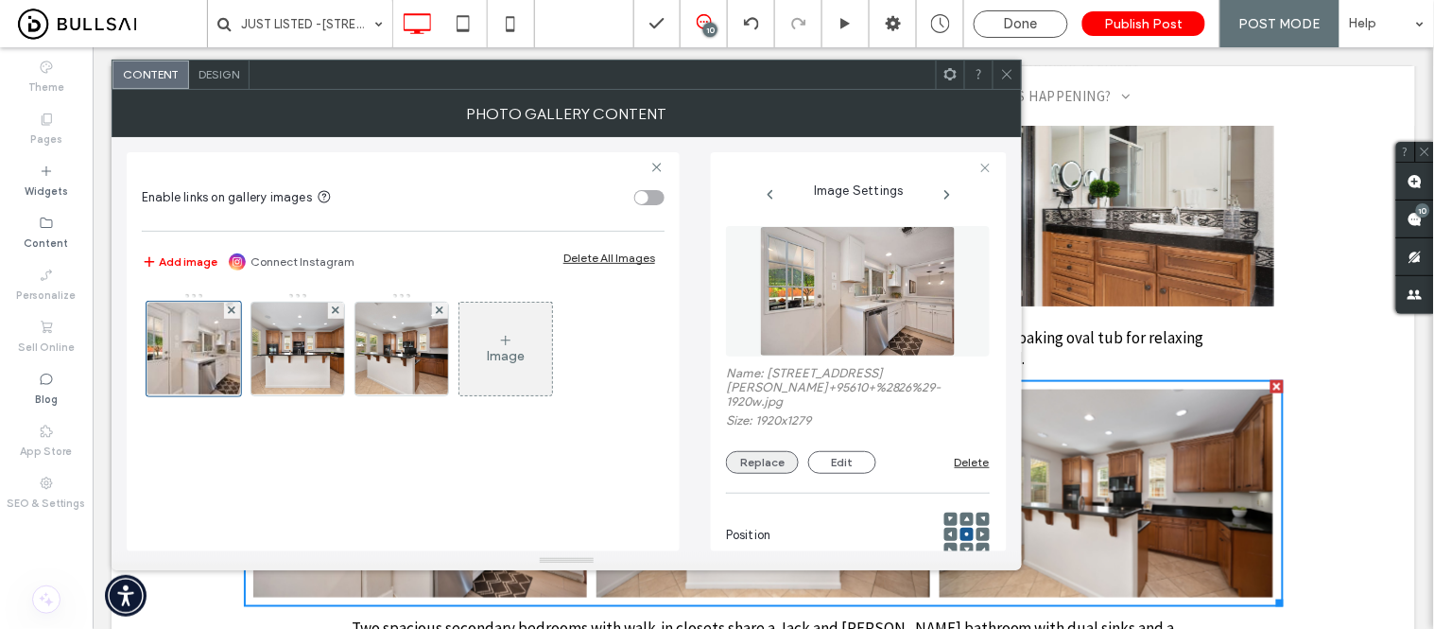
click at [769, 464] on button "Replace" at bounding box center [762, 462] width 73 height 23
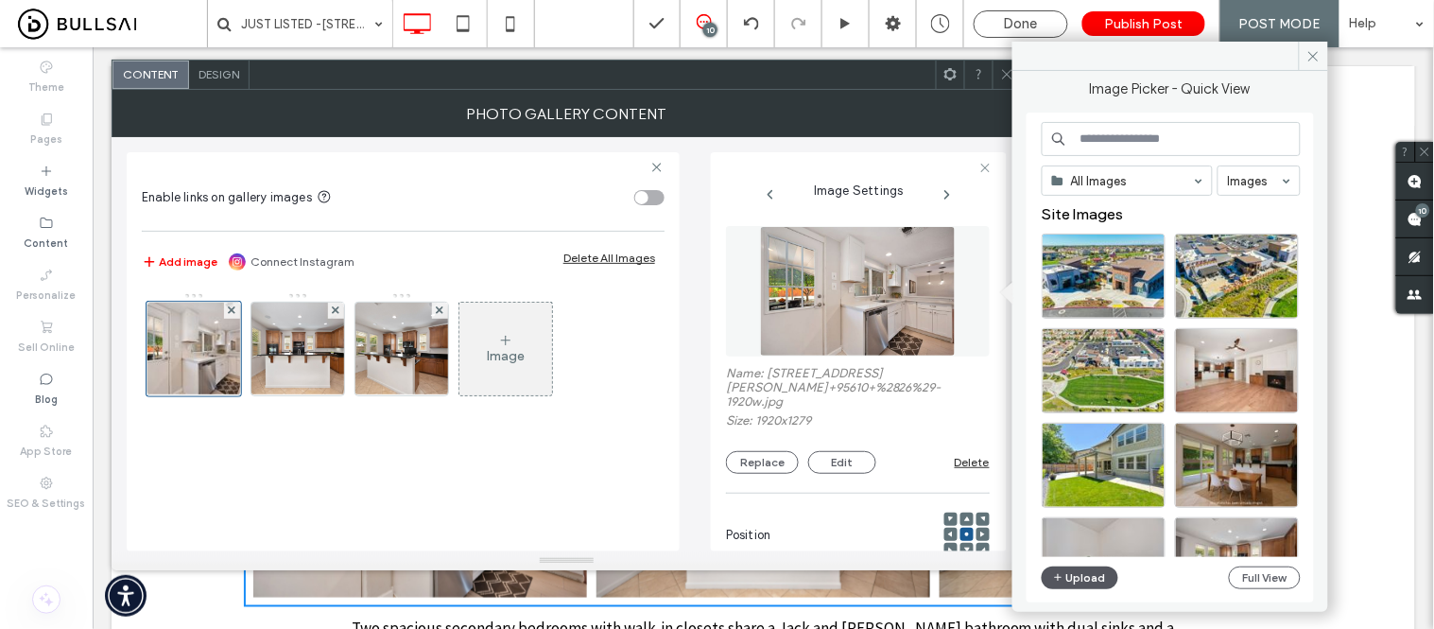
click at [1087, 580] on button "Upload" at bounding box center [1081, 577] width 78 height 23
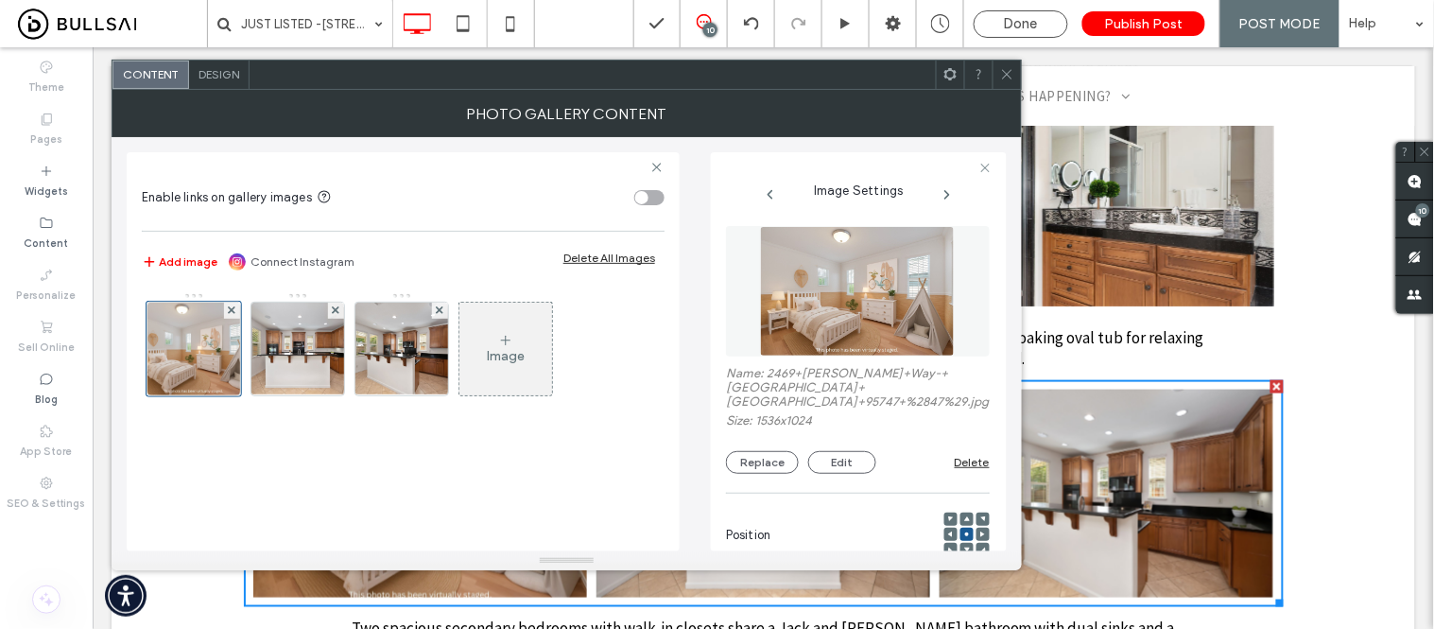
click at [1012, 77] on icon at bounding box center [1007, 74] width 14 height 14
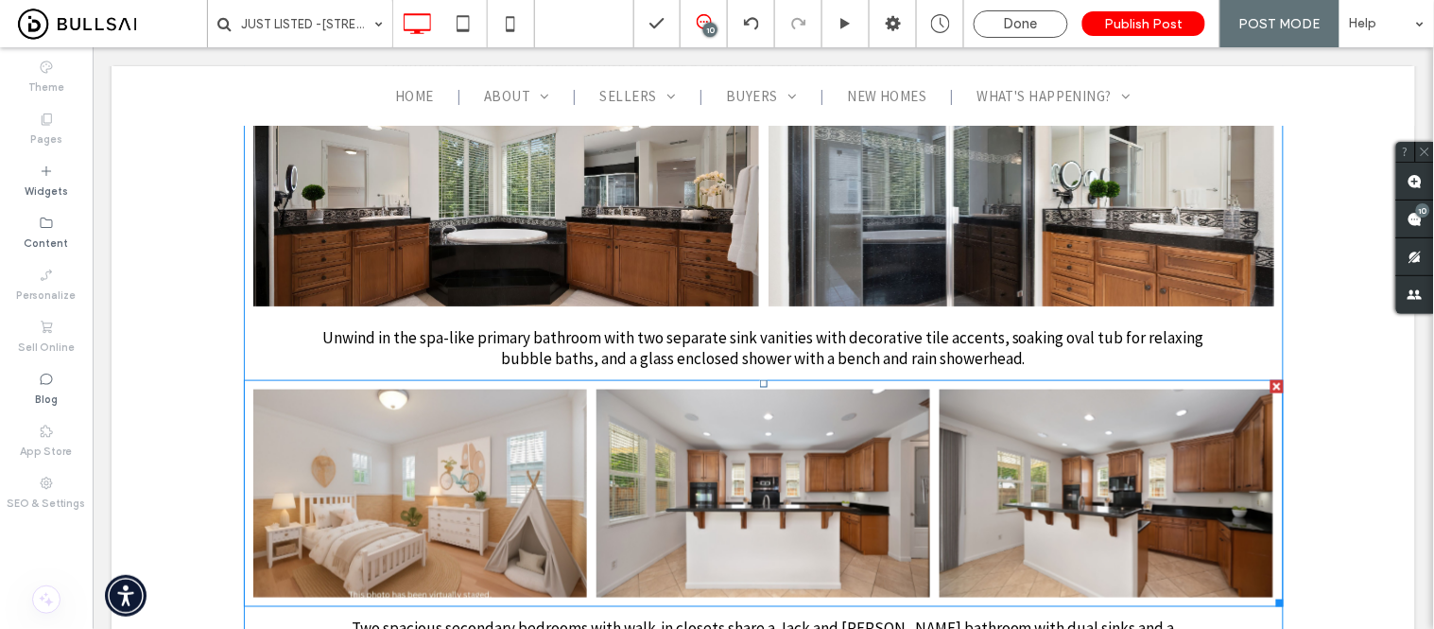
click at [713, 409] on link at bounding box center [763, 493] width 334 height 208
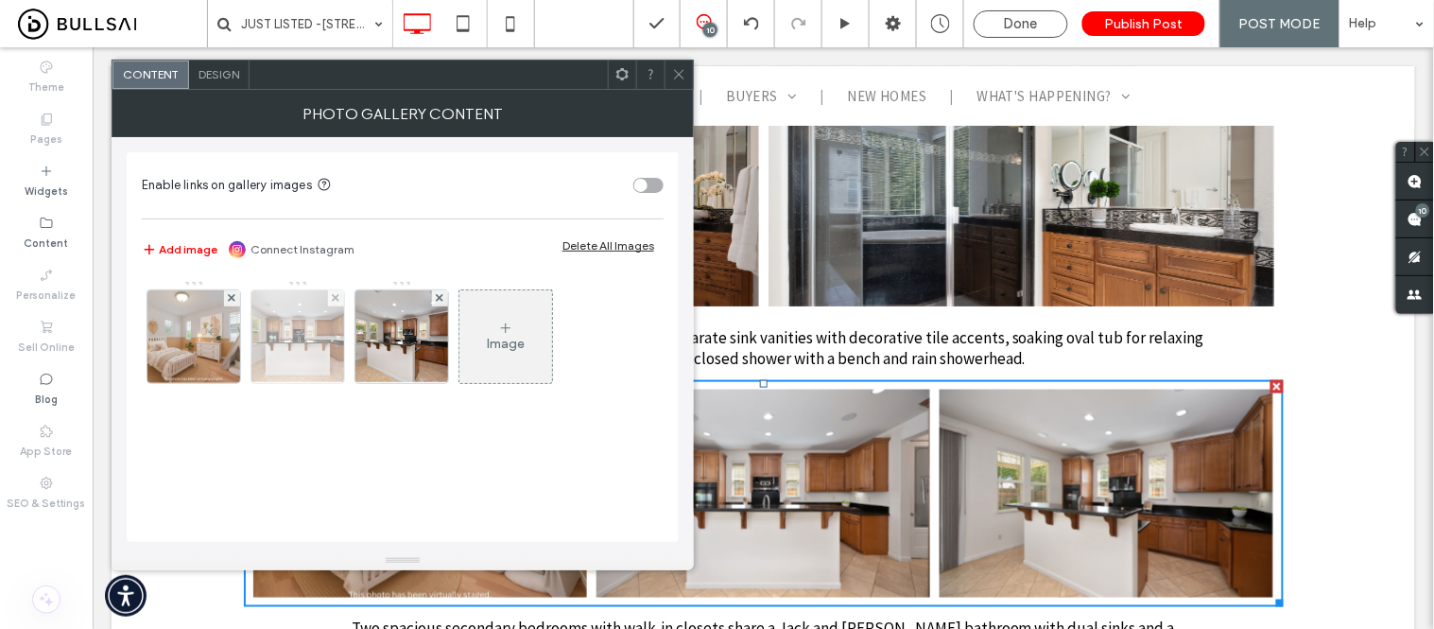
click at [288, 340] on img at bounding box center [297, 336] width 139 height 93
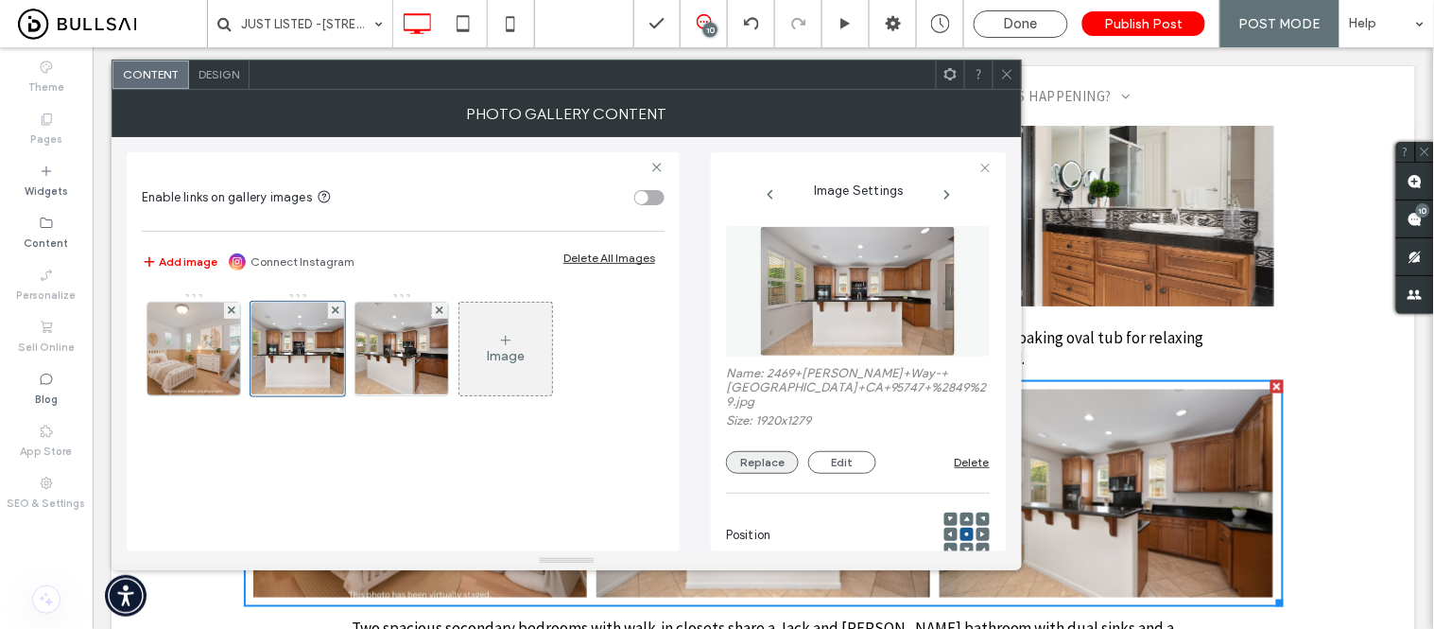
click at [777, 451] on button "Replace" at bounding box center [762, 462] width 73 height 23
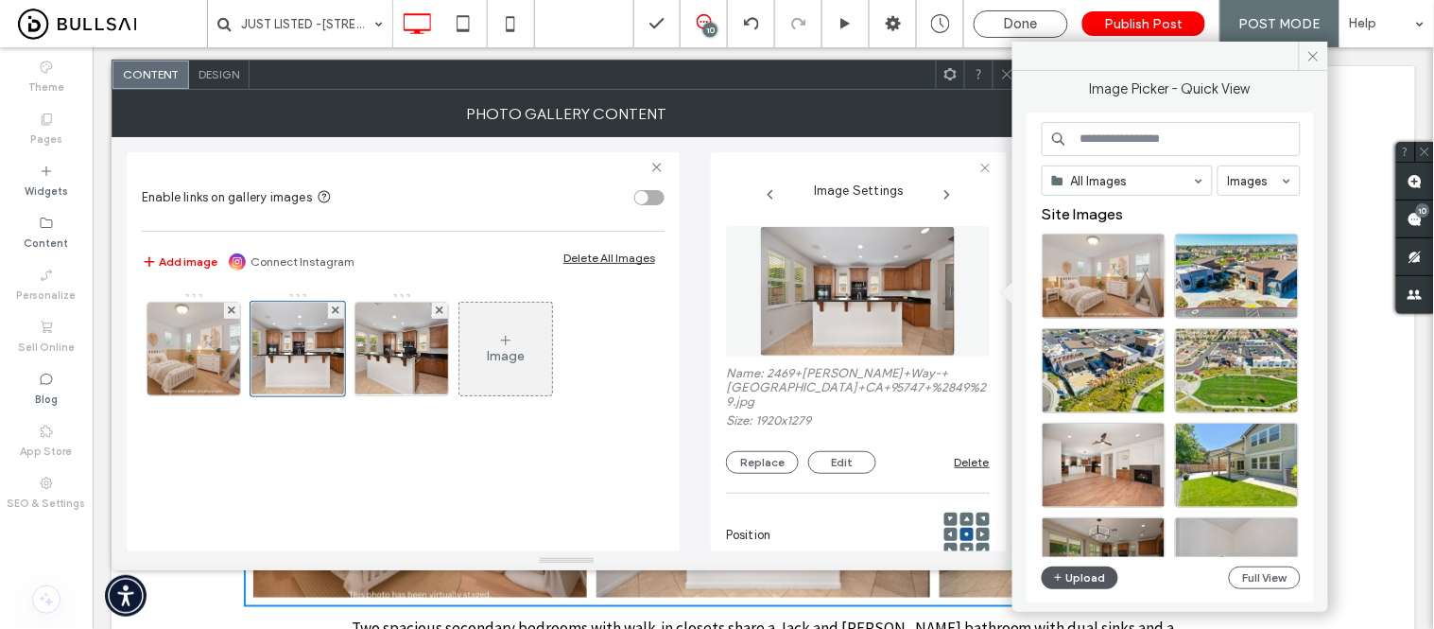
click at [1108, 580] on button "Upload" at bounding box center [1081, 577] width 78 height 23
click at [1315, 53] on icon at bounding box center [1314, 56] width 14 height 14
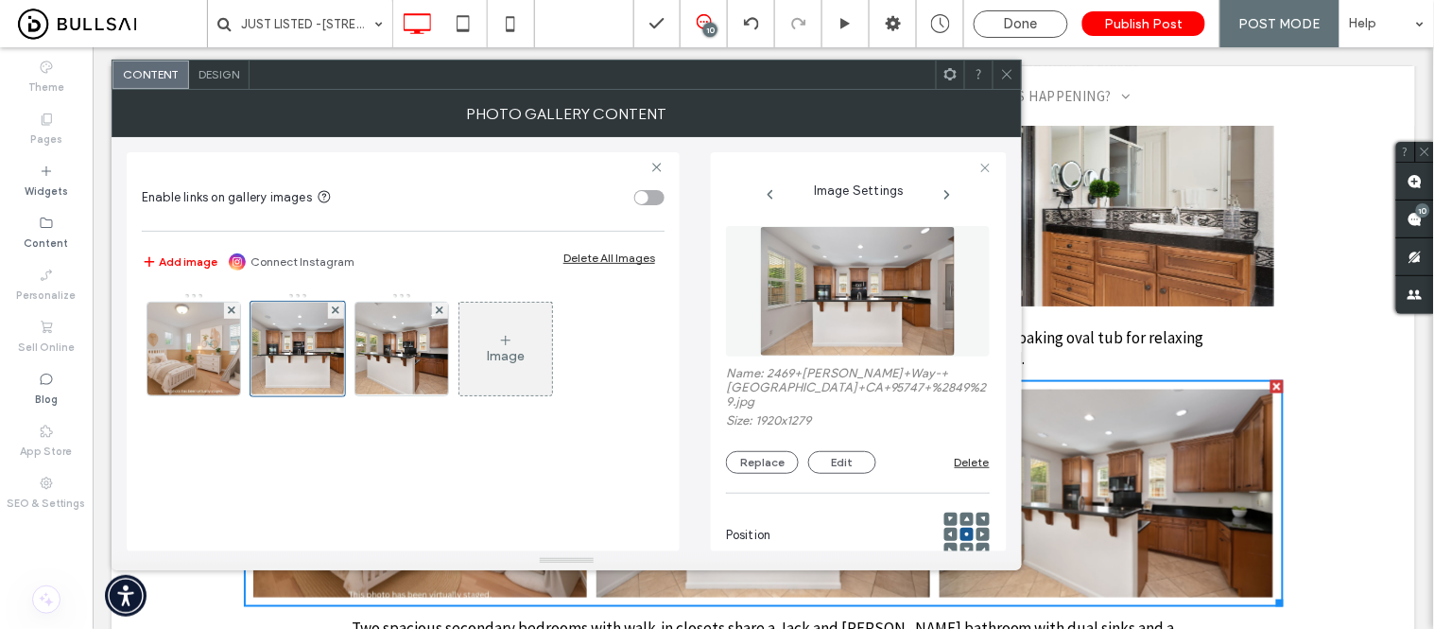
click at [1012, 73] on icon at bounding box center [1007, 74] width 14 height 14
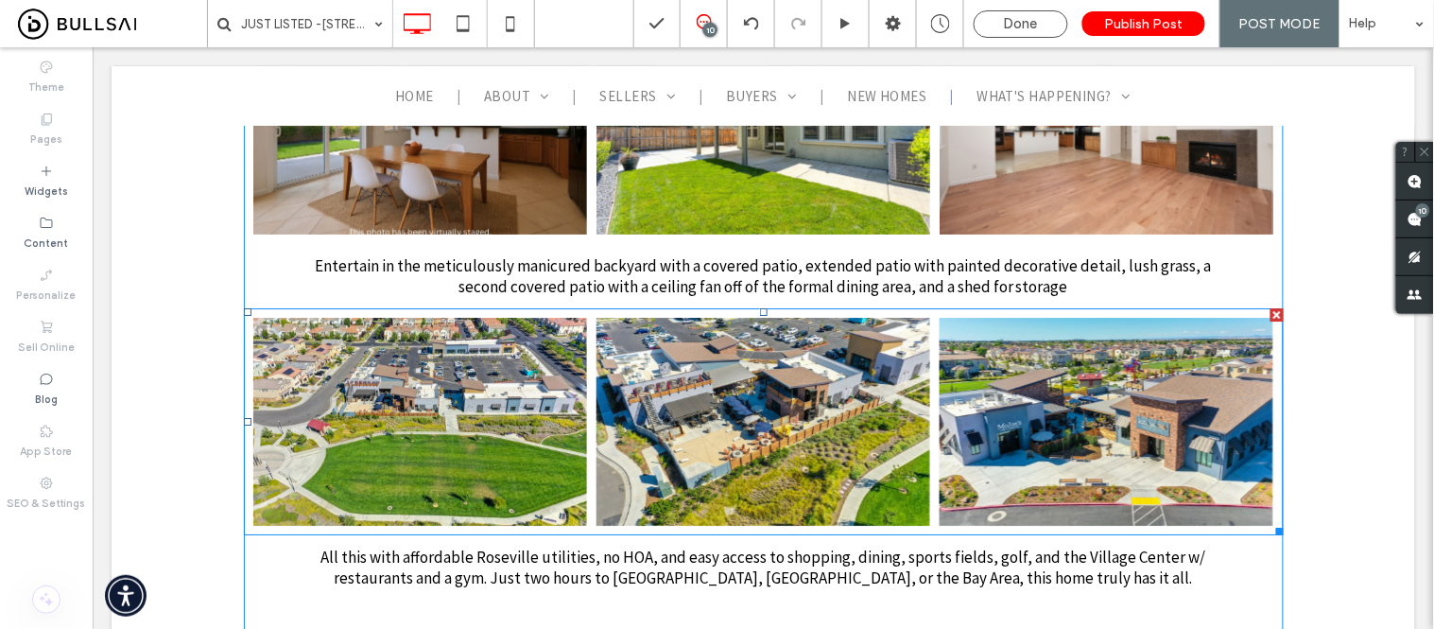
scroll to position [5356, 0]
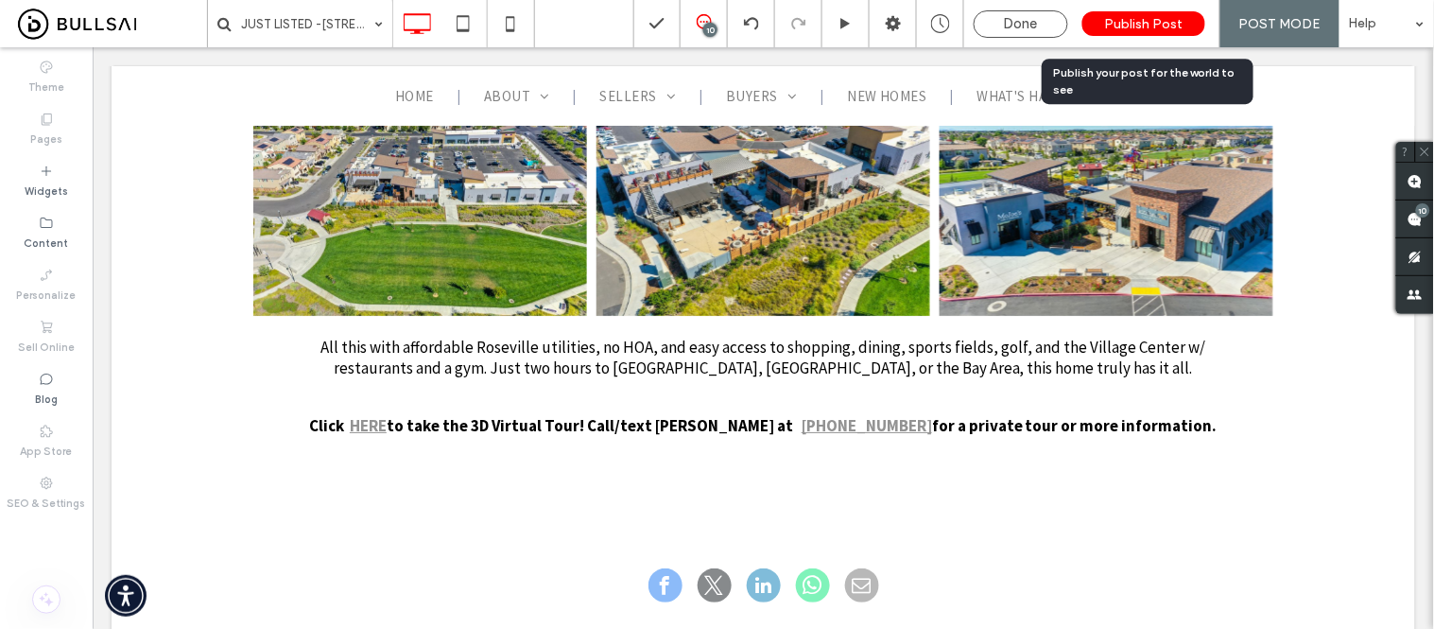
click at [1129, 26] on span "Publish Post" at bounding box center [1144, 24] width 78 height 16
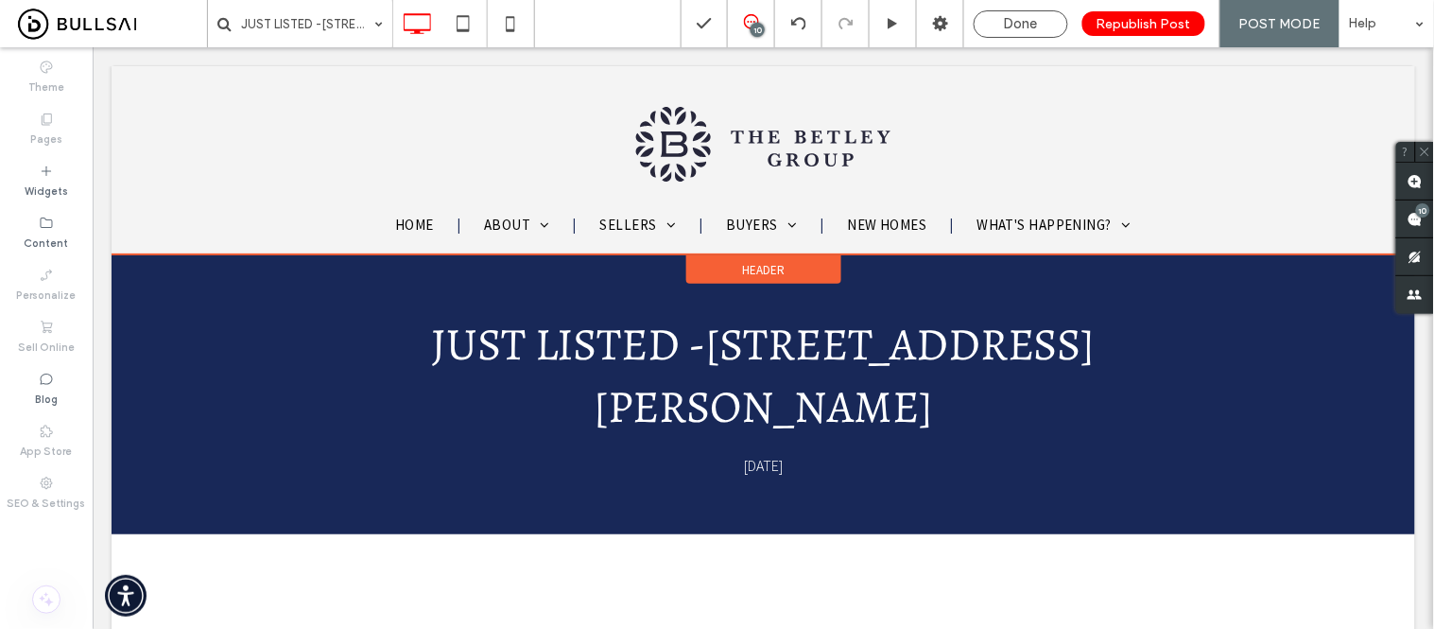
scroll to position [0, 0]
click at [54, 382] on div "Blog" at bounding box center [46, 389] width 93 height 52
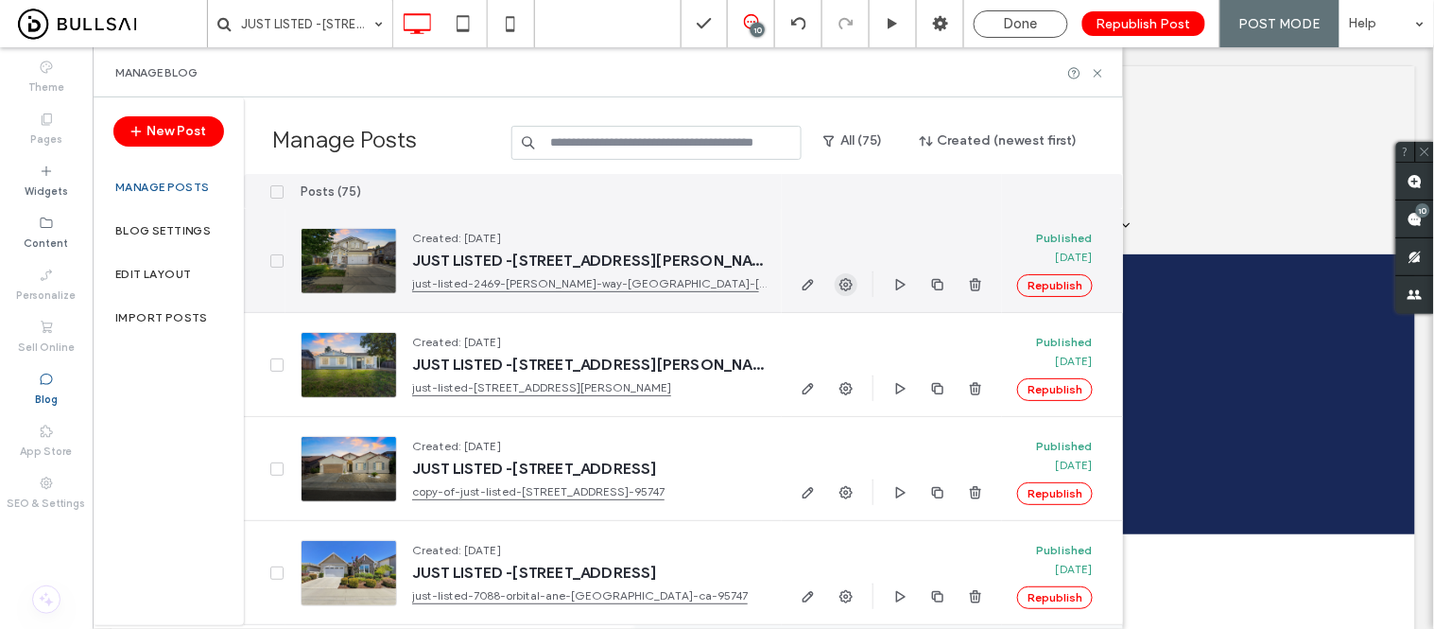
click at [839, 284] on icon "button" at bounding box center [846, 284] width 15 height 15
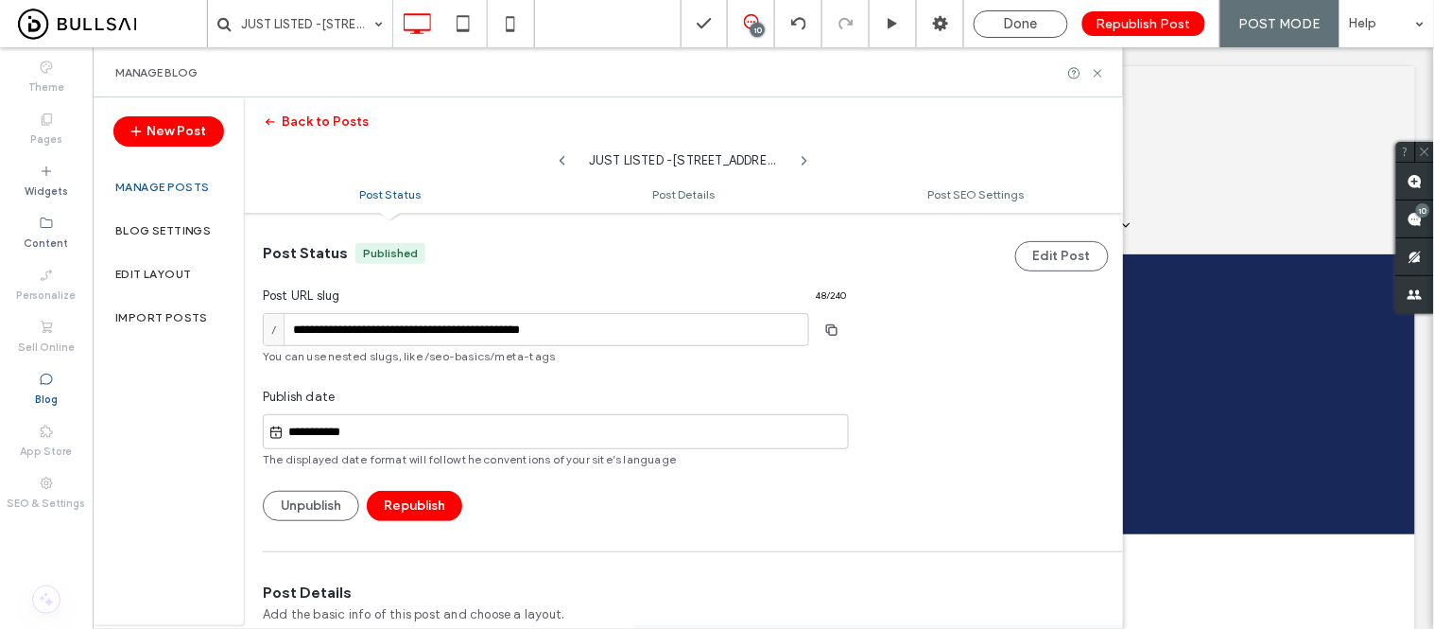
scroll to position [1, 0]
click at [305, 495] on button "Unpublish" at bounding box center [311, 505] width 96 height 30
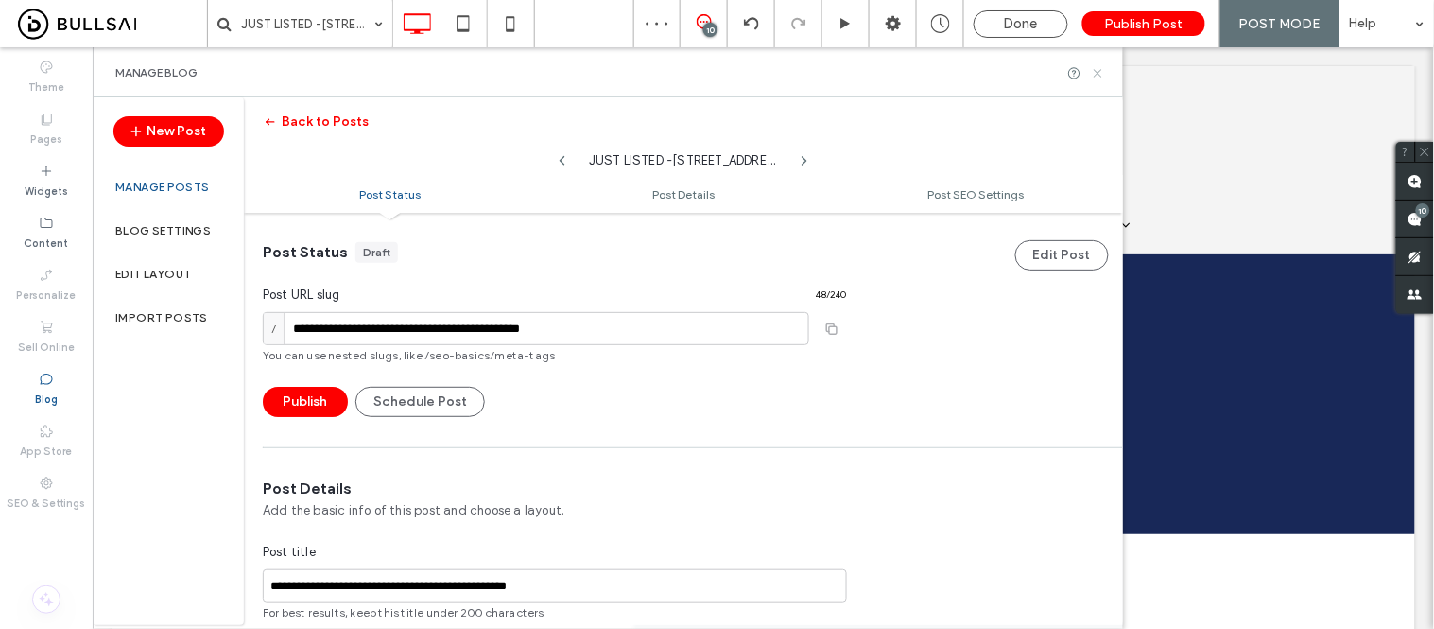
click at [1095, 74] on icon at bounding box center [1098, 73] width 14 height 14
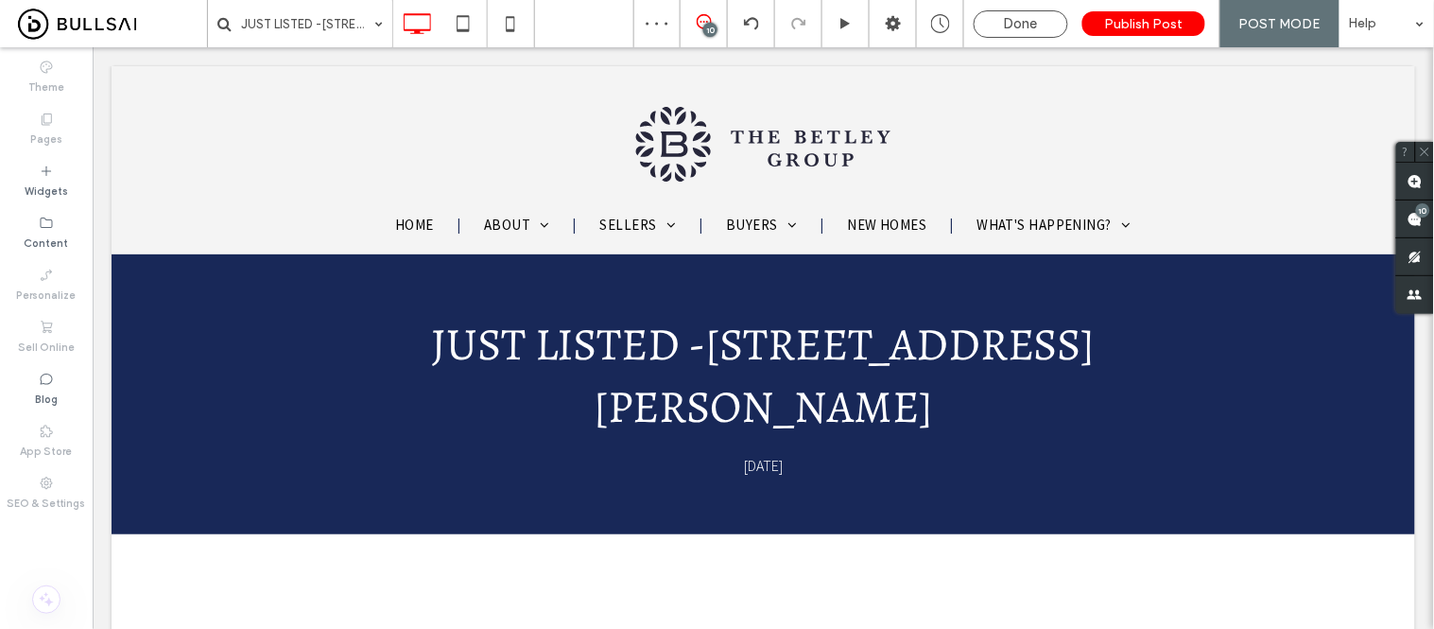
scroll to position [0, 0]
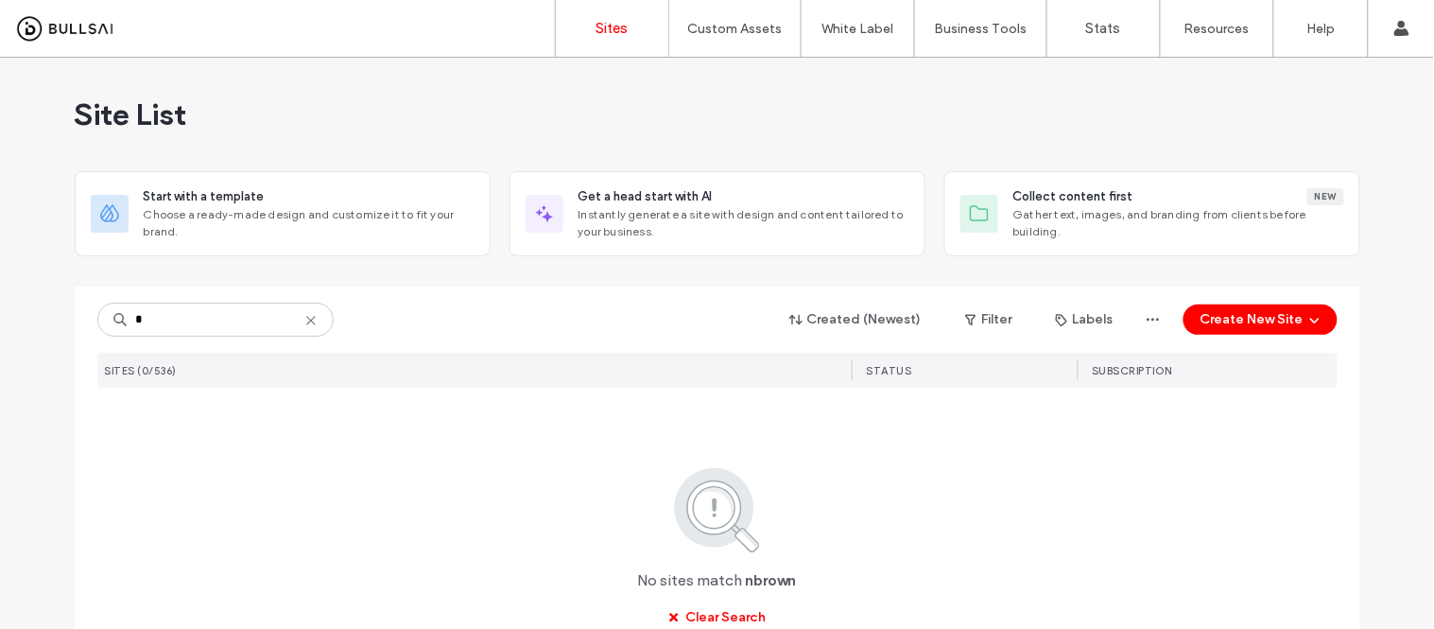
type input "*"
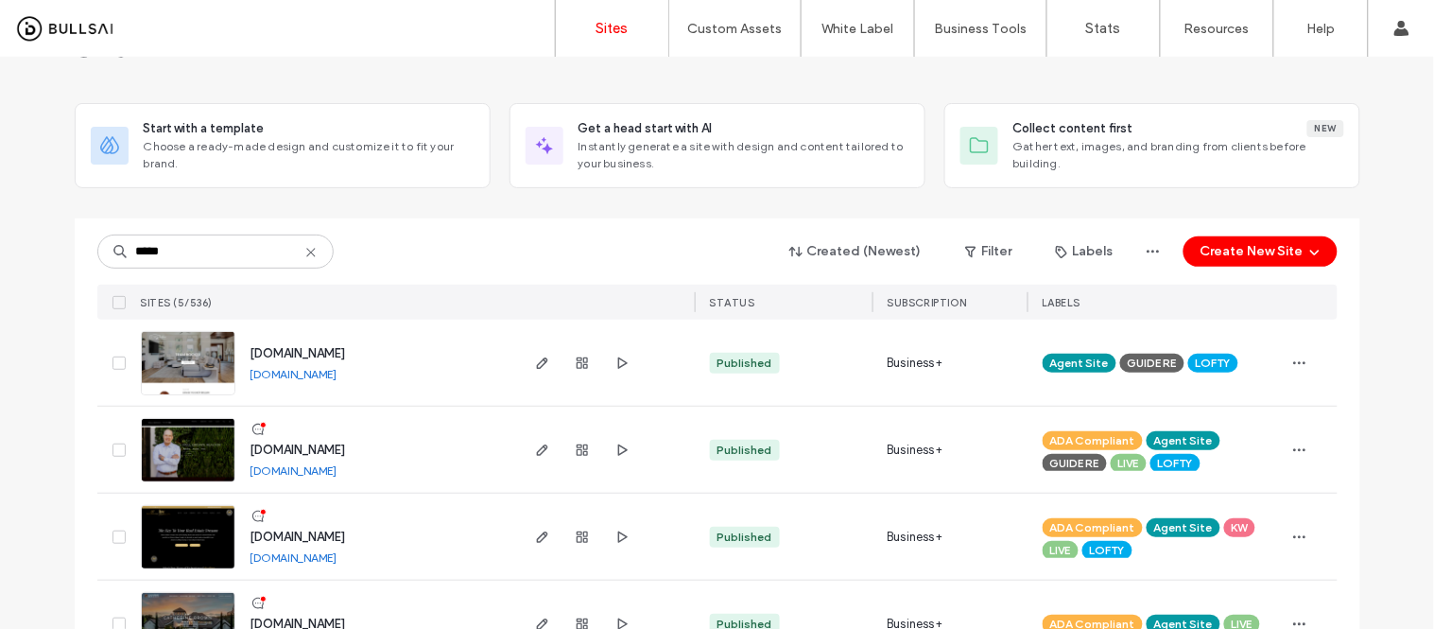
scroll to position [105, 0]
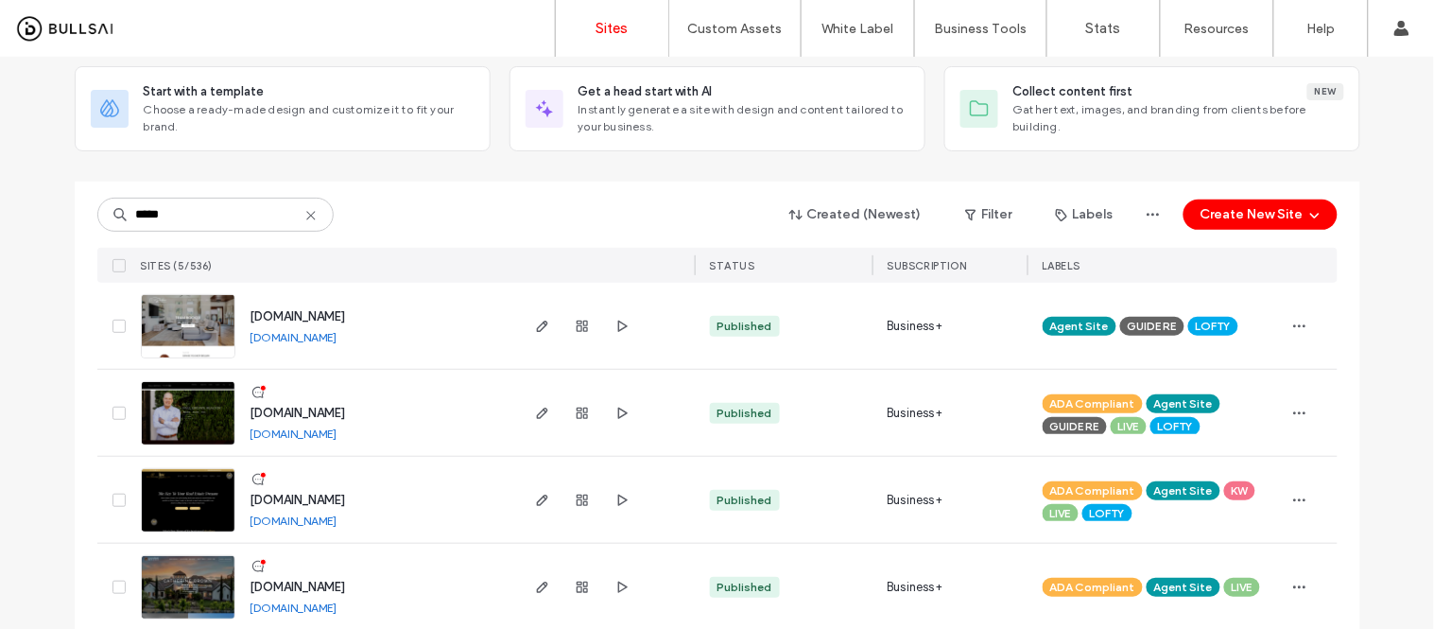
type input "*****"
click at [329, 523] on link "www.brownhomegroup.com" at bounding box center [294, 520] width 87 height 14
click at [200, 506] on img at bounding box center [188, 533] width 93 height 129
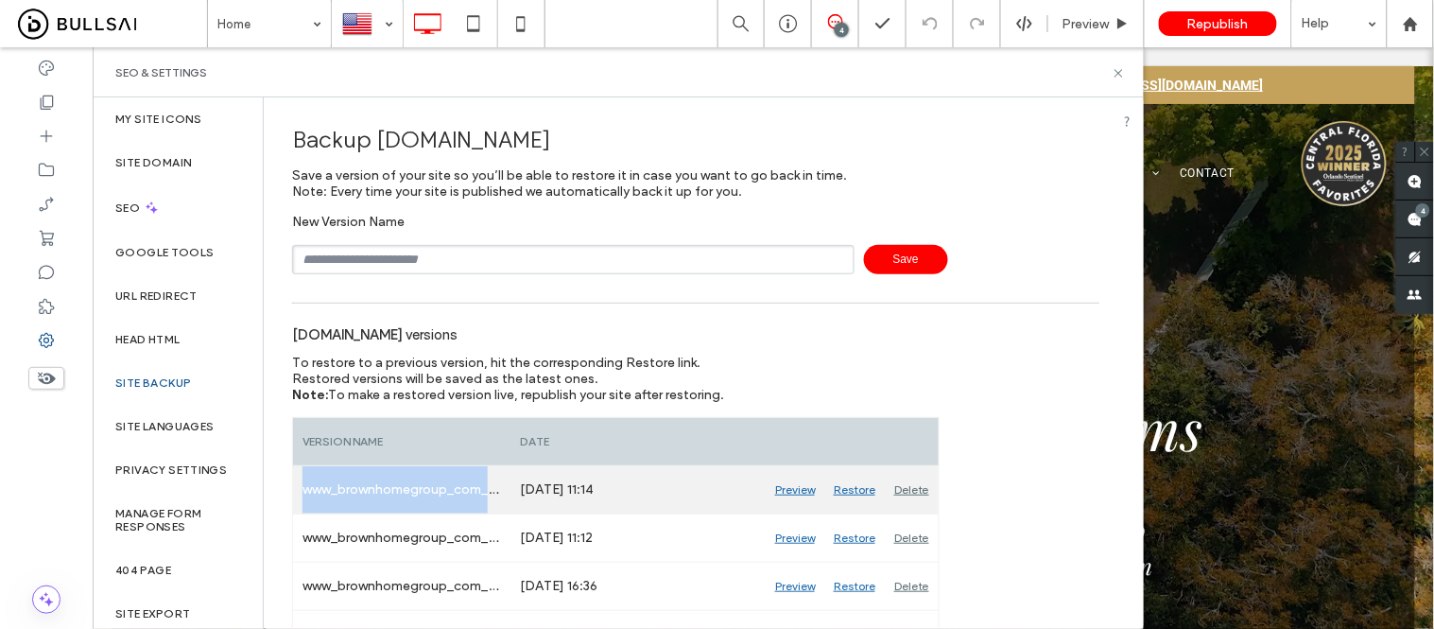
drag, startPoint x: 296, startPoint y: 492, endPoint x: 487, endPoint y: 489, distance: 191.0
click at [487, 489] on div "www_brownhomegroup_com_Auto_1935" at bounding box center [401, 489] width 217 height 47
copy div "www_brownhomegroup_com_"
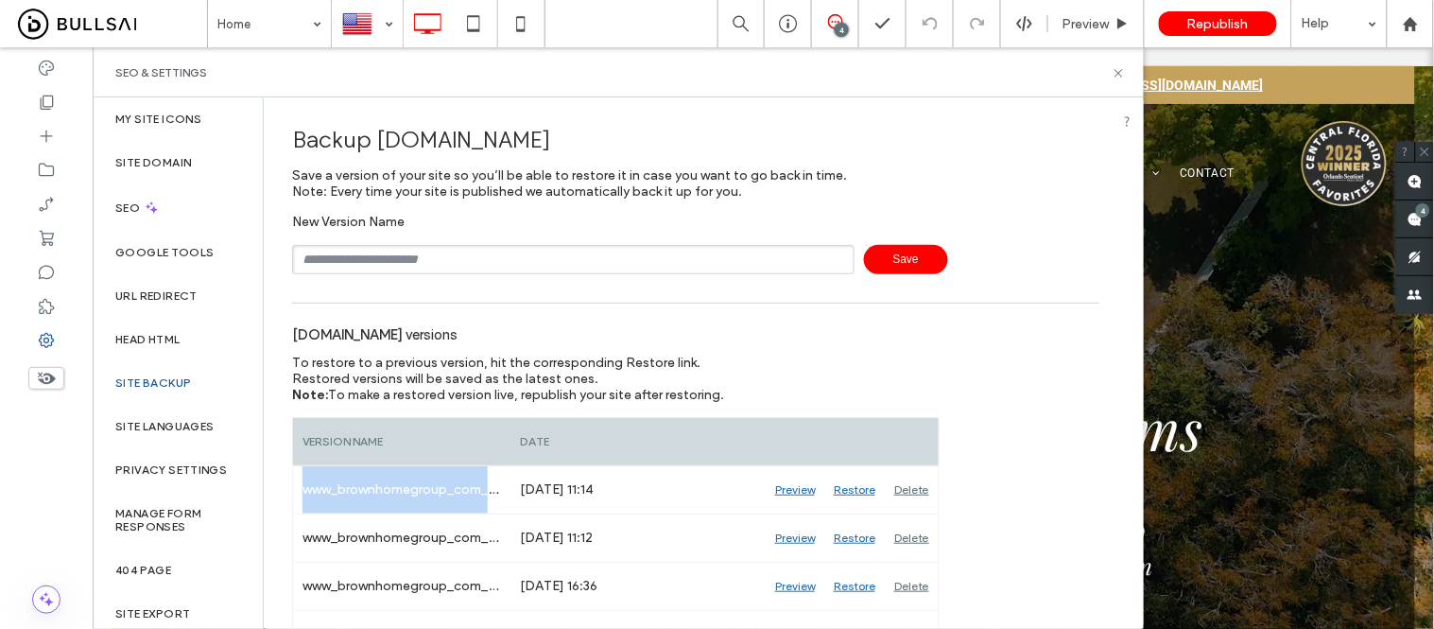
click at [436, 251] on input "text" at bounding box center [573, 259] width 562 height 29
paste input "**********"
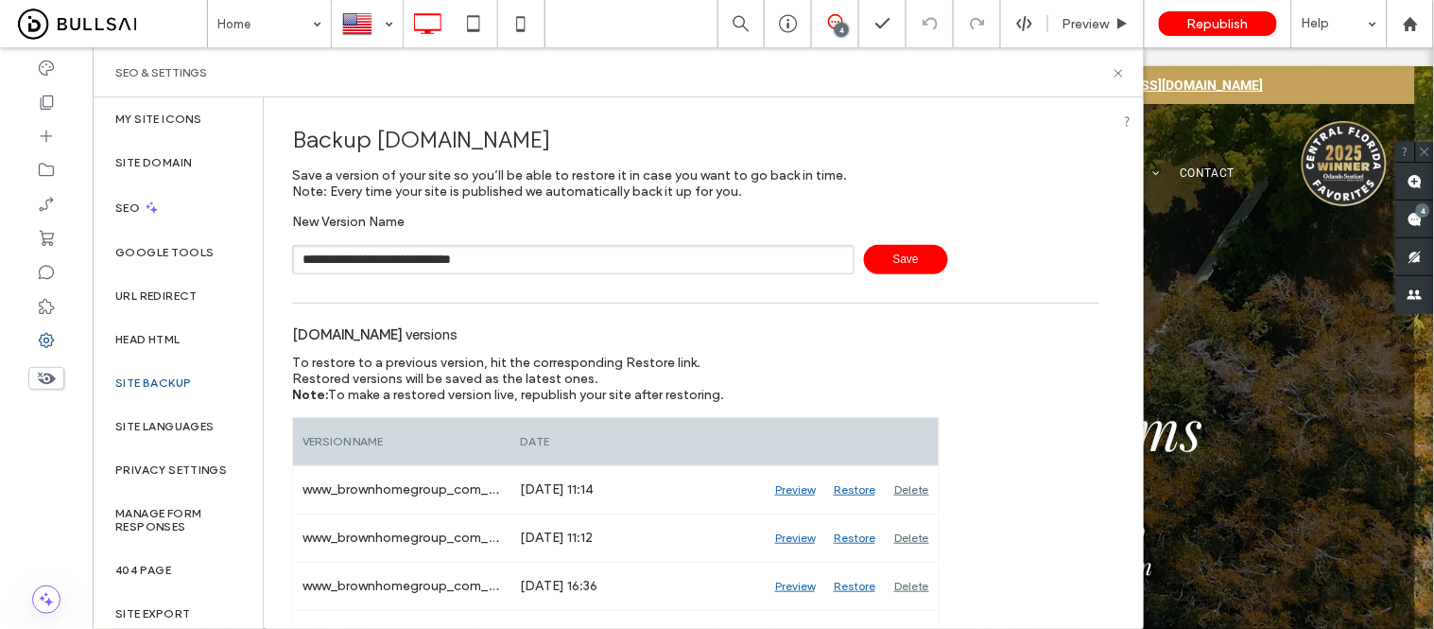
type input "**********"
click at [896, 258] on span "Save" at bounding box center [906, 259] width 84 height 29
click at [1123, 72] on icon at bounding box center [1119, 73] width 14 height 14
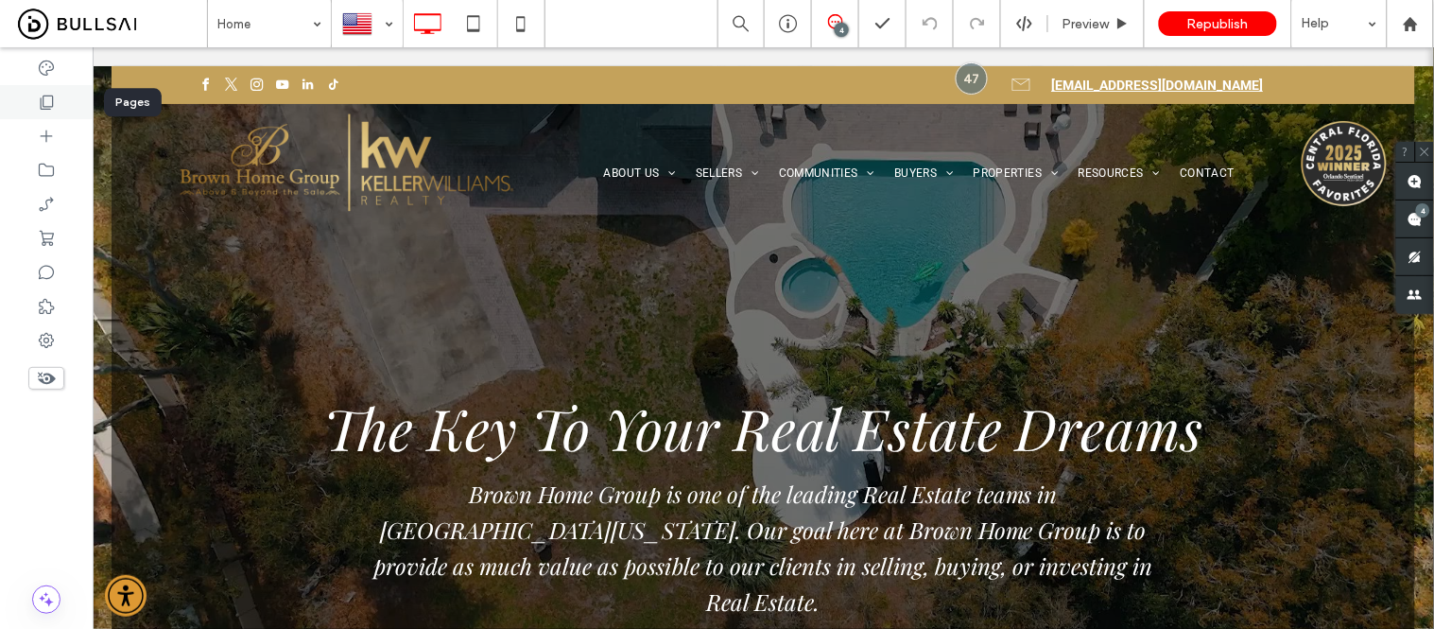
click at [42, 99] on icon at bounding box center [46, 102] width 19 height 19
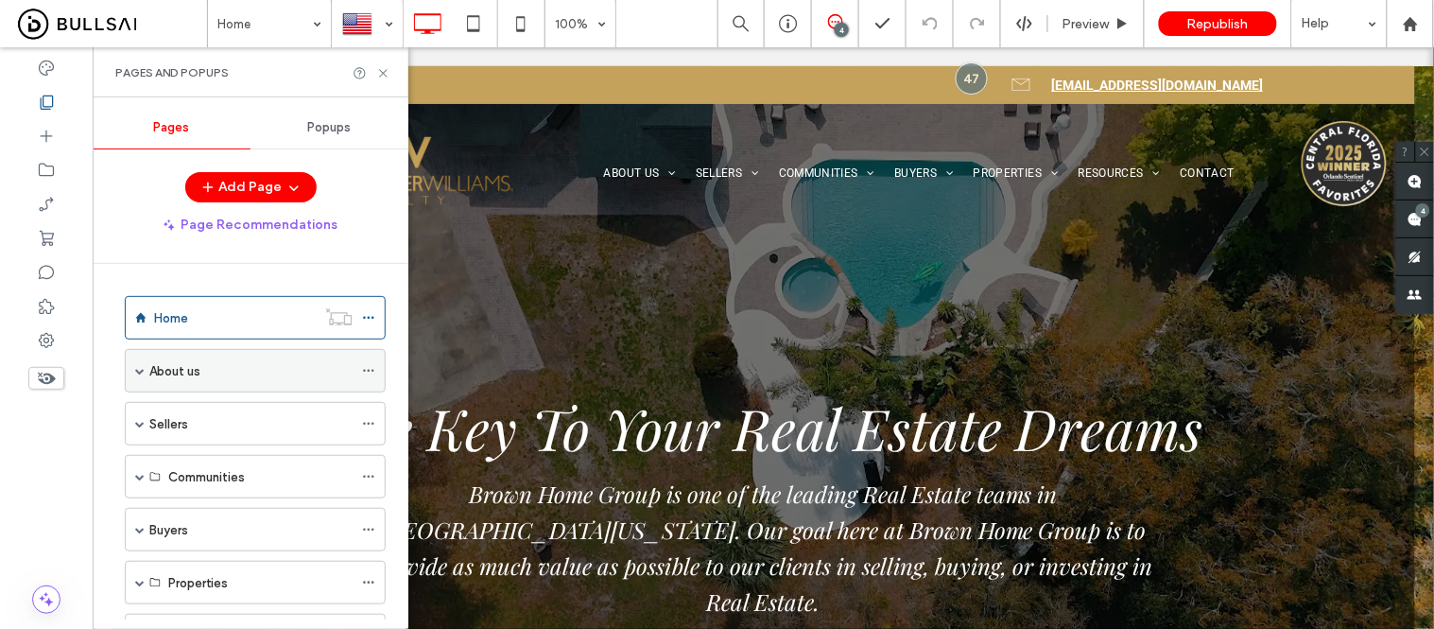
click at [137, 373] on span at bounding box center [139, 370] width 9 height 9
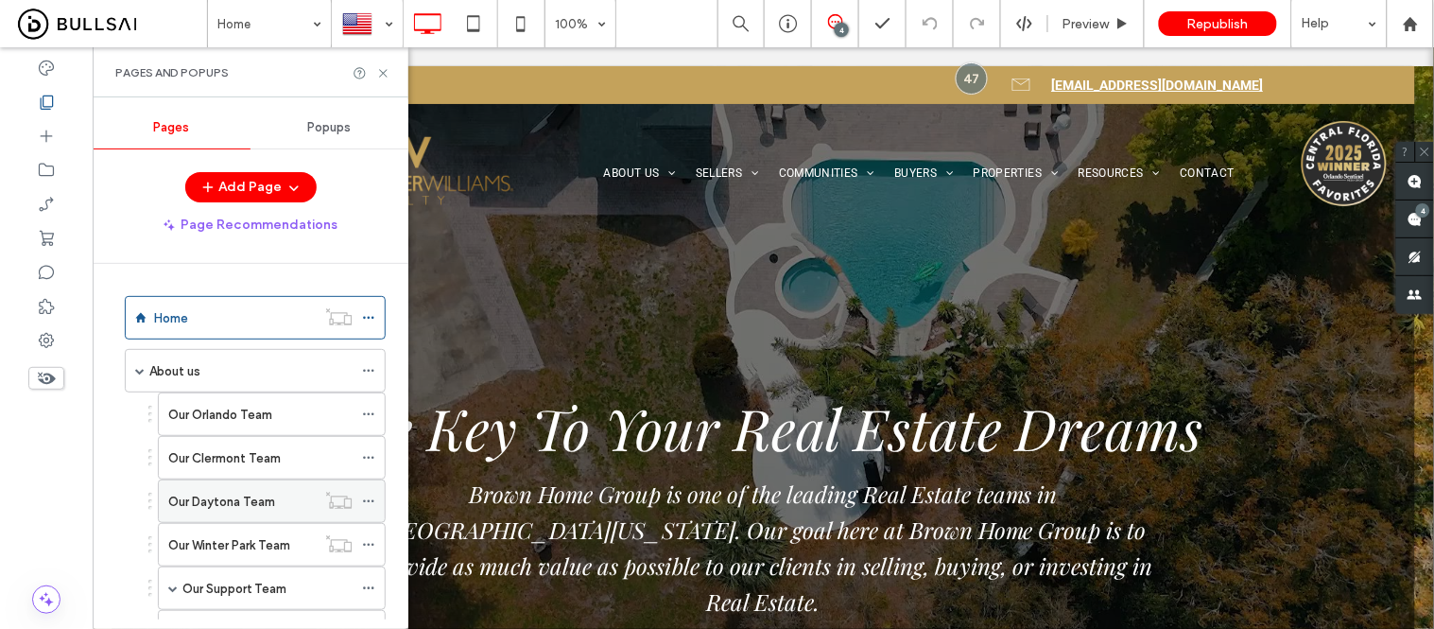
click at [370, 501] on icon at bounding box center [368, 500] width 13 height 13
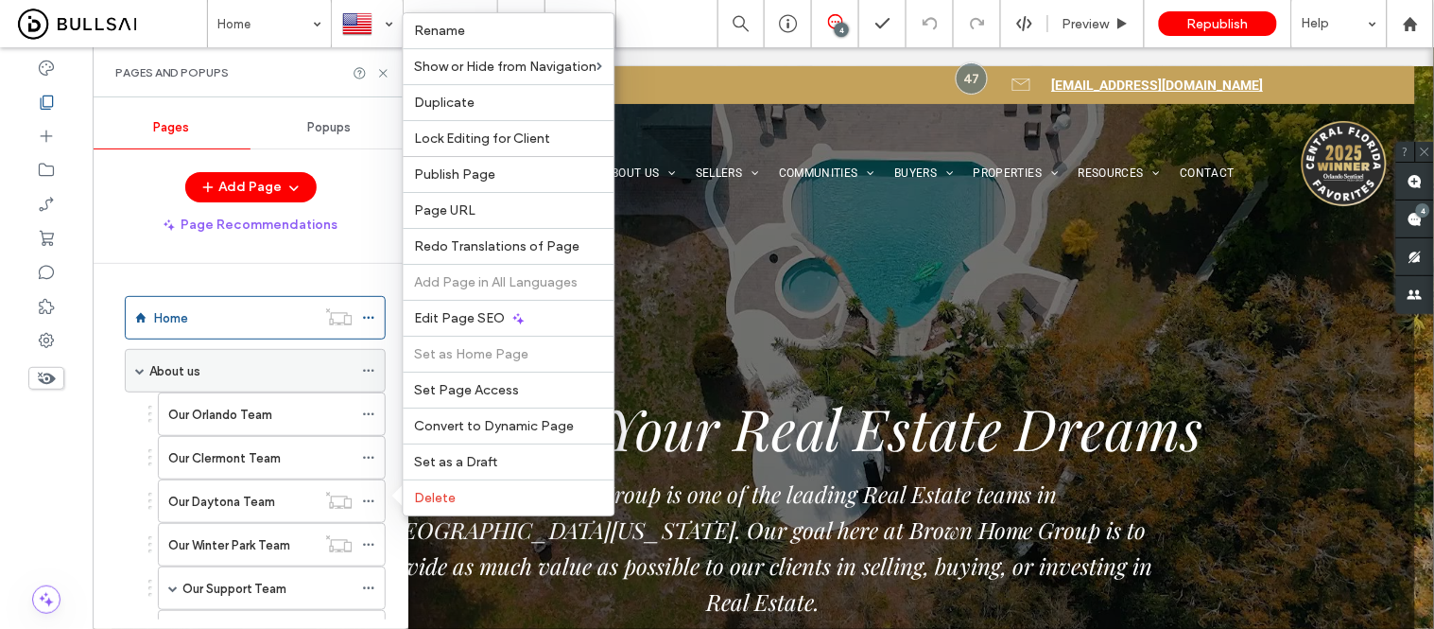
click at [139, 371] on span at bounding box center [139, 370] width 9 height 9
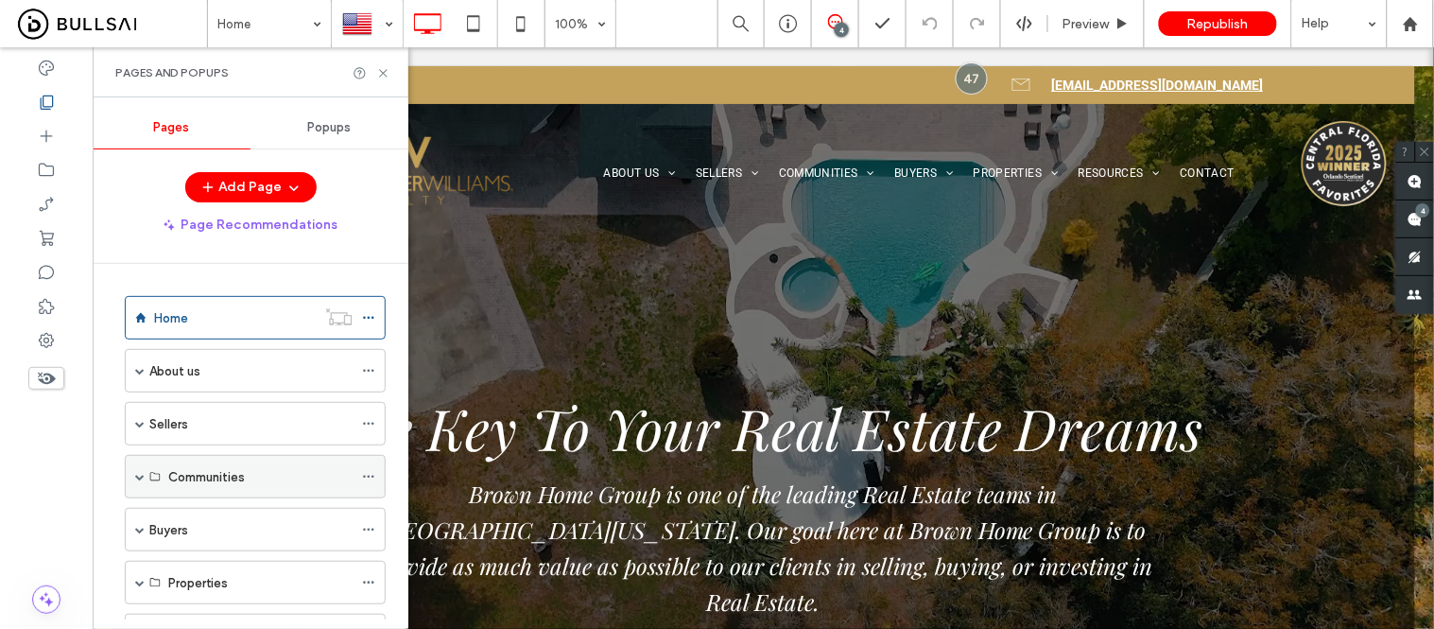
click at [138, 477] on span at bounding box center [139, 476] width 9 height 9
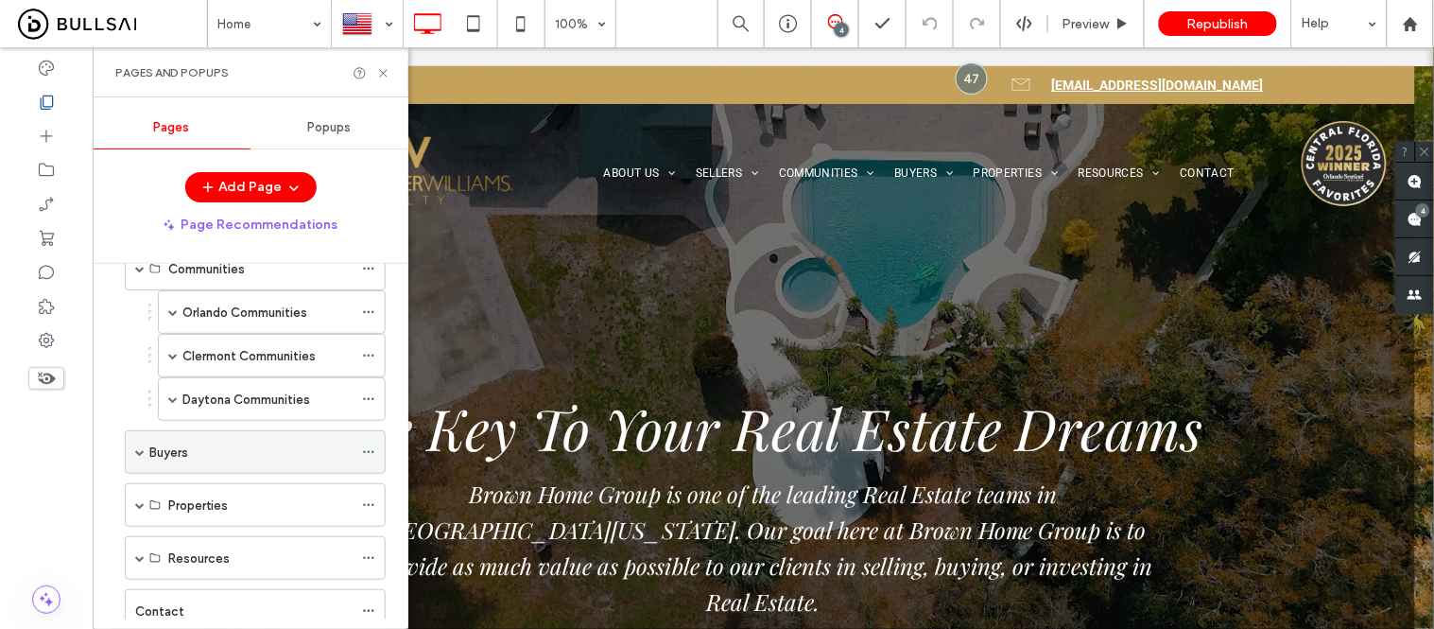
scroll to position [210, 0]
click at [371, 394] on icon at bounding box center [368, 396] width 13 height 13
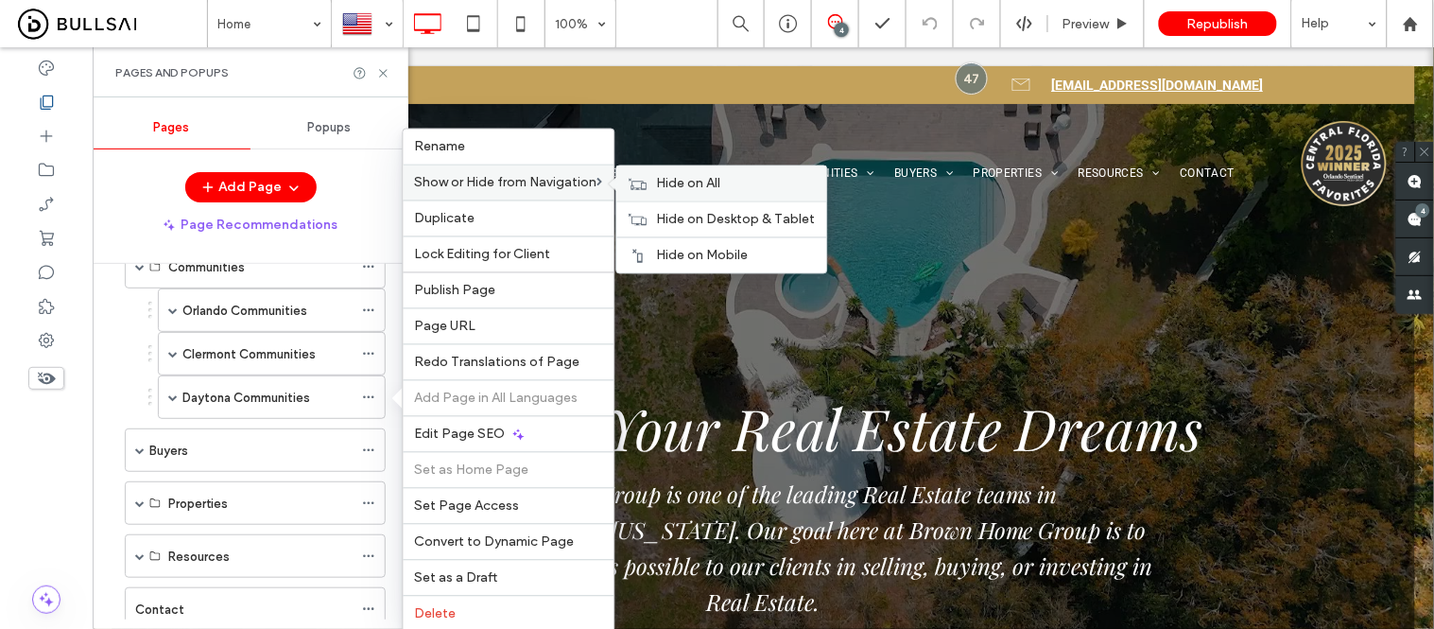
click at [684, 176] on span "Hide on All" at bounding box center [689, 184] width 64 height 16
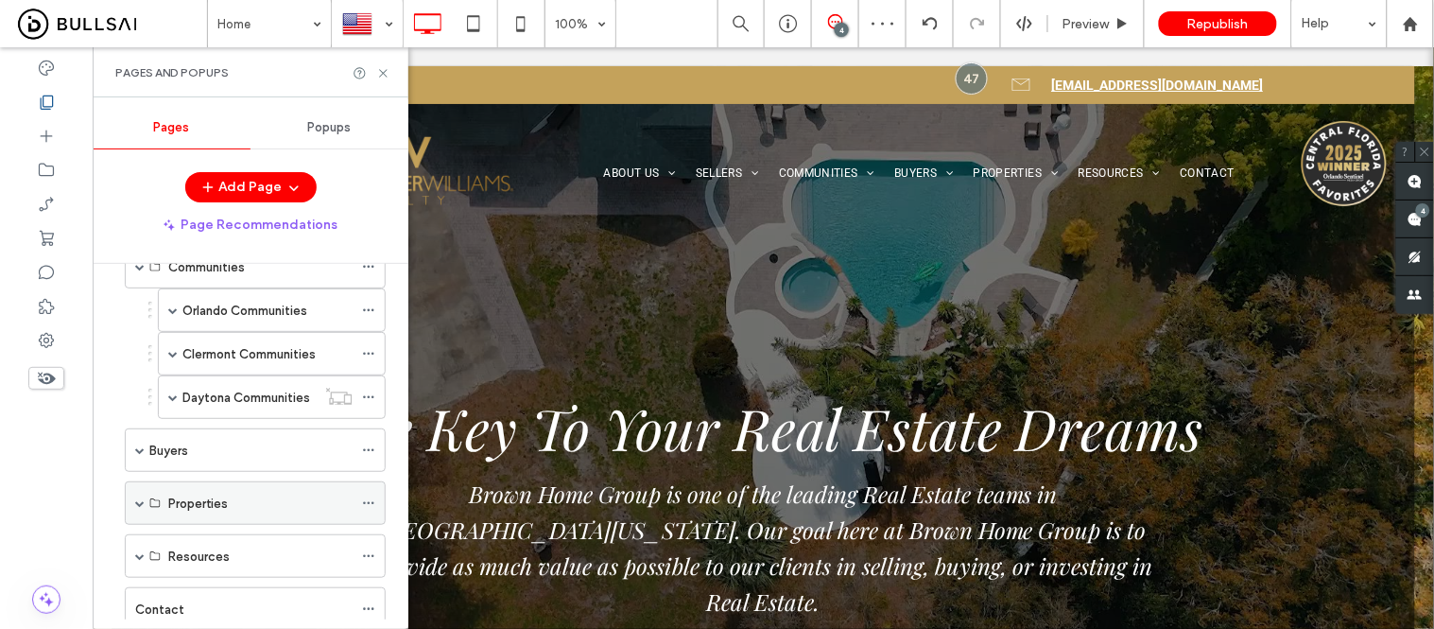
click at [137, 511] on span at bounding box center [139, 503] width 9 height 42
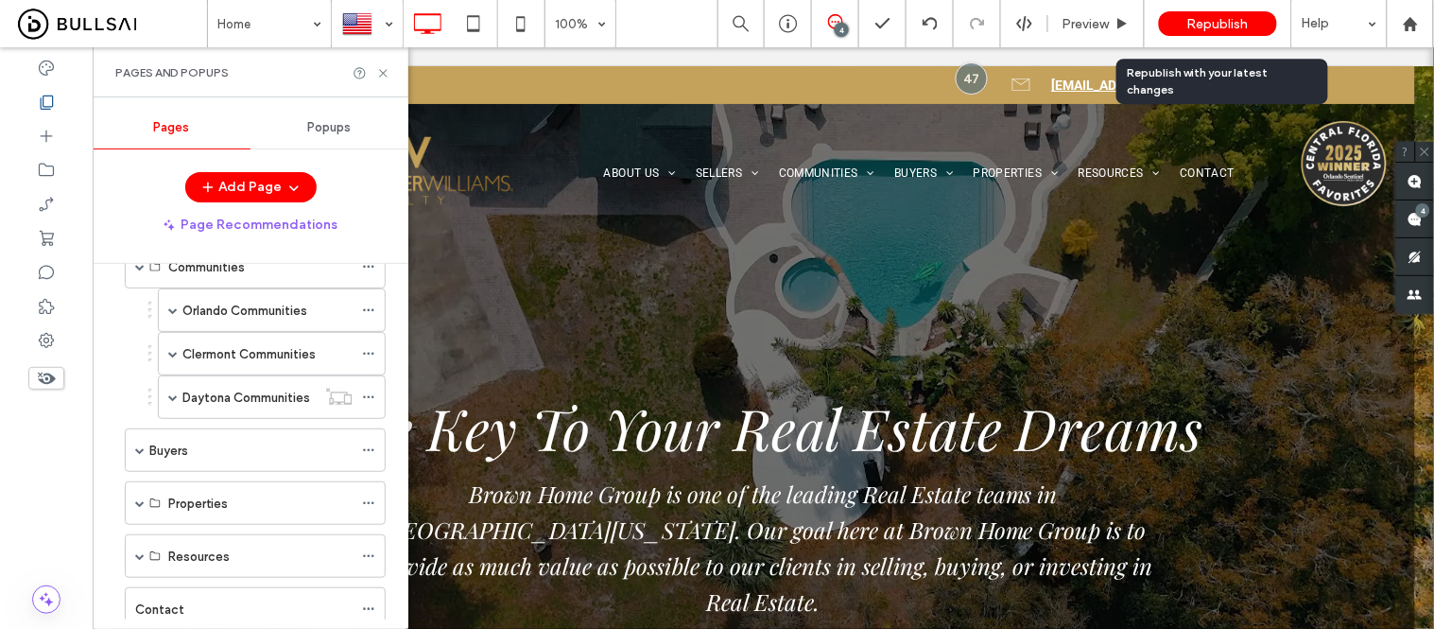
click at [1222, 28] on span "Republish" at bounding box center [1217, 24] width 61 height 16
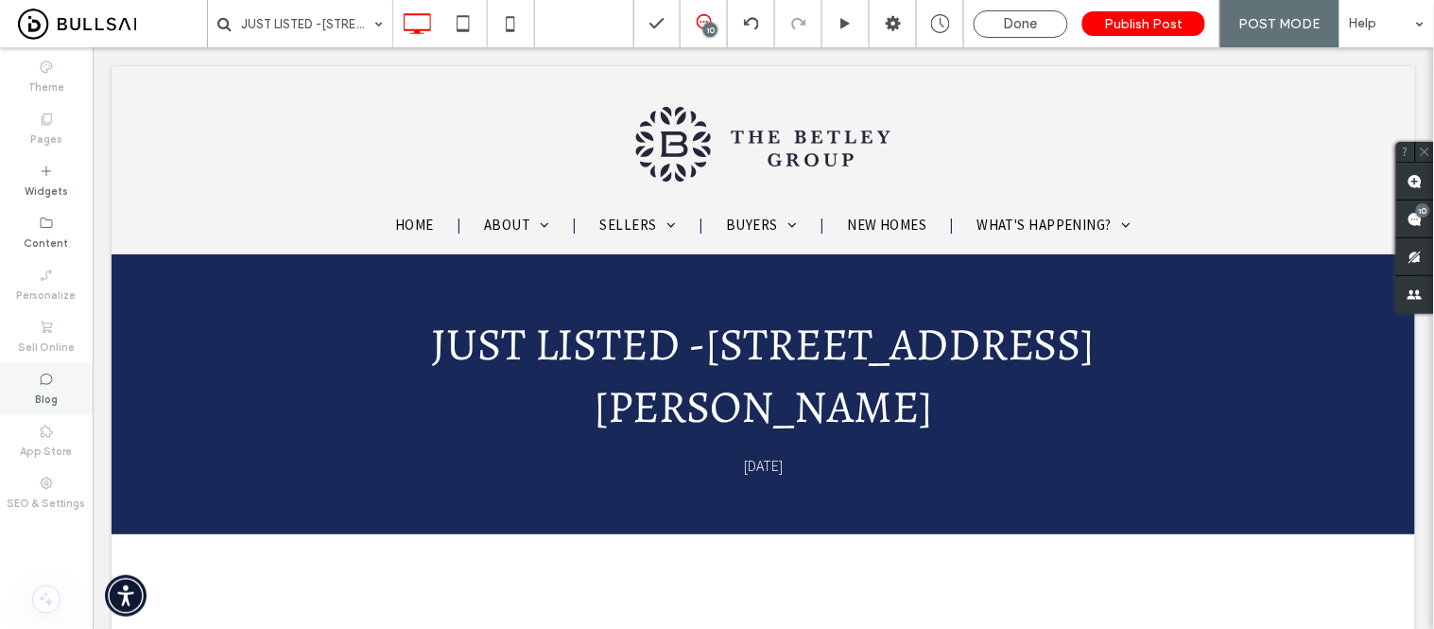
click at [48, 381] on icon at bounding box center [46, 379] width 15 height 15
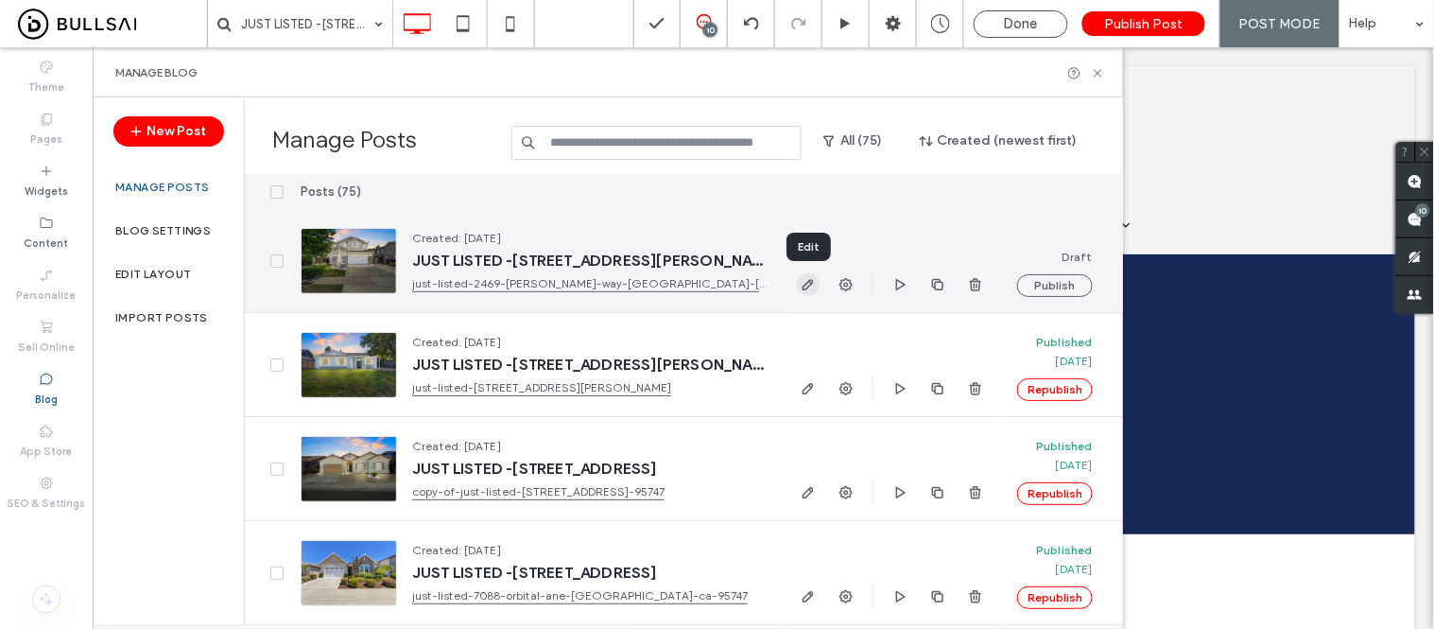
click at [811, 279] on use "button" at bounding box center [808, 284] width 11 height 11
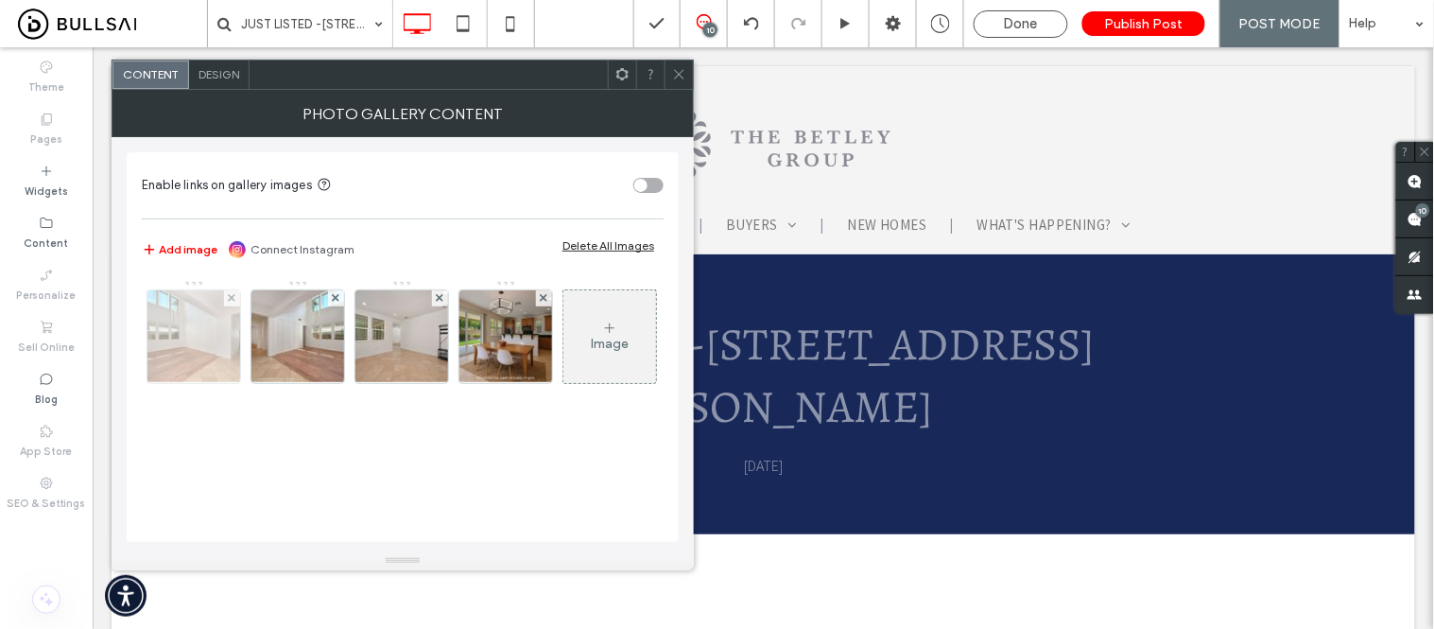
click at [172, 328] on img at bounding box center [194, 336] width 140 height 93
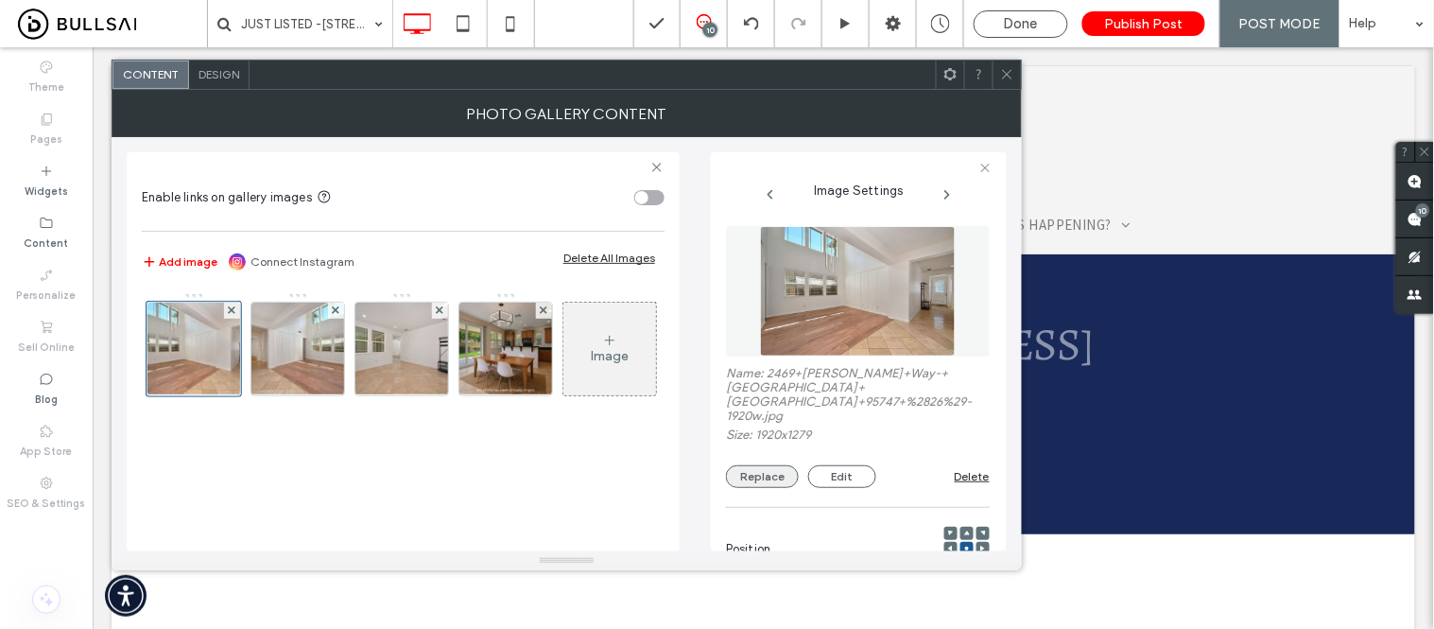
click at [761, 470] on button "Replace" at bounding box center [762, 476] width 73 height 23
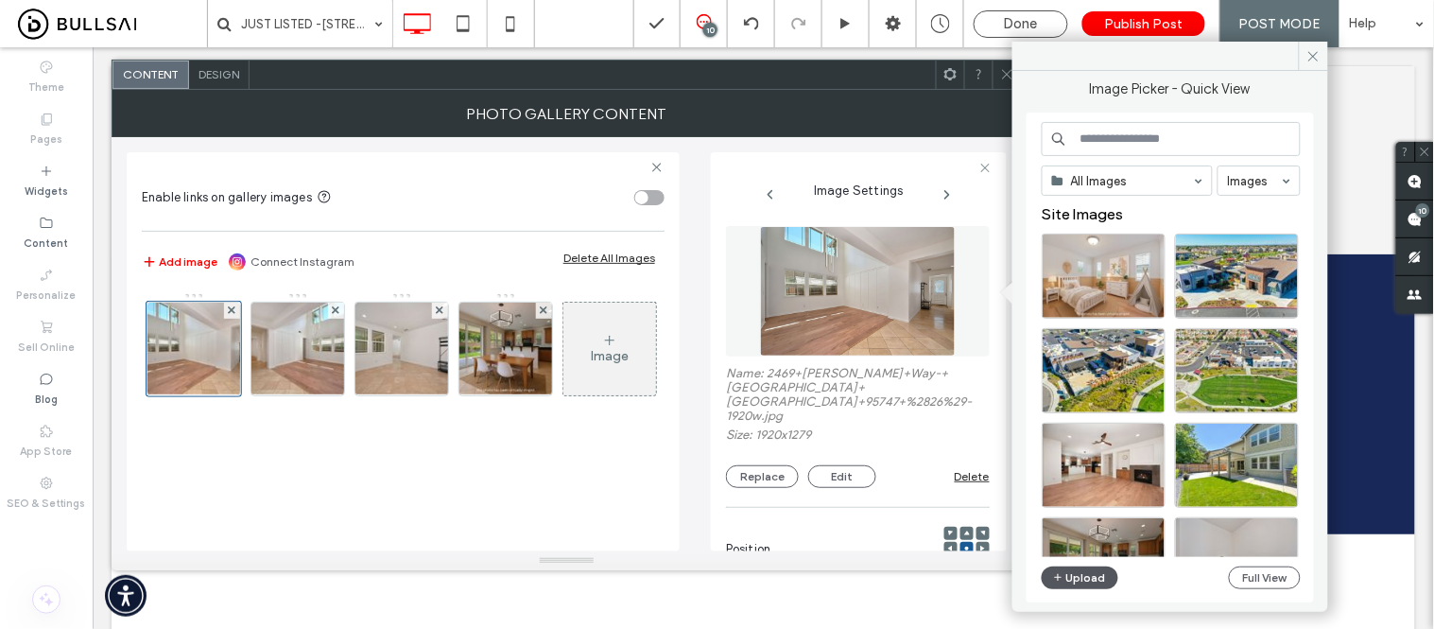
click at [1064, 582] on button "Upload" at bounding box center [1081, 577] width 78 height 23
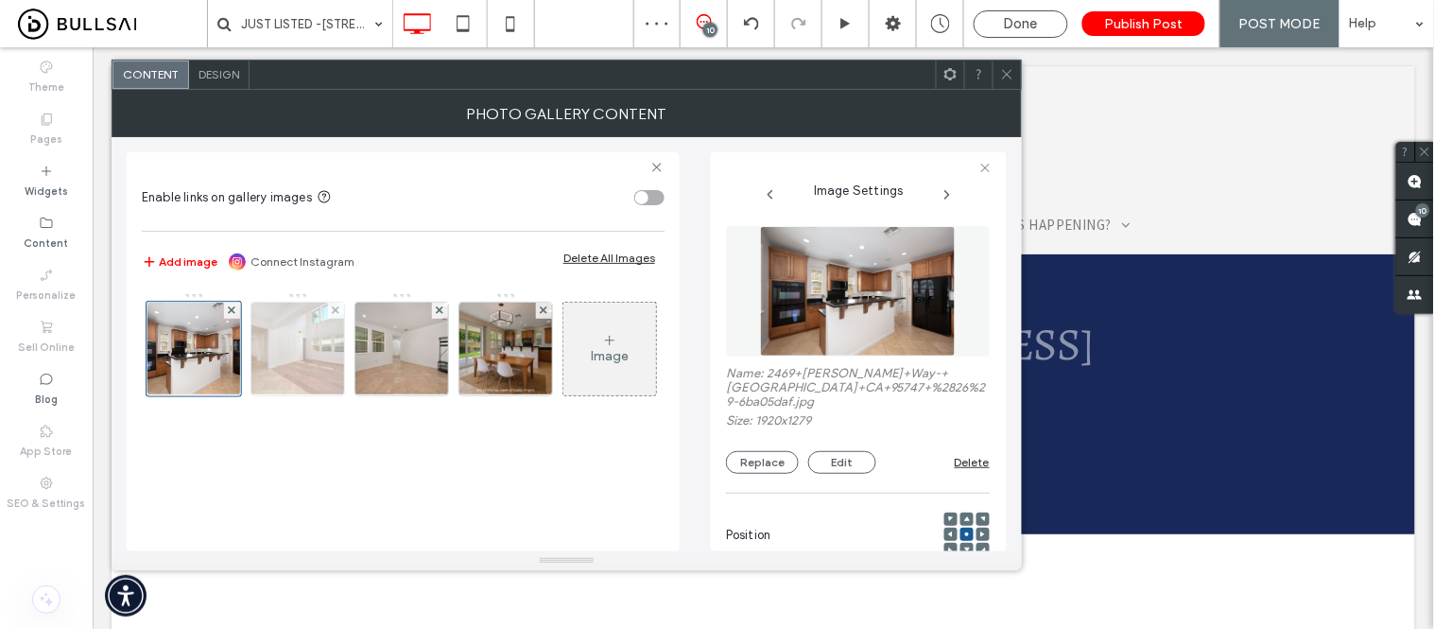
click at [324, 346] on img at bounding box center [298, 349] width 140 height 93
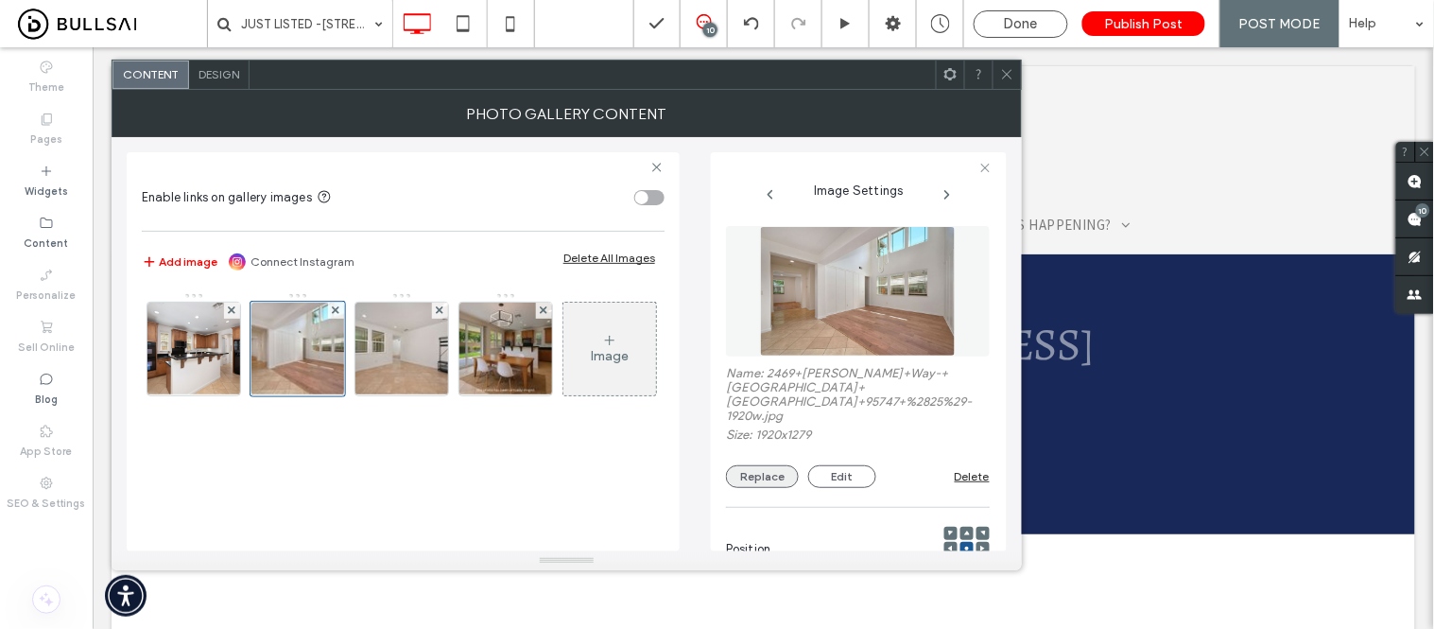
click at [761, 468] on button "Replace" at bounding box center [762, 476] width 73 height 23
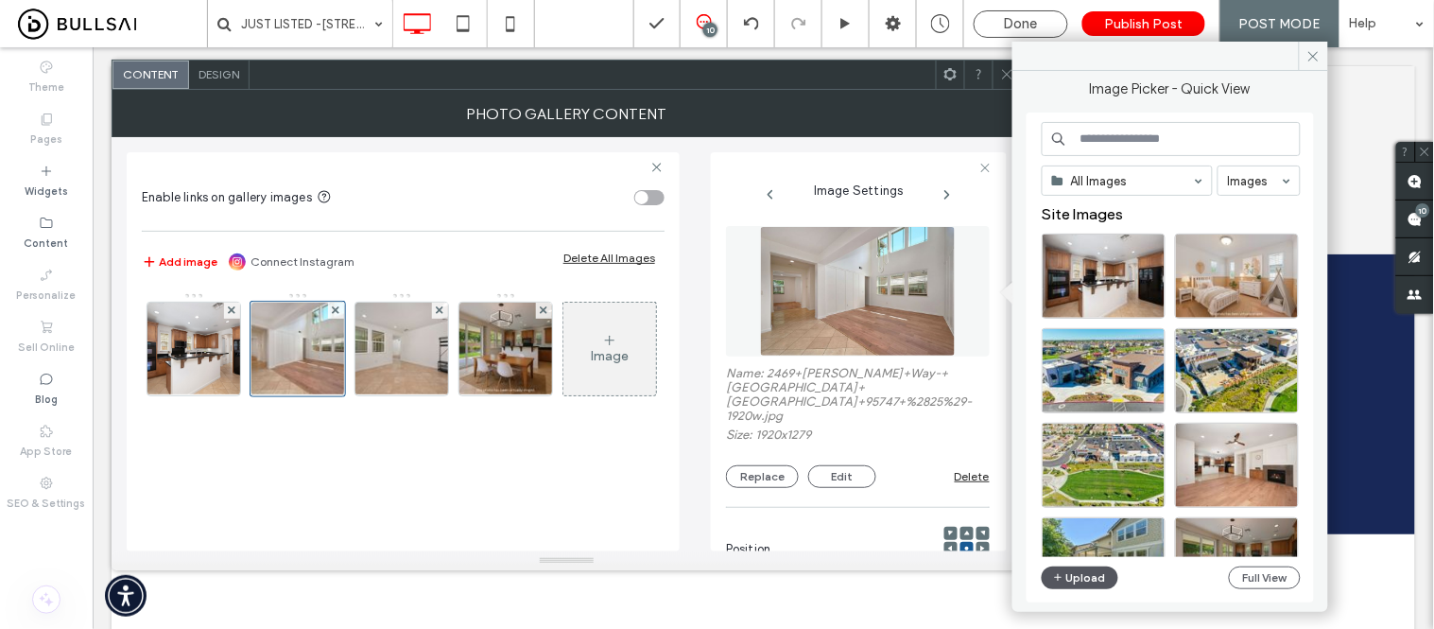
click at [1081, 579] on button "Upload" at bounding box center [1081, 577] width 78 height 23
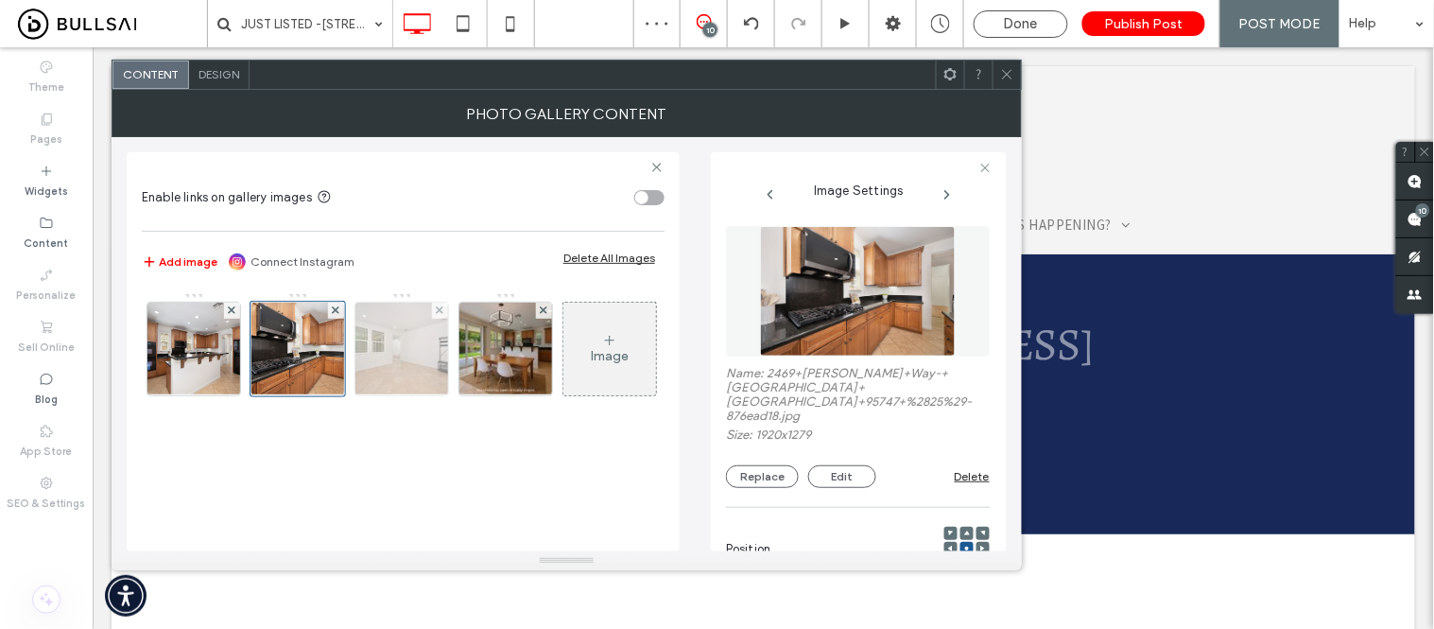
click at [401, 359] on img at bounding box center [402, 349] width 140 height 93
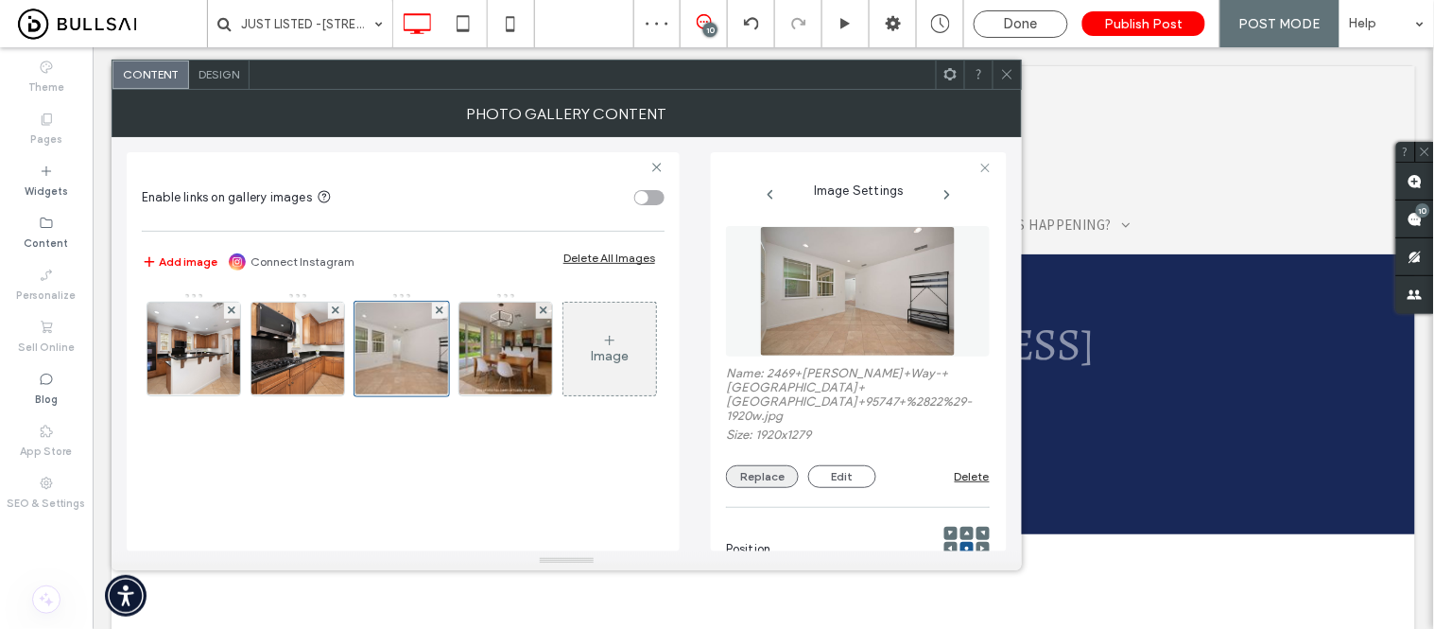
click at [769, 465] on button "Replace" at bounding box center [762, 476] width 73 height 23
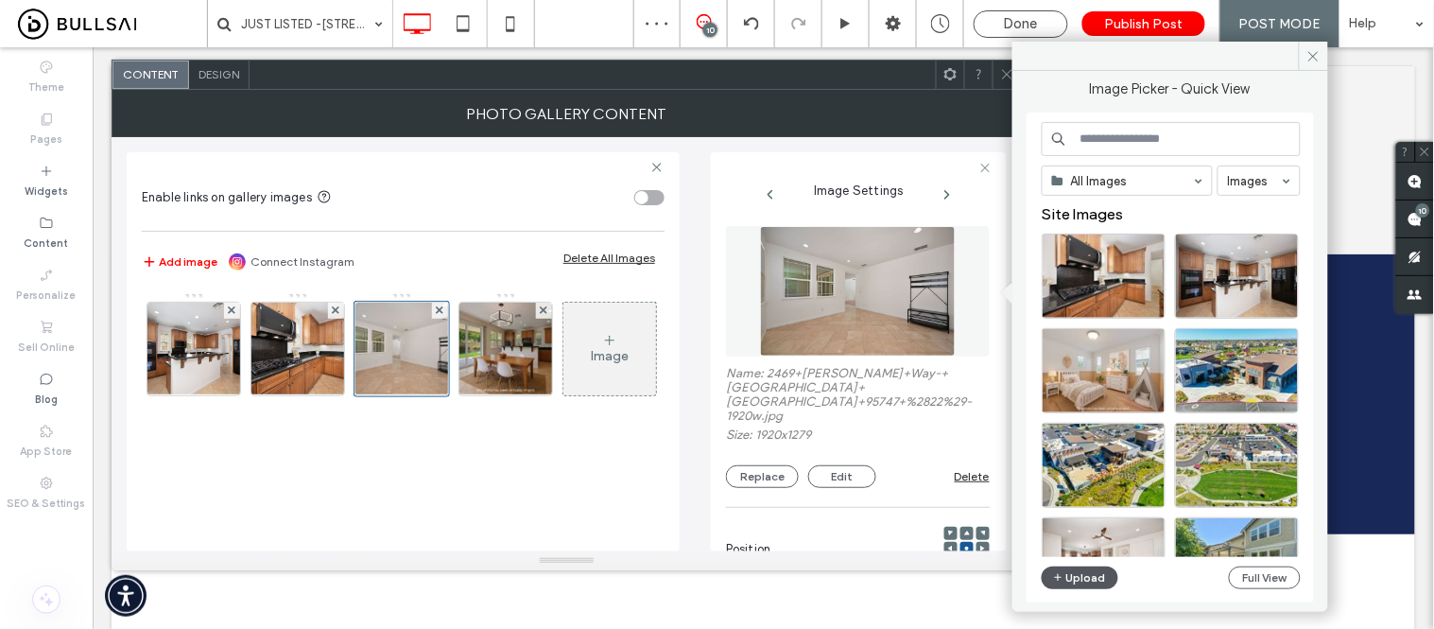
click at [1073, 579] on button "Upload" at bounding box center [1081, 577] width 78 height 23
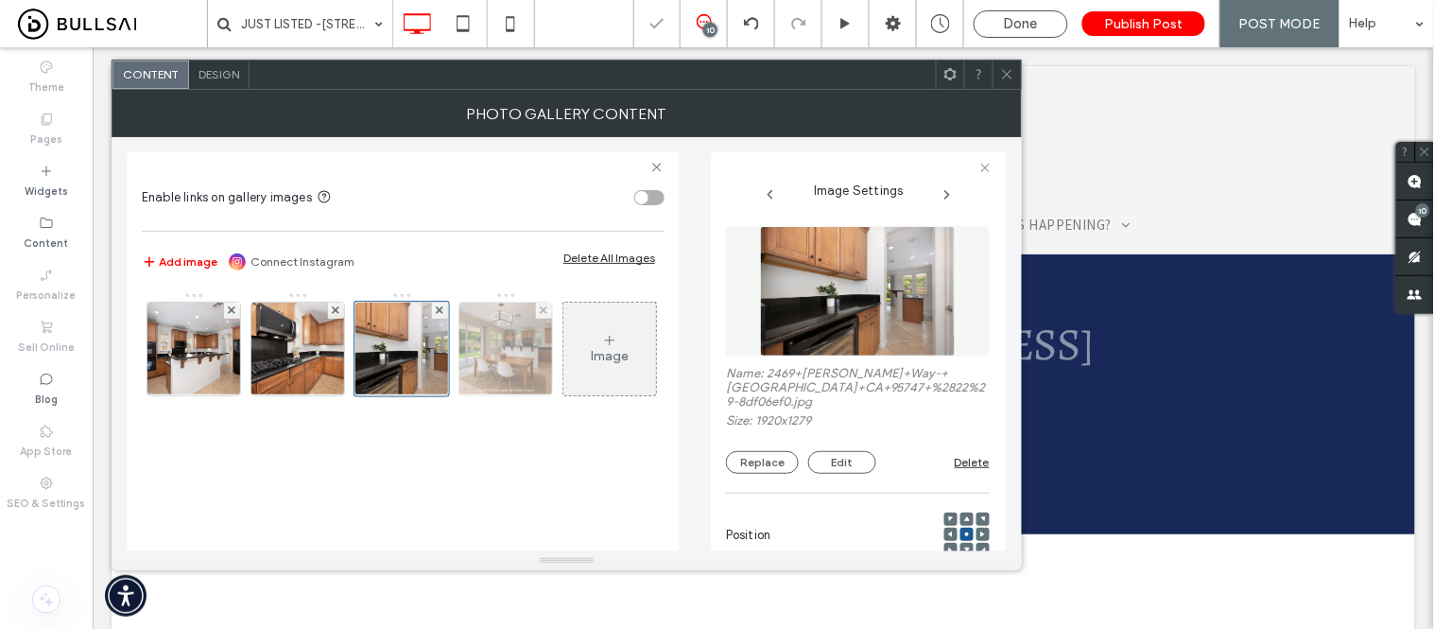
click at [521, 378] on img at bounding box center [506, 349] width 139 height 93
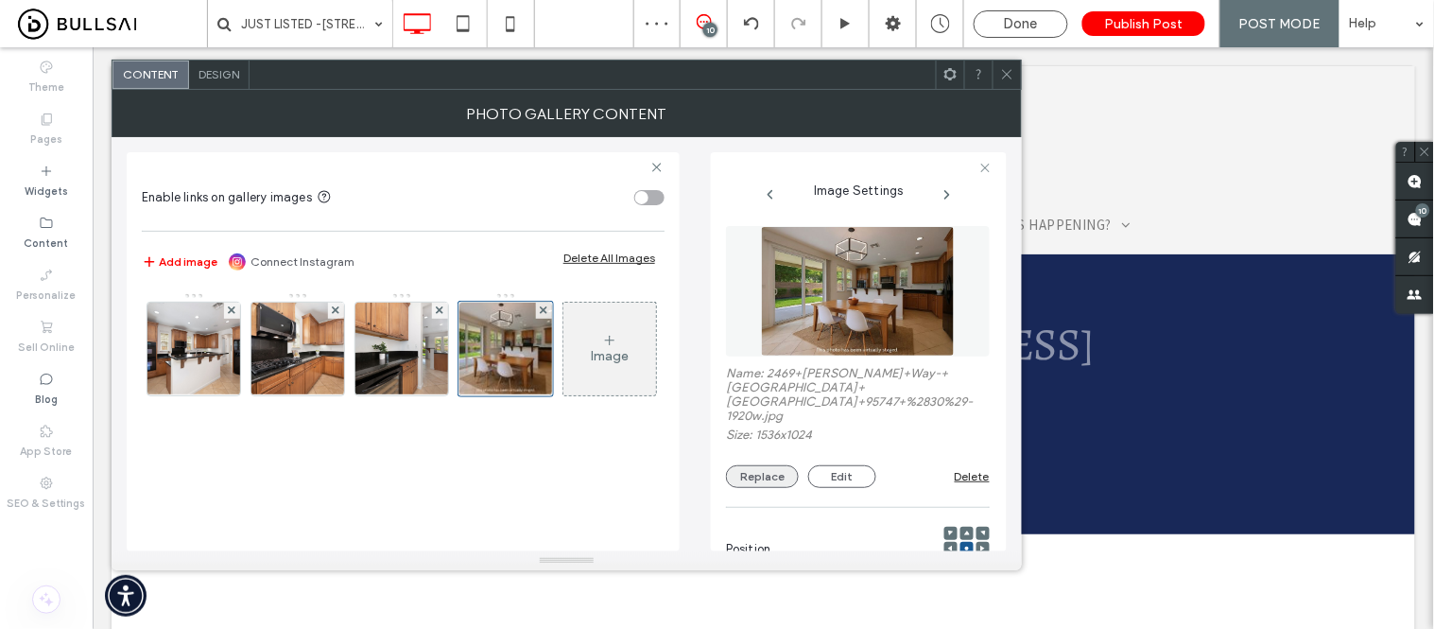
click at [772, 474] on button "Replace" at bounding box center [762, 476] width 73 height 23
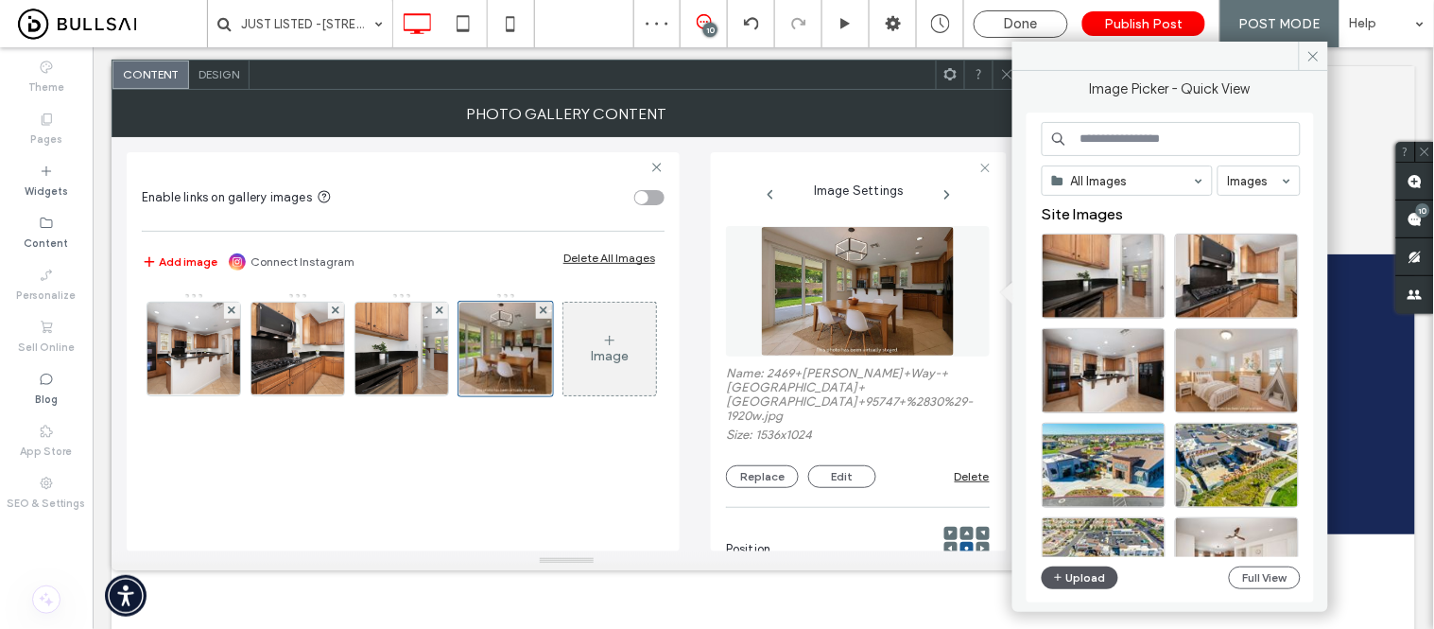
click at [1075, 572] on button "Upload" at bounding box center [1081, 577] width 78 height 23
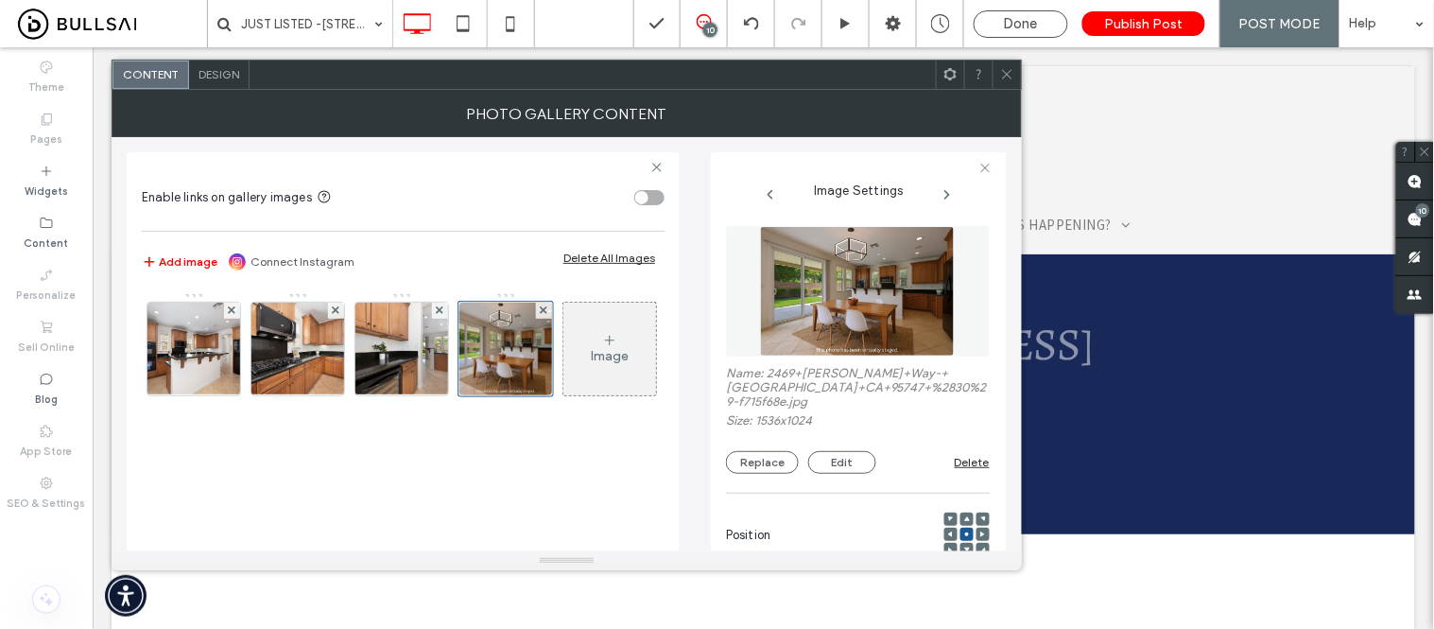
click at [1007, 76] on icon at bounding box center [1007, 74] width 14 height 14
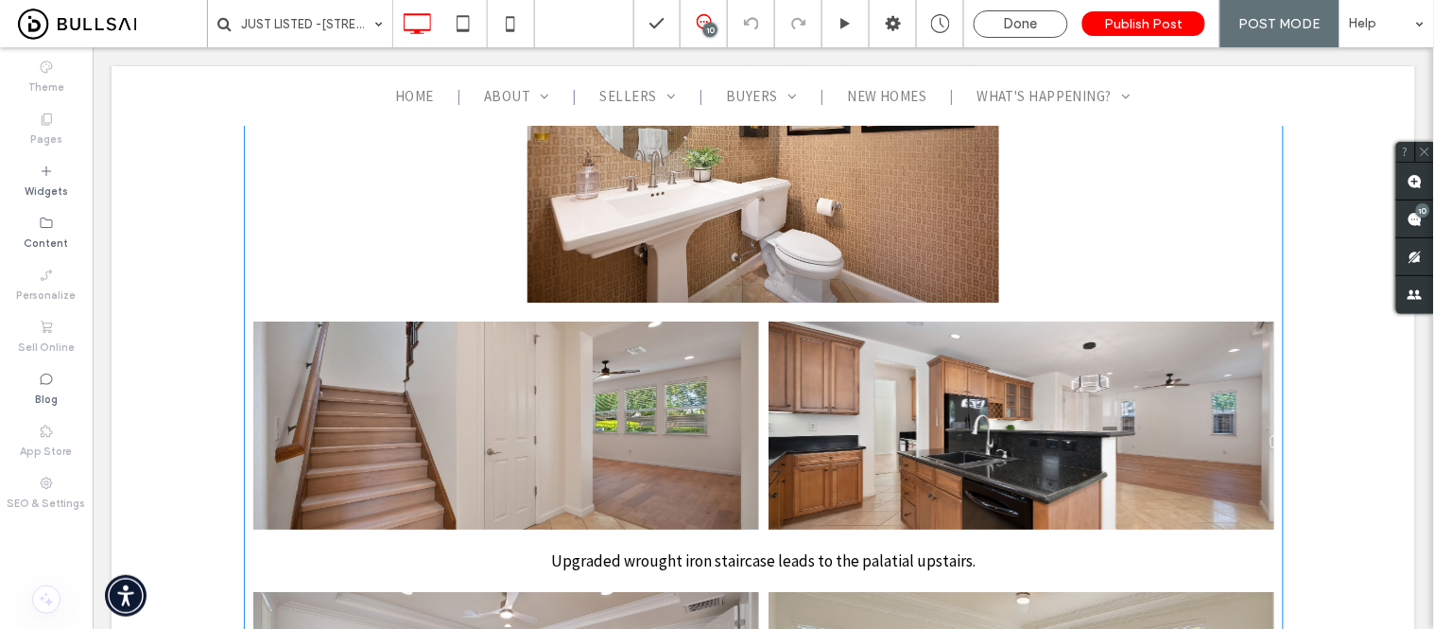
scroll to position [3361, 0]
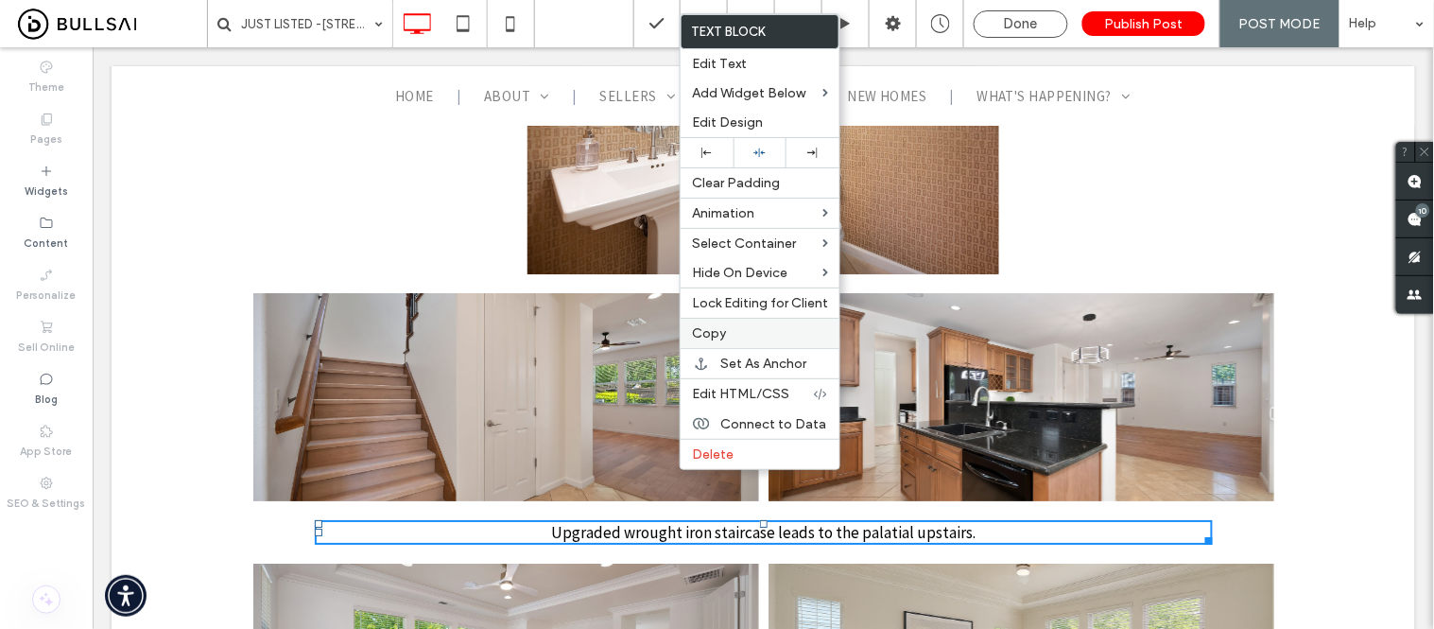
click at [724, 327] on span "Copy" at bounding box center [709, 333] width 34 height 16
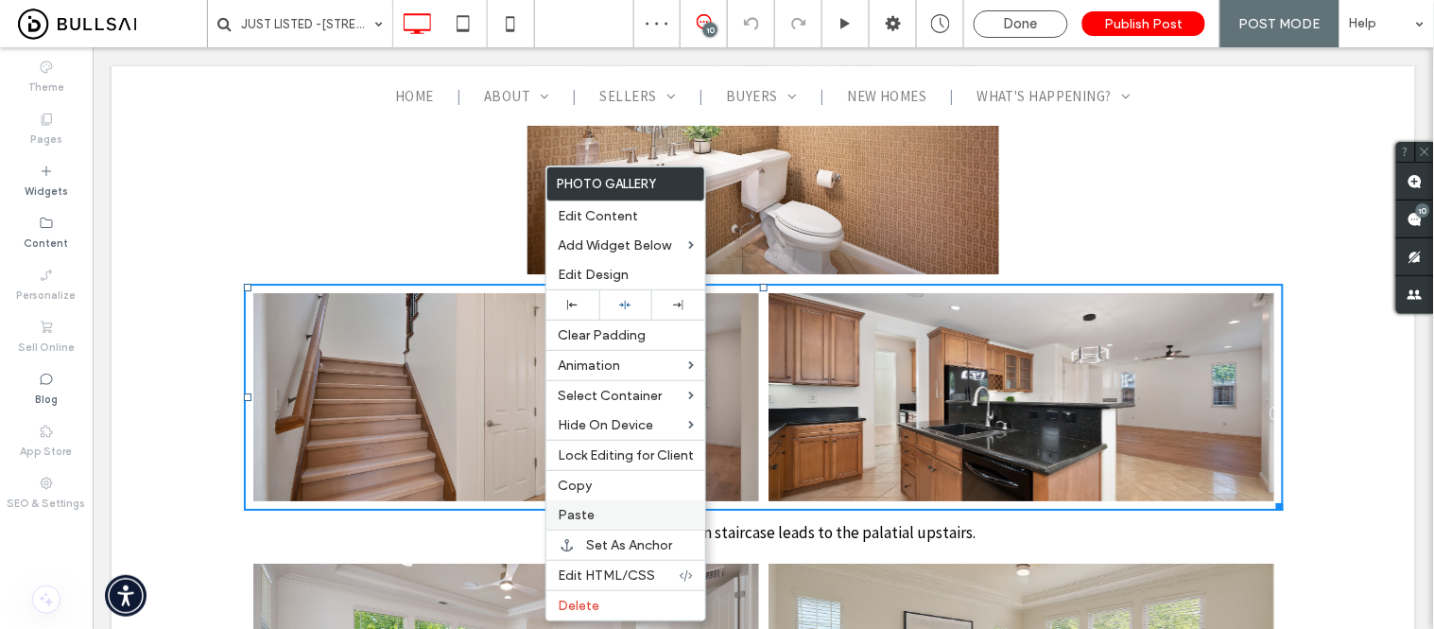
click at [590, 516] on span "Paste" at bounding box center [576, 515] width 37 height 16
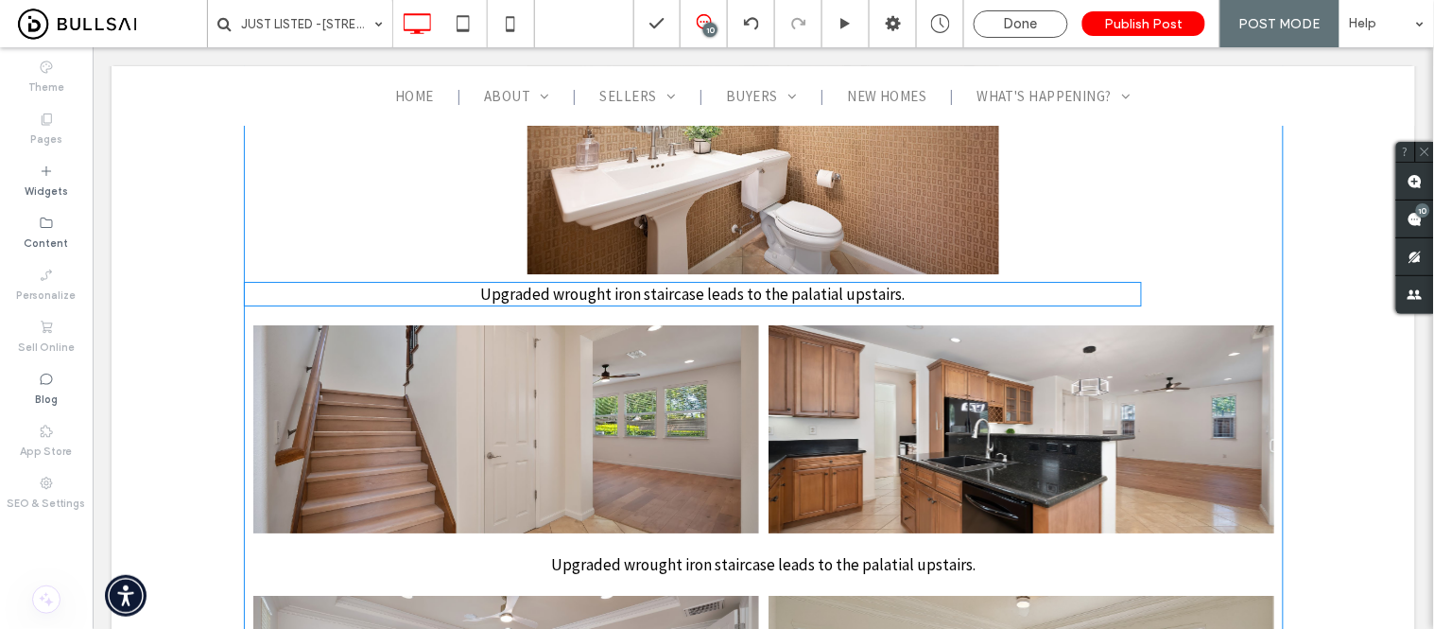
click at [659, 283] on span "Upgraded wrought iron staircase leads to the palatial upstairs." at bounding box center [691, 293] width 424 height 21
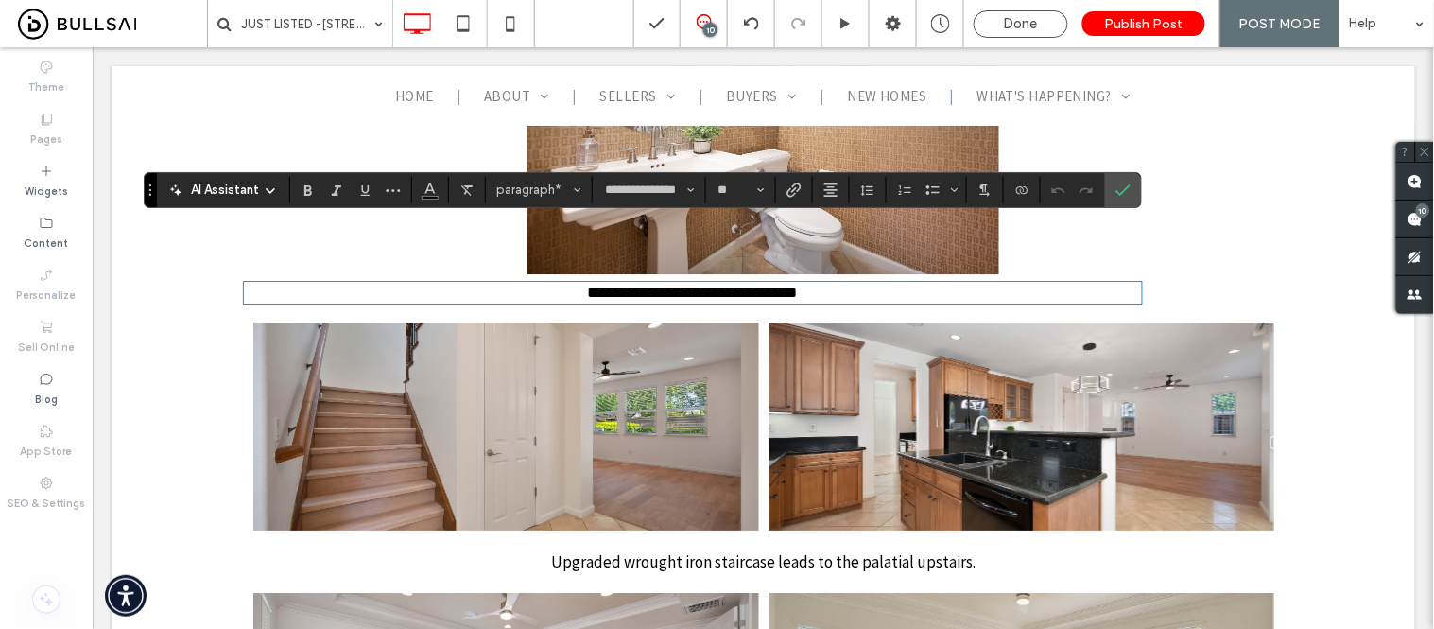
scroll to position [0, 0]
drag, startPoint x: 1131, startPoint y: 184, endPoint x: 1033, endPoint y: 137, distance: 108.2
click at [1131, 184] on label "Confirm" at bounding box center [1123, 190] width 28 height 34
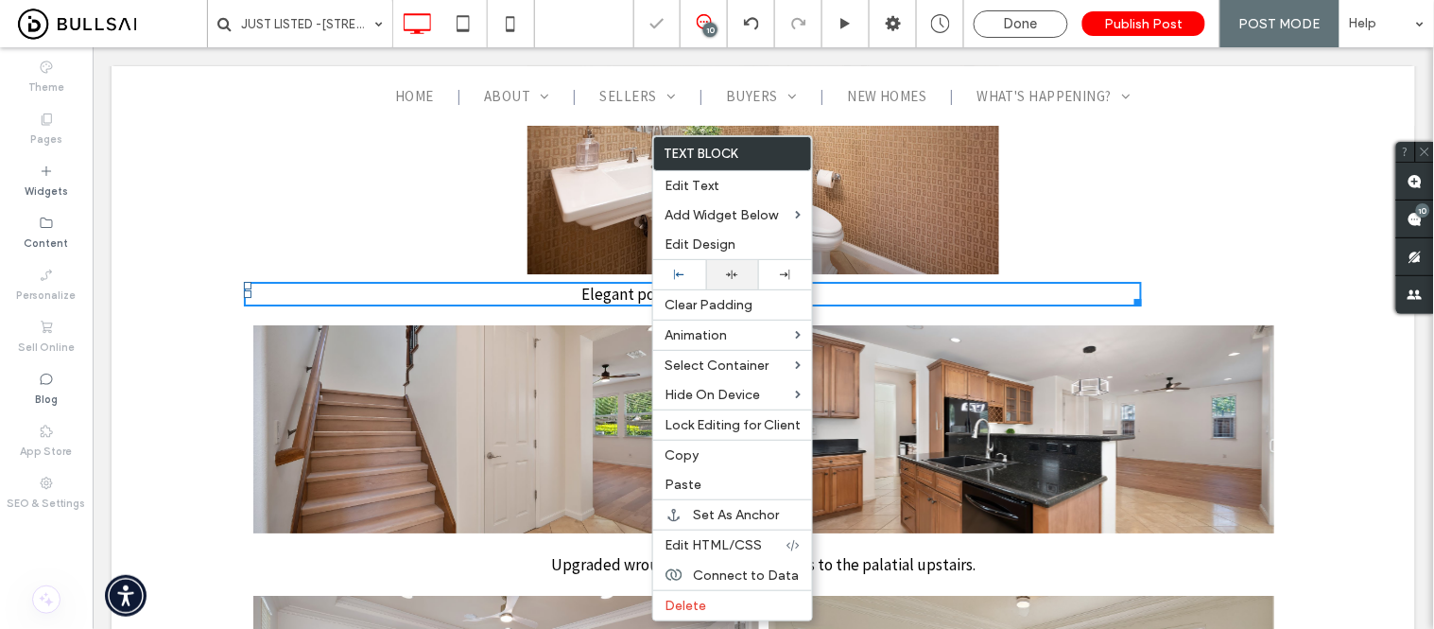
click at [735, 281] on div at bounding box center [732, 274] width 53 height 29
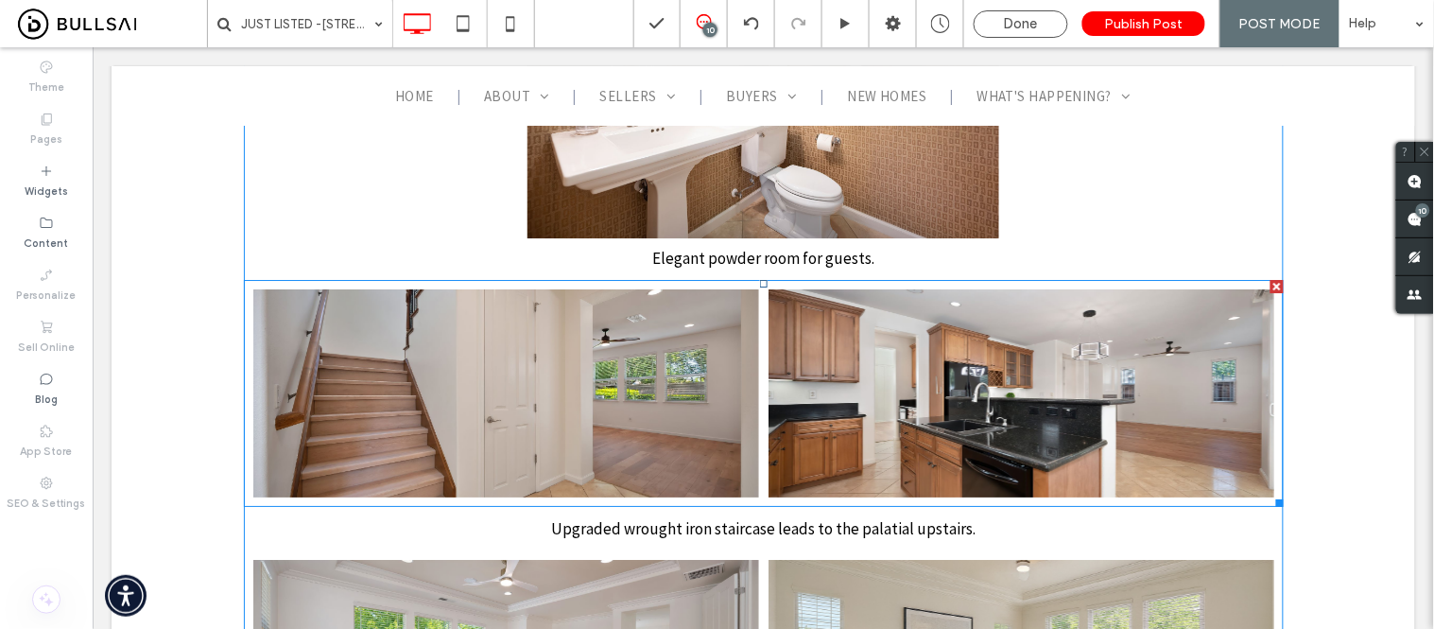
scroll to position [3361, 0]
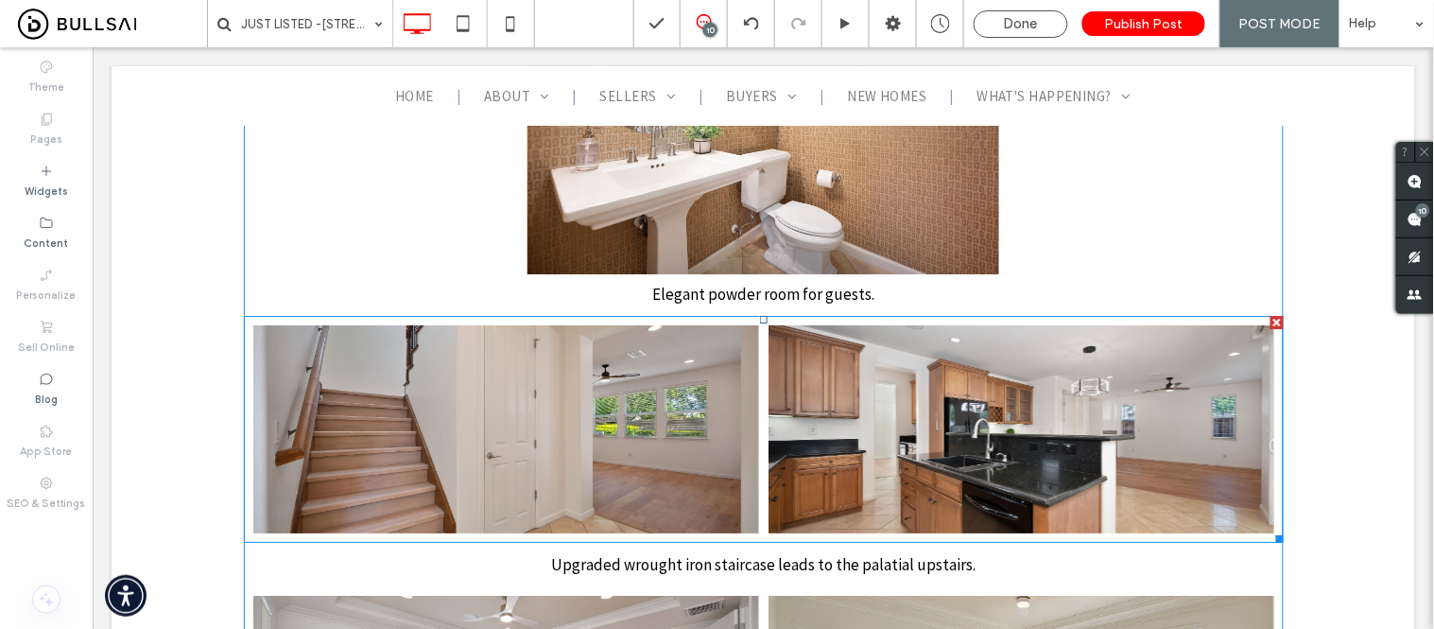
click at [971, 370] on link at bounding box center [1021, 428] width 506 height 208
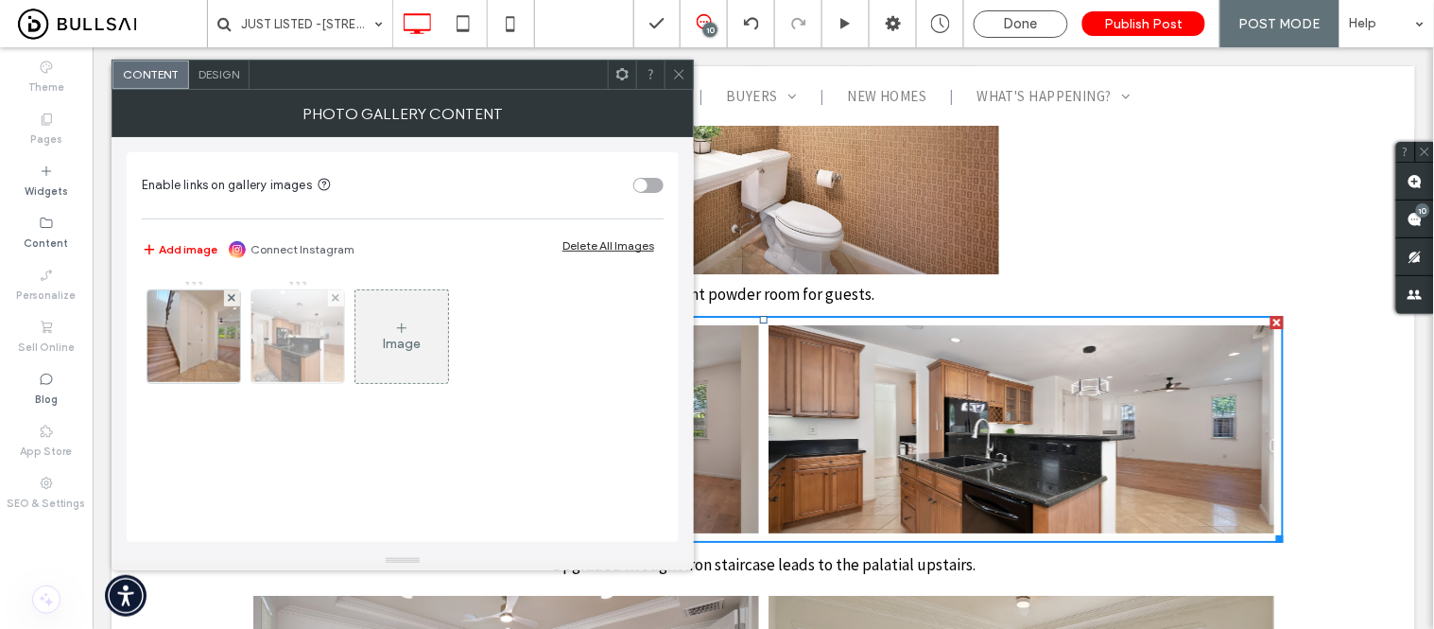
click at [305, 337] on img at bounding box center [298, 336] width 140 height 93
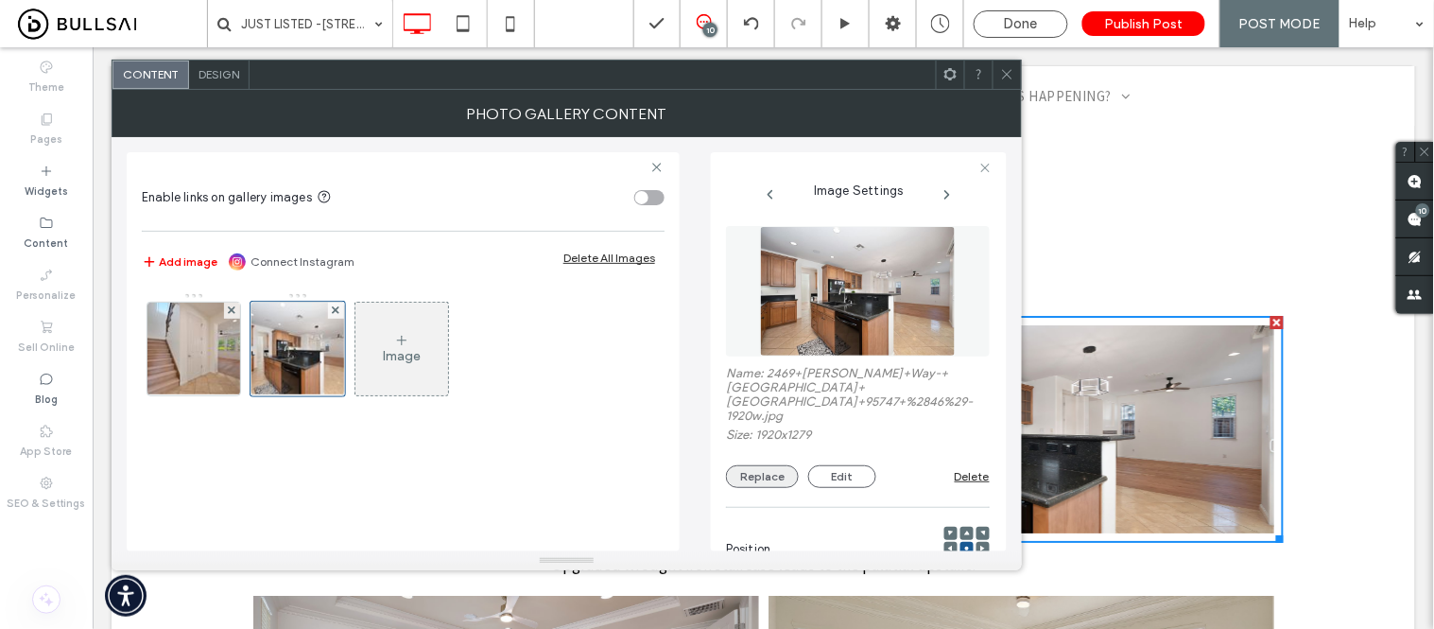
click at [760, 465] on button "Replace" at bounding box center [762, 476] width 73 height 23
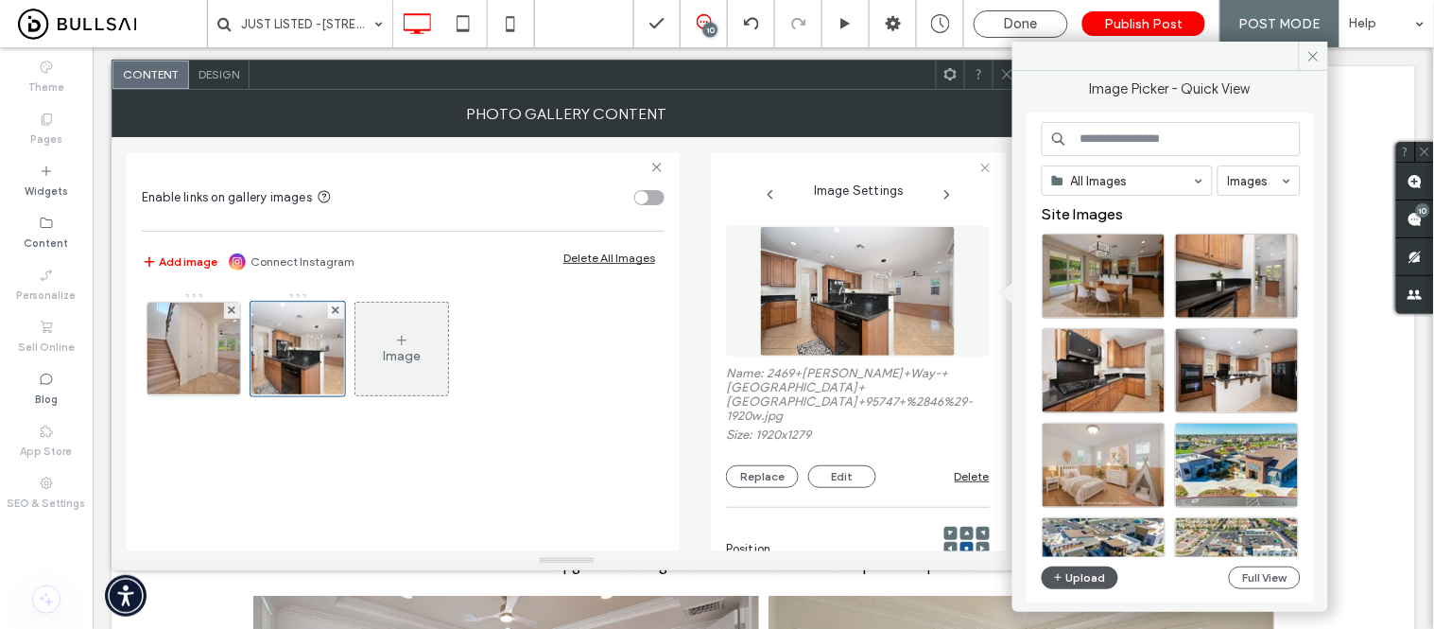
click at [1081, 580] on button "Upload" at bounding box center [1081, 577] width 78 height 23
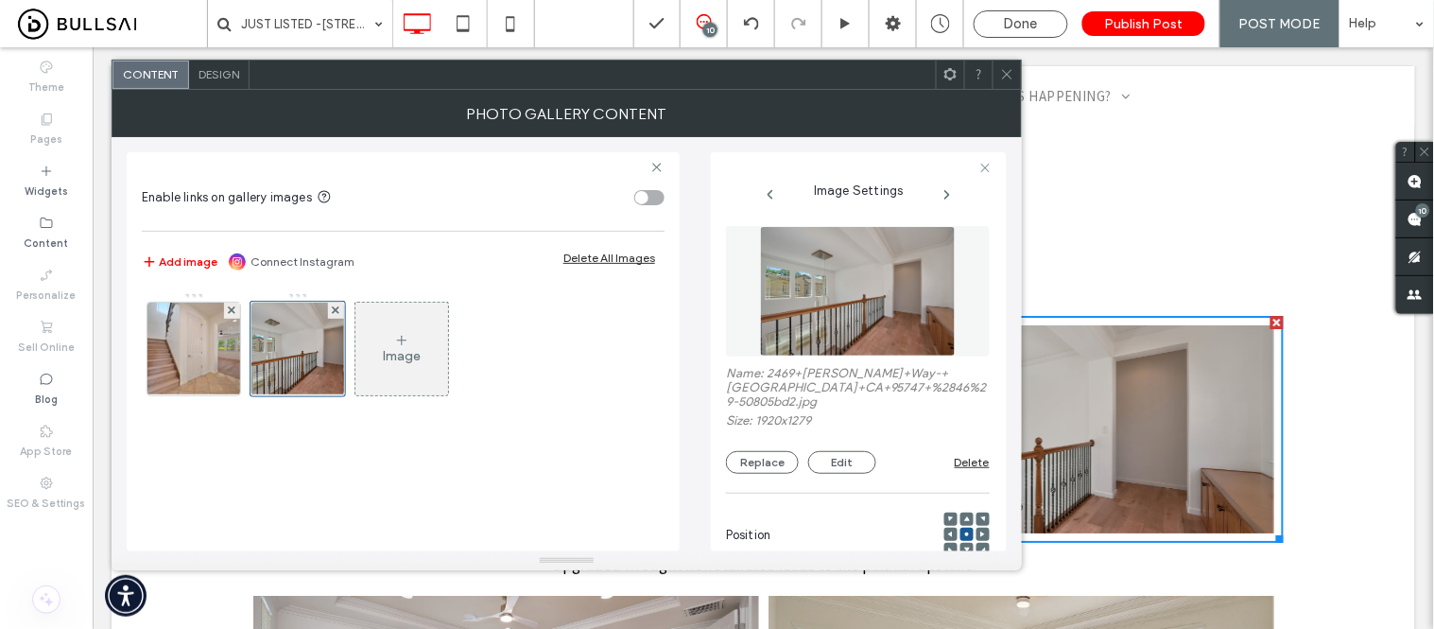
click at [1012, 69] on icon at bounding box center [1007, 74] width 14 height 14
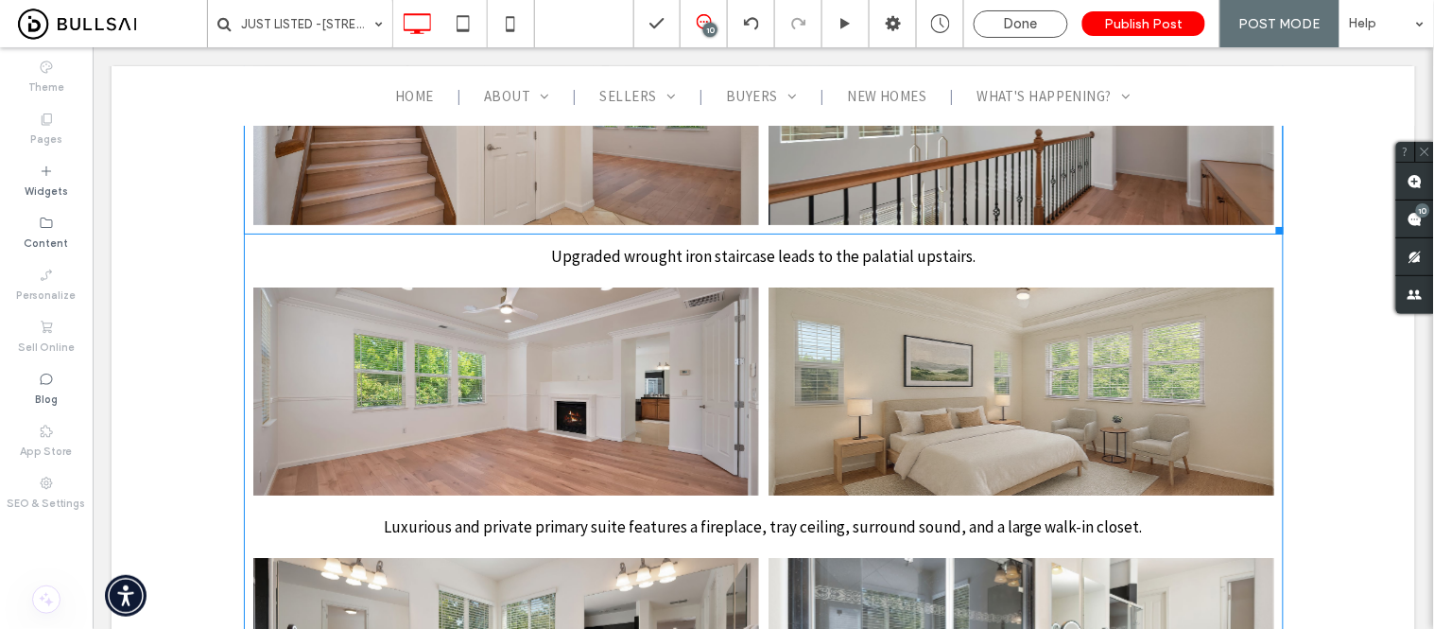
scroll to position [3676, 0]
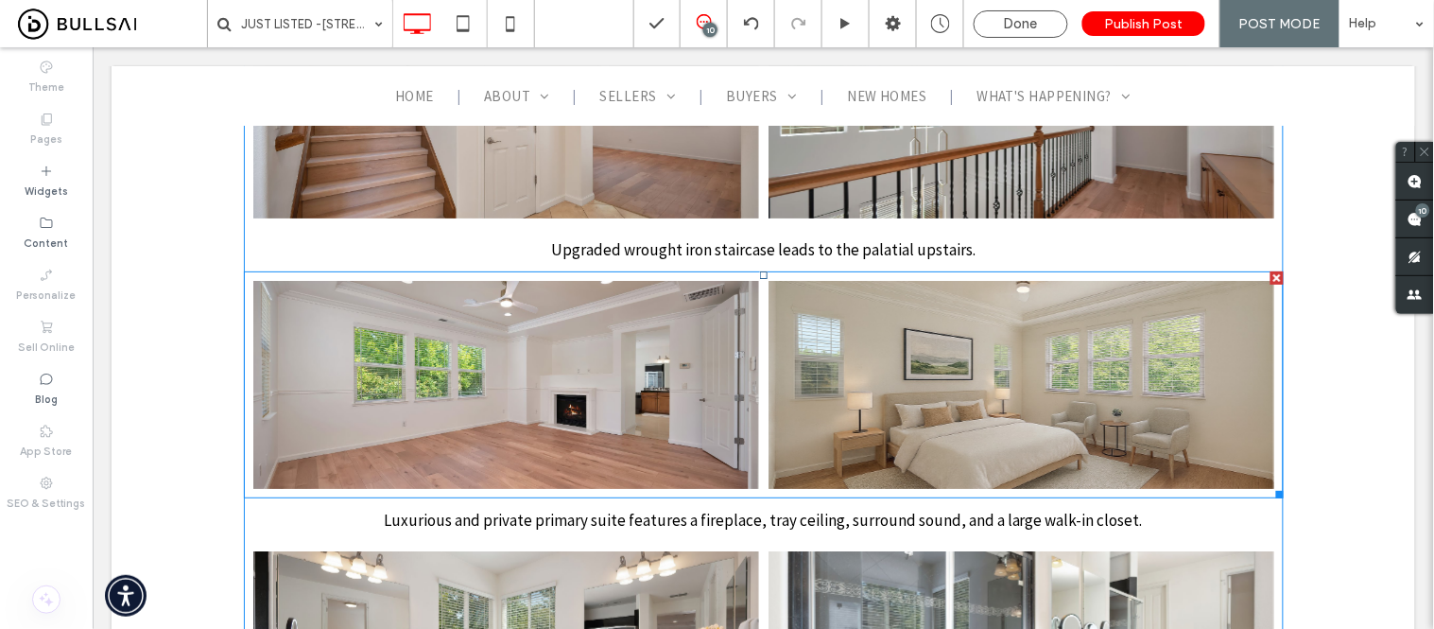
click at [599, 315] on link at bounding box center [505, 384] width 506 height 208
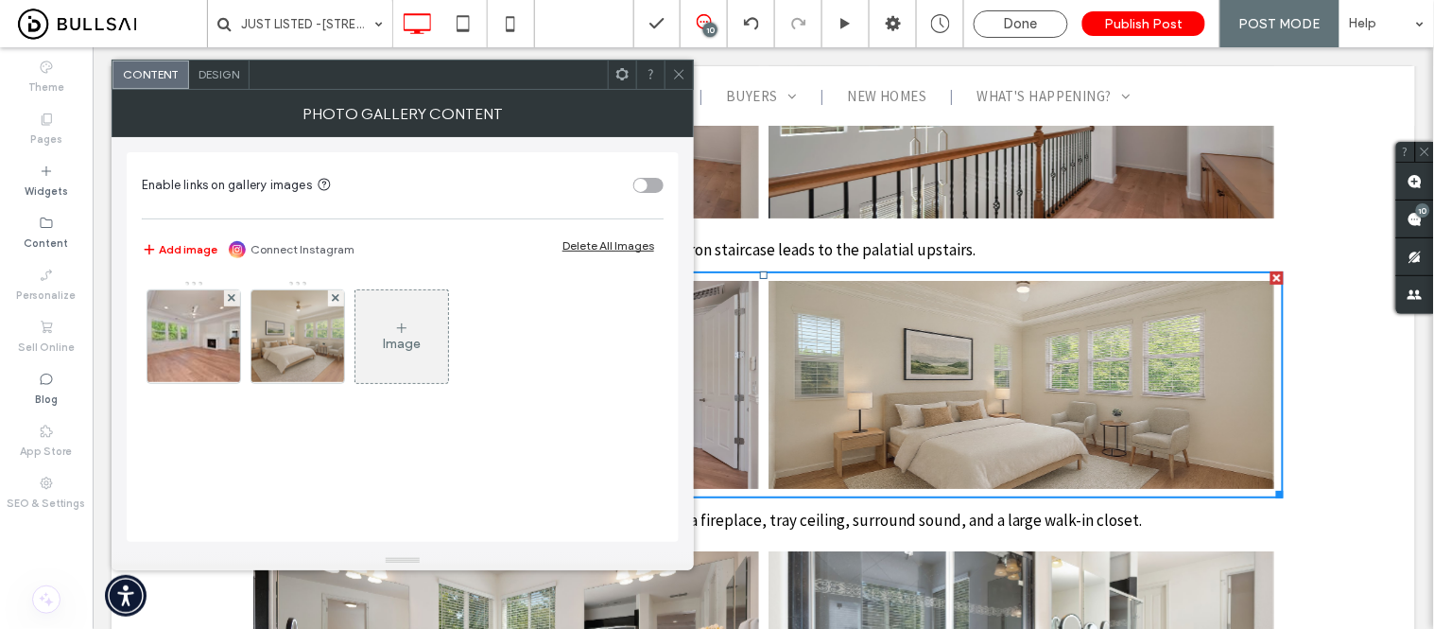
click at [675, 73] on icon at bounding box center [679, 74] width 14 height 14
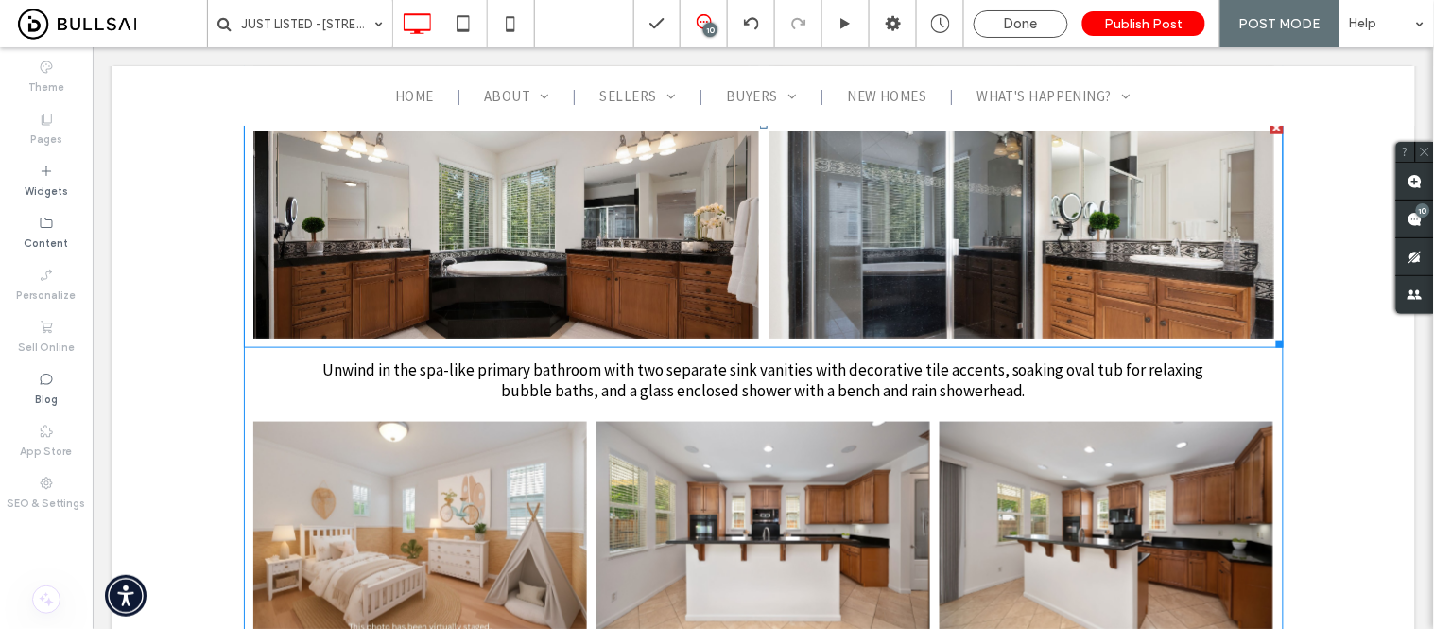
scroll to position [4201, 0]
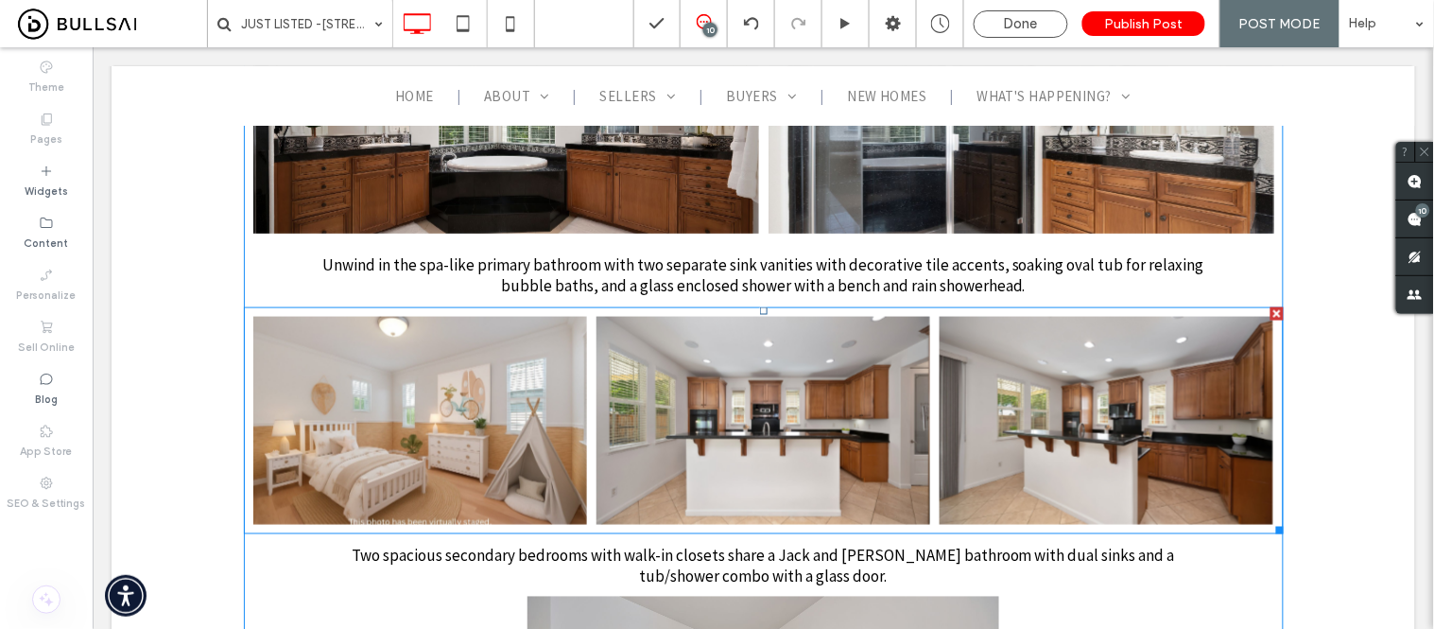
click at [694, 327] on link at bounding box center [763, 420] width 334 height 208
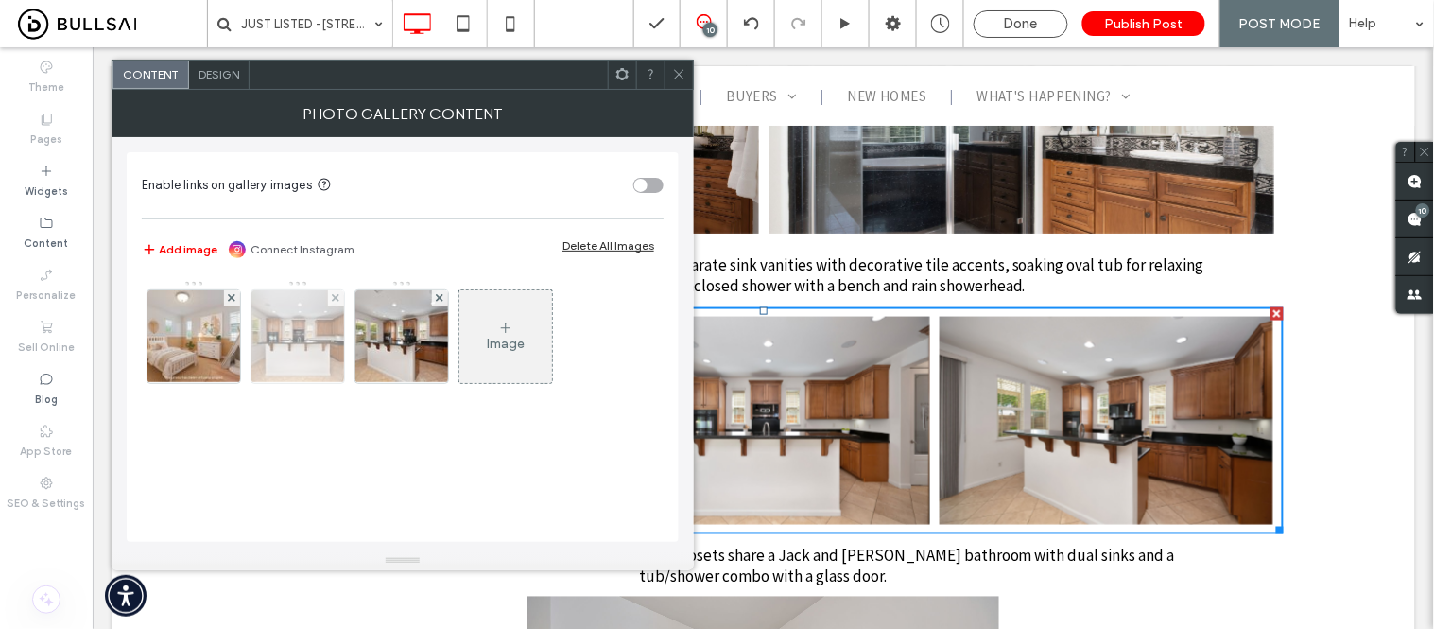
click at [277, 332] on img at bounding box center [298, 336] width 140 height 93
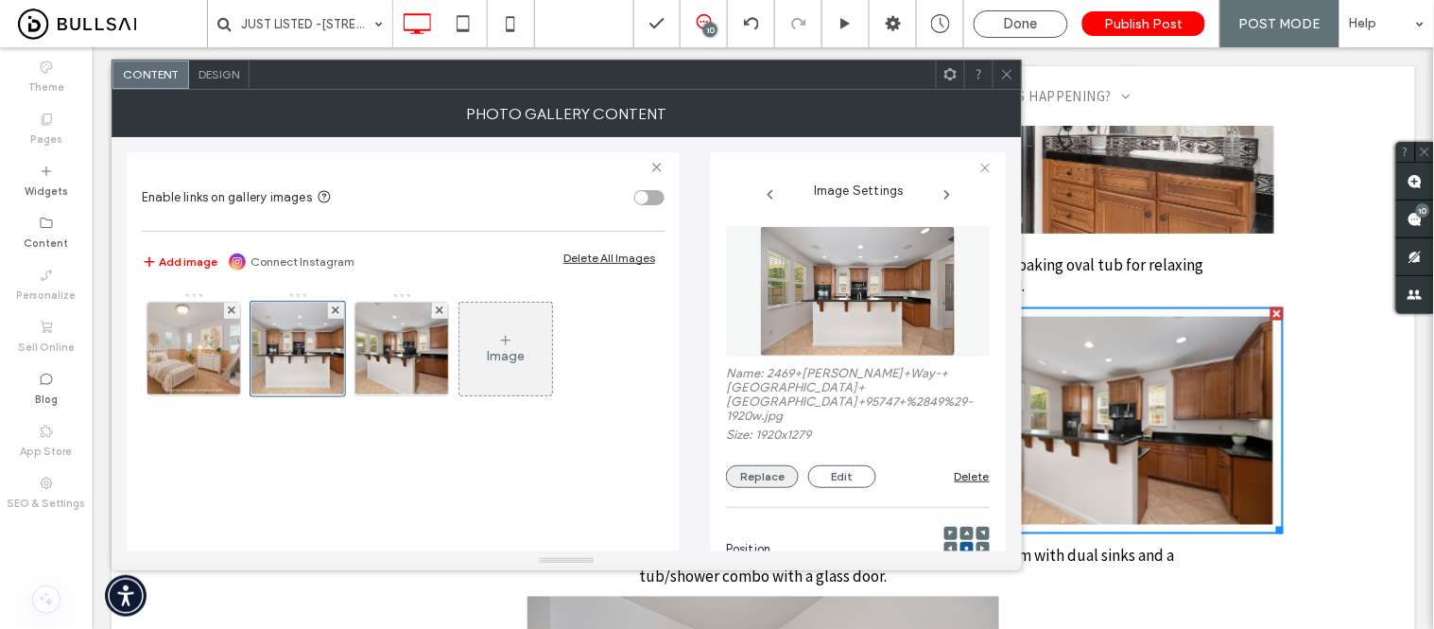
click at [740, 465] on button "Replace" at bounding box center [762, 476] width 73 height 23
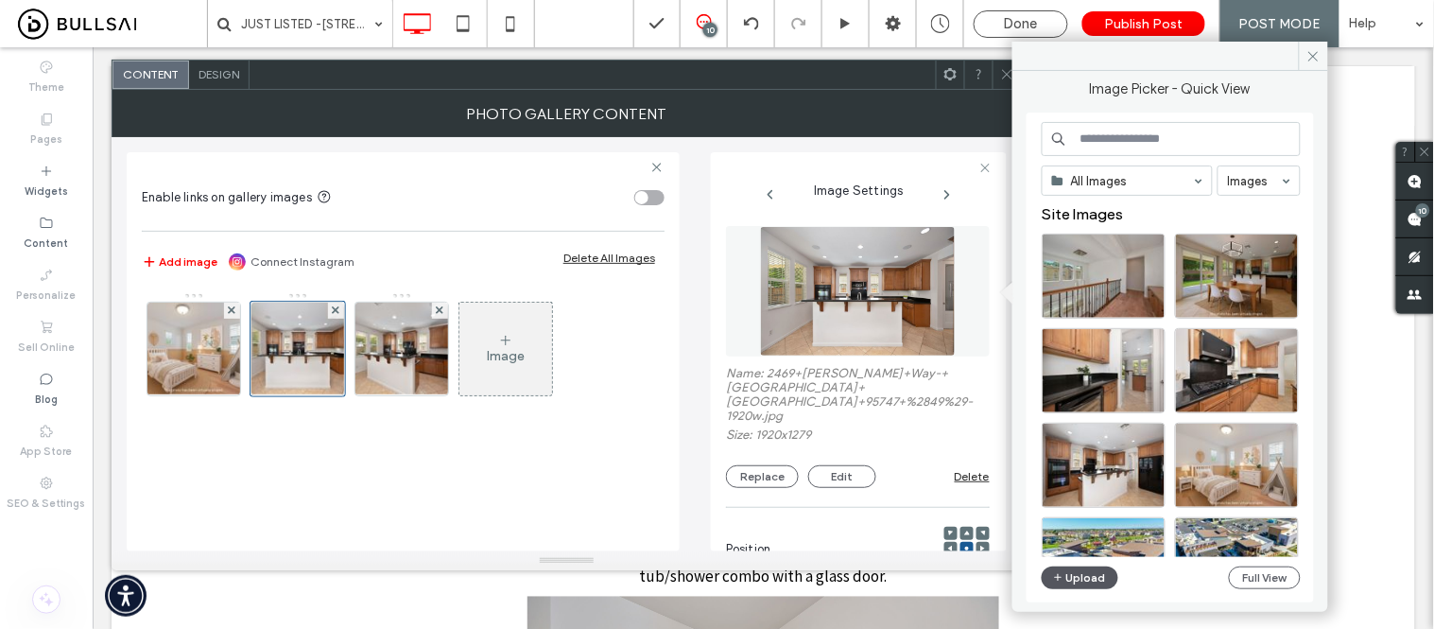
click at [1073, 577] on button "Upload" at bounding box center [1081, 577] width 78 height 23
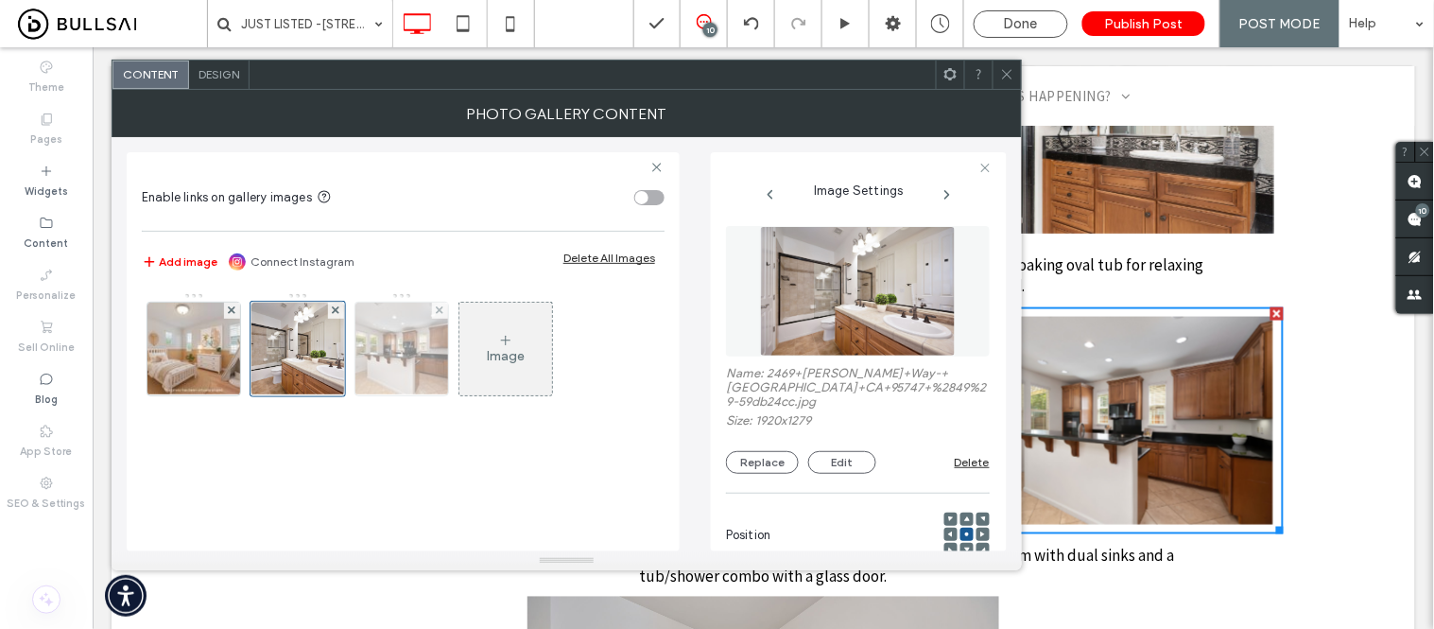
click at [405, 348] on img at bounding box center [402, 349] width 140 height 93
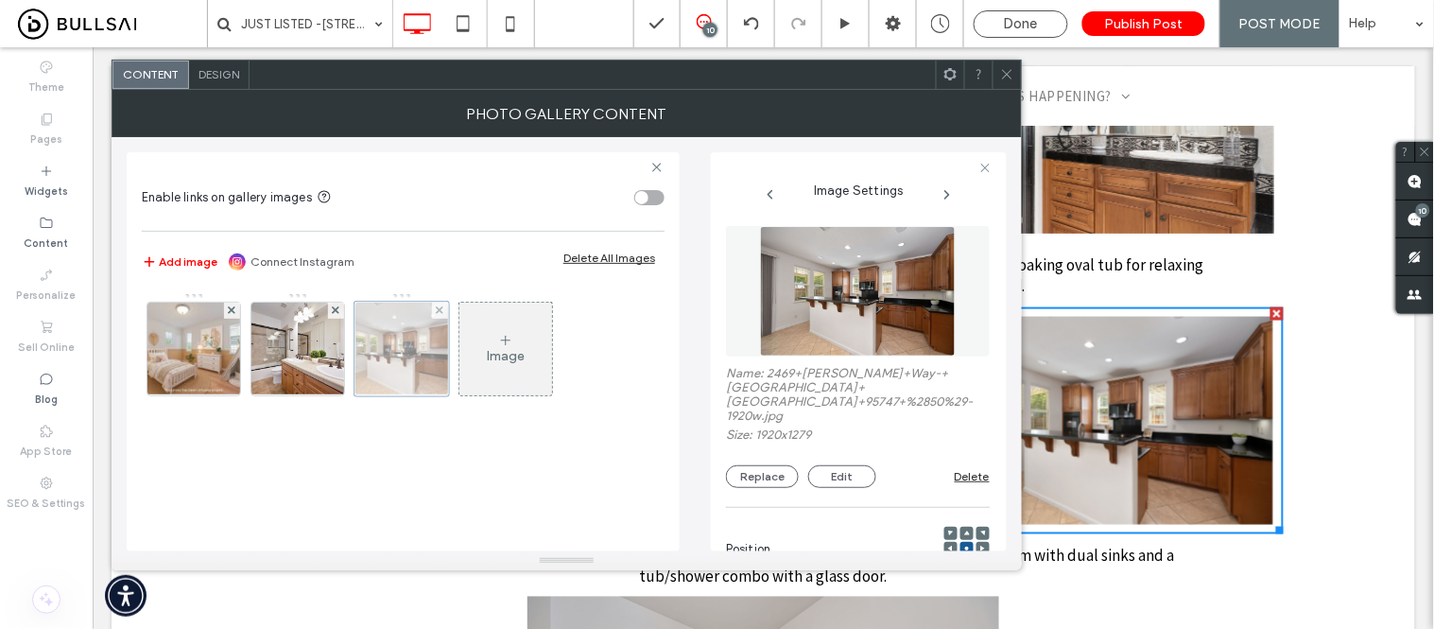
click at [444, 345] on div at bounding box center [402, 349] width 95 height 95
click at [752, 469] on button "Replace" at bounding box center [762, 476] width 73 height 23
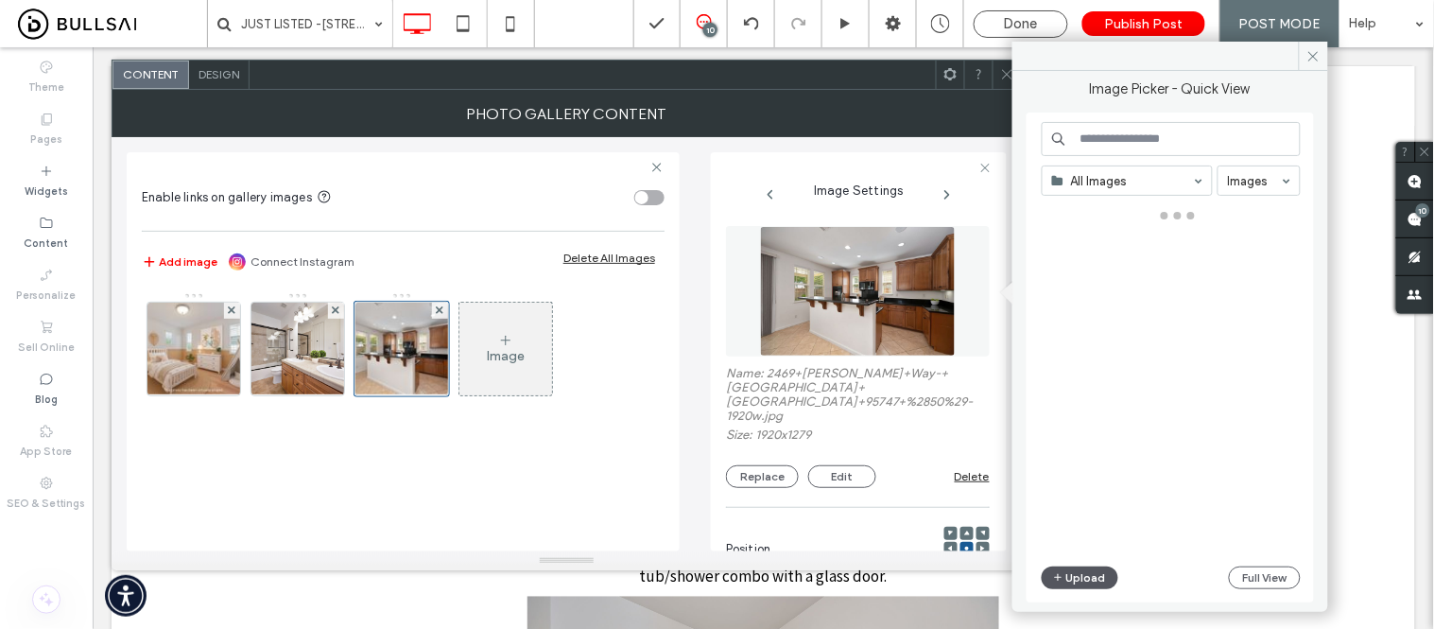
click at [1082, 577] on button "Upload" at bounding box center [1081, 577] width 78 height 23
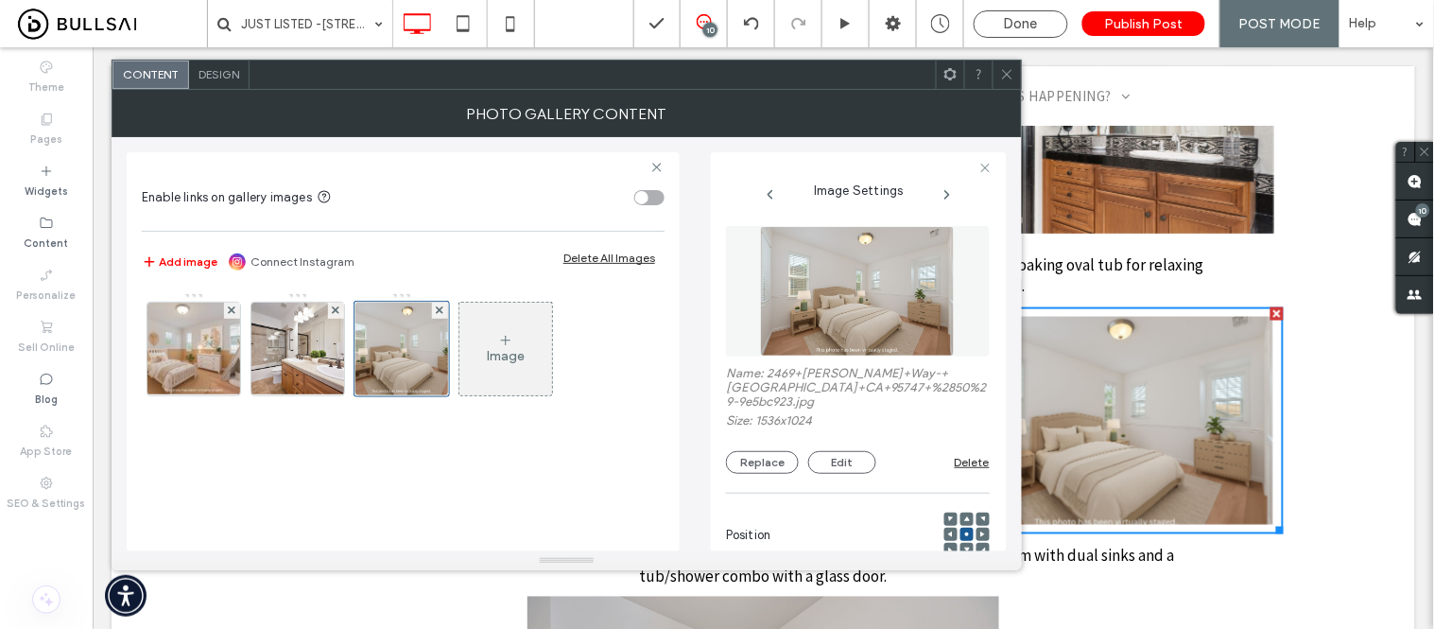
click at [1003, 68] on icon at bounding box center [1007, 74] width 14 height 14
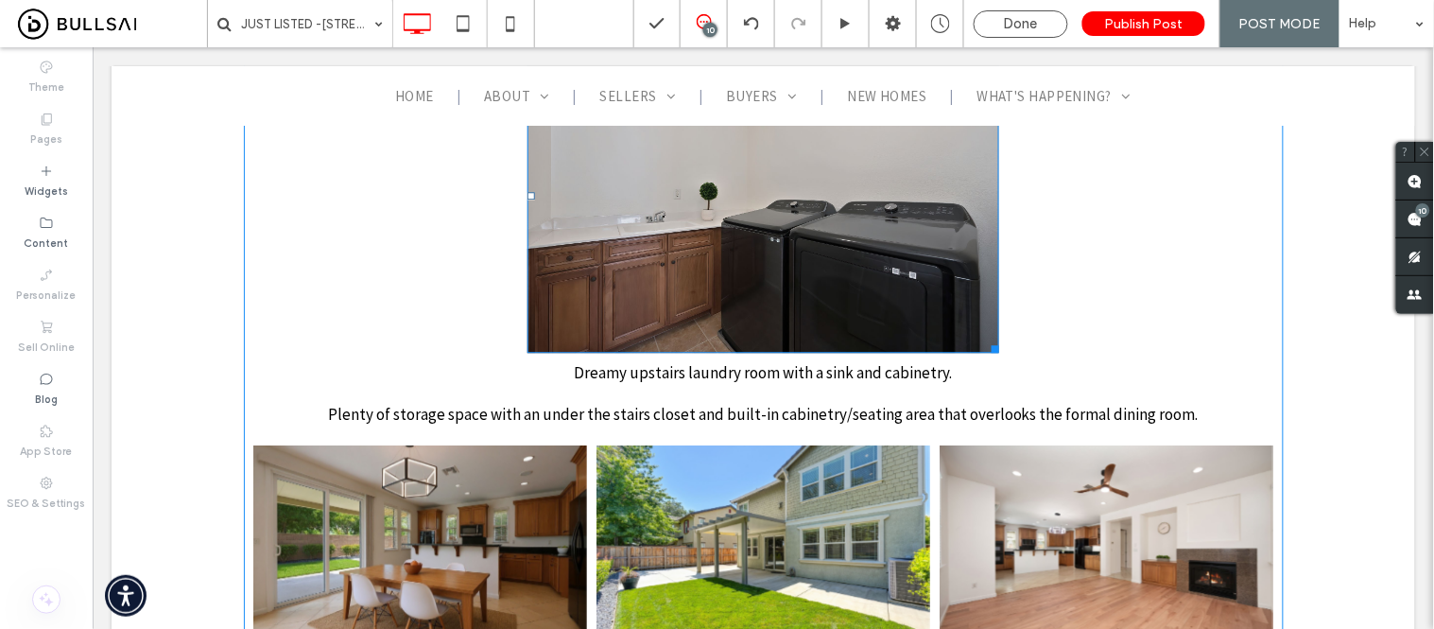
scroll to position [4832, 0]
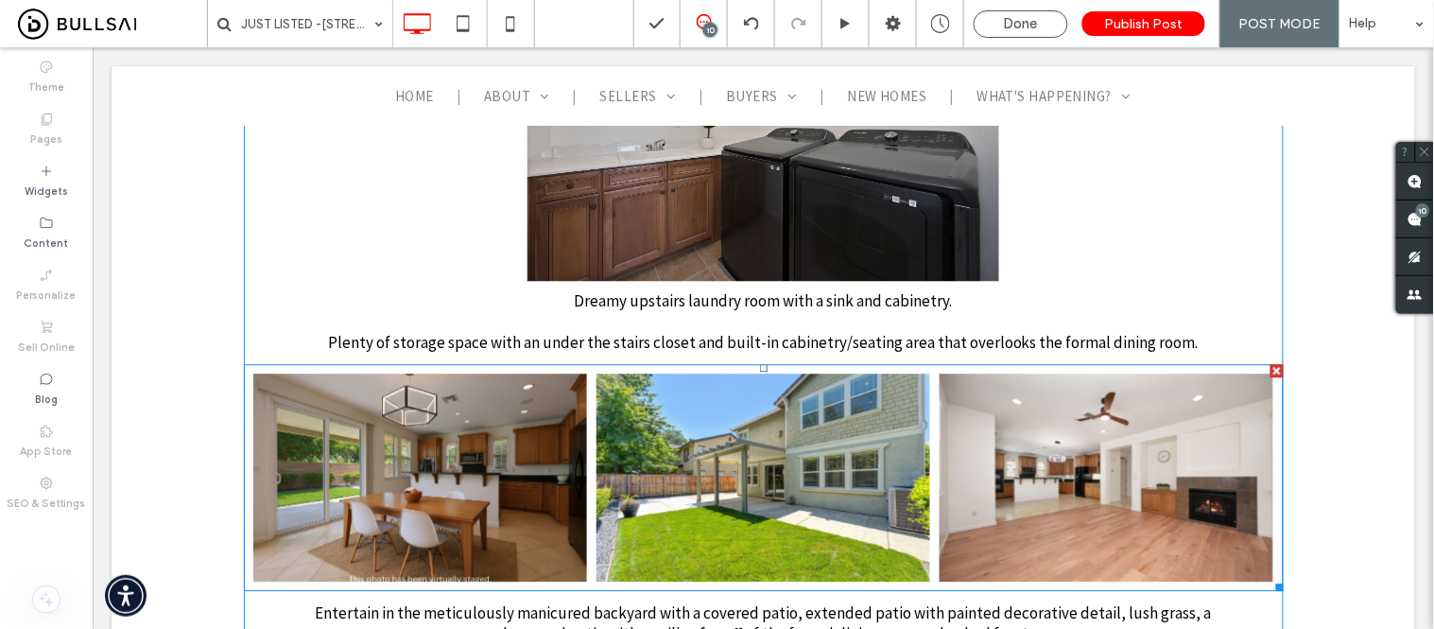
click at [550, 410] on link at bounding box center [419, 476] width 334 height 208
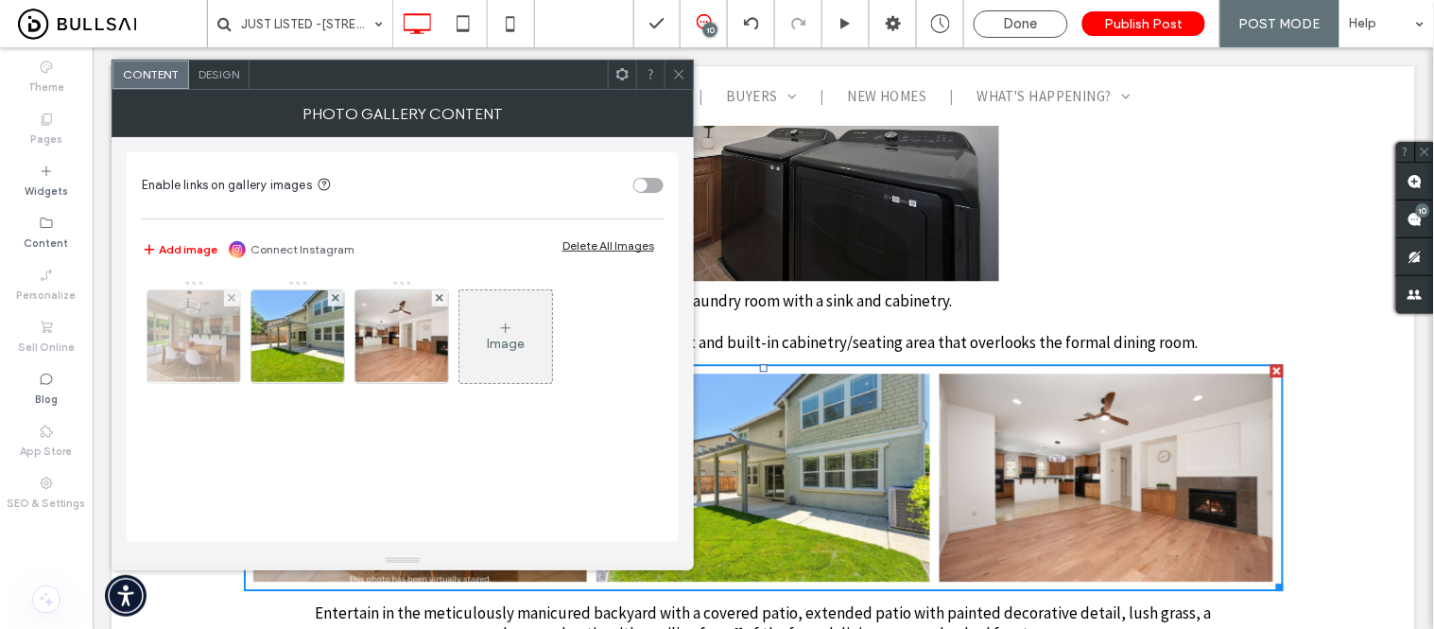
click at [204, 354] on img at bounding box center [194, 336] width 139 height 93
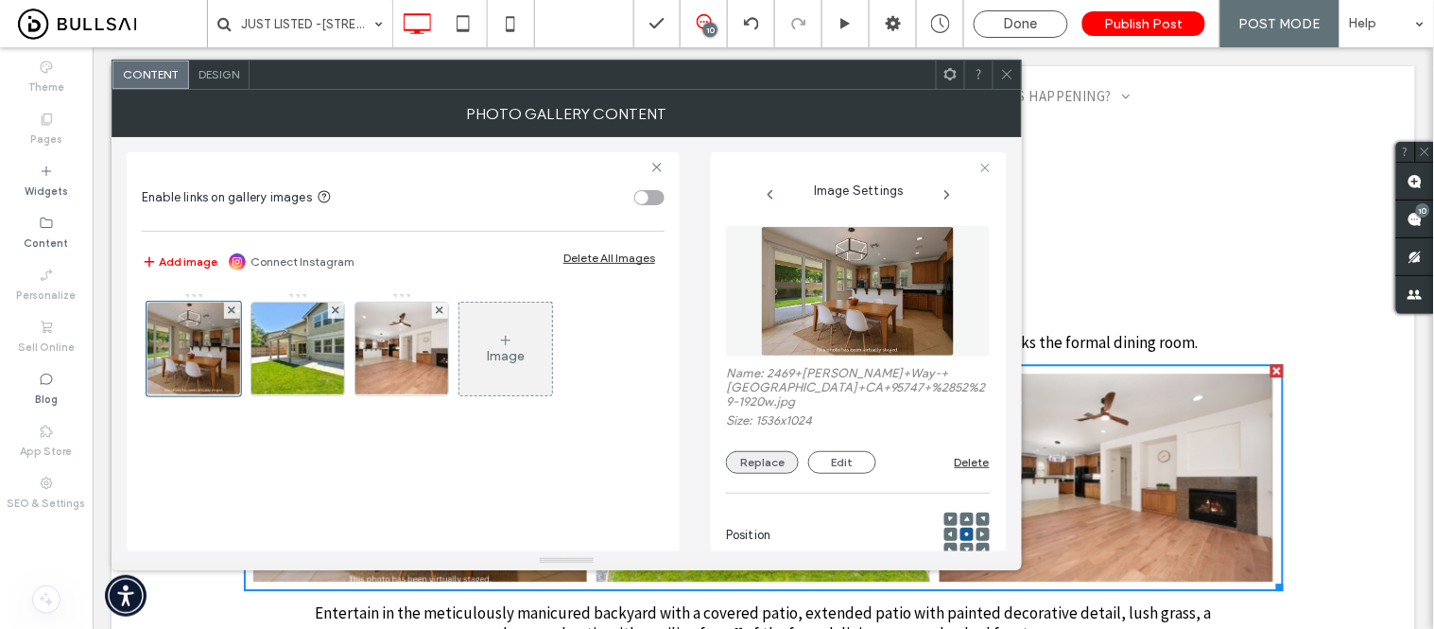
click at [733, 461] on button "Replace" at bounding box center [762, 462] width 73 height 23
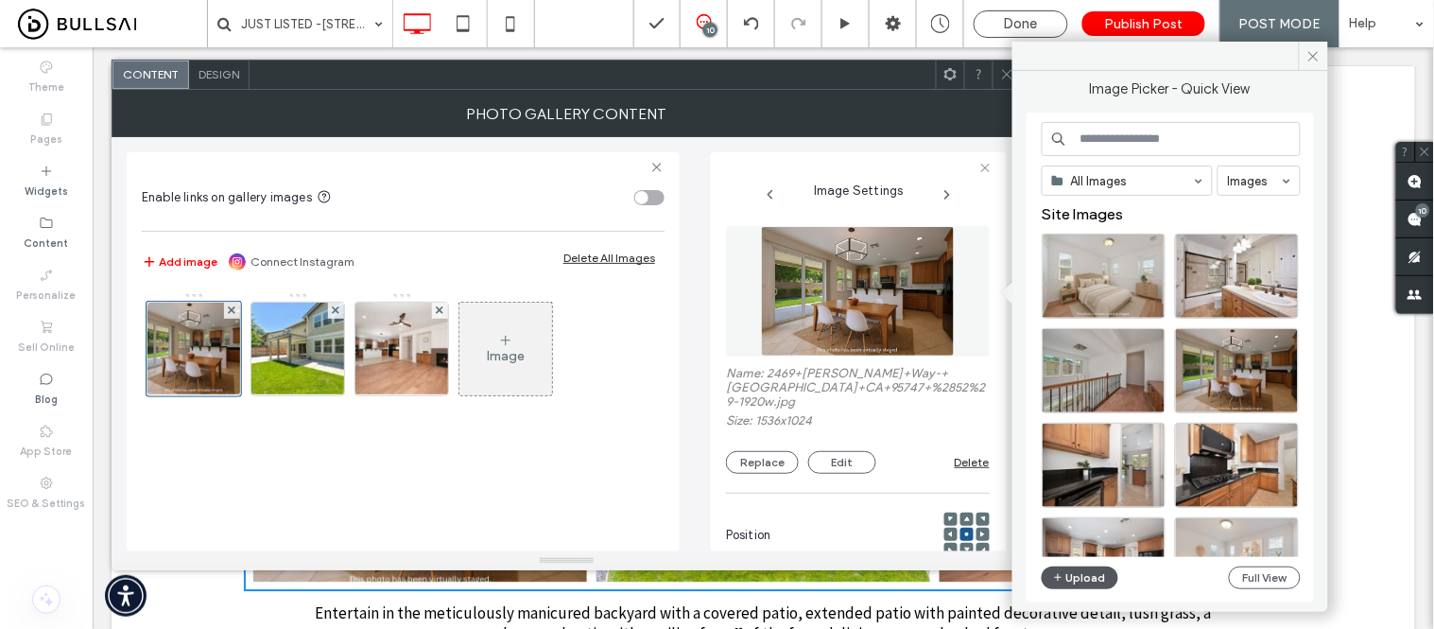
click at [1056, 575] on icon "button" at bounding box center [1058, 577] width 11 height 15
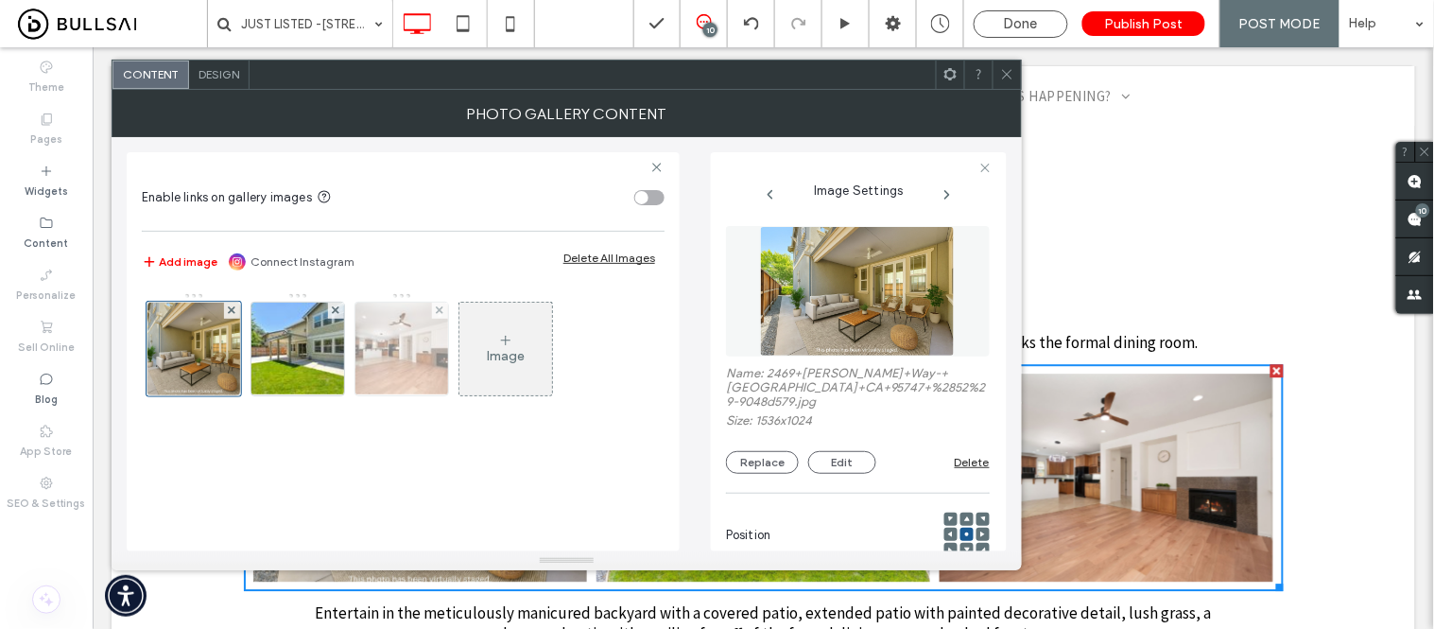
click at [420, 365] on img at bounding box center [402, 349] width 140 height 93
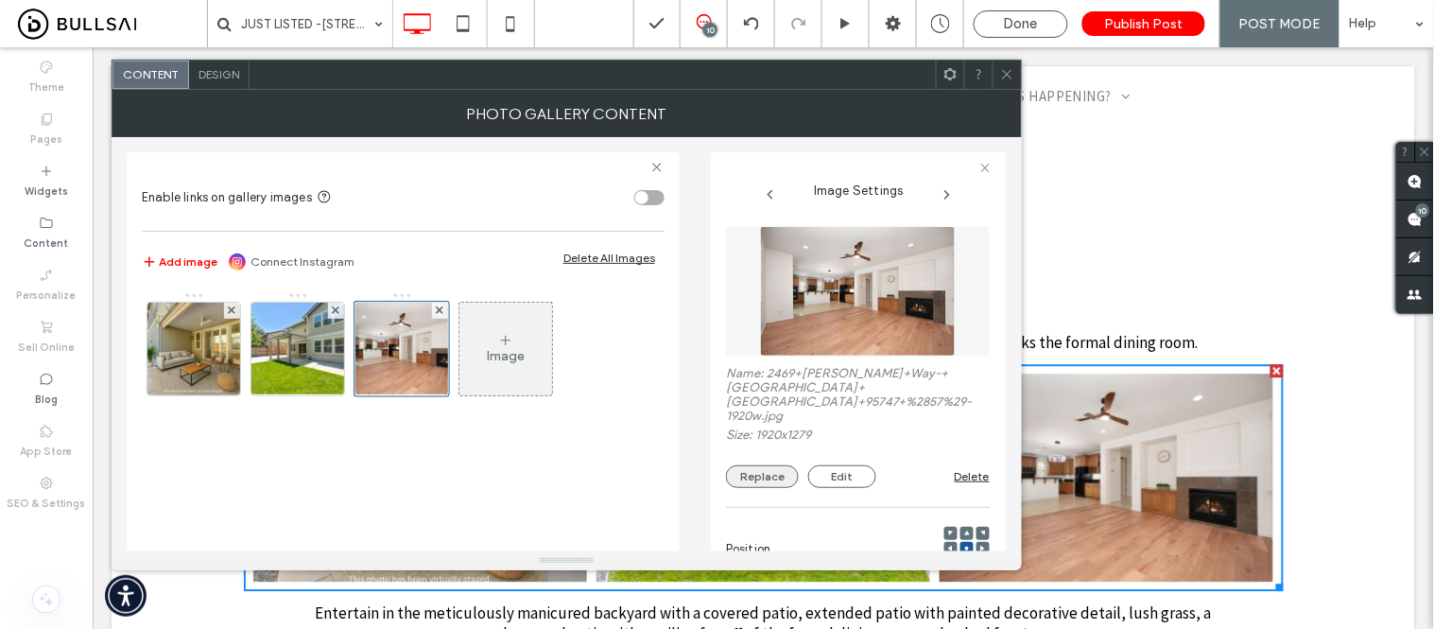
click at [748, 465] on button "Replace" at bounding box center [762, 476] width 73 height 23
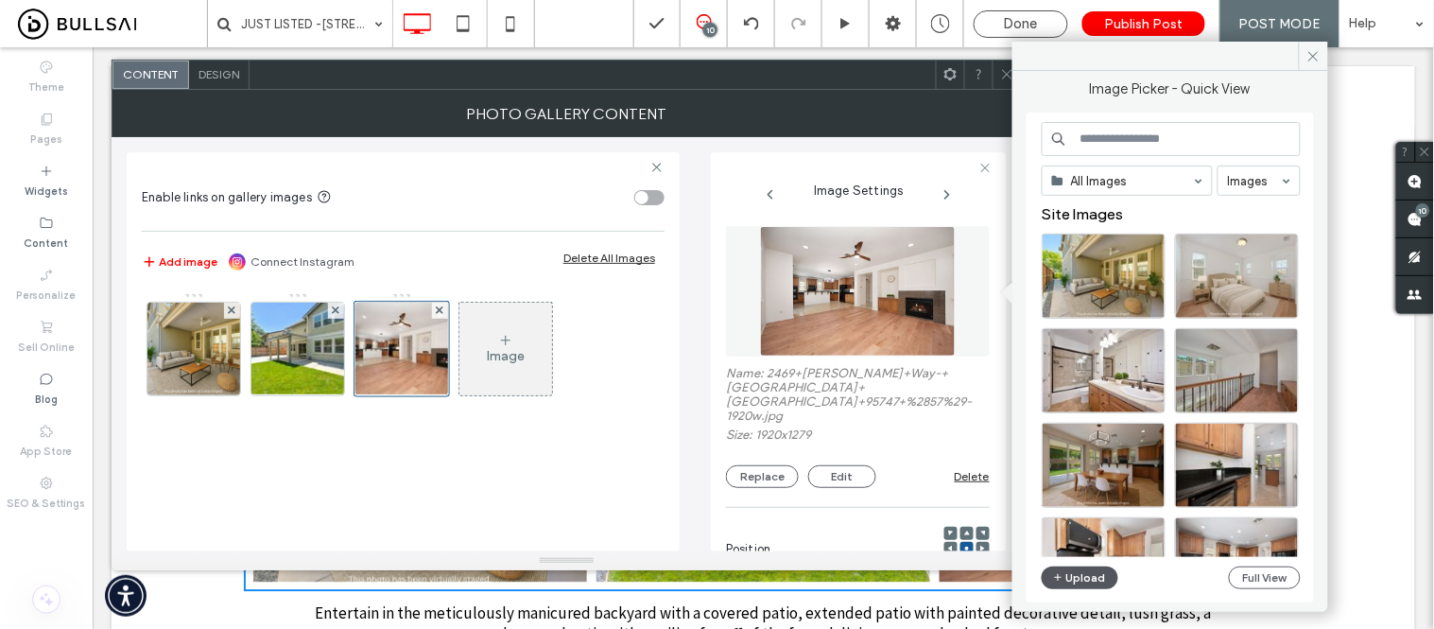
click at [1074, 579] on button "Upload" at bounding box center [1081, 577] width 78 height 23
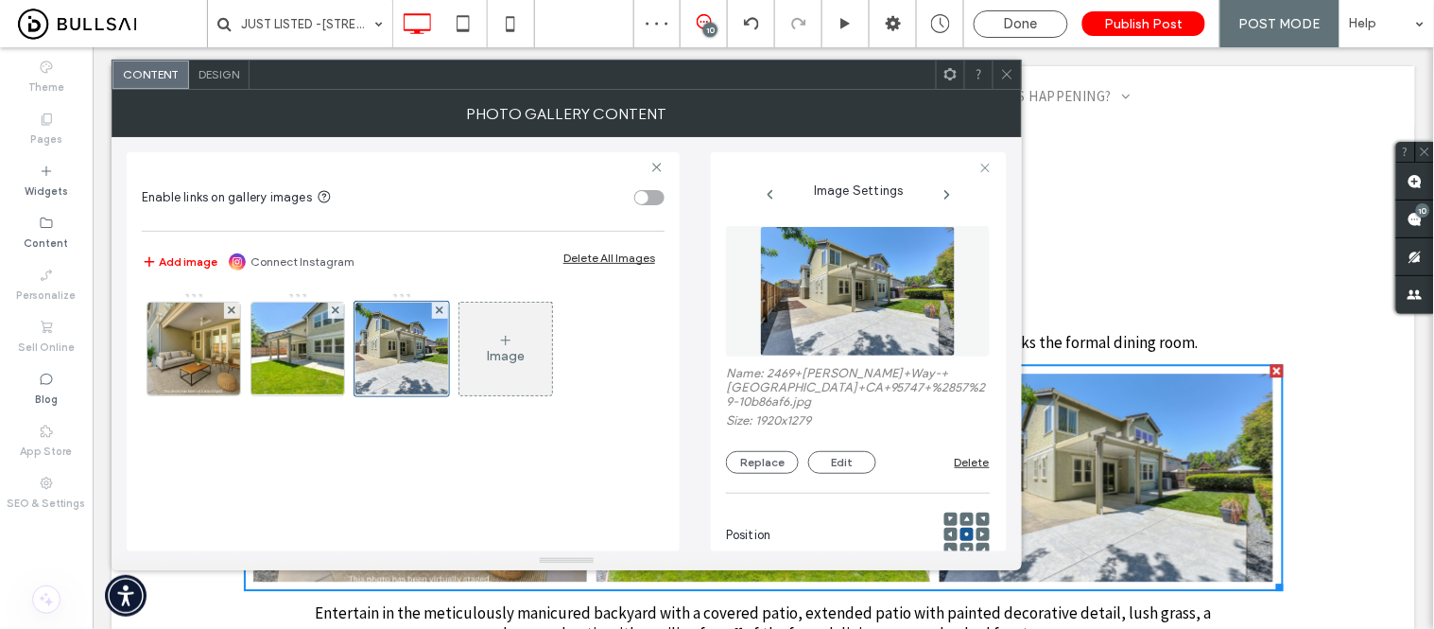
click at [1007, 78] on icon at bounding box center [1007, 74] width 14 height 14
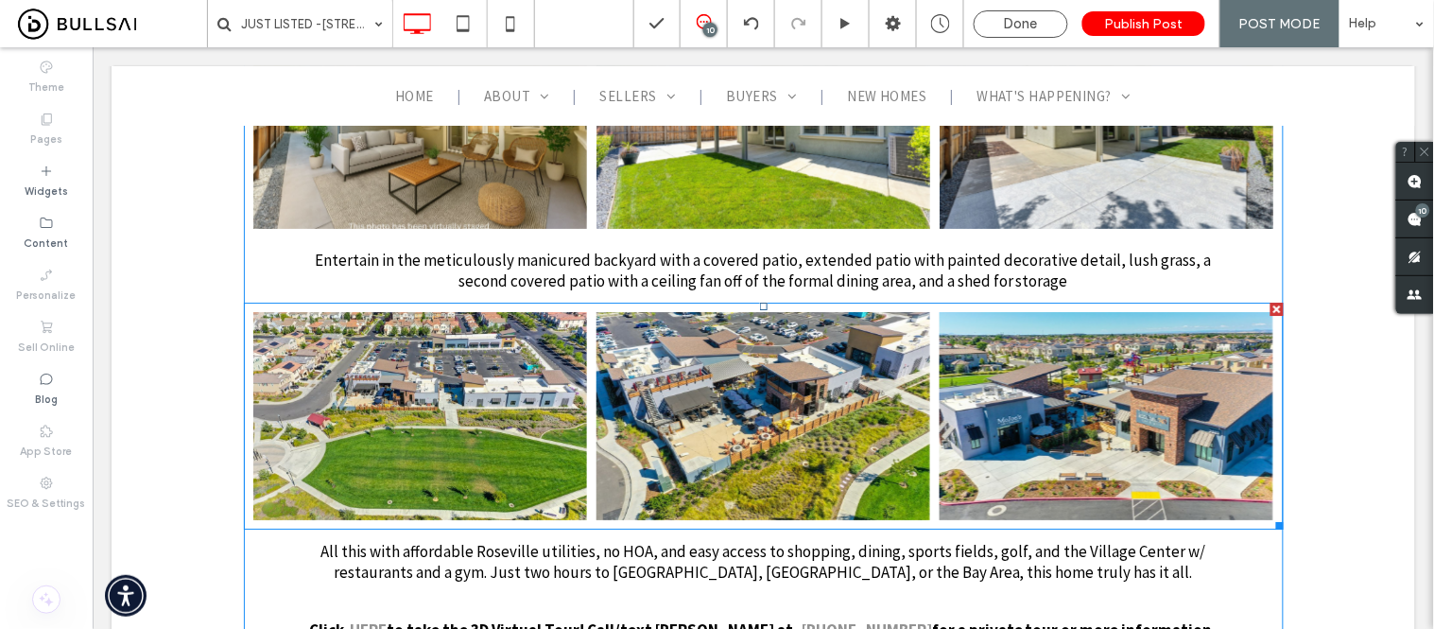
scroll to position [5252, 0]
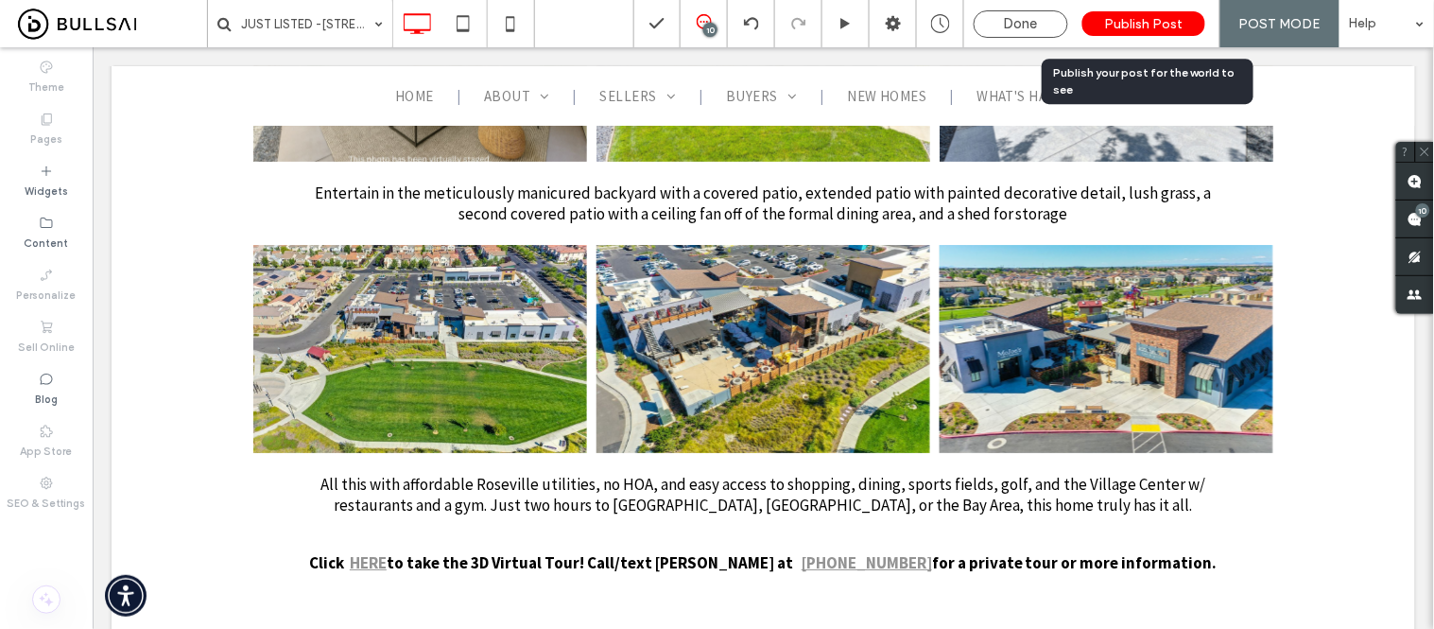
click at [1167, 16] on span "Publish Post" at bounding box center [1144, 24] width 78 height 16
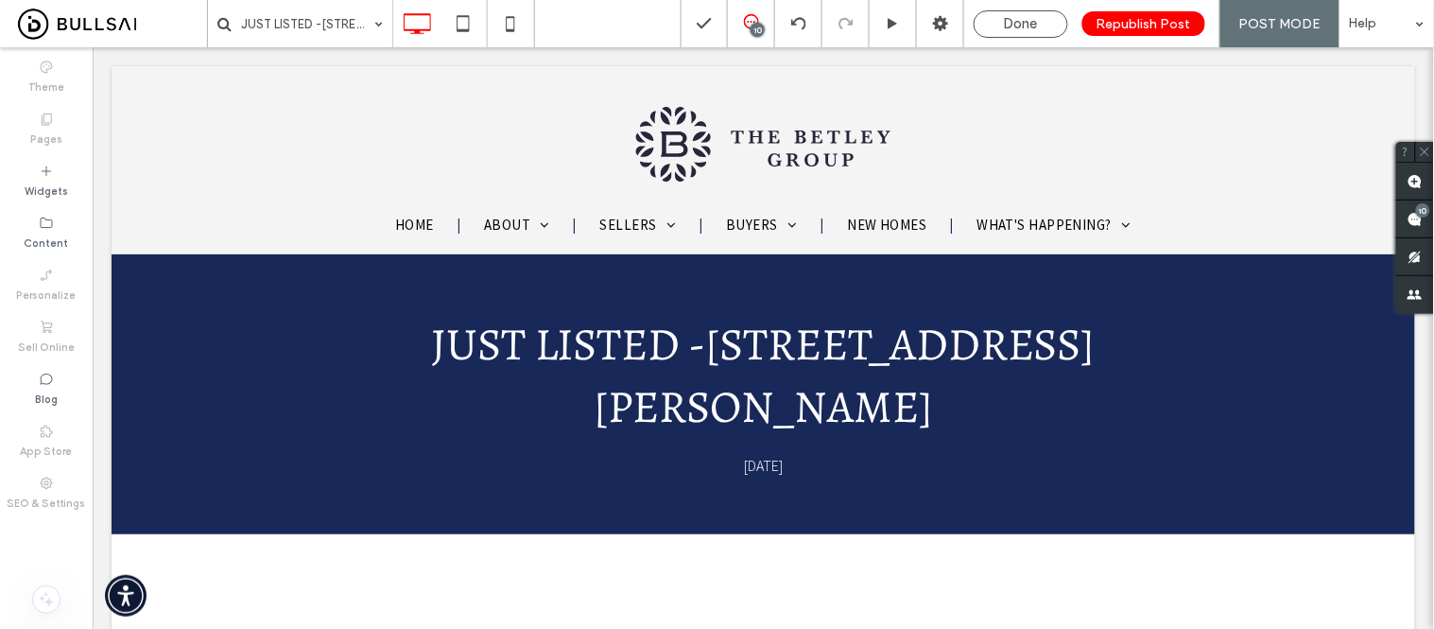
scroll to position [0, 0]
click at [39, 383] on icon at bounding box center [46, 379] width 15 height 15
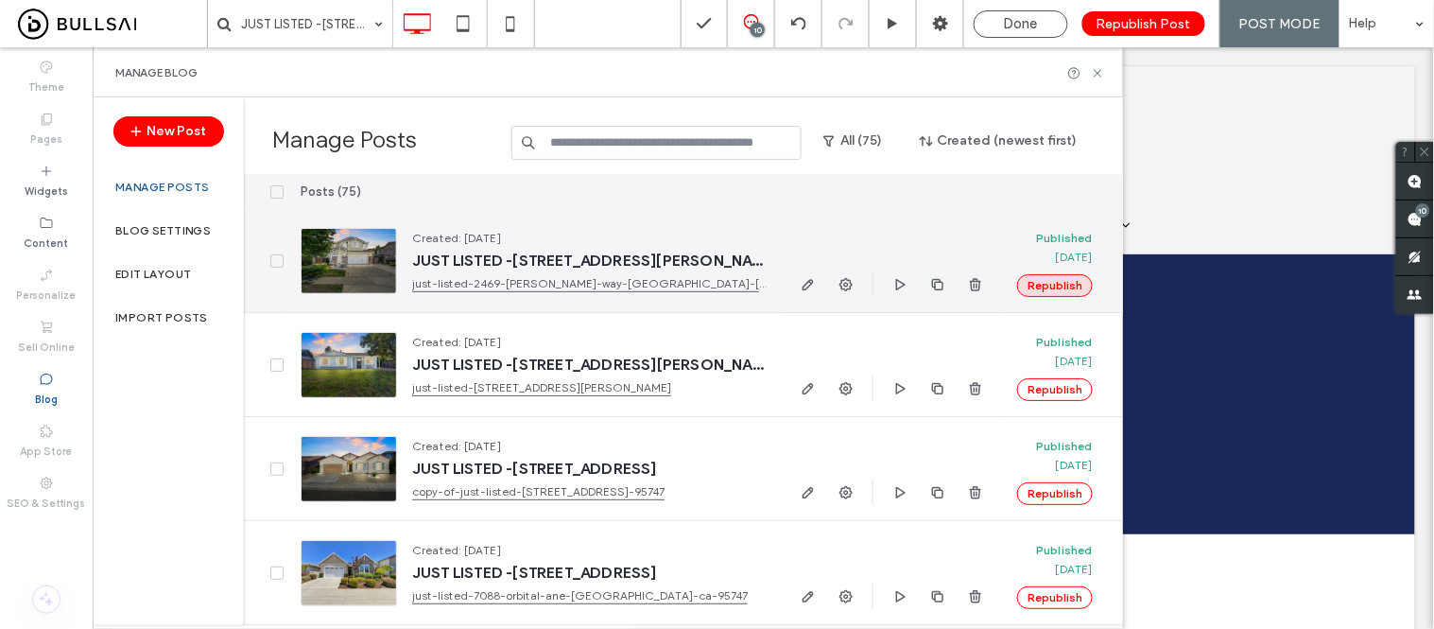
click at [1042, 293] on button "Republish" at bounding box center [1055, 285] width 76 height 23
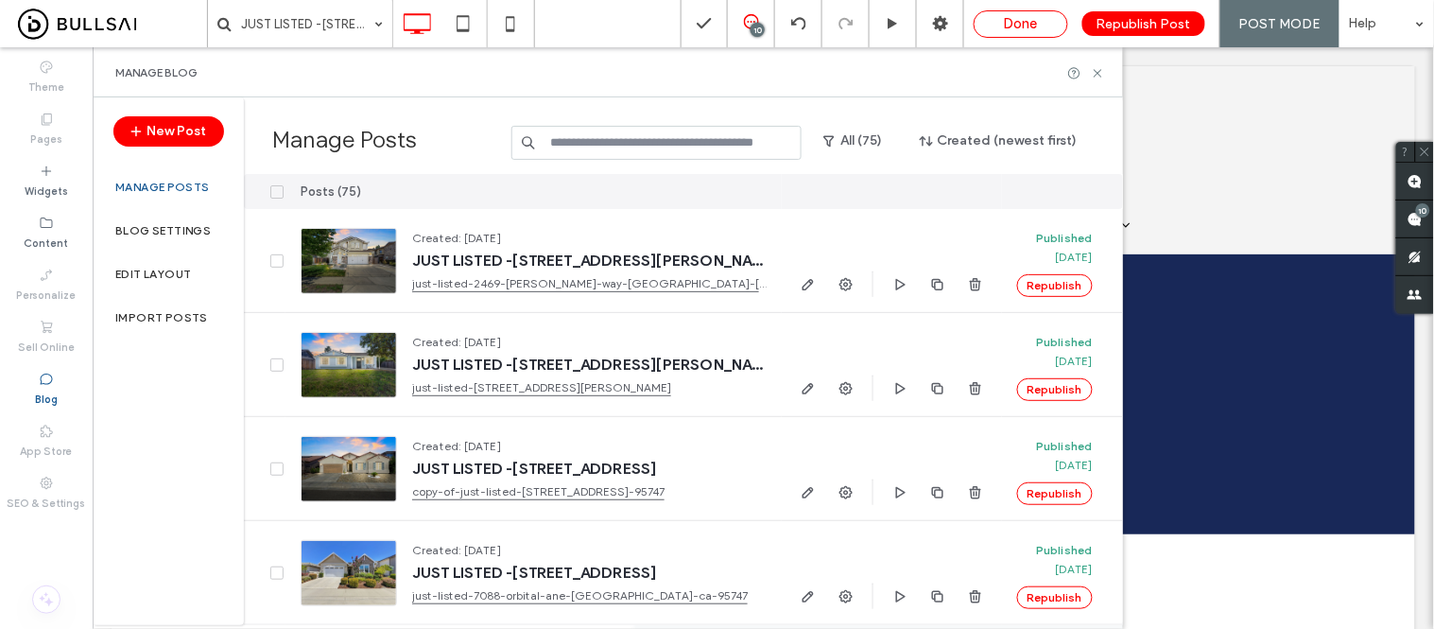
click at [1050, 16] on div "Done" at bounding box center [1021, 23] width 93 height 17
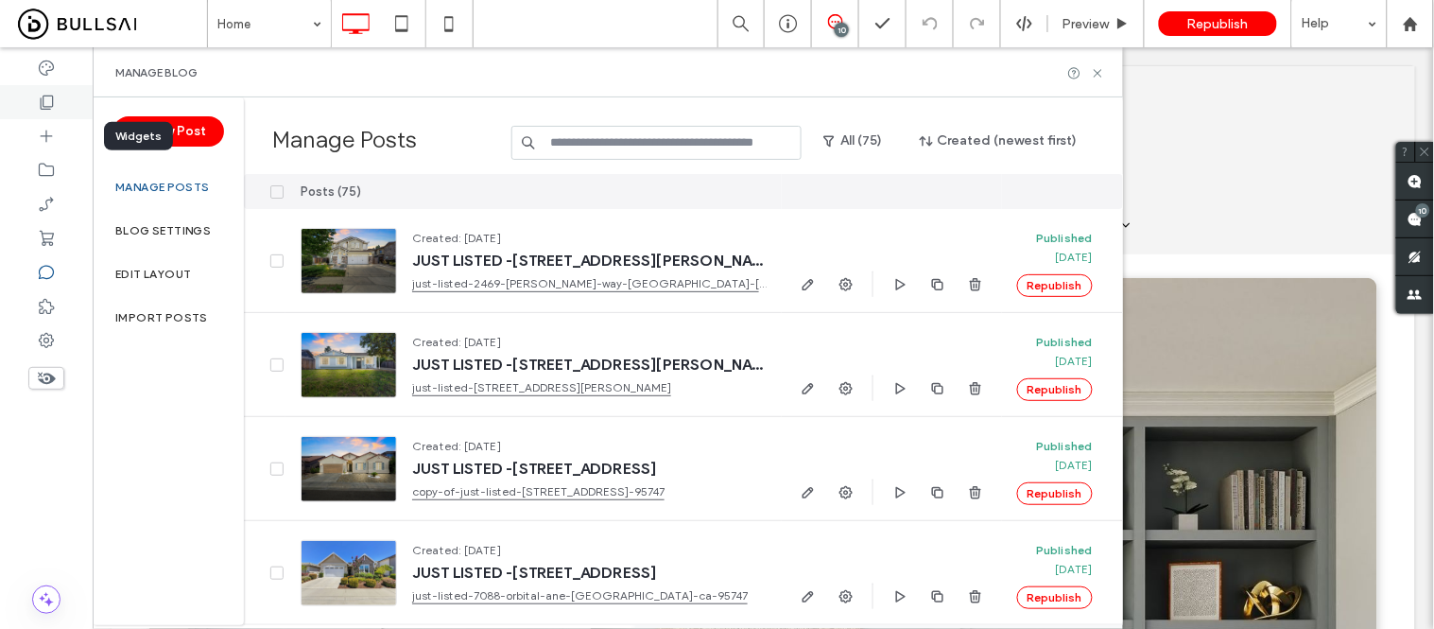
click at [44, 105] on icon at bounding box center [46, 102] width 19 height 19
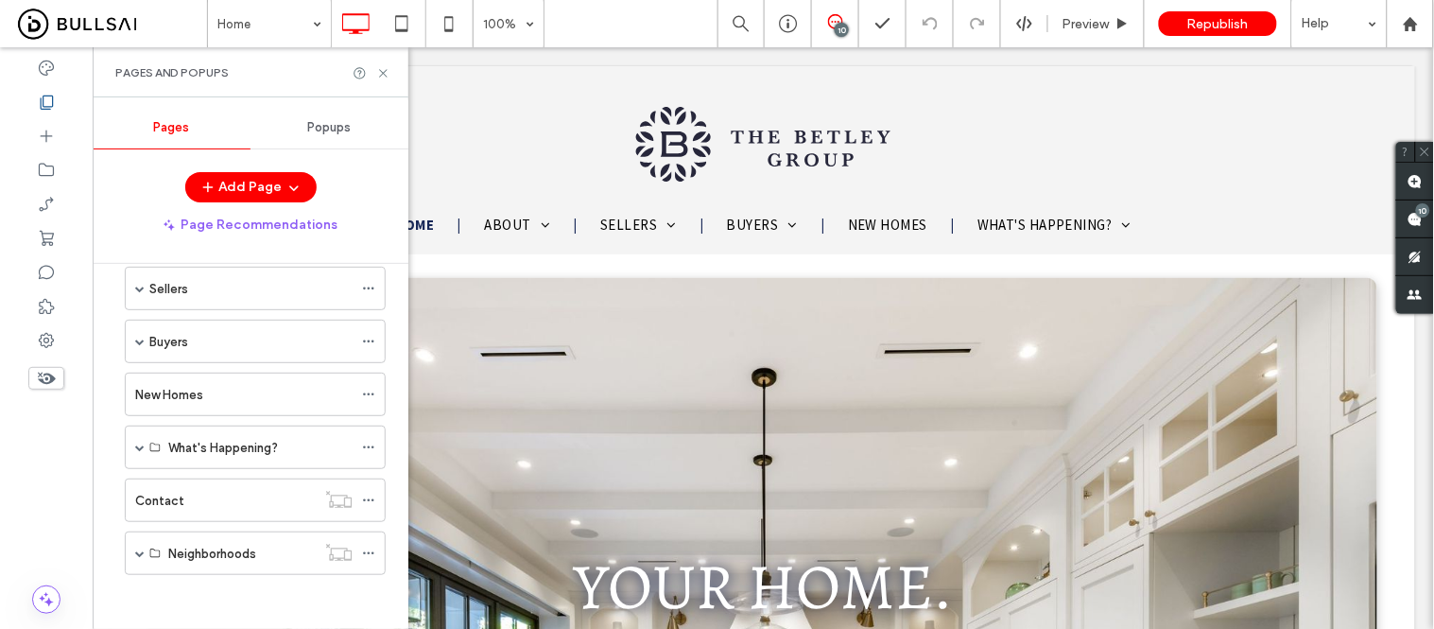
scroll to position [138, 0]
click at [143, 442] on span at bounding box center [139, 444] width 9 height 9
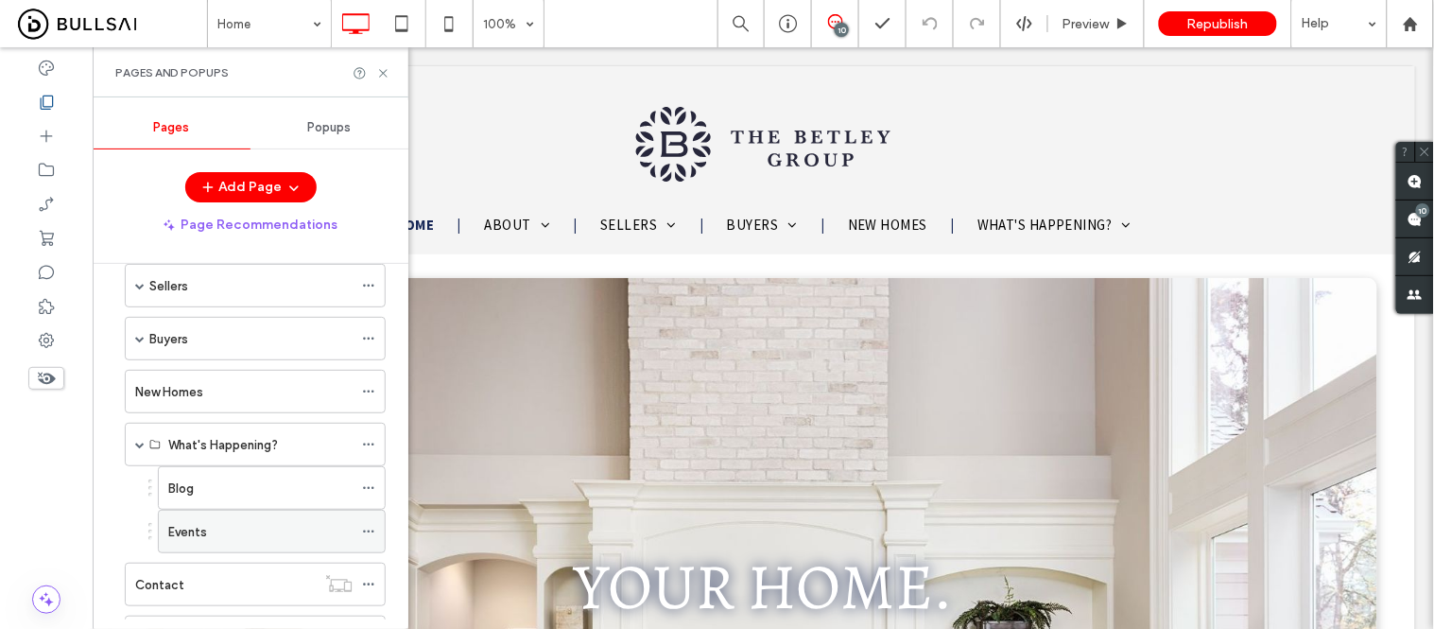
click at [187, 536] on label "Events" at bounding box center [187, 531] width 39 height 33
click at [382, 67] on icon at bounding box center [383, 73] width 14 height 14
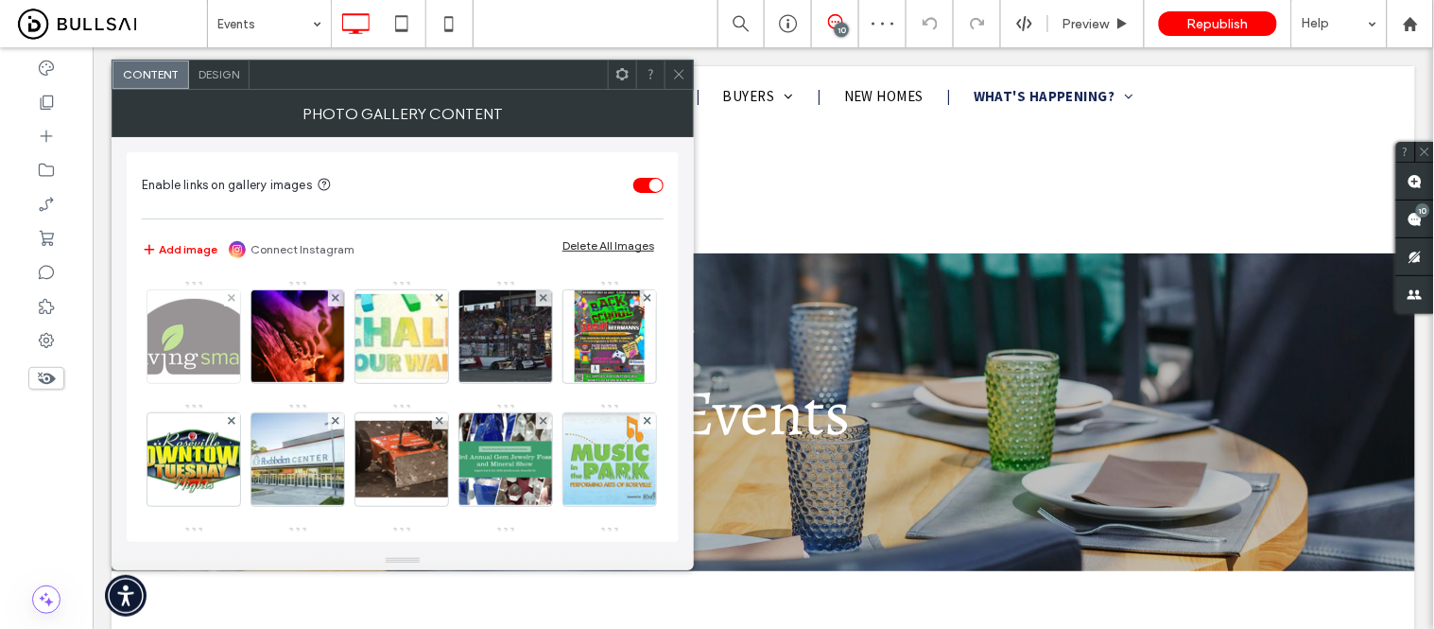
scroll to position [420, 0]
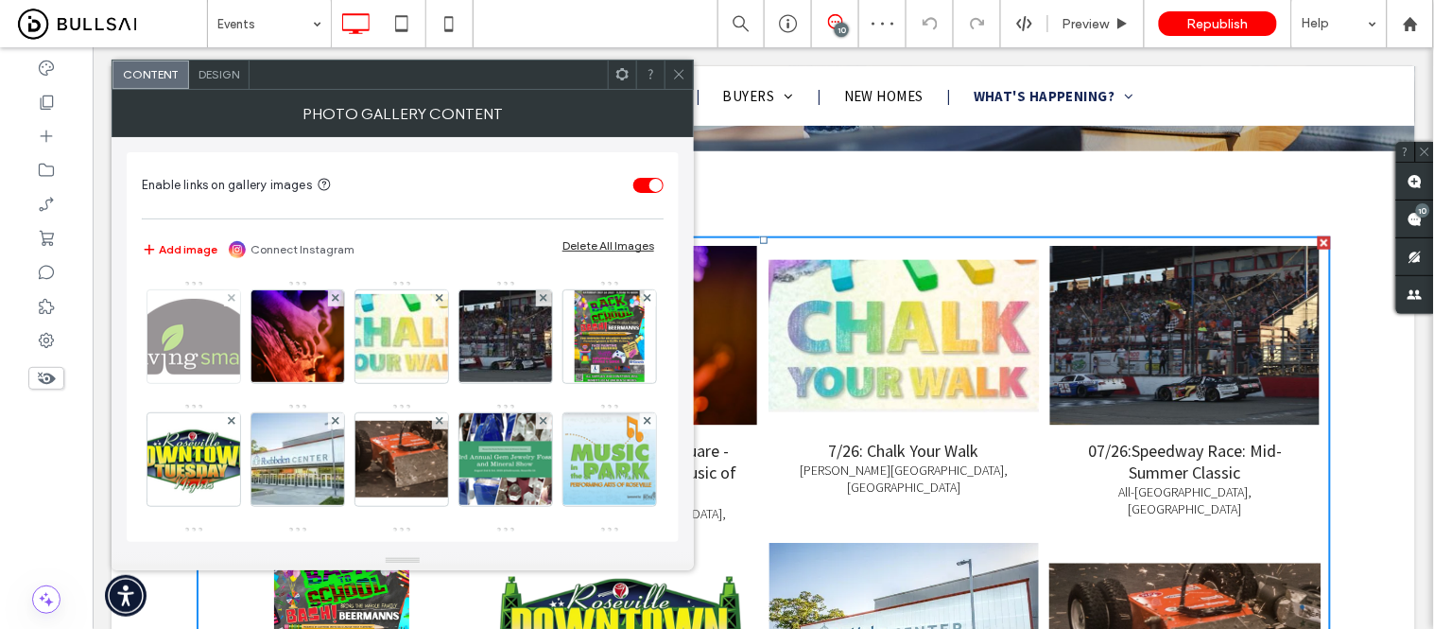
click at [178, 344] on img at bounding box center [193, 337] width 151 height 76
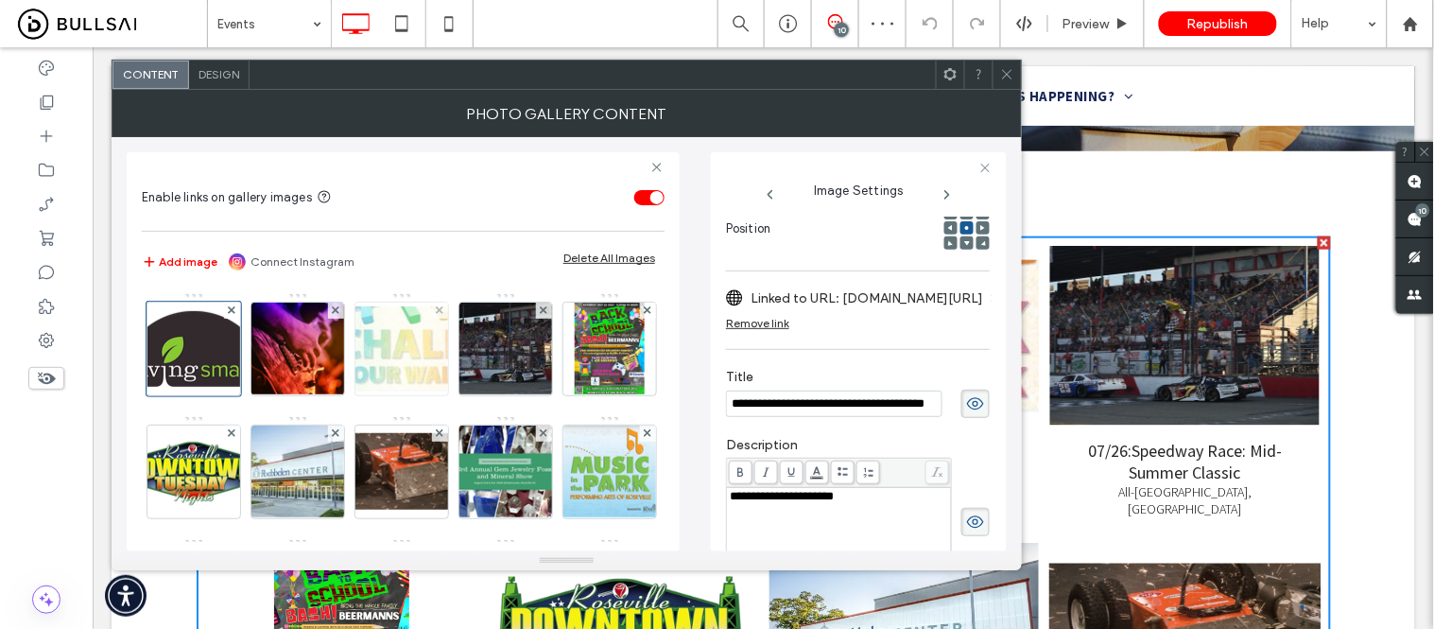
scroll to position [0, 0]
click at [791, 407] on input "**********" at bounding box center [834, 403] width 216 height 26
click at [744, 407] on input "**********" at bounding box center [834, 403] width 216 height 26
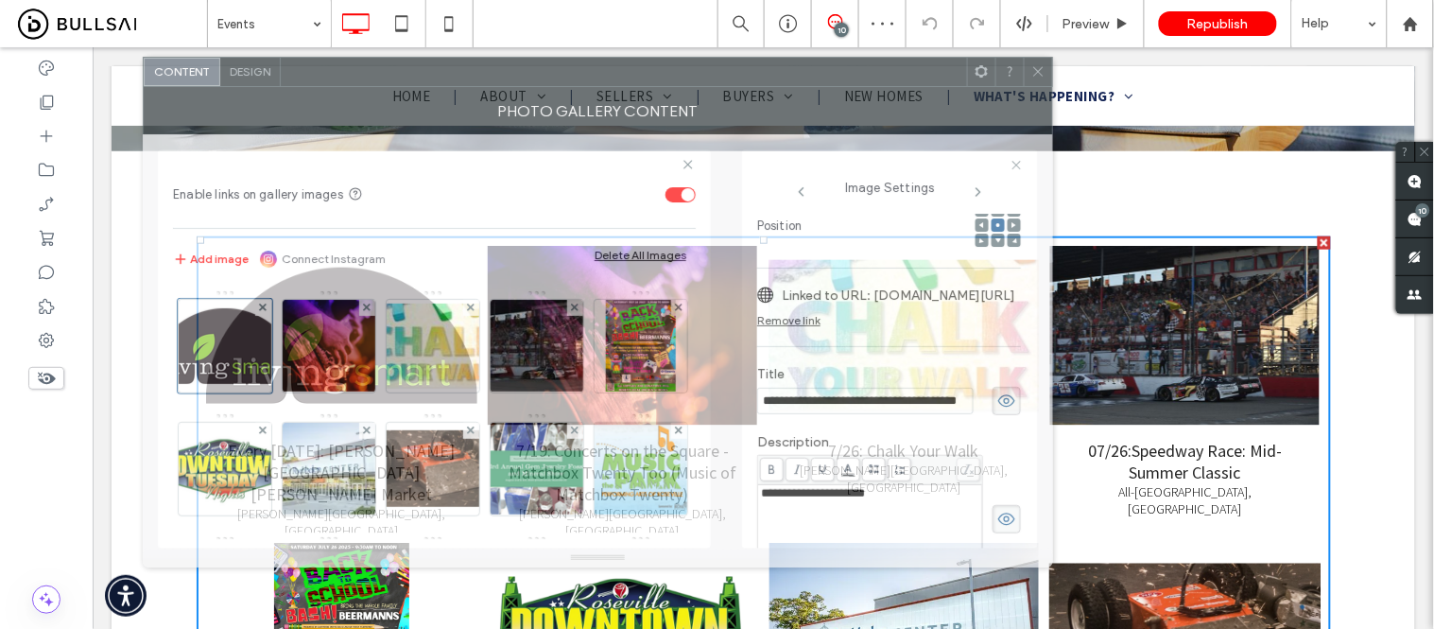
click at [757, 79] on div at bounding box center [624, 72] width 686 height 28
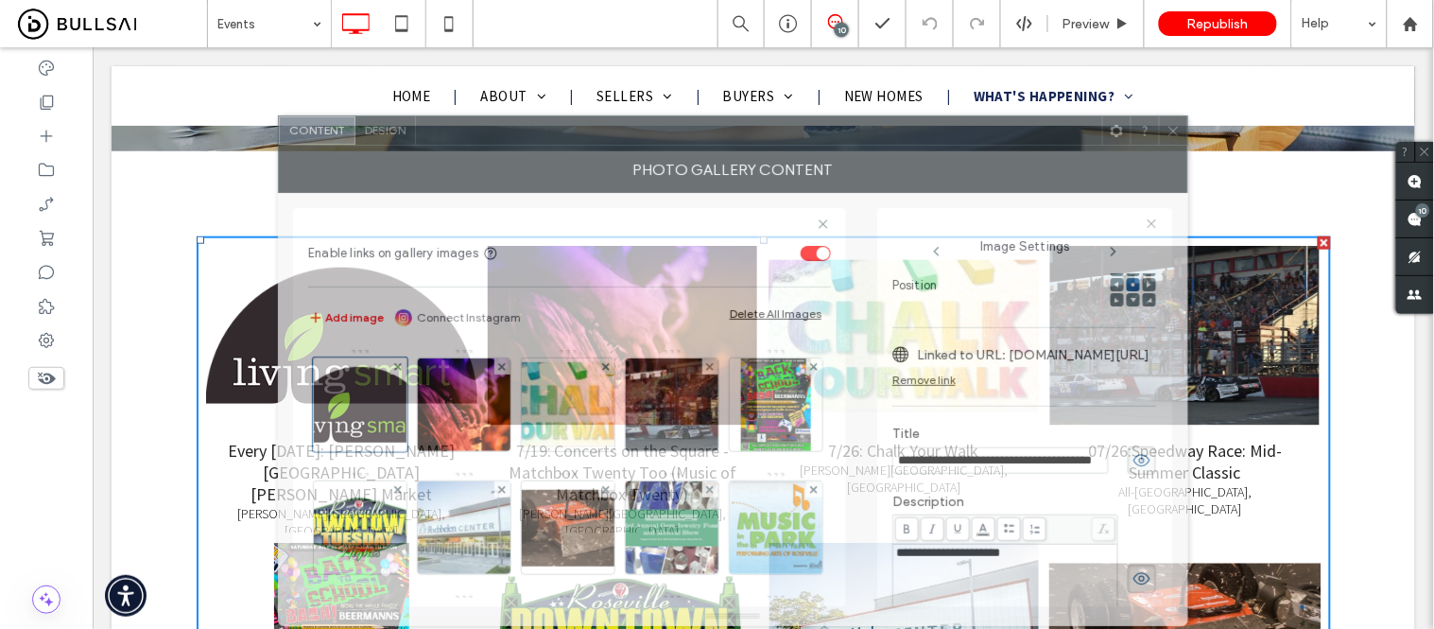
drag, startPoint x: 976, startPoint y: 206, endPoint x: 865, endPoint y: 147, distance: 125.6
click at [865, 147] on div "Photo Gallery Content" at bounding box center [733, 169] width 910 height 47
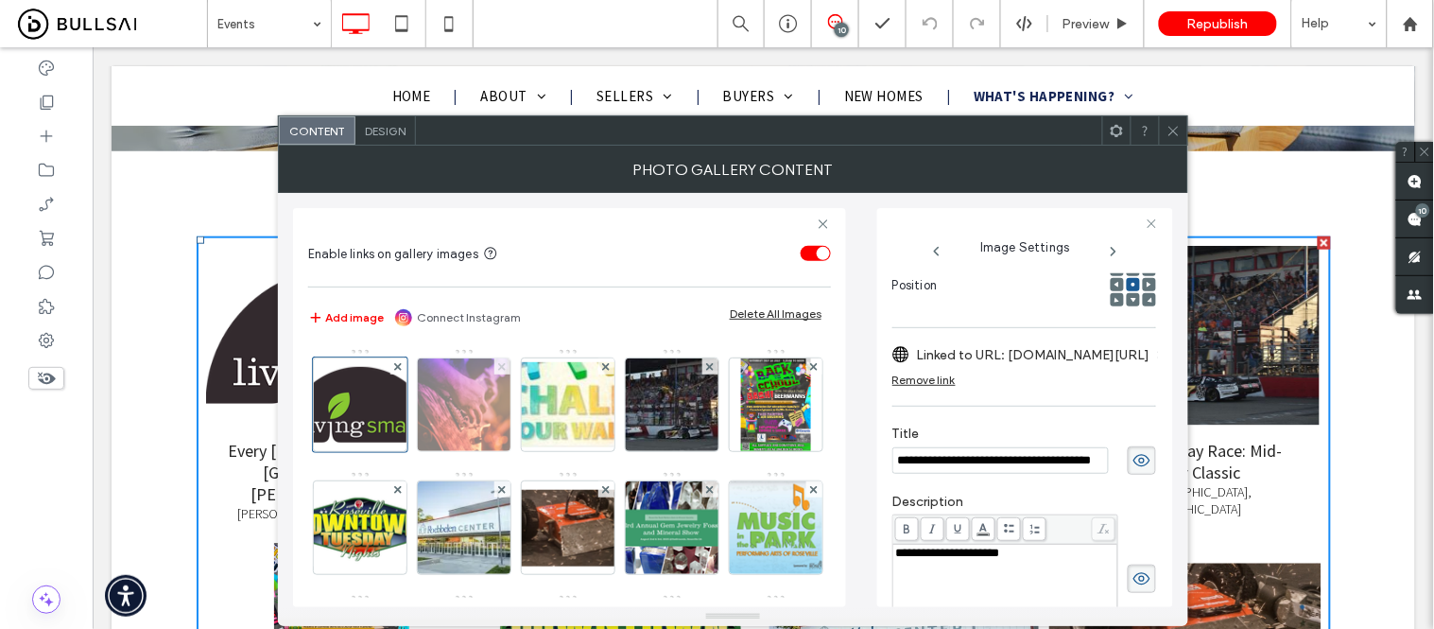
click at [503, 367] on use at bounding box center [502, 367] width 8 height 8
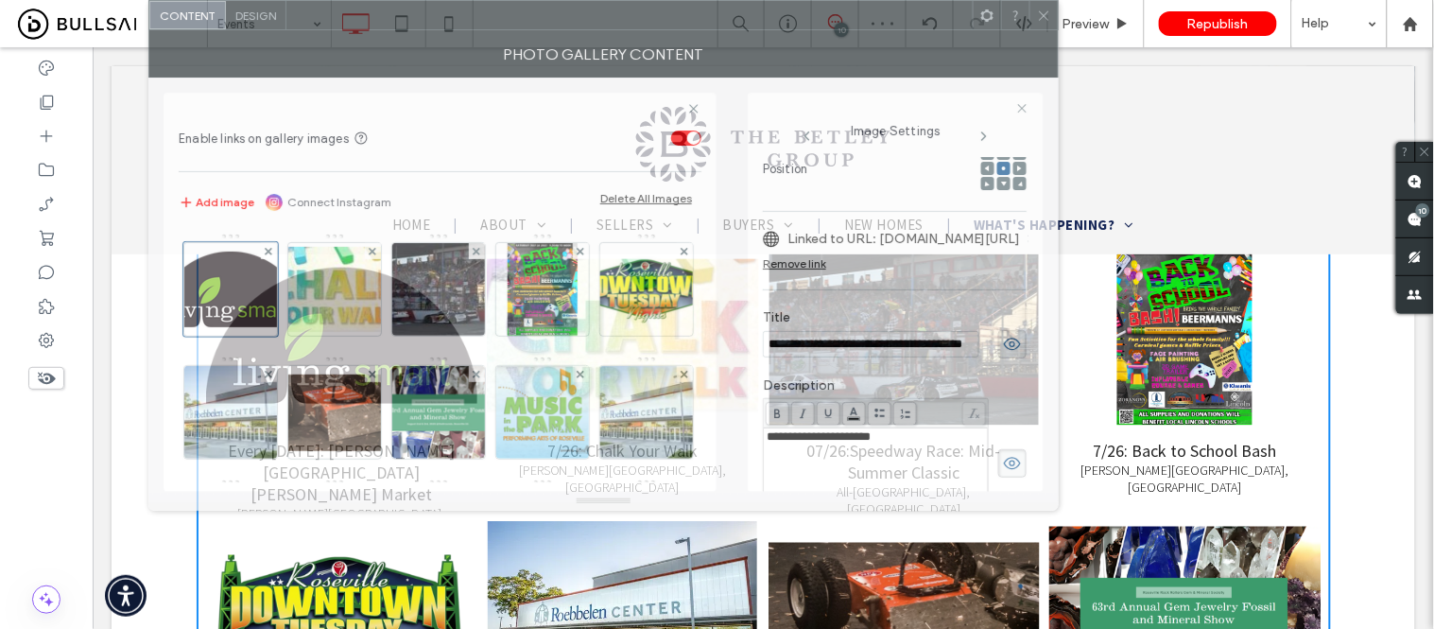
drag, startPoint x: 802, startPoint y: 147, endPoint x: 672, endPoint y: 24, distance: 179.2
click at [672, 24] on div "**********" at bounding box center [603, 255] width 910 height 511
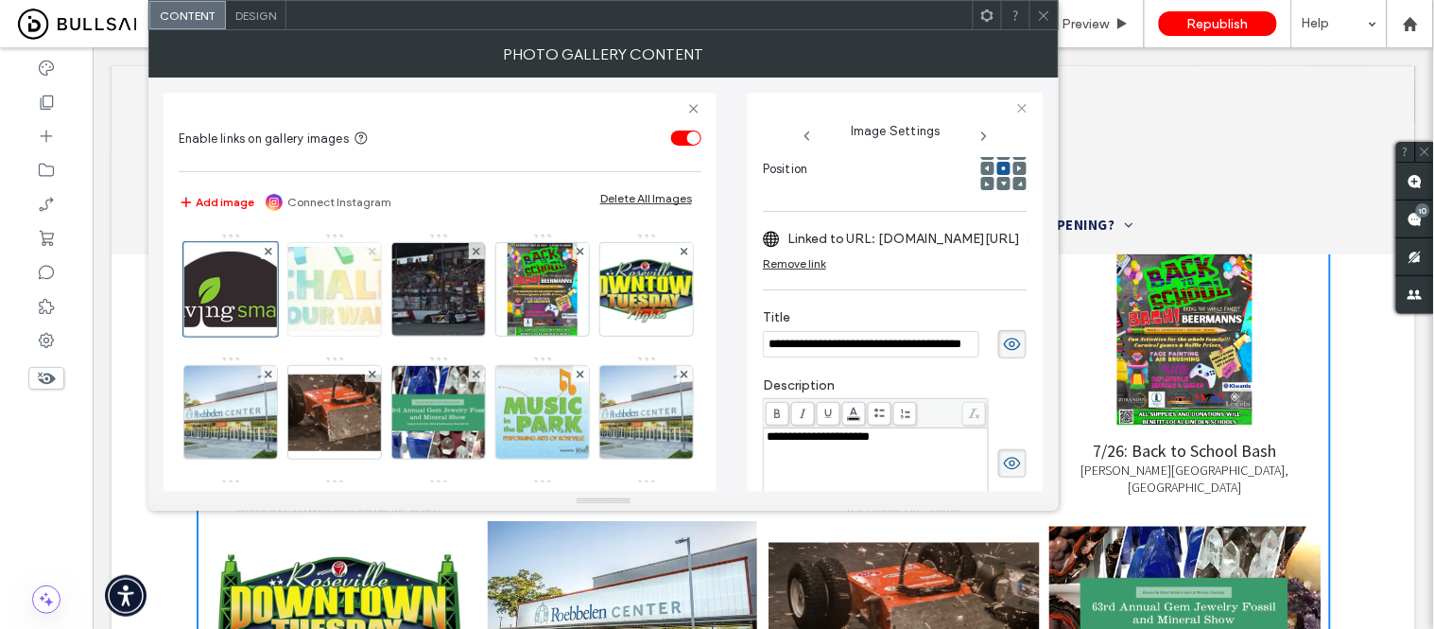
click at [372, 251] on use at bounding box center [373, 251] width 8 height 8
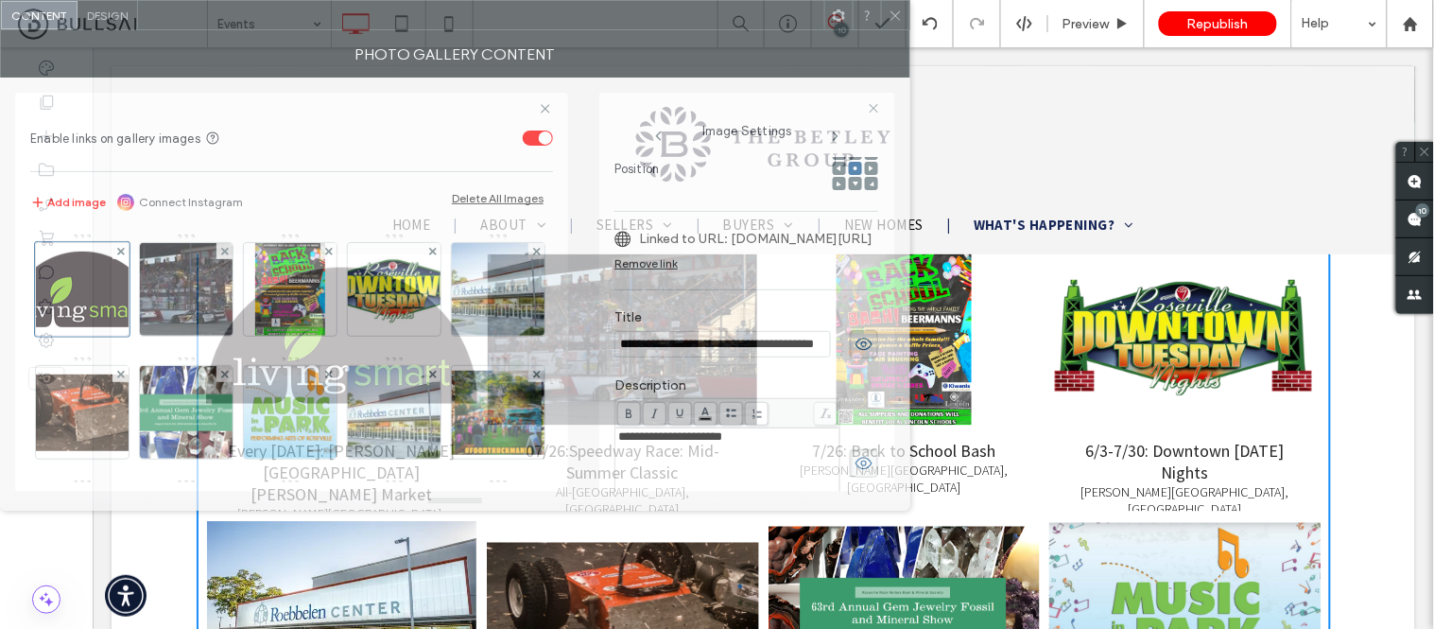
drag, startPoint x: 540, startPoint y: 22, endPoint x: 299, endPoint y: -9, distance: 243.1
click at [299, 0] on html ".wqwq-1{fill:#231f20;} .cls-1q, .cls-2q { fill-rule: evenodd; } .cls-2q { fill:…" at bounding box center [717, 314] width 1434 height 629
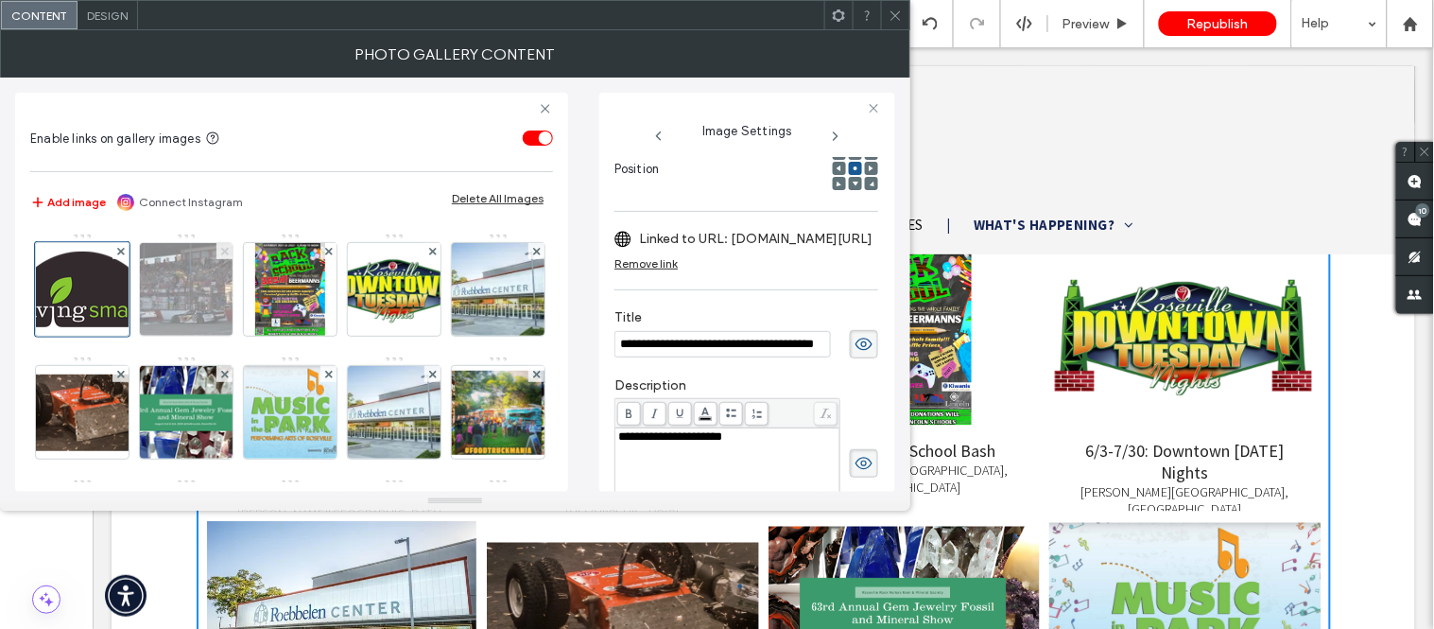
click at [221, 252] on icon at bounding box center [225, 252] width 8 height 8
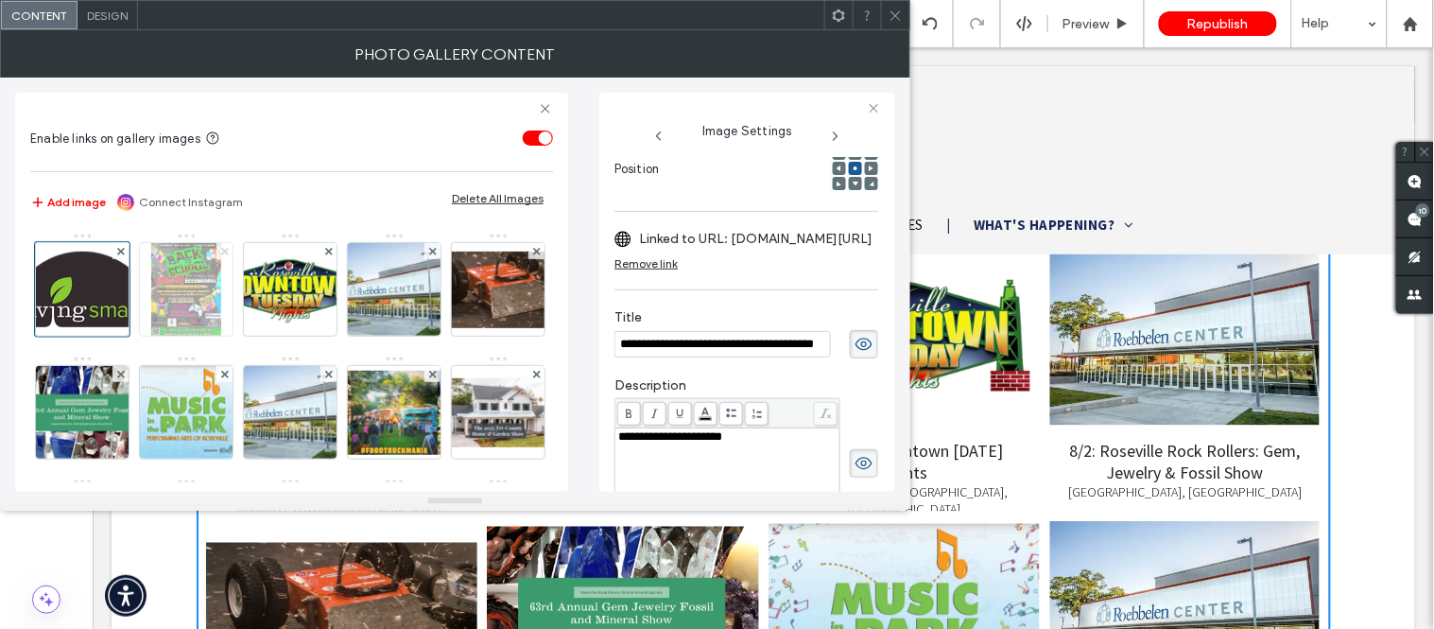
click at [225, 251] on use at bounding box center [224, 251] width 8 height 8
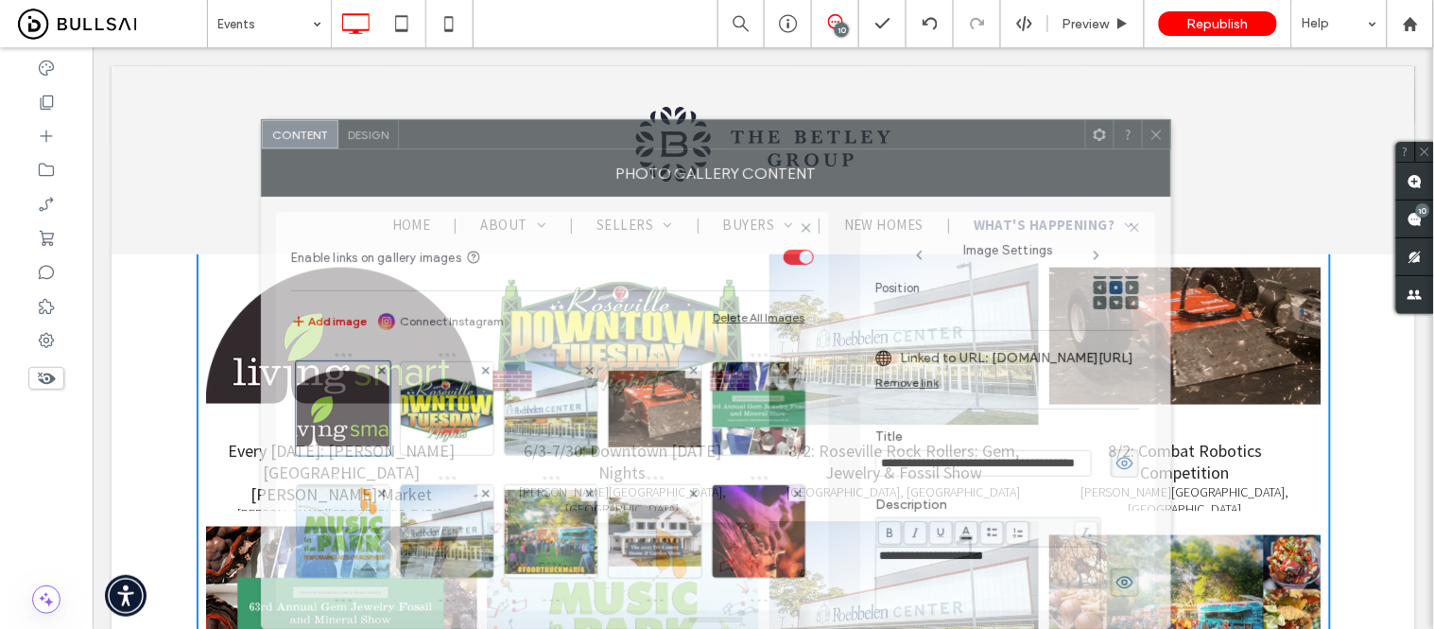
drag, startPoint x: 511, startPoint y: 25, endPoint x: 771, endPoint y: 178, distance: 302.5
click at [771, 178] on div "**********" at bounding box center [716, 374] width 910 height 511
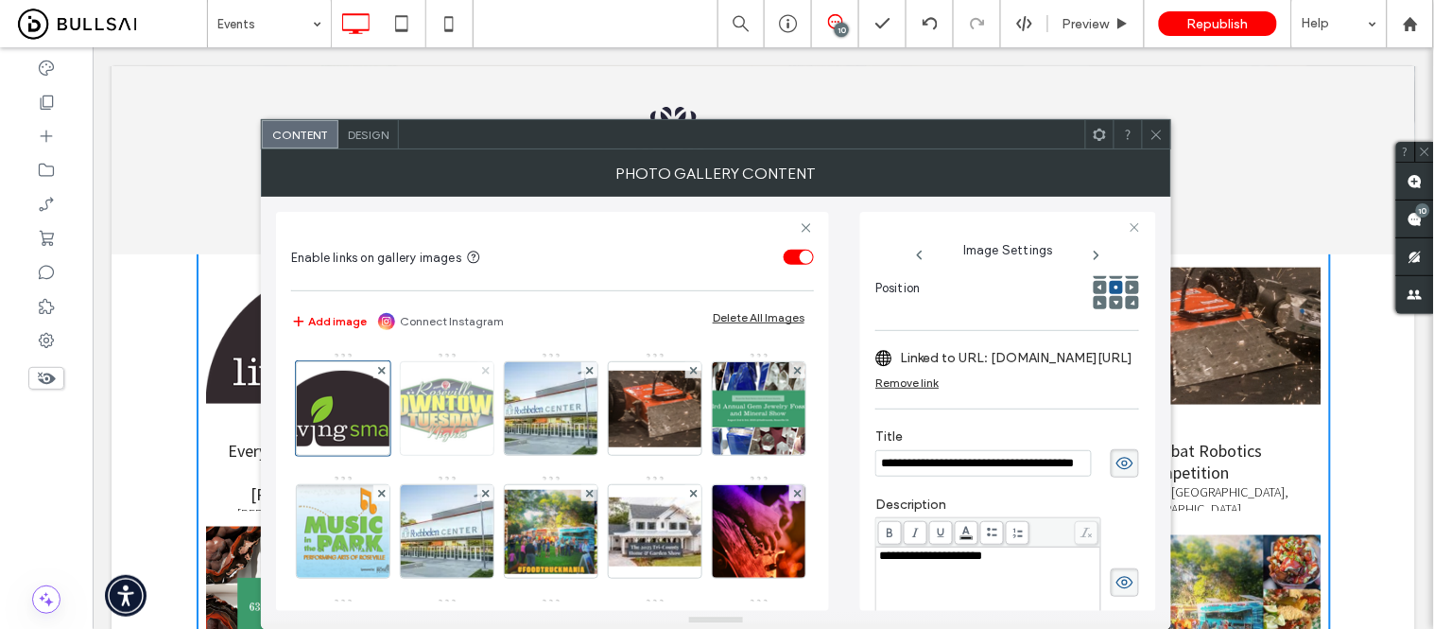
click at [485, 371] on use at bounding box center [485, 370] width 8 height 8
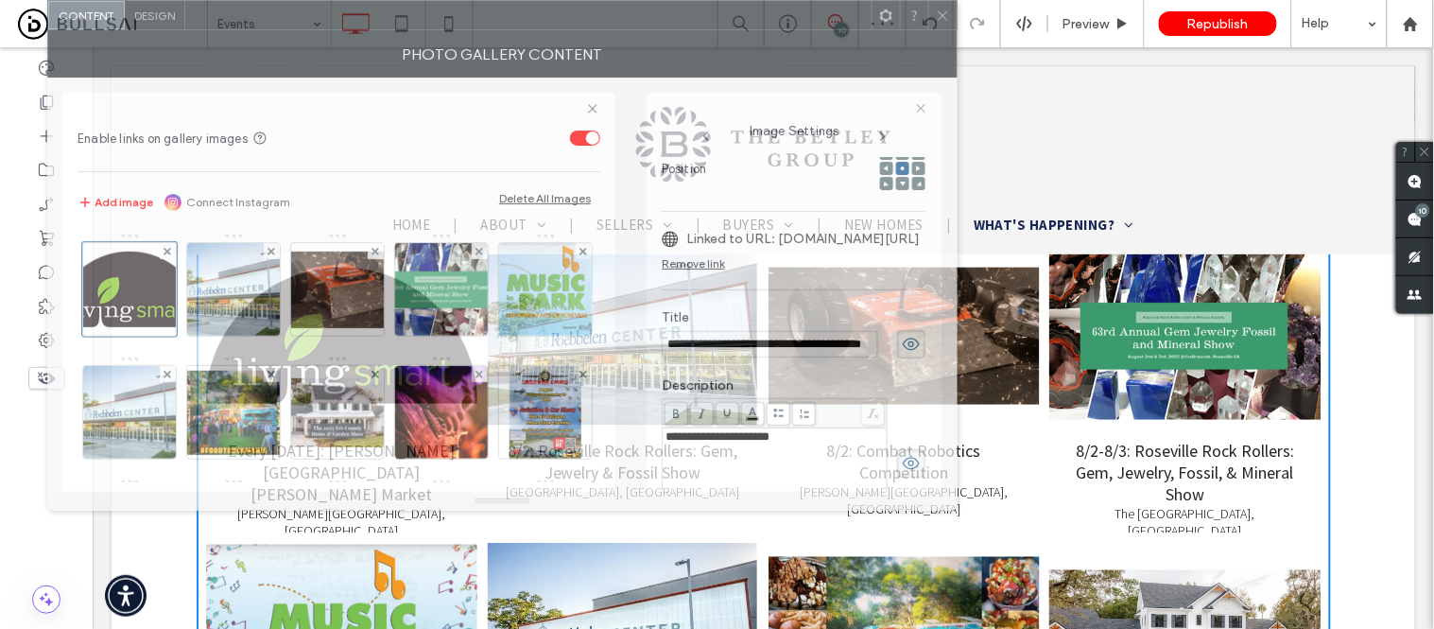
drag, startPoint x: 650, startPoint y: 140, endPoint x: 437, endPoint y: 13, distance: 248.4
click at [437, 13] on div at bounding box center [528, 15] width 686 height 28
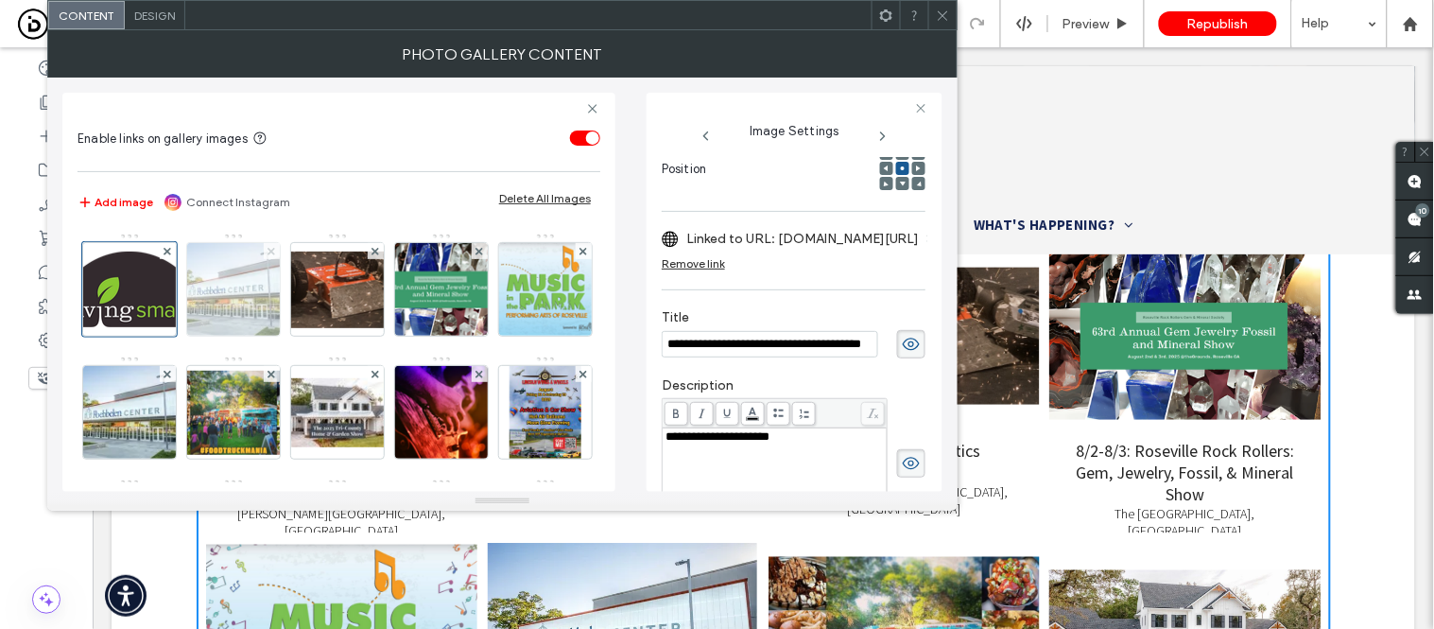
click at [272, 251] on use at bounding box center [272, 251] width 8 height 8
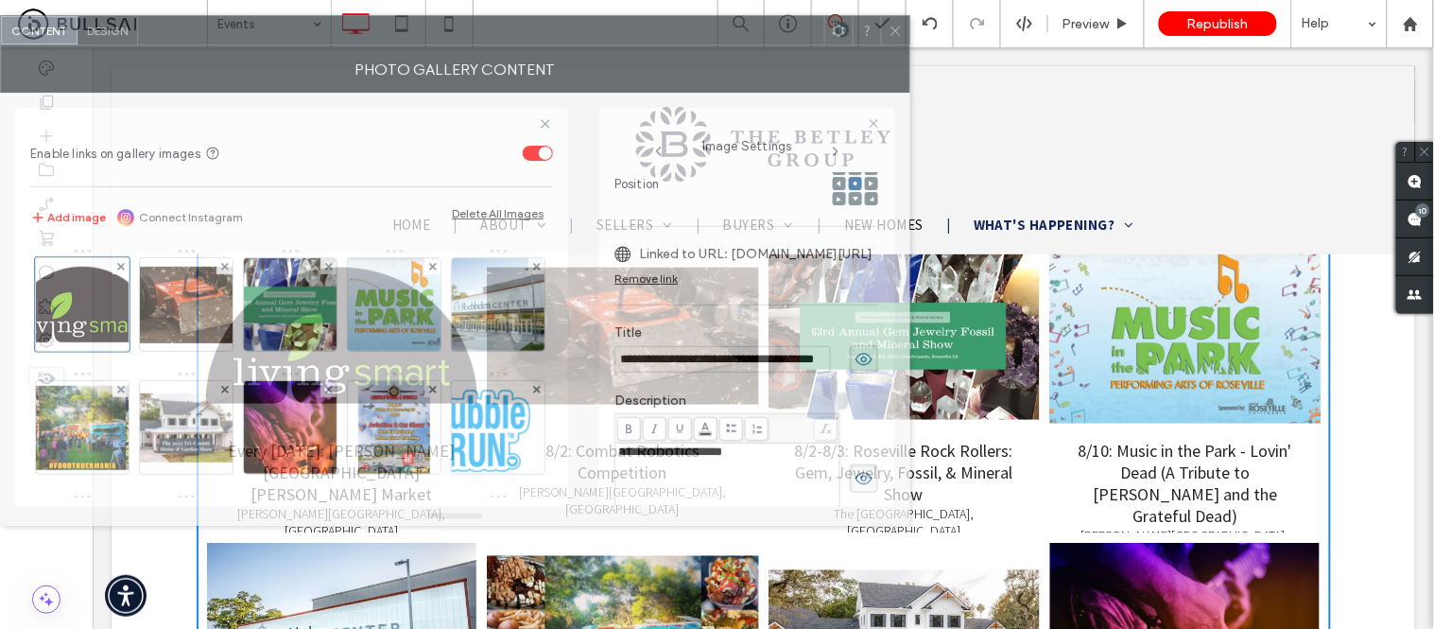
drag, startPoint x: 539, startPoint y: 24, endPoint x: 459, endPoint y: 39, distance: 80.8
click at [459, 39] on div at bounding box center [481, 30] width 686 height 28
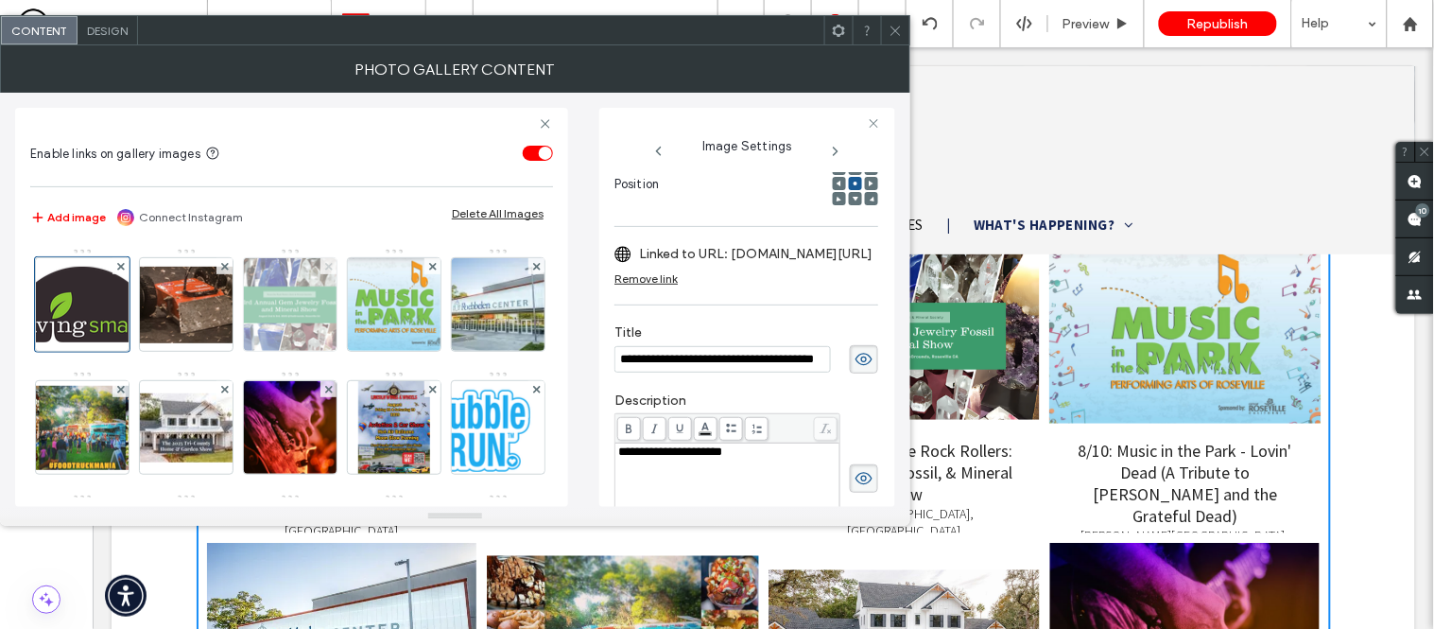
click at [331, 265] on use at bounding box center [328, 266] width 8 height 8
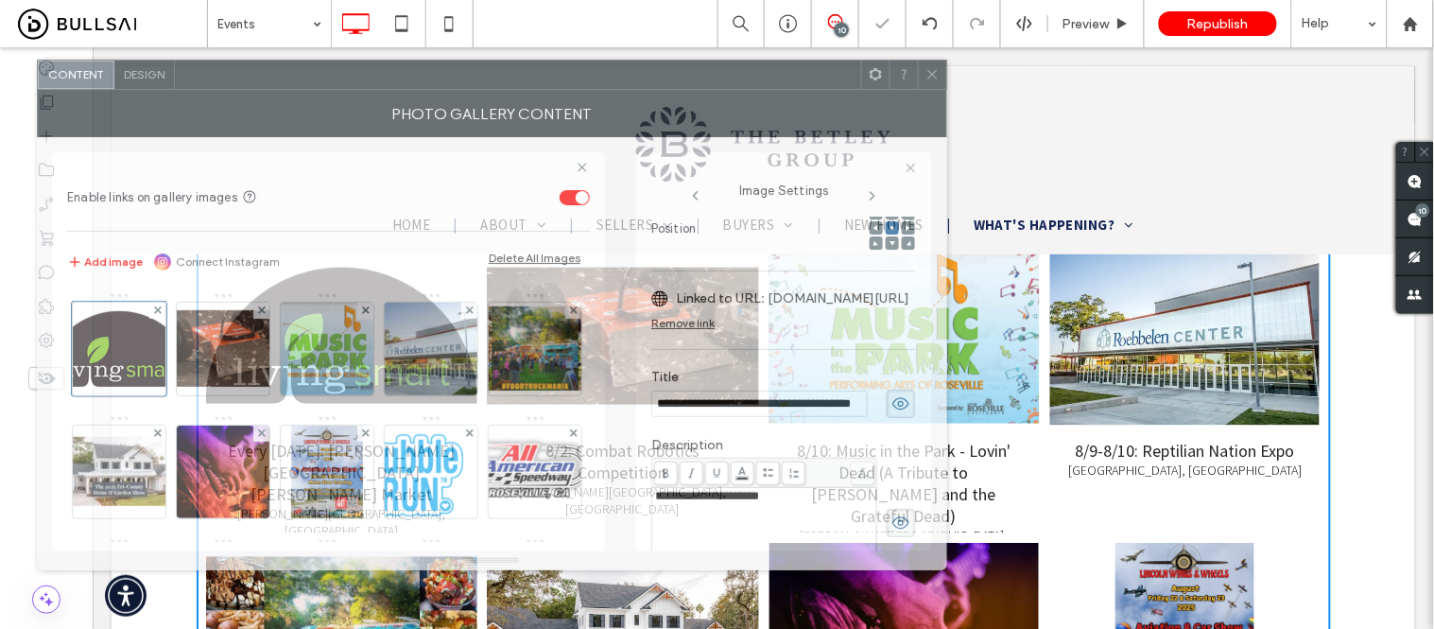
drag, startPoint x: 464, startPoint y: 45, endPoint x: 527, endPoint y: 81, distance: 72.0
click at [527, 90] on div "Photo Gallery Content" at bounding box center [492, 113] width 910 height 47
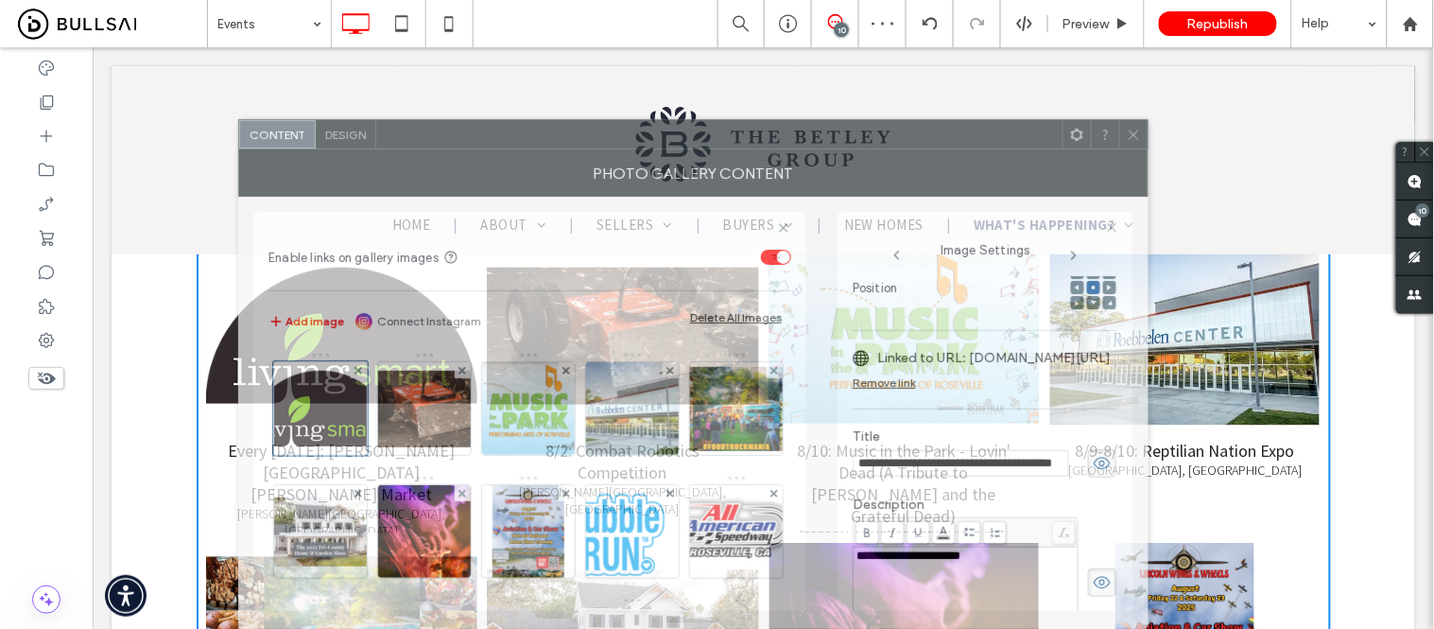
drag, startPoint x: 559, startPoint y: 71, endPoint x: 652, endPoint y: 180, distance: 143.5
click at [652, 180] on div "**********" at bounding box center [693, 374] width 910 height 511
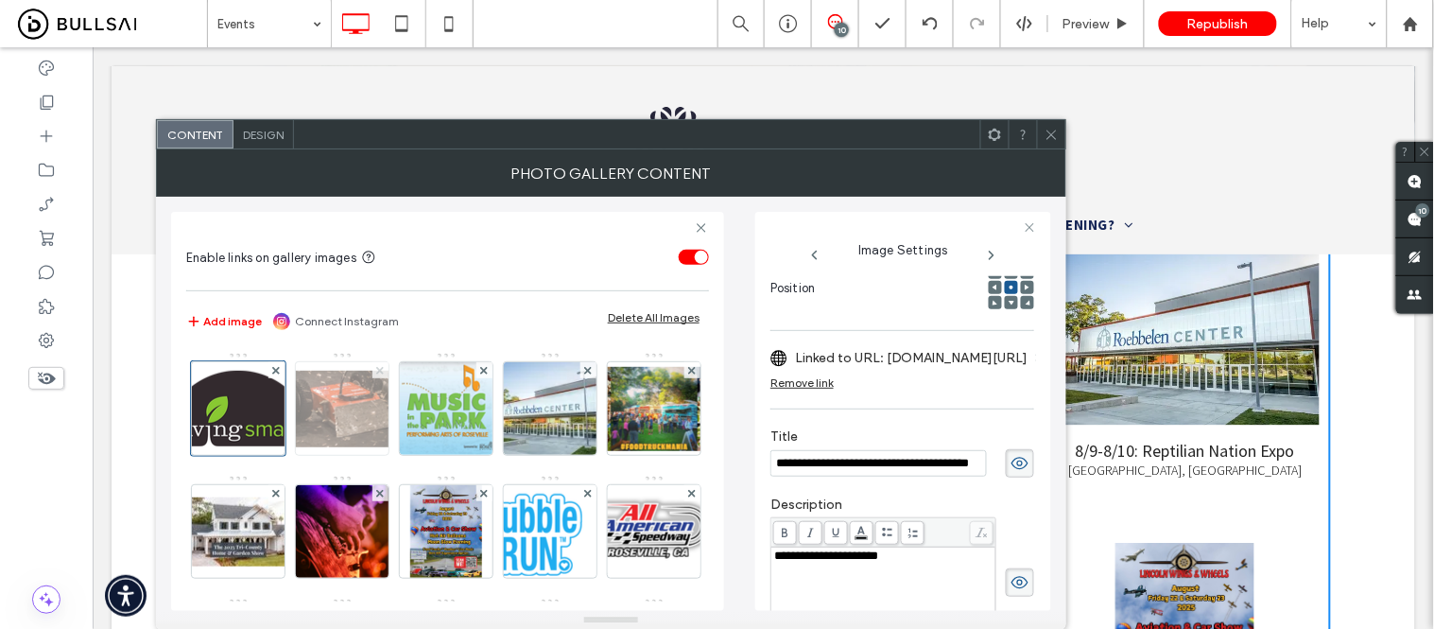
click at [379, 371] on icon at bounding box center [380, 371] width 8 height 8
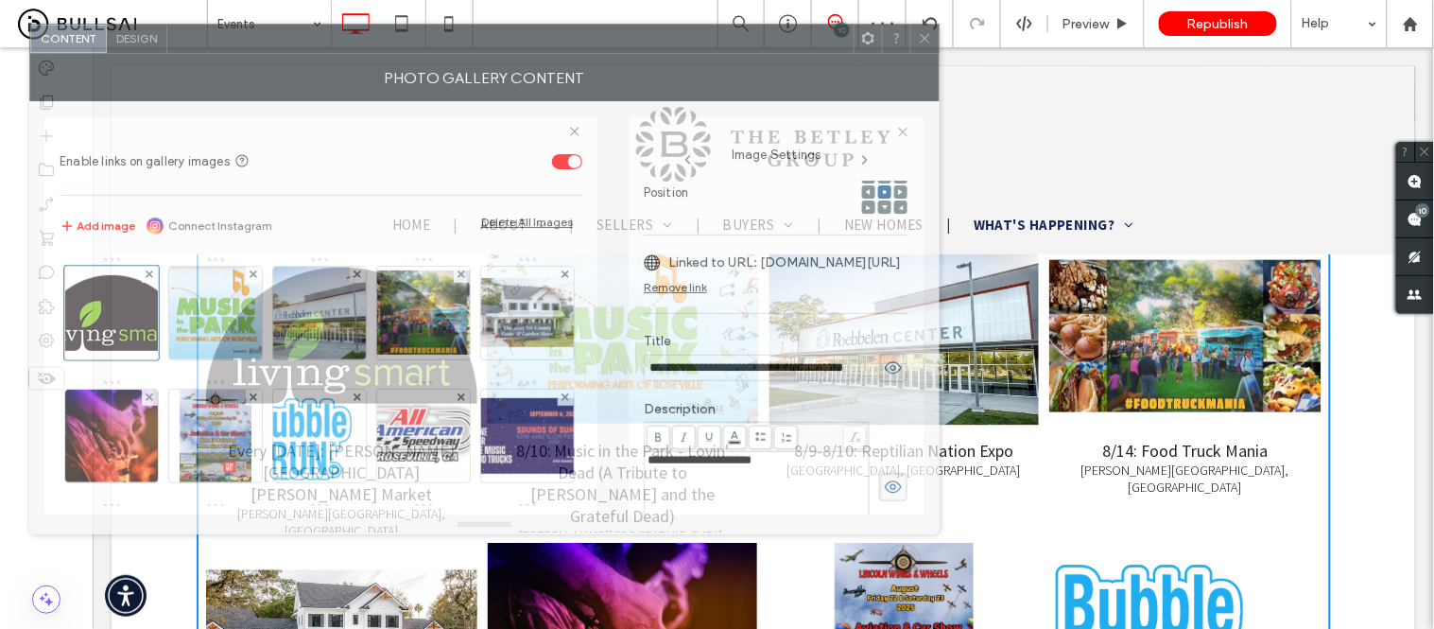
drag, startPoint x: 741, startPoint y: 146, endPoint x: 614, endPoint y: 50, distance: 158.6
click at [614, 50] on div at bounding box center [510, 39] width 686 height 28
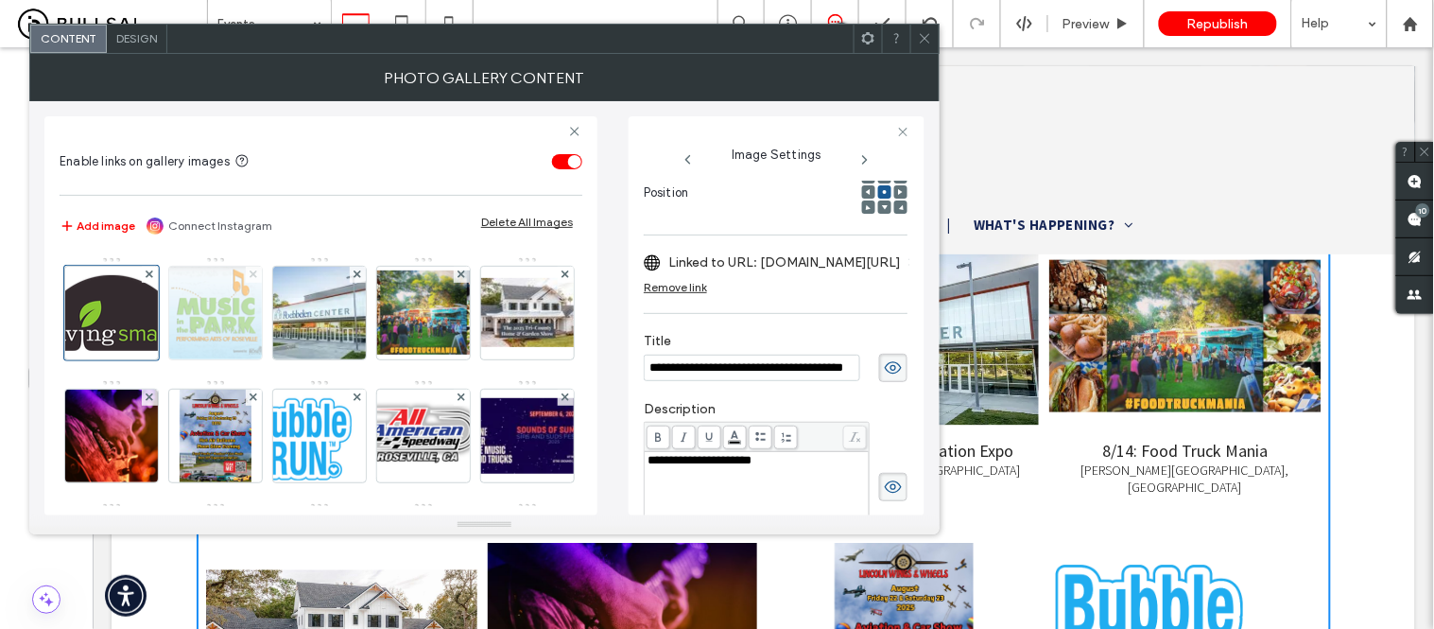
click at [255, 275] on use at bounding box center [254, 274] width 8 height 8
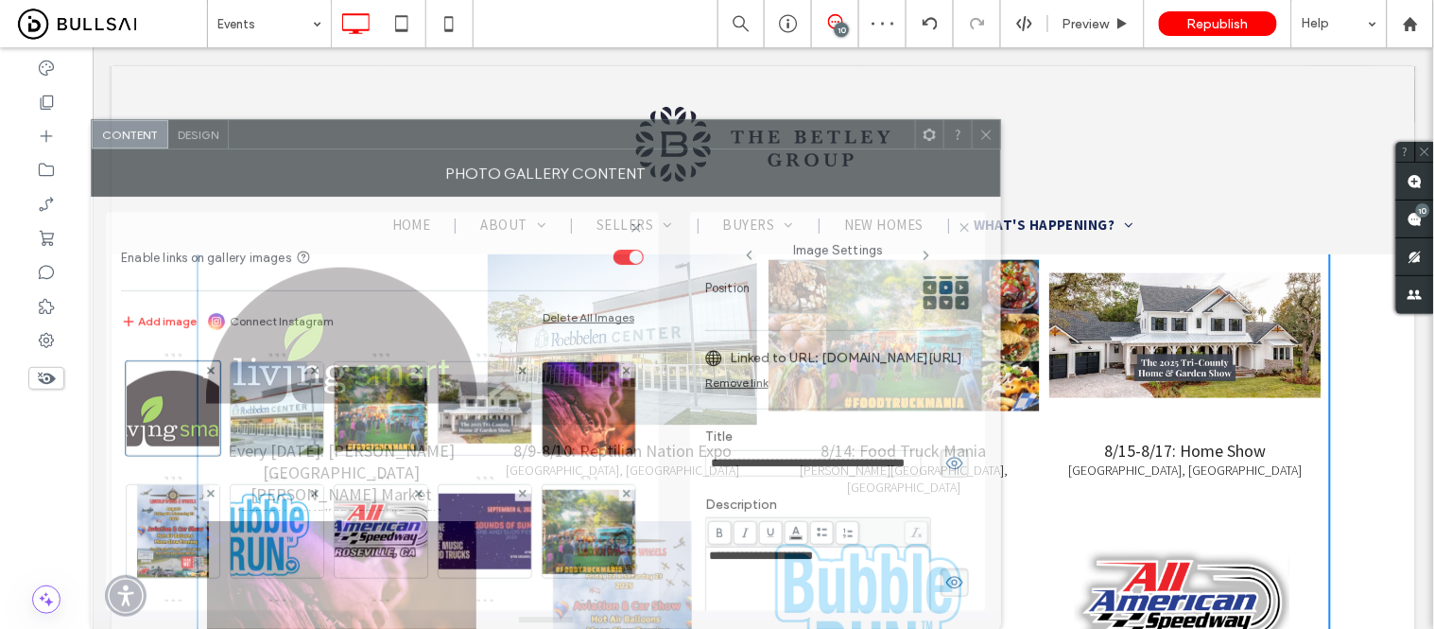
drag, startPoint x: 565, startPoint y: 50, endPoint x: 627, endPoint y: 147, distance: 115.1
click at [627, 147] on div at bounding box center [572, 134] width 686 height 28
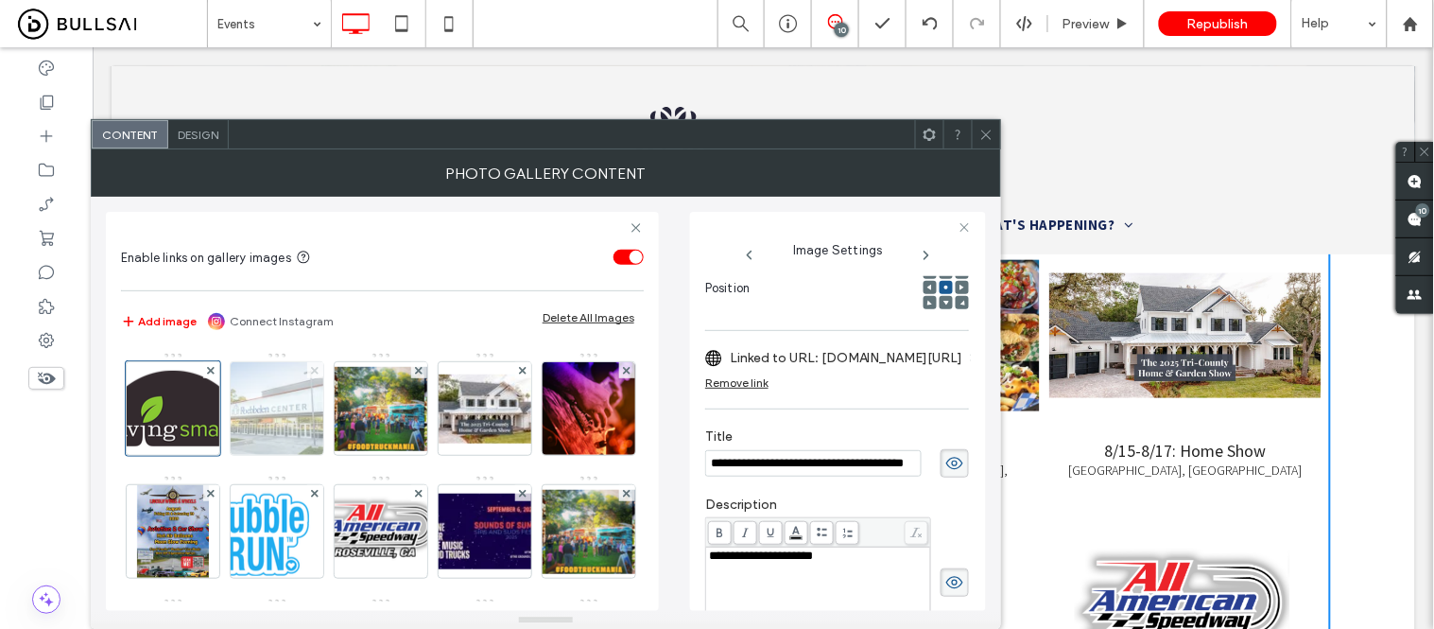
click at [315, 372] on icon at bounding box center [315, 371] width 8 height 8
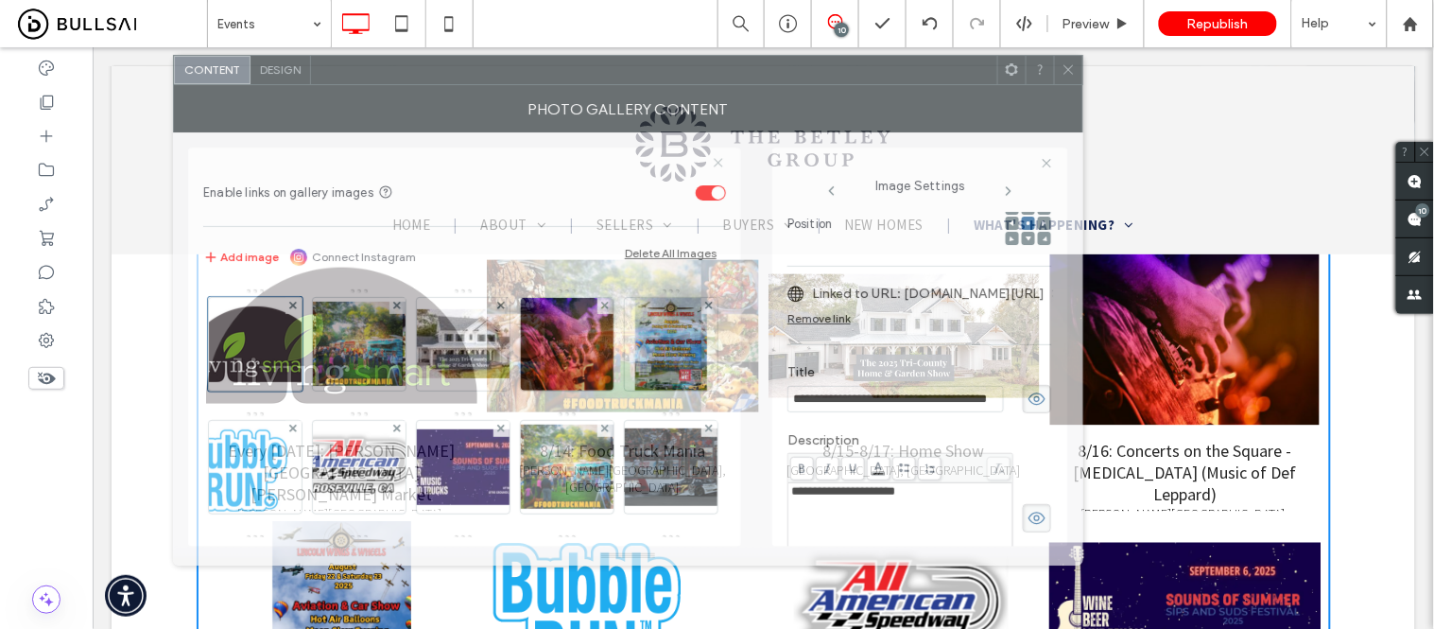
drag, startPoint x: 668, startPoint y: 136, endPoint x: 546, endPoint y: 164, distance: 125.2
click at [677, 82] on div at bounding box center [654, 70] width 686 height 28
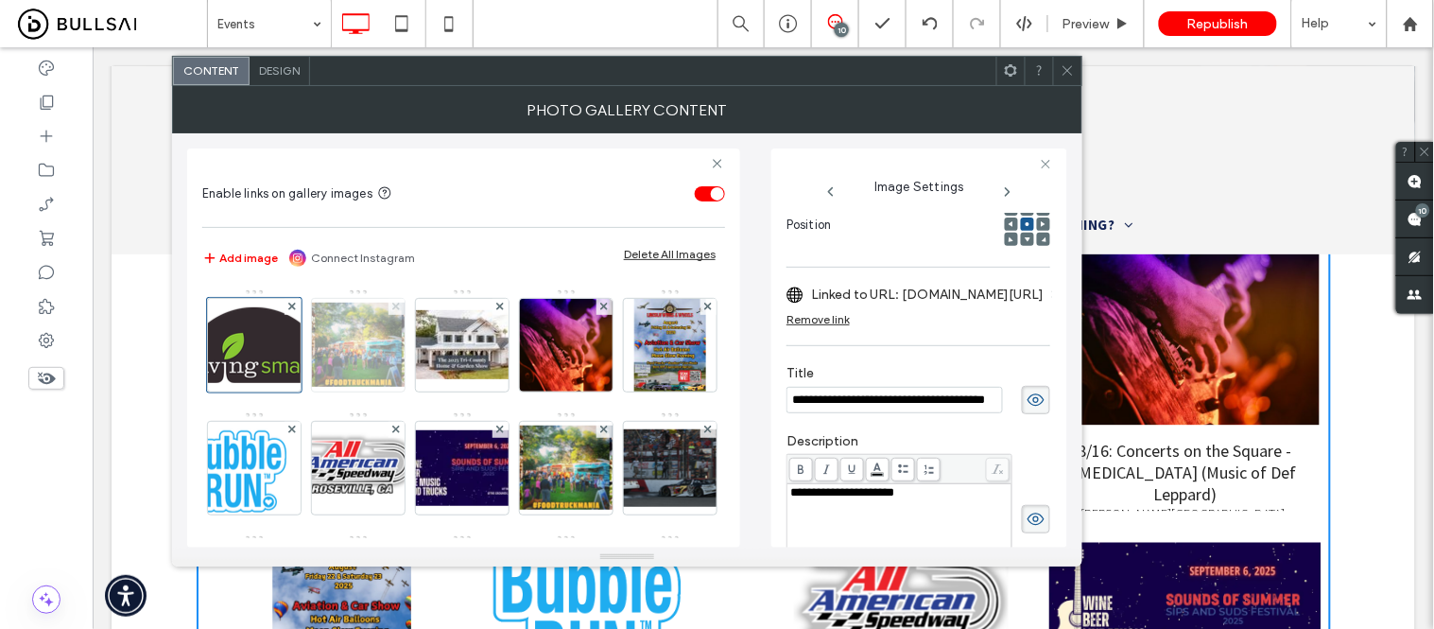
click at [397, 307] on use at bounding box center [396, 307] width 8 height 8
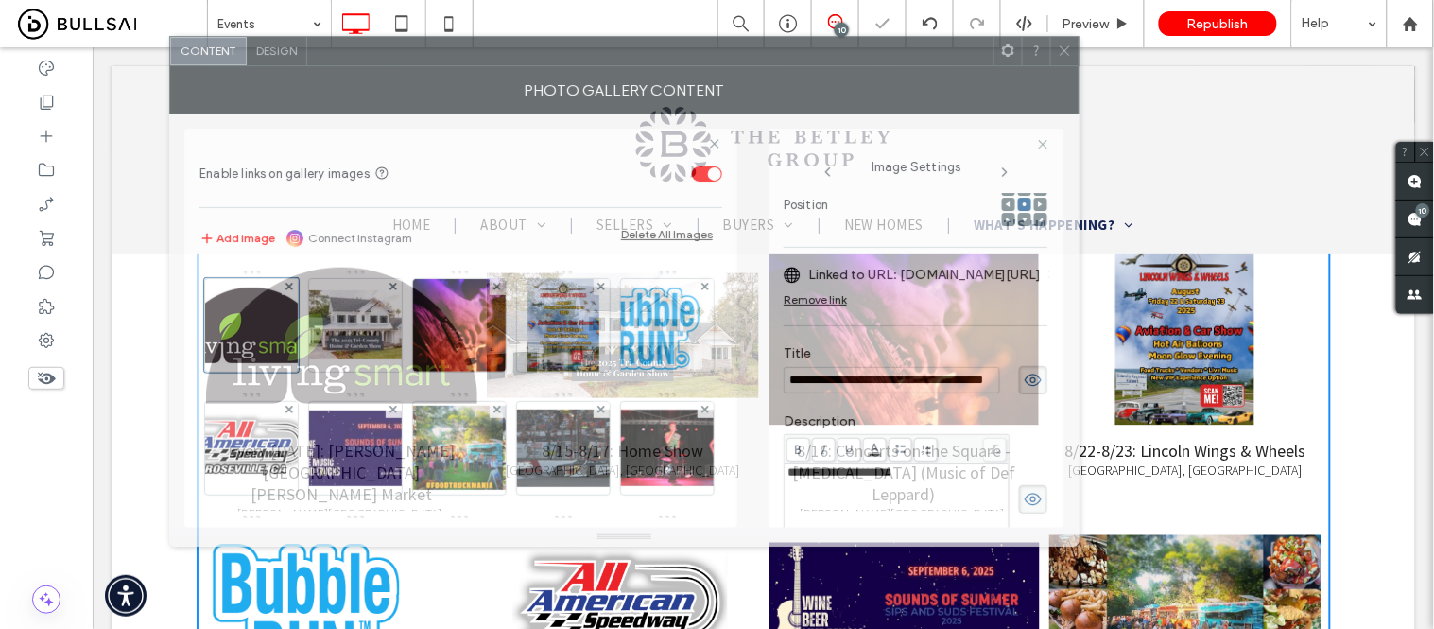
drag, startPoint x: 769, startPoint y: 78, endPoint x: 766, endPoint y: 60, distance: 19.1
click at [766, 60] on div at bounding box center [650, 51] width 686 height 28
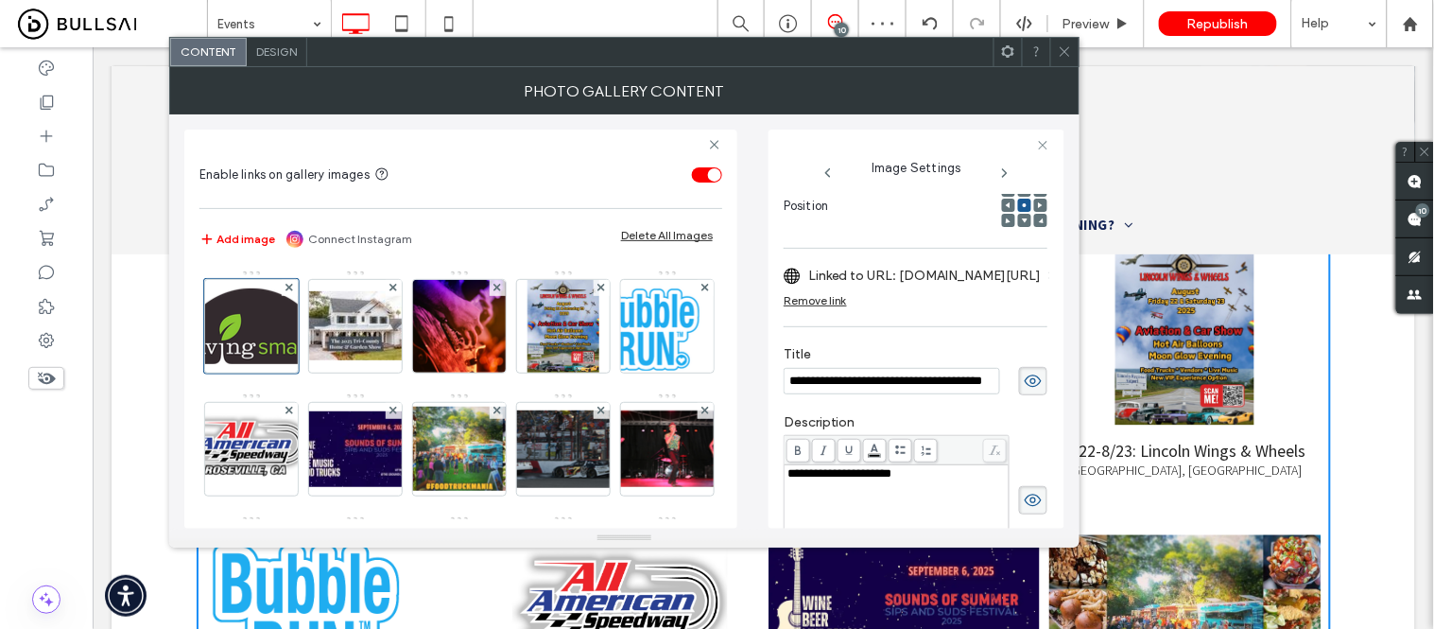
click at [1065, 62] on span at bounding box center [1065, 52] width 14 height 28
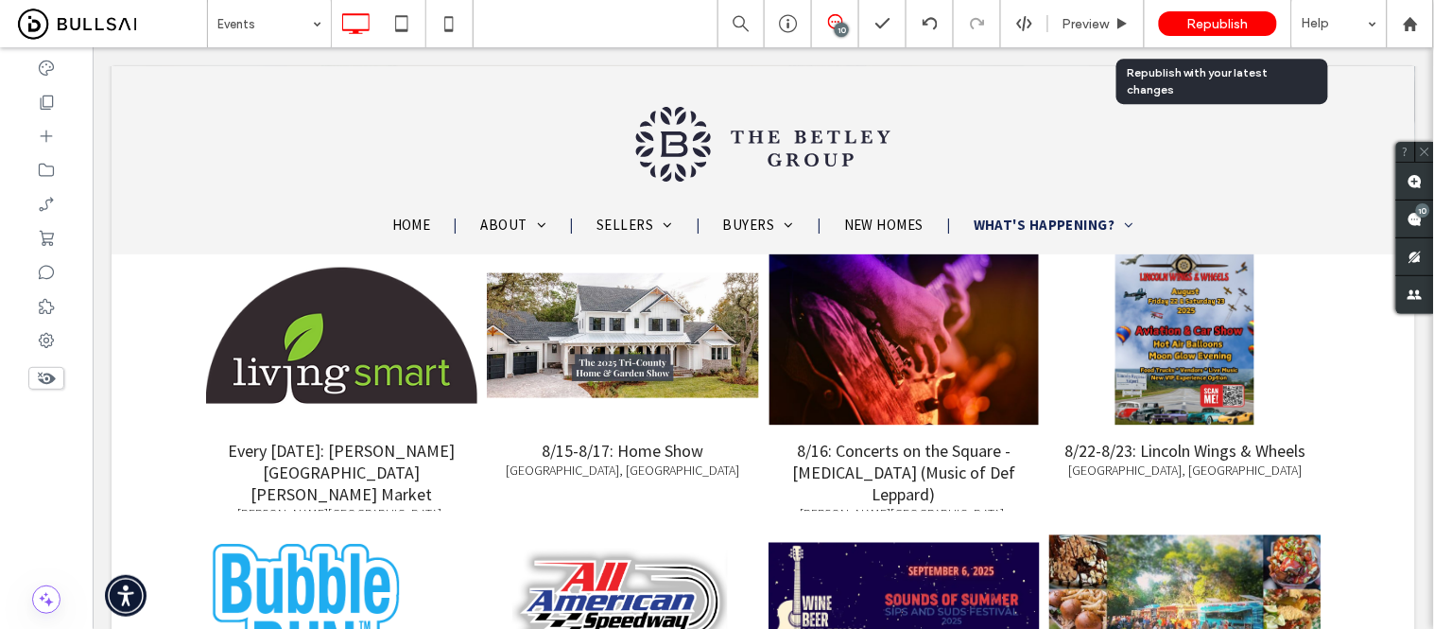
click at [1226, 26] on span "Republish" at bounding box center [1217, 24] width 61 height 16
